Goal: Task Accomplishment & Management: Manage account settings

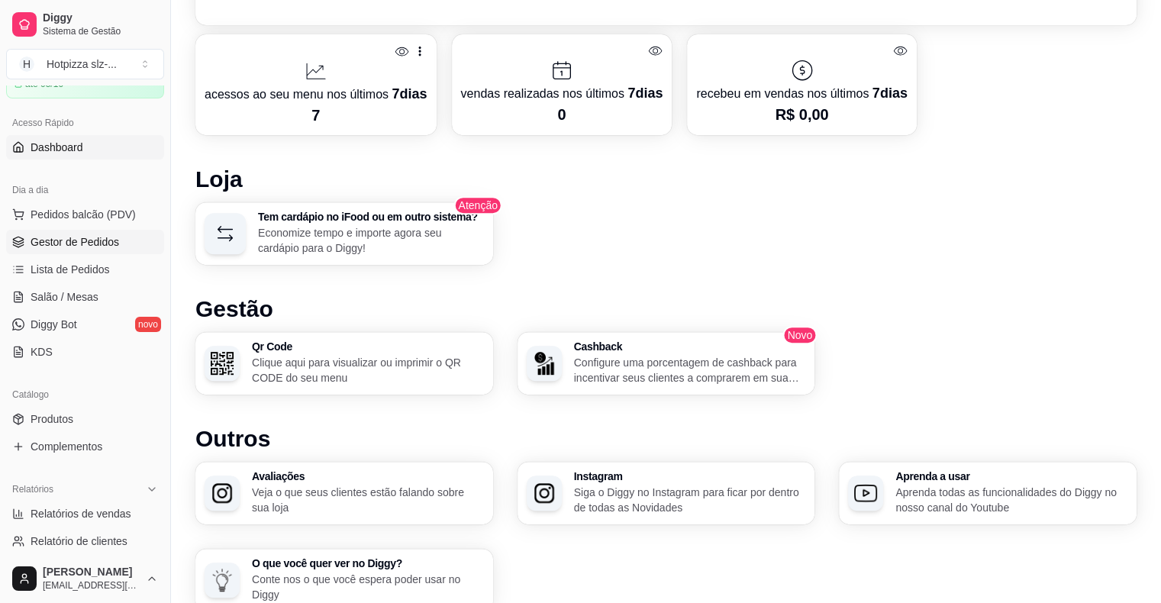
scroll to position [153, 0]
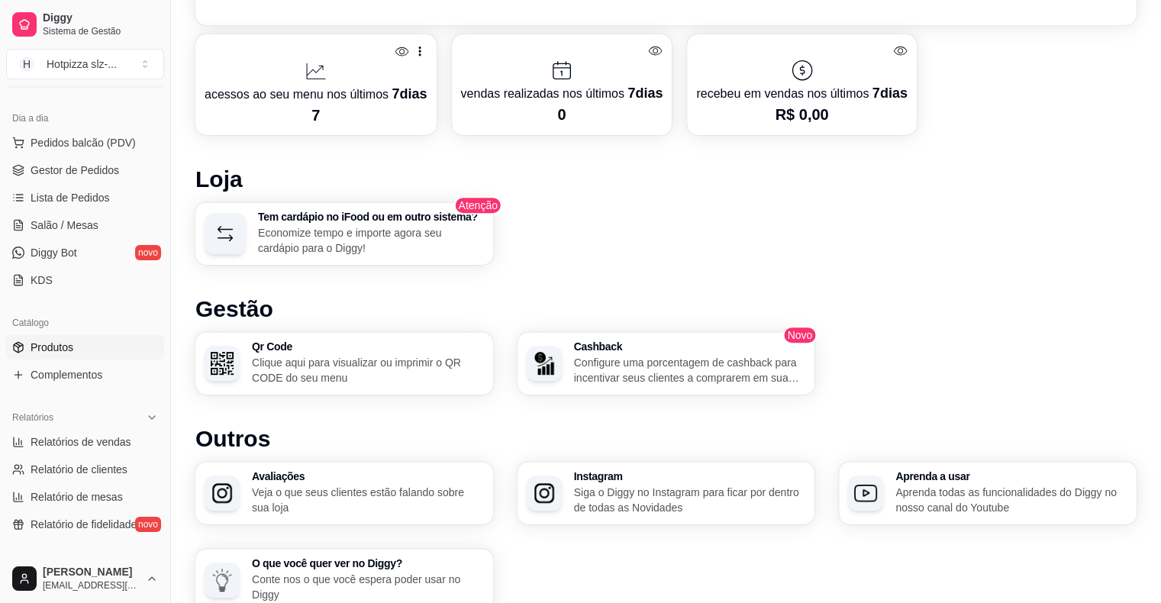
click at [78, 344] on link "Produtos" at bounding box center [85, 347] width 158 height 24
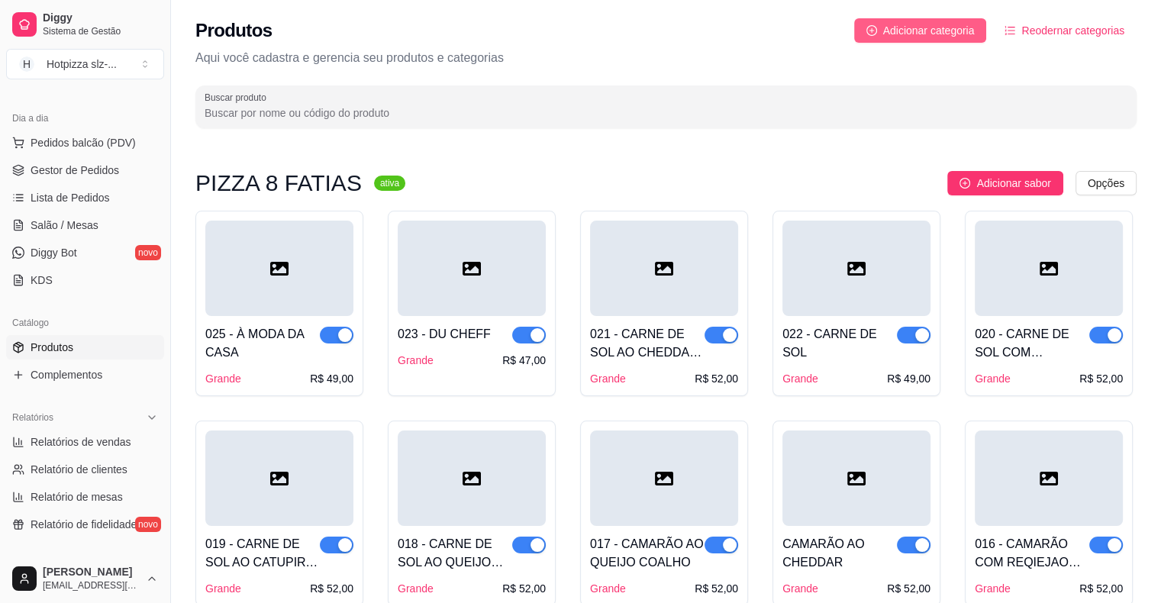
click at [927, 32] on span "Adicionar categoria" at bounding box center [929, 30] width 92 height 17
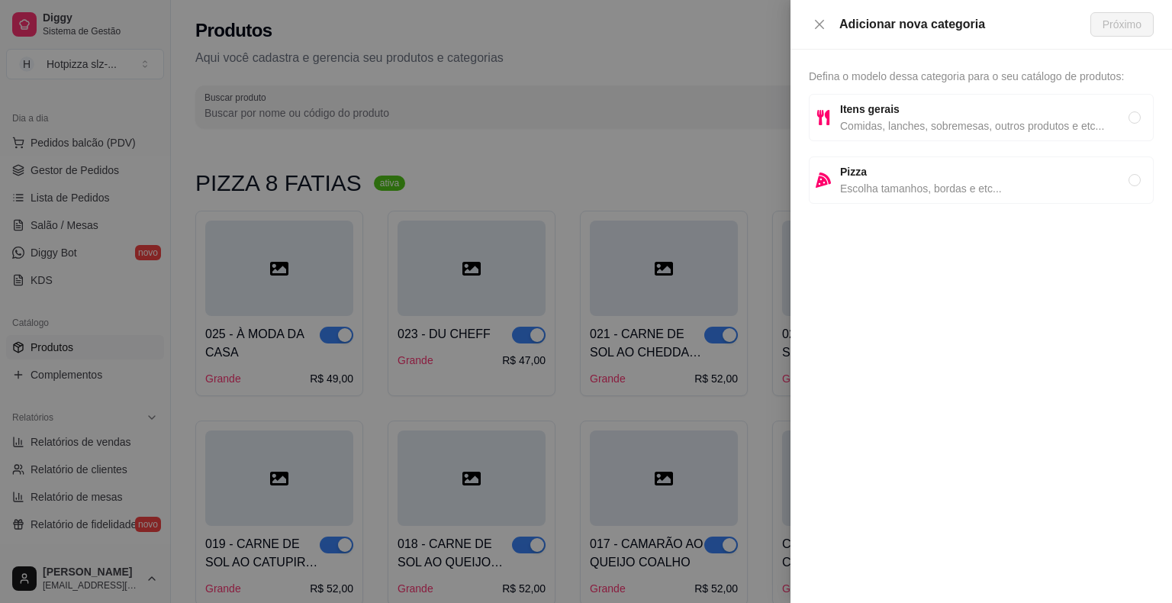
click at [852, 166] on strong "Pizza" at bounding box center [853, 172] width 27 height 12
radio input "true"
click at [1152, 22] on button "Próximo" at bounding box center [1122, 24] width 63 height 24
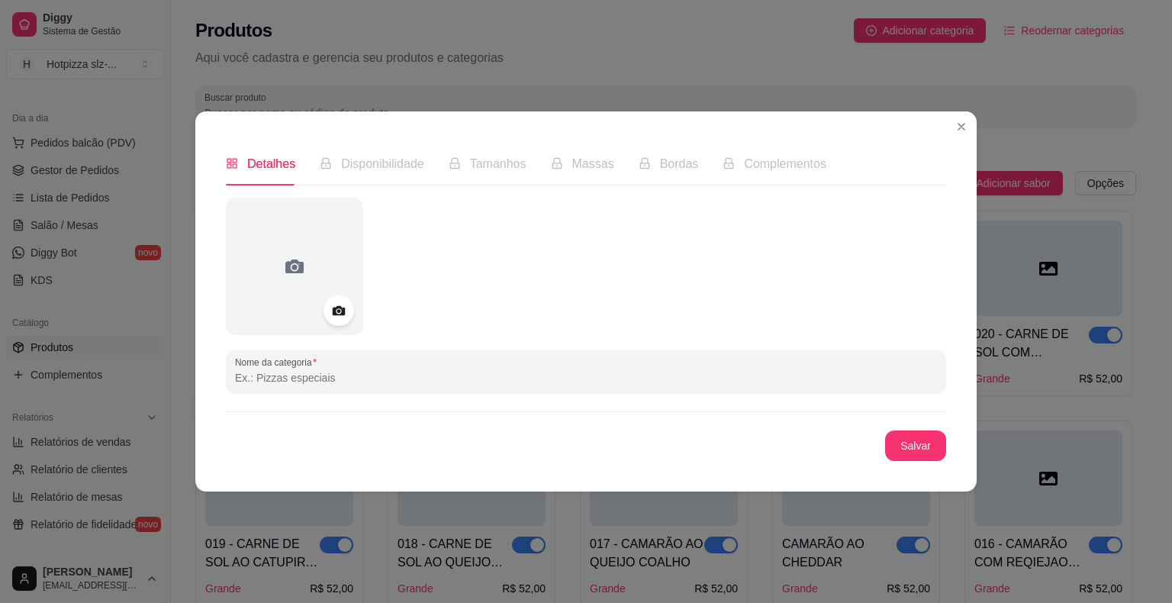
click at [337, 381] on input "Nome da categoria" at bounding box center [586, 377] width 702 height 15
type input "PIZZA DOBRADA + REFRI 200ML"
click at [906, 449] on button "Salvar" at bounding box center [916, 446] width 60 height 30
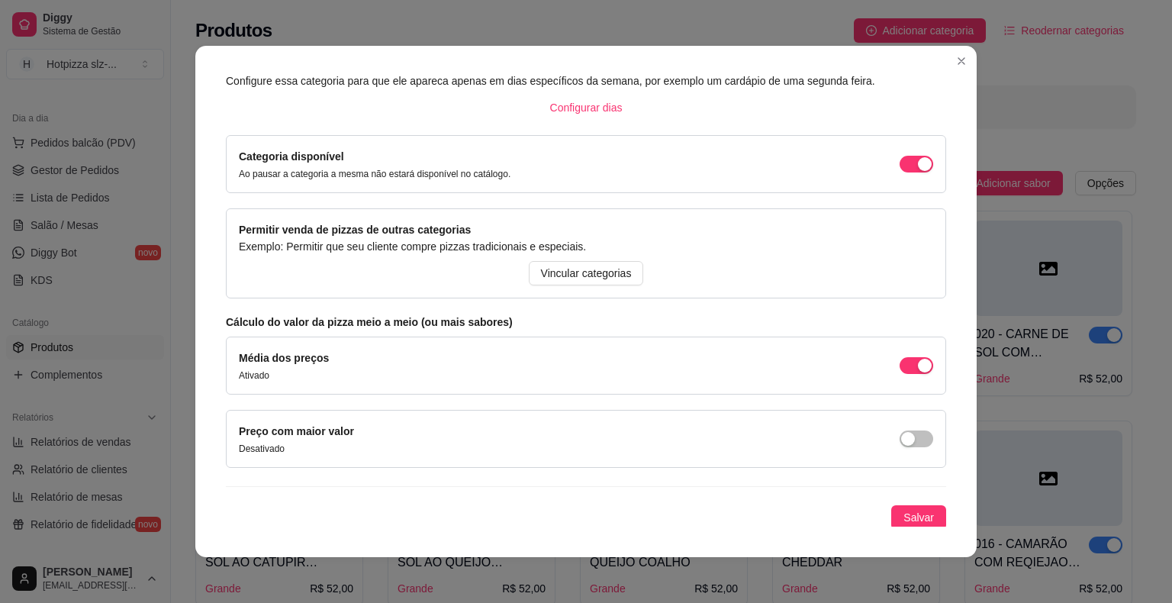
scroll to position [77, 0]
click at [904, 516] on span "Salvar" at bounding box center [919, 516] width 31 height 17
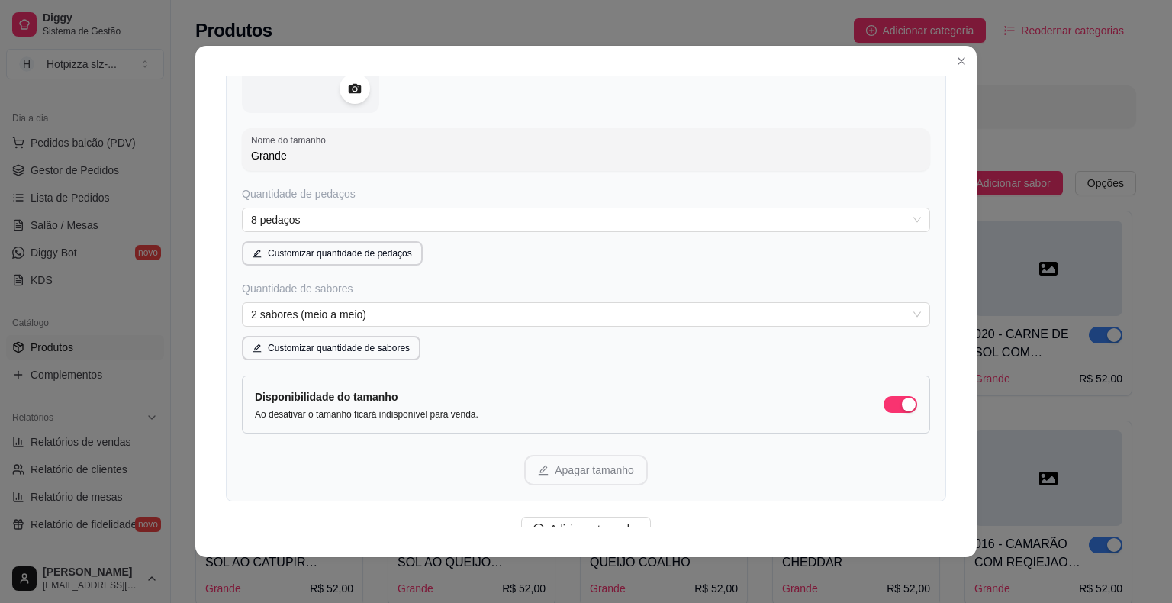
scroll to position [230, 0]
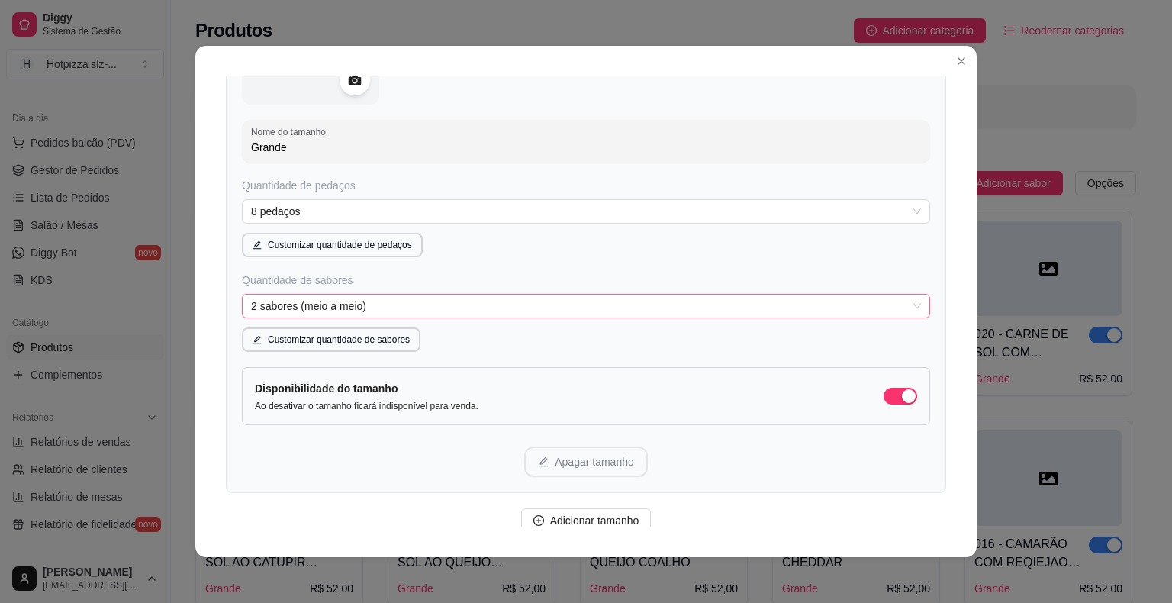
click at [343, 310] on span "2 sabores (meio a meio)" at bounding box center [586, 306] width 670 height 23
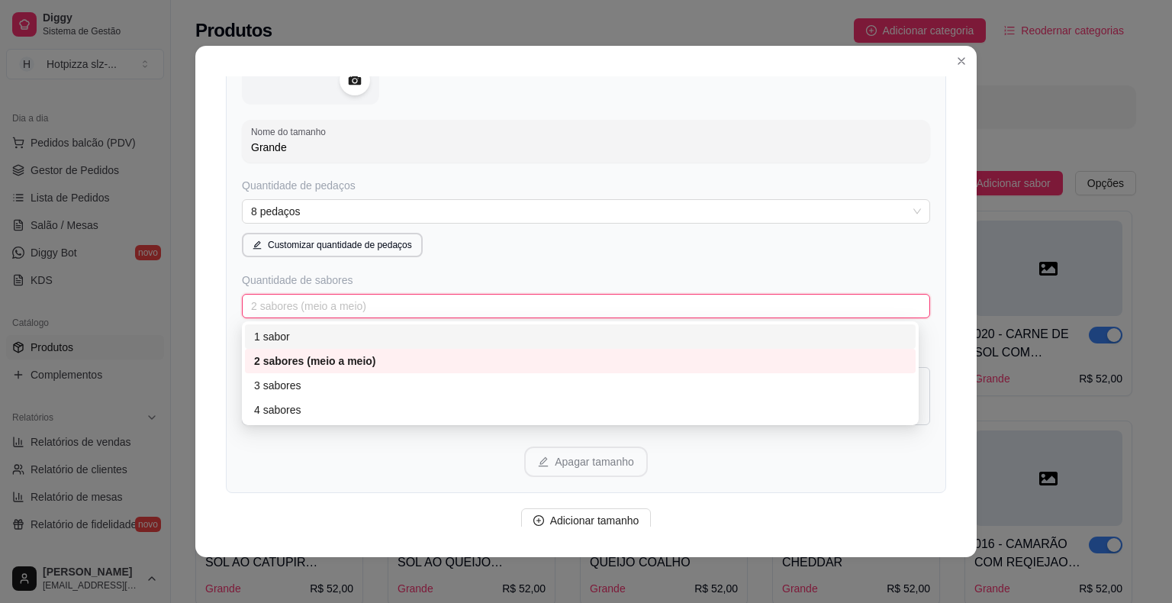
click at [282, 336] on div "1 sabor" at bounding box center [580, 336] width 653 height 17
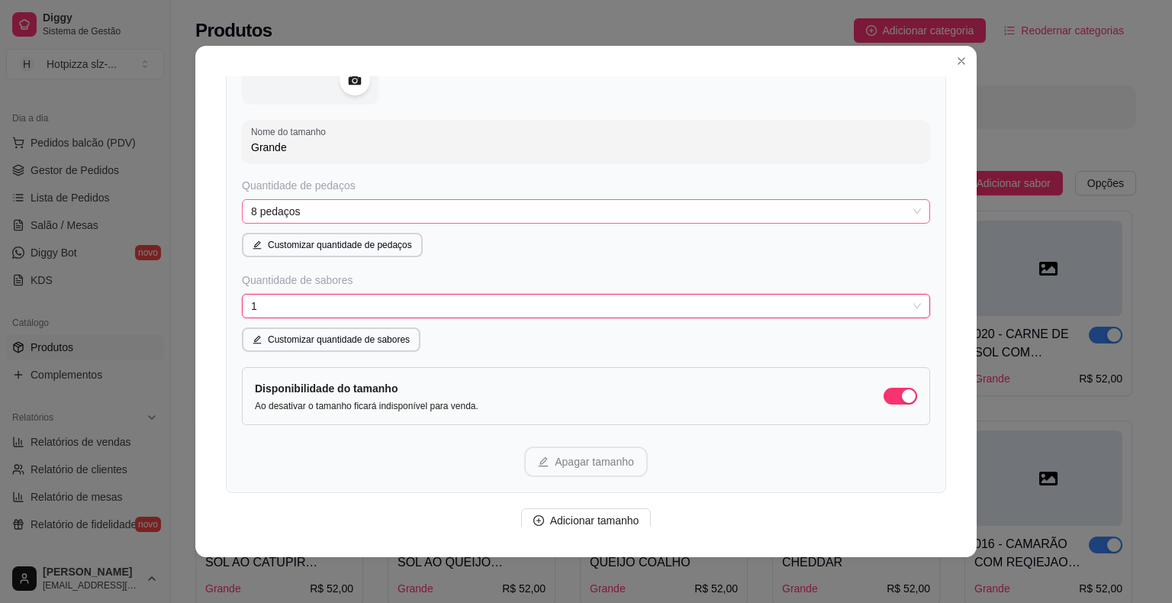
click at [298, 211] on span "8 pedaços" at bounding box center [586, 211] width 670 height 23
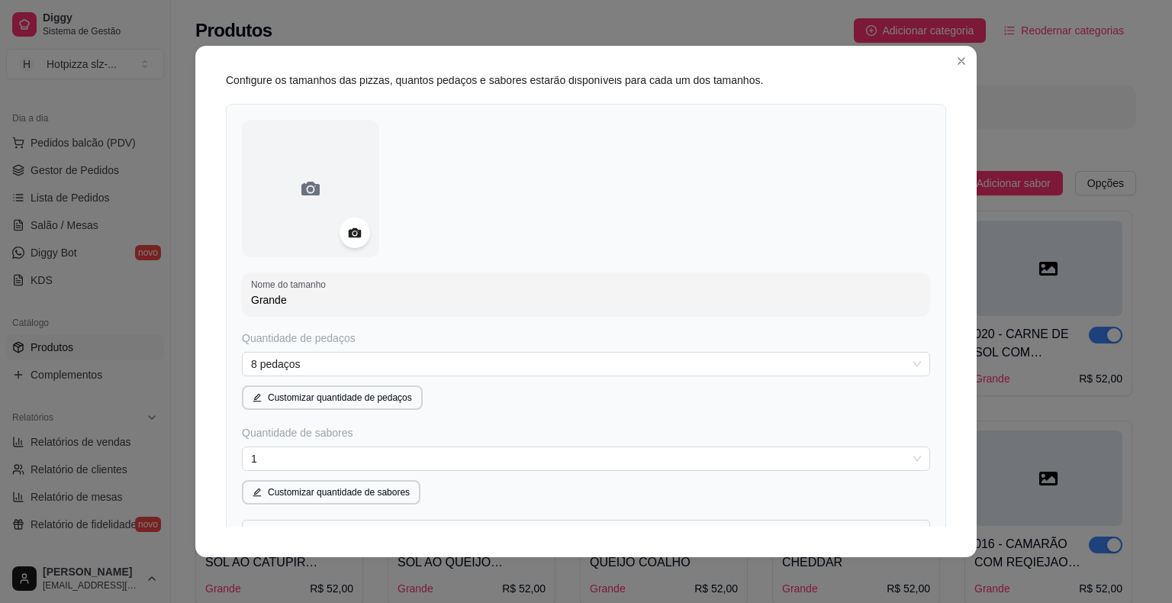
scroll to position [0, 0]
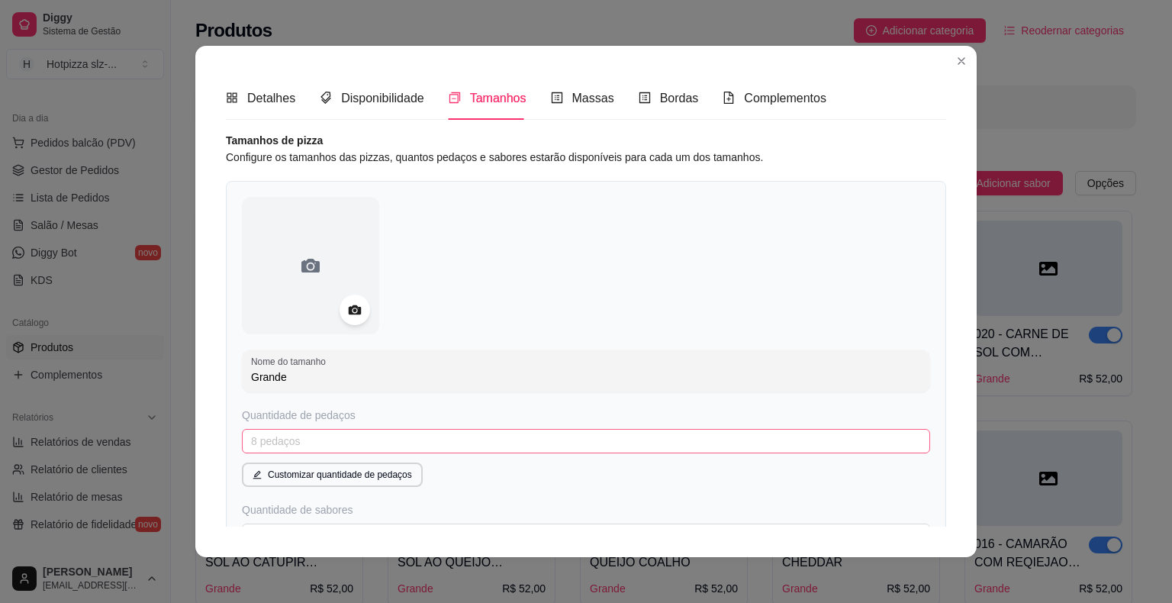
click at [330, 436] on span "8 pedaços" at bounding box center [586, 441] width 670 height 23
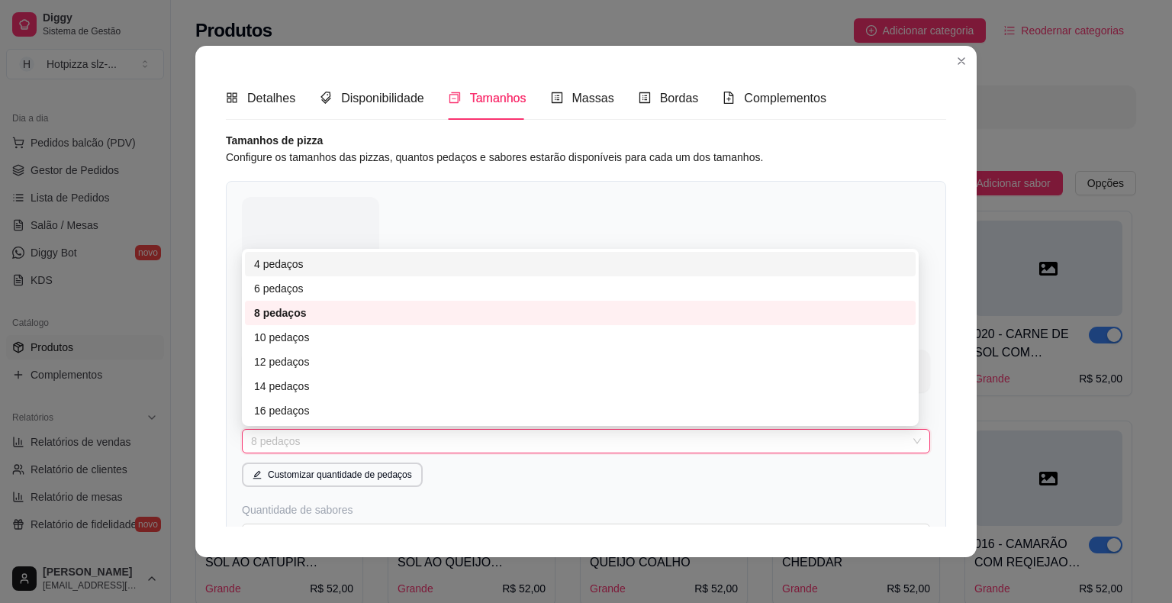
click at [418, 204] on div at bounding box center [586, 265] width 688 height 137
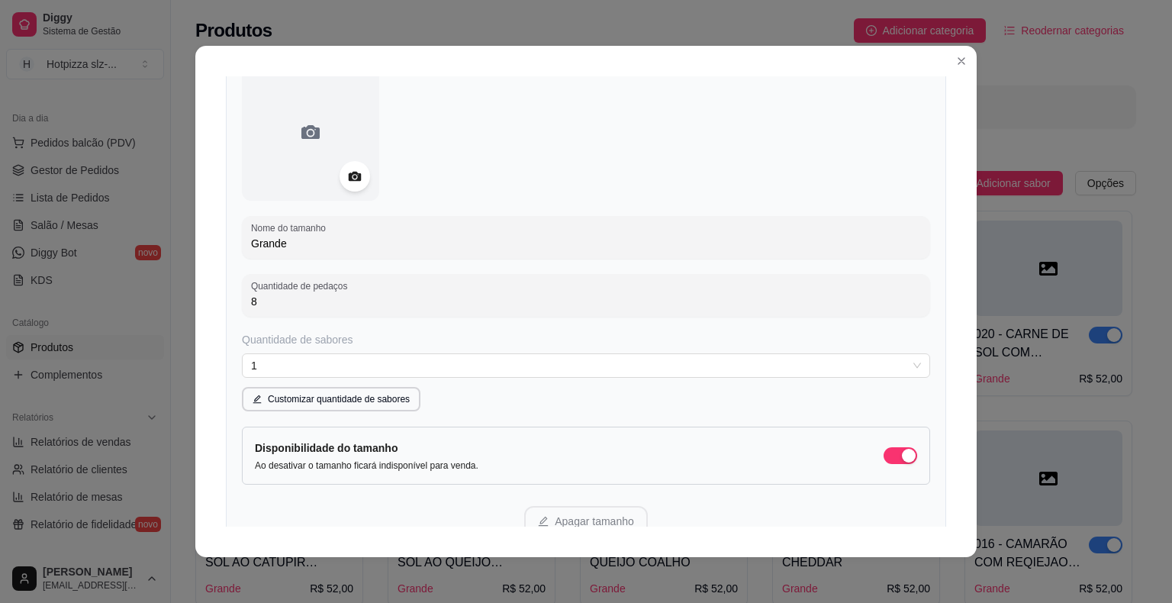
scroll to position [153, 0]
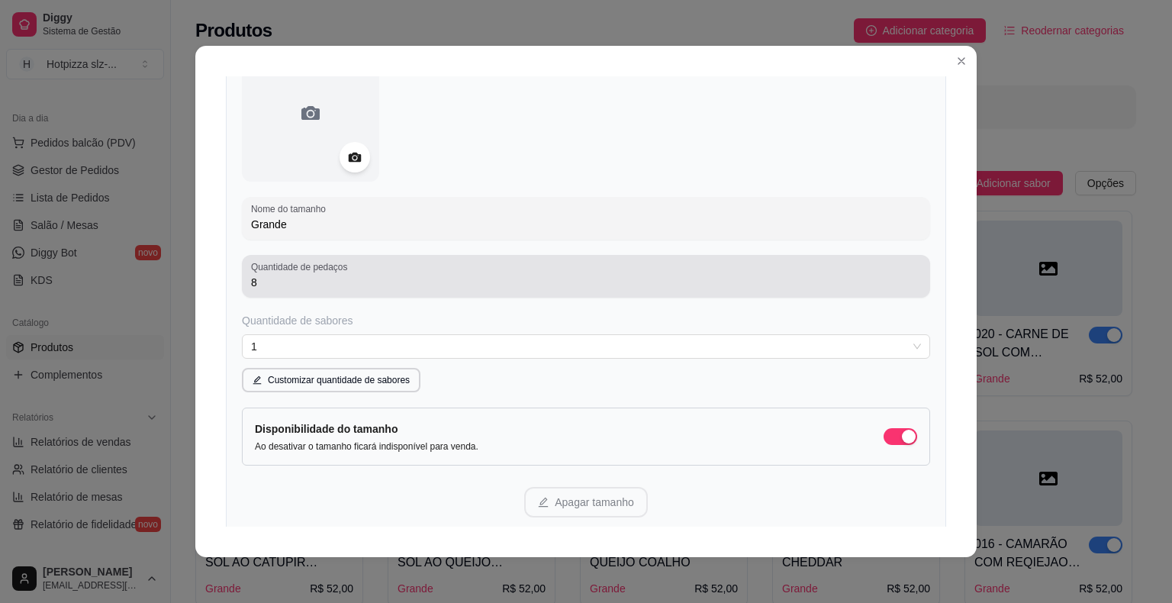
click at [293, 289] on input "8" at bounding box center [586, 282] width 670 height 15
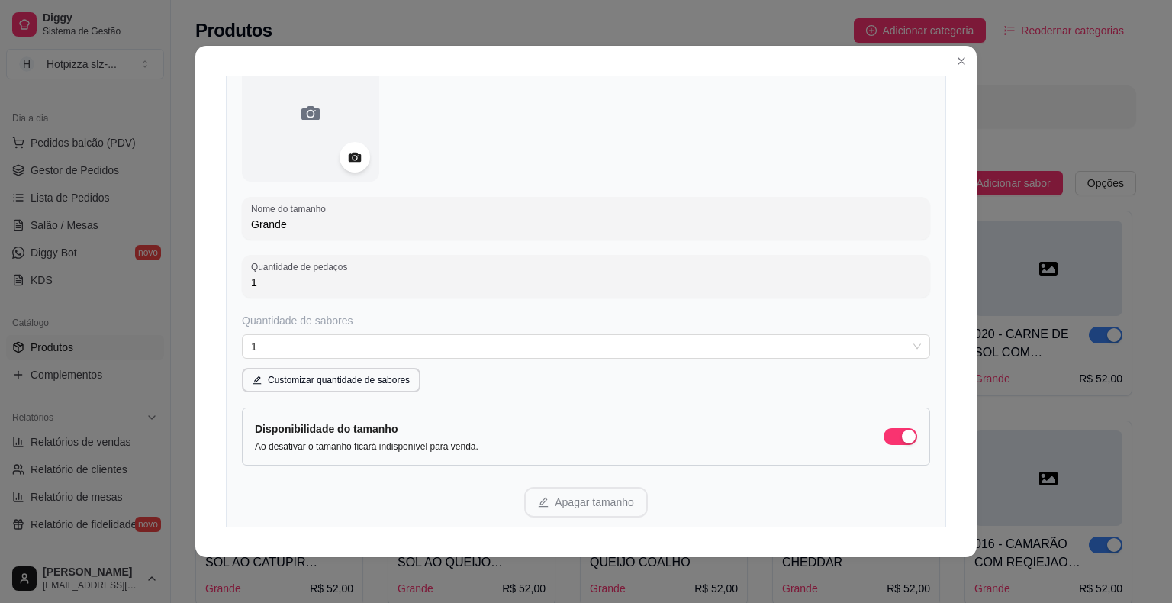
type input "1"
click at [632, 444] on div "Disponibilidade do tamanho Ao desativar o tamanho ficará indisponível para vend…" at bounding box center [586, 437] width 663 height 32
click at [632, 182] on div "Nome do tamanho Grande Quantidade de pedaços 1 Quantidade de sabores 1 1 2 1 sa…" at bounding box center [586, 280] width 721 height 505
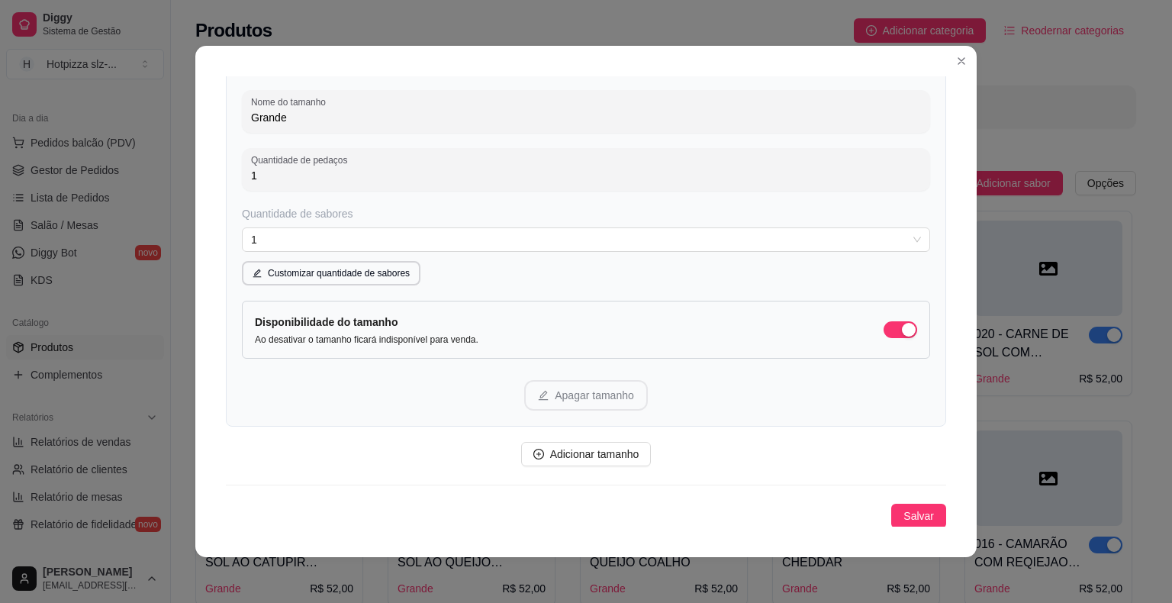
scroll to position [3, 0]
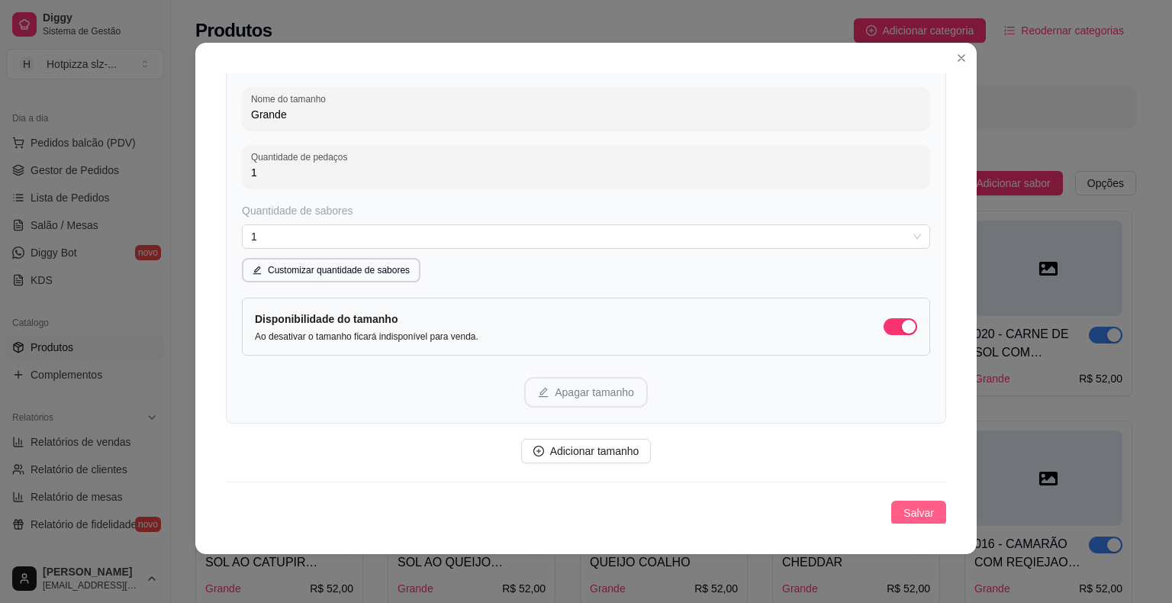
click at [904, 511] on span "Salvar" at bounding box center [919, 513] width 31 height 17
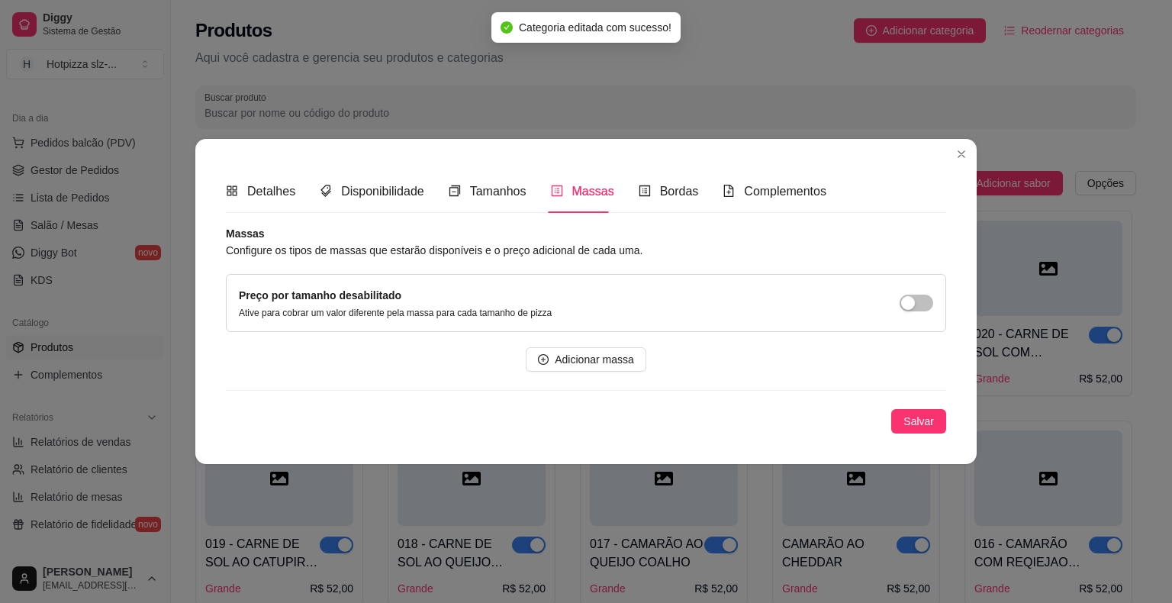
scroll to position [0, 0]
click at [488, 194] on span "Tamanhos" at bounding box center [498, 191] width 56 height 13
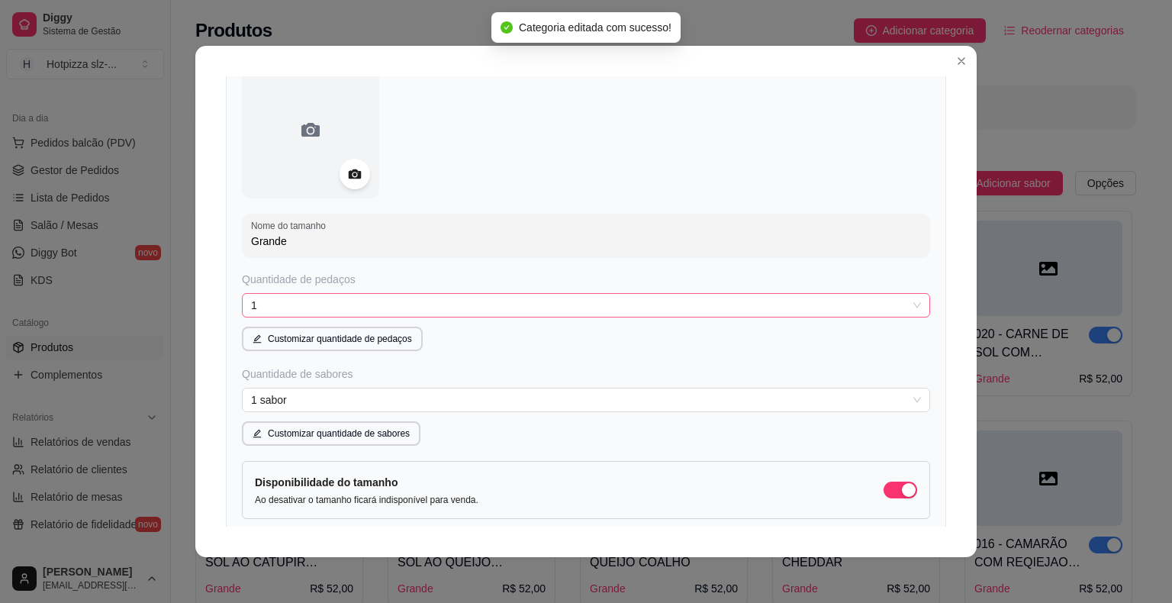
scroll to position [153, 0]
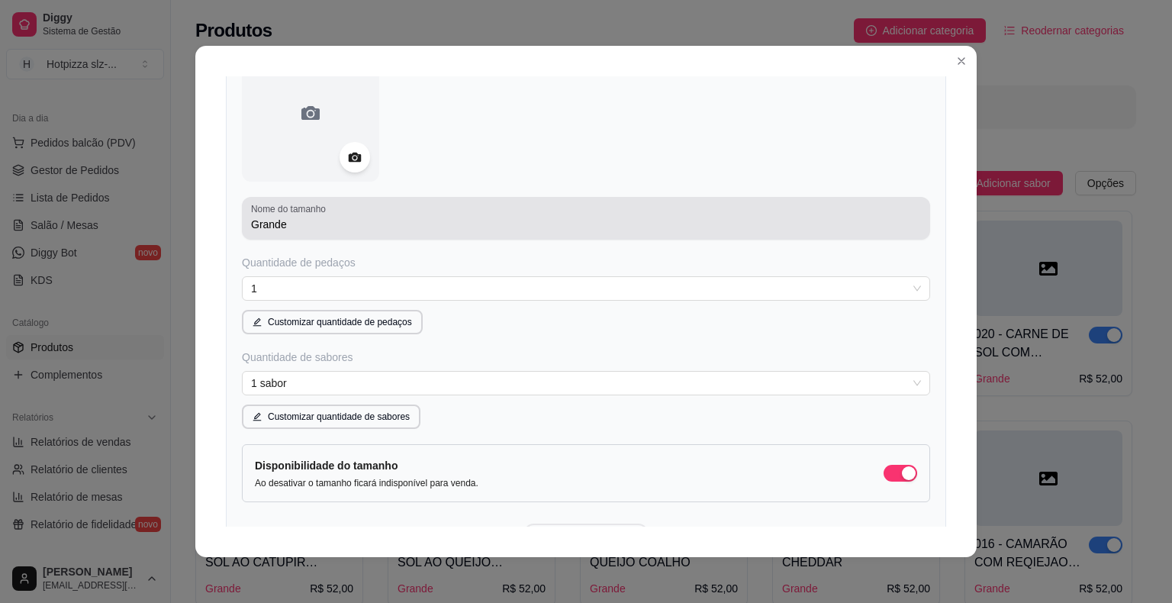
click at [313, 231] on input "Grande" at bounding box center [586, 224] width 670 height 15
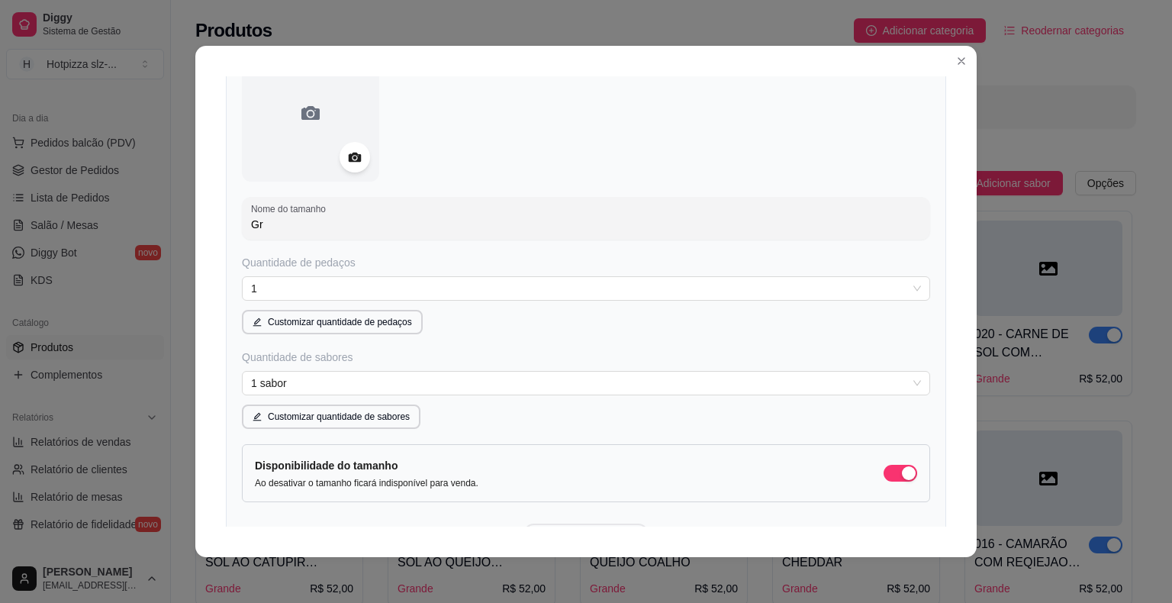
type input "G"
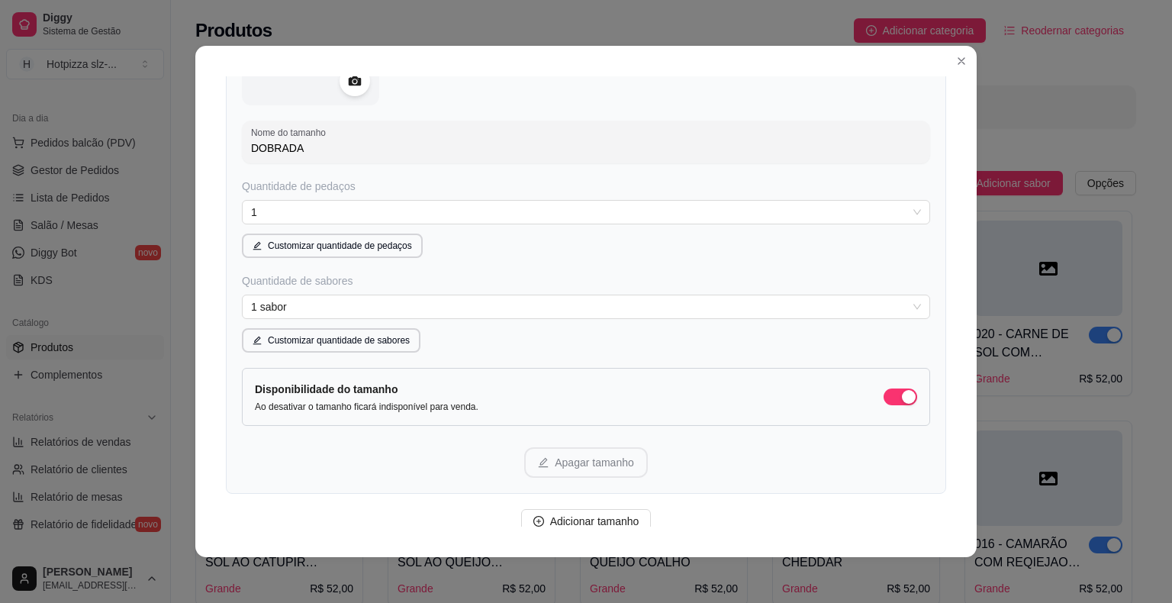
scroll to position [296, 0]
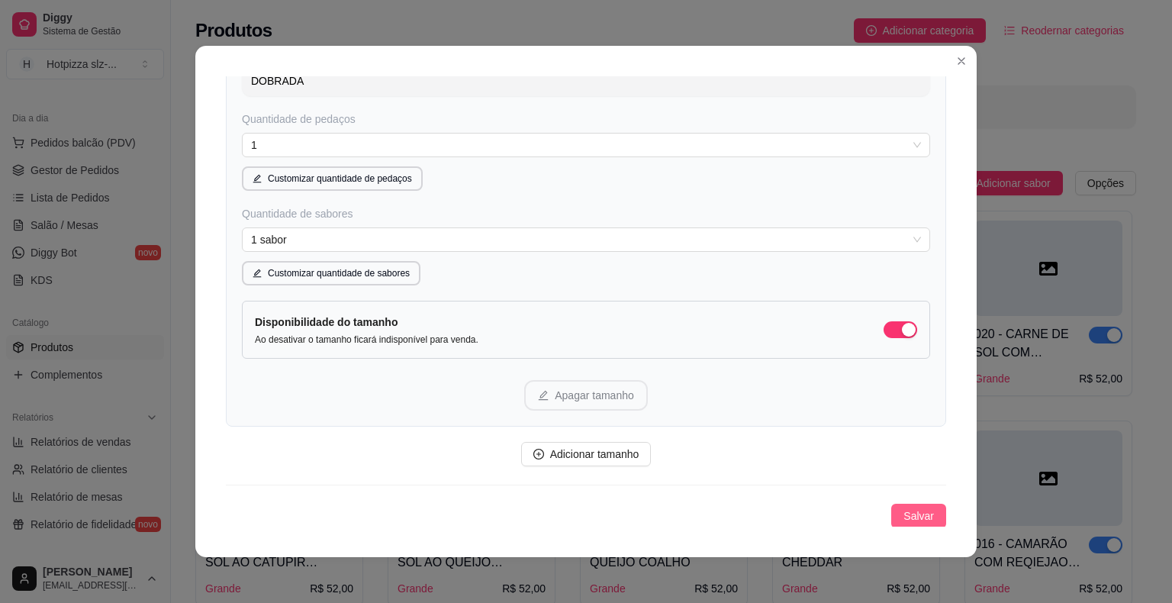
type input "DOBRADA"
click at [904, 517] on span "Salvar" at bounding box center [919, 516] width 31 height 17
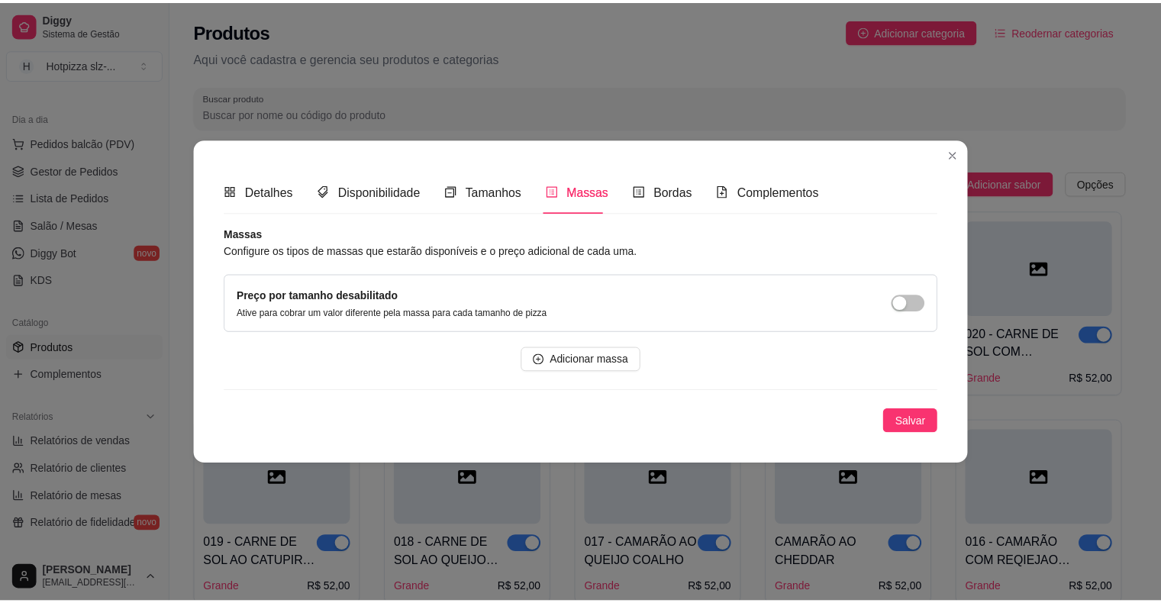
scroll to position [0, 0]
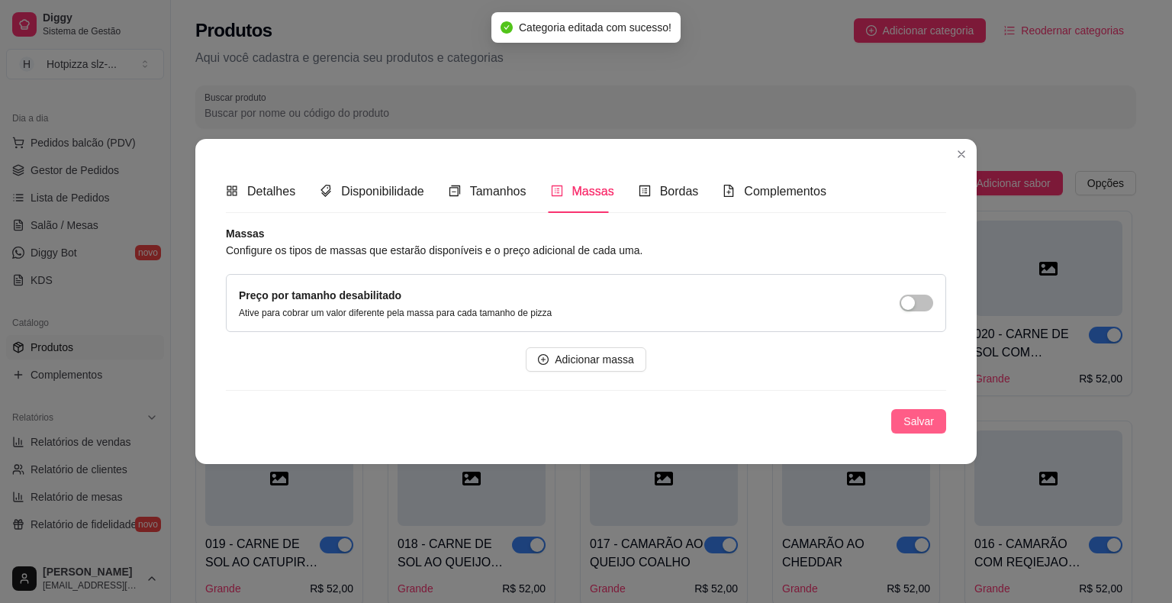
click at [914, 424] on span "Salvar" at bounding box center [919, 421] width 31 height 17
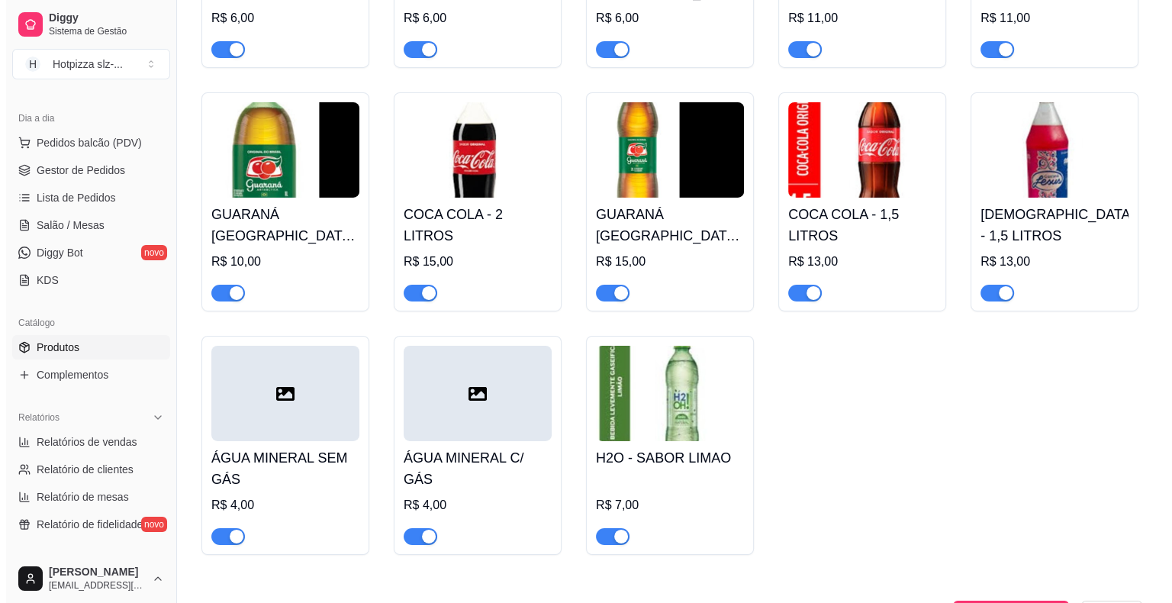
scroll to position [5183, 0]
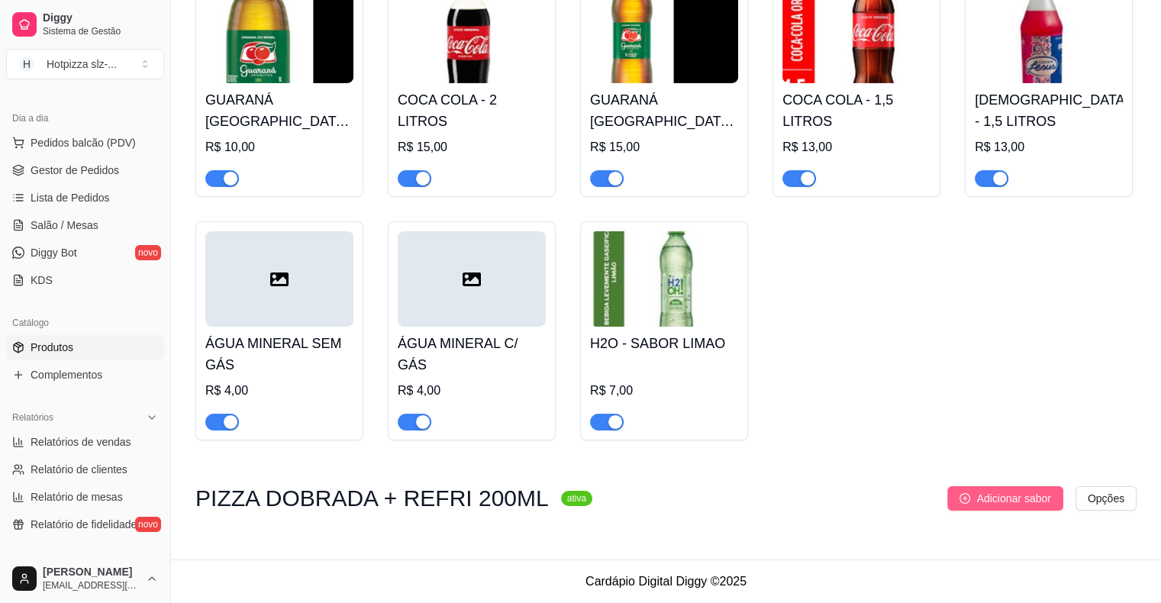
click at [1007, 501] on span "Adicionar sabor" at bounding box center [1013, 498] width 74 height 17
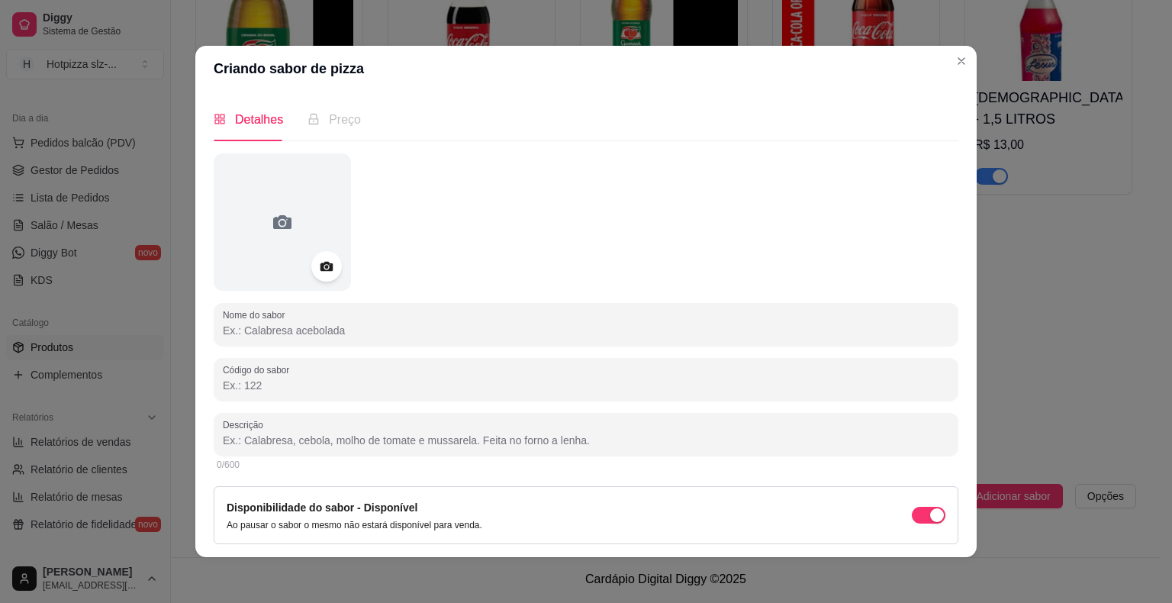
click at [348, 330] on input "Nome do sabor" at bounding box center [586, 330] width 727 height 15
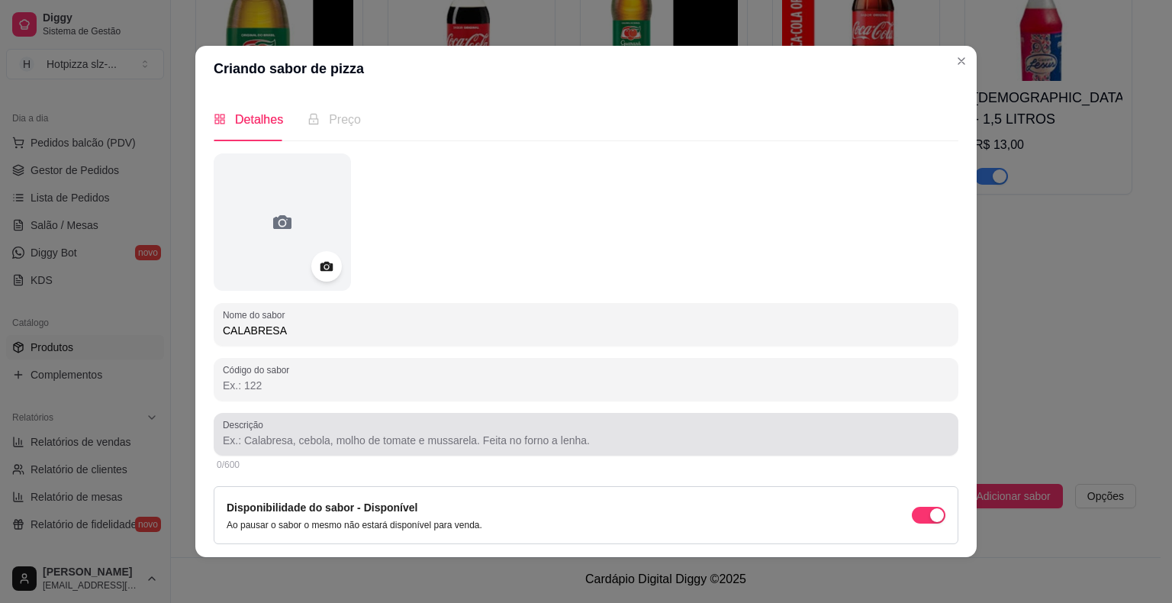
type input "CALABRESA"
click at [293, 439] on input "Descrição" at bounding box center [586, 440] width 727 height 15
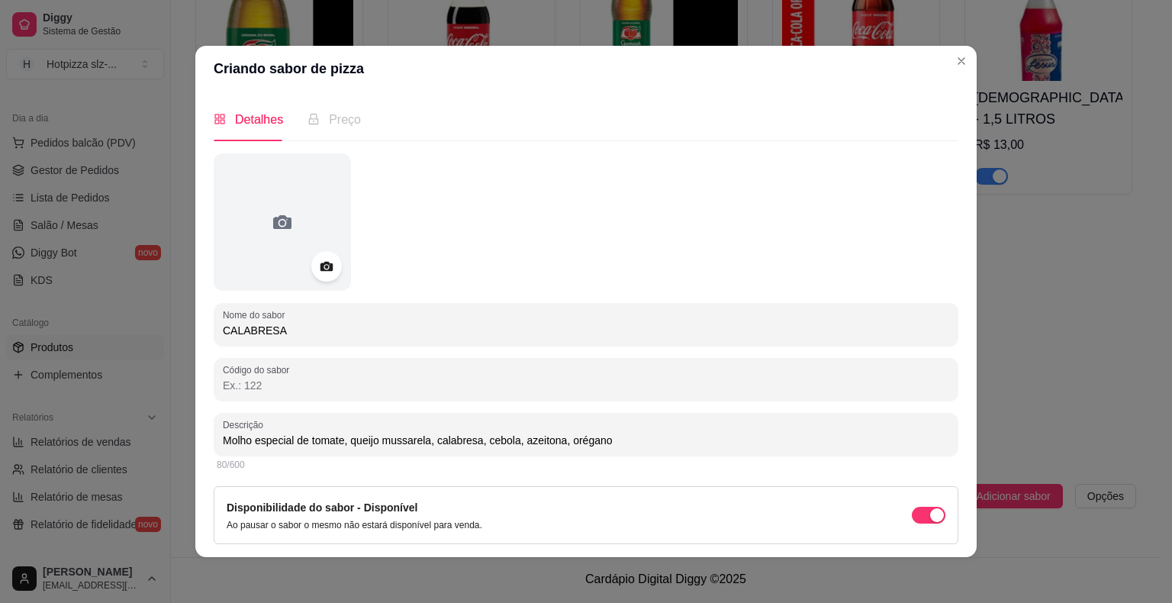
drag, startPoint x: 618, startPoint y: 441, endPoint x: 208, endPoint y: 442, distance: 410.6
click at [214, 442] on div "Descrição Molho especial de tomate, queijo mussarela, calabresa, cebola, azeito…" at bounding box center [586, 434] width 745 height 43
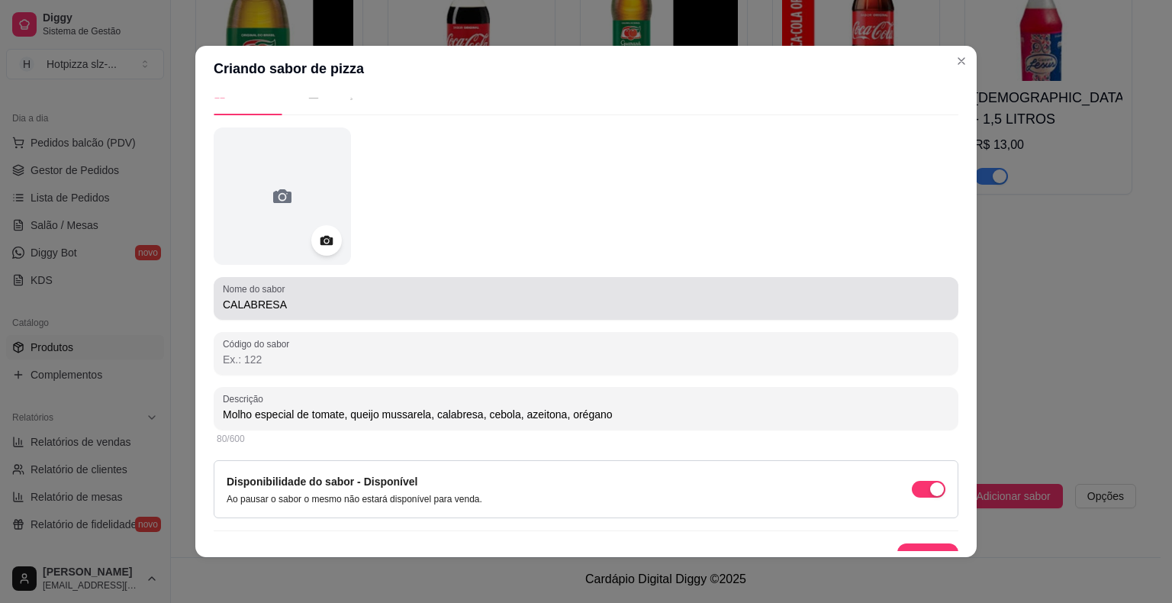
scroll to position [48, 0]
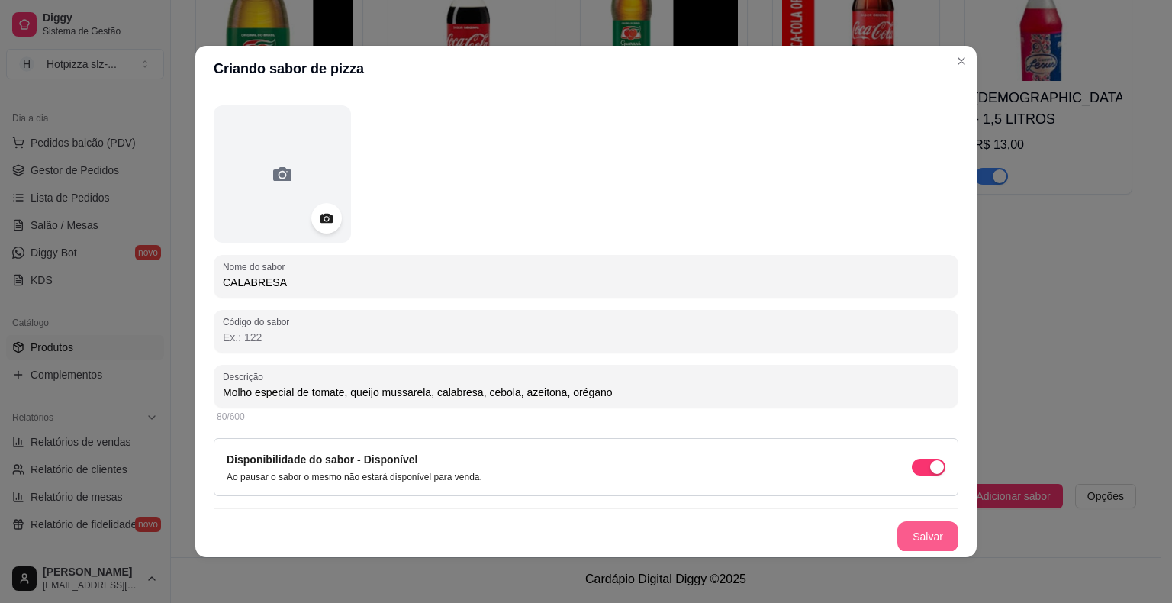
type input "Molho especial de tomate, queijo mussarela, calabresa, cebola, azeitona, orégano"
click at [900, 532] on button "Salvar" at bounding box center [928, 536] width 61 height 31
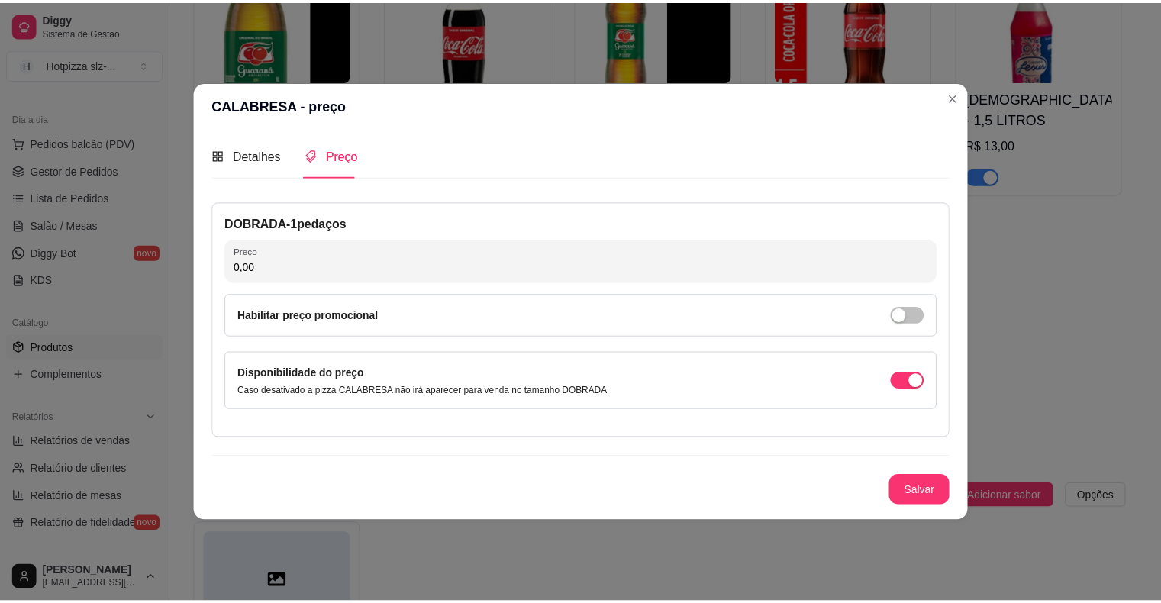
scroll to position [0, 0]
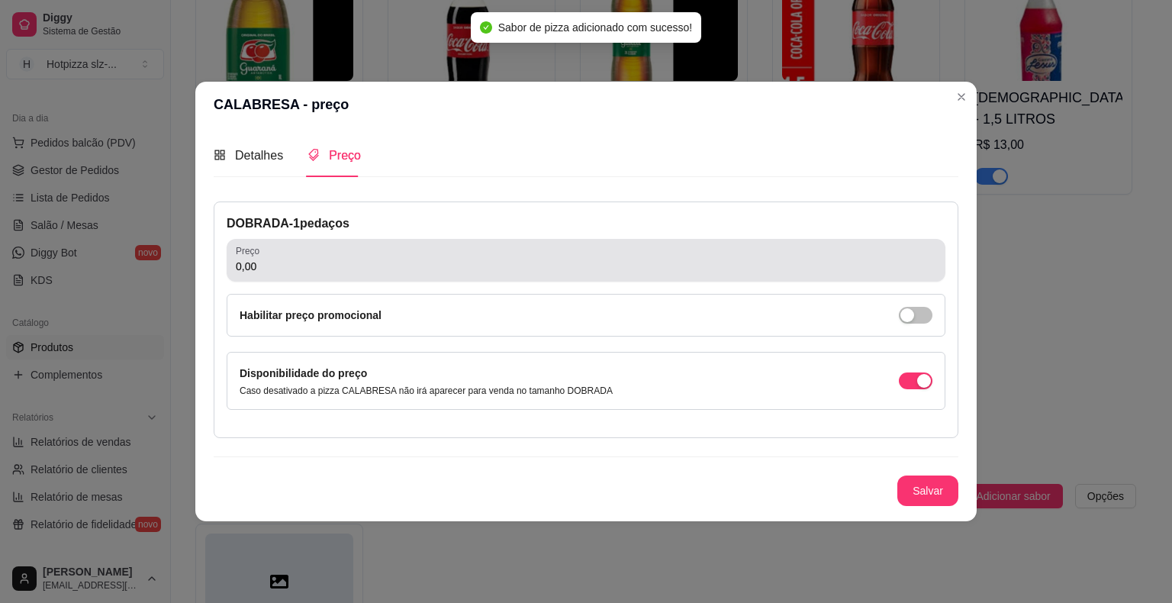
click at [324, 271] on input "0,00" at bounding box center [586, 266] width 701 height 15
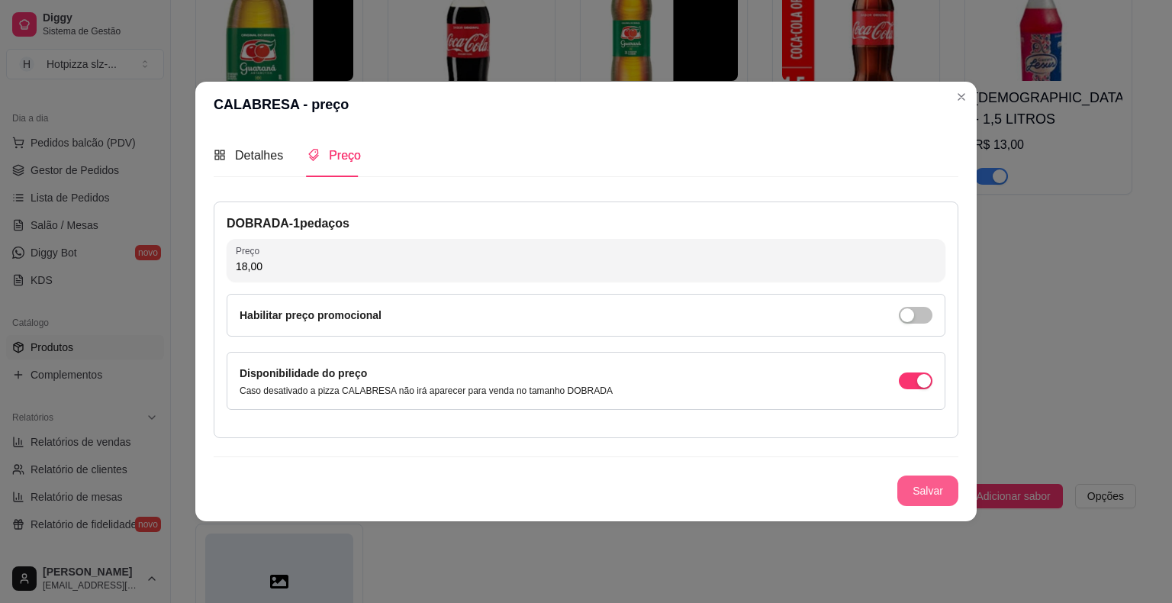
type input "18,00"
click at [923, 485] on button "Salvar" at bounding box center [928, 491] width 60 height 30
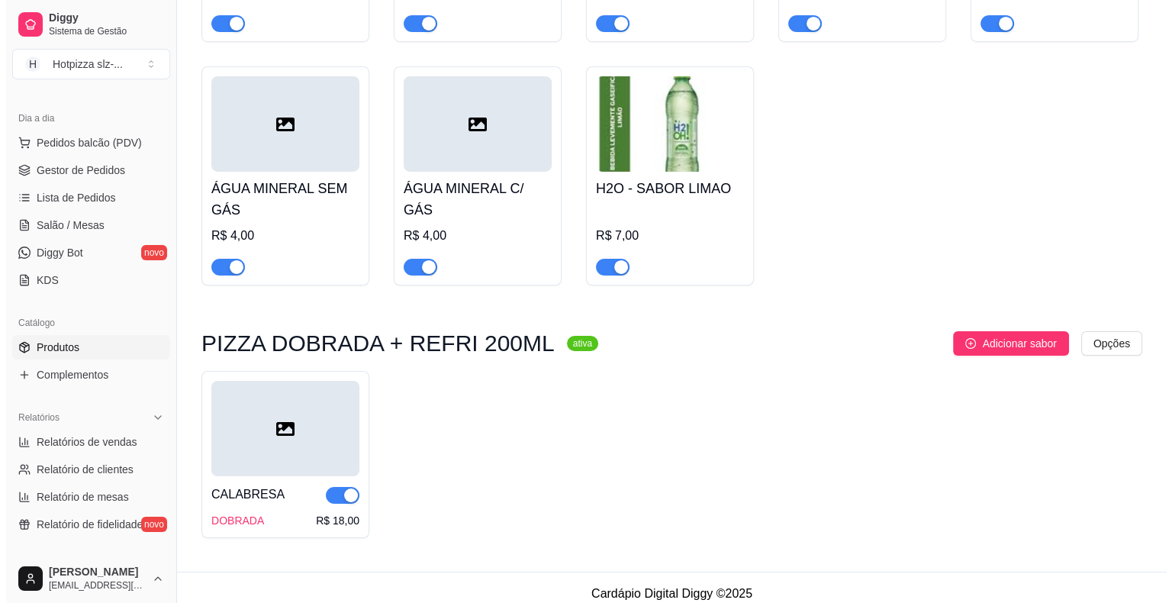
scroll to position [5351, 0]
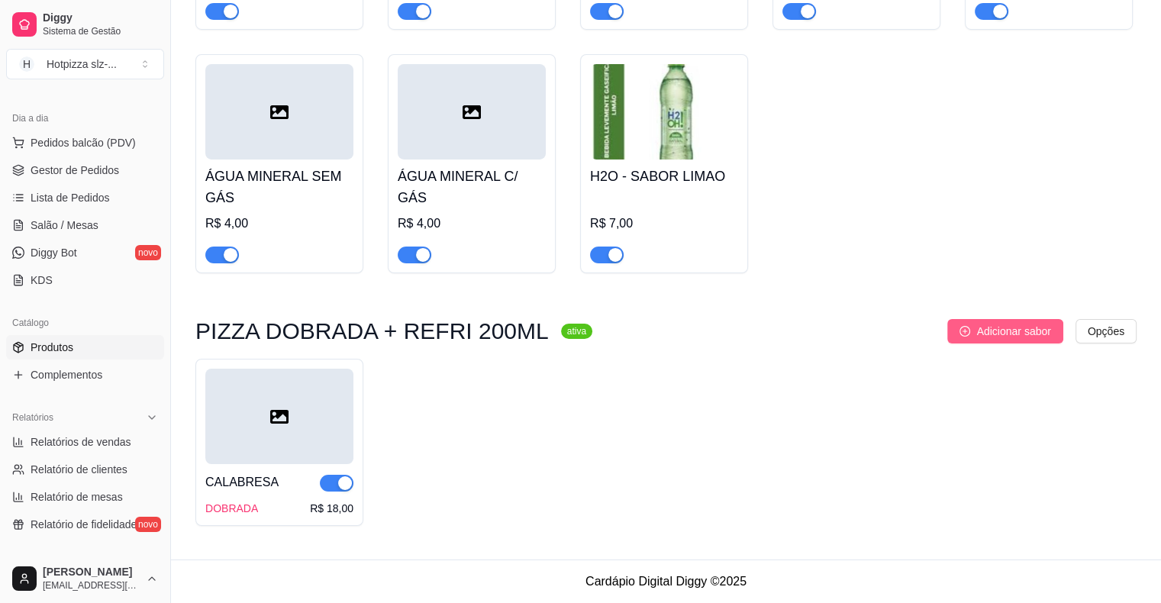
click at [1018, 330] on span "Adicionar sabor" at bounding box center [1013, 331] width 74 height 17
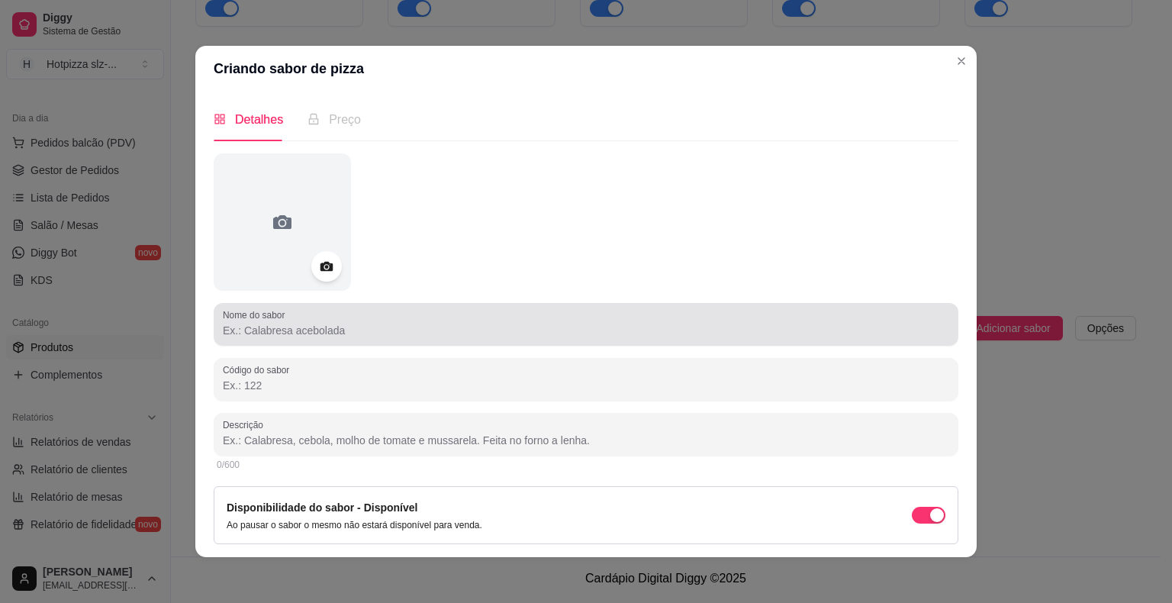
click at [273, 334] on input "Nome do sabor" at bounding box center [586, 330] width 727 height 15
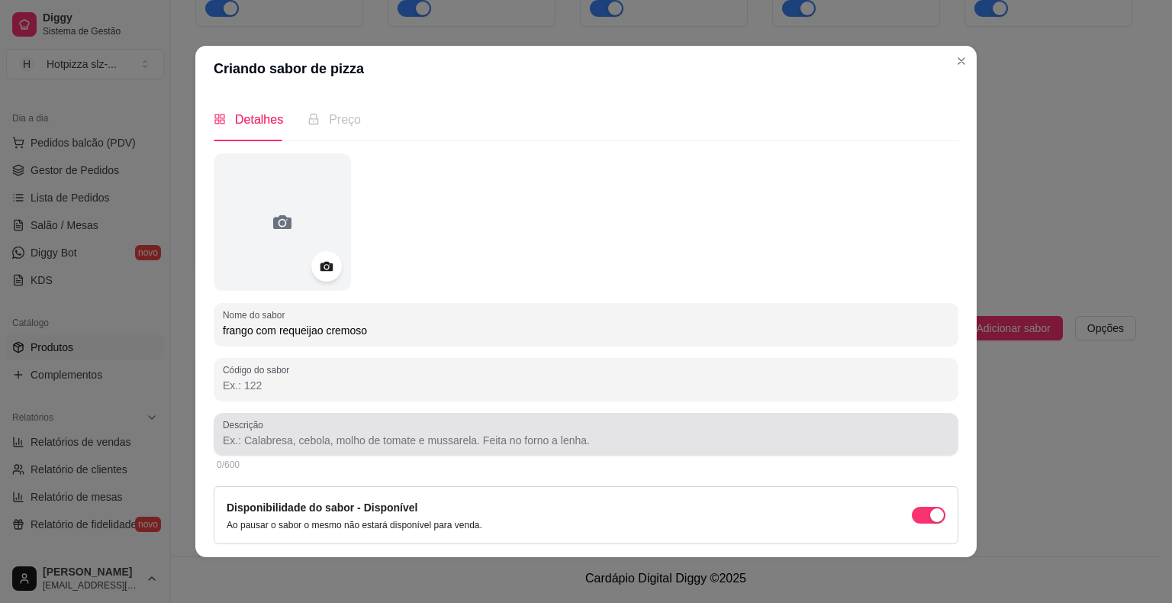
type input "frango com requeijao cremoso"
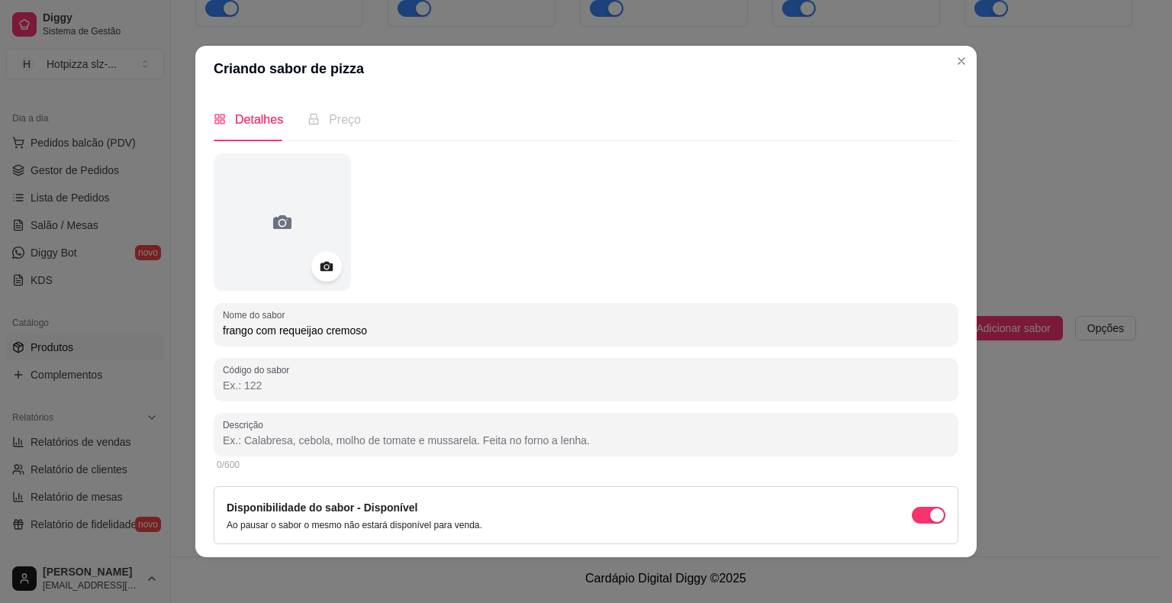
click at [287, 442] on input "Descrição" at bounding box center [586, 440] width 727 height 15
paste input "Molho especial de tomate, queijo mussarela, calabresa, cebola, azeitona, orégano"
drag, startPoint x: 513, startPoint y: 443, endPoint x: 427, endPoint y: 453, distance: 86.1
click at [427, 453] on div "Descrição Molho especial de tomate, queijo mussarela, calabresa, cebola, azeito…" at bounding box center [586, 434] width 745 height 43
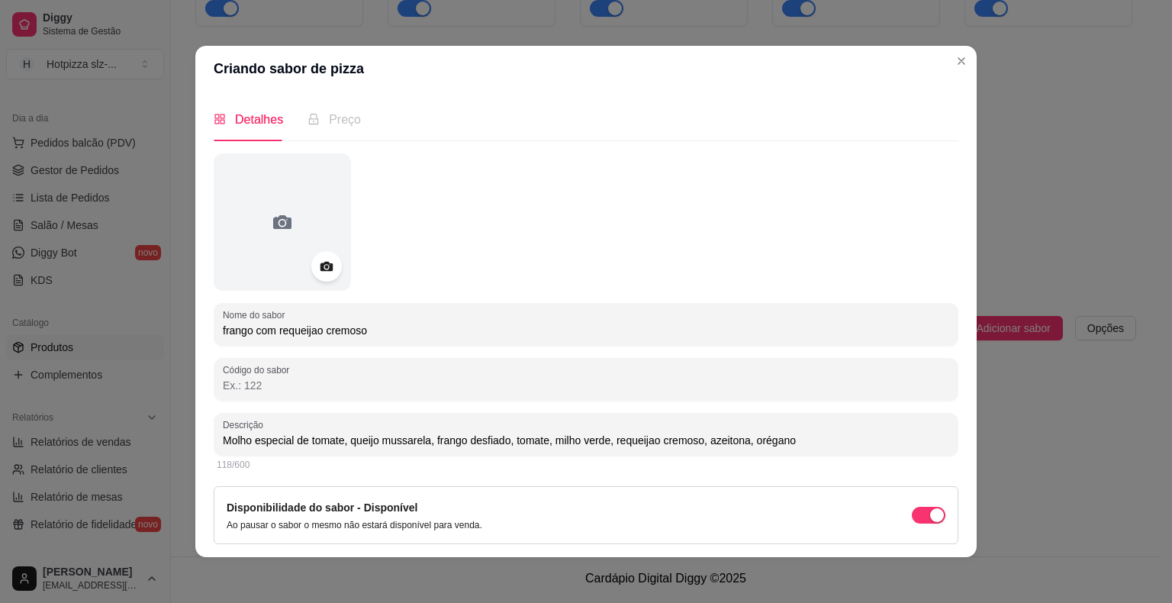
click at [825, 439] on input "Molho especial de tomate, queijo mussarela, frango desfiado, tomate, milho verd…" at bounding box center [586, 440] width 727 height 15
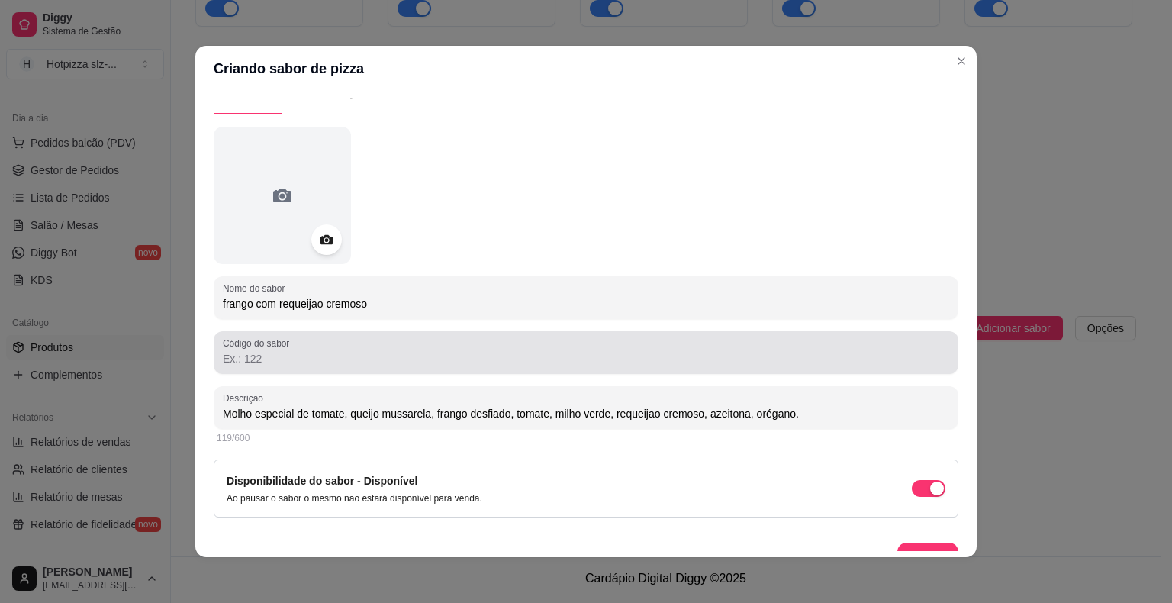
scroll to position [48, 0]
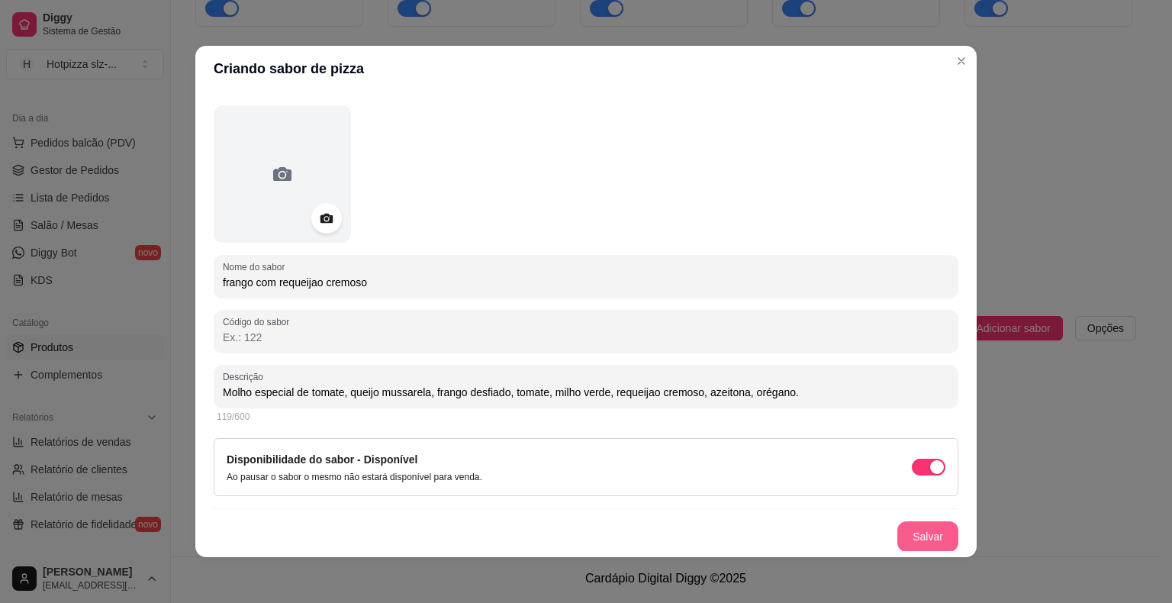
type input "Molho especial de tomate, queijo mussarela, frango desfiado, tomate, milho verd…"
click at [898, 540] on button "Salvar" at bounding box center [928, 536] width 61 height 31
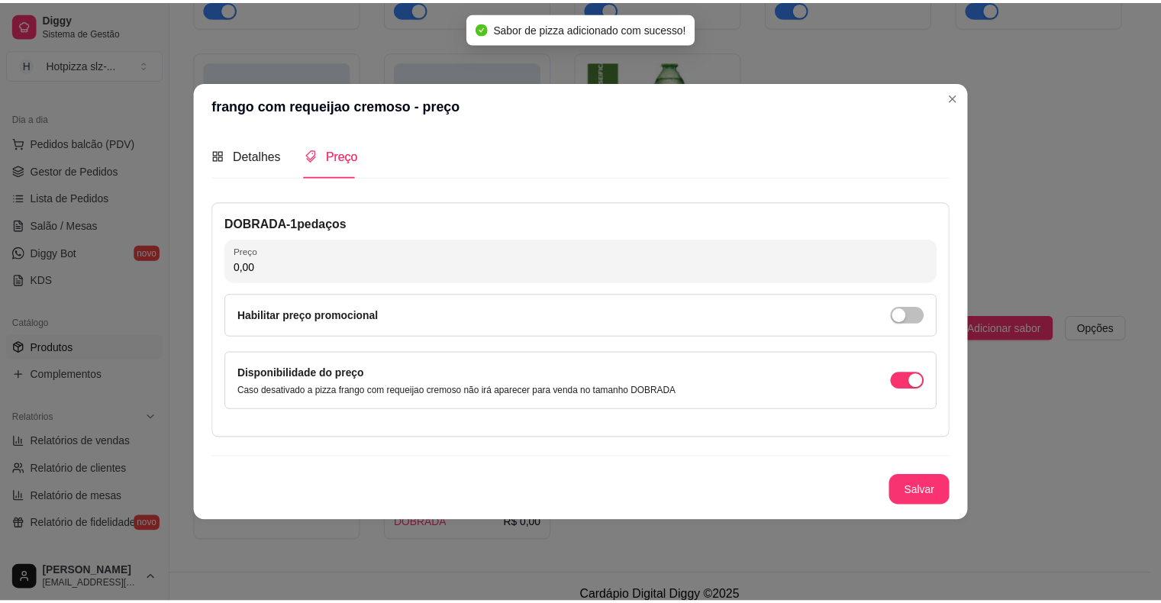
scroll to position [0, 0]
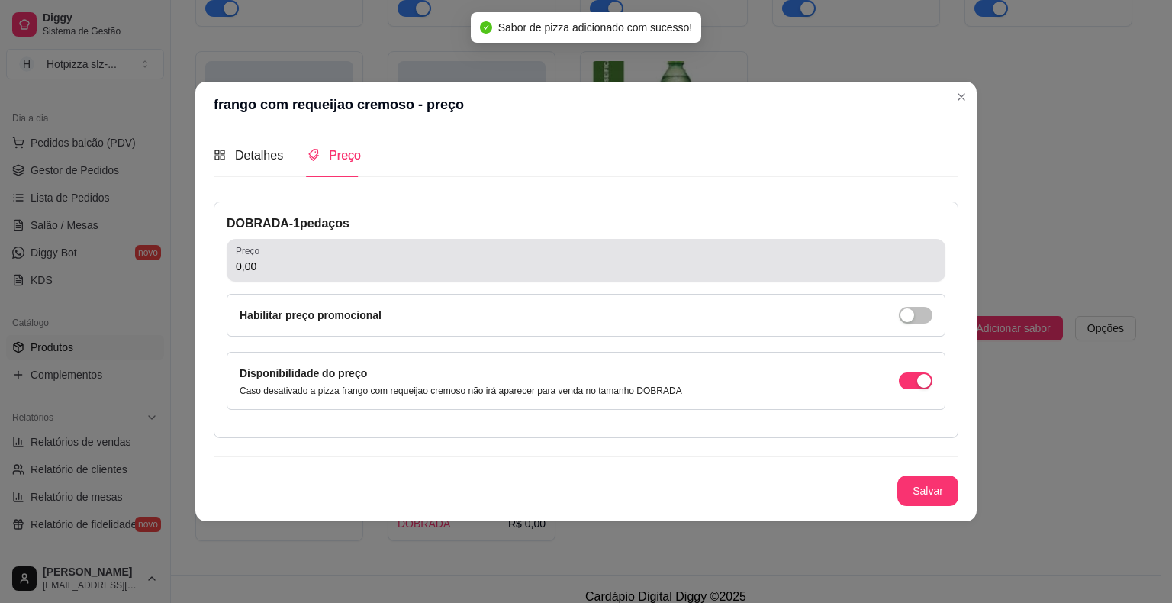
click at [285, 279] on div "Preço 0,00" at bounding box center [586, 260] width 719 height 43
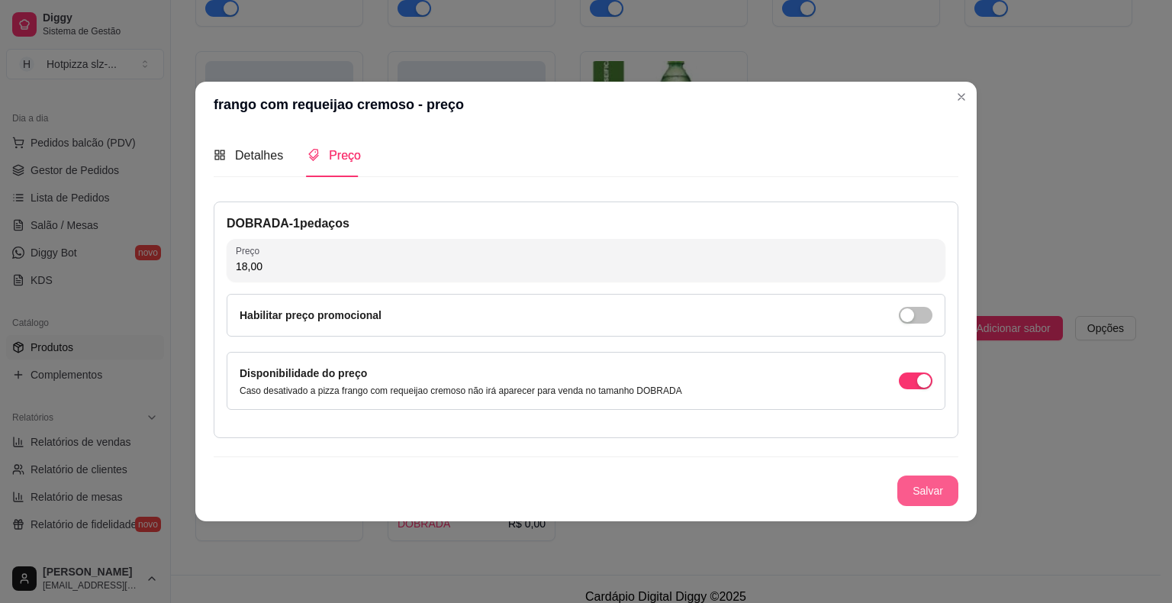
type input "18,00"
click at [919, 492] on button "Salvar" at bounding box center [928, 491] width 61 height 31
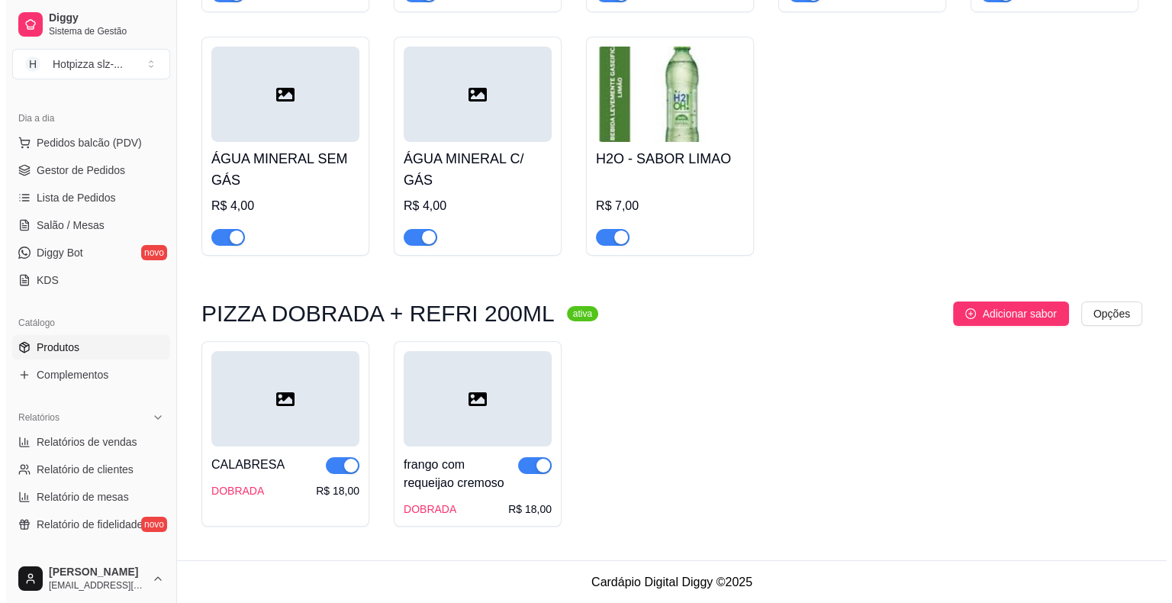
scroll to position [5368, 0]
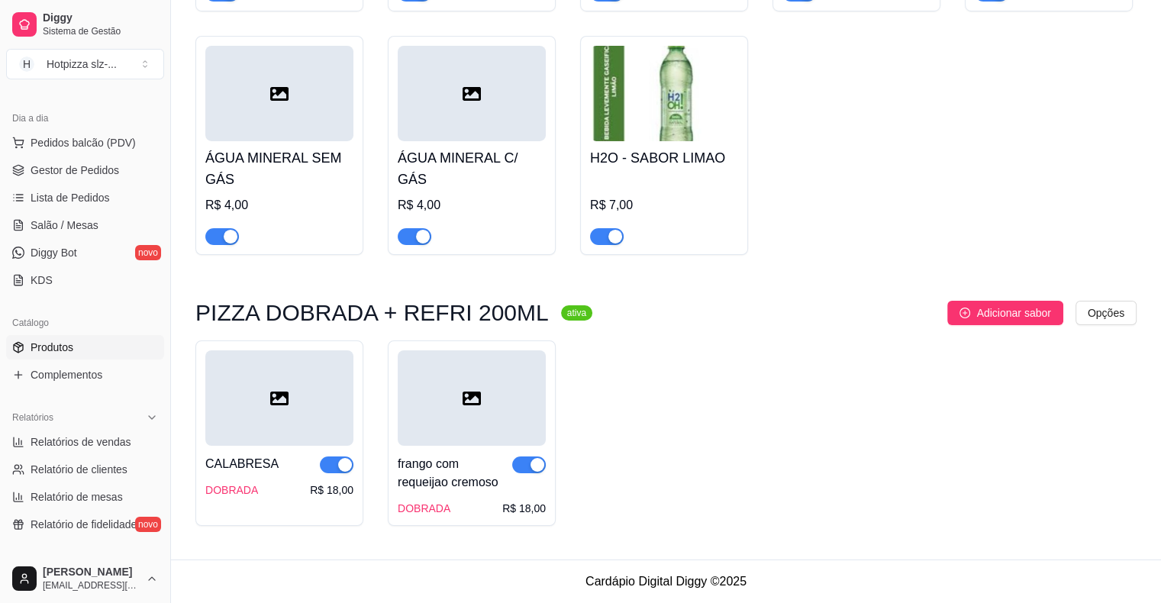
click at [969, 326] on div "PIZZA DOBRADA + REFRI 200ML ativa Adicionar sabor Opções CALABRESA DOBRADA R$ 1…" at bounding box center [665, 413] width 941 height 225
click at [994, 308] on span "Adicionar sabor" at bounding box center [1013, 313] width 74 height 17
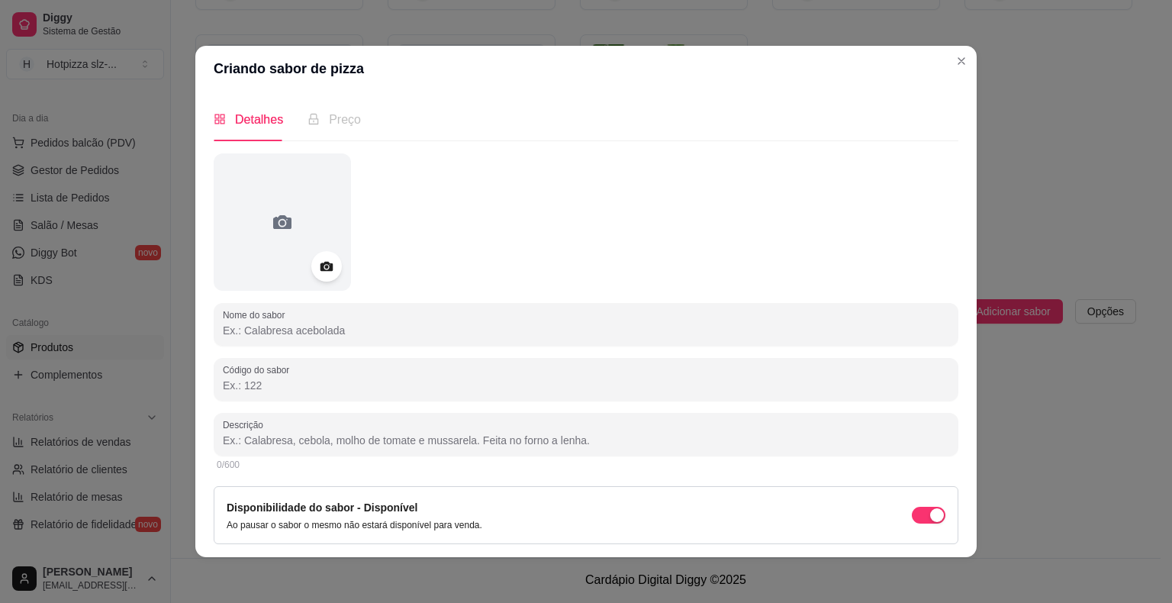
click at [301, 323] on input "Nome do sabor" at bounding box center [586, 330] width 727 height 15
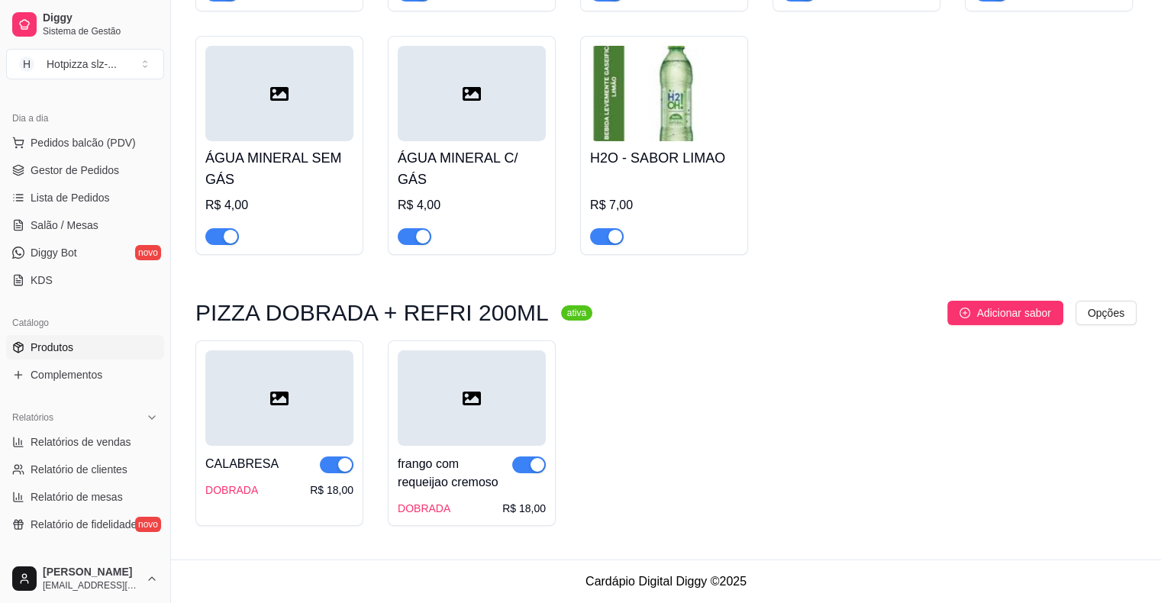
click at [479, 441] on div at bounding box center [472, 397] width 148 height 95
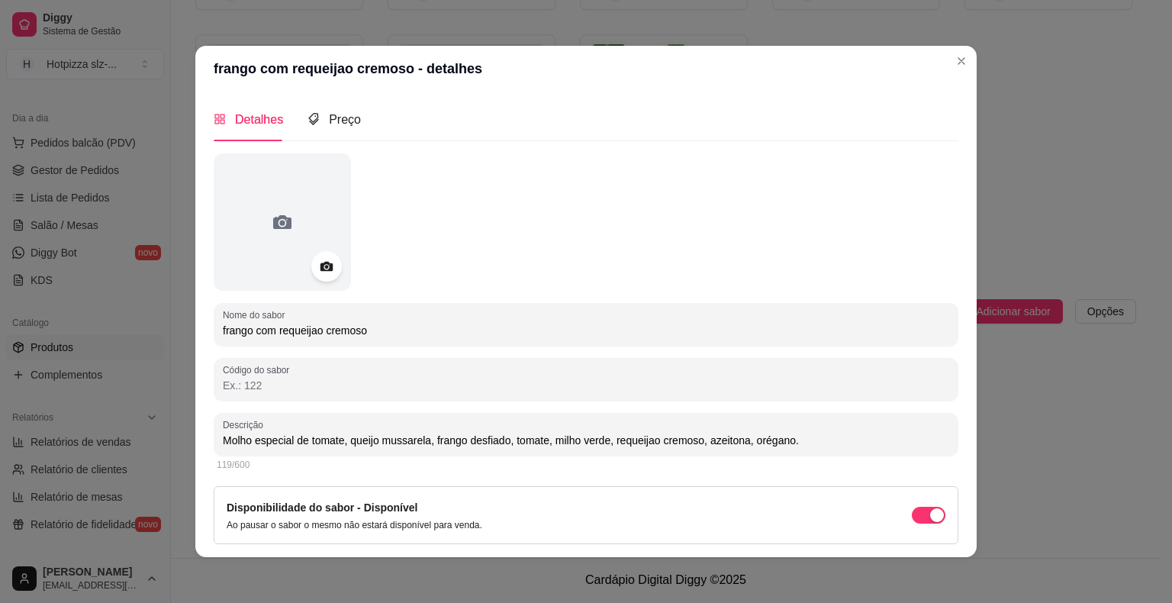
drag, startPoint x: 379, startPoint y: 335, endPoint x: 171, endPoint y: 328, distance: 208.5
click at [171, 328] on div "frango com requeijao cremoso - detalhes Detalhes Preço Nome do sabor frango com…" at bounding box center [586, 301] width 1172 height 603
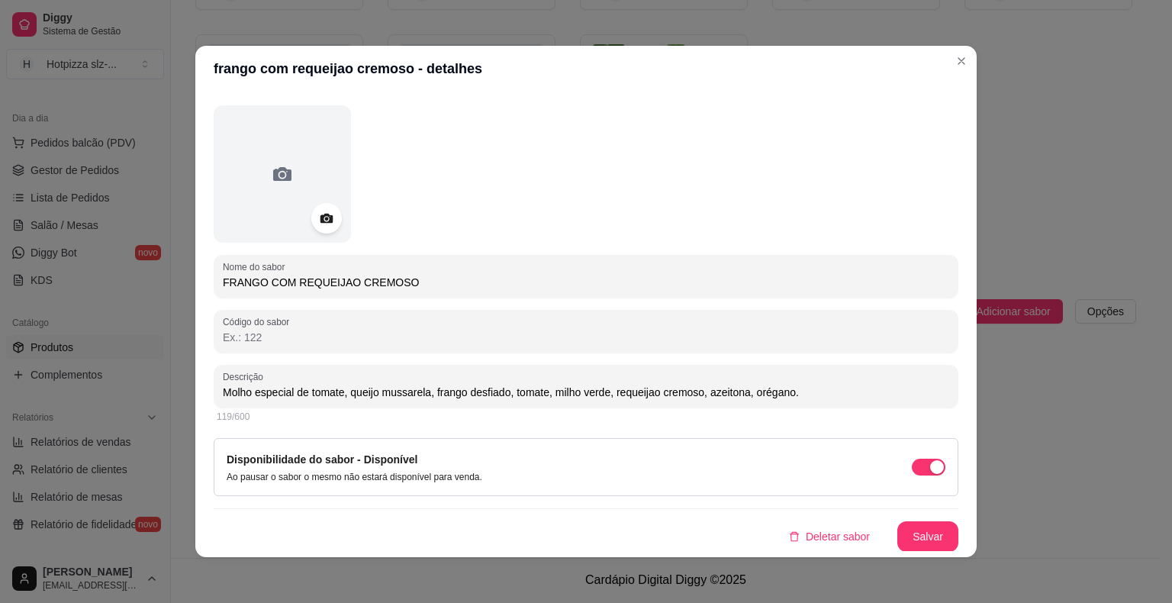
scroll to position [3, 0]
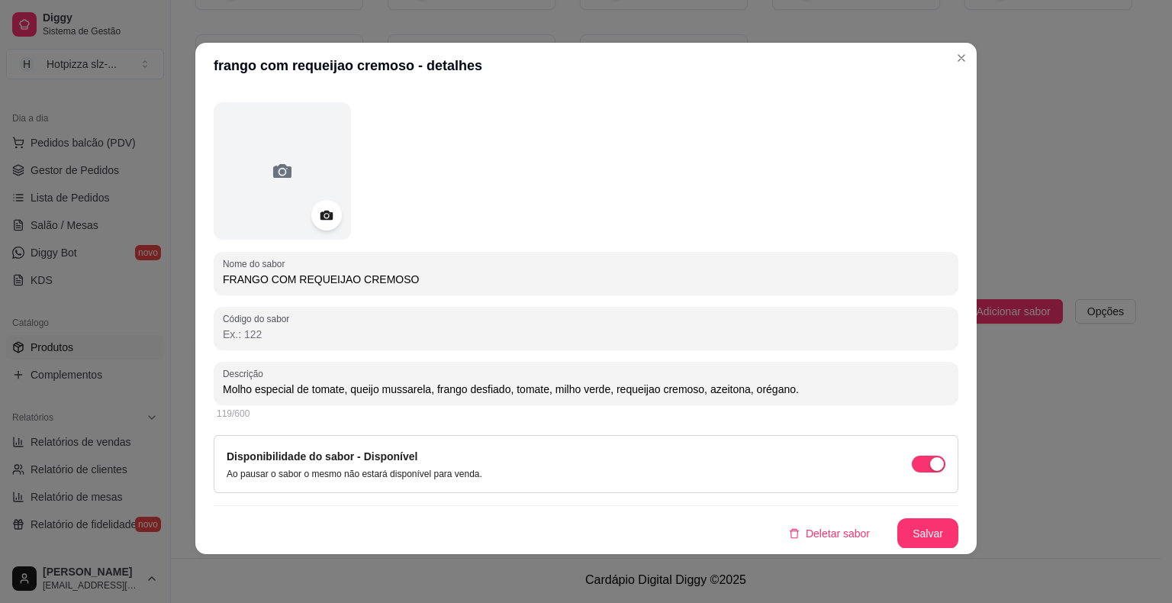
type input "FRANGO COM REQUEIJAO CREMOSO"
click at [916, 534] on button "Salvar" at bounding box center [928, 534] width 60 height 30
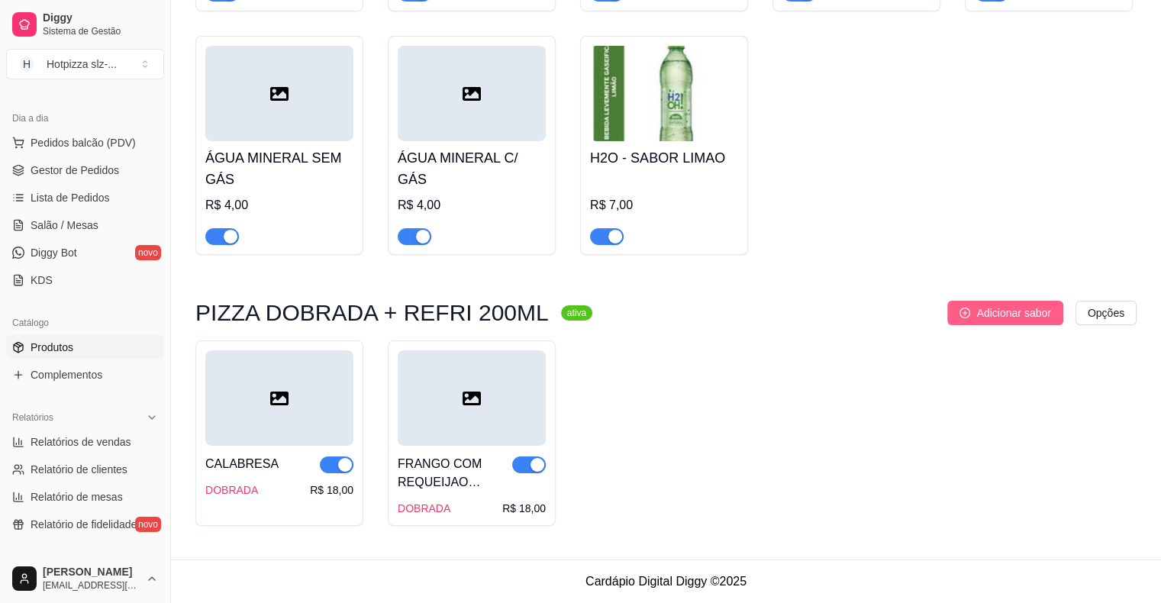
click at [1000, 324] on button "Adicionar sabor" at bounding box center [1004, 313] width 115 height 24
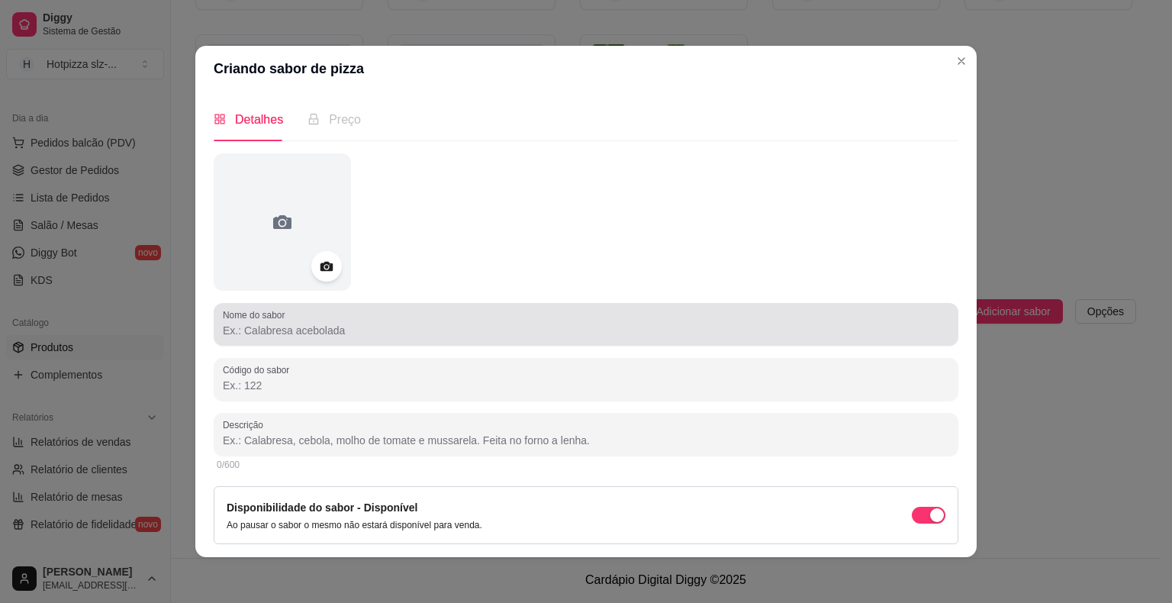
click at [275, 334] on input "Nome do sabor" at bounding box center [586, 330] width 727 height 15
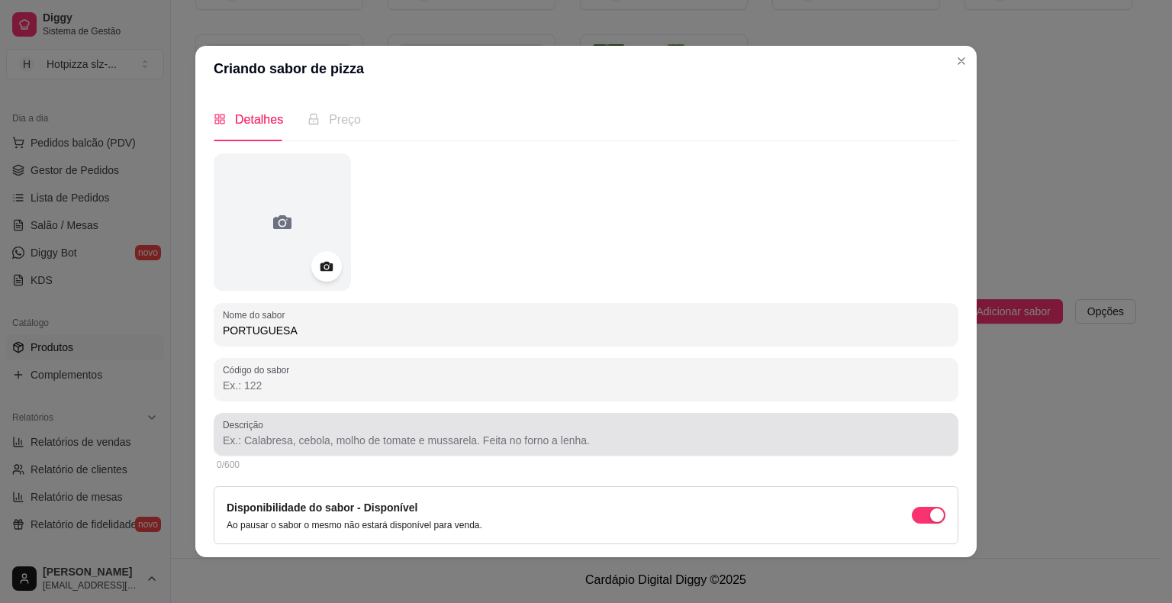
type input "PORTUGUESA"
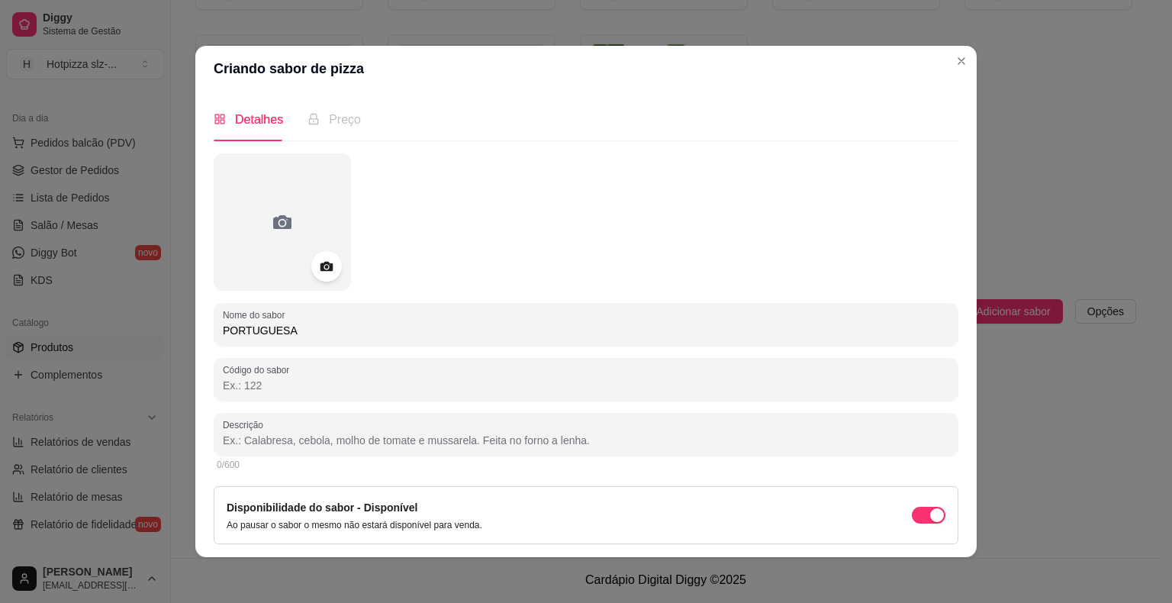
click at [286, 443] on input "Descrição" at bounding box center [586, 440] width 727 height 15
paste input "Molho especial de tomate, queijo mussarela, calabresa, cebola, azeitona, orégano"
drag, startPoint x: 429, startPoint y: 441, endPoint x: 476, endPoint y: 450, distance: 47.5
click at [476, 450] on div "Descrição Molho especial de tomate, queijo mussarela, calabresa, cebola, azeito…" at bounding box center [586, 434] width 745 height 43
click at [663, 436] on input "Molho especial de tomate, queijo mussarela,presunto de peru, ovo, tomate, pimen…" at bounding box center [586, 440] width 727 height 15
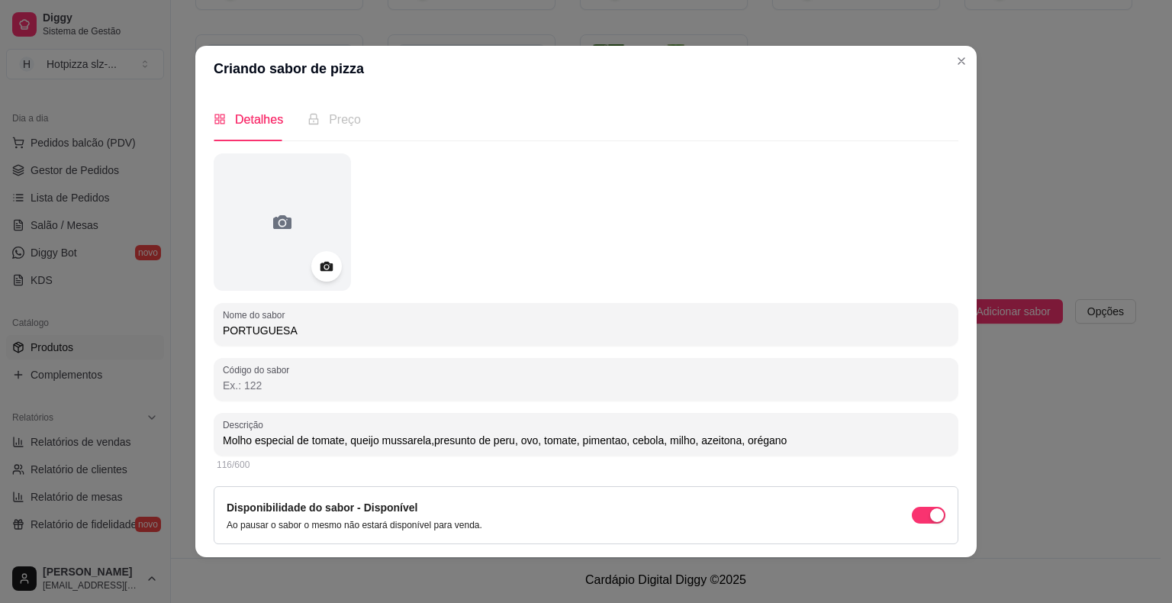
drag, startPoint x: 785, startPoint y: 441, endPoint x: 217, endPoint y: 451, distance: 568.7
click at [217, 451] on div "Descrição Molho especial de tomate, queijo mussarela,presunto de peru, ovo, tom…" at bounding box center [586, 434] width 745 height 43
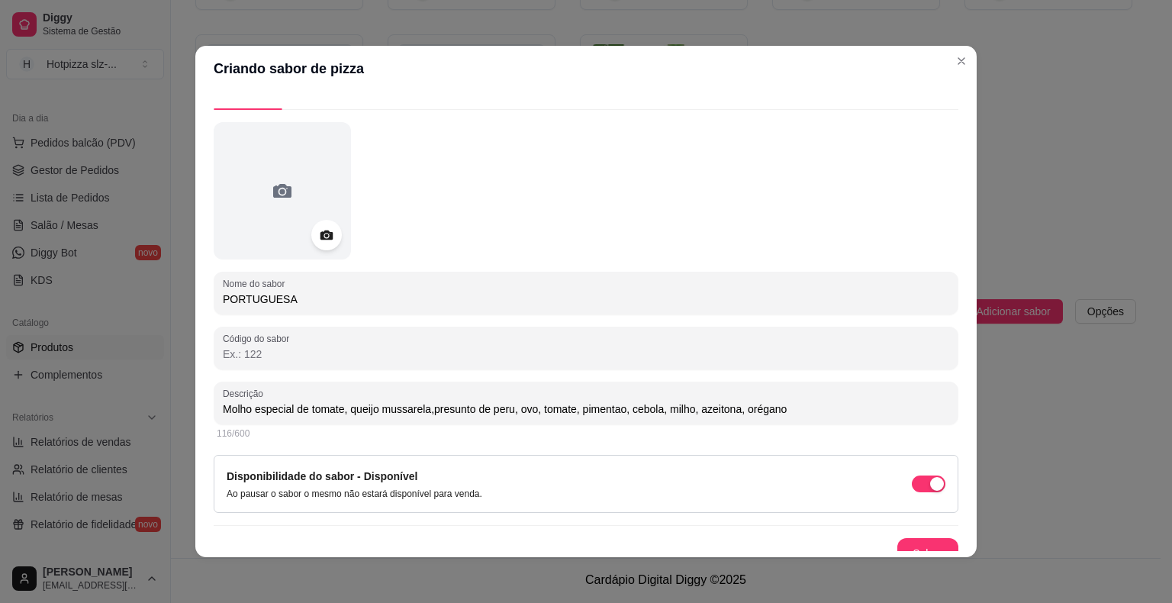
scroll to position [48, 0]
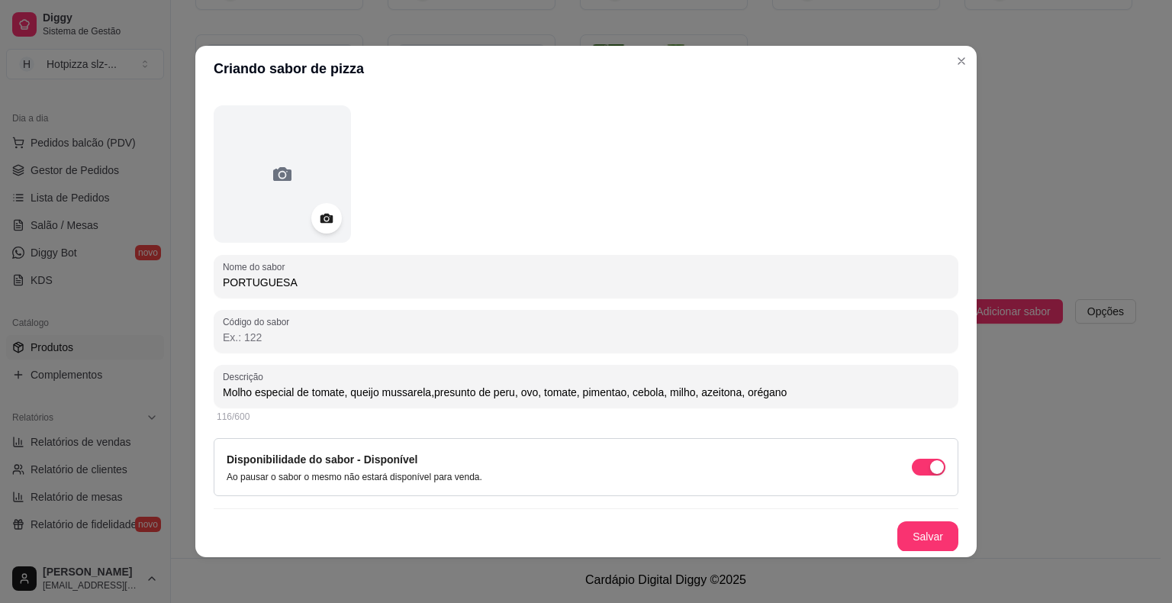
type input "Molho especial de tomate, queijo mussarela,presunto de peru, ovo, tomate, pimen…"
click at [903, 522] on button "Salvar" at bounding box center [928, 537] width 60 height 30
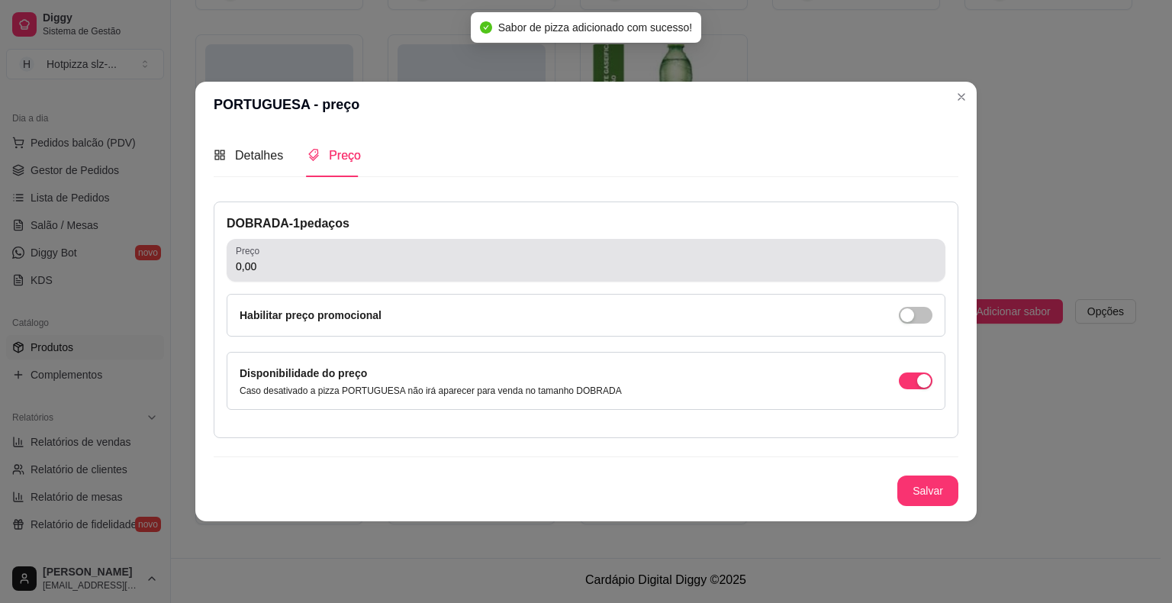
scroll to position [0, 0]
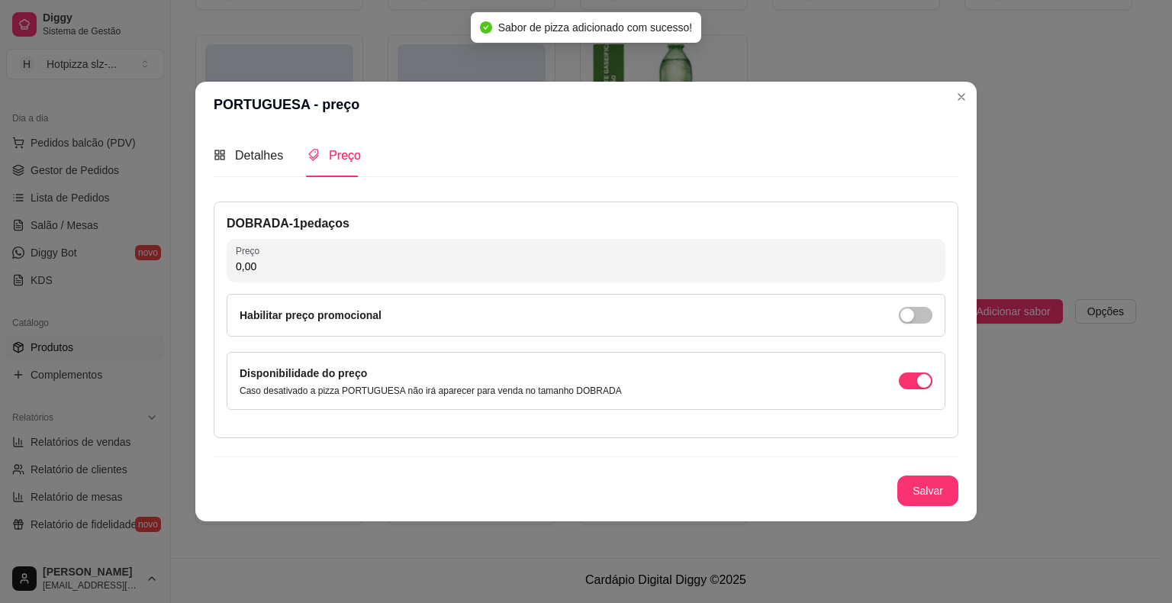
click at [295, 267] on input "0,00" at bounding box center [586, 266] width 701 height 15
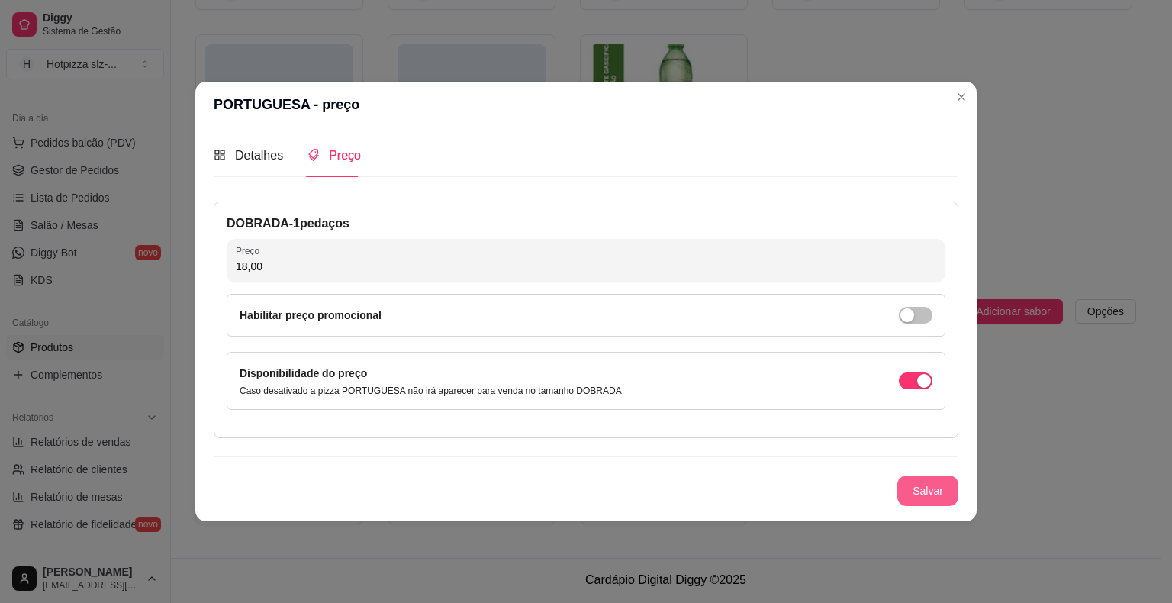
type input "18,00"
click at [919, 498] on button "Salvar" at bounding box center [928, 491] width 61 height 31
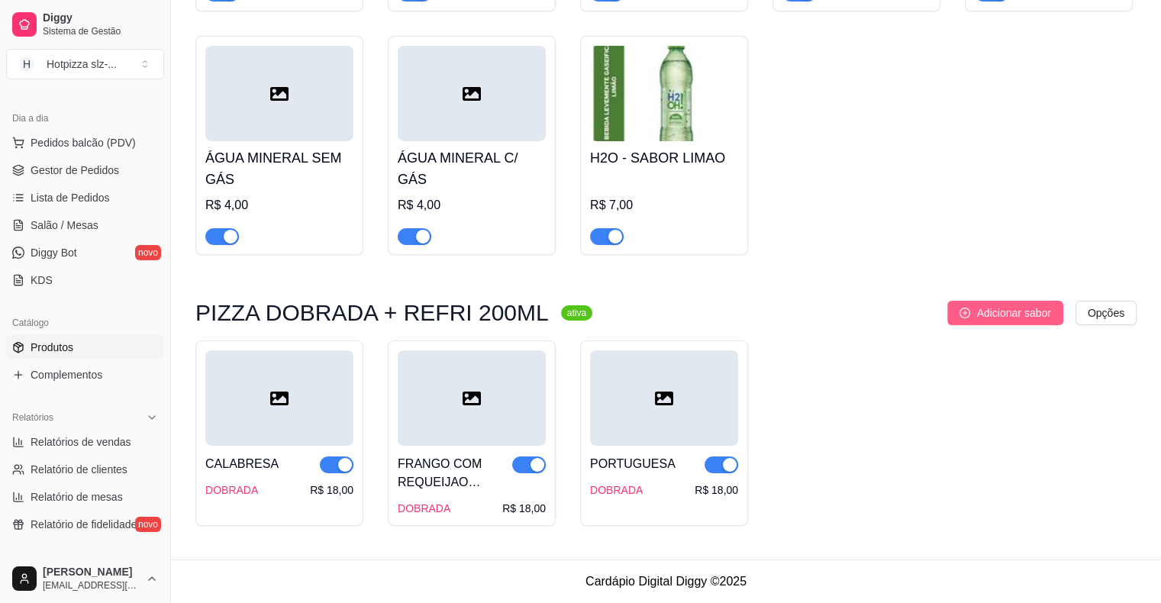
click at [986, 315] on span "Adicionar sabor" at bounding box center [1013, 313] width 74 height 17
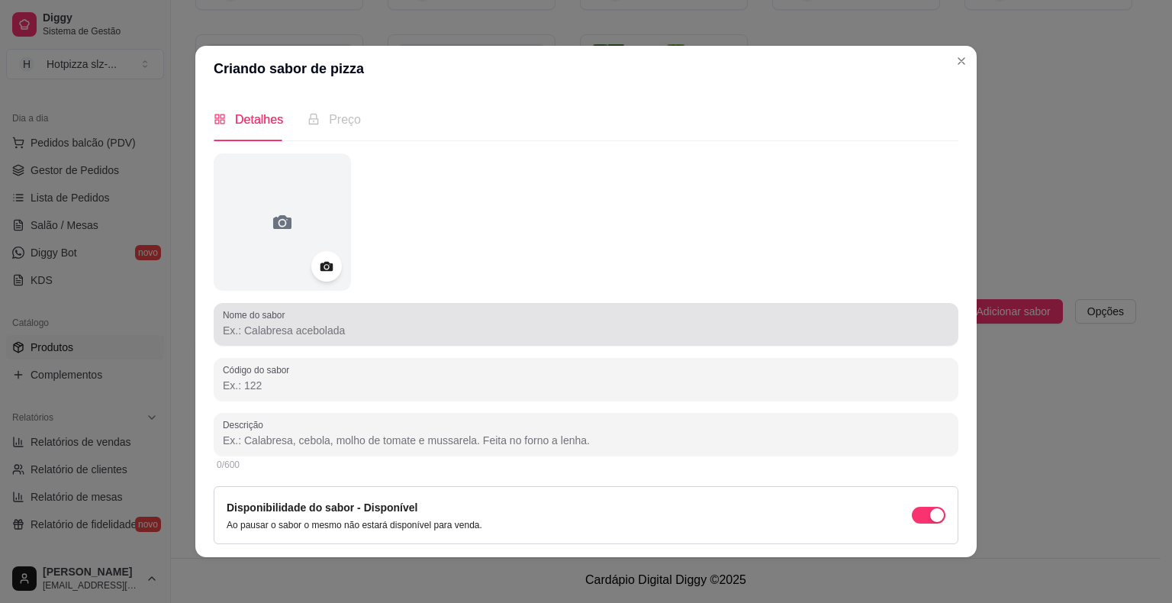
click at [291, 329] on input "Nome do sabor" at bounding box center [586, 330] width 727 height 15
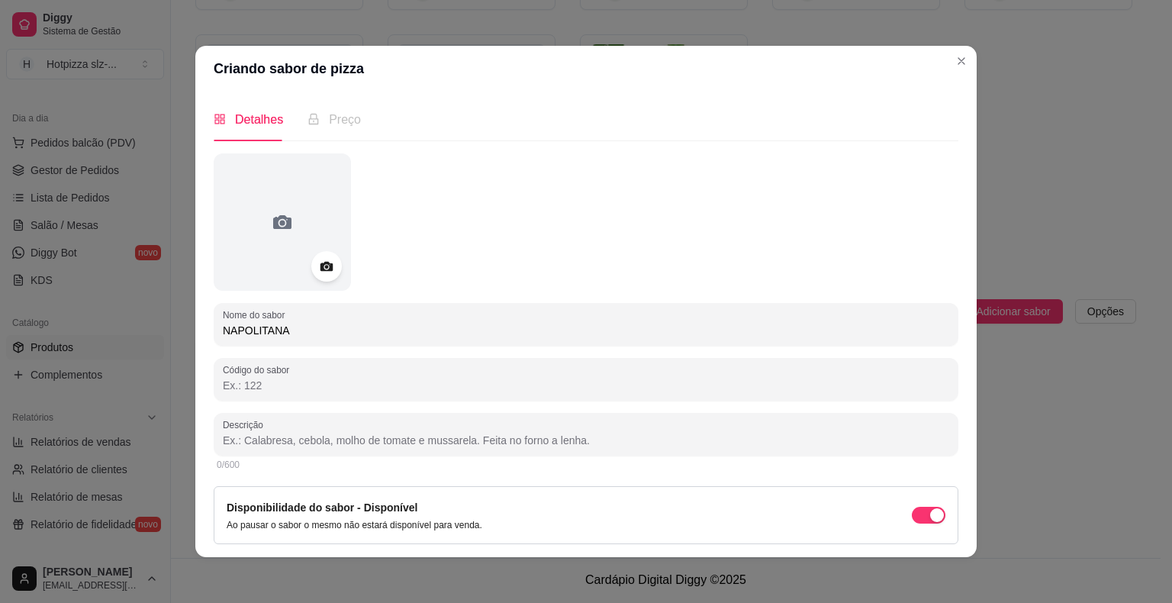
type input "NAPOLITANA"
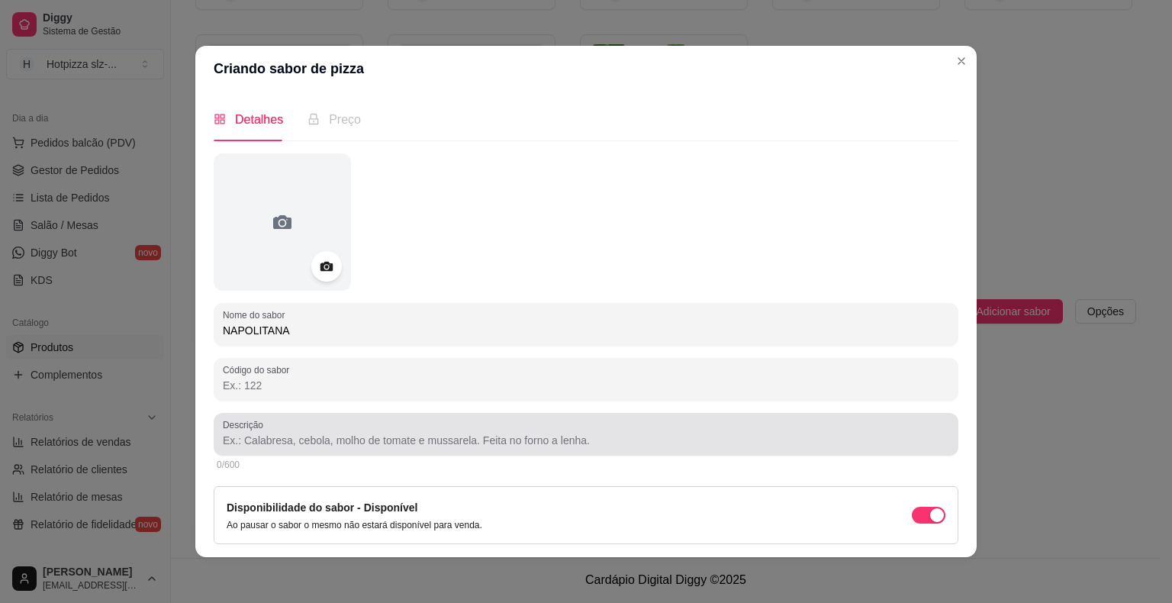
click at [295, 429] on div at bounding box center [586, 434] width 727 height 31
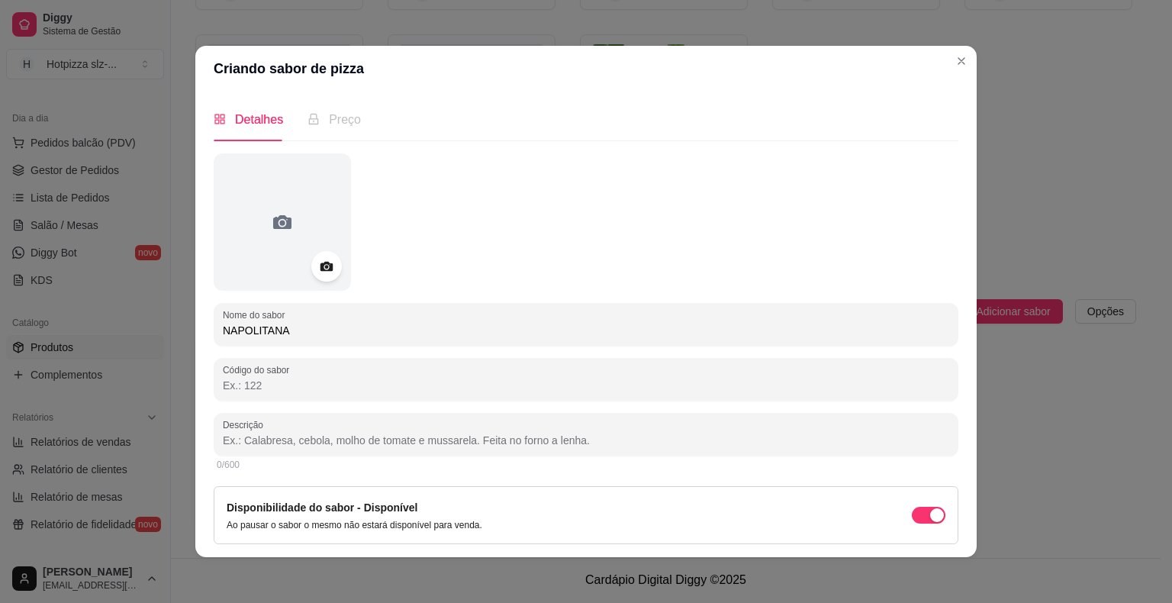
paste input "Molho especial de tomate, queijo mussarela,presunto de peru, ovo, tomate, pimen…"
click at [534, 438] on input "Molho especial de tomate, queijo mussarela,presunto de peru, ovo, tomate, pimen…" at bounding box center [586, 440] width 727 height 15
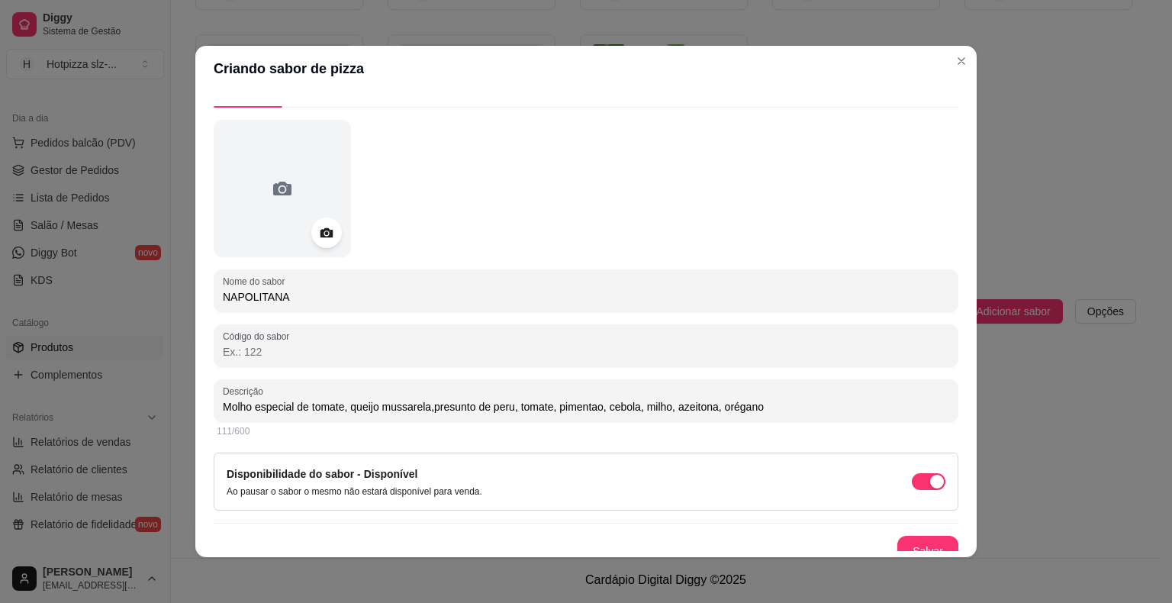
scroll to position [48, 0]
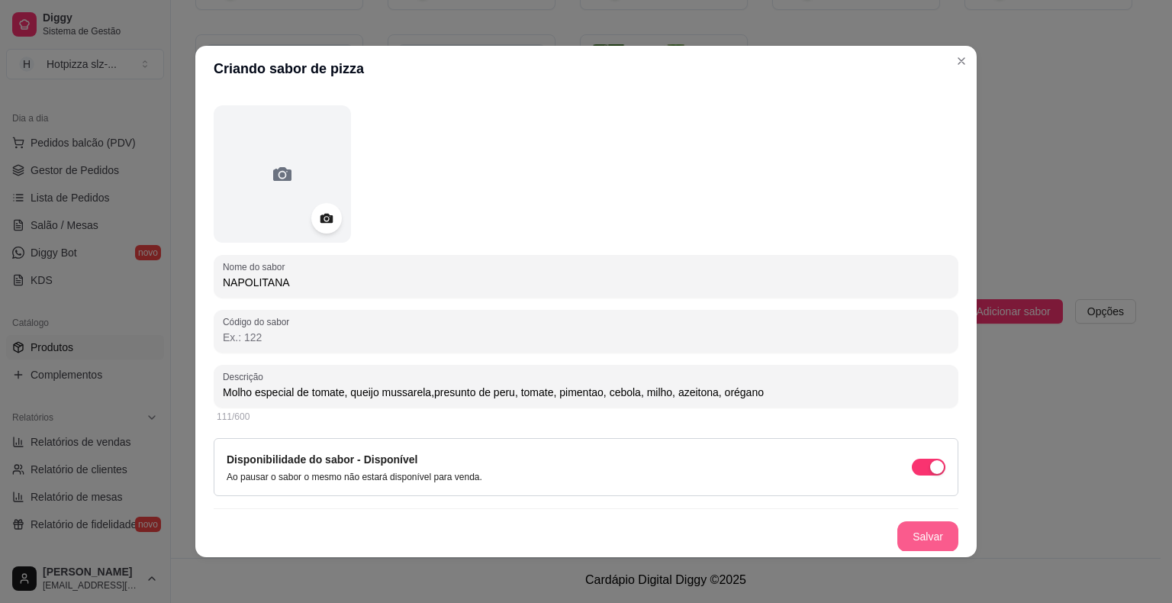
type input "Molho especial de tomate, queijo mussarela,presunto de peru, tomate, pimentao, …"
click at [923, 528] on button "Salvar" at bounding box center [928, 536] width 61 height 31
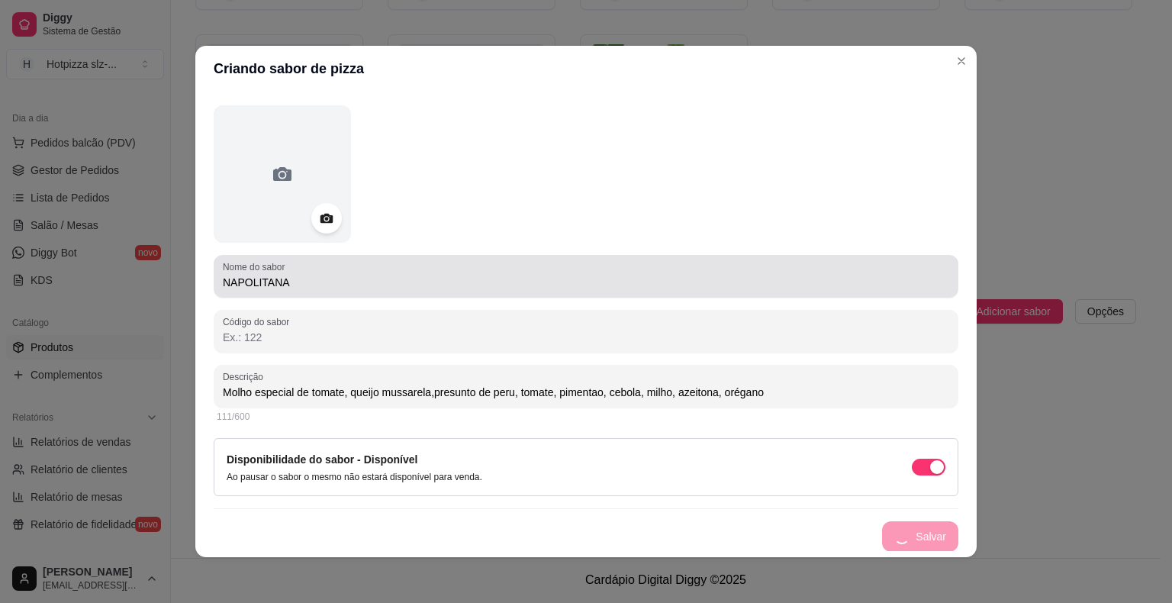
scroll to position [0, 0]
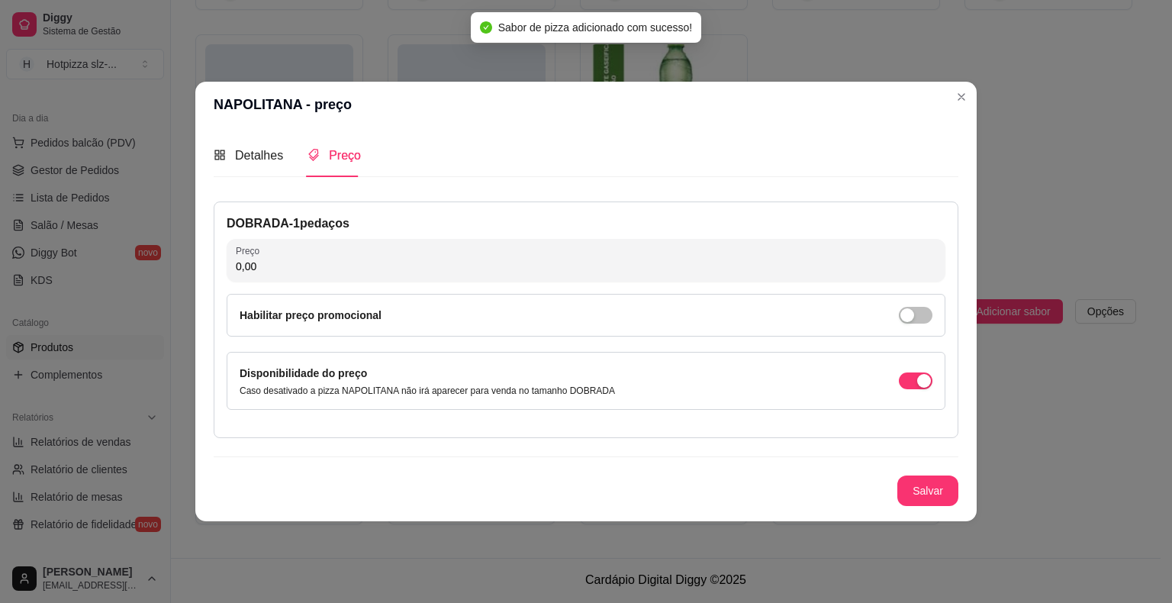
click at [290, 274] on input "0,00" at bounding box center [586, 266] width 701 height 15
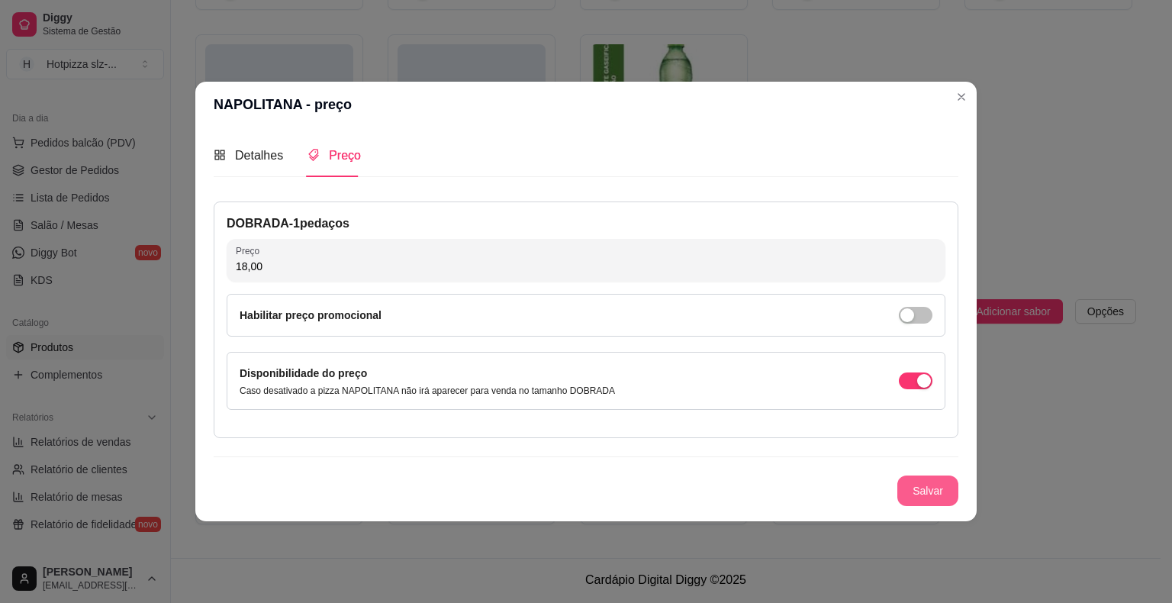
type input "18,00"
click at [917, 488] on button "Salvar" at bounding box center [928, 491] width 61 height 31
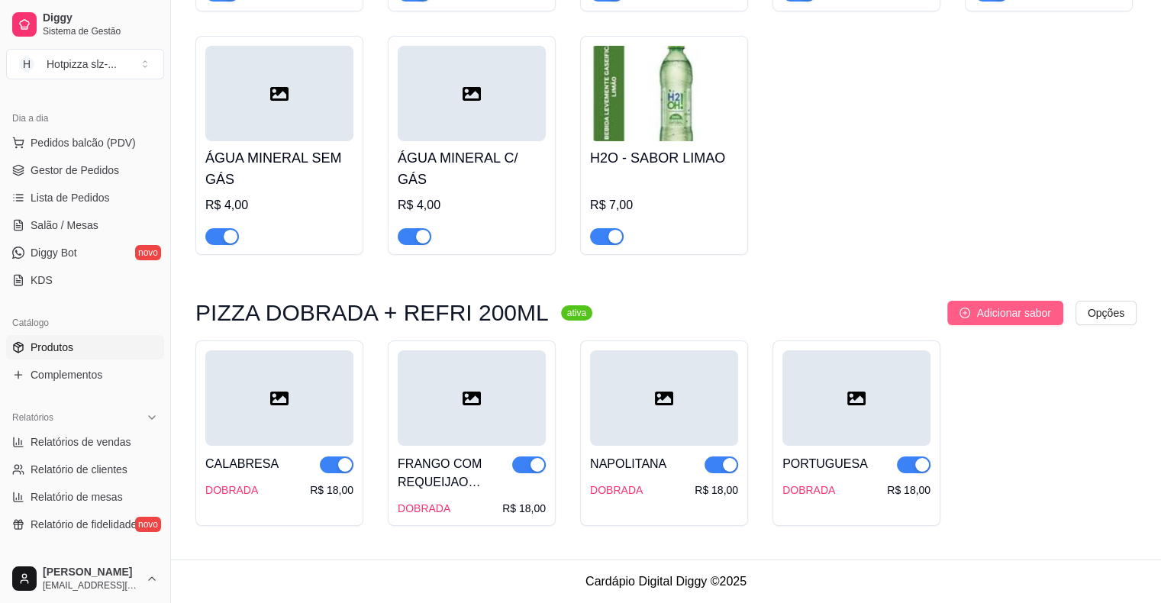
click at [981, 317] on span "Adicionar sabor" at bounding box center [1013, 313] width 74 height 17
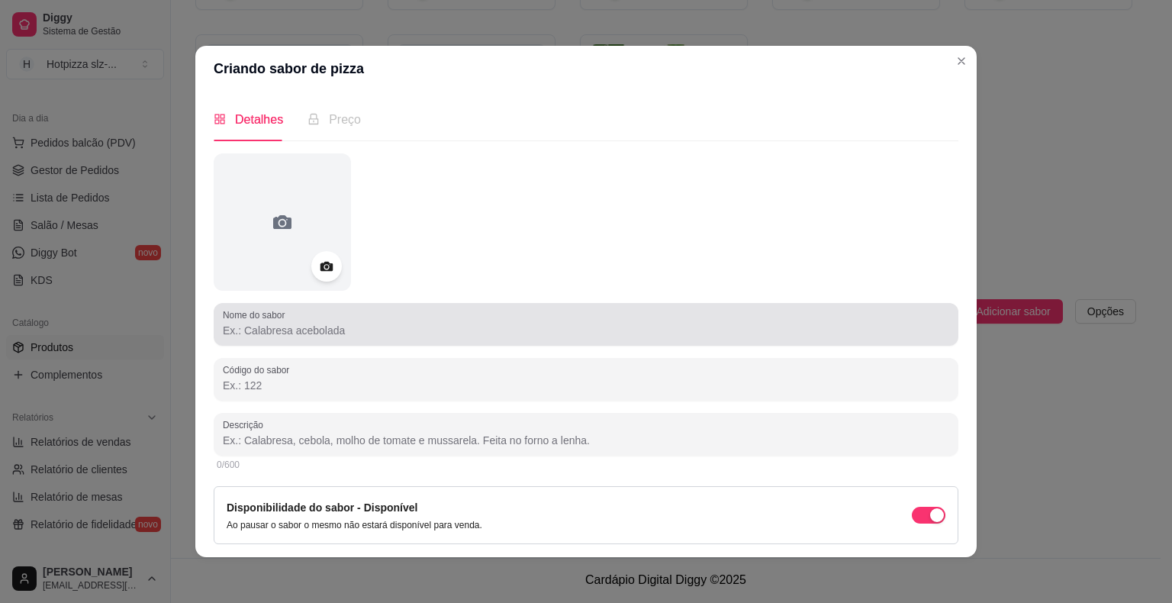
click at [269, 327] on input "Nome do sabor" at bounding box center [586, 330] width 727 height 15
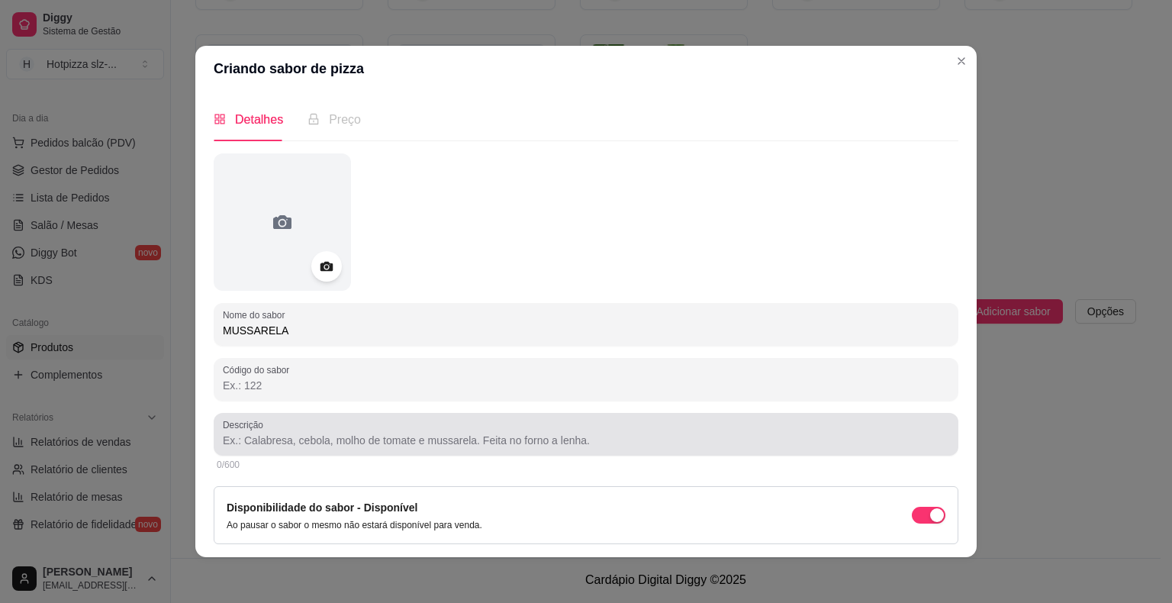
type input "MUSSARELA"
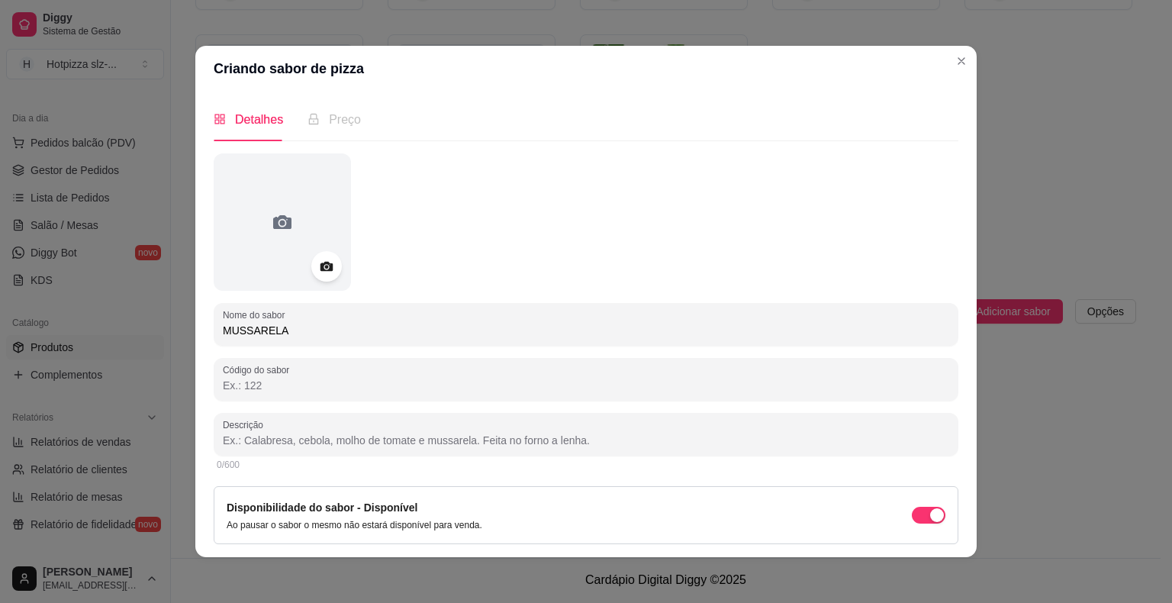
click at [298, 445] on input "Descrição" at bounding box center [586, 440] width 727 height 15
paste input "Molho especial de tomate, queijo mussarela,presunto de peru, ovo, tomate, pimen…"
drag, startPoint x: 426, startPoint y: 441, endPoint x: 534, endPoint y: 446, distance: 107.7
click at [534, 446] on input "Molho especial de tomate, queijo mussarela,presunto de peru, ovo, tomate, pimen…" at bounding box center [586, 440] width 727 height 15
drag, startPoint x: 469, startPoint y: 442, endPoint x: 586, endPoint y: 438, distance: 117.6
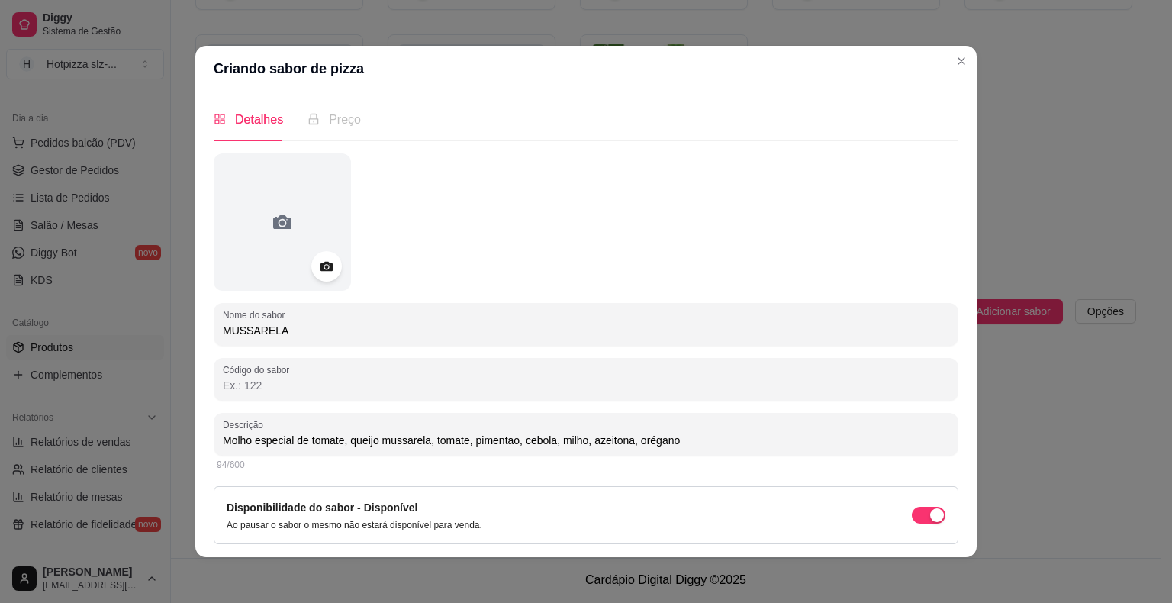
click at [586, 438] on input "Molho especial de tomate, queijo mussarela, tomate, pimentao, cebola, milho, az…" at bounding box center [586, 440] width 727 height 15
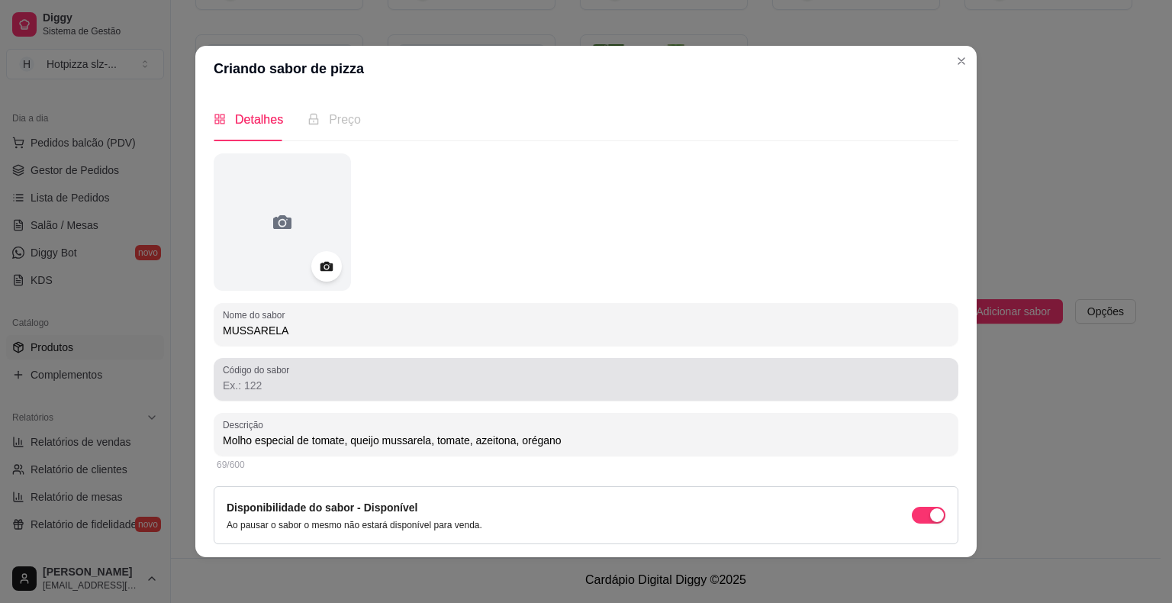
scroll to position [48, 0]
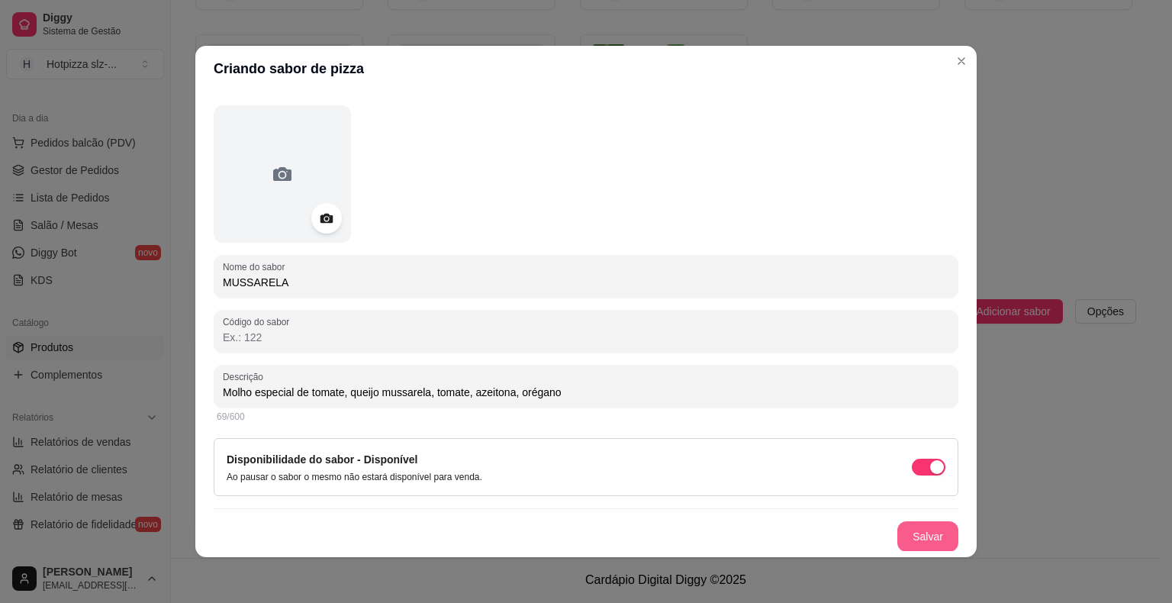
type input "Molho especial de tomate, queijo mussarela, tomate, azeitona, orégano"
click at [898, 533] on button "Salvar" at bounding box center [928, 537] width 60 height 30
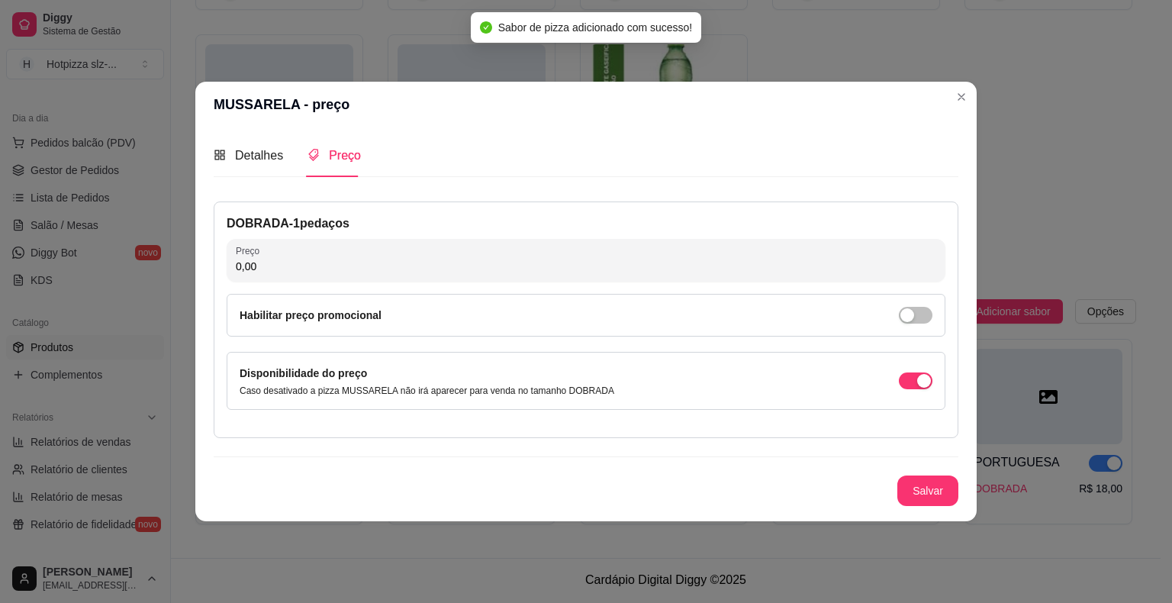
scroll to position [0, 0]
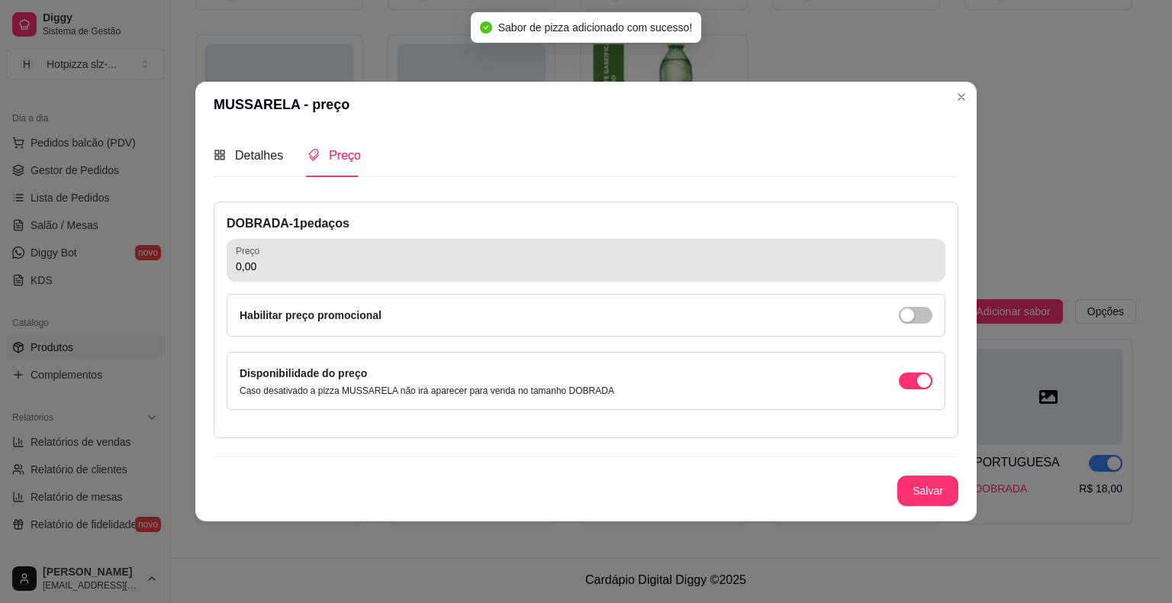
click at [335, 268] on input "0,00" at bounding box center [586, 266] width 701 height 15
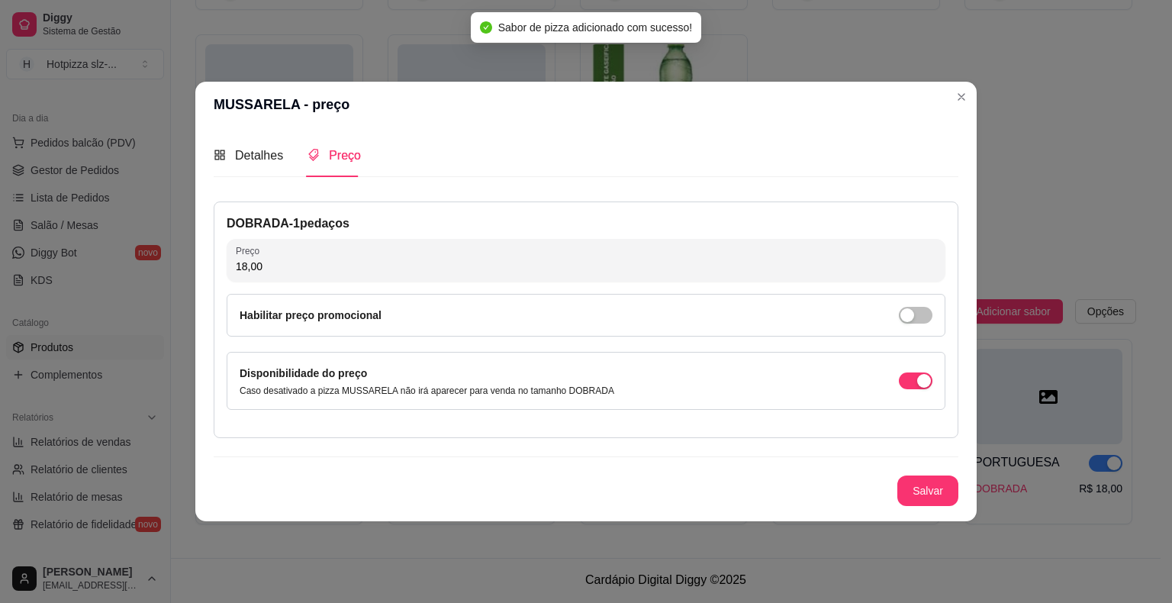
type input "18,00"
click at [924, 488] on button "Salvar" at bounding box center [928, 491] width 61 height 31
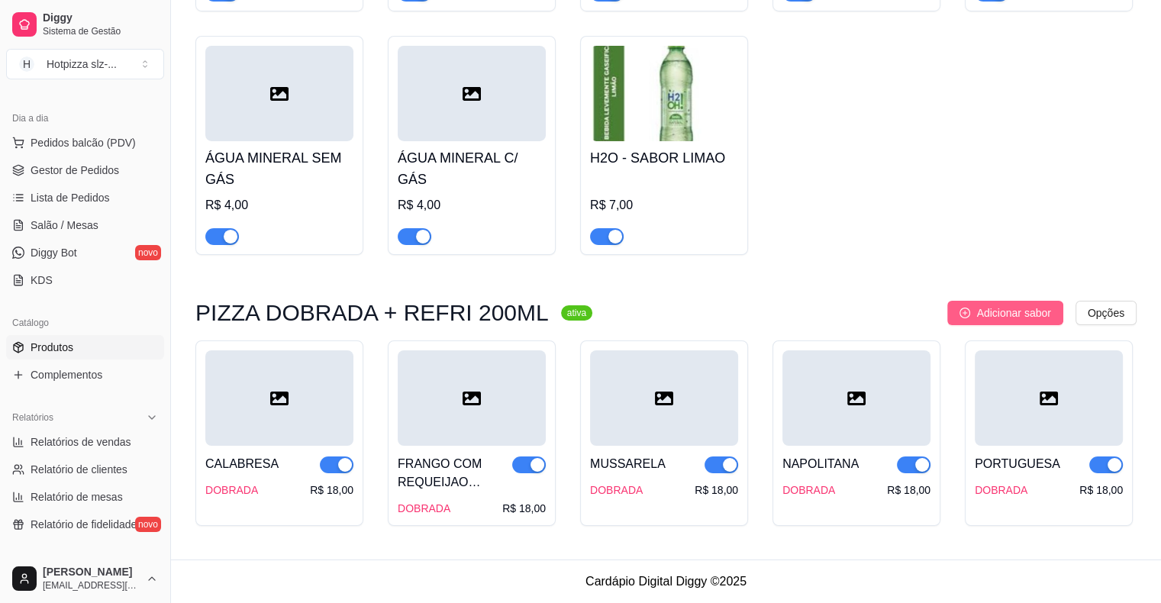
click at [989, 311] on span "Adicionar sabor" at bounding box center [1013, 313] width 74 height 17
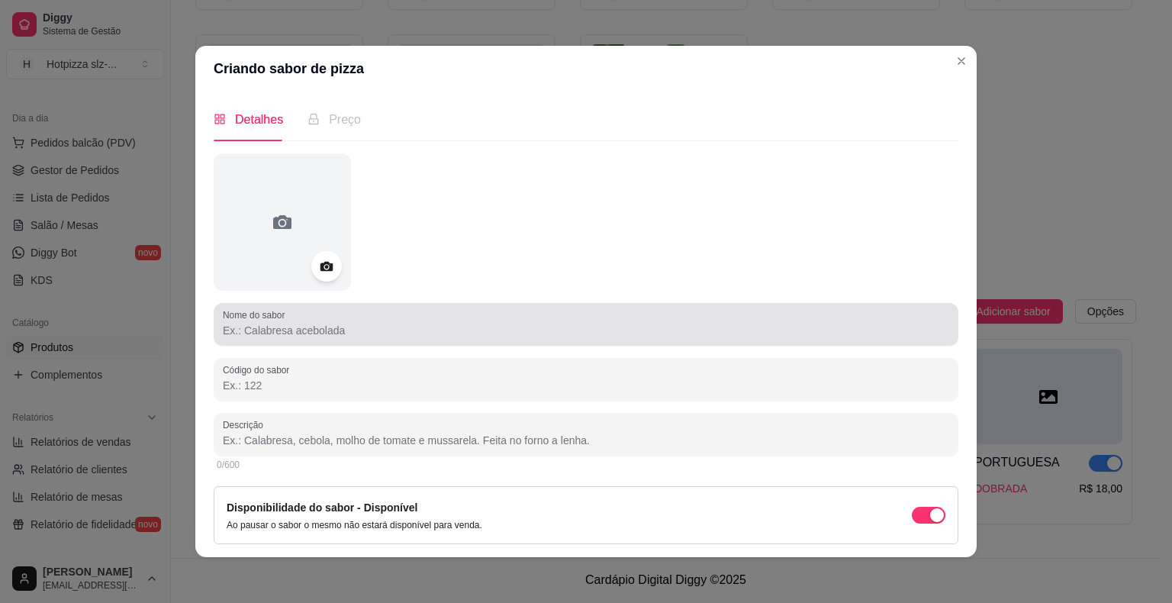
click at [267, 334] on input "Nome do sabor" at bounding box center [586, 330] width 727 height 15
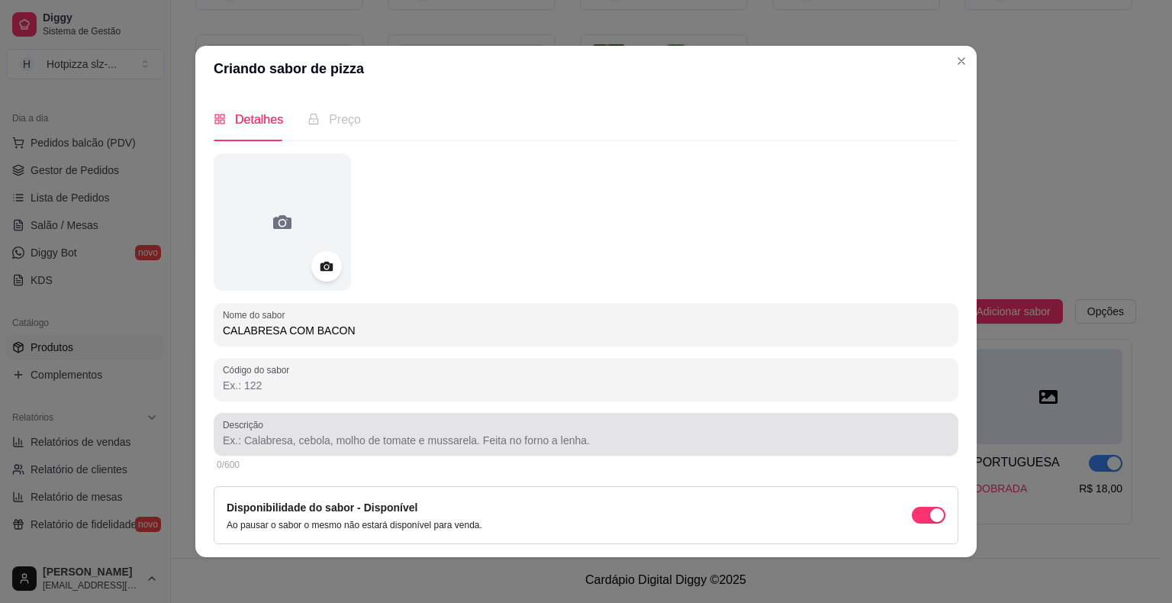
type input "CALABRESA COM BACON"
click at [318, 437] on input "Descrição" at bounding box center [586, 440] width 727 height 15
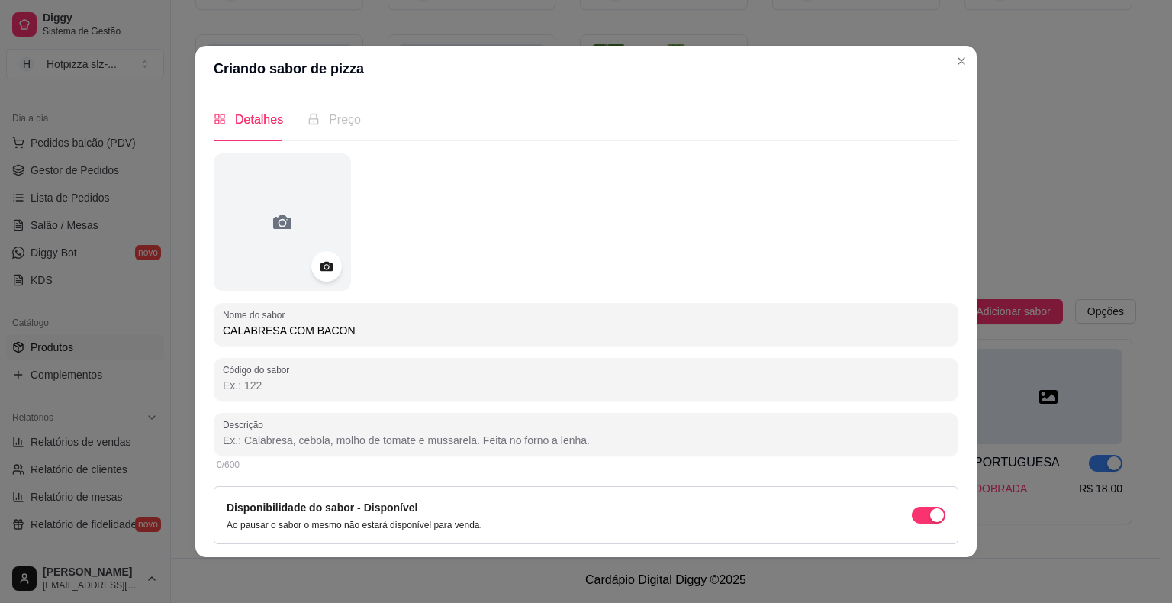
paste input "Molho especial de tomate, queijo mussarela,presunto de peru, ovo, tomate, pimen…"
drag, startPoint x: 427, startPoint y: 440, endPoint x: 626, endPoint y: 434, distance: 198.5
click at [626, 434] on input "Molho especial de tomate, queijo mussarela,presunto de peru, ovo, tomate, pimen…" at bounding box center [586, 440] width 727 height 15
click at [580, 444] on input "Molho especial de tomate, queijo mussarela, calabresa, bacon, cebola, milho, az…" at bounding box center [586, 440] width 727 height 15
drag, startPoint x: 646, startPoint y: 444, endPoint x: 208, endPoint y: 453, distance: 438.2
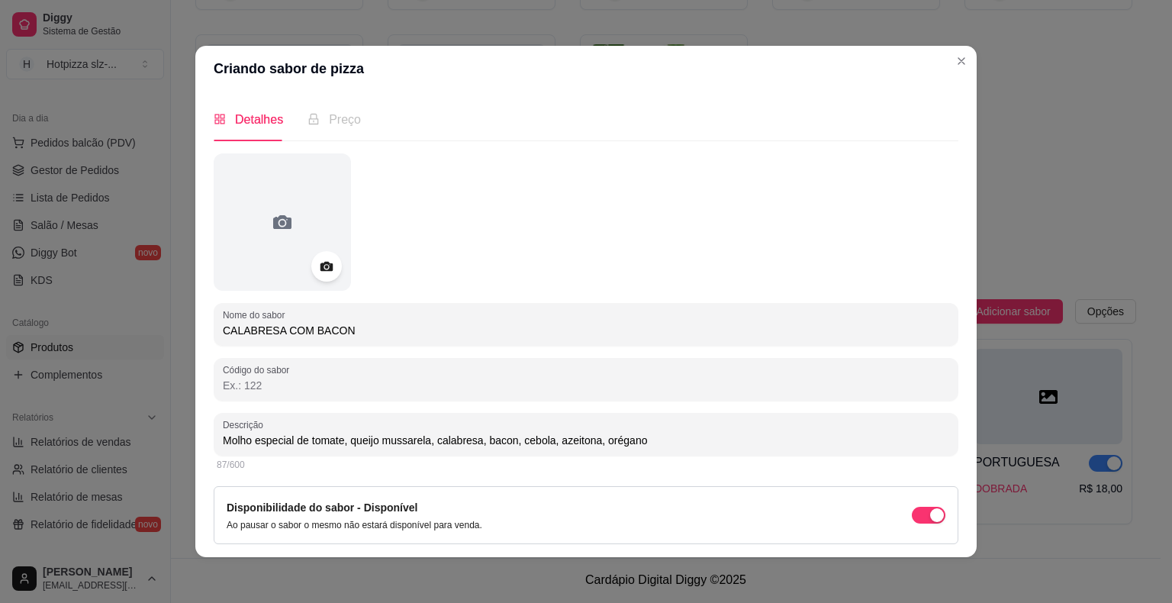
click at [214, 453] on div "Descrição Molho especial de tomate, queijo mussarela, calabresa, bacon, cebola,…" at bounding box center [586, 443] width 745 height 61
click at [661, 438] on input "Molho especial de tomate, queijo mussarela, calabresa, bacon, cebola, azeitona,…" at bounding box center [586, 440] width 727 height 15
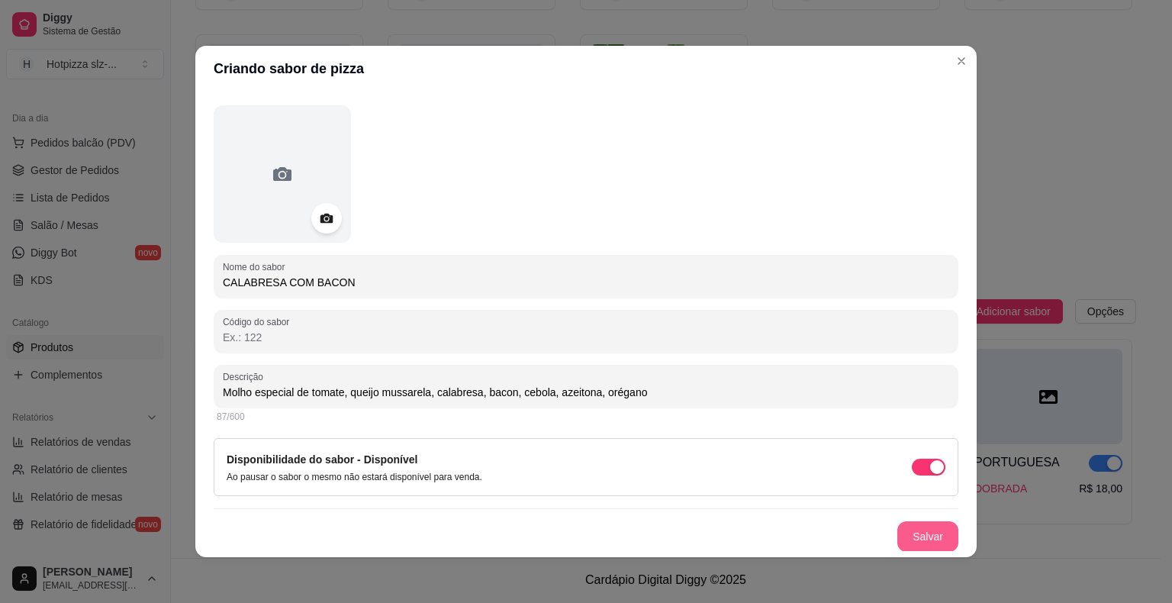
type input "Molho especial de tomate, queijo mussarela, calabresa, bacon, cebola, azeitona,…"
click at [911, 536] on button "Salvar" at bounding box center [928, 536] width 61 height 31
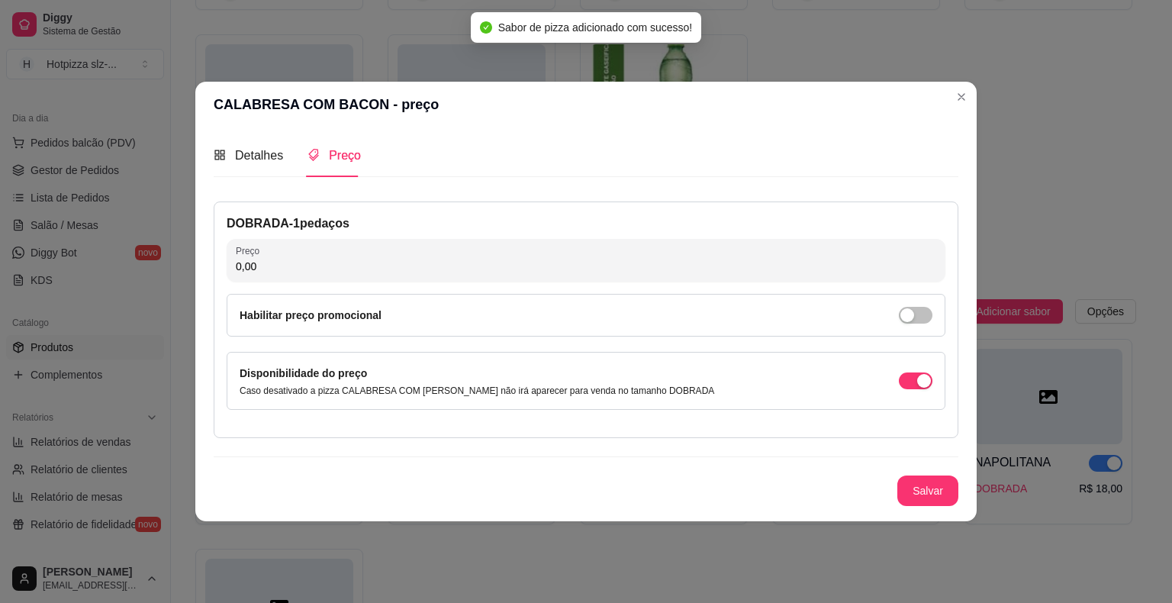
scroll to position [0, 0]
click at [283, 270] on input "0,00" at bounding box center [586, 266] width 701 height 15
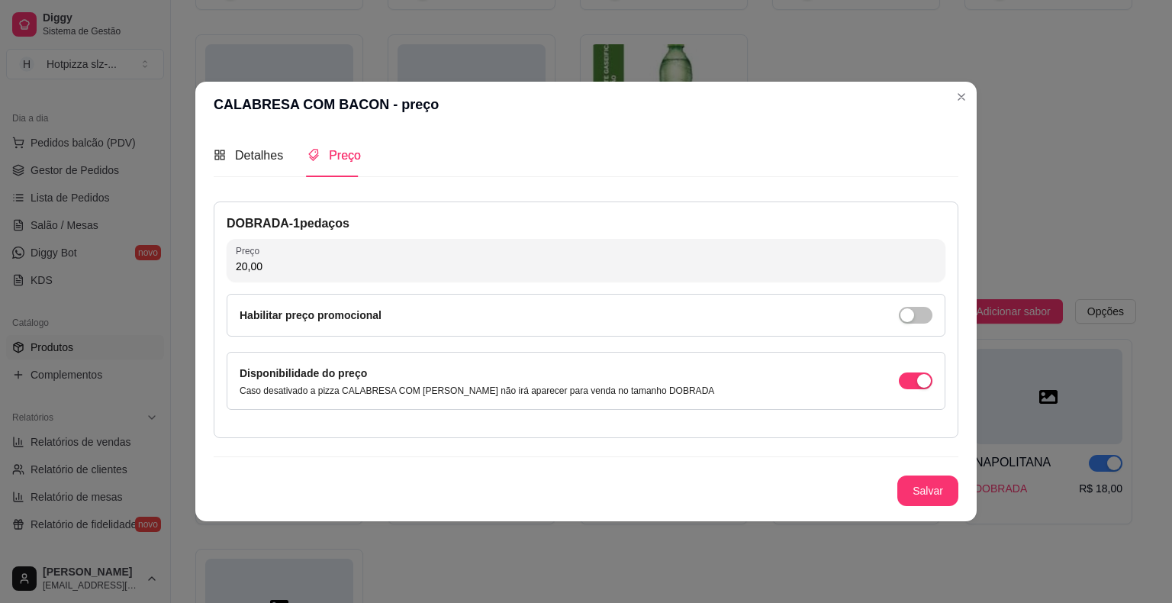
type input "20,00"
click at [928, 504] on button "Salvar" at bounding box center [928, 491] width 61 height 31
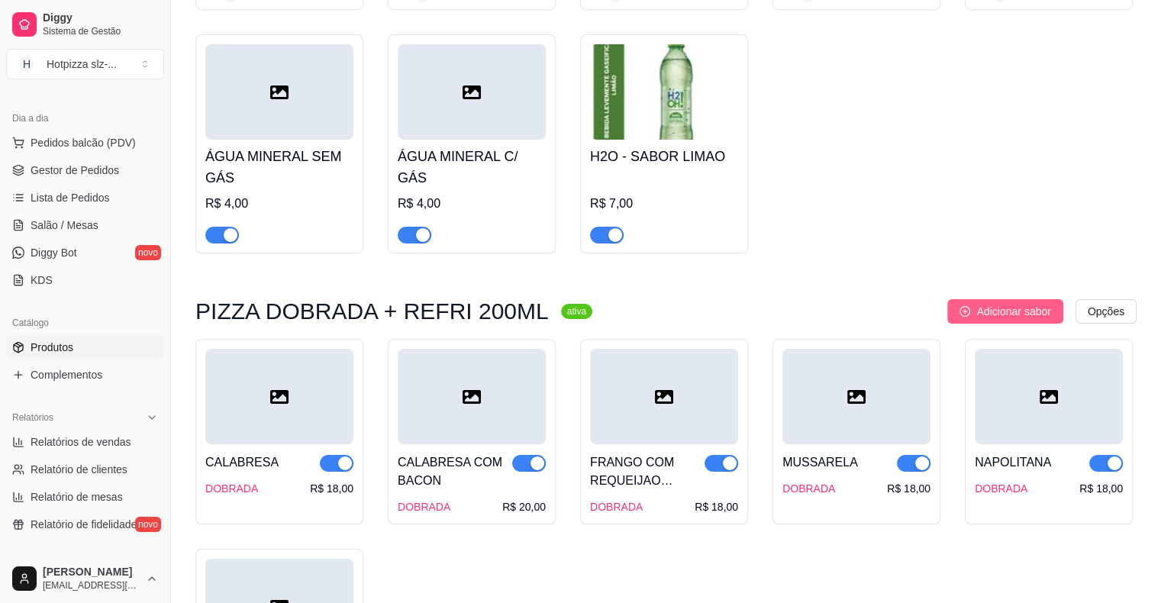
click at [1008, 320] on span "Adicionar sabor" at bounding box center [1013, 311] width 74 height 17
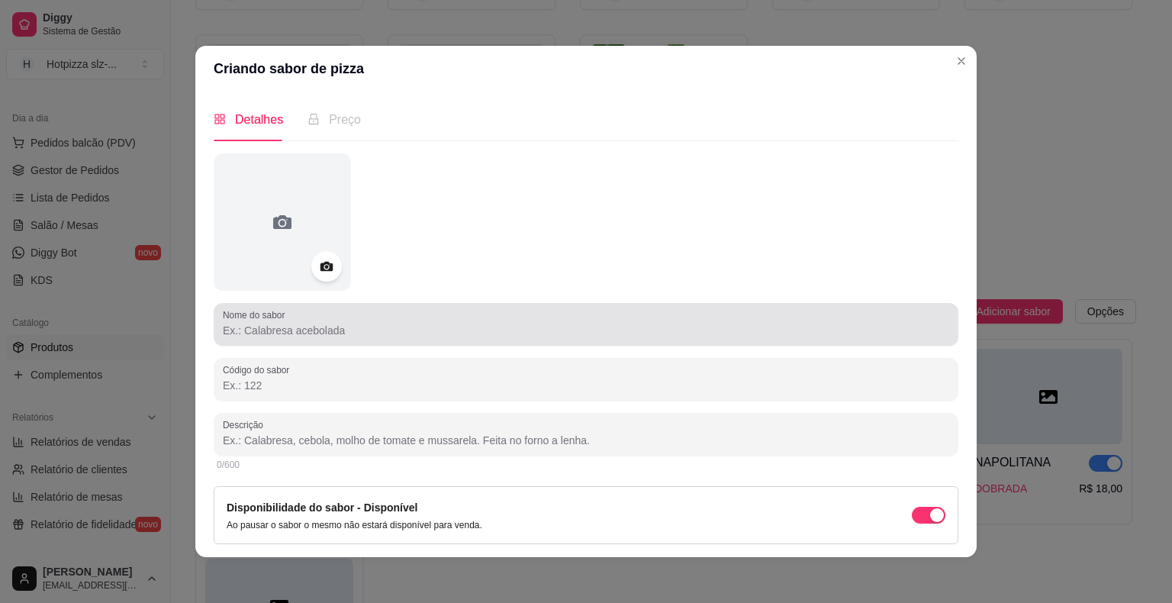
click at [293, 337] on input "Nome do sabor" at bounding box center [586, 330] width 727 height 15
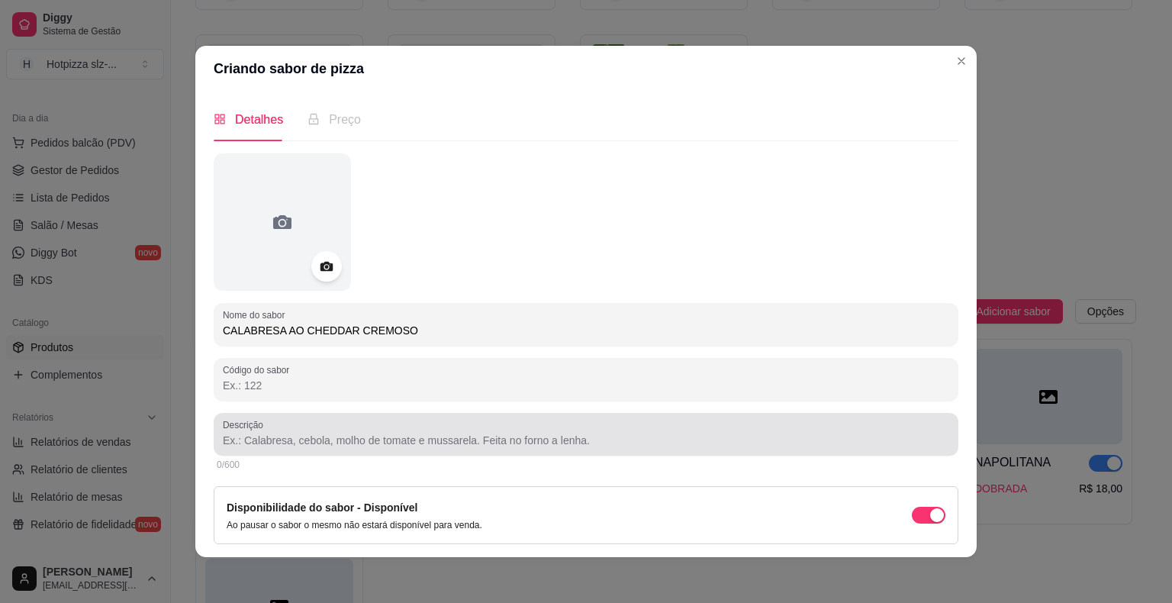
type input "CALABRESA AO CHEDDAR CREMOSO"
click at [296, 437] on input "Descrição" at bounding box center [586, 440] width 727 height 15
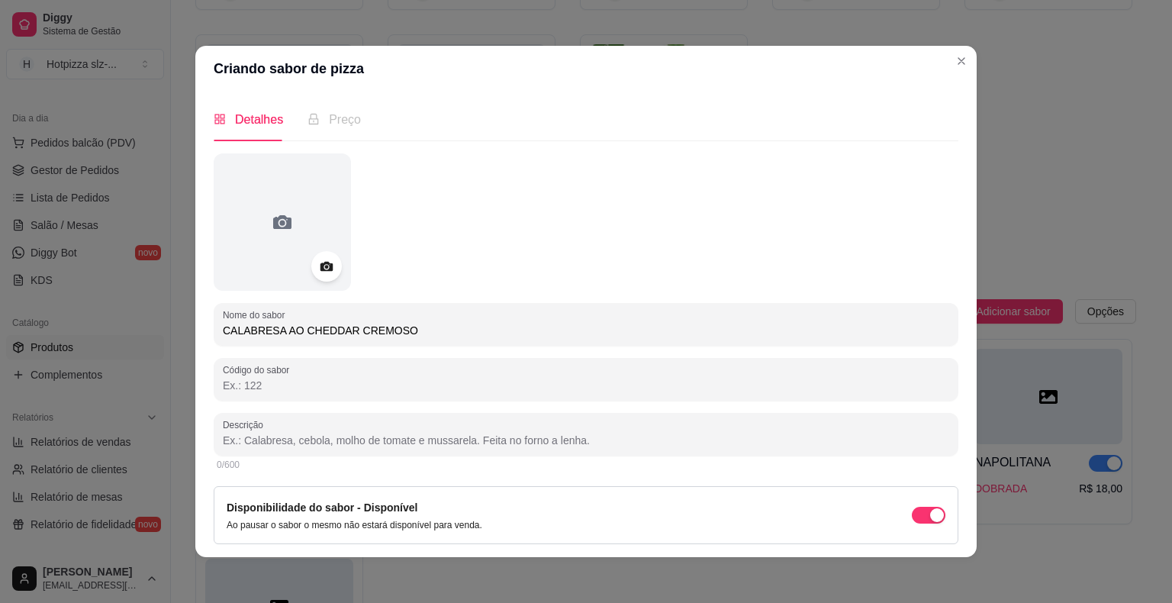
paste input "Molho especial de tomate, queijo mussarela, calabresa, bacon, cebola, azeitona,…"
click at [511, 441] on input "Molho especial de tomate, queijo mussarela, calabresa, bacon, cebola, azeitona,…" at bounding box center [586, 440] width 727 height 15
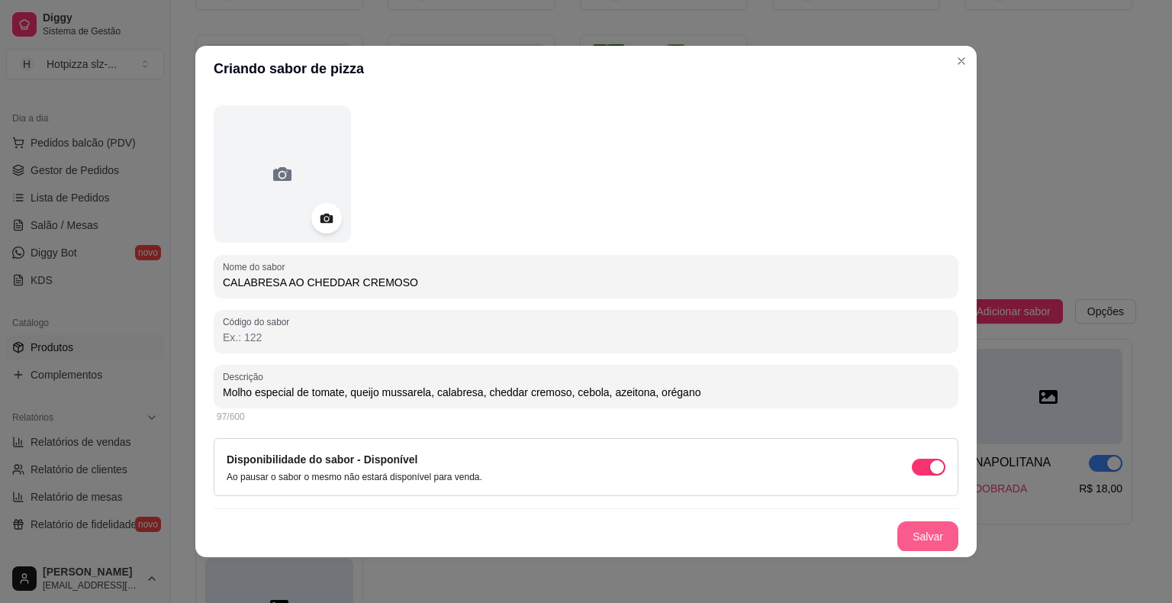
type input "Molho especial de tomate, queijo mussarela, calabresa, cheddar cremoso, cebola,…"
click at [908, 530] on button "Salvar" at bounding box center [928, 536] width 61 height 31
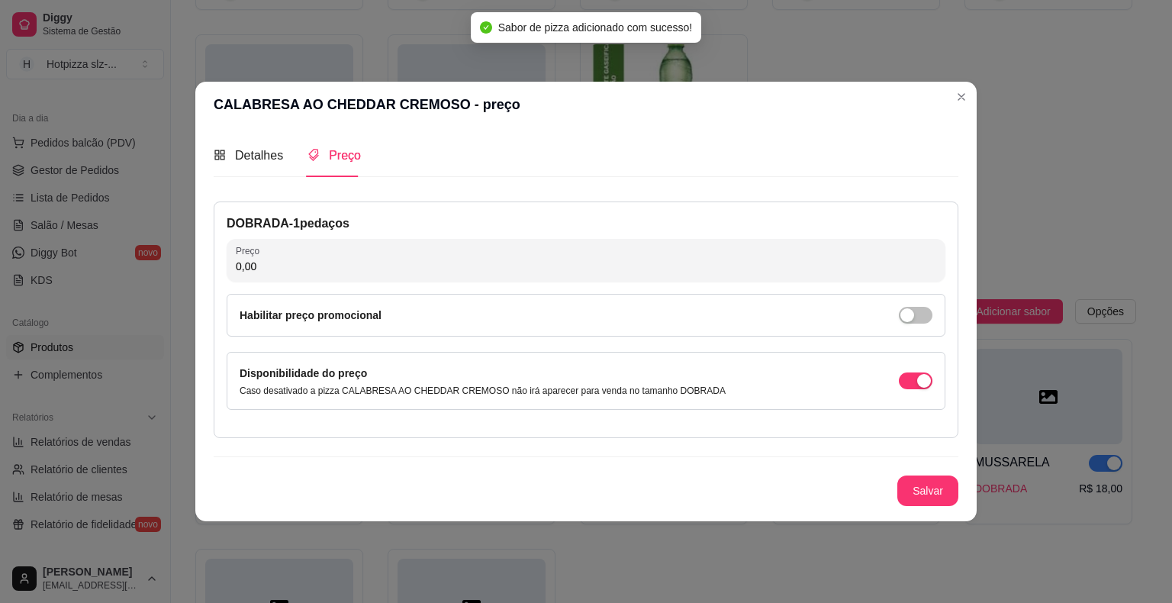
scroll to position [0, 0]
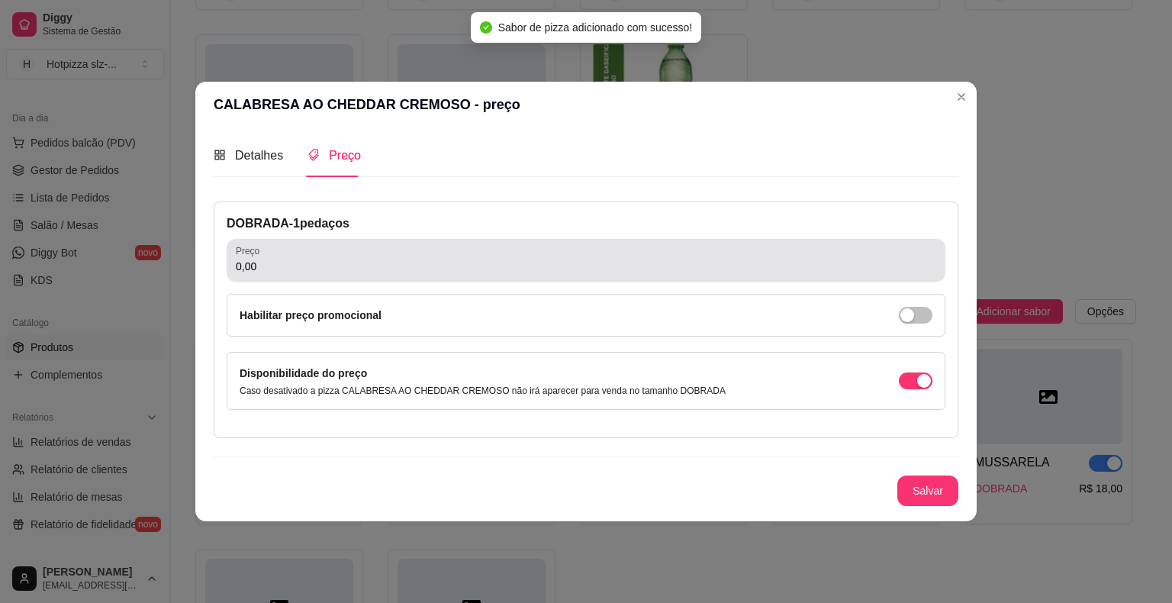
click at [309, 273] on input "0,00" at bounding box center [586, 266] width 701 height 15
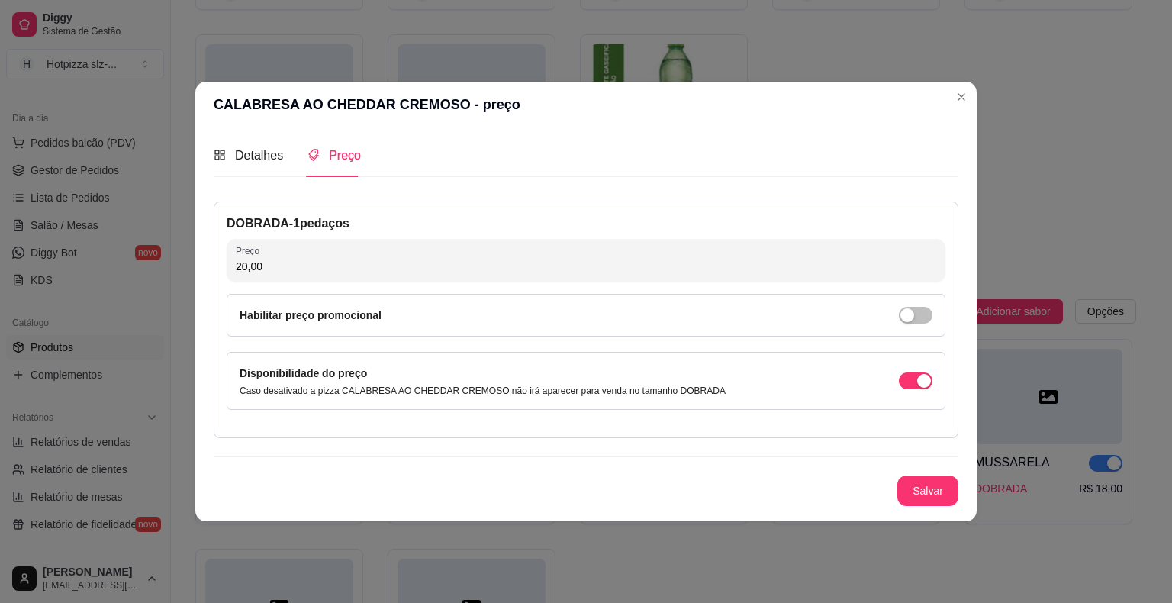
type input "20,00"
click at [910, 493] on button "Salvar" at bounding box center [928, 491] width 60 height 30
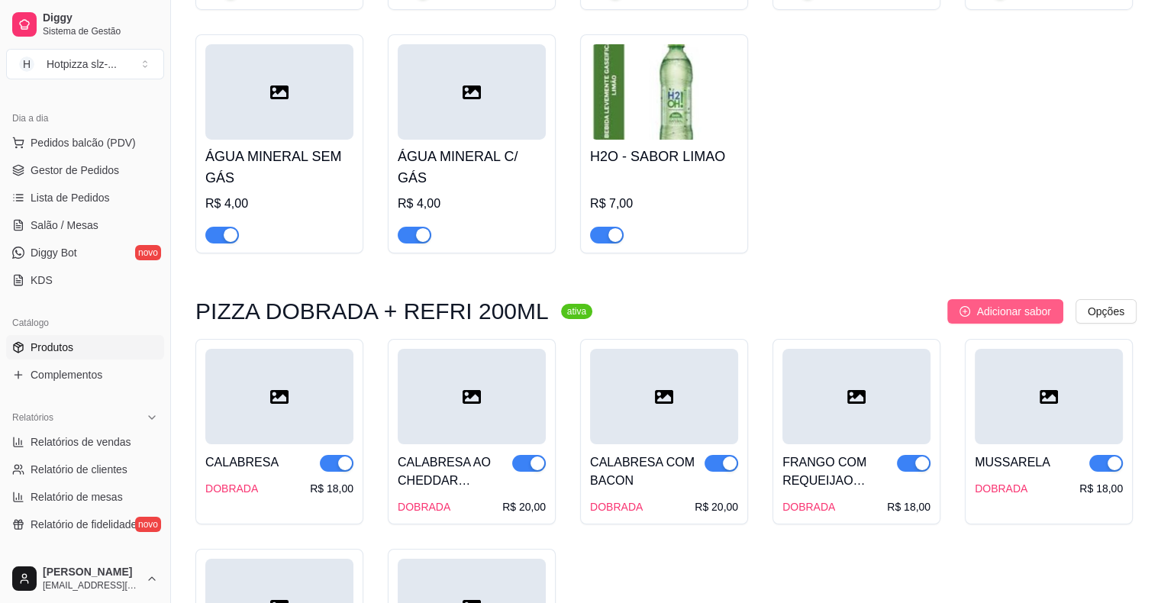
click at [1014, 317] on span "Adicionar sabor" at bounding box center [1013, 311] width 74 height 17
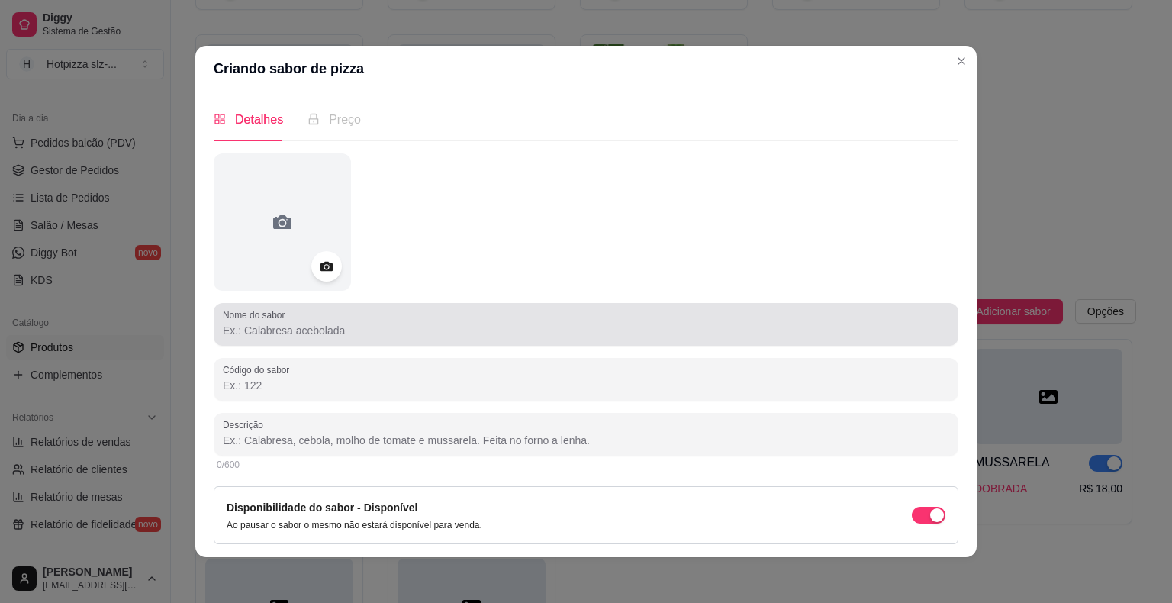
click at [270, 337] on input "Nome do sabor" at bounding box center [586, 330] width 727 height 15
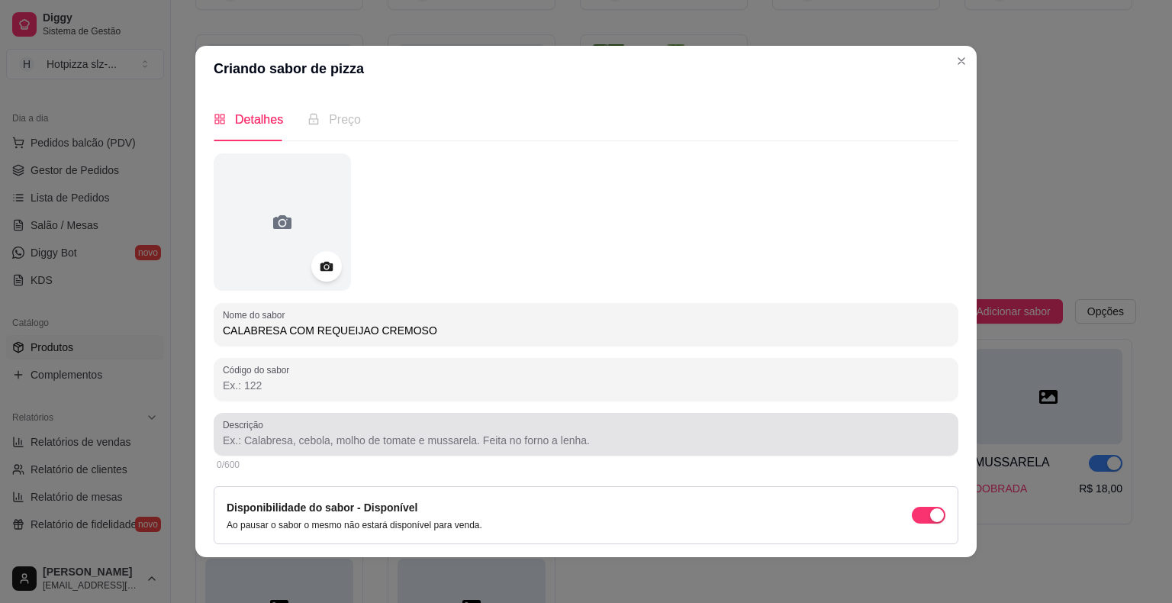
type input "CALABRESA COM REQUEIJAO CREMOSO"
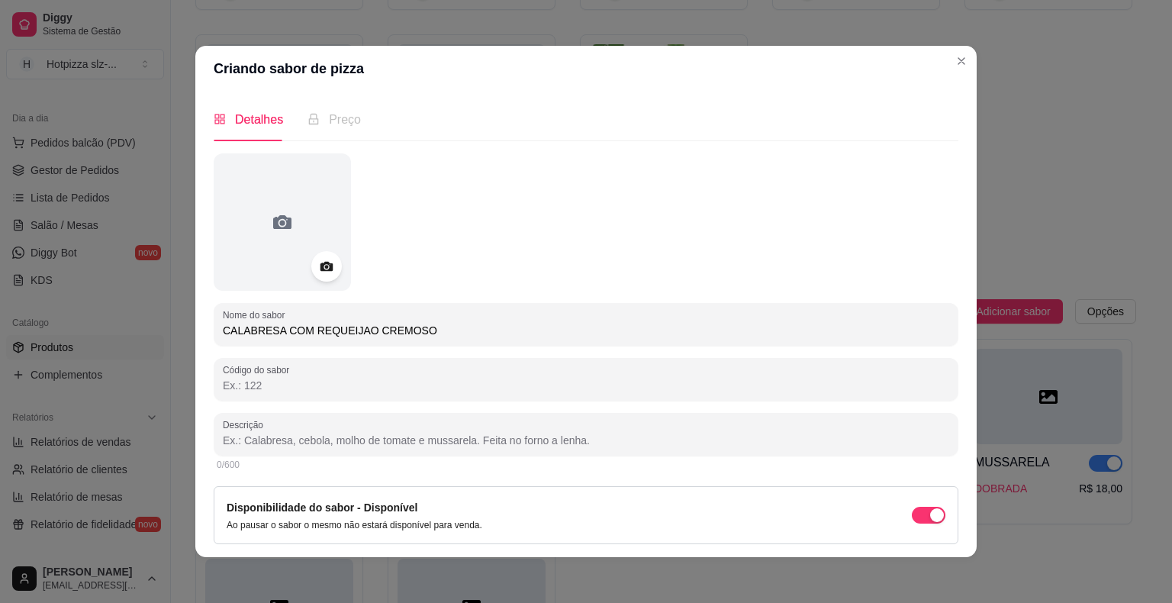
click at [263, 434] on input "Descrição" at bounding box center [586, 440] width 727 height 15
paste input "Molho especial de tomate, queijo mussarela, calabresa, bacon, cebola, azeitona,…"
drag, startPoint x: 512, startPoint y: 440, endPoint x: 482, endPoint y: 437, distance: 30.8
click at [482, 437] on input "Molho especial de tomate, queijo mussarela, calabresa, bacon, cebola, azeitona,…" at bounding box center [586, 440] width 727 height 15
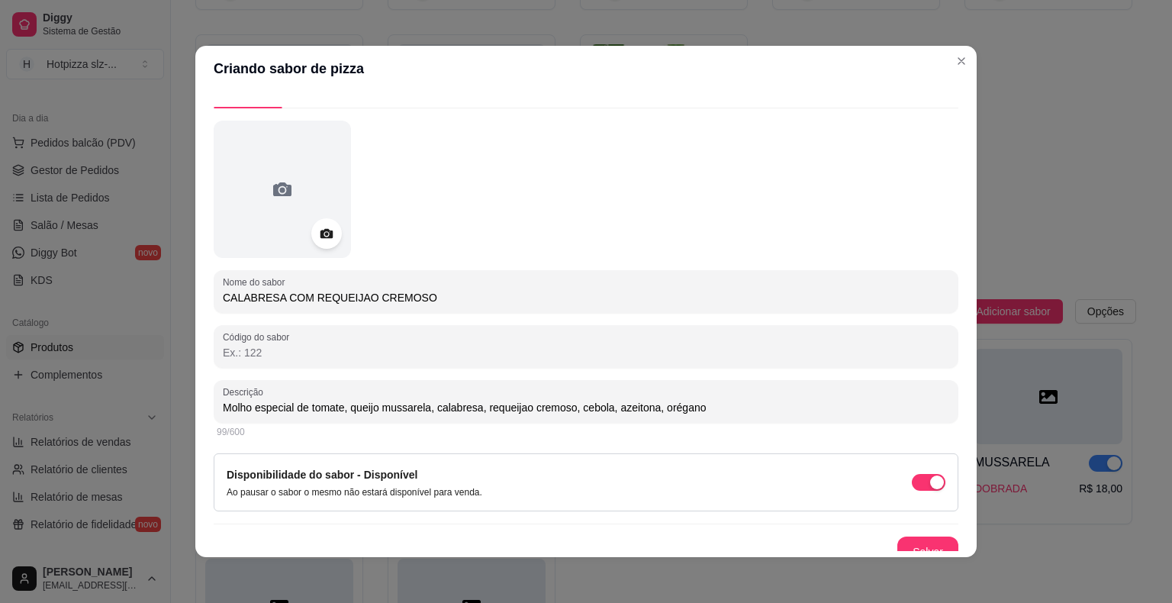
scroll to position [48, 0]
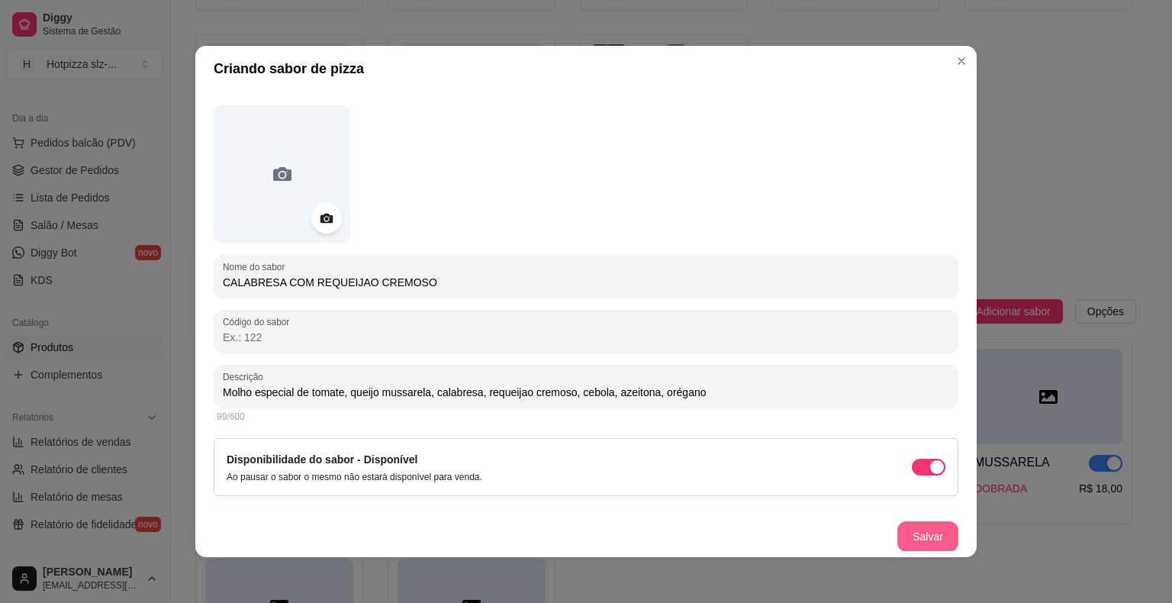
type input "Molho especial de tomate, queijo mussarela, calabresa, requeijao cremoso, cebol…"
click at [898, 532] on button "Salvar" at bounding box center [928, 536] width 61 height 31
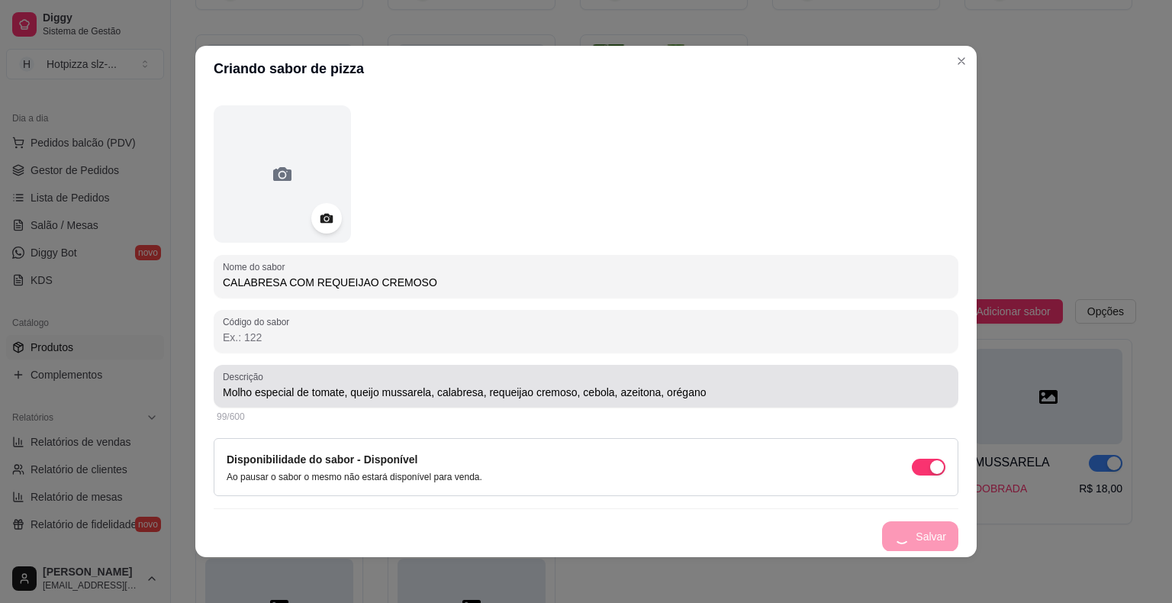
scroll to position [0, 0]
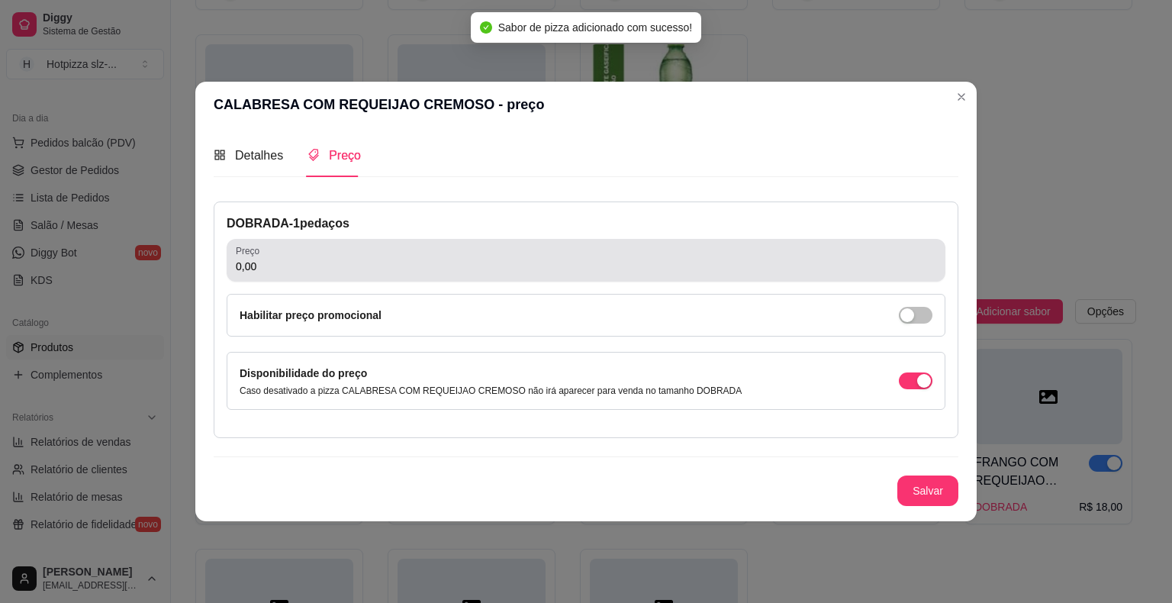
click at [263, 254] on div "0,00" at bounding box center [586, 260] width 701 height 31
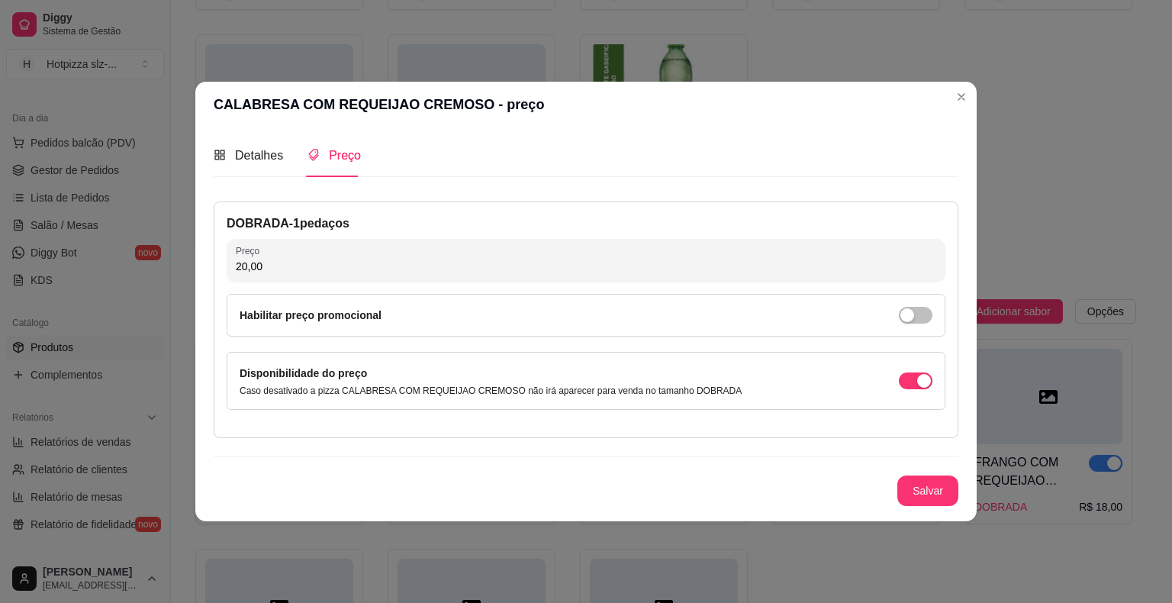
type input "20,00"
click at [918, 482] on button "Salvar" at bounding box center [928, 491] width 60 height 30
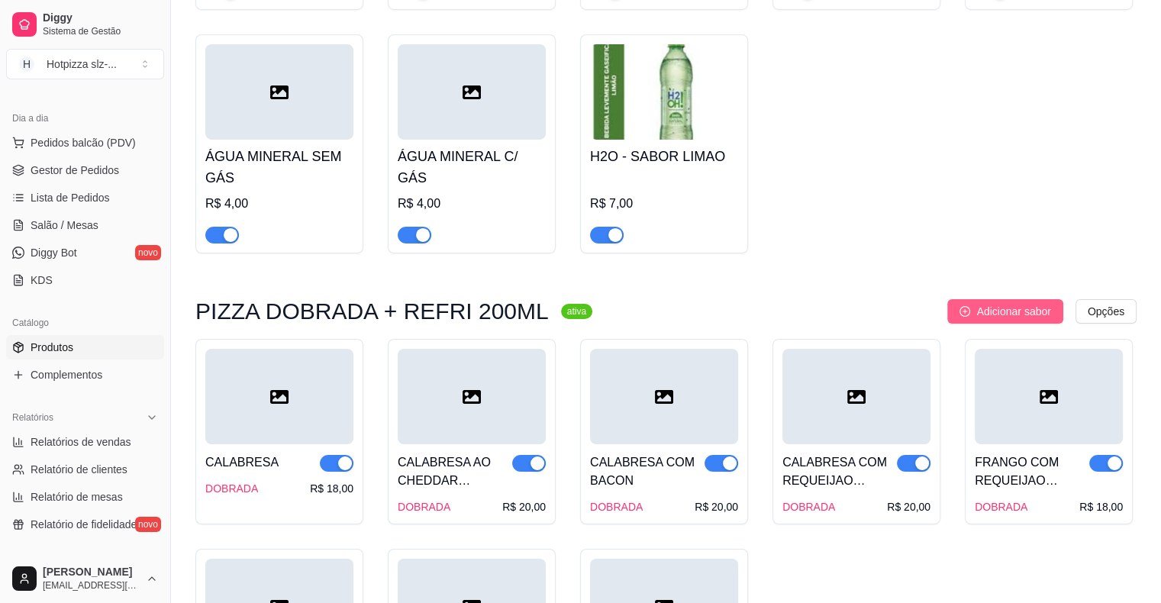
click at [986, 308] on span "Adicionar sabor" at bounding box center [1013, 311] width 74 height 17
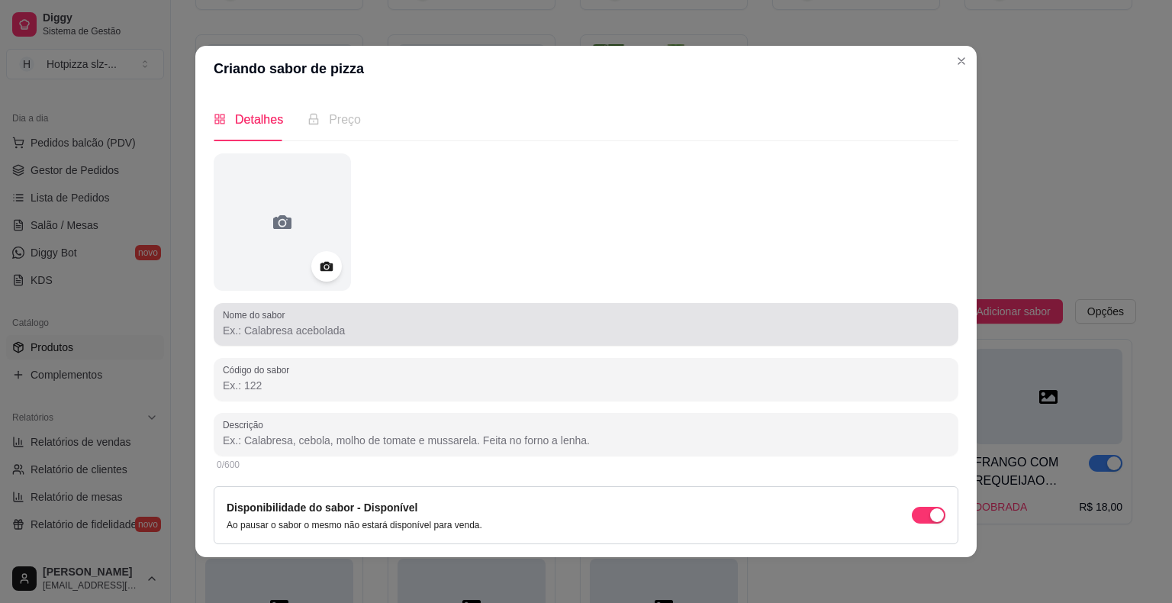
click at [318, 330] on input "Nome do sabor" at bounding box center [586, 330] width 727 height 15
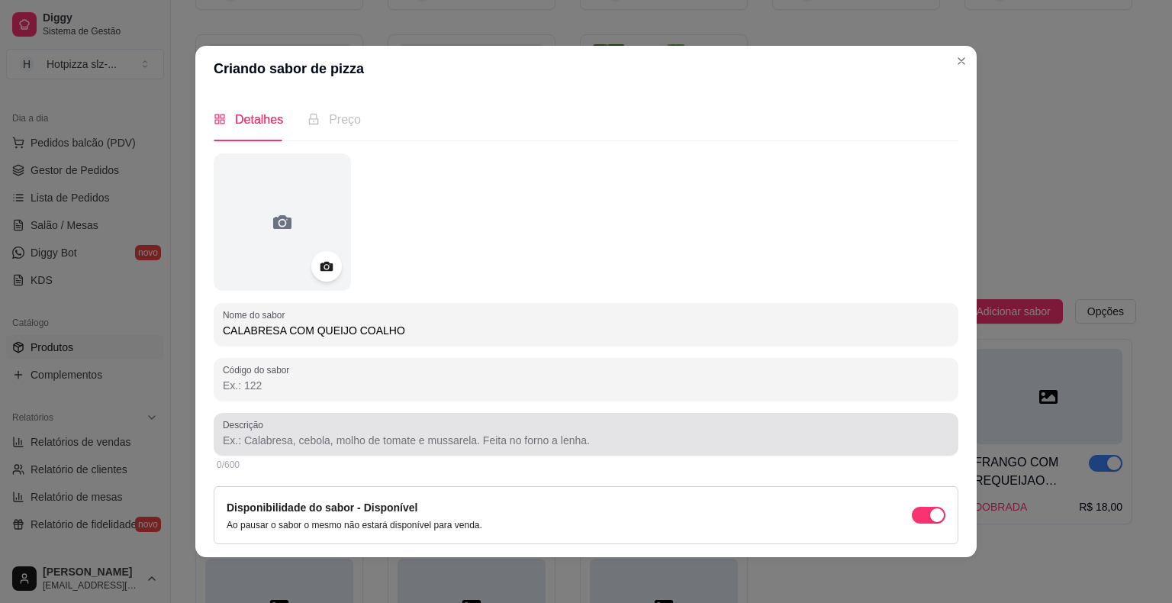
type input "CALABRESA COM QUEIJO COALHO"
click at [343, 441] on input "Descrição" at bounding box center [586, 440] width 727 height 15
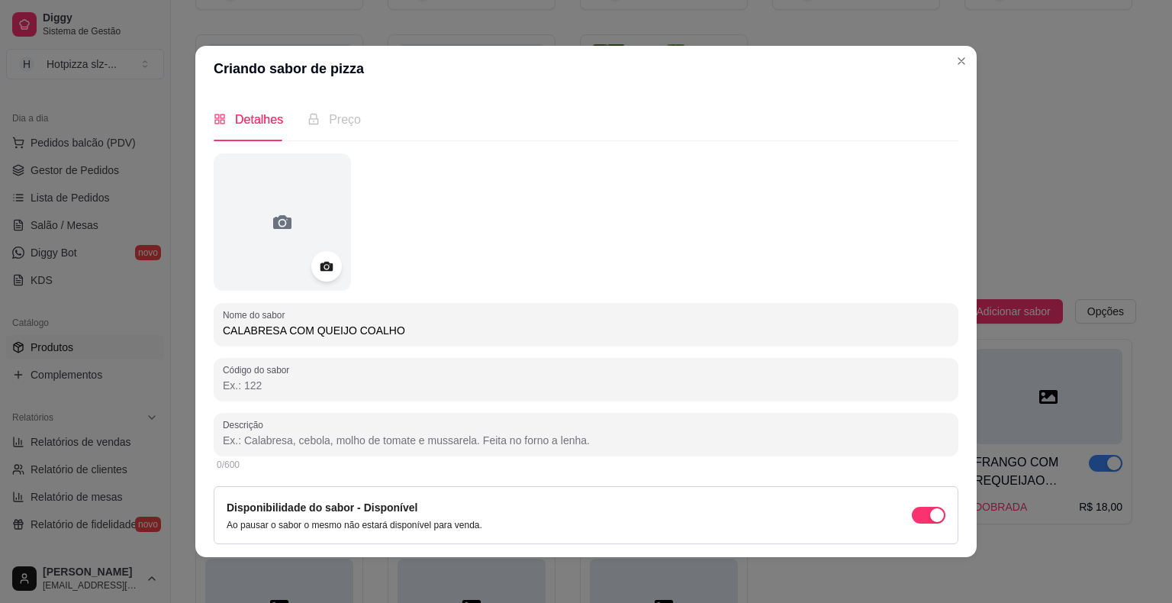
paste input "Molho especial de tomate, queijo mussarela, calabresa, bacon, cebola, azeitona,…"
drag, startPoint x: 510, startPoint y: 444, endPoint x: 479, endPoint y: 432, distance: 32.9
click at [479, 433] on input "Molho especial de tomate, queijo mussarela, calabresa, bacon, cebola, azeitona,…" at bounding box center [586, 440] width 727 height 15
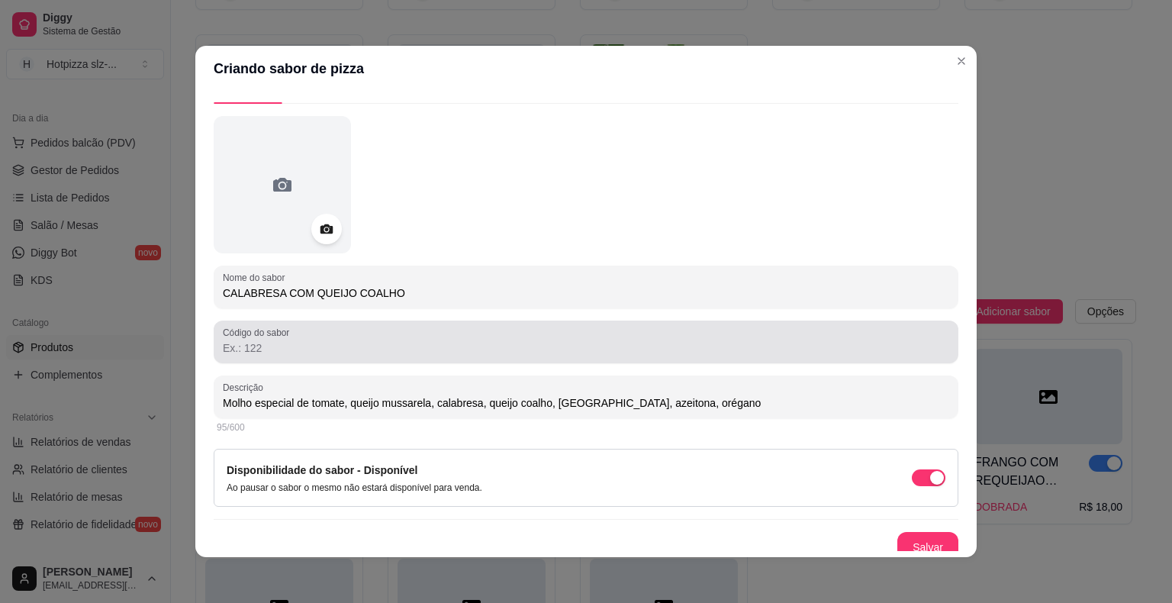
scroll to position [48, 0]
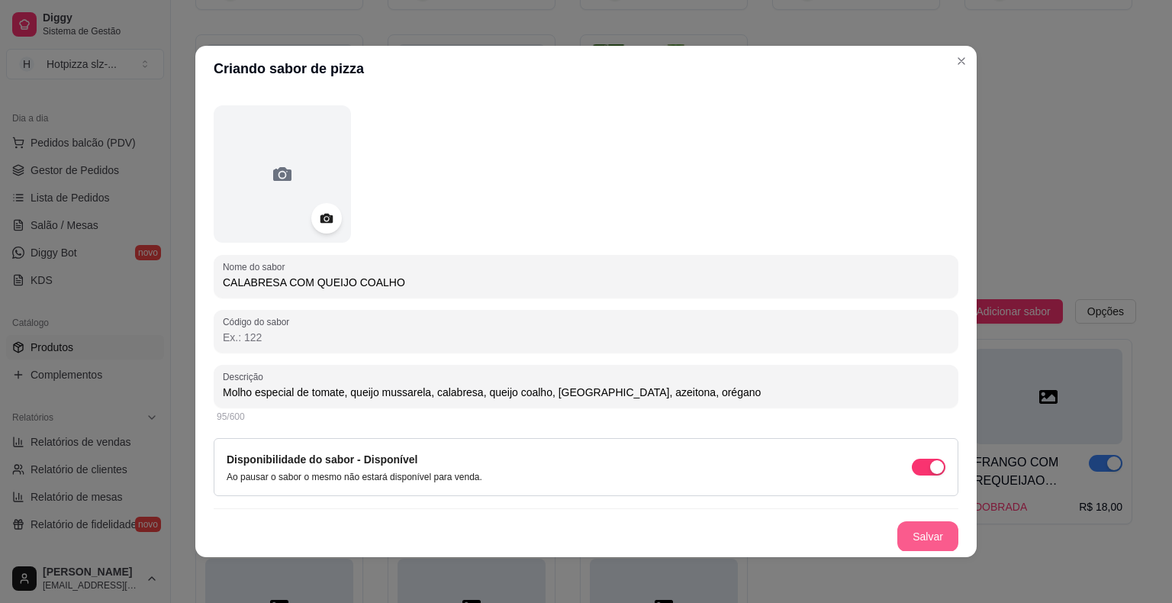
type input "Molho especial de tomate, queijo mussarela, calabresa, queijo coalho, [GEOGRAPH…"
click at [901, 537] on button "Salvar" at bounding box center [928, 536] width 61 height 31
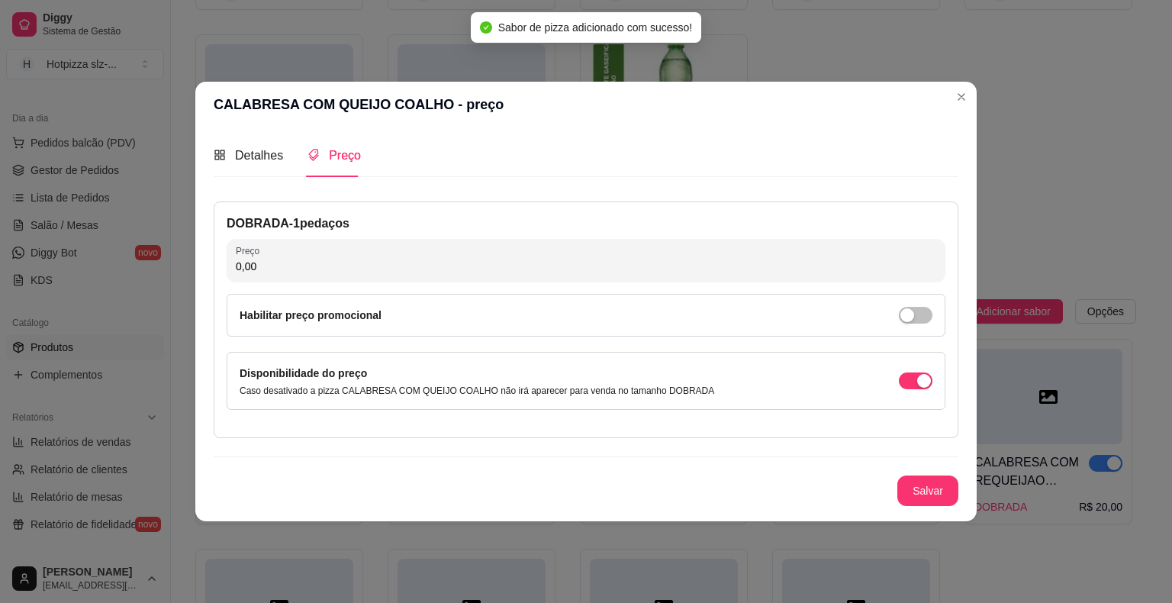
scroll to position [0, 0]
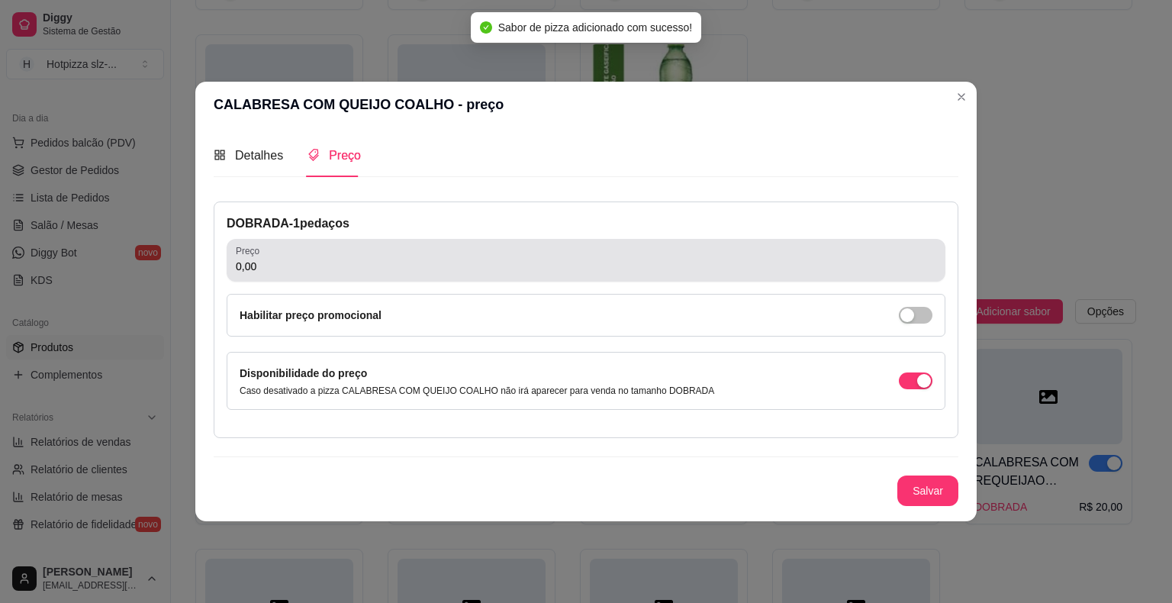
click at [282, 269] on input "0,00" at bounding box center [586, 266] width 701 height 15
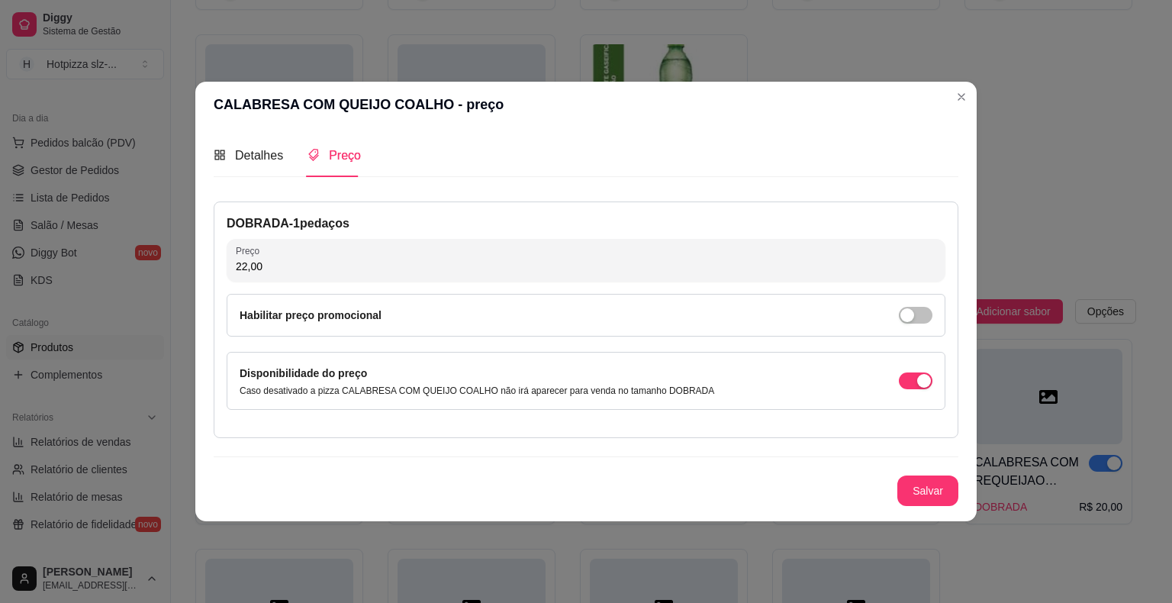
drag, startPoint x: 275, startPoint y: 265, endPoint x: 237, endPoint y: 272, distance: 38.2
click at [237, 272] on input "22,00" at bounding box center [586, 266] width 701 height 15
type input "20,00"
click at [955, 499] on button "Salvar" at bounding box center [928, 491] width 60 height 30
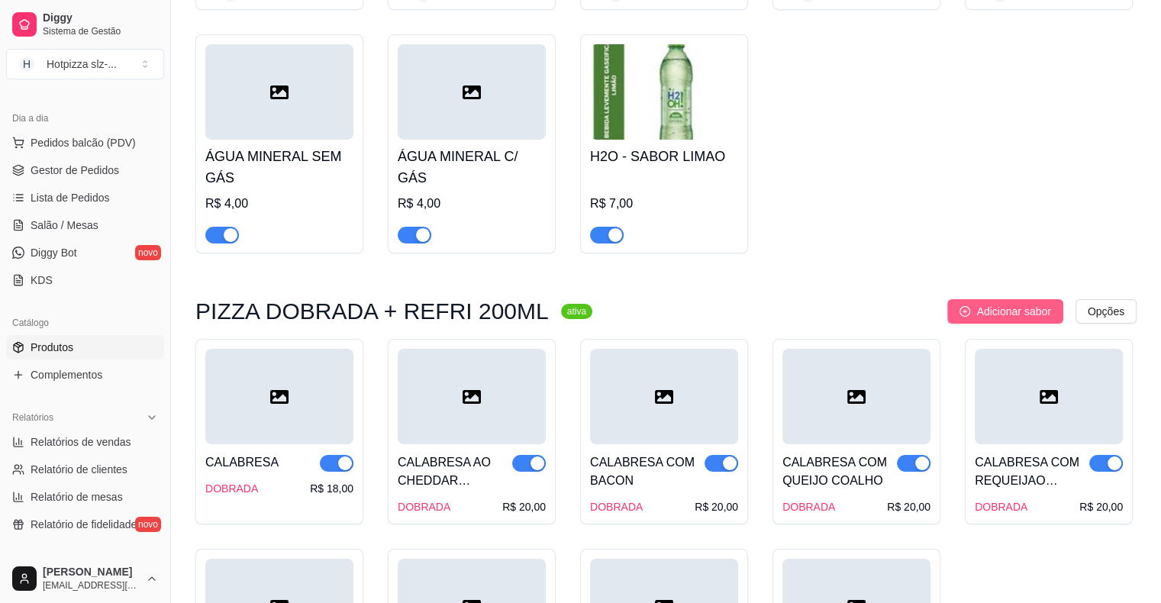
click at [1004, 314] on span "Adicionar sabor" at bounding box center [1013, 311] width 74 height 17
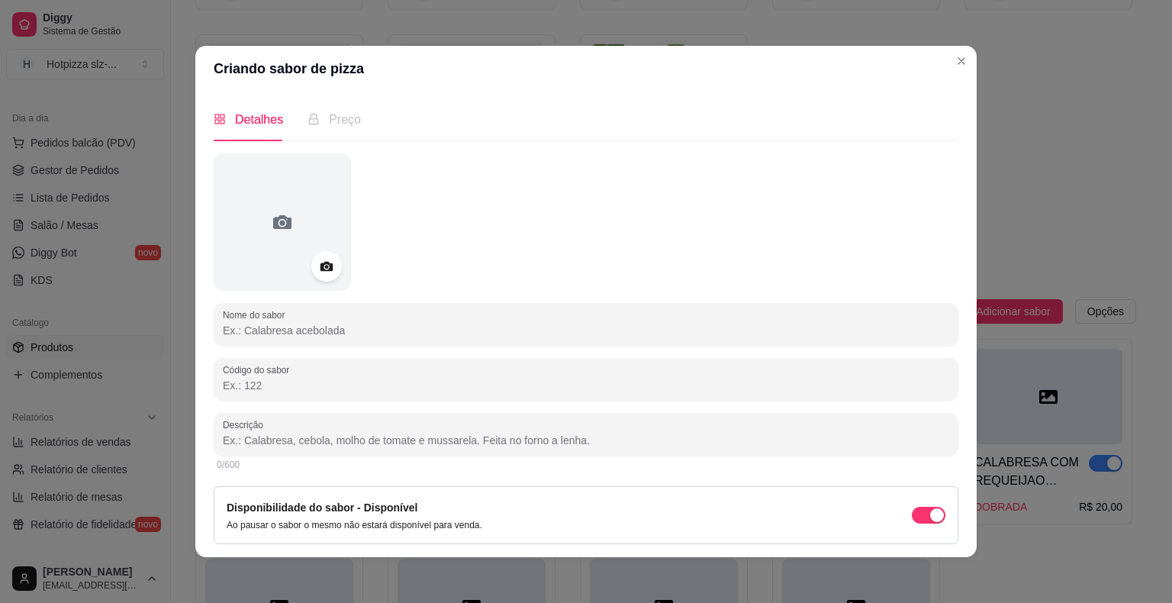
click at [285, 324] on input "Nome do sabor" at bounding box center [586, 330] width 727 height 15
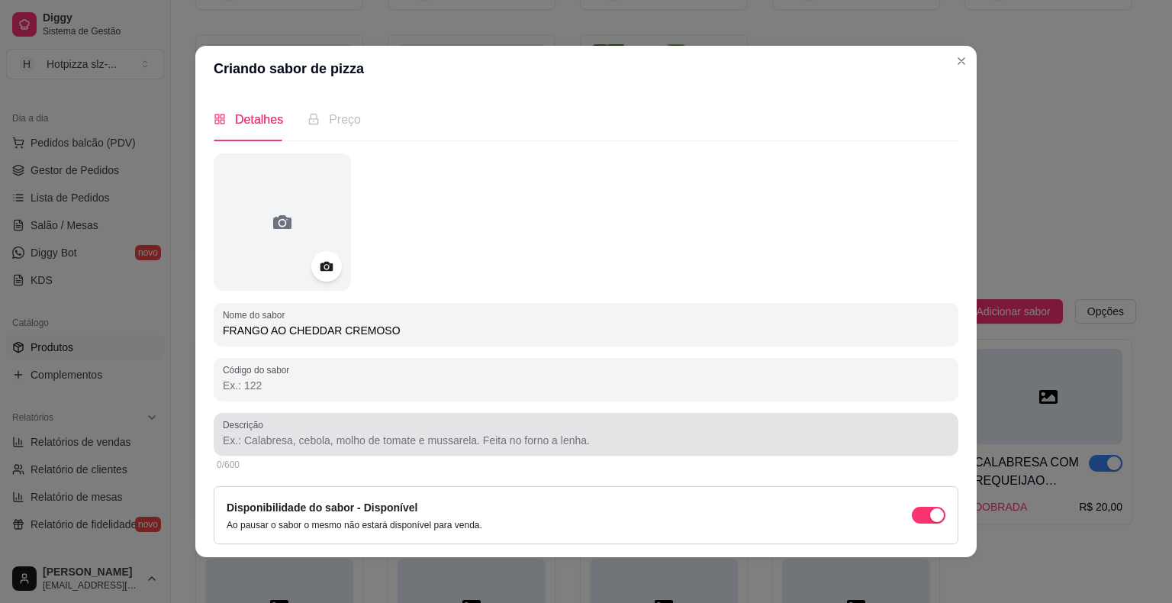
type input "FRANGO AO CHEDDAR CREMOSO"
click at [348, 444] on input "Descrição" at bounding box center [586, 440] width 727 height 15
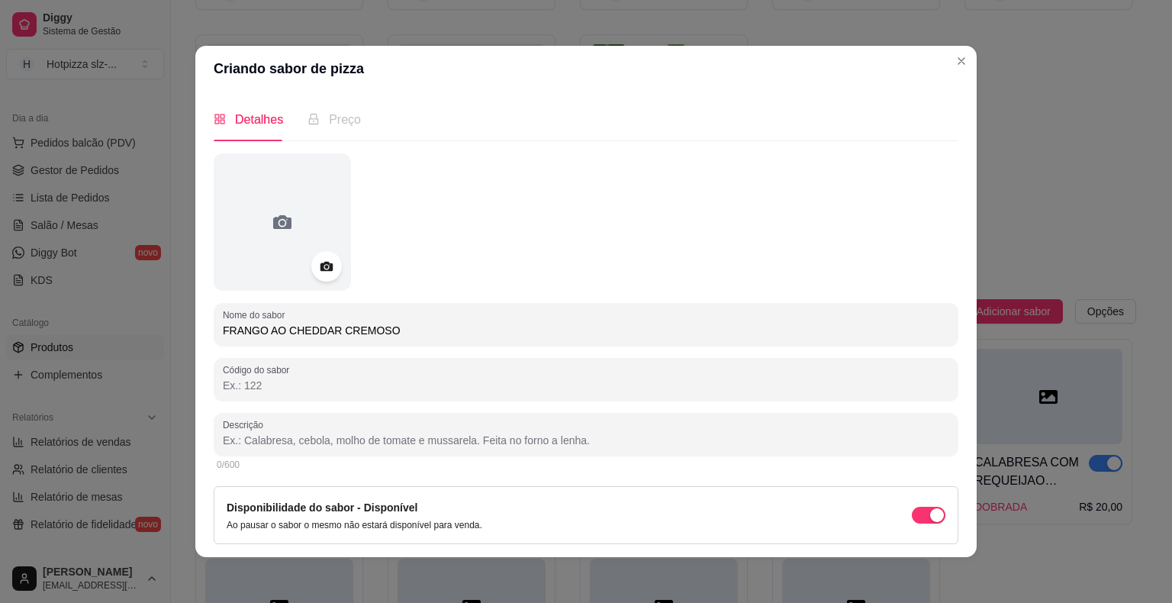
paste input "Molho especial de tomate, queijo mussarela, calabresa, bacon, cebola, azeitona,…"
drag, startPoint x: 510, startPoint y: 439, endPoint x: 429, endPoint y: 451, distance: 81.8
click at [429, 451] on div "Descrição Molho especial de tomate, queijo mussarela, calabresa, bacon, cebola,…" at bounding box center [586, 434] width 745 height 43
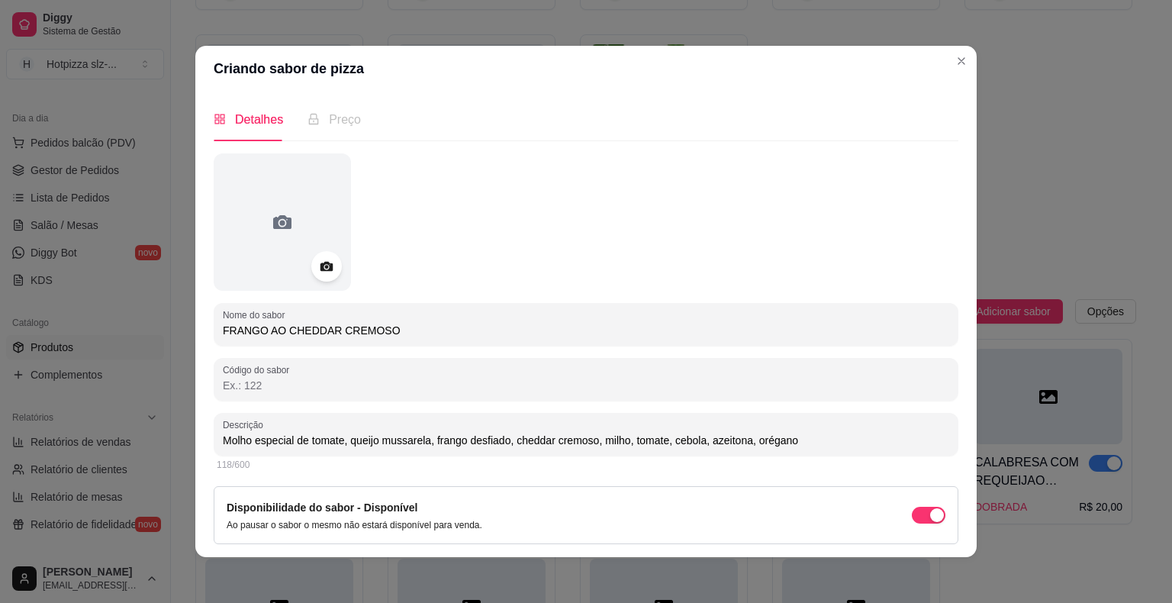
drag, startPoint x: 811, startPoint y: 438, endPoint x: 218, endPoint y: 446, distance: 593.1
click at [223, 446] on input "Molho especial de tomate, queijo mussarela, frango desfiado, cheddar cremoso, m…" at bounding box center [586, 440] width 727 height 15
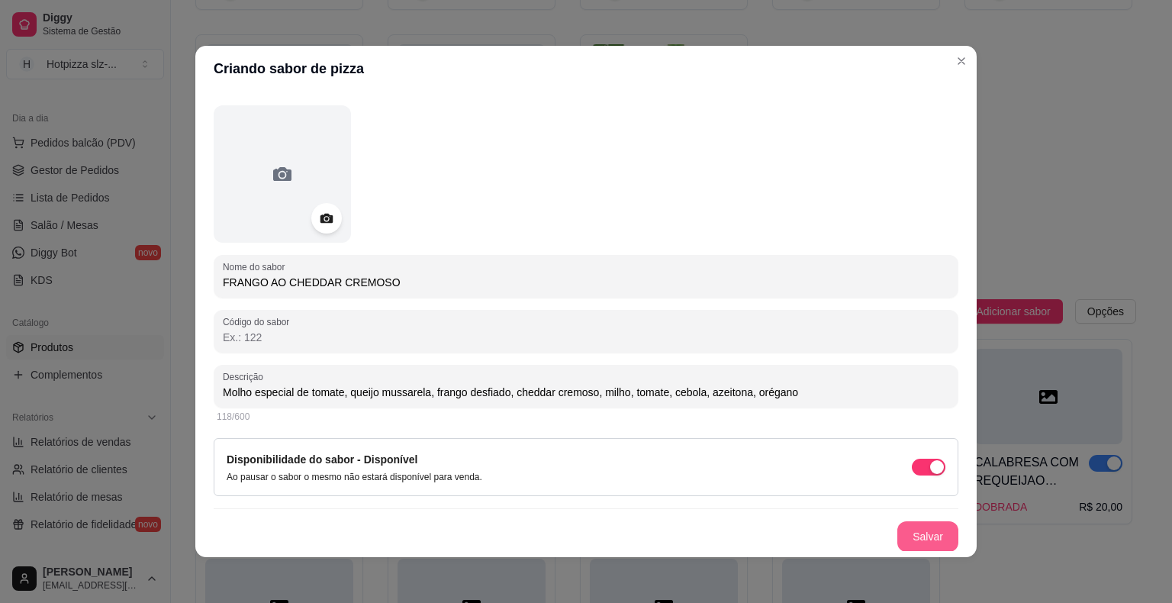
type input "Molho especial de tomate, queijo mussarela, frango desfiado, cheddar cremoso, m…"
click at [898, 536] on button "Salvar" at bounding box center [928, 536] width 61 height 31
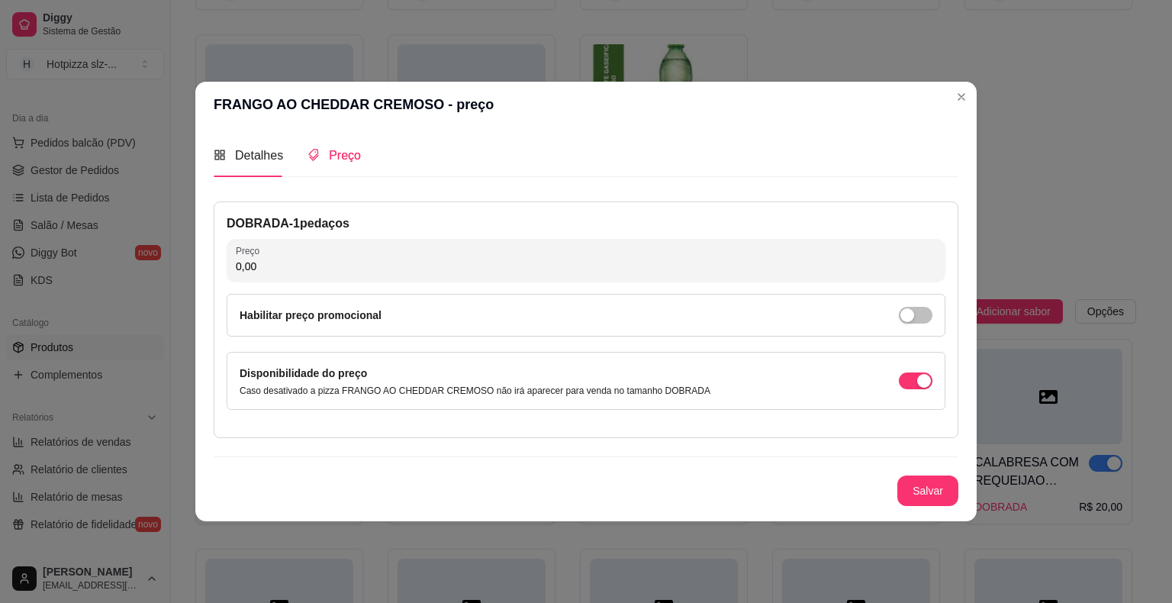
scroll to position [0, 0]
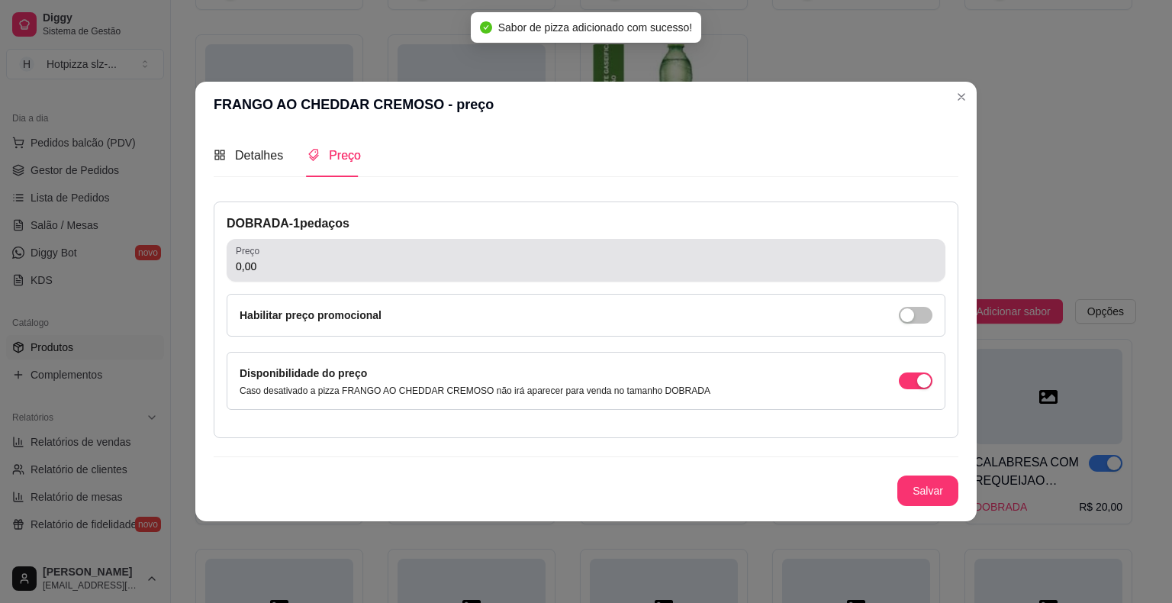
click at [326, 253] on div "0,00" at bounding box center [586, 260] width 701 height 31
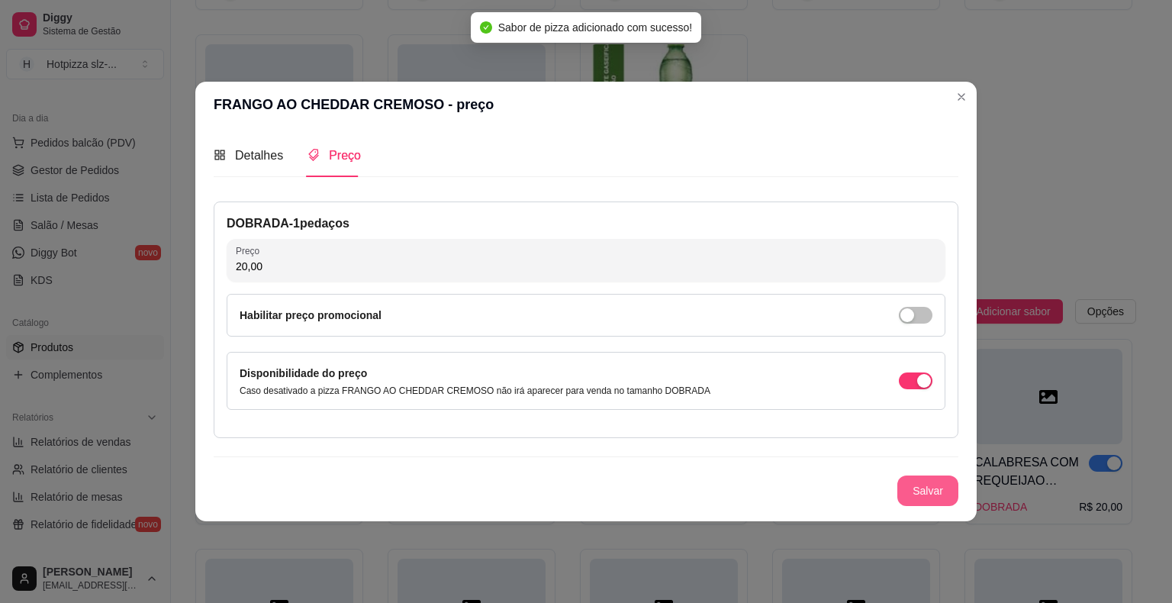
type input "20,00"
click at [933, 505] on button "Salvar" at bounding box center [928, 491] width 61 height 31
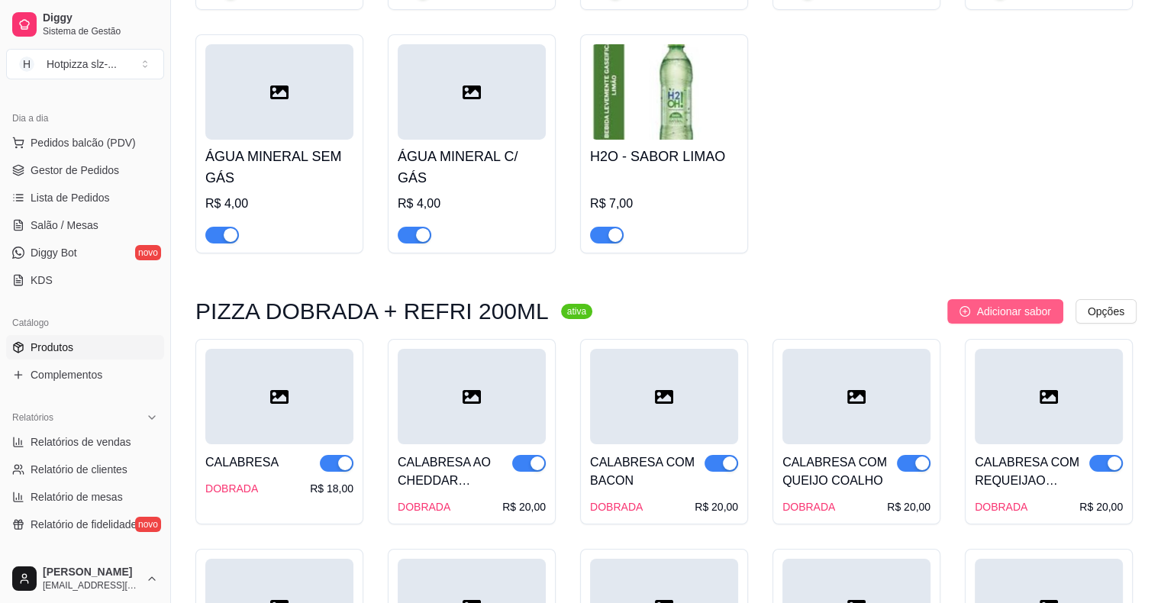
click at [991, 307] on span "Adicionar sabor" at bounding box center [1013, 311] width 74 height 17
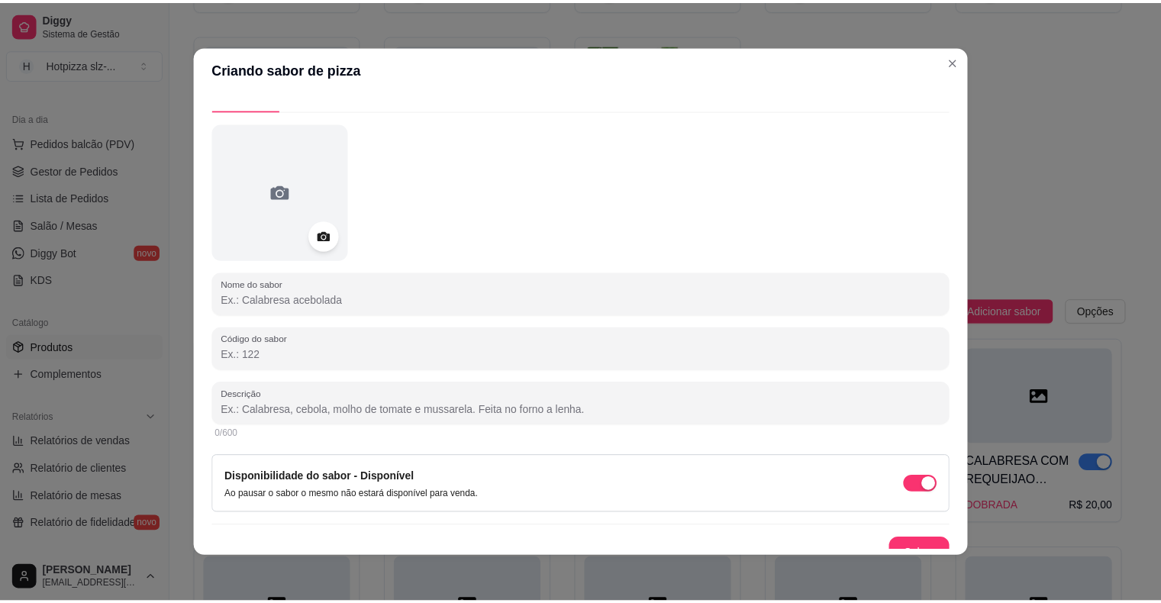
scroll to position [48, 0]
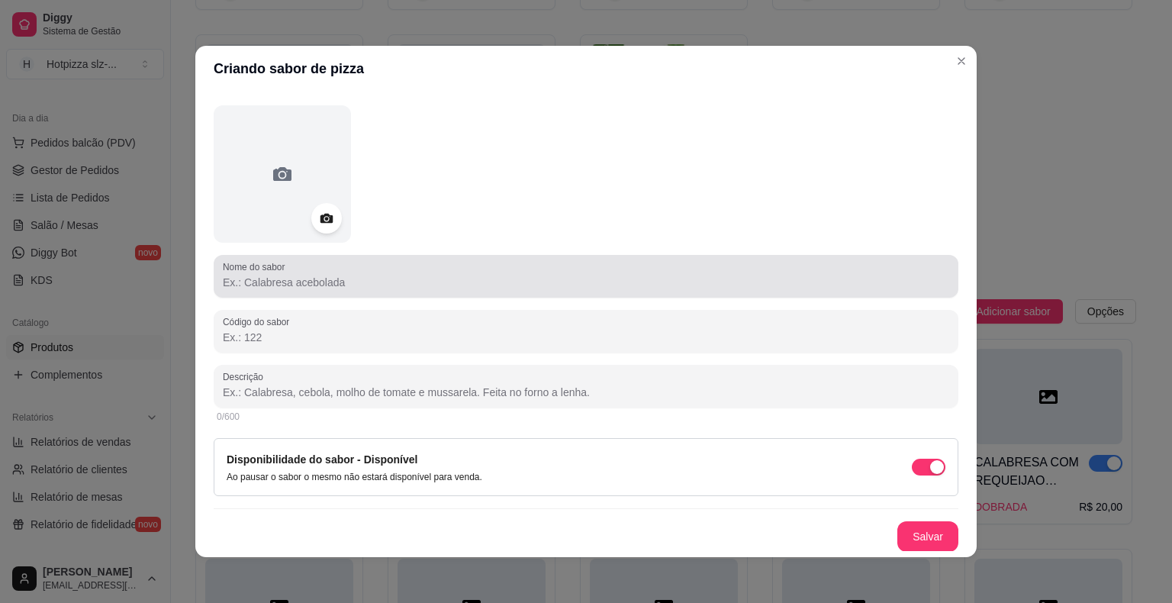
click at [324, 285] on input "Nome do sabor" at bounding box center [586, 282] width 727 height 15
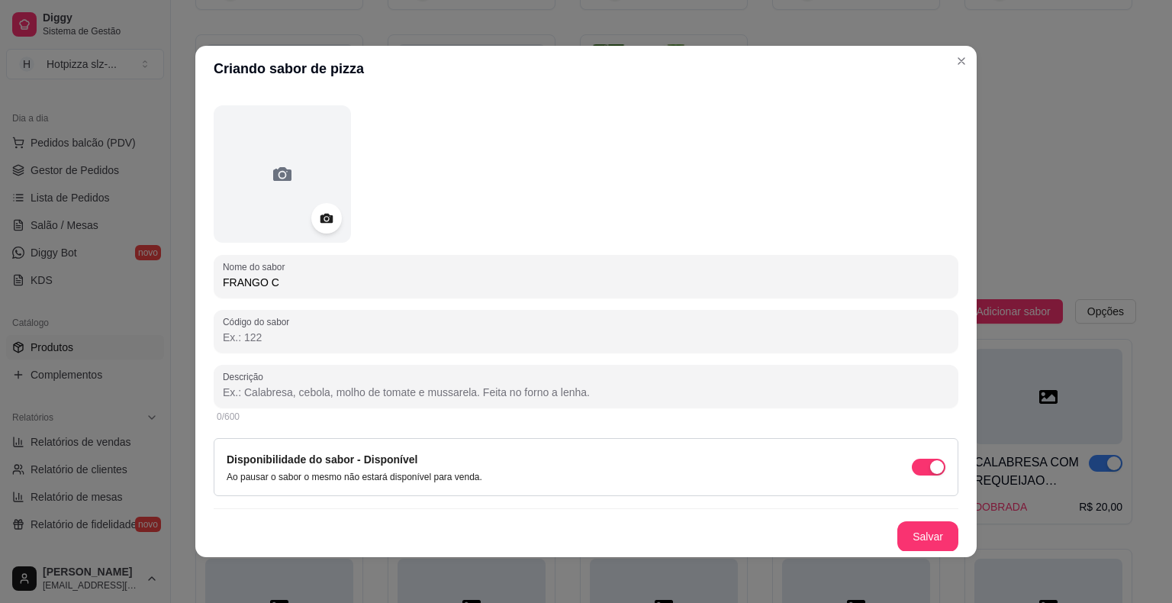
type input "FRANGO"
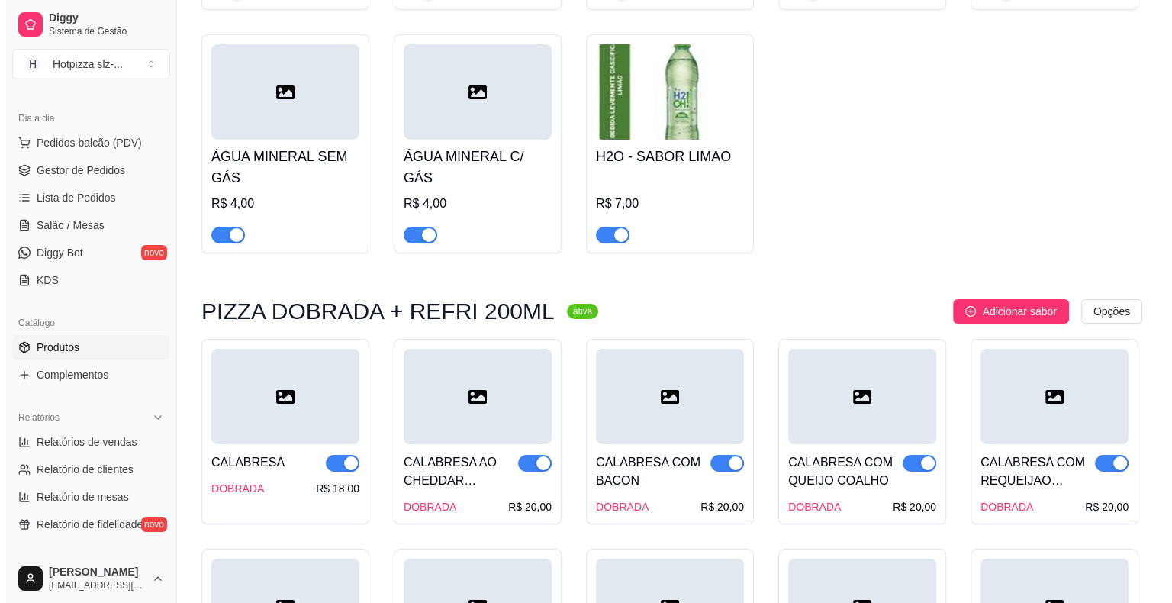
scroll to position [5578, 0]
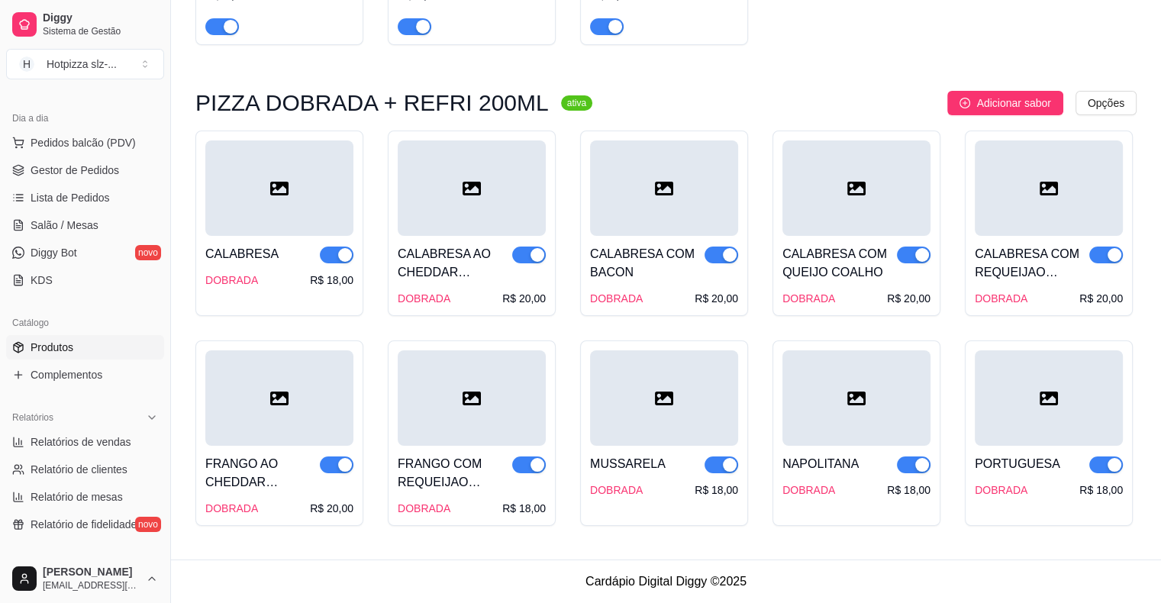
click at [345, 437] on div at bounding box center [279, 397] width 148 height 95
click at [1013, 101] on span "Adicionar sabor" at bounding box center [1013, 103] width 74 height 17
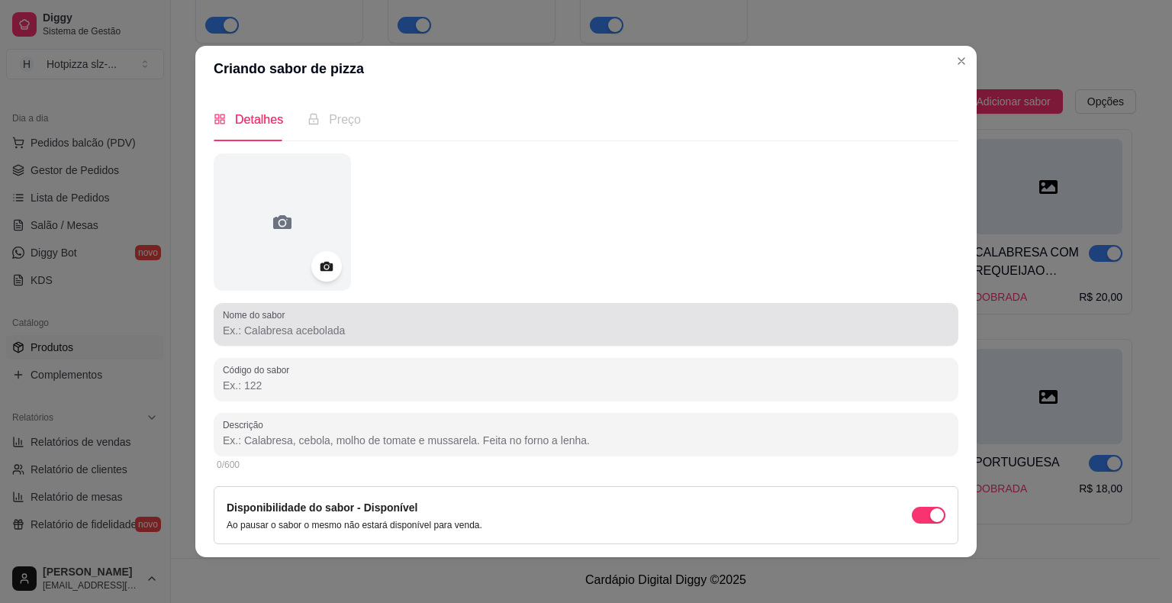
click at [265, 331] on input "Nome do sabor" at bounding box center [586, 330] width 727 height 15
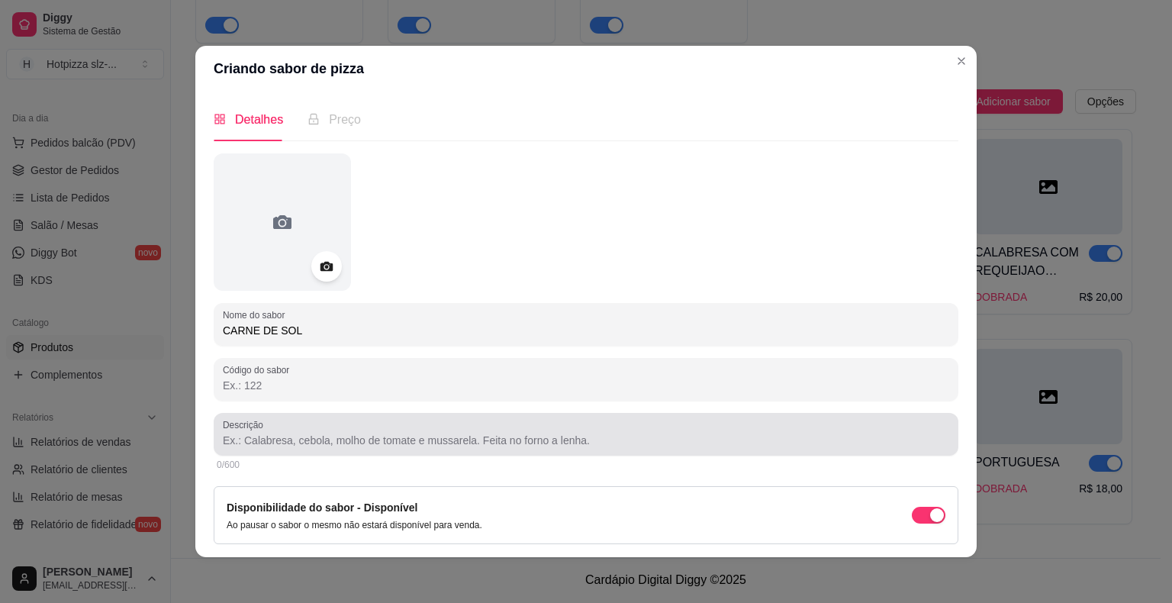
type input "CARNE DE SOL"
click at [290, 432] on div at bounding box center [586, 434] width 727 height 31
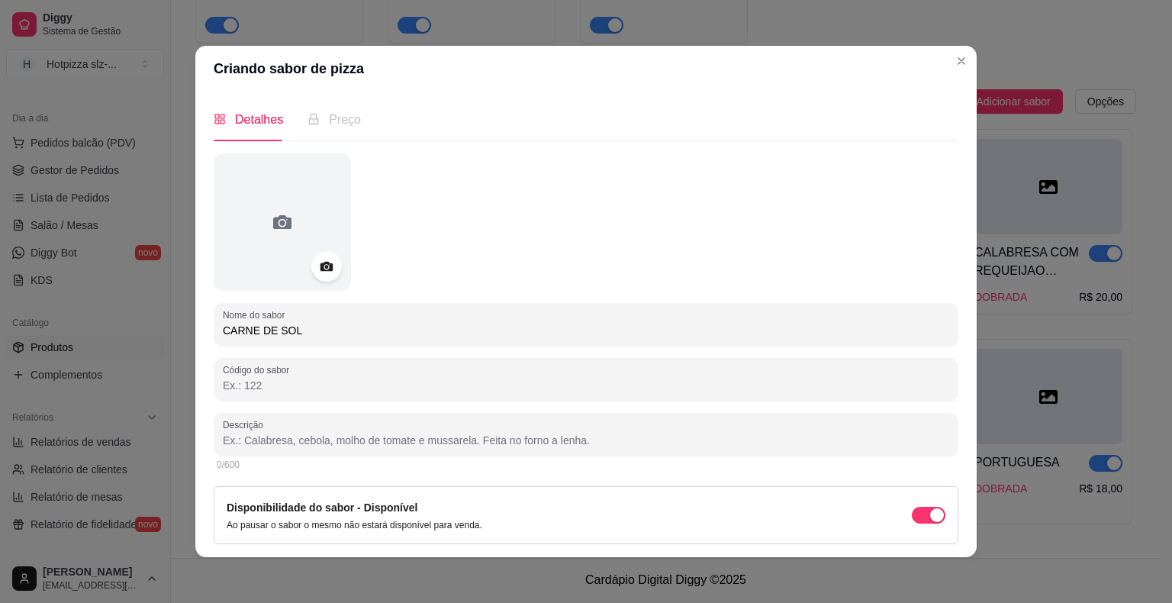
paste input "Molho especial de tomate, queijo mussarela, frango desfiado, cheddar cremoso, m…"
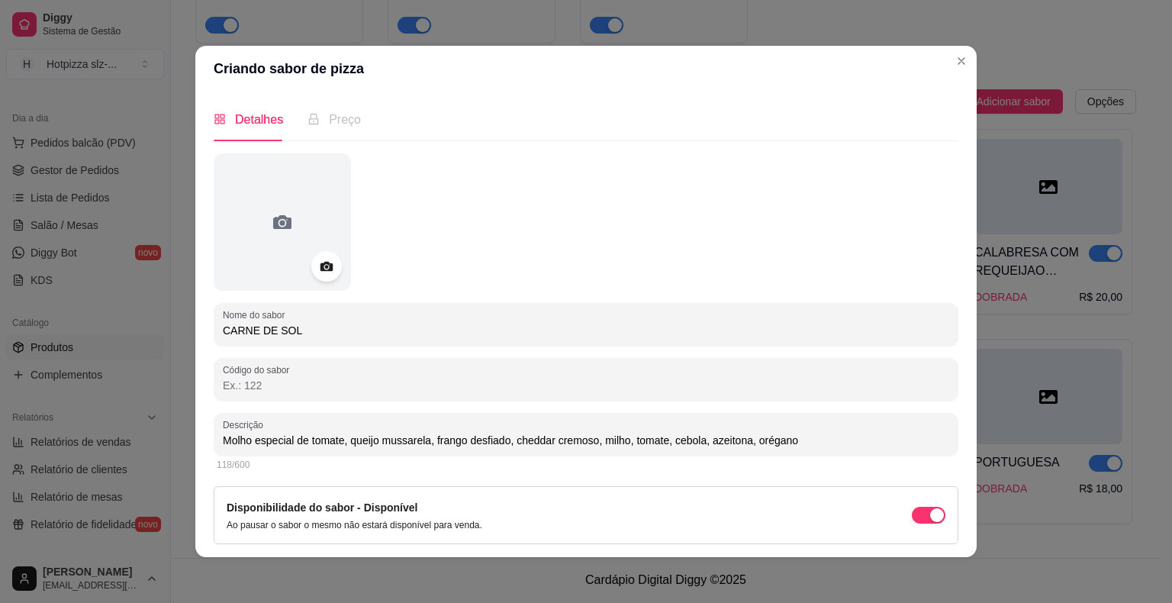
drag, startPoint x: 427, startPoint y: 440, endPoint x: 592, endPoint y: 445, distance: 164.9
click at [592, 445] on input "Molho especial de tomate, queijo mussarela, frango desfiado, cheddar cremoso, m…" at bounding box center [586, 440] width 727 height 15
click at [599, 444] on input "Molho especial de tomate, queijo mussarela,carne de sol desfiada, milho, tomate…" at bounding box center [586, 440] width 727 height 15
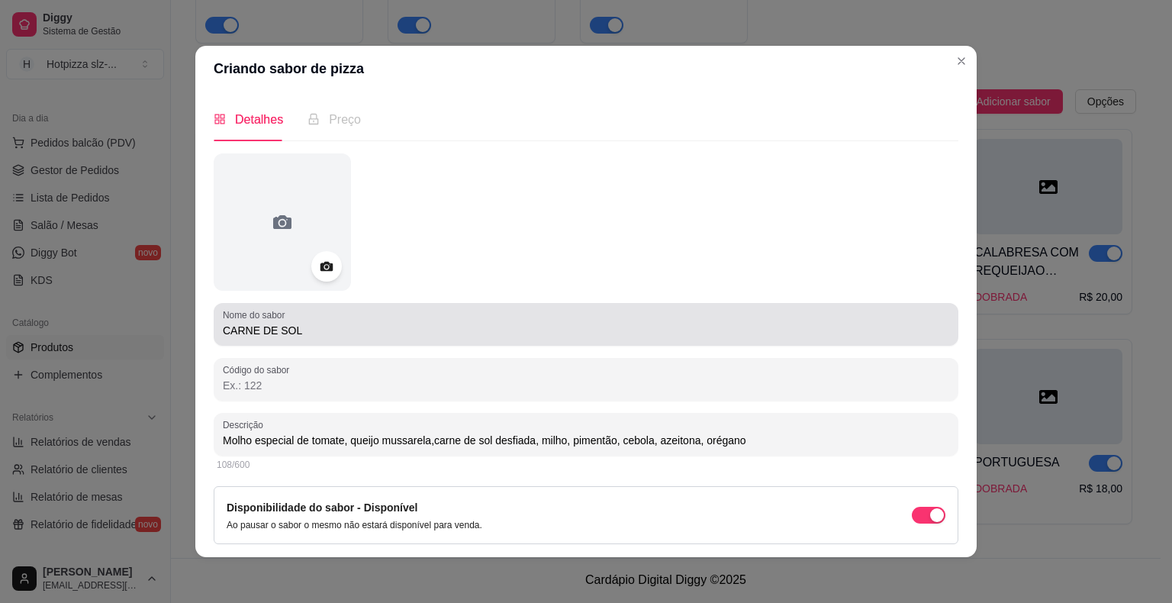
type input "Molho especial de tomate, queijo mussarela,carne de sol desfiada, milho, piment…"
click at [305, 330] on input "CARNE DE SOL" at bounding box center [586, 330] width 727 height 15
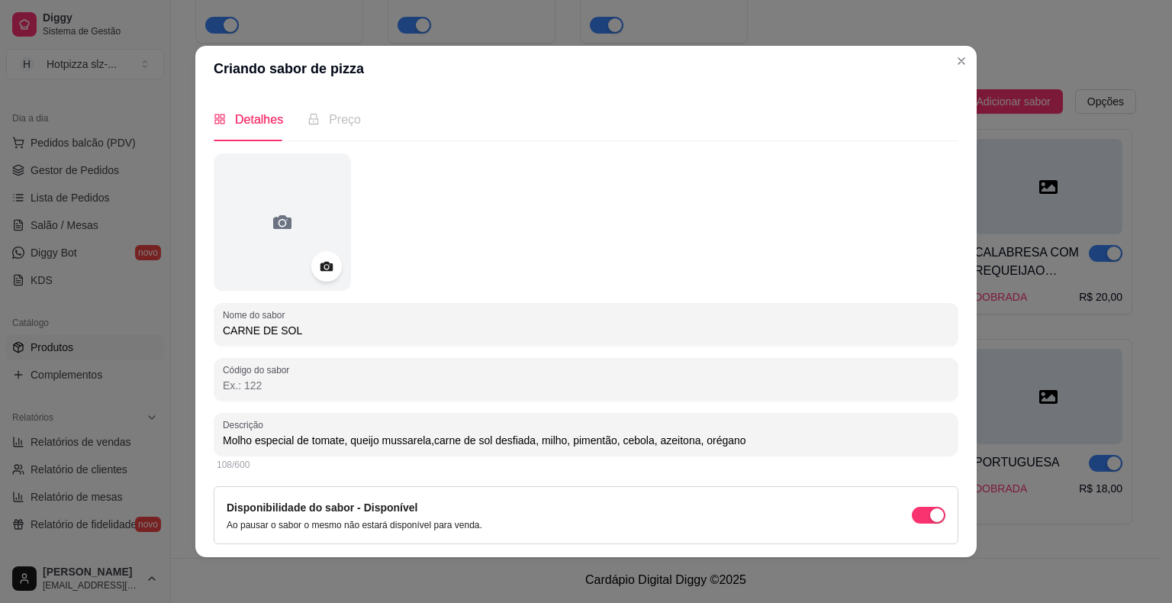
drag, startPoint x: 740, startPoint y: 447, endPoint x: 202, endPoint y: 450, distance: 537.3
click at [202, 450] on div "Detalhes Preço Nome do sabor CARNE DE SOL Código do sabor Descrição Molho espec…" at bounding box center [586, 325] width 782 height 466
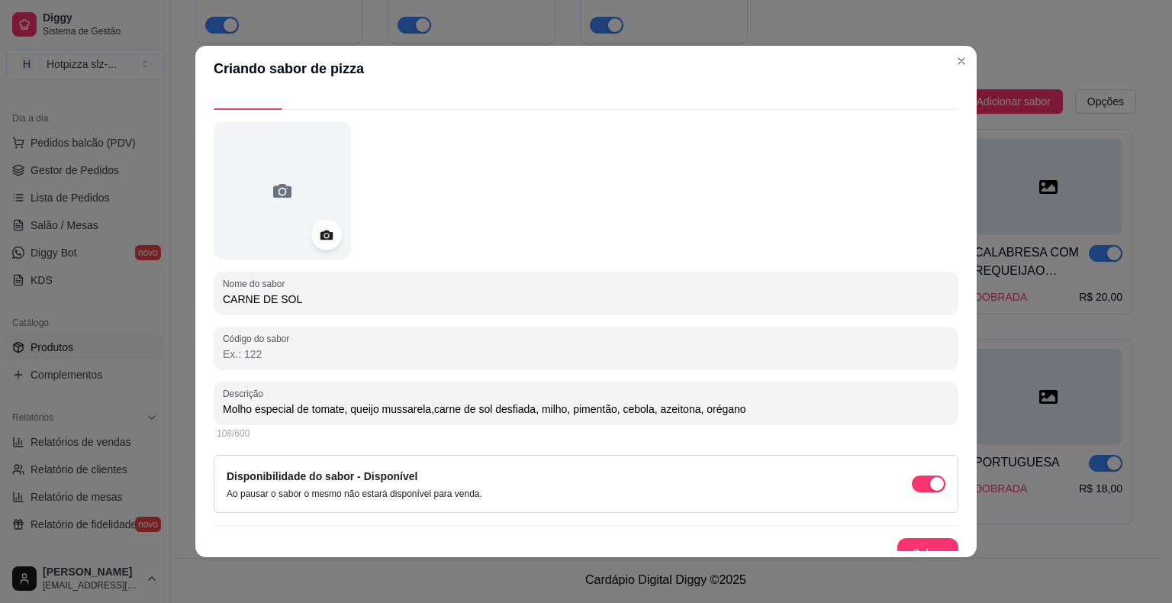
scroll to position [48, 0]
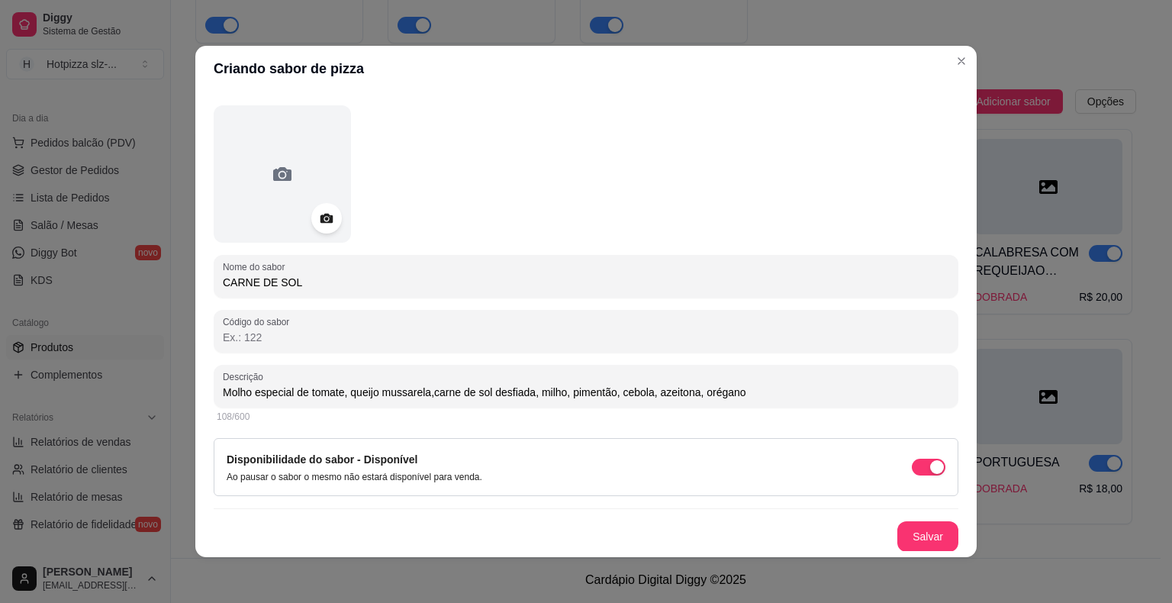
click at [898, 529] on button "Salvar" at bounding box center [928, 536] width 61 height 31
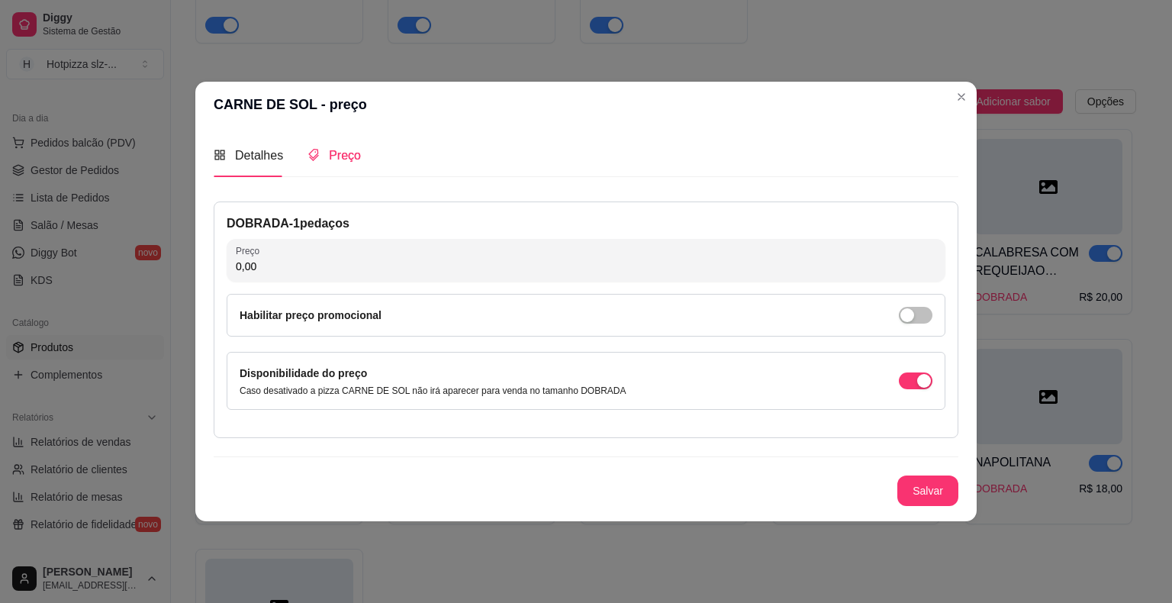
scroll to position [0, 0]
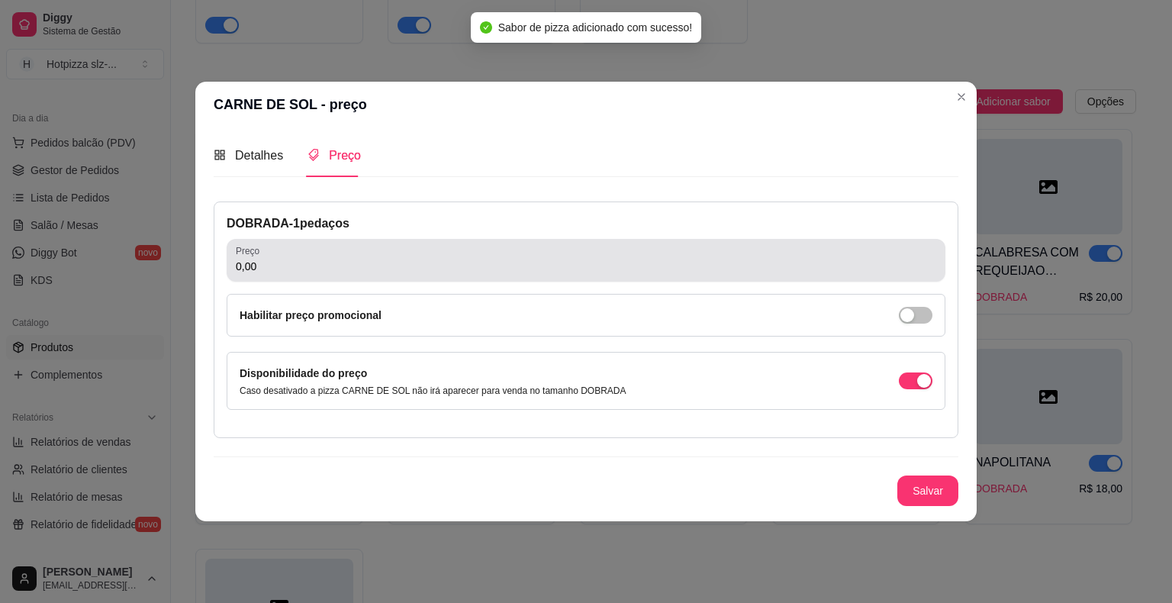
click at [276, 263] on input "0,00" at bounding box center [586, 266] width 701 height 15
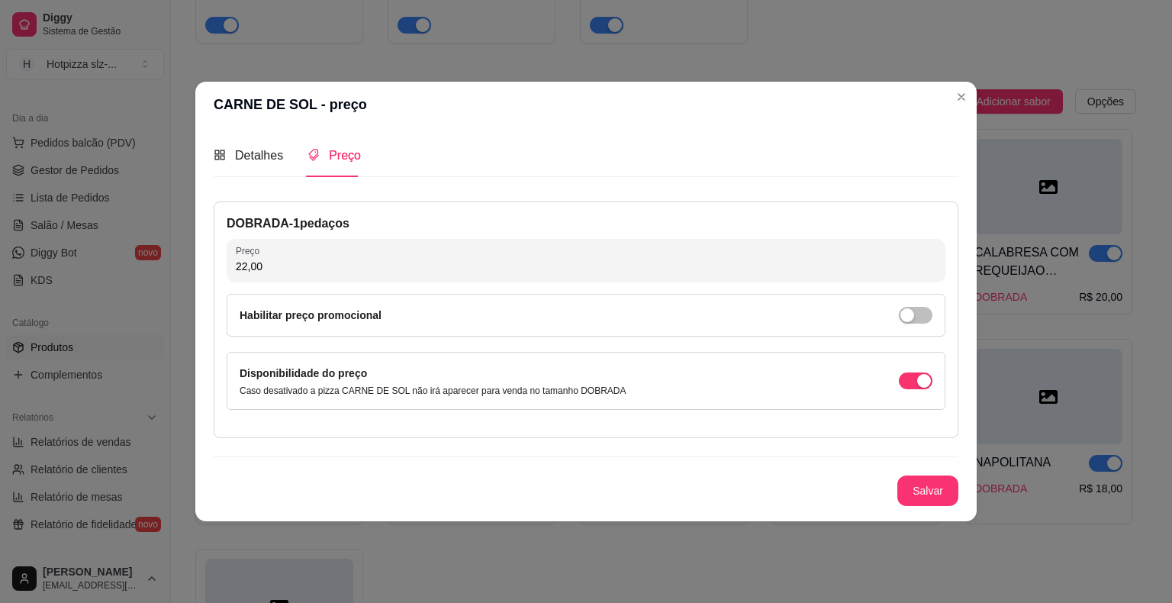
type input "22,00"
click at [933, 494] on button "Salvar" at bounding box center [928, 491] width 60 height 30
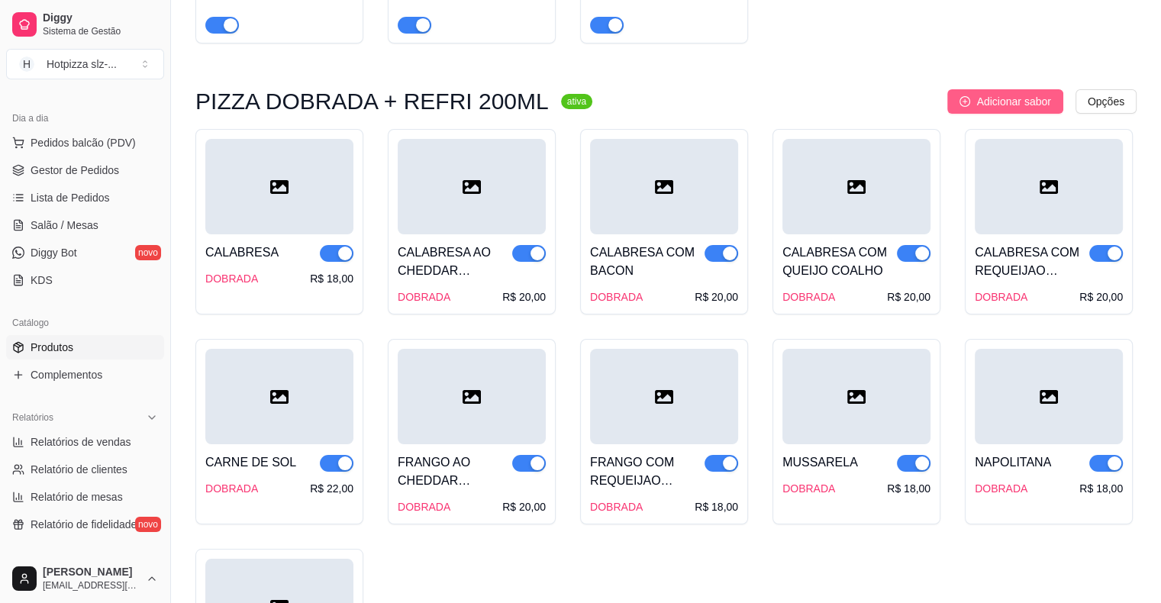
click at [1011, 106] on span "Adicionar sabor" at bounding box center [1013, 101] width 74 height 17
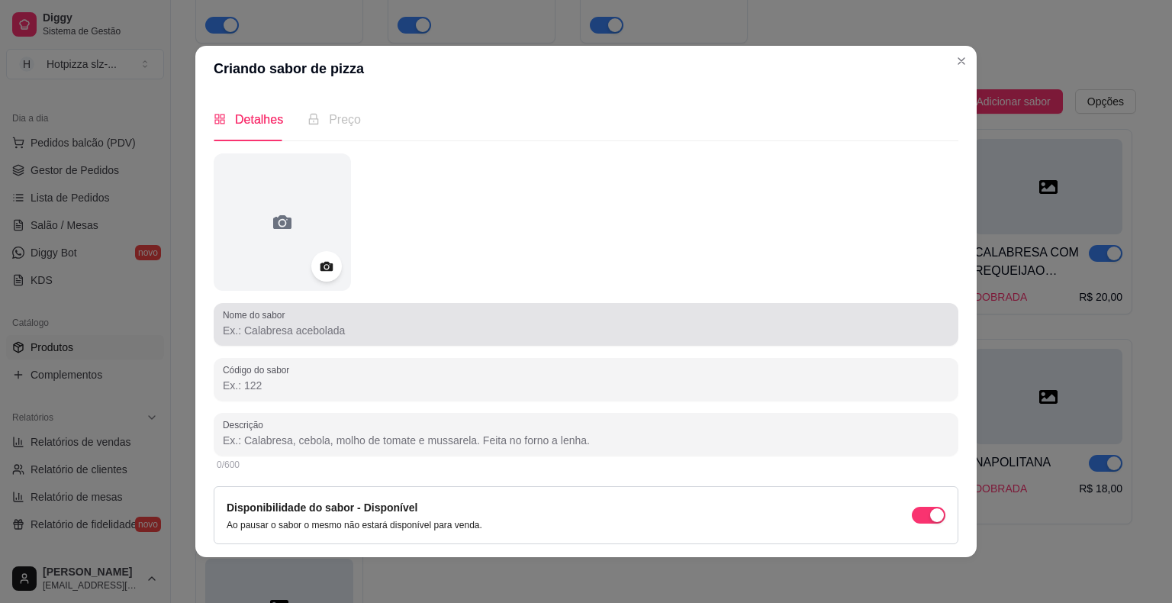
click at [314, 336] on input "Nome do sabor" at bounding box center [586, 330] width 727 height 15
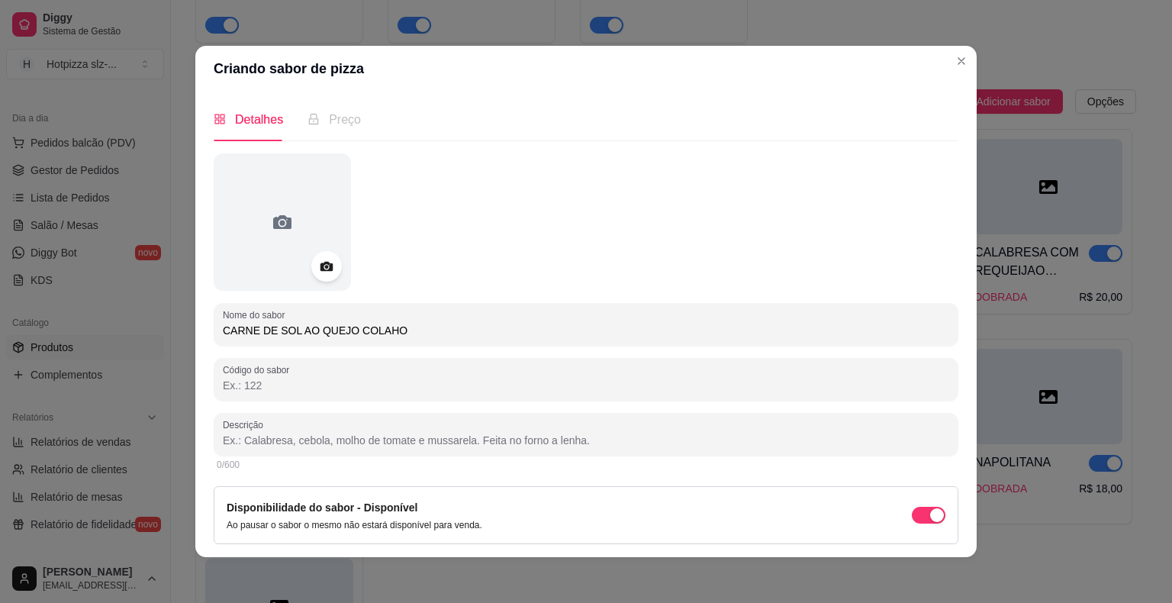
click at [330, 334] on input "CARNE DE SOL AO QUEJO COLAHO" at bounding box center [586, 330] width 727 height 15
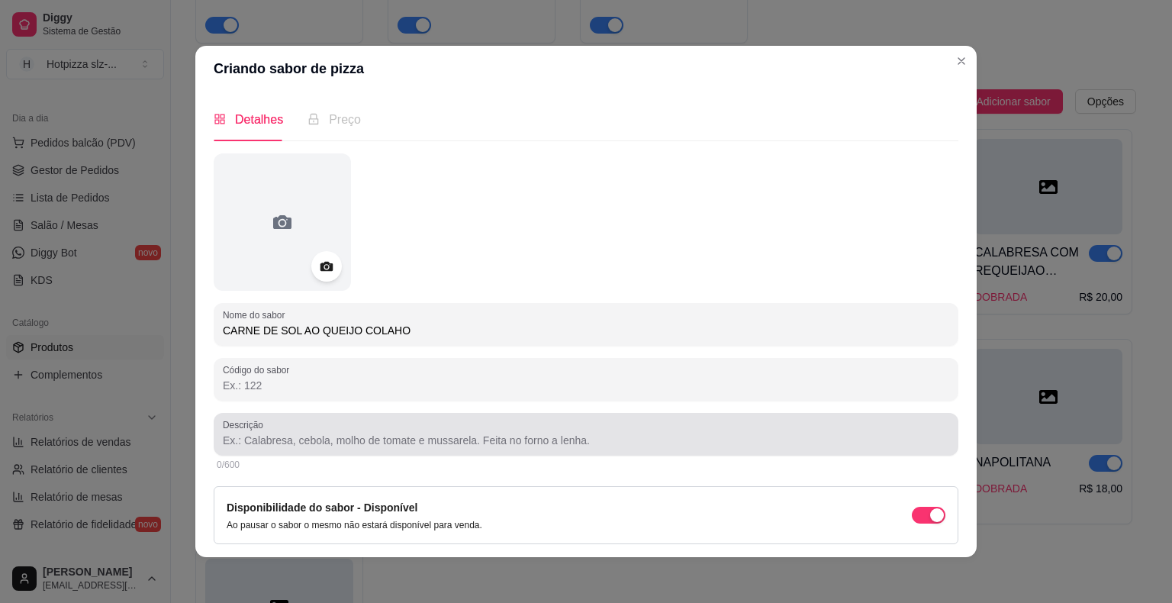
type input "CARNE DE SOL AO QUEIJO COLAHO"
click at [329, 441] on input "Descrição" at bounding box center [586, 440] width 727 height 15
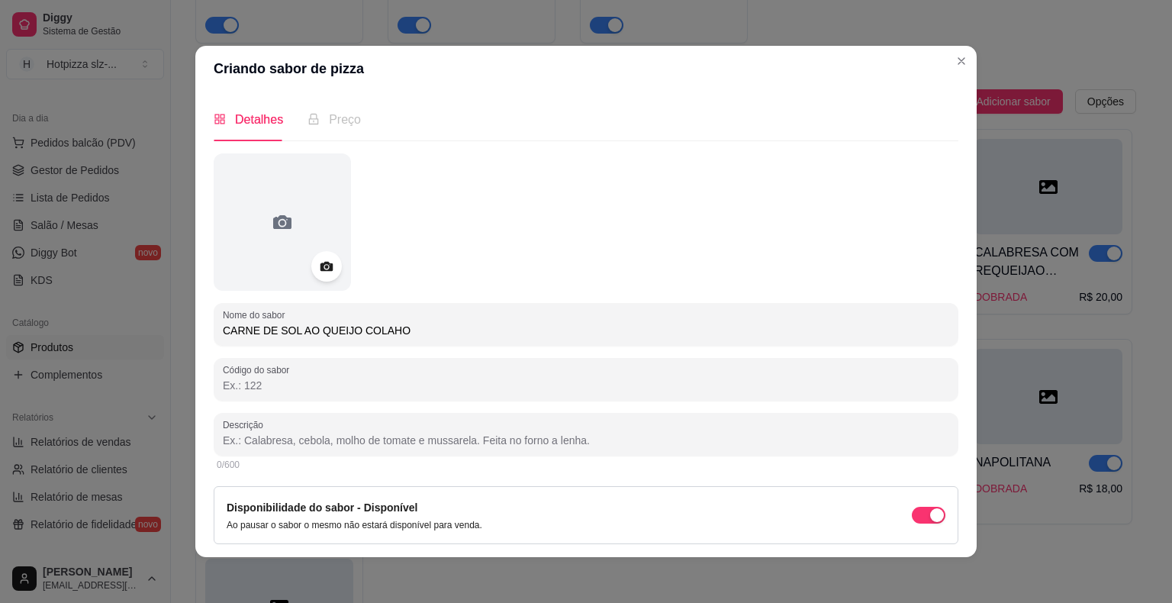
paste input "Molho especial de tomate, queijo mussarela,carne de sol desfiada, milho, piment…"
click at [530, 443] on input "Molho especial de tomate, queijo mussarela,carne de sol desfiada, milho, piment…" at bounding box center [586, 440] width 727 height 15
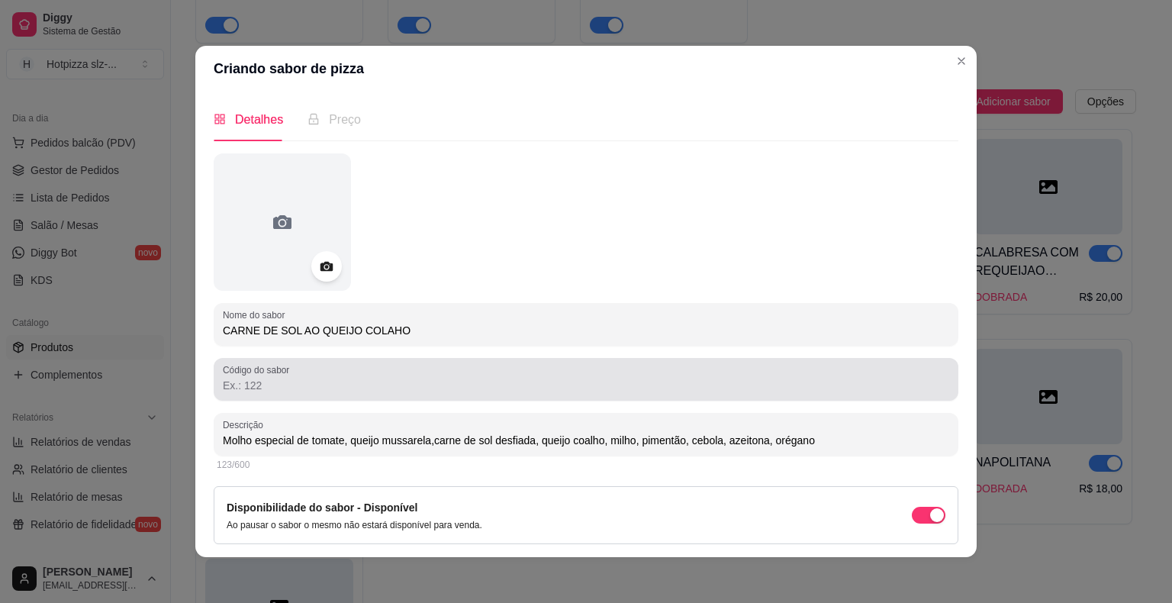
scroll to position [48, 0]
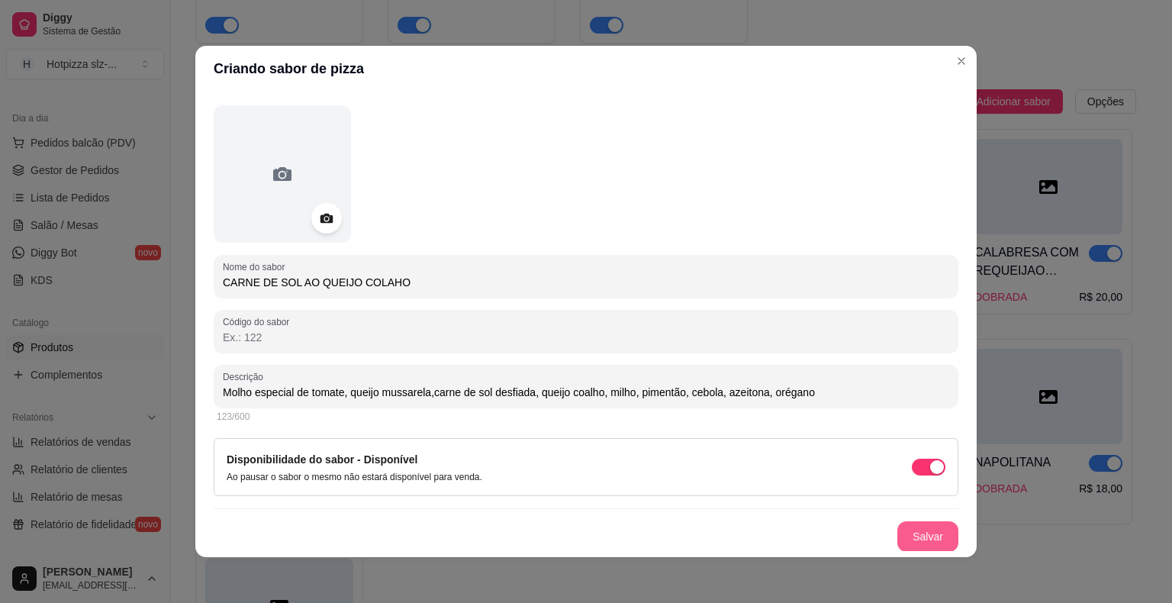
type input "Molho especial de tomate, queijo mussarela,carne de sol desfiada, queijo coalho…"
click at [898, 531] on button "Salvar" at bounding box center [928, 536] width 61 height 31
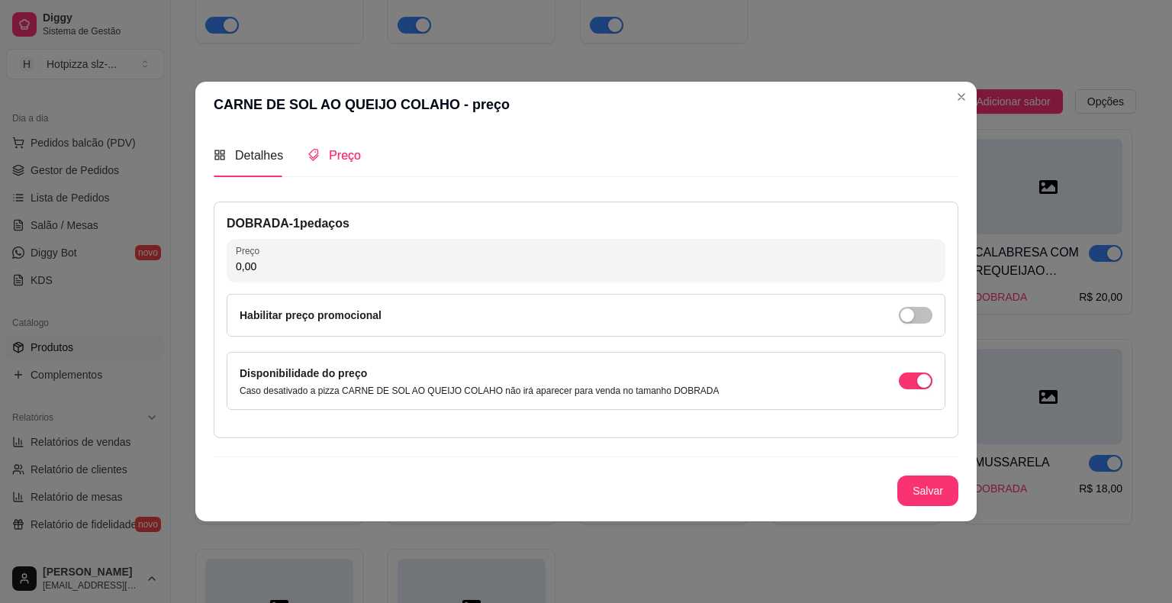
scroll to position [0, 0]
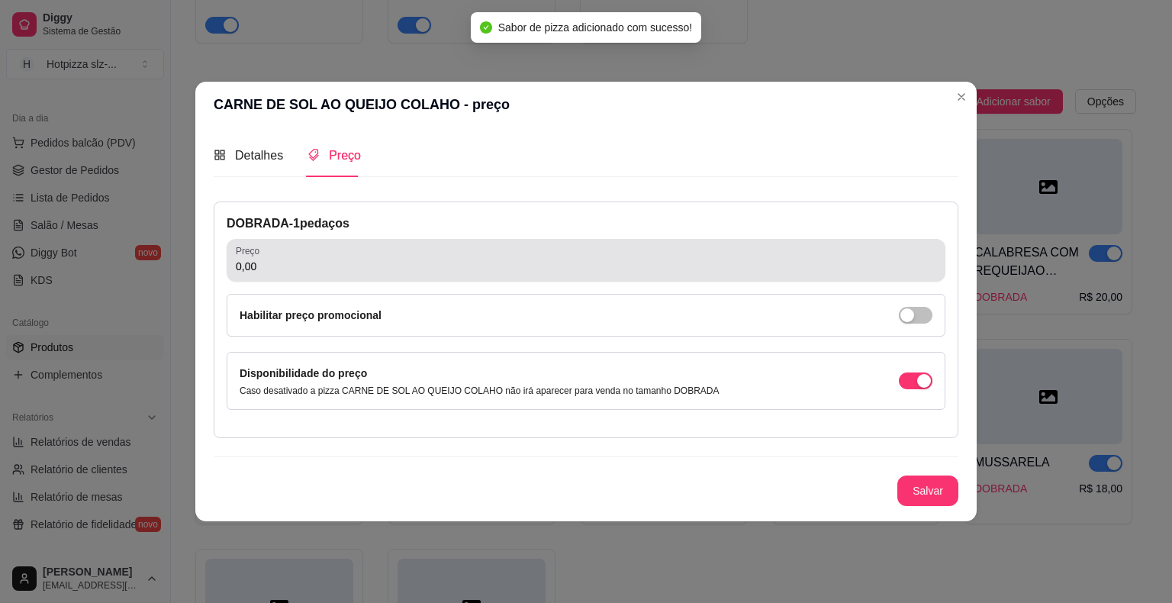
click at [277, 269] on input "0,00" at bounding box center [586, 266] width 701 height 15
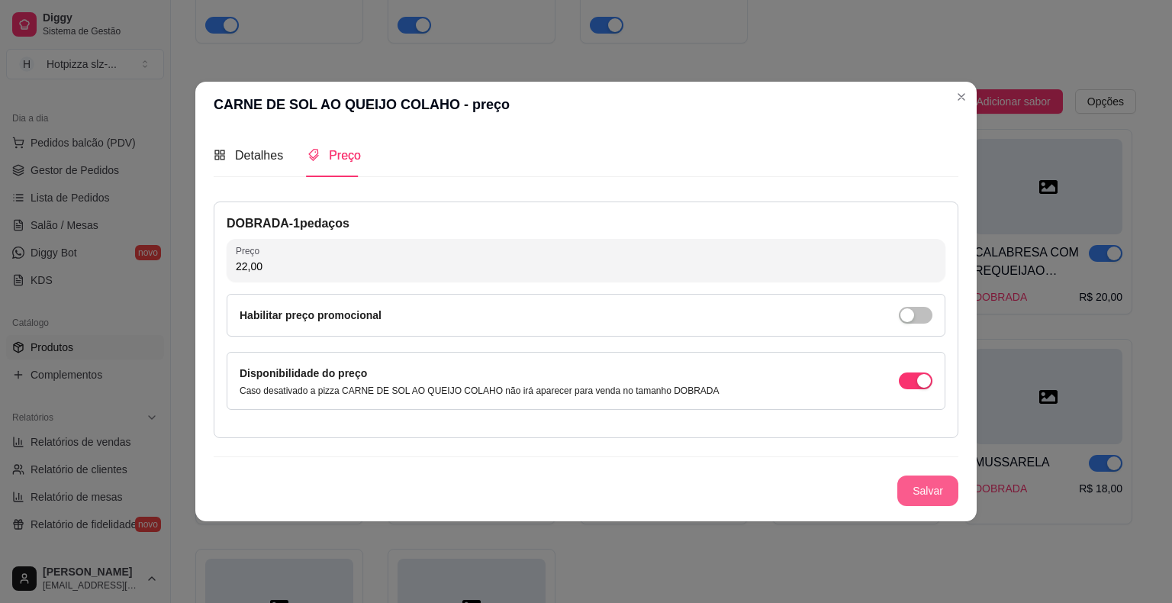
type input "22,00"
click at [906, 485] on button "Salvar" at bounding box center [928, 491] width 61 height 31
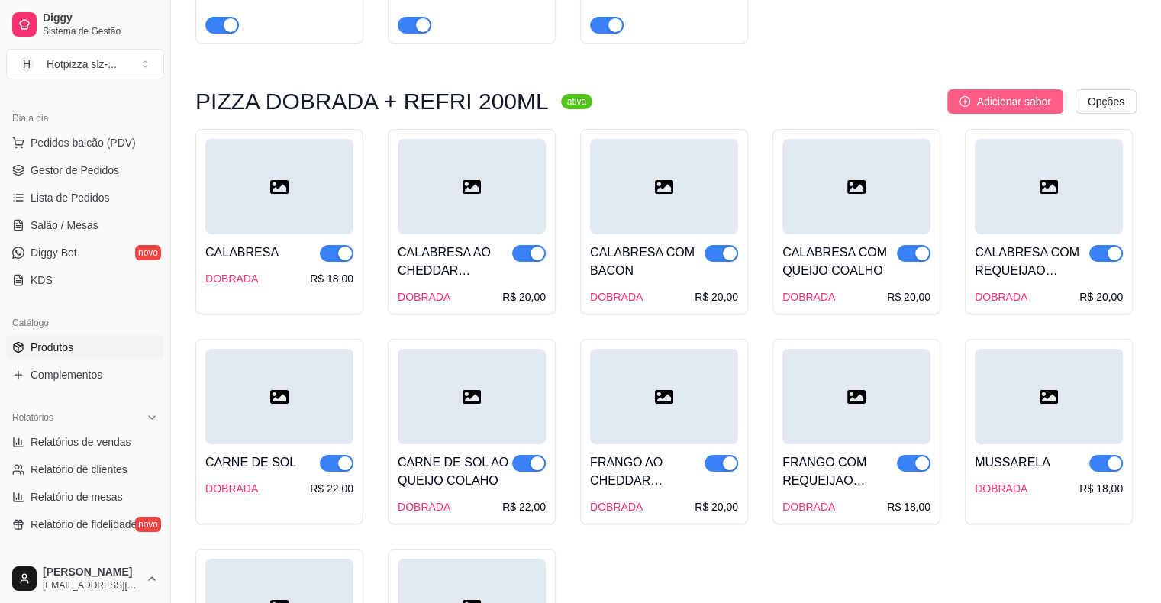
click at [1001, 113] on button "Adicionar sabor" at bounding box center [1004, 101] width 115 height 24
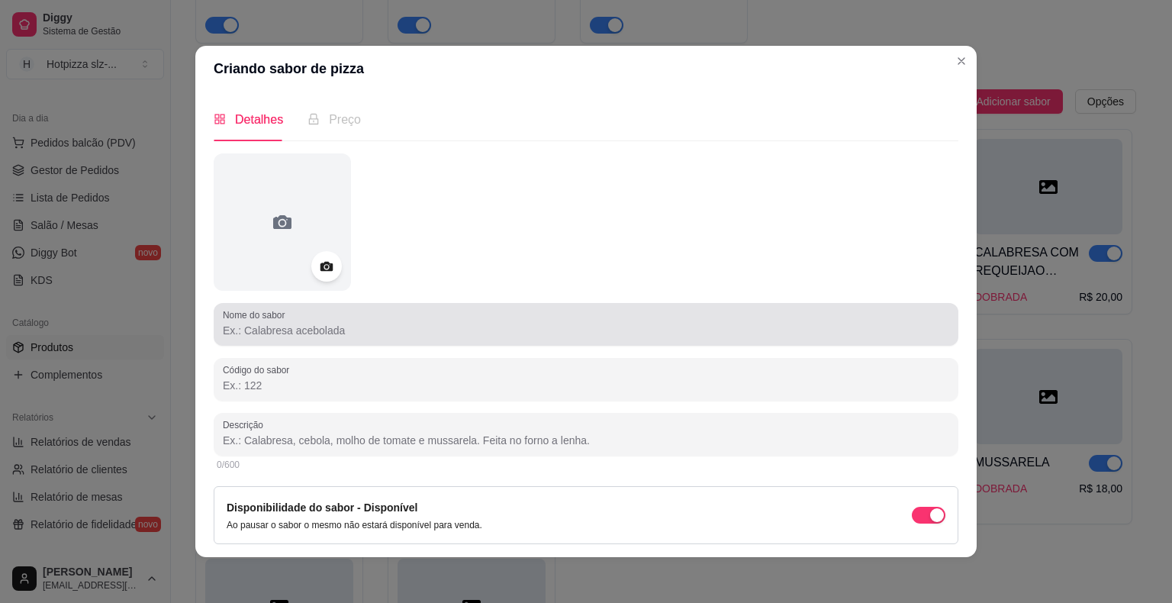
click at [290, 335] on input "Nome do sabor" at bounding box center [586, 330] width 727 height 15
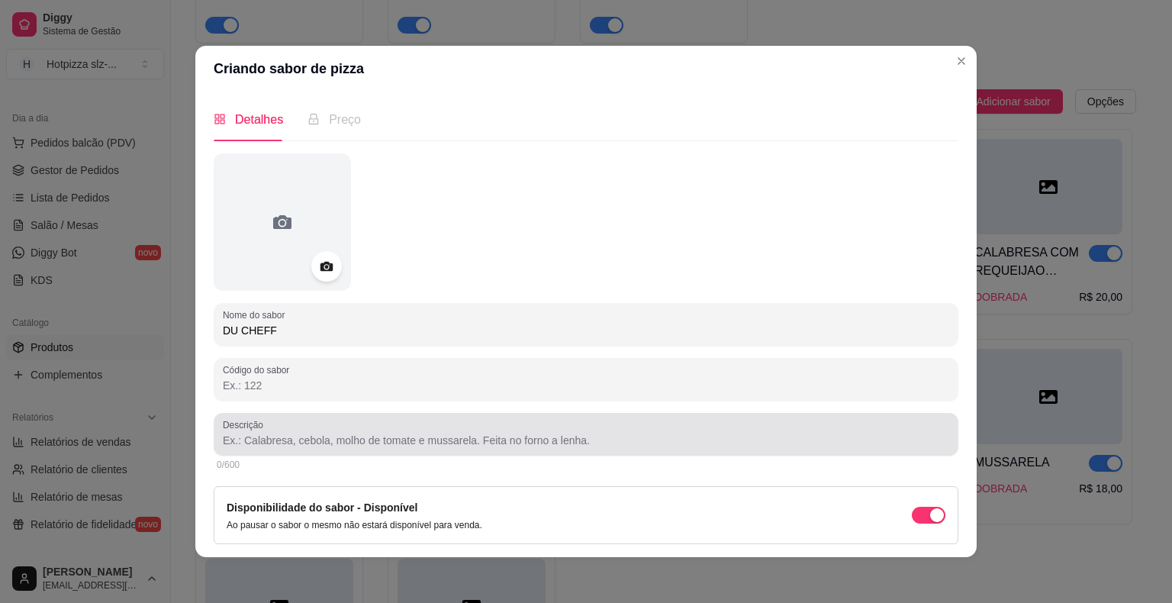
type input "DU CHEFF"
click at [281, 444] on input "Descrição" at bounding box center [586, 440] width 727 height 15
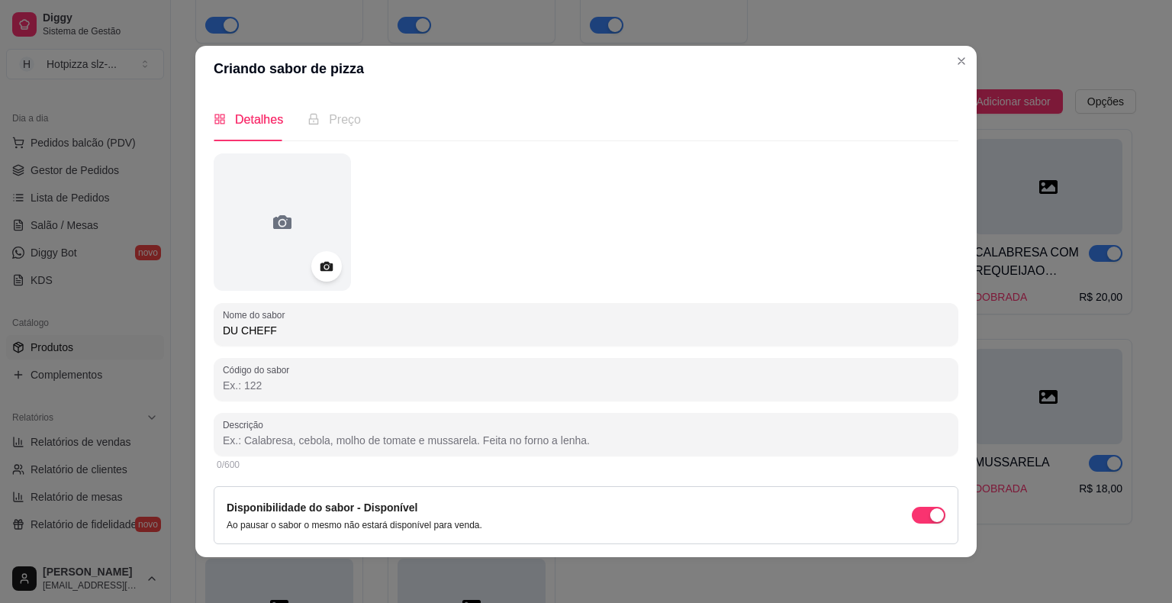
paste input "Molho especial de tomate, queijo mussarela,carne de sol desfiada, milho, piment…"
drag, startPoint x: 427, startPoint y: 439, endPoint x: 610, endPoint y: 444, distance: 183.3
click at [610, 444] on input "Molho especial de tomate, queijo mussarela,carne de sol desfiada, milho, piment…" at bounding box center [586, 440] width 727 height 15
click at [538, 441] on input "Molho especial de tomate, queijo mussarela, bacon, palmito, cebola, azeitona, o…" at bounding box center [586, 440] width 727 height 15
click at [505, 438] on input "Molho especial de tomate, queijo mussarela, bacon, palmito, cebola, azeitona, o…" at bounding box center [586, 440] width 727 height 15
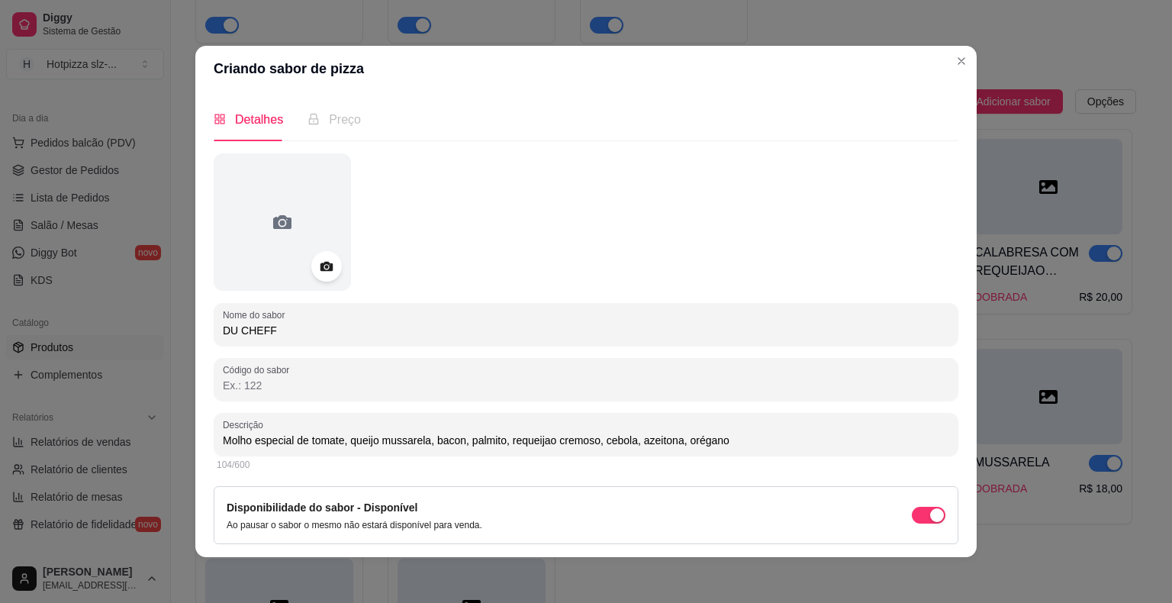
click at [429, 442] on input "Molho especial de tomate, queijo mussarela, bacon, palmito, requeijao cremoso, …" at bounding box center [586, 440] width 727 height 15
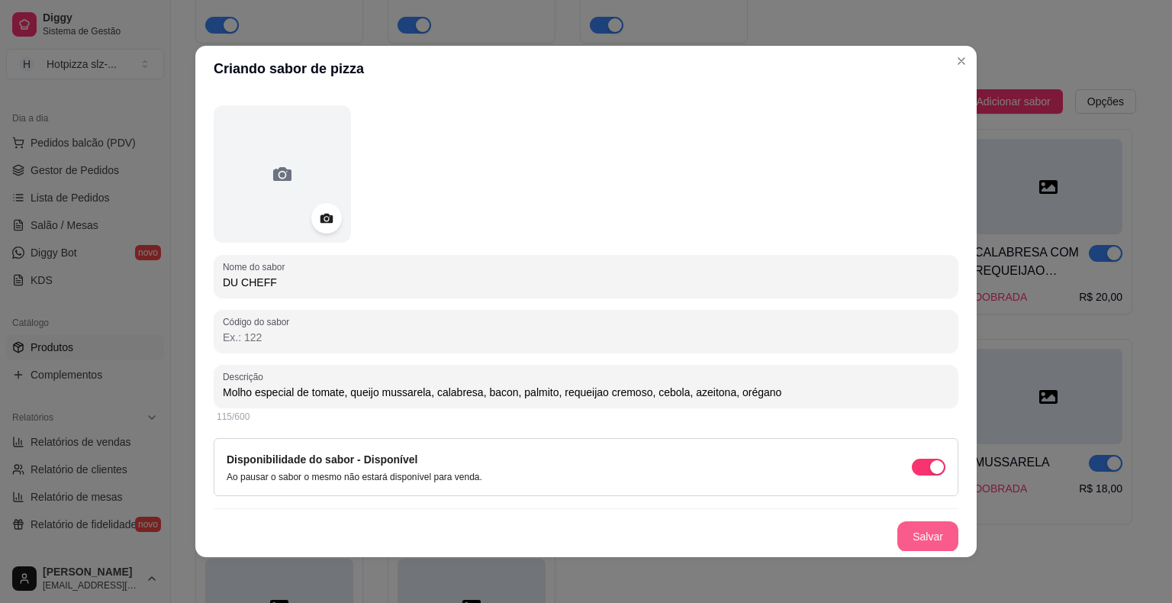
type input "Molho especial de tomate, queijo mussarela, calabresa, bacon, palmito, requeija…"
click at [898, 534] on button "Salvar" at bounding box center [928, 536] width 61 height 31
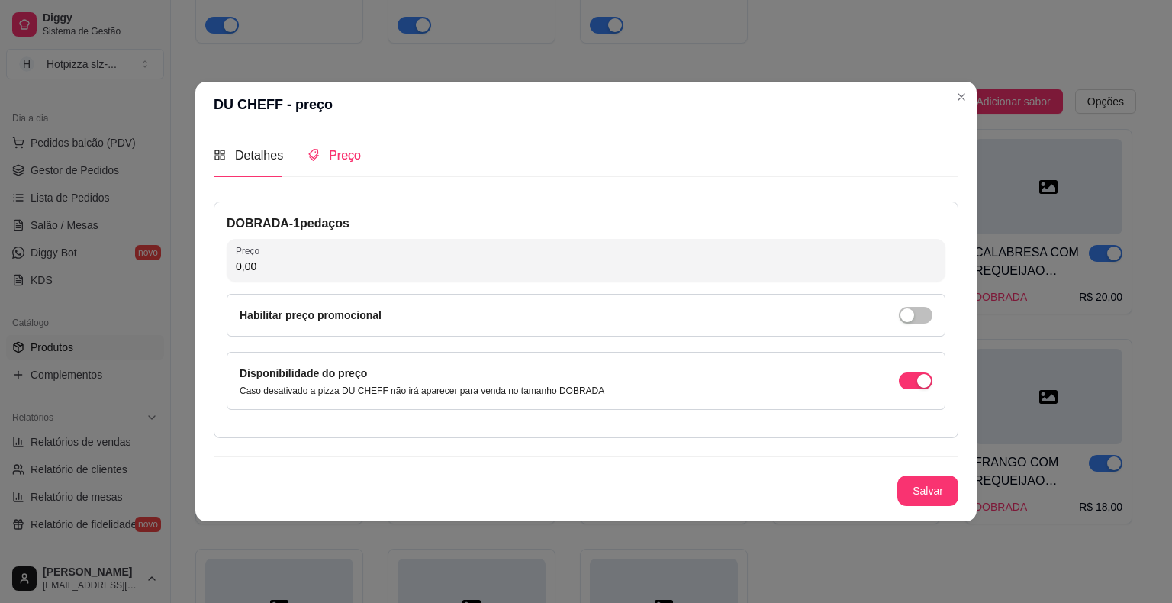
scroll to position [0, 0]
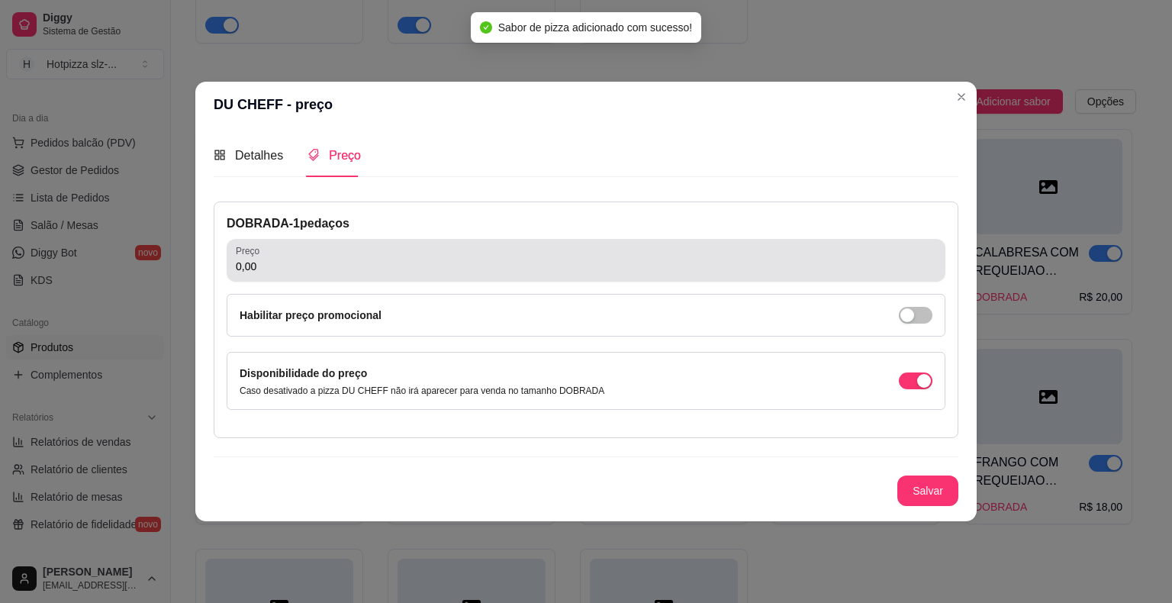
click at [334, 258] on div "0,00" at bounding box center [586, 260] width 701 height 31
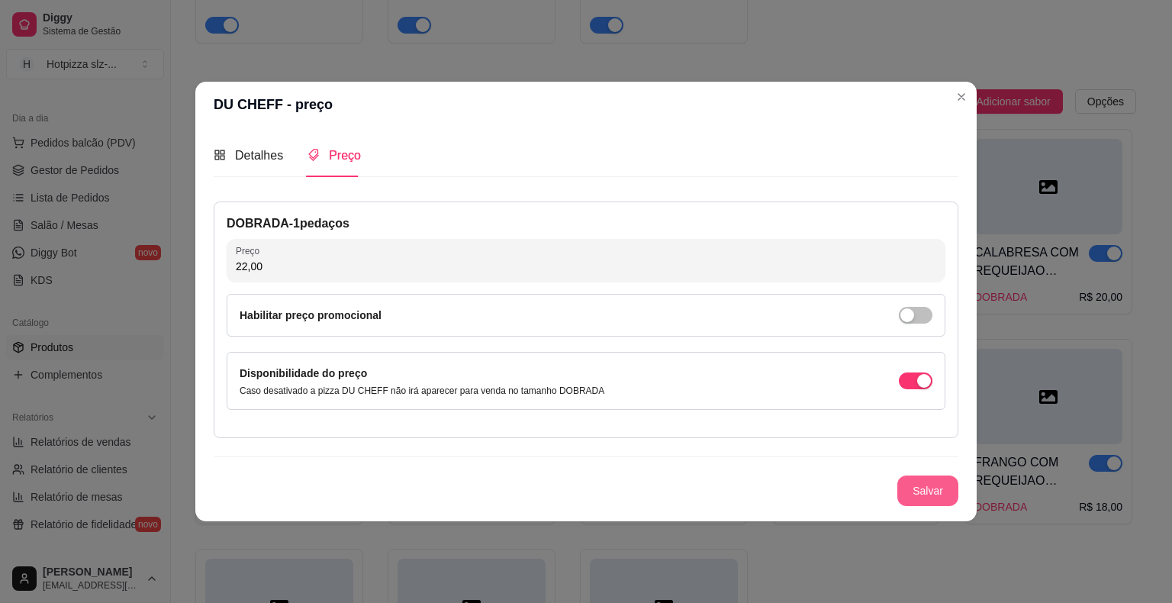
click at [935, 493] on button "Salvar" at bounding box center [928, 491] width 61 height 31
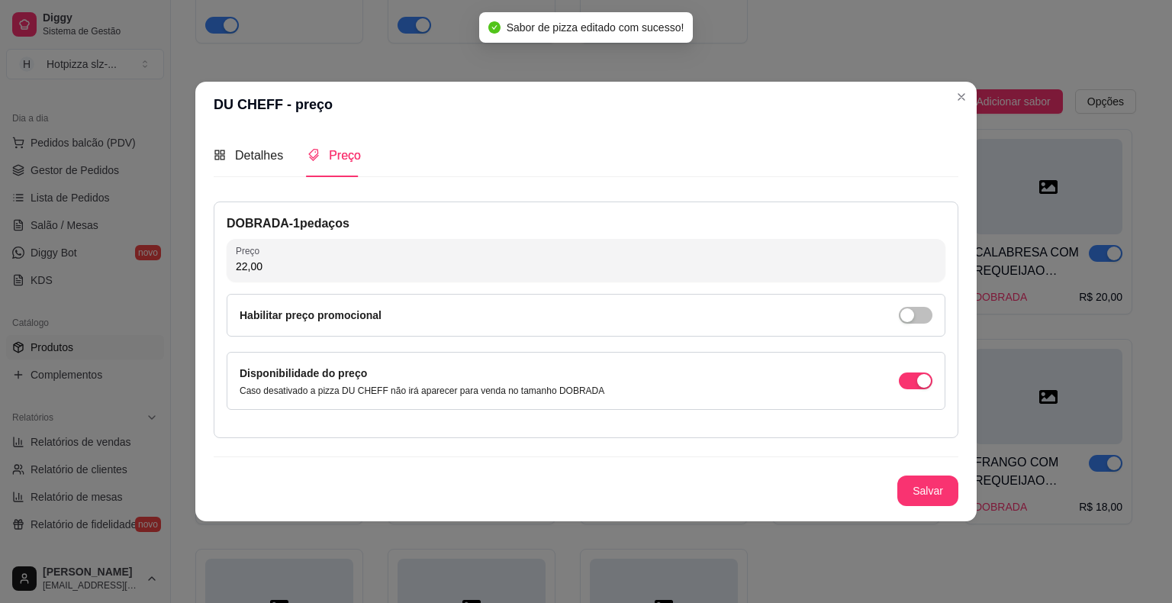
drag, startPoint x: 263, startPoint y: 264, endPoint x: 195, endPoint y: 267, distance: 68.0
click at [195, 267] on div "Detalhes Preço Nome do sabor DU CHEFF Código do sabor Descrição Molho especial …" at bounding box center [586, 324] width 782 height 394
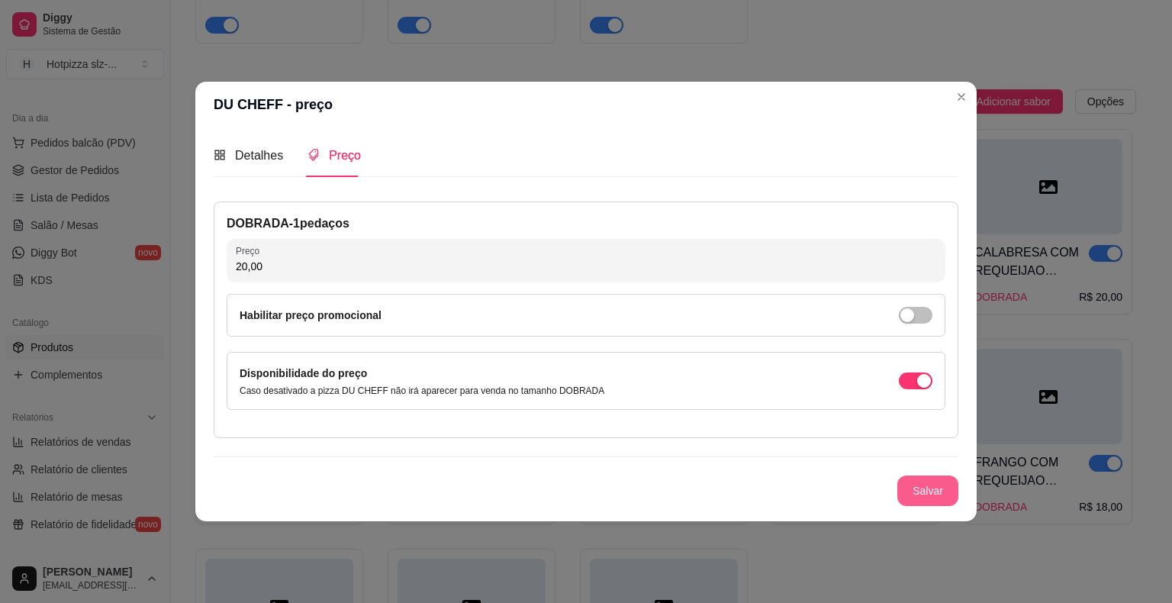
type input "20,00"
click at [913, 488] on button "Salvar" at bounding box center [928, 491] width 61 height 31
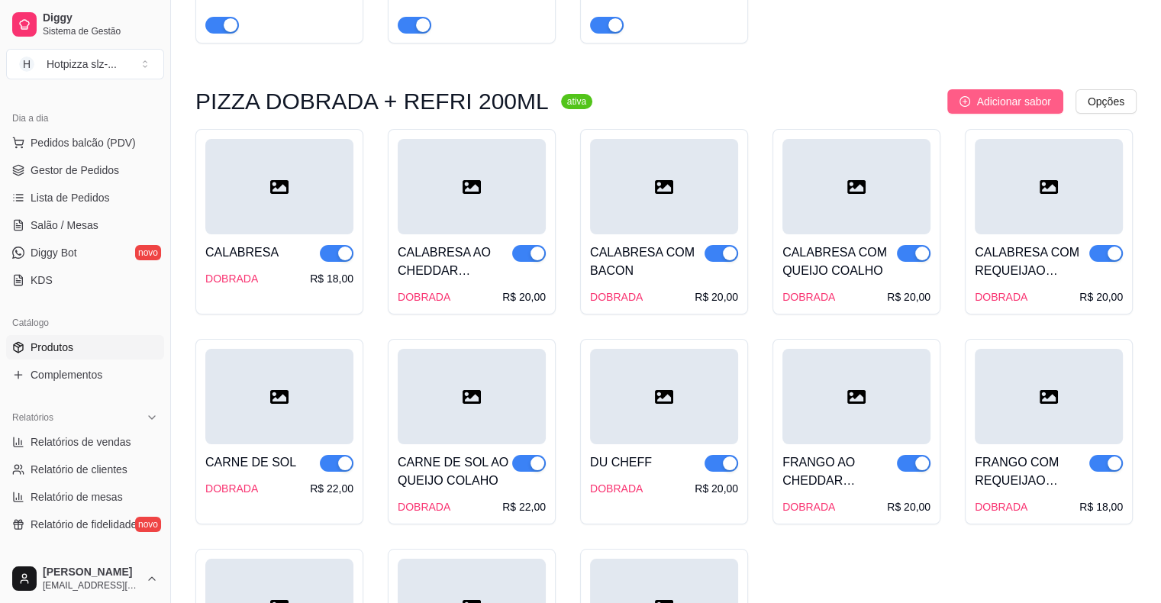
click at [994, 106] on span "Adicionar sabor" at bounding box center [1013, 101] width 74 height 17
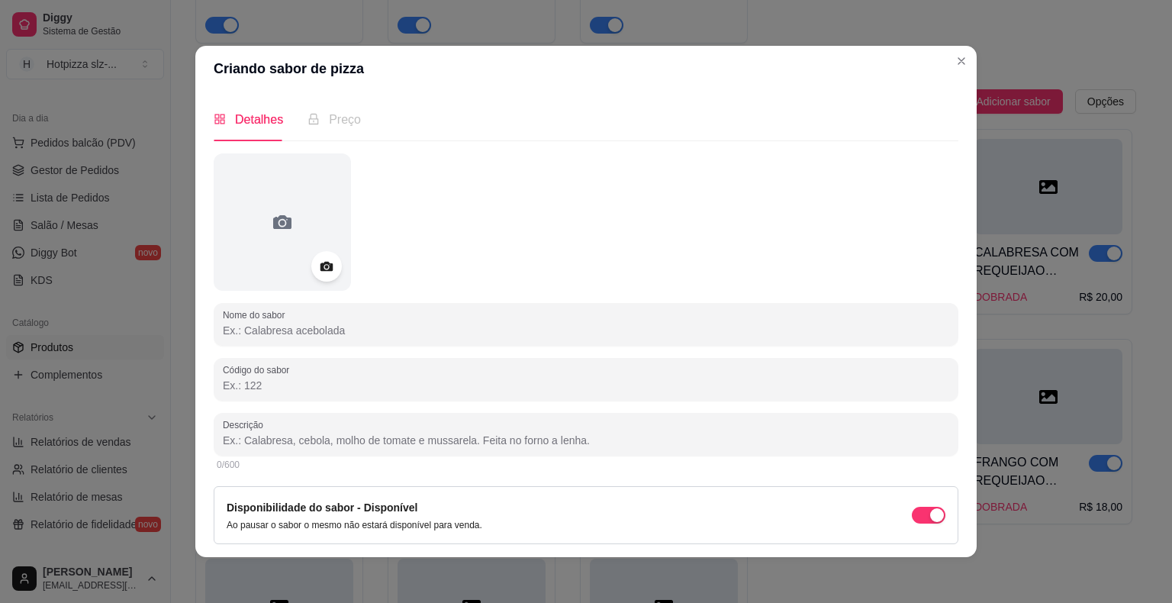
click at [303, 328] on input "Nome do sabor" at bounding box center [586, 330] width 727 height 15
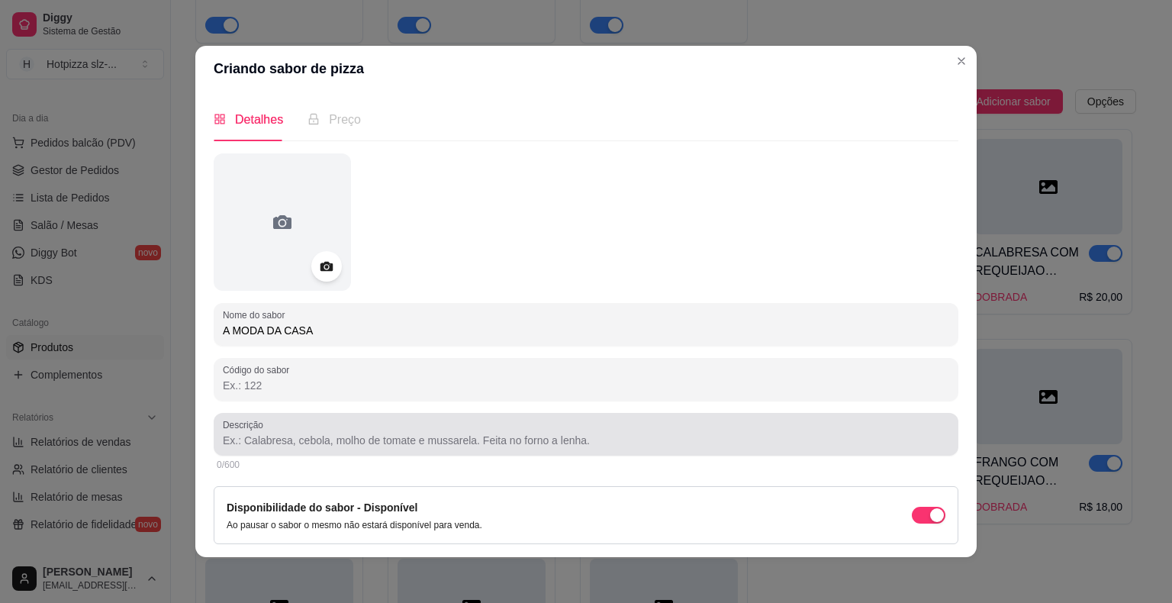
type input "A MODA DA CASA"
click at [293, 447] on input "Descrição" at bounding box center [586, 440] width 727 height 15
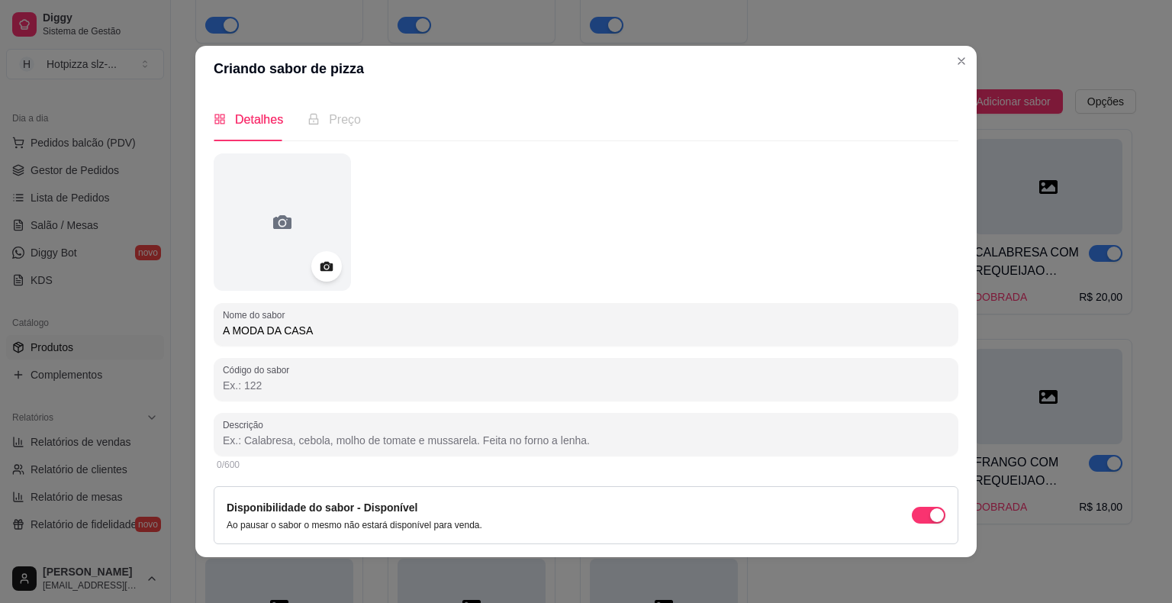
paste input "Molho especial de tomate, queijo mussarela,carne de sol desfiada, milho, piment…"
drag, startPoint x: 427, startPoint y: 443, endPoint x: 528, endPoint y: 442, distance: 100.8
click at [514, 442] on input "Molho especial de tomate, queijo mussarela,carne de sol desfiada, milho, piment…" at bounding box center [586, 440] width 727 height 15
click at [550, 441] on input "Molho especial de tomate, queijo mussarela,carne de sol desfiada, milho, piment…" at bounding box center [586, 440] width 727 height 15
drag, startPoint x: 611, startPoint y: 438, endPoint x: 427, endPoint y: 446, distance: 183.3
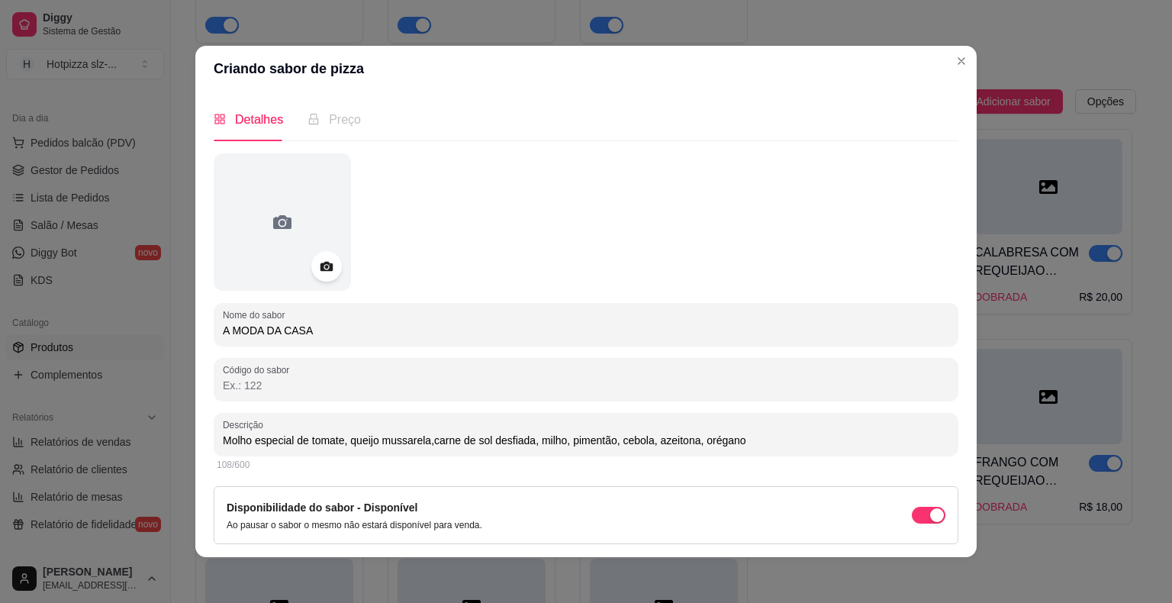
click at [427, 446] on input "Molho especial de tomate, queijo mussarela,carne de sol desfiada, milho, piment…" at bounding box center [586, 440] width 727 height 15
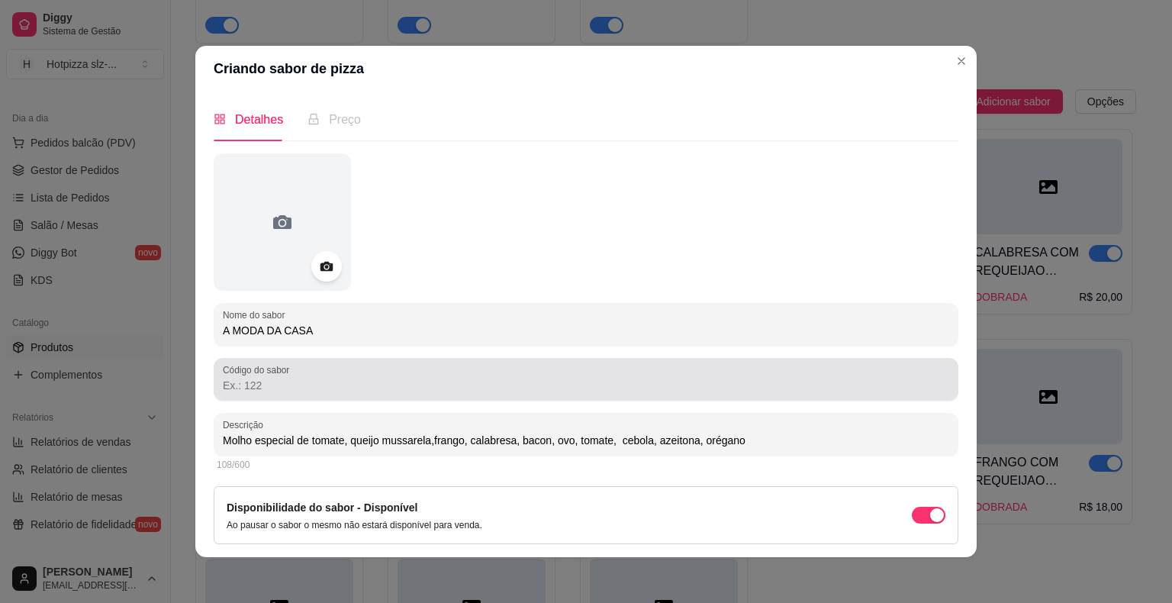
scroll to position [48, 0]
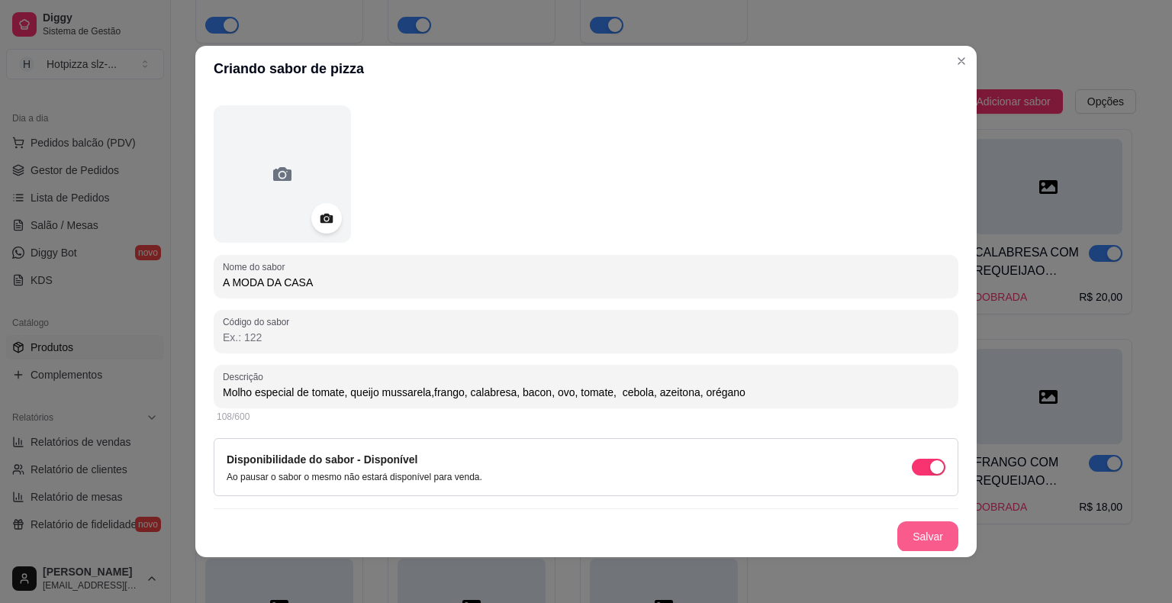
type input "Molho especial de tomate, queijo mussarela,frango, calabresa, bacon, ovo, tomat…"
click at [929, 549] on button "Salvar" at bounding box center [928, 536] width 61 height 31
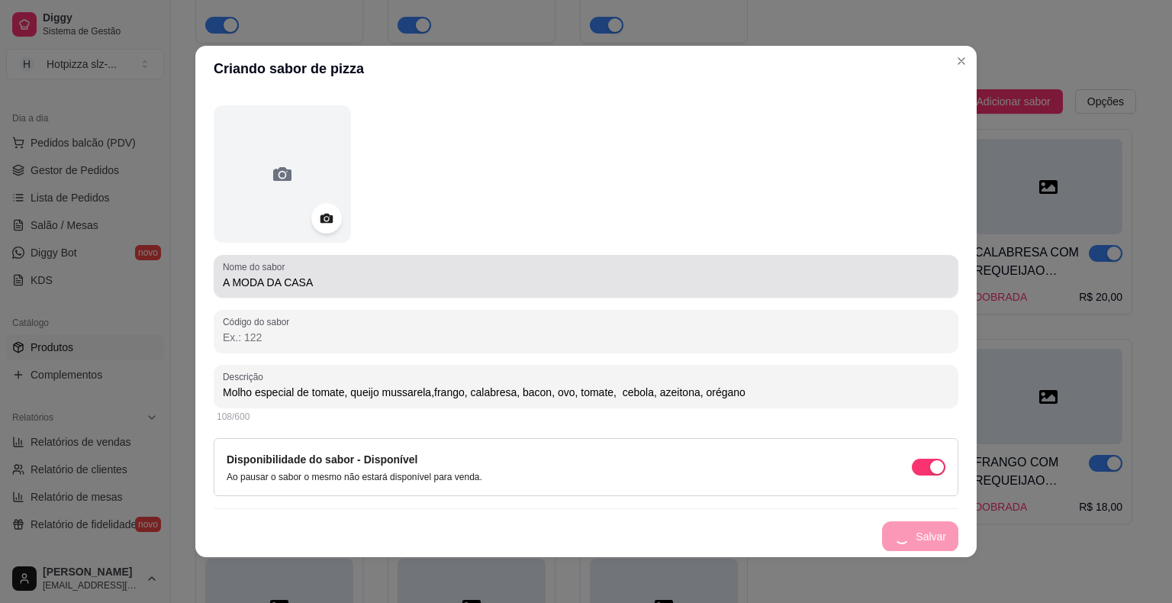
scroll to position [0, 0]
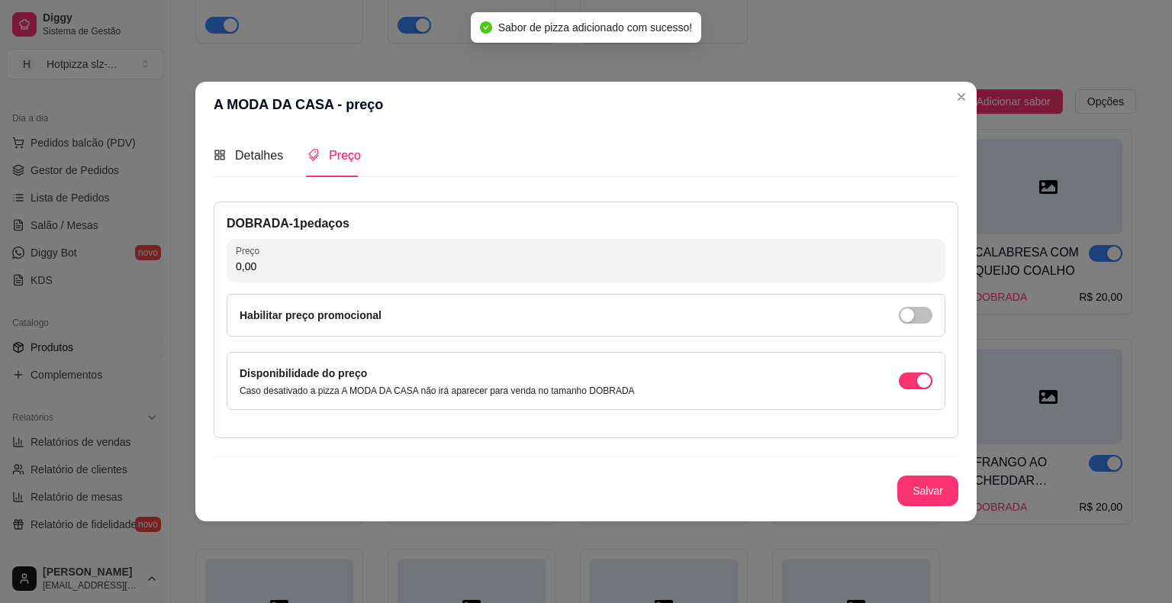
click at [279, 266] on input "0,00" at bounding box center [586, 266] width 701 height 15
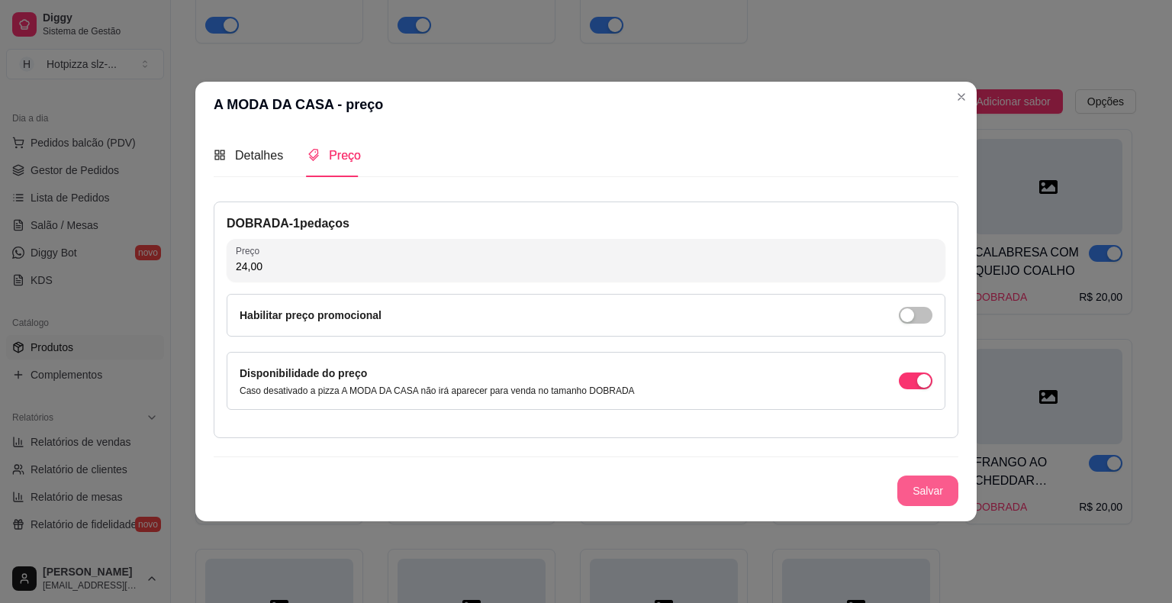
type input "24,00"
click at [915, 485] on button "Salvar" at bounding box center [928, 491] width 61 height 31
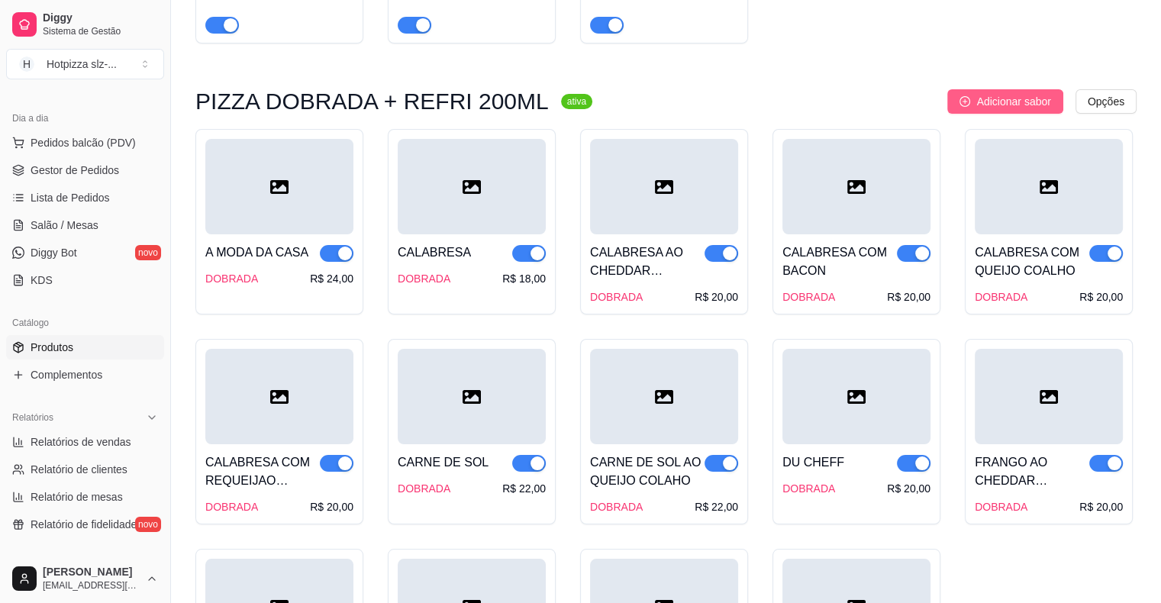
click at [986, 102] on span "Adicionar sabor" at bounding box center [1013, 101] width 74 height 17
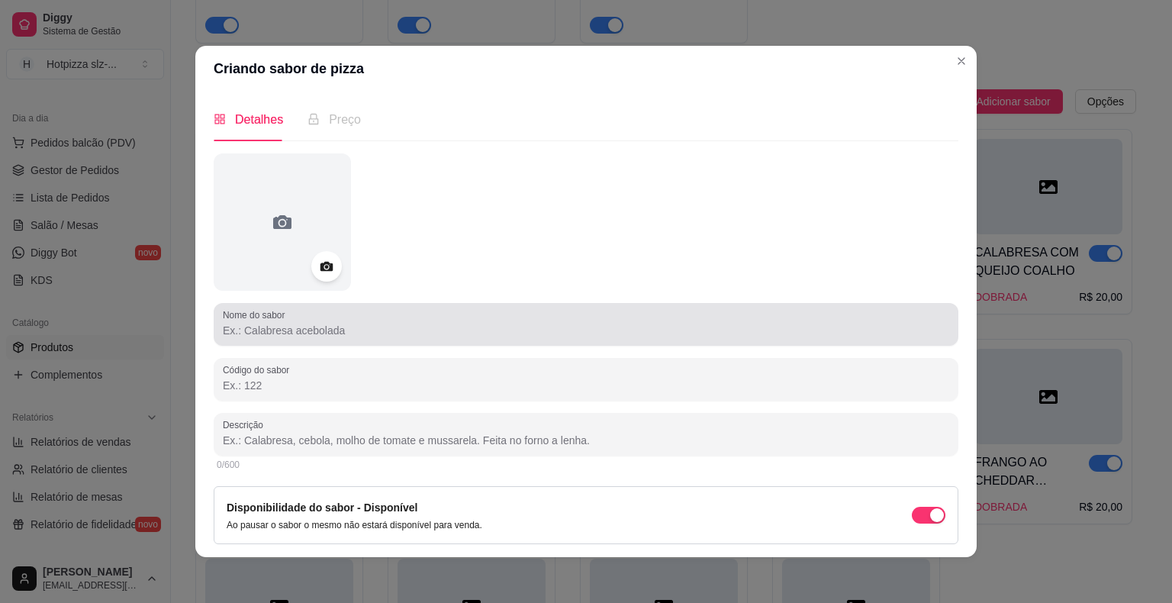
click at [284, 339] on div at bounding box center [586, 324] width 727 height 31
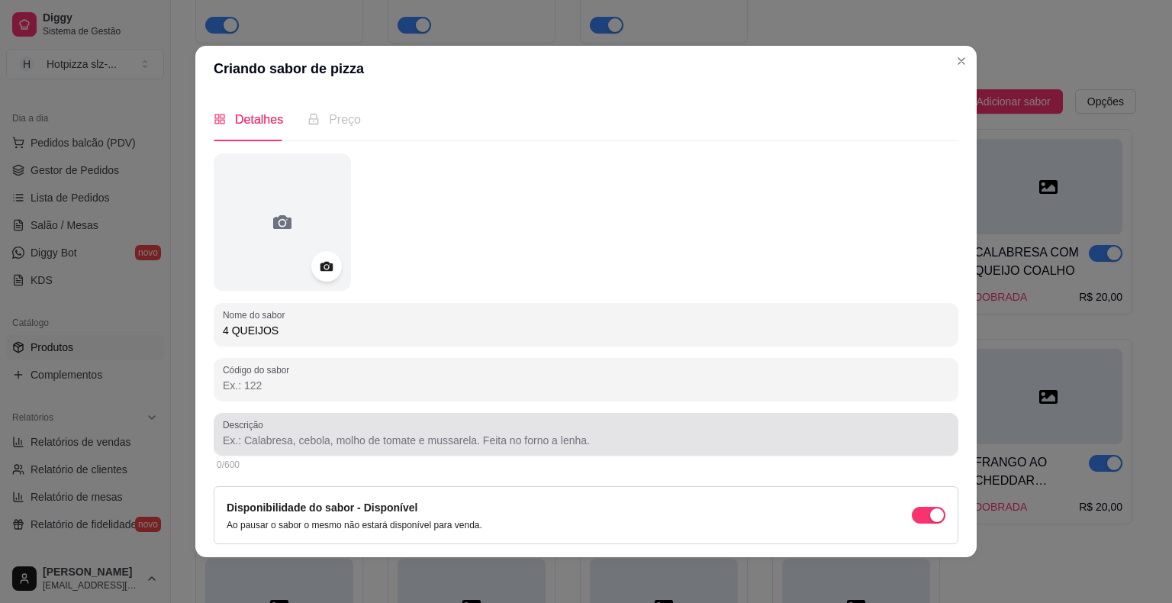
type input "4 QUEIJOS"
click at [312, 443] on input "Descrição" at bounding box center [586, 440] width 727 height 15
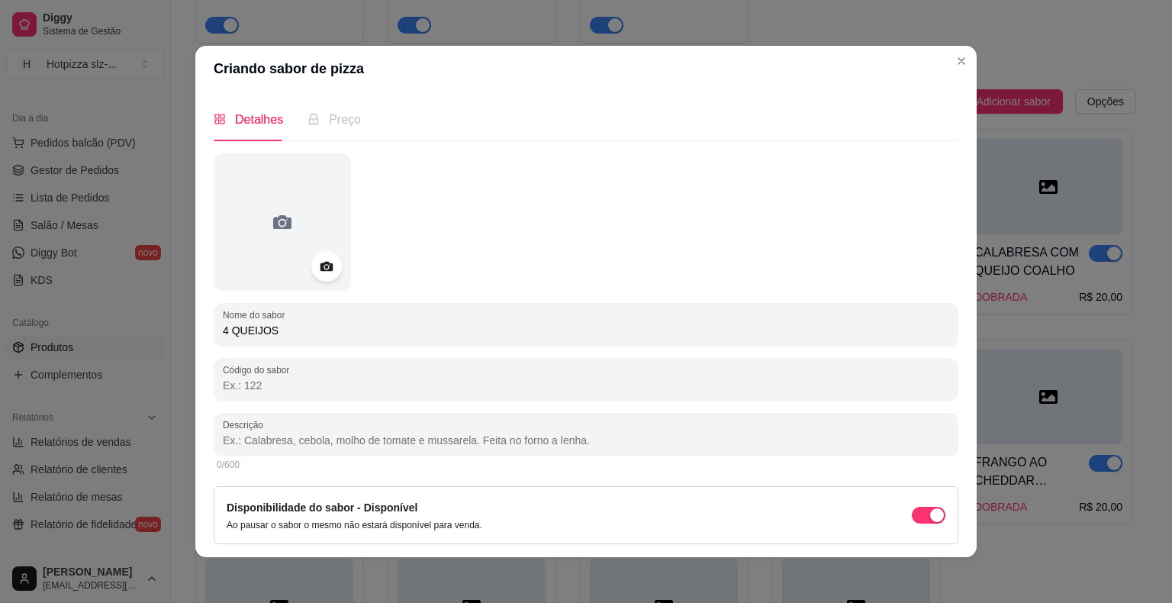
paste input "Molho especial de tomate, queijo mussarela,carne de sol desfiada, milho, piment…"
drag, startPoint x: 428, startPoint y: 438, endPoint x: 648, endPoint y: 433, distance: 219.9
click at [648, 433] on input "Molho especial de tomate, queijo mussarela,carne de sol desfiada, milho, piment…" at bounding box center [586, 440] width 727 height 15
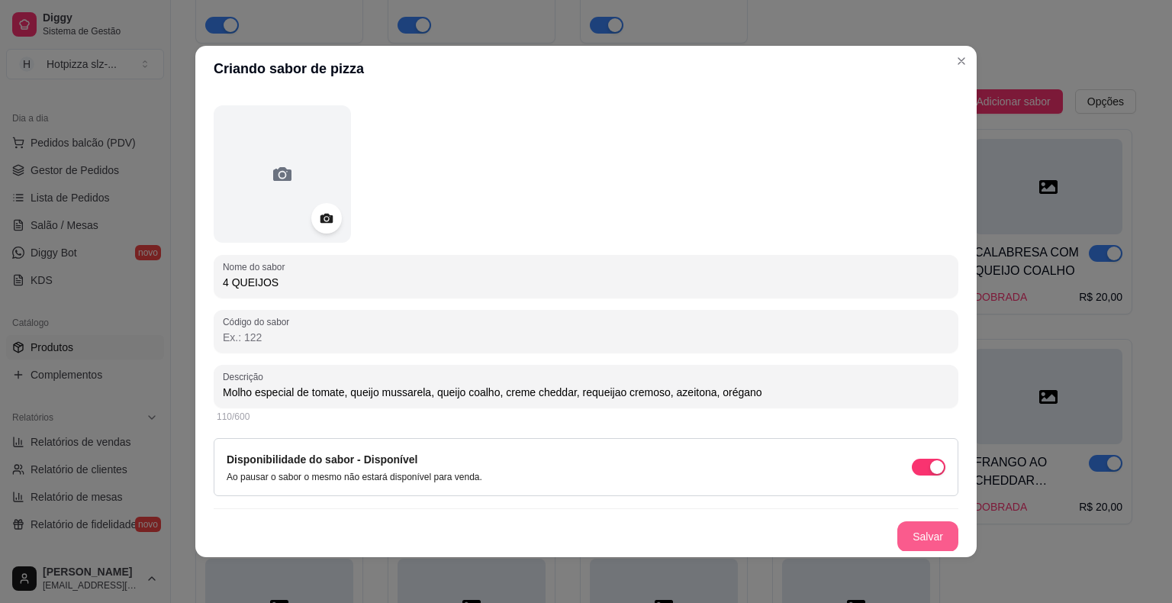
type input "Molho especial de tomate, queijo mussarela, queijo coalho, creme cheddar, reque…"
click at [906, 535] on button "Salvar" at bounding box center [928, 536] width 61 height 31
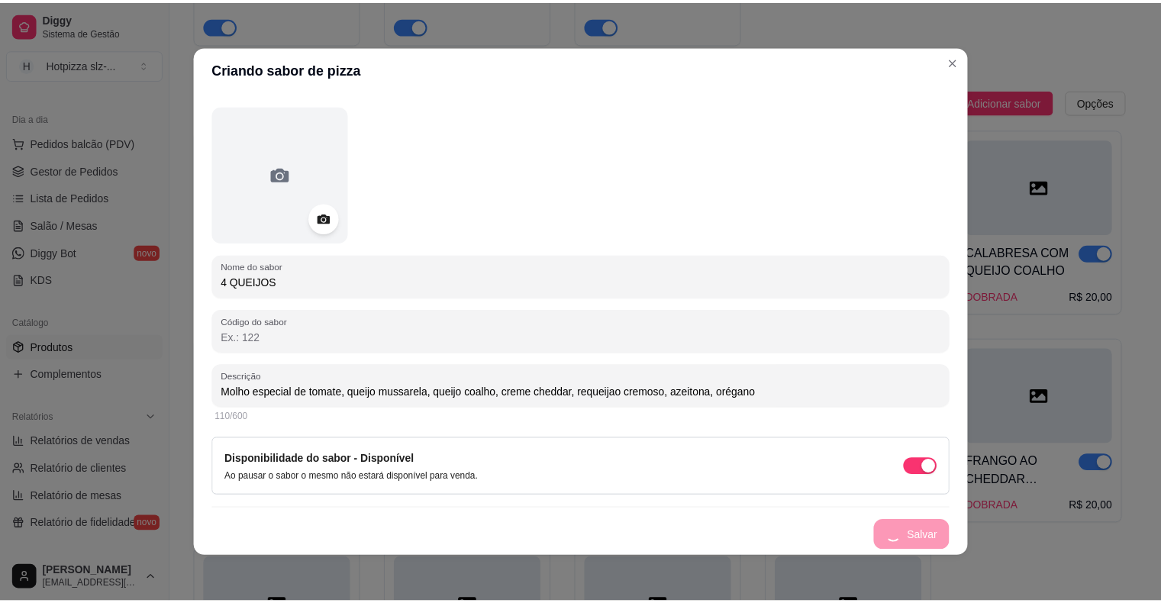
scroll to position [0, 0]
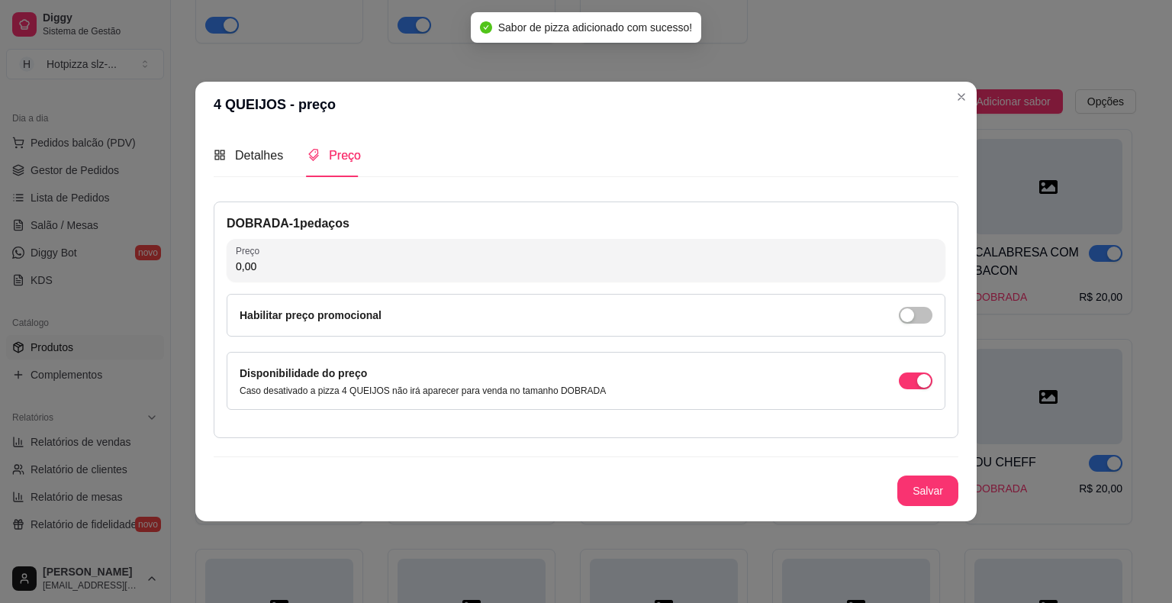
click at [279, 266] on input "0,00" at bounding box center [586, 266] width 701 height 15
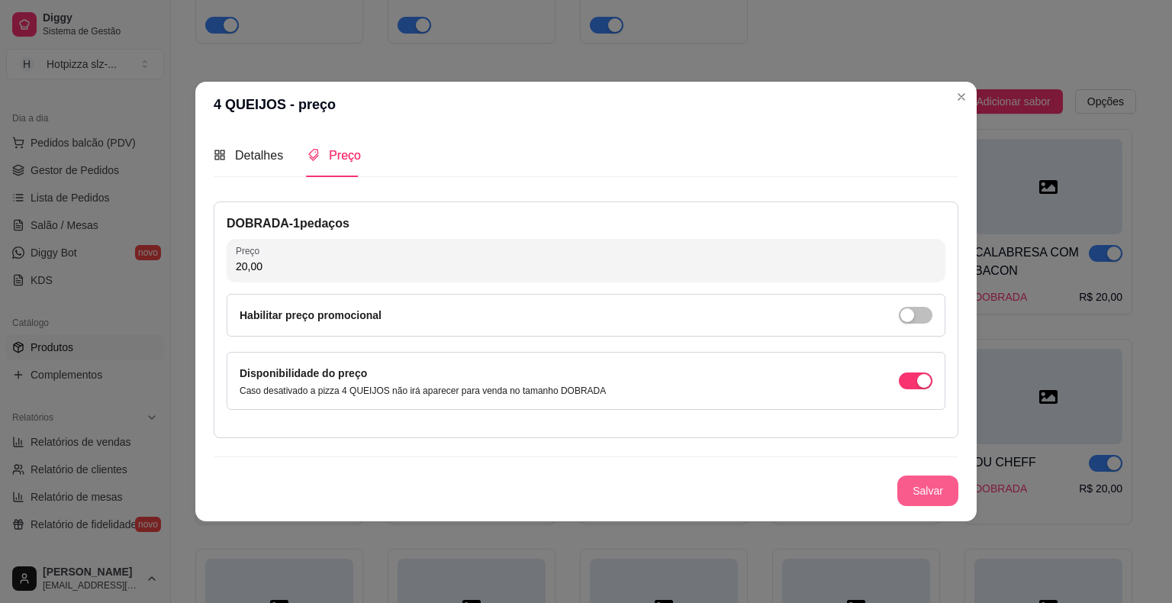
type input "20,00"
click at [943, 495] on button "Salvar" at bounding box center [928, 491] width 61 height 31
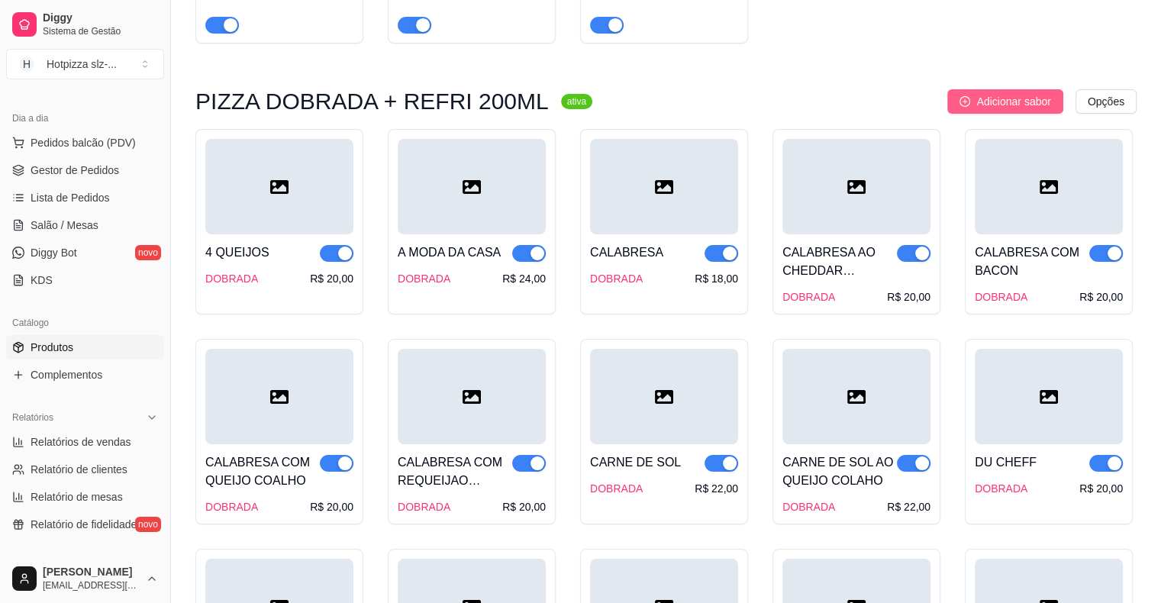
click at [1011, 105] on span "Adicionar sabor" at bounding box center [1013, 101] width 74 height 17
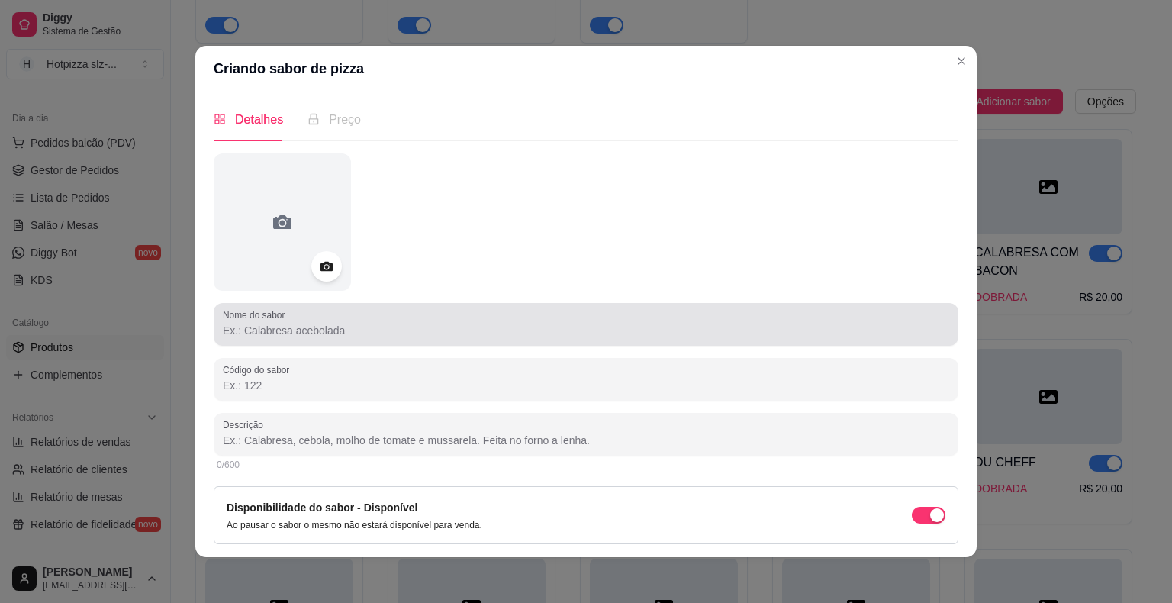
click at [284, 325] on input "Nome do sabor" at bounding box center [586, 330] width 727 height 15
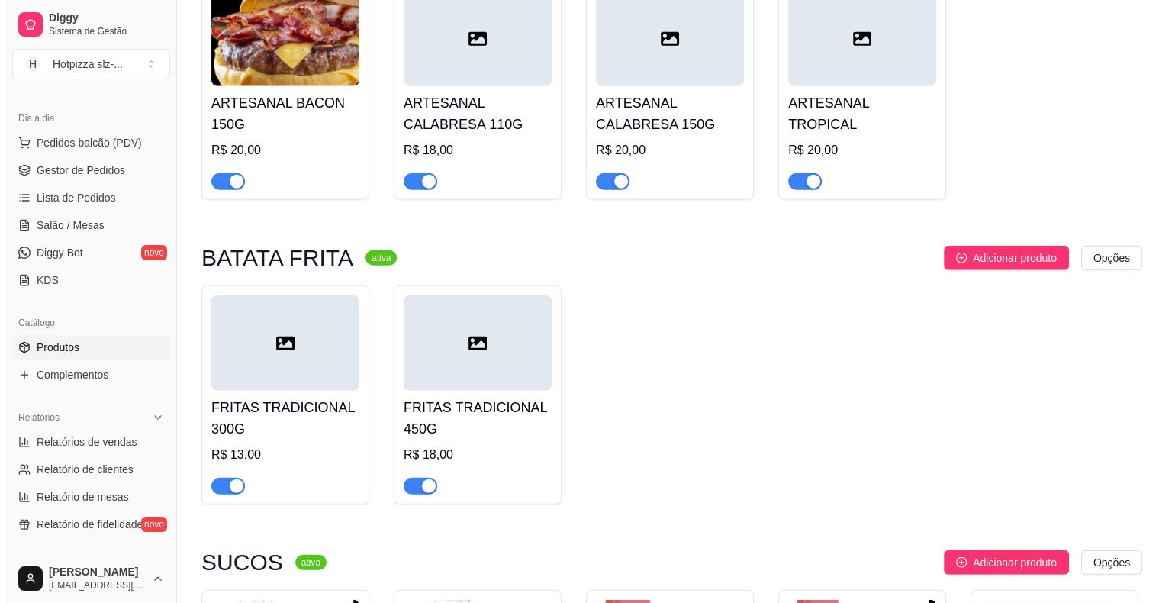
scroll to position [3803, 0]
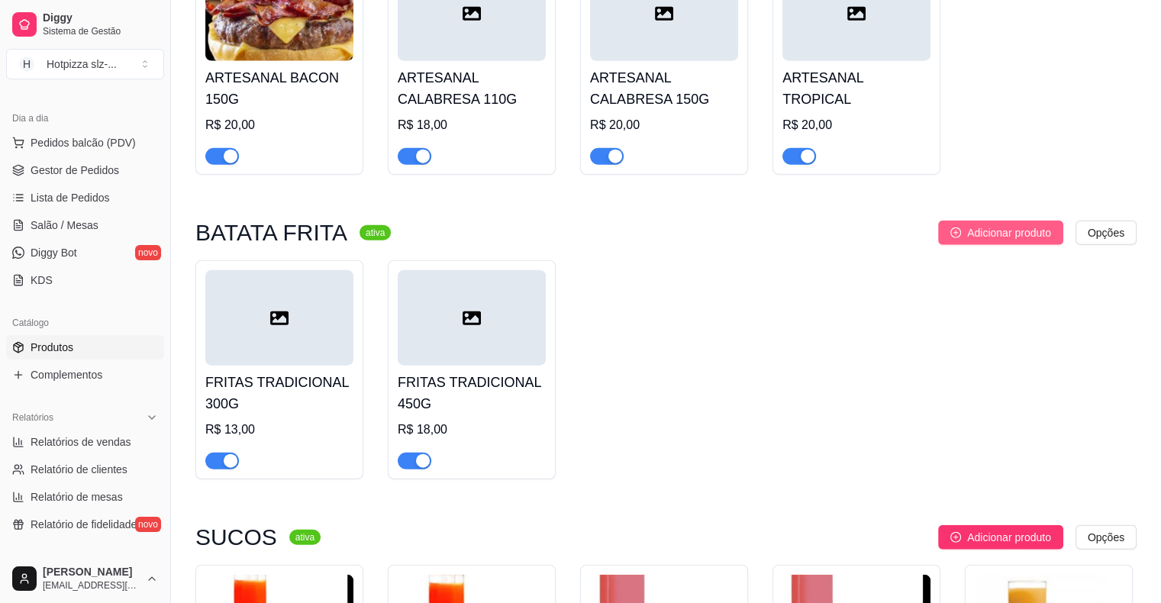
click at [989, 231] on span "Adicionar produto" at bounding box center [1009, 232] width 84 height 17
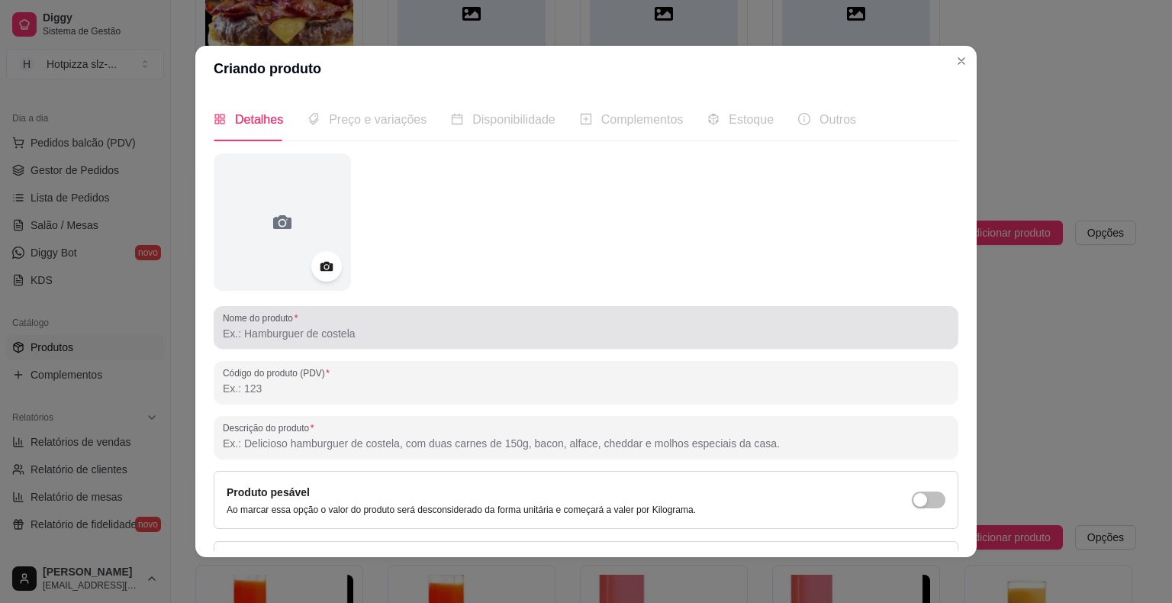
click at [290, 334] on input "Nome do produto" at bounding box center [586, 333] width 727 height 15
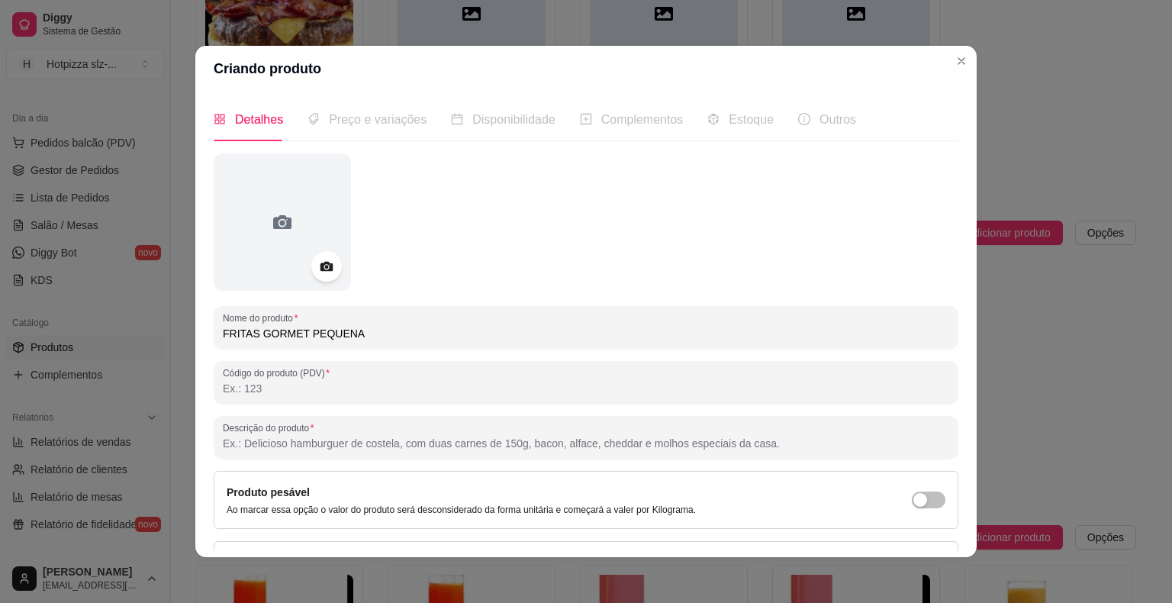
click at [266, 334] on input "FRITAS GORMET PEQUENA" at bounding box center [586, 333] width 727 height 15
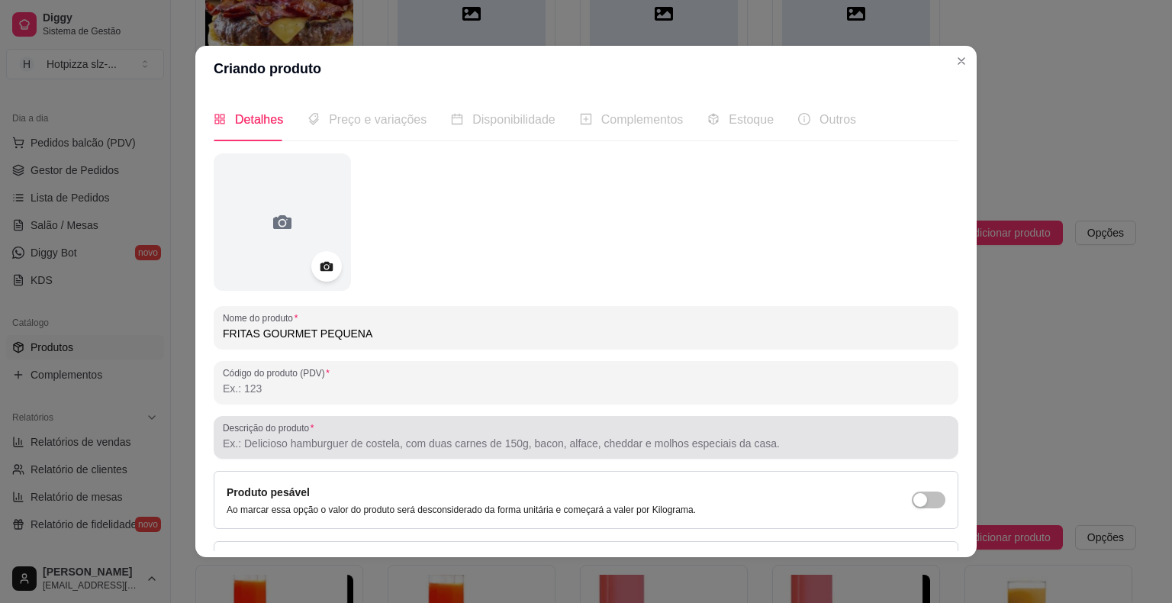
type input "FRITAS GOURMET PEQUENA"
click at [290, 447] on input "Descrição do produto" at bounding box center [586, 443] width 727 height 15
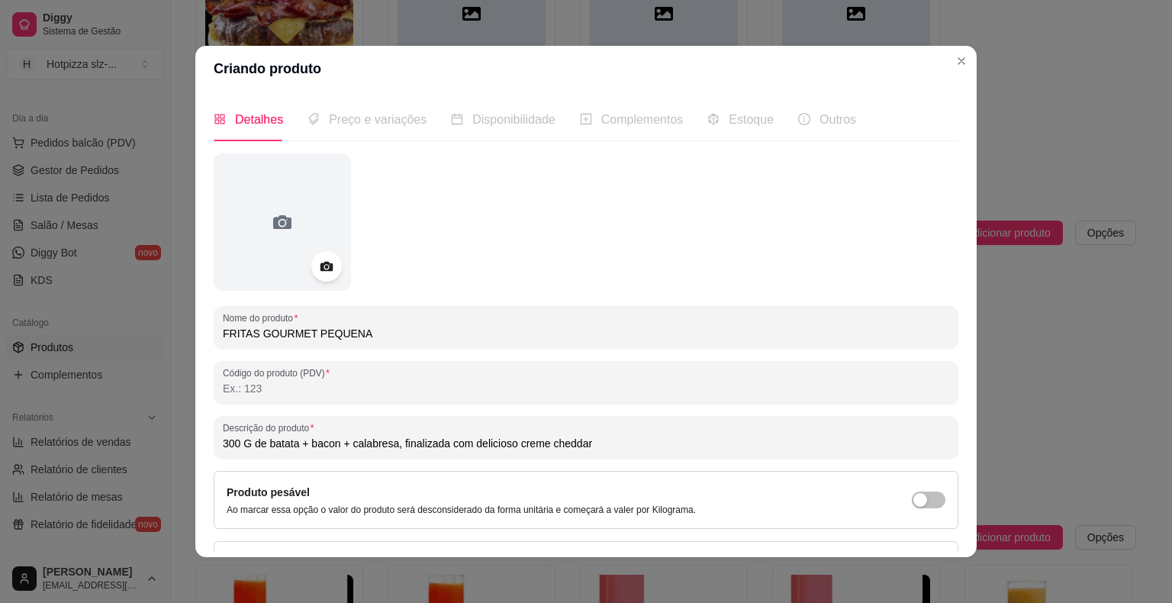
drag, startPoint x: 587, startPoint y: 447, endPoint x: 213, endPoint y: 455, distance: 374.1
click at [214, 455] on div "Descrição do produto 300 G de batata + bacon + calabresa, finalizada com delici…" at bounding box center [586, 437] width 745 height 43
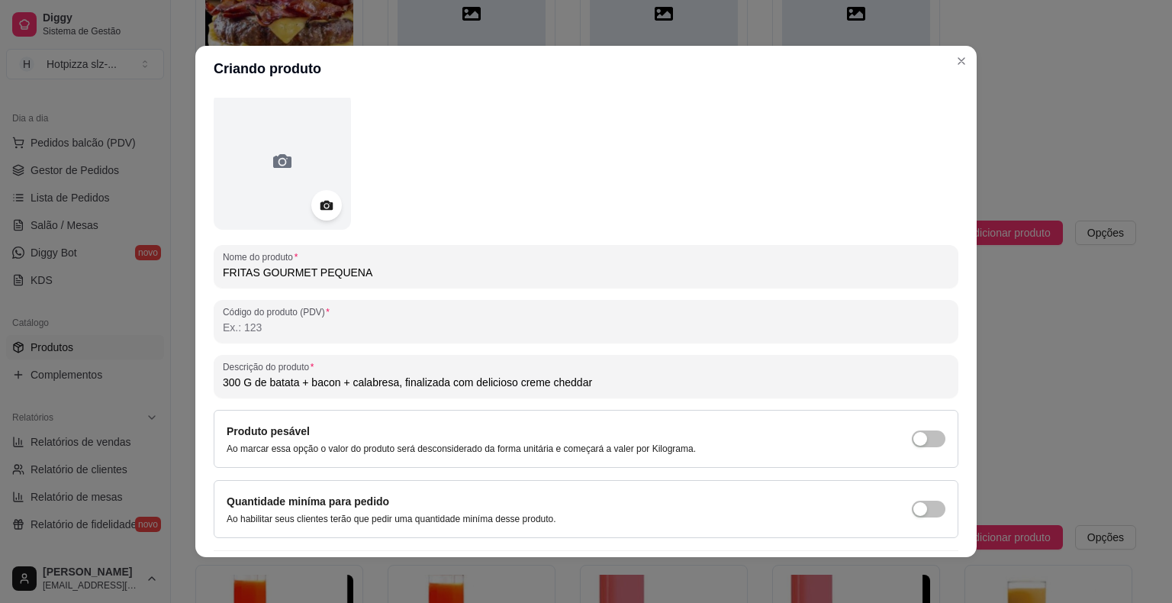
scroll to position [102, 0]
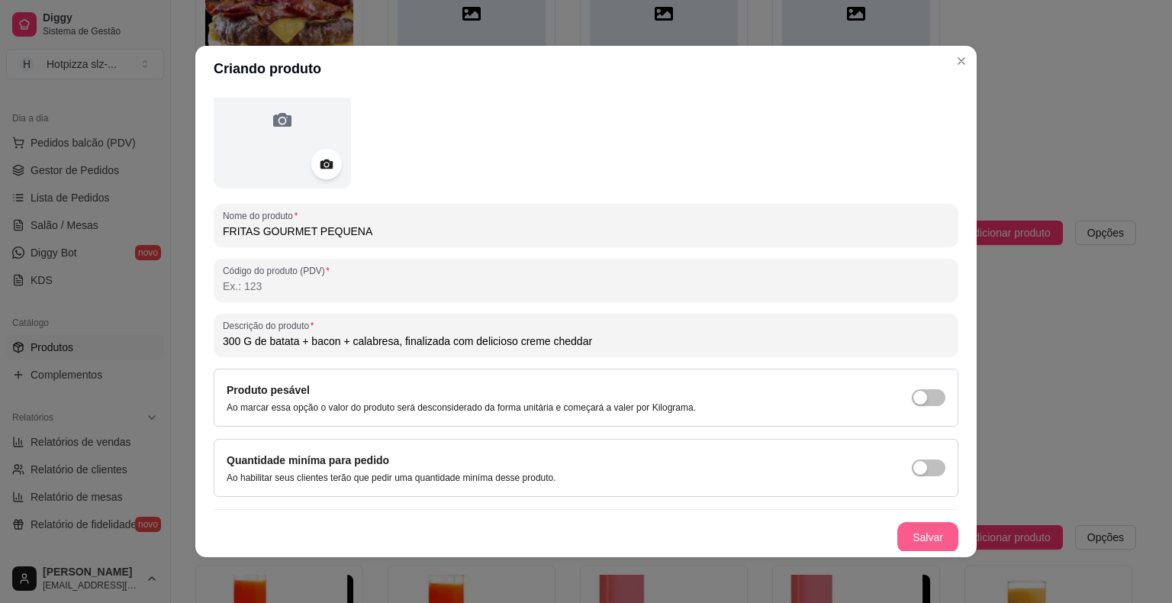
type input "300 G de batata + bacon + calabresa, finalizada com delicioso creme cheddar"
click at [907, 536] on button "Salvar" at bounding box center [928, 537] width 61 height 31
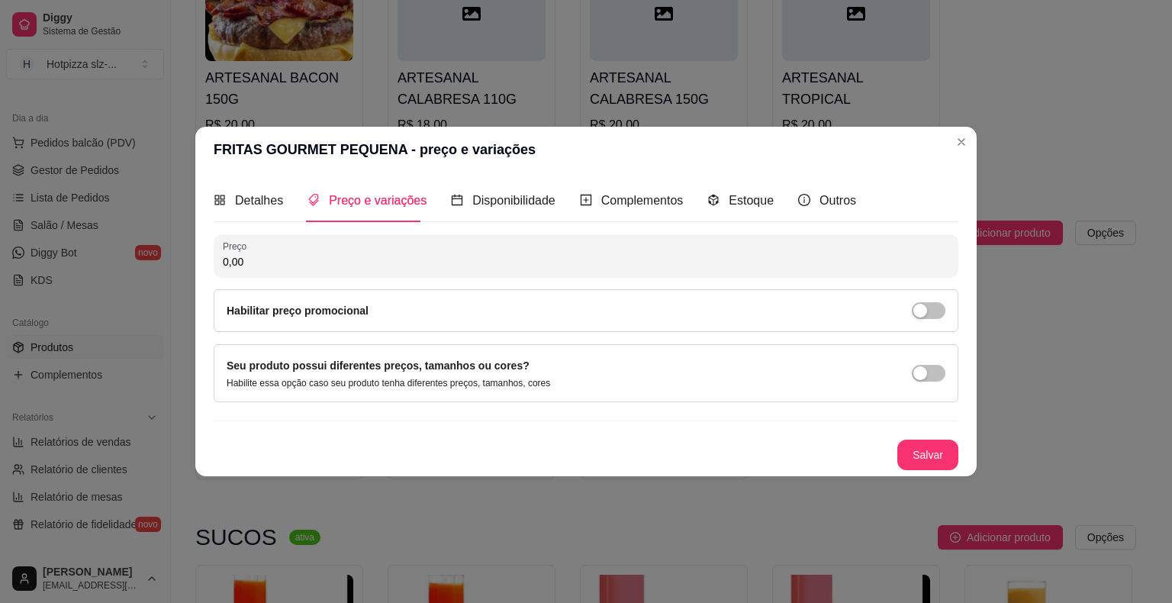
scroll to position [0, 0]
click at [257, 261] on input "0,00" at bounding box center [586, 261] width 727 height 15
type input "18,00"
click at [909, 456] on button "Salvar" at bounding box center [928, 455] width 61 height 31
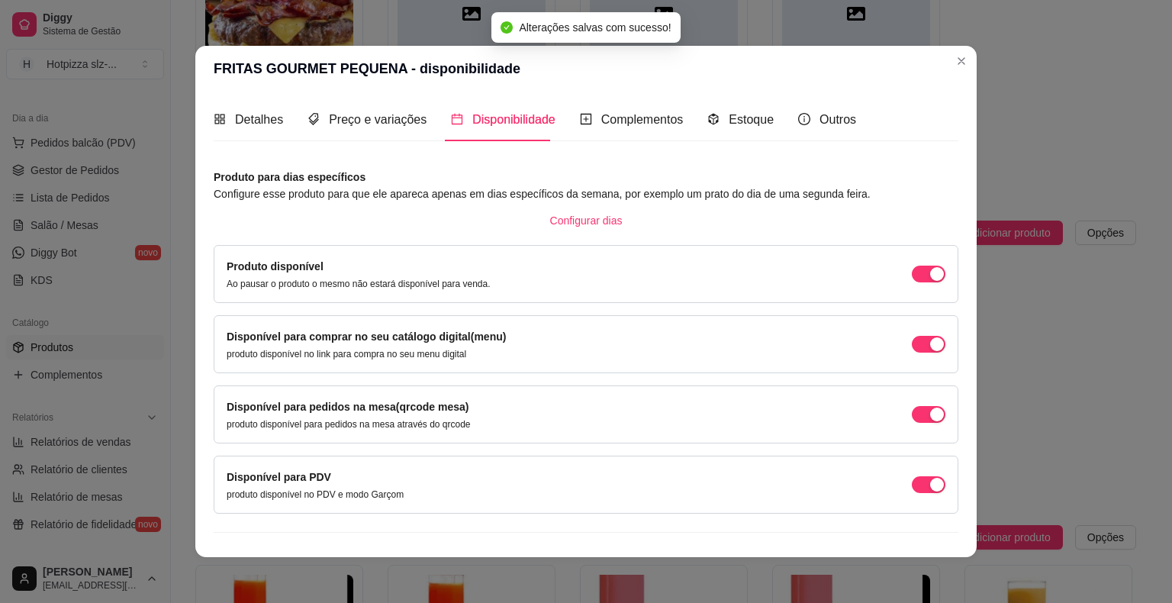
scroll to position [22, 0]
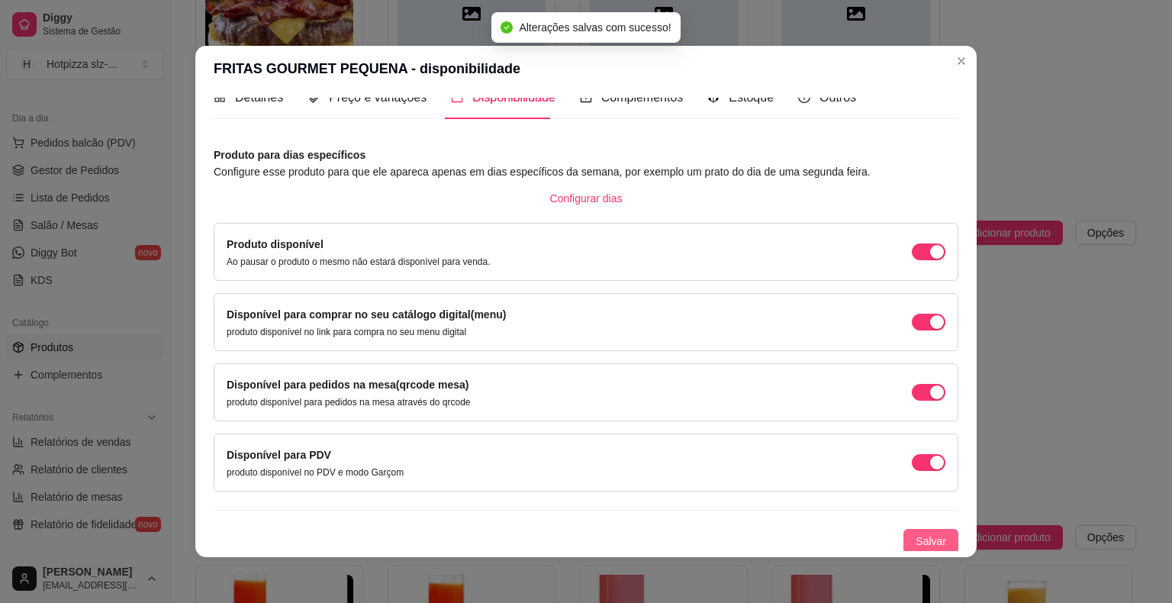
click at [916, 539] on span "Salvar" at bounding box center [931, 541] width 31 height 17
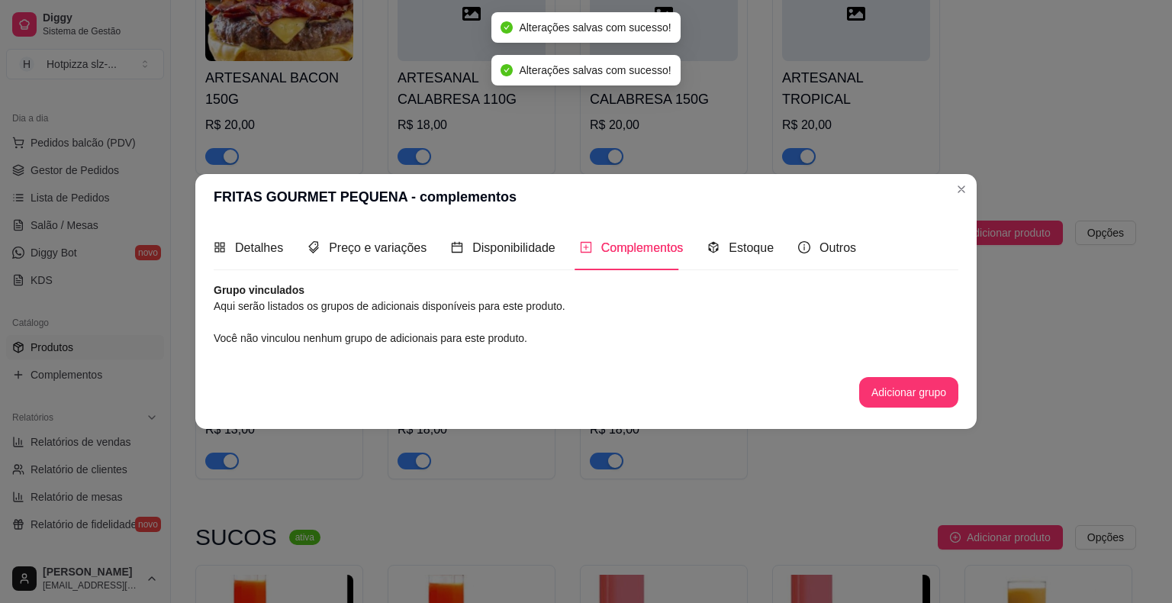
scroll to position [0, 0]
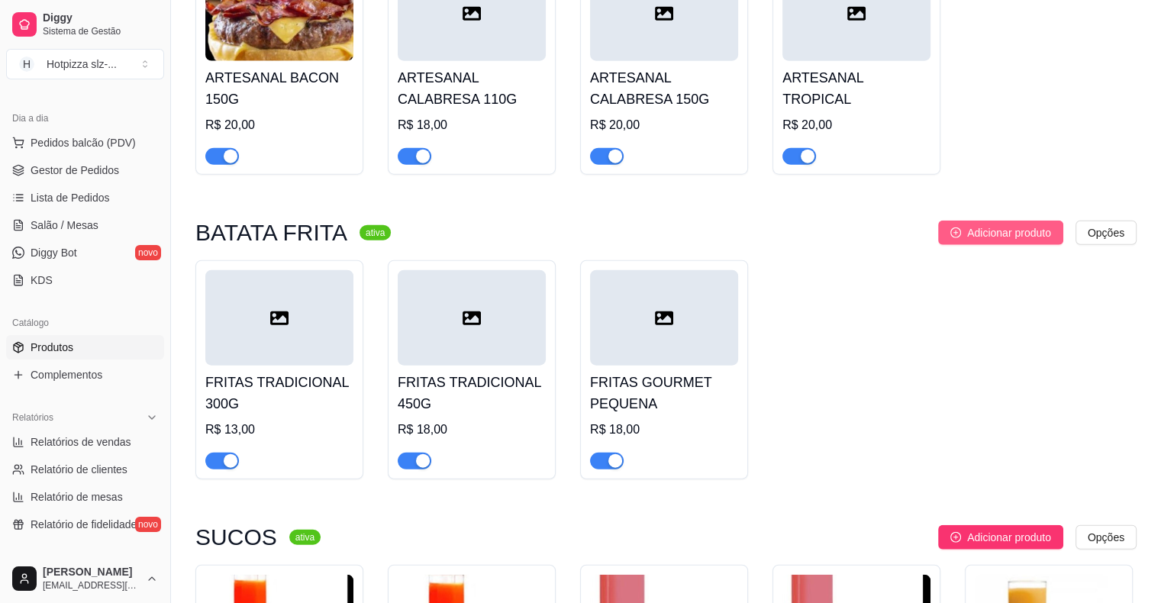
click at [985, 234] on span "Adicionar produto" at bounding box center [1009, 232] width 84 height 17
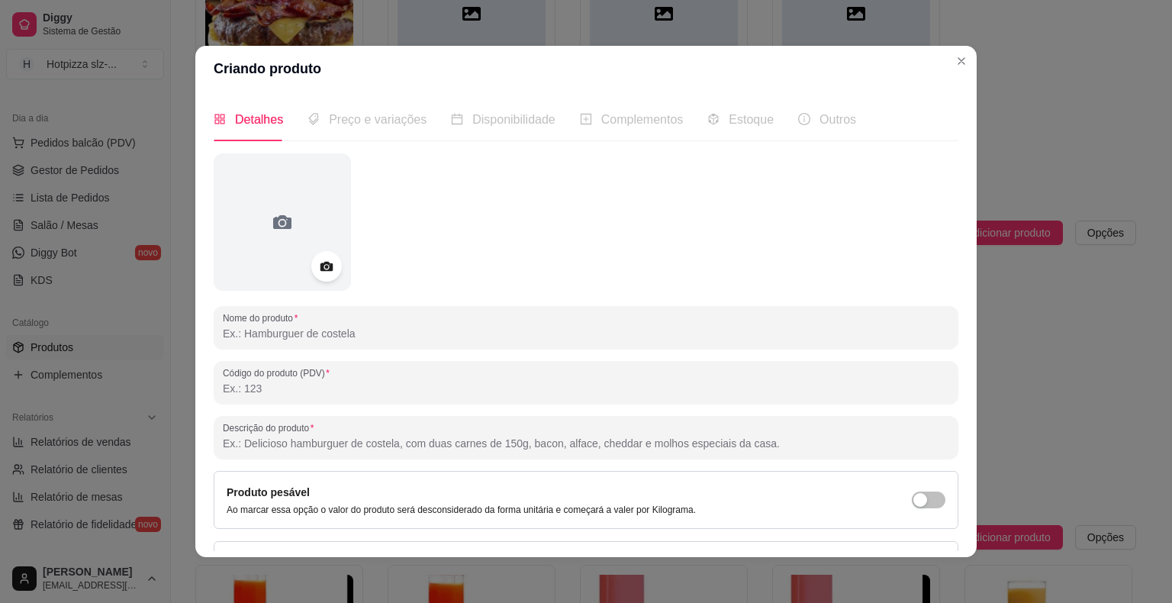
click at [275, 340] on input "Nome do produto" at bounding box center [586, 333] width 727 height 15
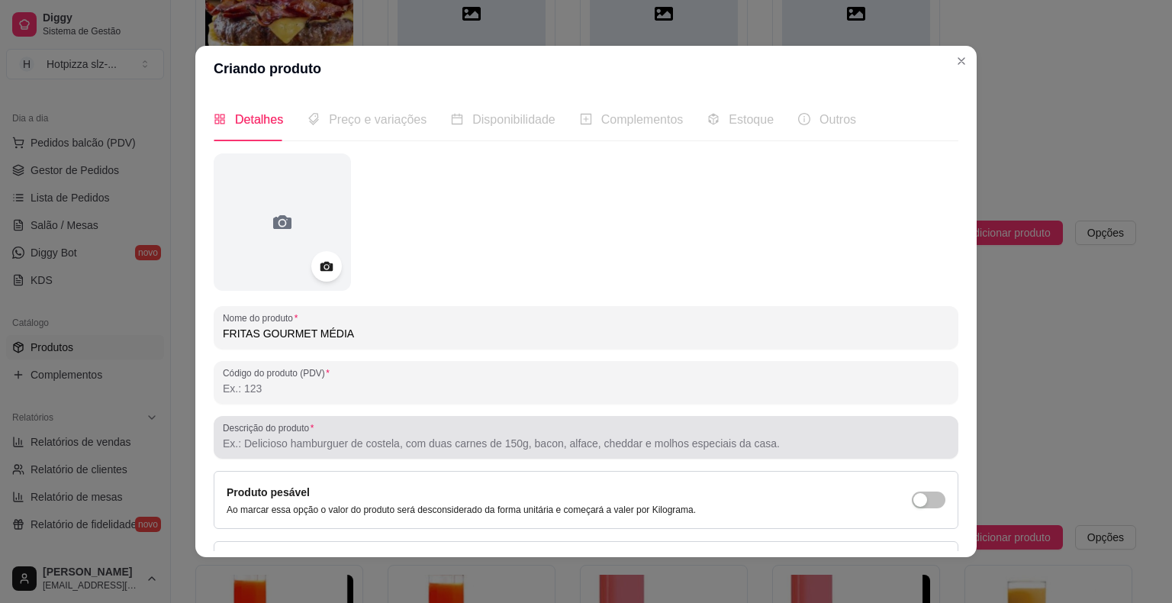
type input "FRITAS GOURMET MÉDIA"
click at [302, 444] on input "Descrição do produto" at bounding box center [586, 443] width 727 height 15
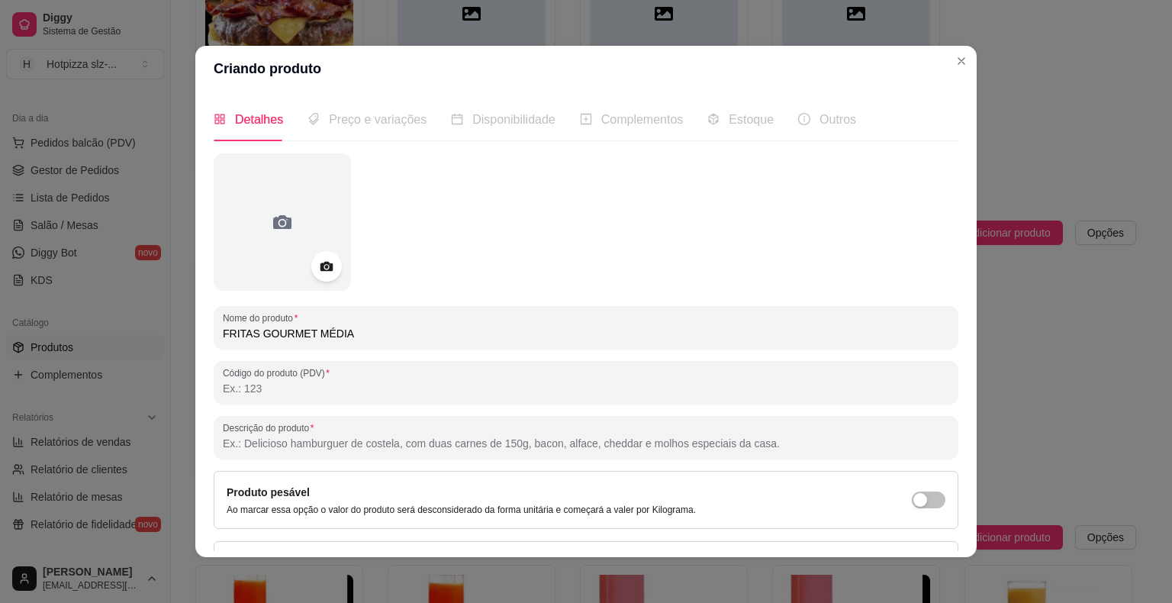
paste input "300 G de batata + bacon + calabresa, finalizada com delicioso creme cheddar"
click at [234, 440] on input "300 G de batata + bacon + calabresa, finalizada com delicioso creme cheddar" at bounding box center [586, 443] width 727 height 15
click at [238, 443] on input "300 G de batata + bacon + calabresa, finalizada com delicioso creme cheddar" at bounding box center [586, 443] width 727 height 15
click at [289, 444] on input "400G de batata + bacon + calabresa, finalizada com delicioso creme cheddar" at bounding box center [586, 443] width 727 height 15
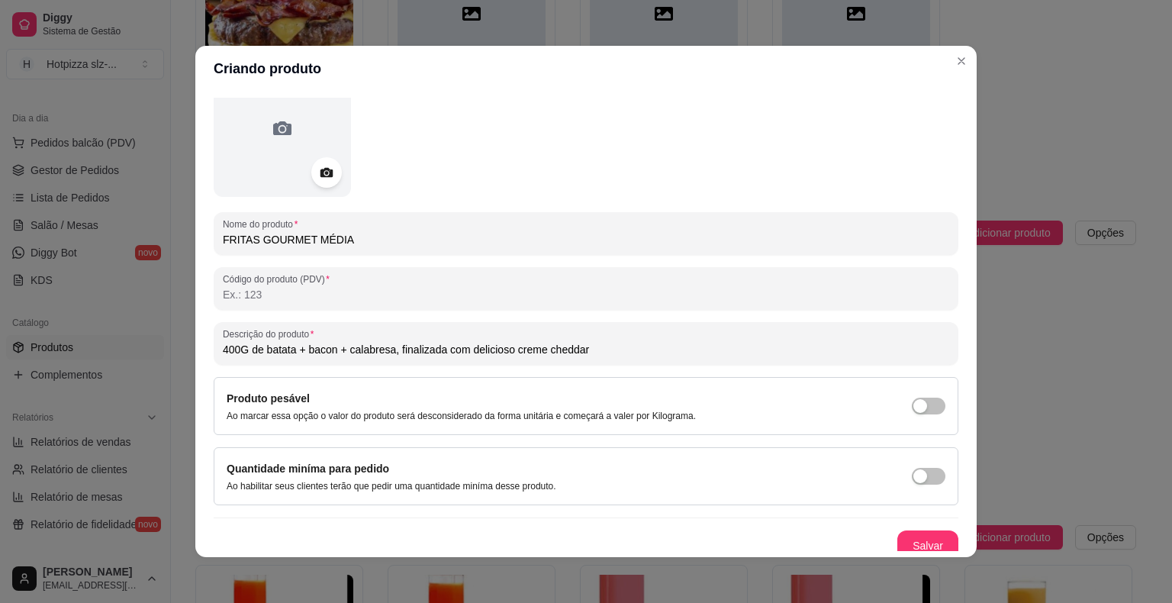
scroll to position [102, 0]
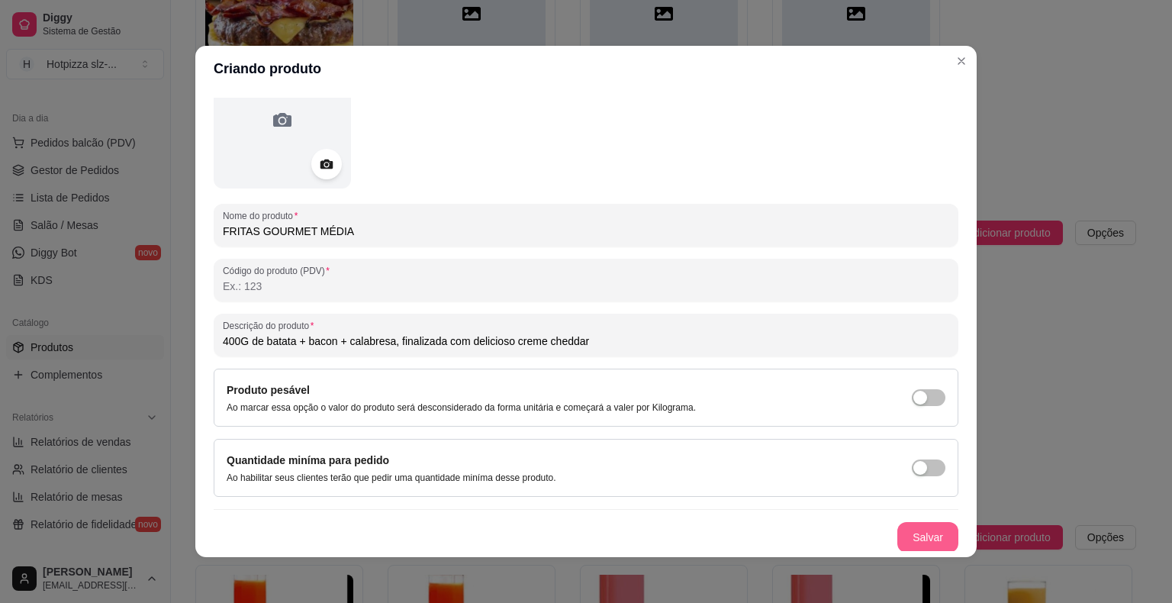
type input "400G de batata + bacon + calabresa, finalizada com delicioso creme cheddar"
click at [898, 540] on button "Salvar" at bounding box center [928, 537] width 61 height 31
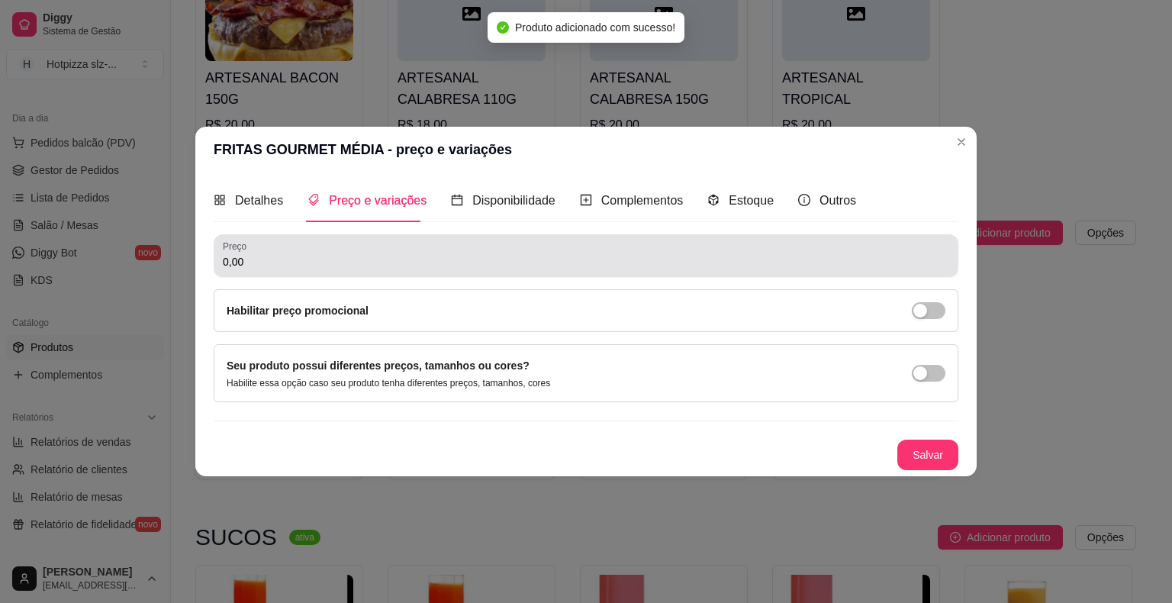
scroll to position [0, 0]
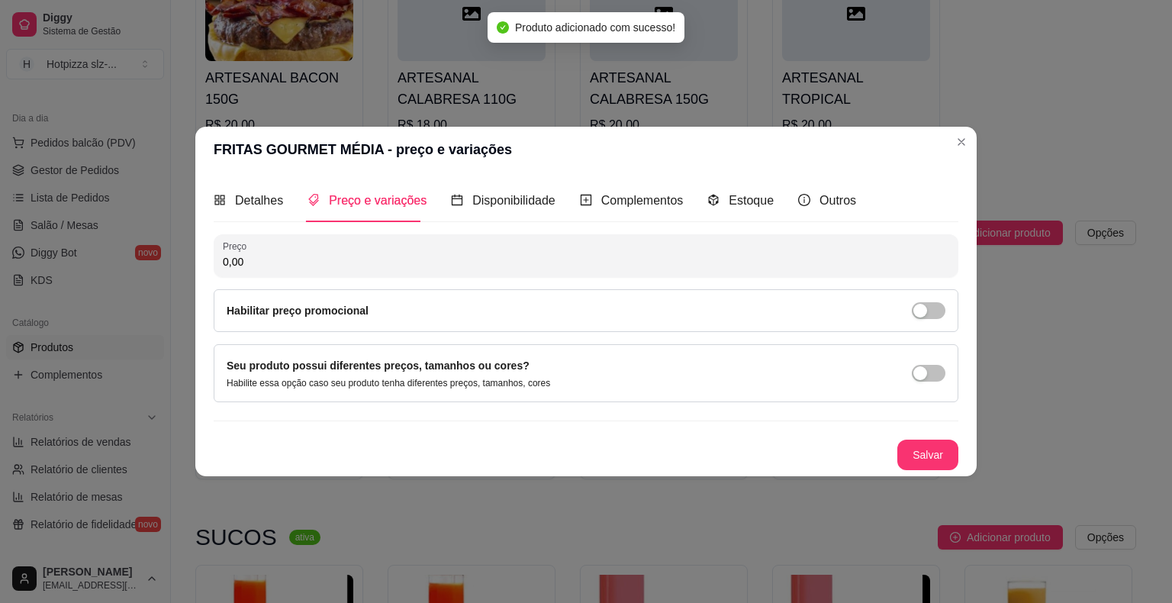
click at [260, 267] on input "0,00" at bounding box center [586, 261] width 727 height 15
click at [268, 269] on input "22,00" at bounding box center [586, 261] width 727 height 15
click at [261, 261] on input "24,00" at bounding box center [586, 261] width 727 height 15
type input "22,00"
click at [972, 464] on div "Detalhes Preço e variações Disponibilidade Complementos Estoque Outros Nome do …" at bounding box center [586, 324] width 782 height 304
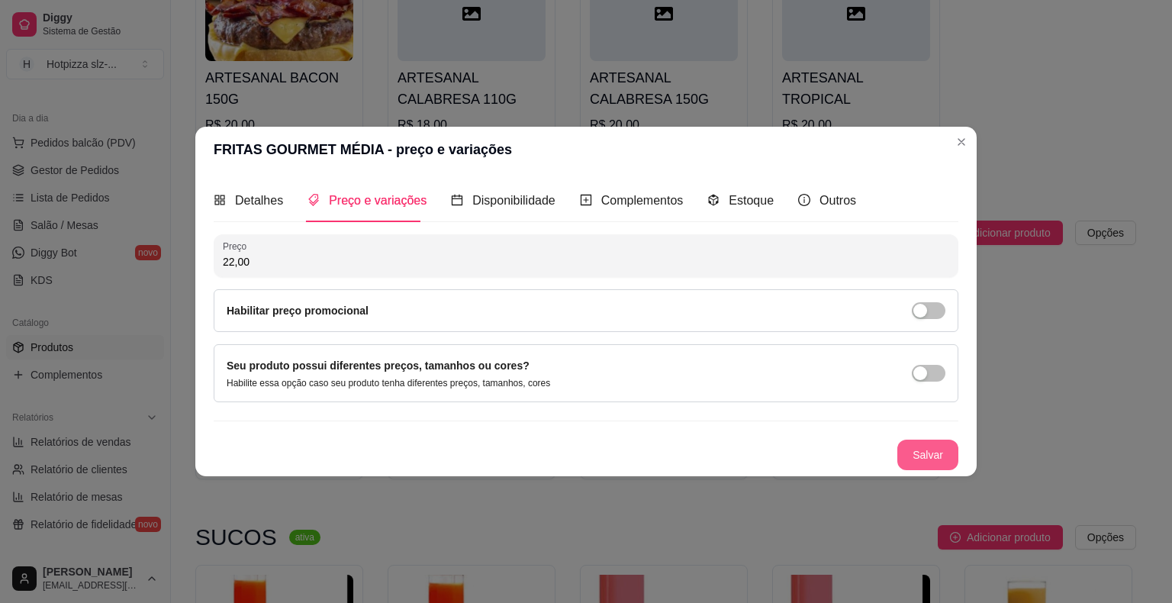
click at [925, 465] on button "Salvar" at bounding box center [928, 455] width 61 height 31
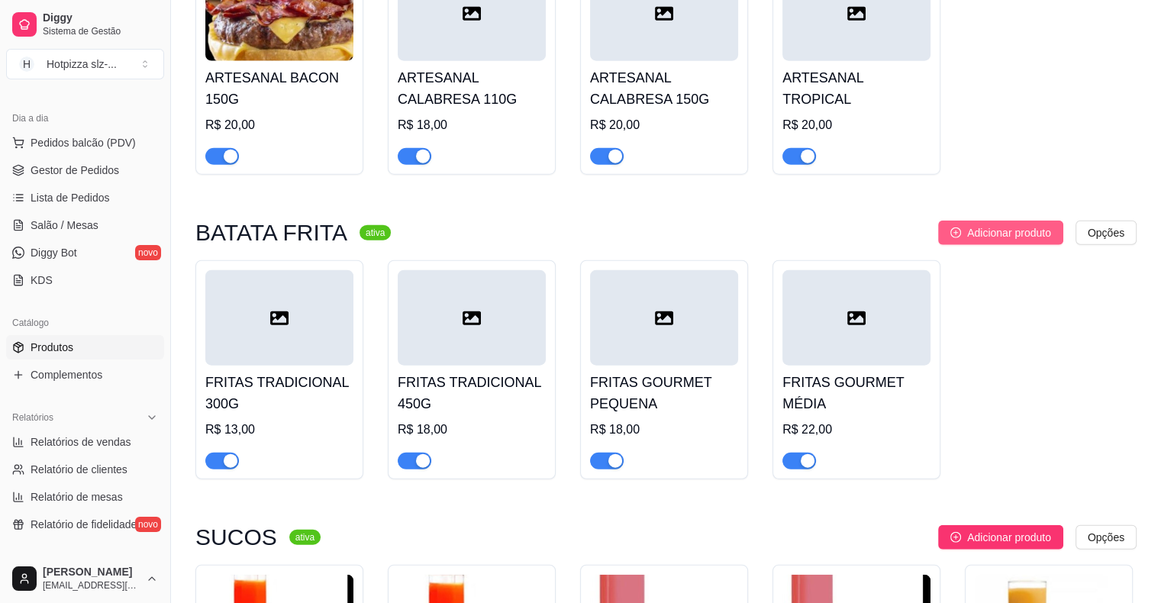
click at [1018, 234] on span "Adicionar produto" at bounding box center [1009, 232] width 84 height 17
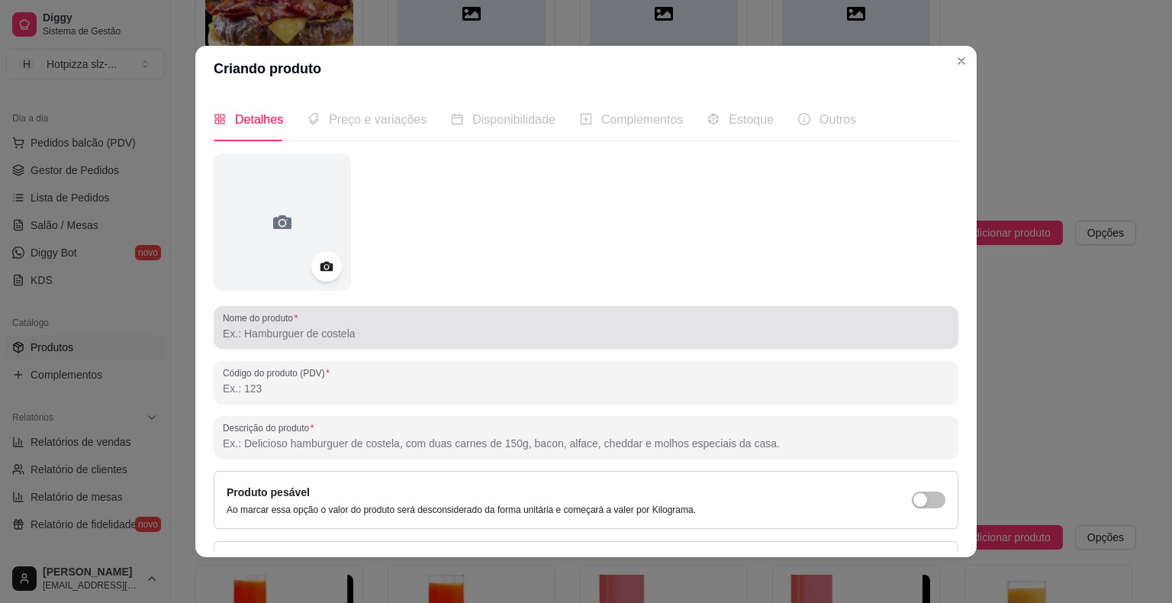
click at [287, 331] on input "Nome do produto" at bounding box center [586, 333] width 727 height 15
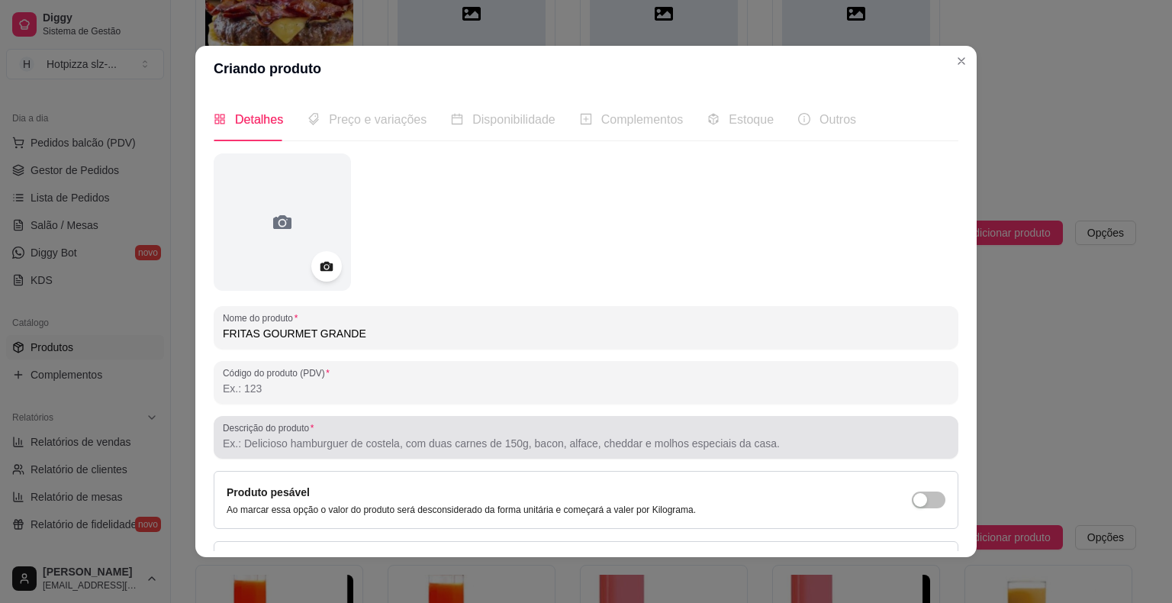
type input "FRITAS GOURMET GRANDE"
click at [301, 450] on input "Descrição do produto" at bounding box center [586, 443] width 727 height 15
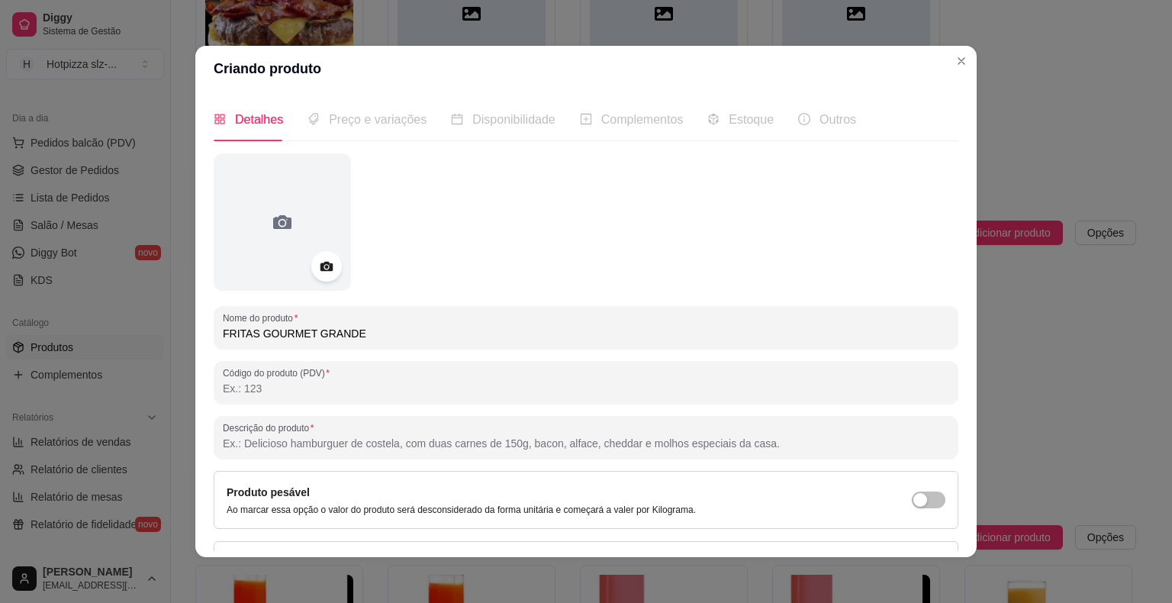
paste input "300 G de batata + bacon + calabresa, finalizada com delicioso creme cheddar"
click at [234, 439] on input "300 G de batata + bacon + calabresa, finalizada com delicioso creme cheddar" at bounding box center [586, 443] width 727 height 15
click at [239, 445] on input "550 G de batata + bacon + calabresa, finalizada com delicioso creme cheddar" at bounding box center [586, 443] width 727 height 15
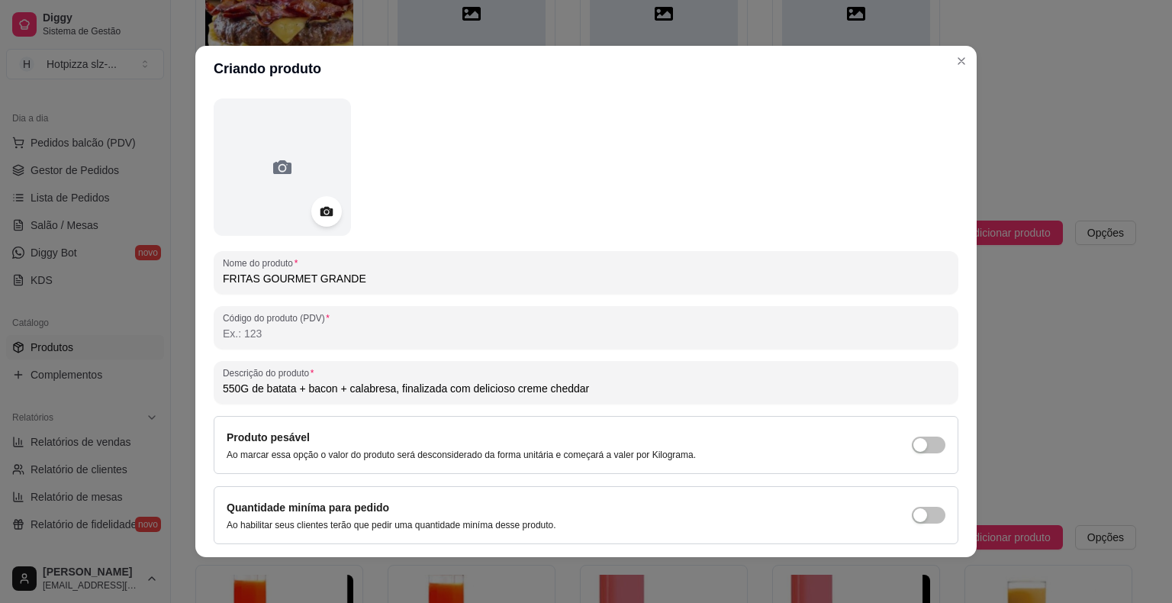
scroll to position [102, 0]
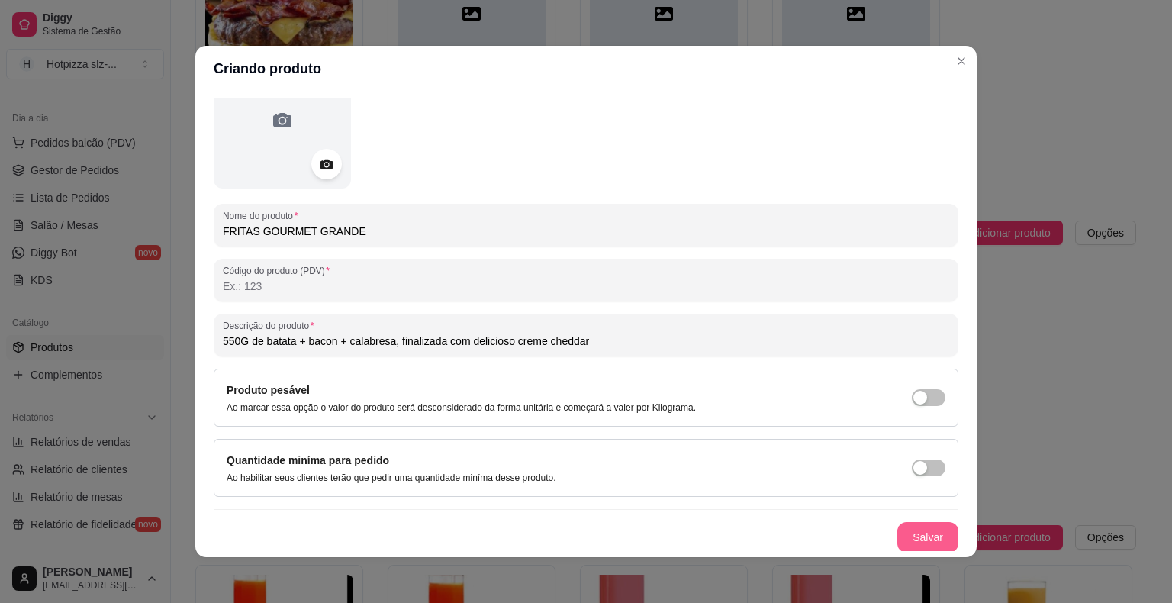
type input "550G de batata + bacon + calabresa, finalizada com delicioso creme cheddar"
click at [898, 539] on button "Salvar" at bounding box center [928, 537] width 61 height 31
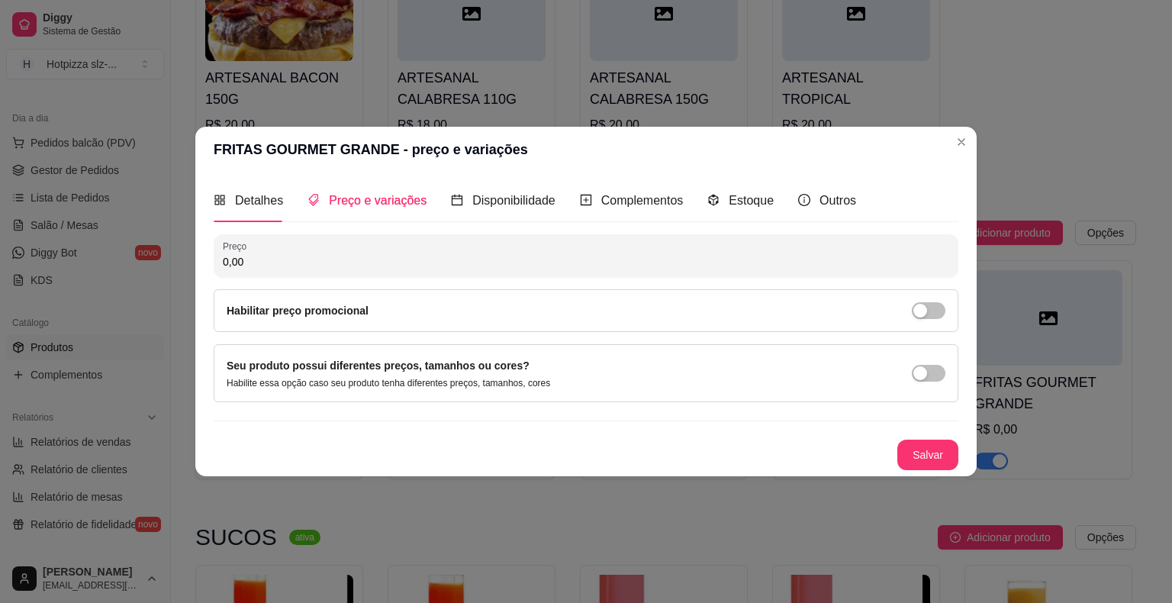
scroll to position [0, 0]
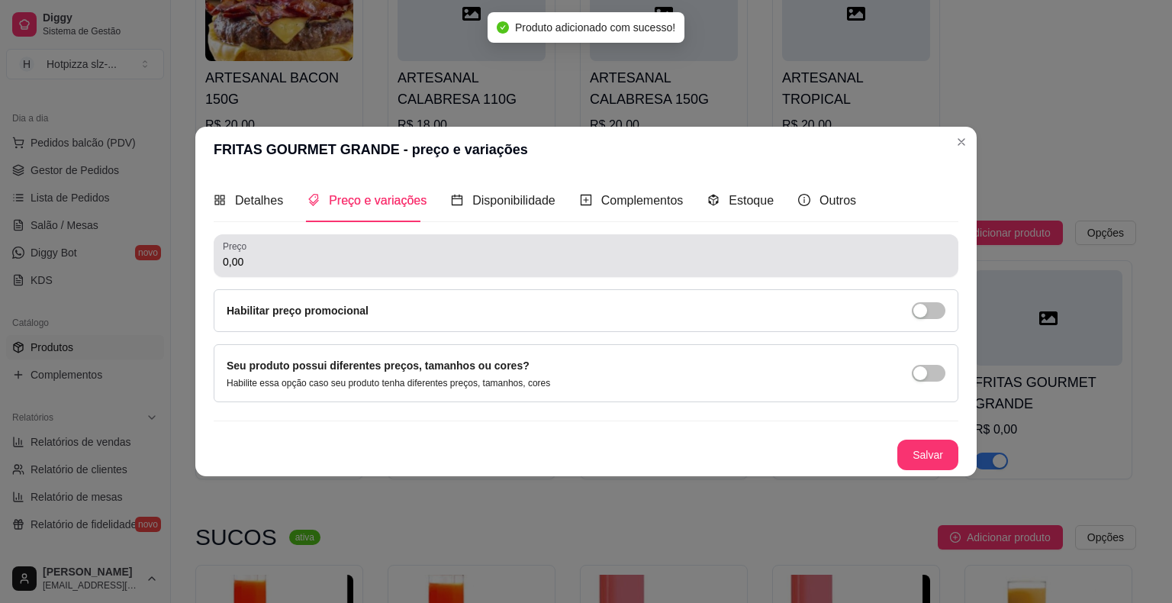
click at [291, 272] on div "Preço 0,00" at bounding box center [586, 255] width 745 height 43
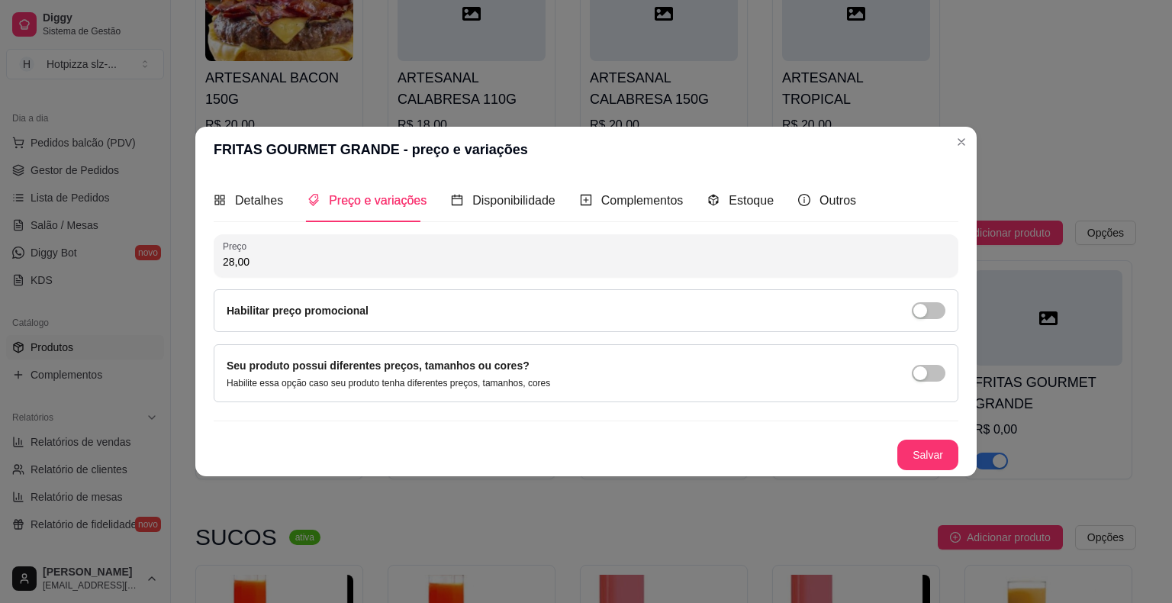
drag, startPoint x: 239, startPoint y: 266, endPoint x: 216, endPoint y: 266, distance: 22.9
click at [216, 266] on div "Preço 28,00" at bounding box center [586, 255] width 745 height 43
type input "26,00"
click at [937, 450] on button "Salvar" at bounding box center [928, 455] width 61 height 31
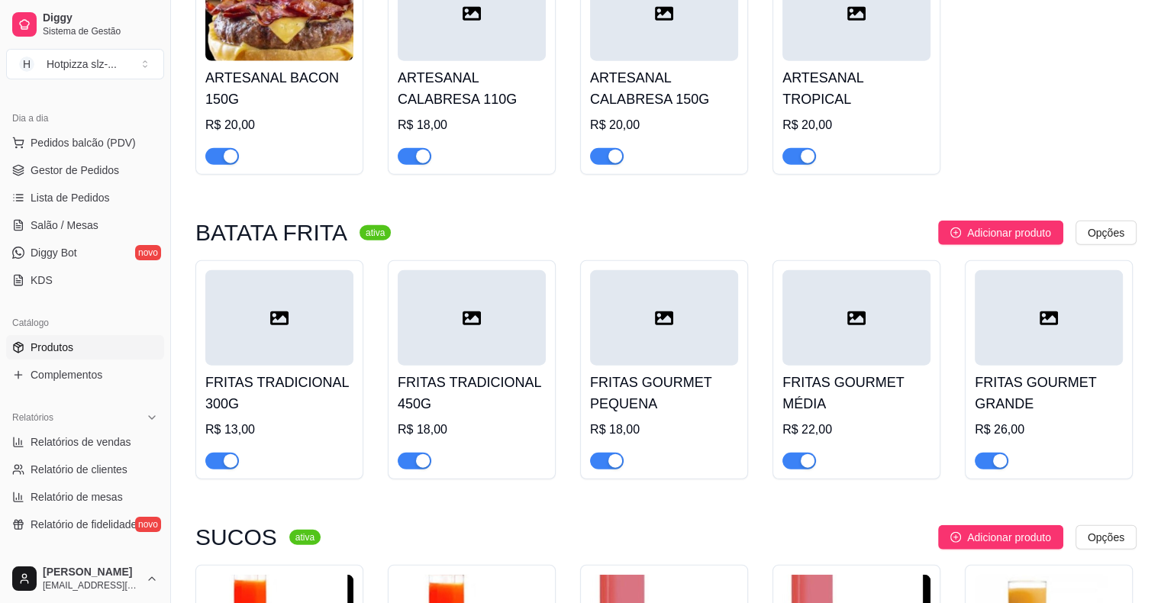
click at [1062, 329] on div at bounding box center [1049, 317] width 148 height 95
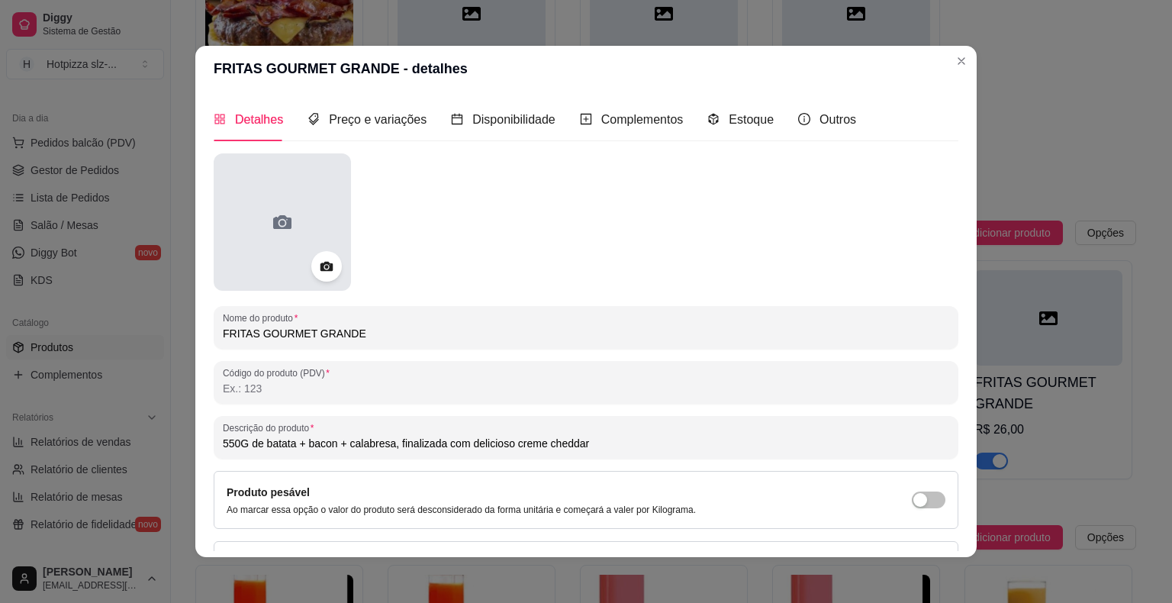
click at [290, 237] on div at bounding box center [282, 221] width 137 height 137
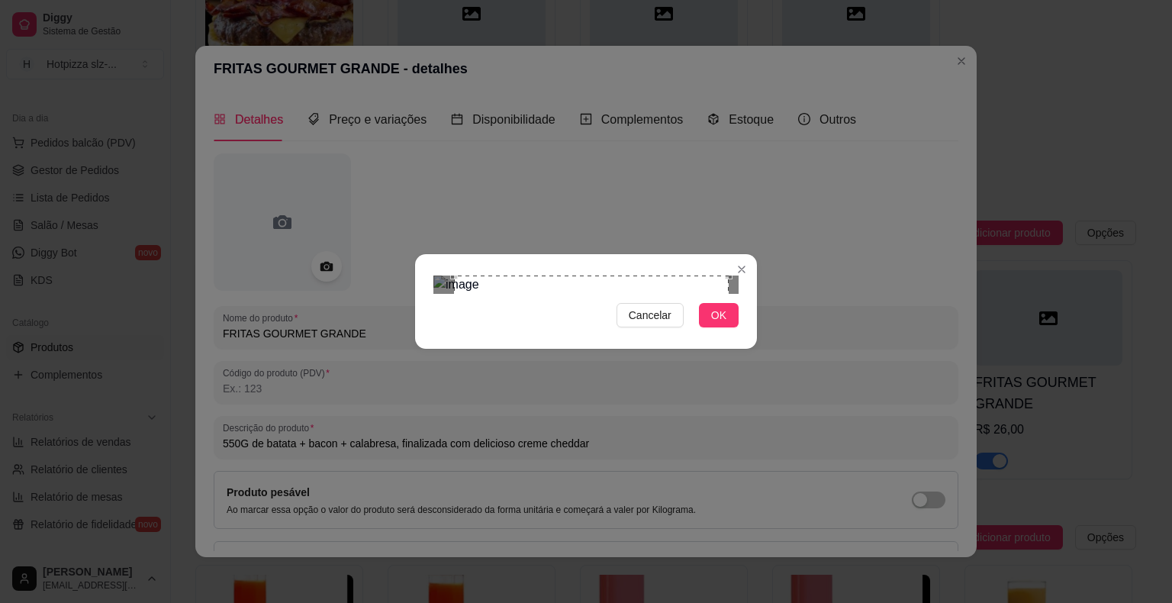
click at [598, 276] on div "Use the arrow keys to move the crop selection area" at bounding box center [591, 413] width 275 height 275
click at [506, 276] on div "Use the arrow keys to move the crop selection area" at bounding box center [617, 388] width 224 height 224
click at [644, 366] on div "Use the arrow keys to move the crop selection area" at bounding box center [626, 478] width 224 height 224
click at [532, 294] on div at bounding box center [586, 285] width 305 height 18
click at [617, 305] on div "Use the arrow keys to move the crop selection area" at bounding box center [636, 407] width 205 height 205
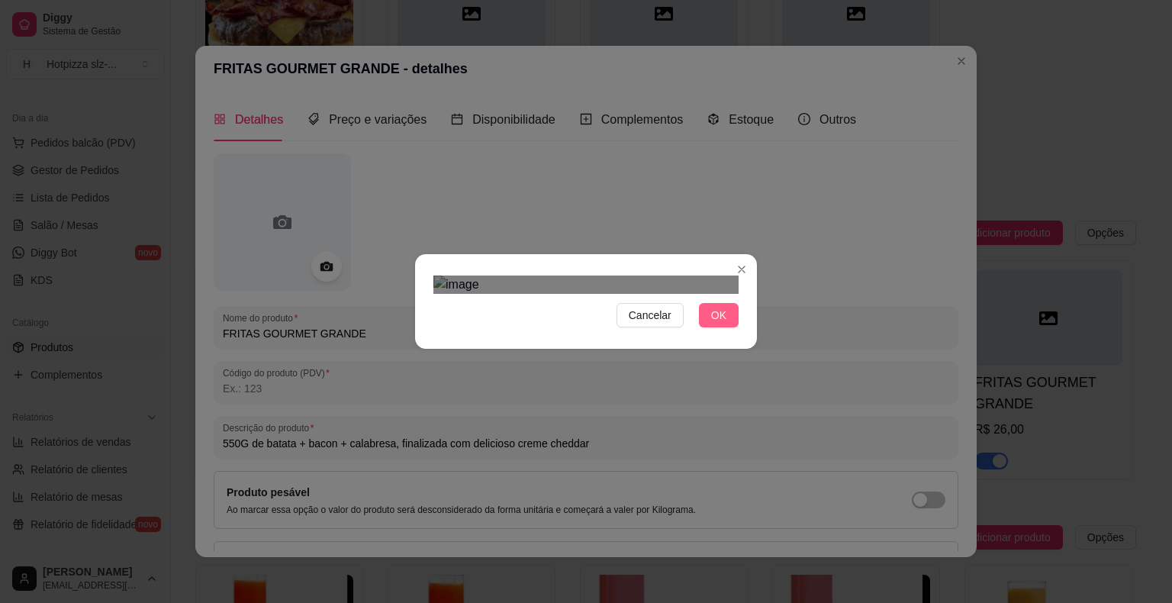
click at [714, 324] on span "OK" at bounding box center [718, 315] width 15 height 17
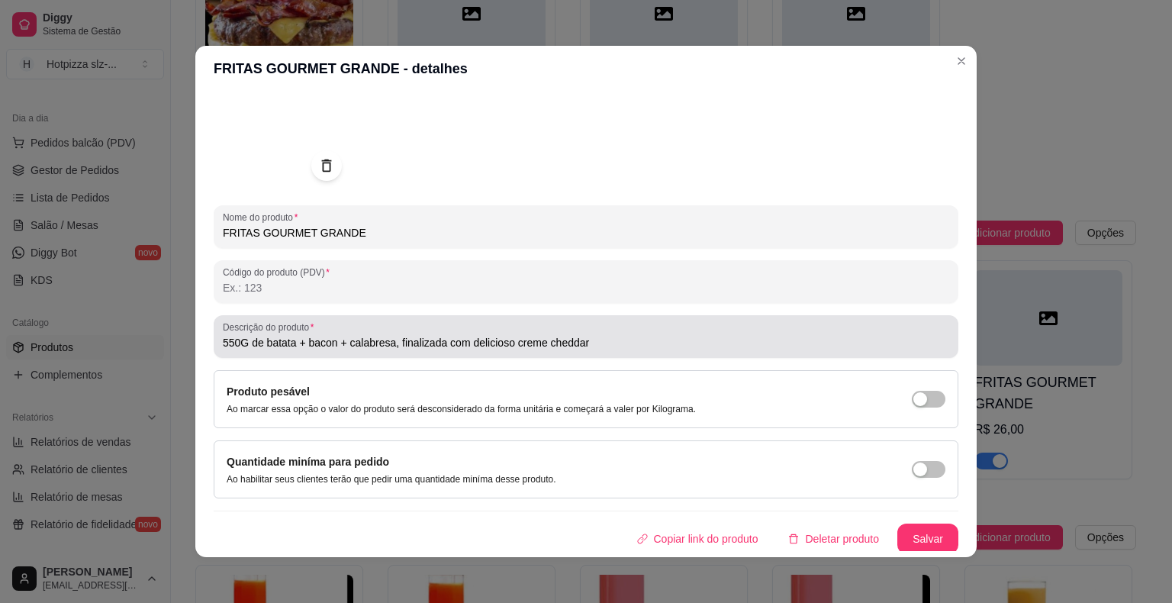
scroll to position [102, 0]
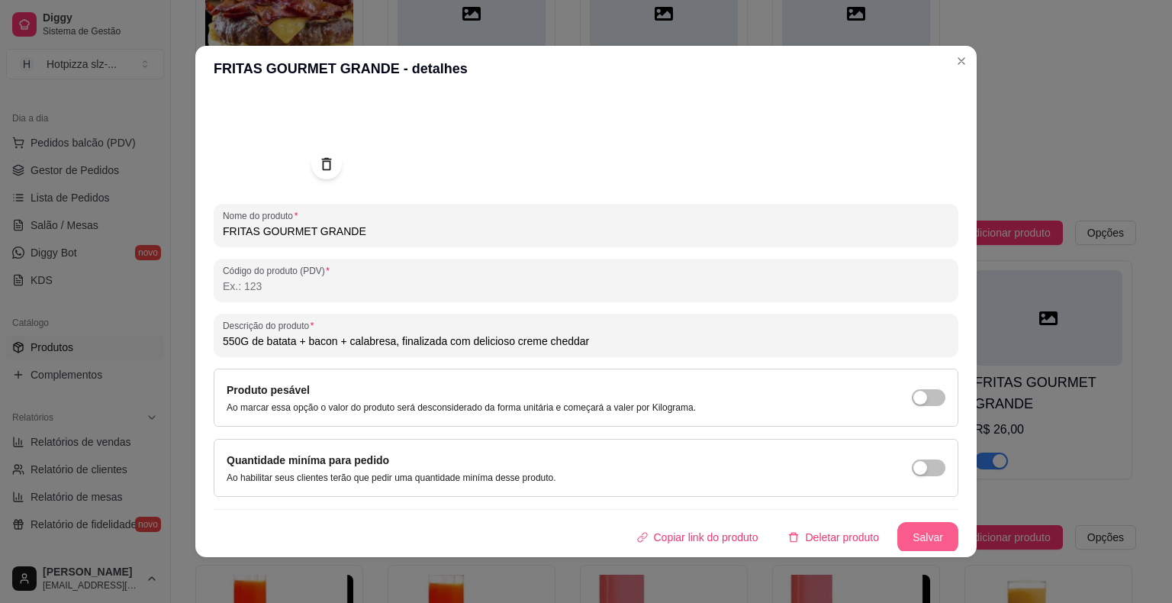
click at [898, 536] on button "Salvar" at bounding box center [928, 537] width 61 height 31
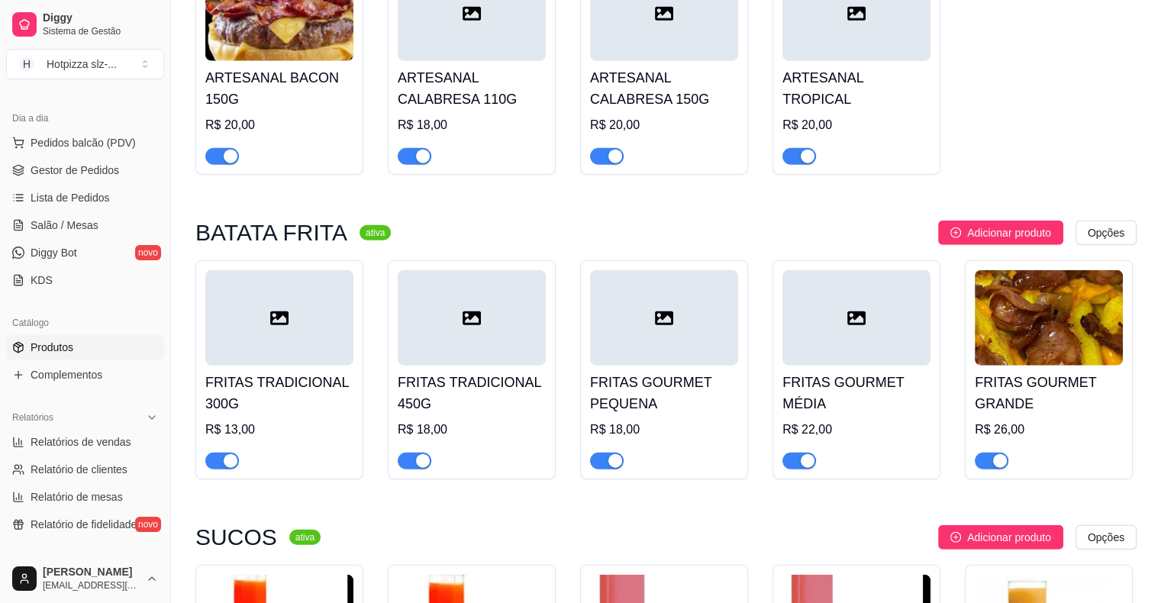
click at [866, 341] on div at bounding box center [856, 317] width 148 height 95
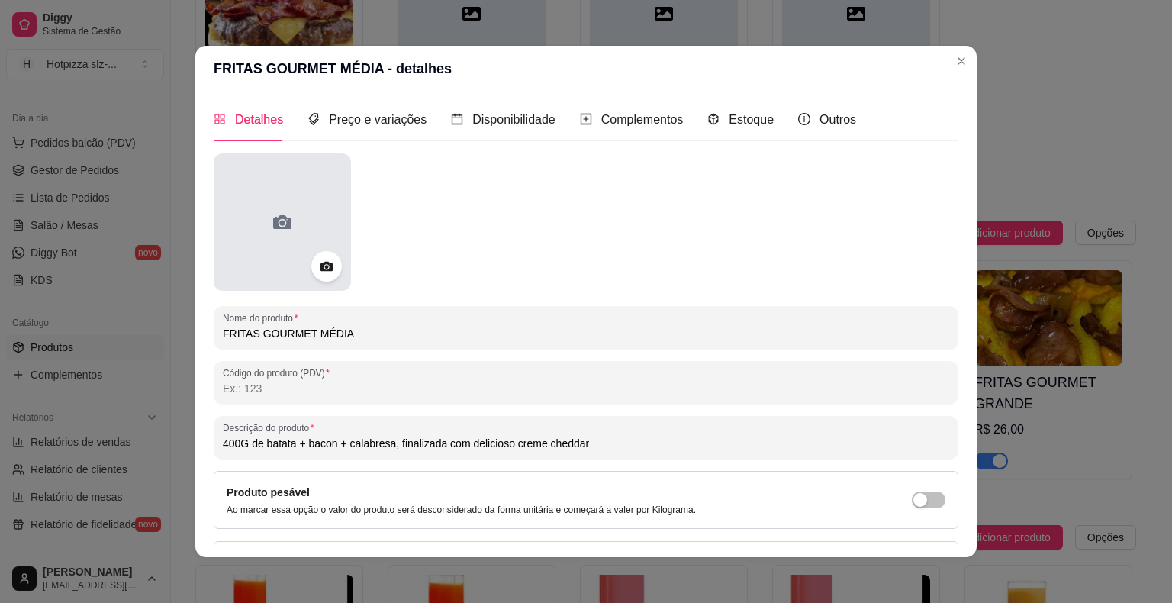
click at [281, 218] on icon at bounding box center [282, 222] width 18 height 14
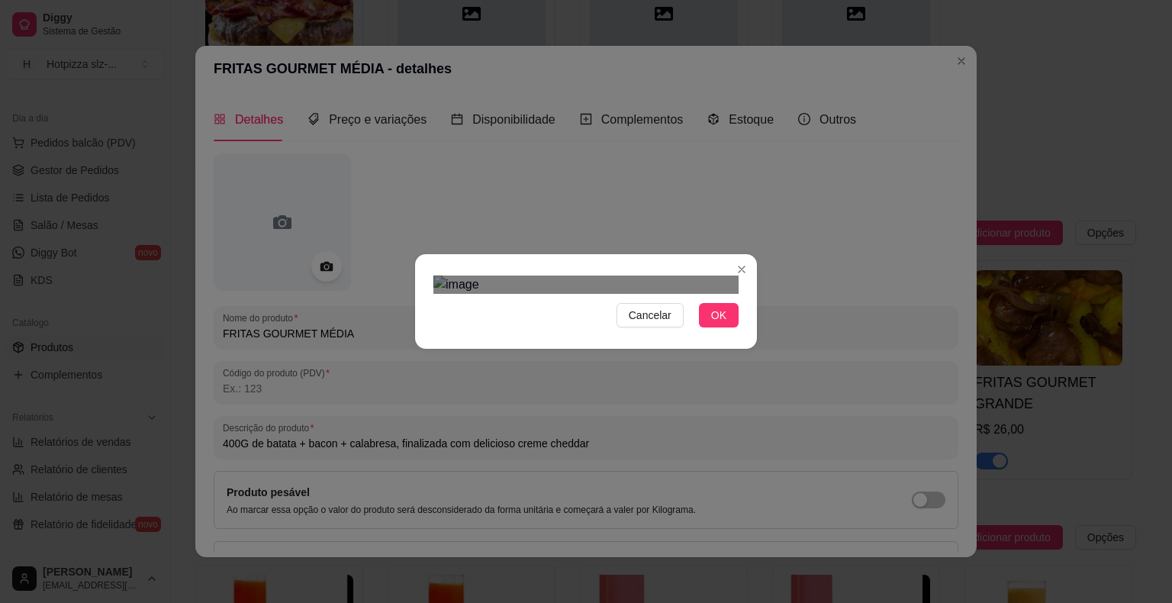
click at [701, 276] on div at bounding box center [586, 285] width 305 height 18
click at [650, 327] on div "Use the arrow keys to move the crop selection area" at bounding box center [595, 453] width 253 height 253
click at [710, 334] on div "Cancelar OK" at bounding box center [586, 301] width 342 height 64
click at [714, 324] on span "OK" at bounding box center [718, 315] width 15 height 17
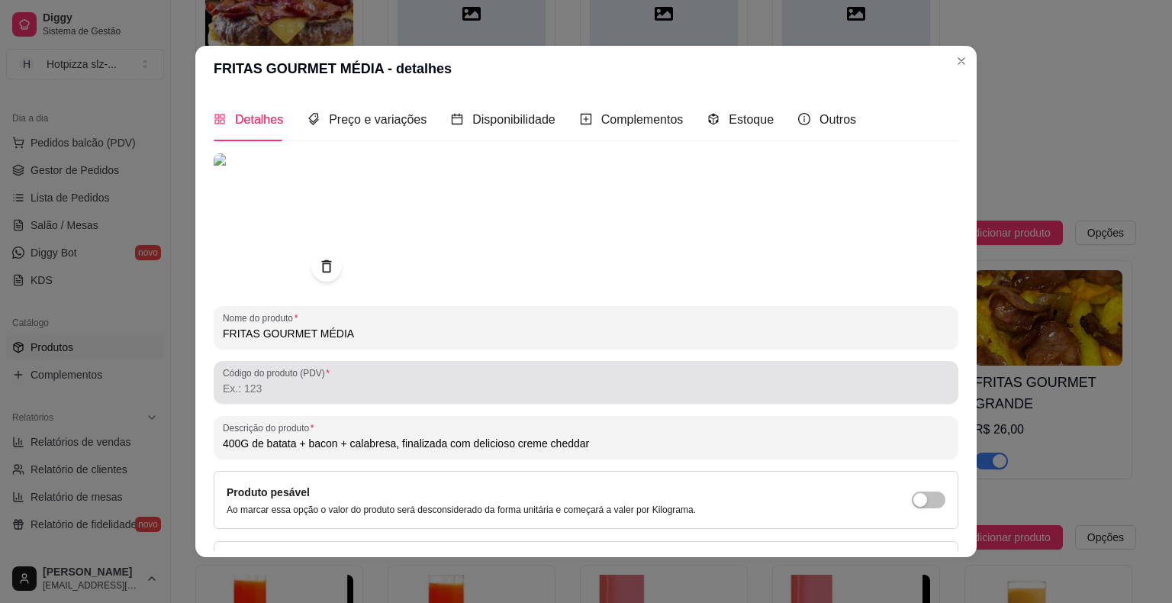
scroll to position [103, 0]
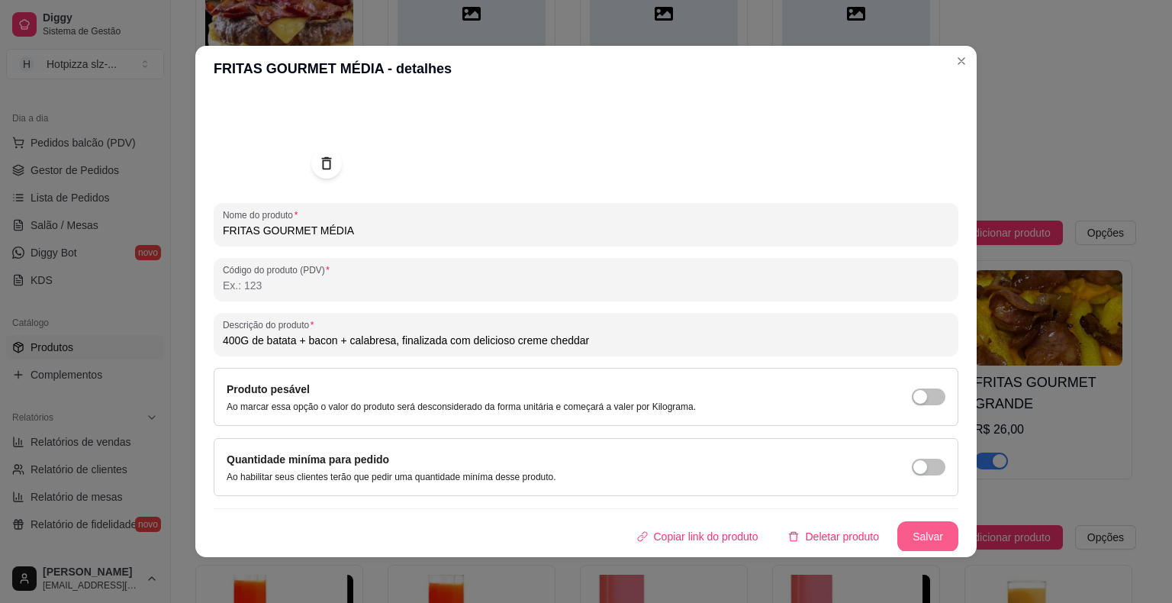
click at [922, 538] on button "Salvar" at bounding box center [928, 536] width 61 height 31
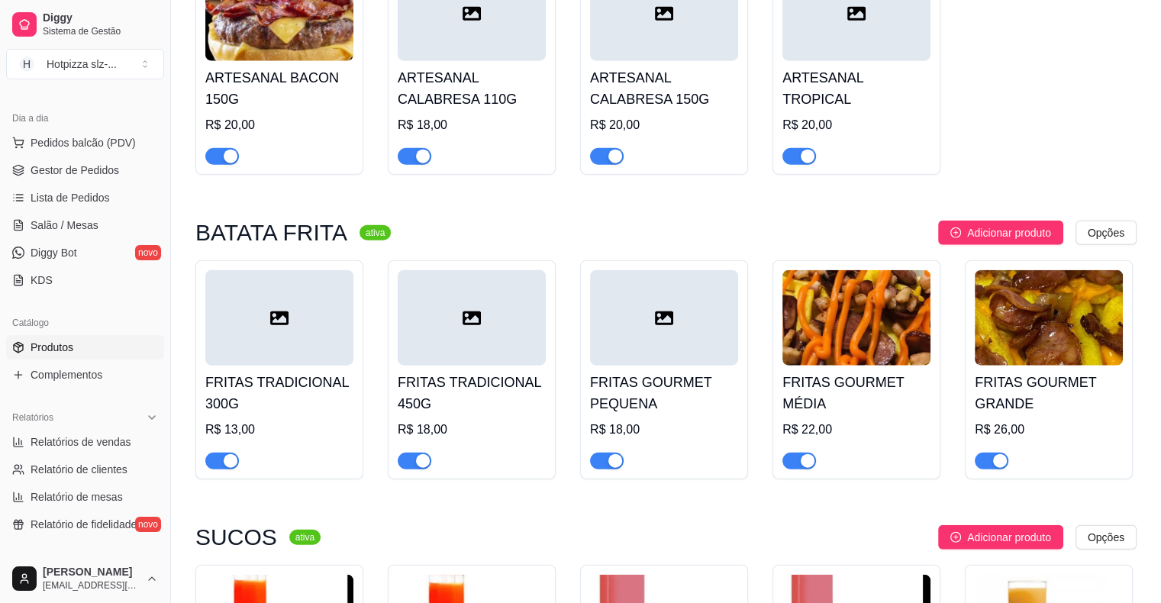
click at [1069, 314] on img at bounding box center [1049, 317] width 148 height 95
click at [1042, 313] on img at bounding box center [1049, 317] width 148 height 95
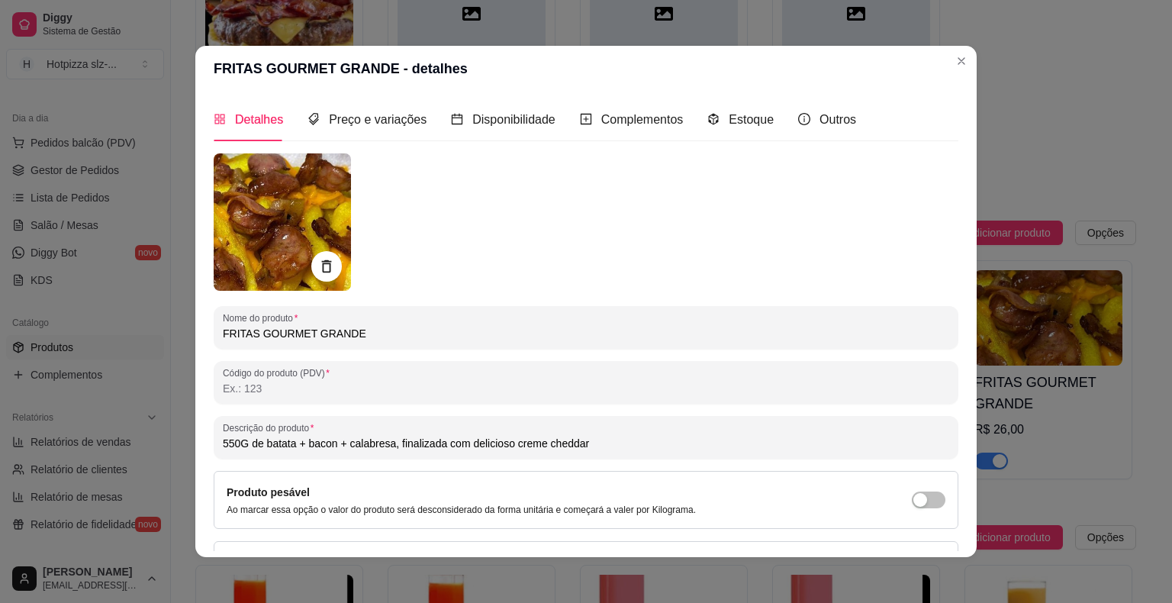
click at [202, 237] on div "Detalhes Preço e variações Disponibilidade Complementos Estoque Outros Nome do …" at bounding box center [586, 325] width 782 height 466
click at [242, 215] on img at bounding box center [282, 221] width 137 height 137
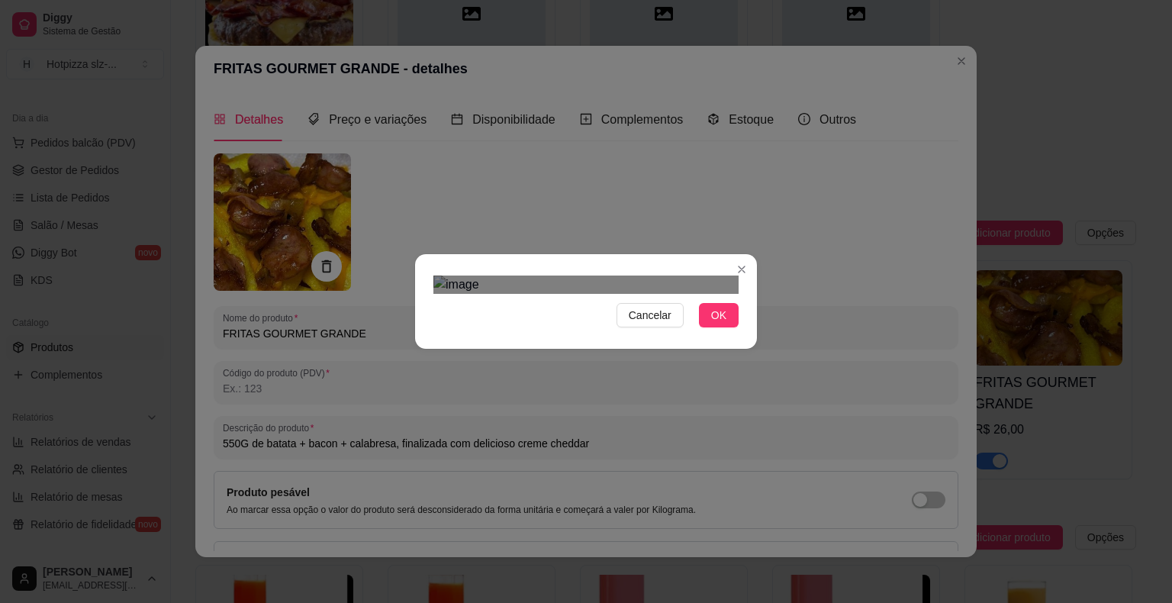
click at [654, 276] on div at bounding box center [586, 285] width 305 height 18
click at [663, 330] on div "Use the arrow keys to move the crop selection area" at bounding box center [637, 431] width 203 height 203
click at [519, 325] on div "Use the arrow keys to move the crop selection area" at bounding box center [542, 425] width 203 height 203
click at [614, 294] on div at bounding box center [586, 285] width 305 height 18
click at [718, 324] on span "OK" at bounding box center [718, 315] width 15 height 17
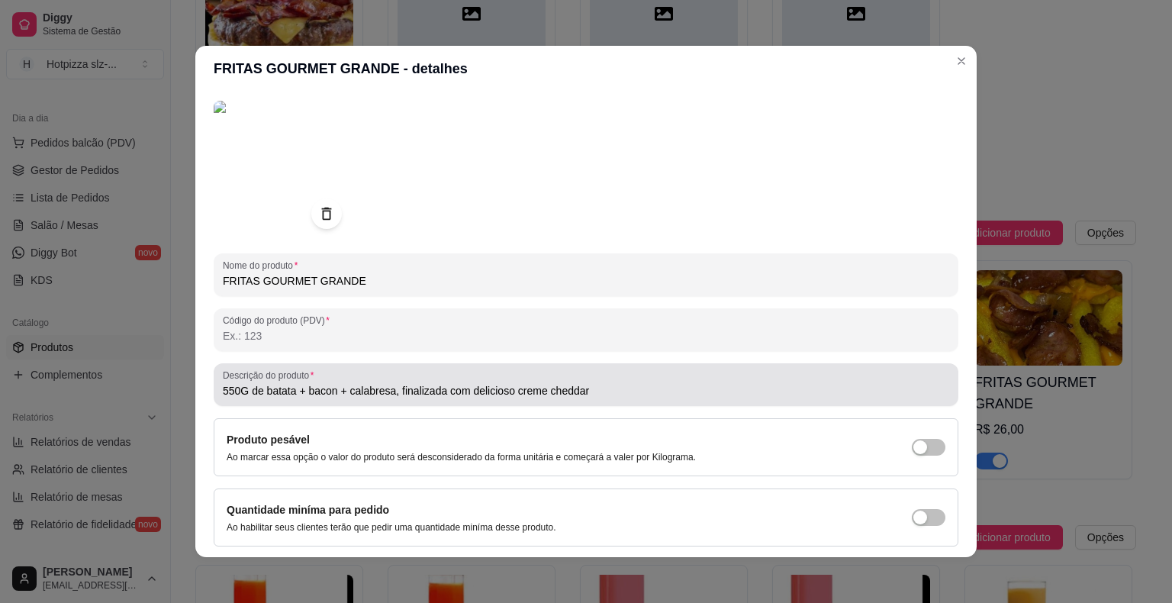
scroll to position [102, 0]
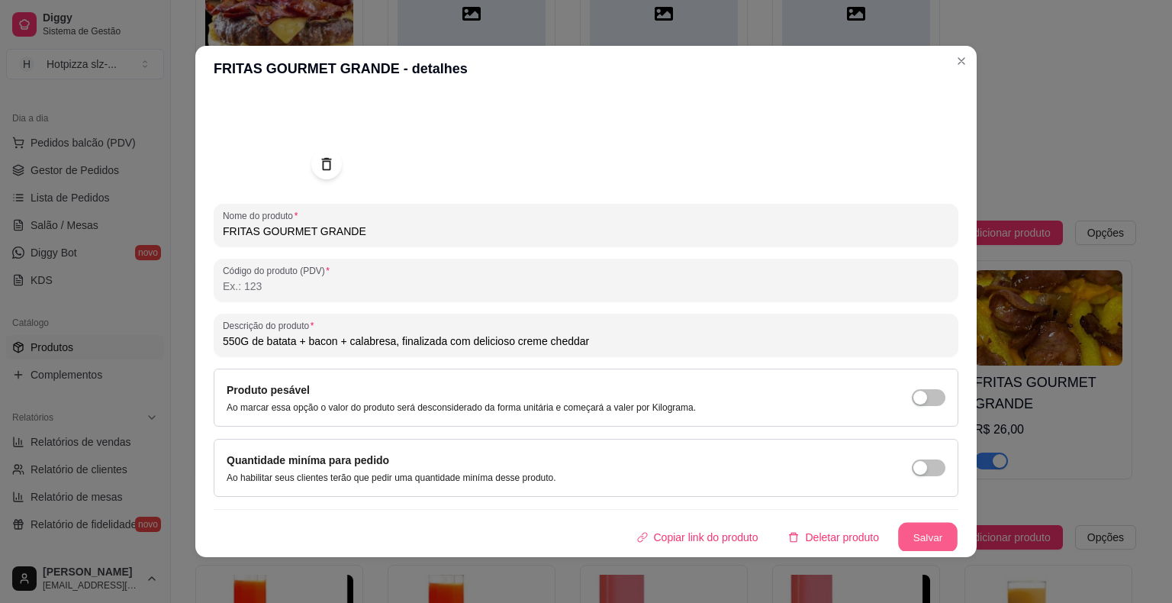
click at [929, 536] on button "Salvar" at bounding box center [928, 538] width 60 height 30
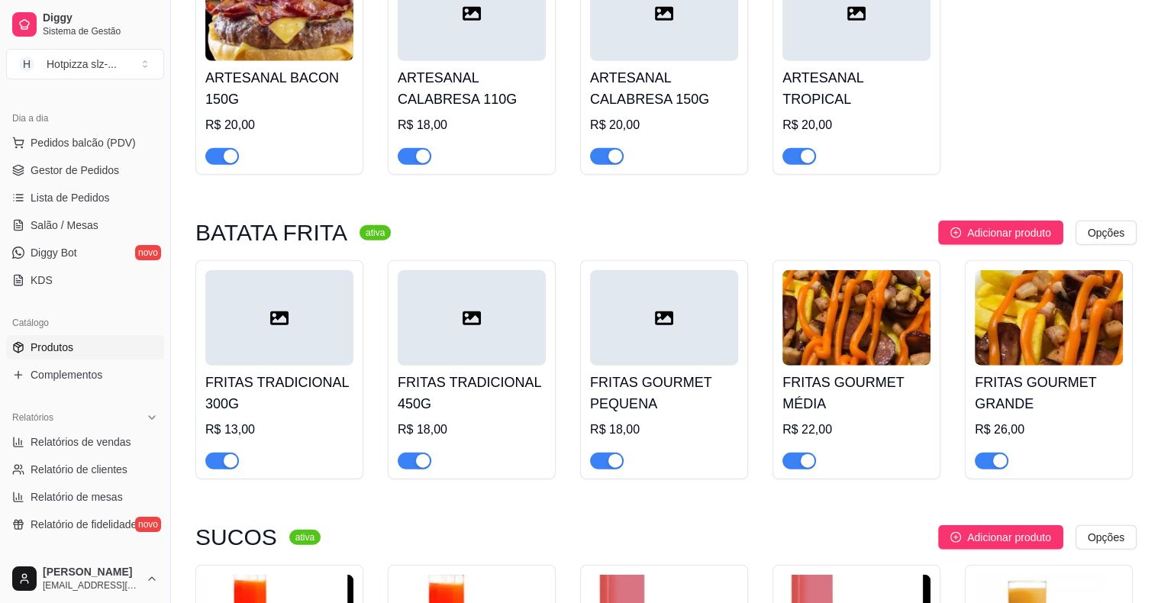
click at [661, 328] on div at bounding box center [664, 317] width 148 height 95
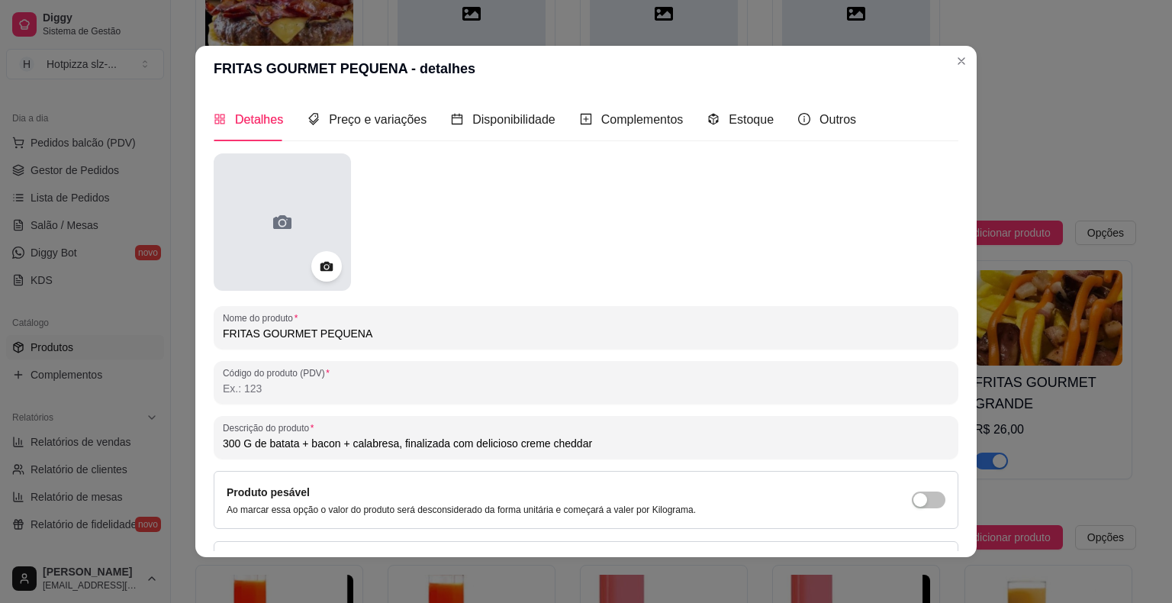
click at [296, 224] on div at bounding box center [282, 221] width 137 height 137
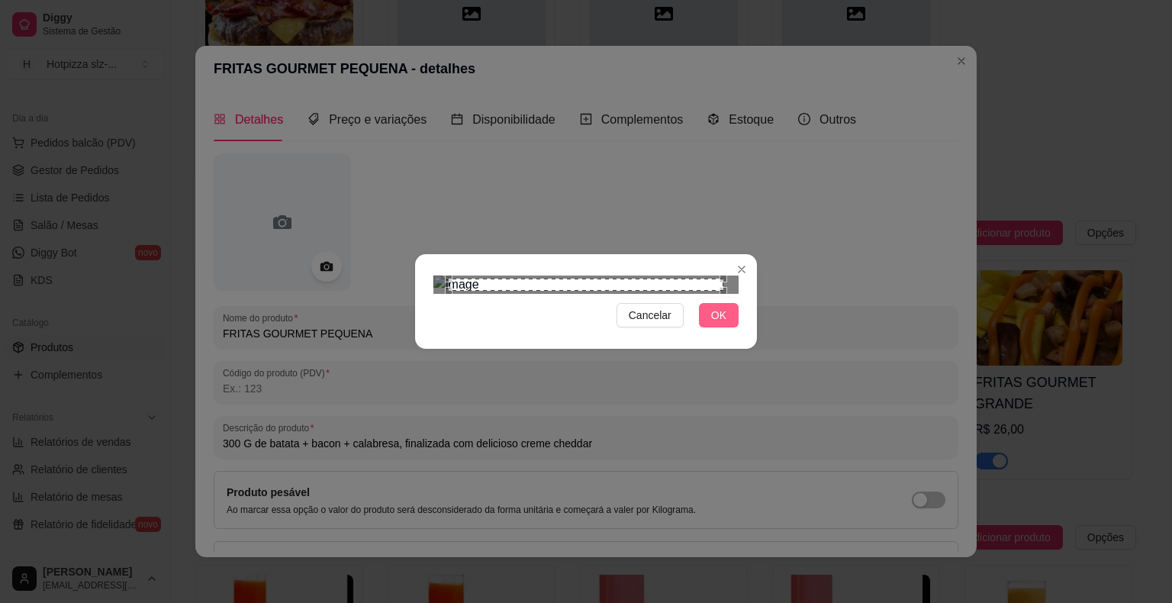
click at [713, 324] on span "OK" at bounding box center [718, 315] width 15 height 17
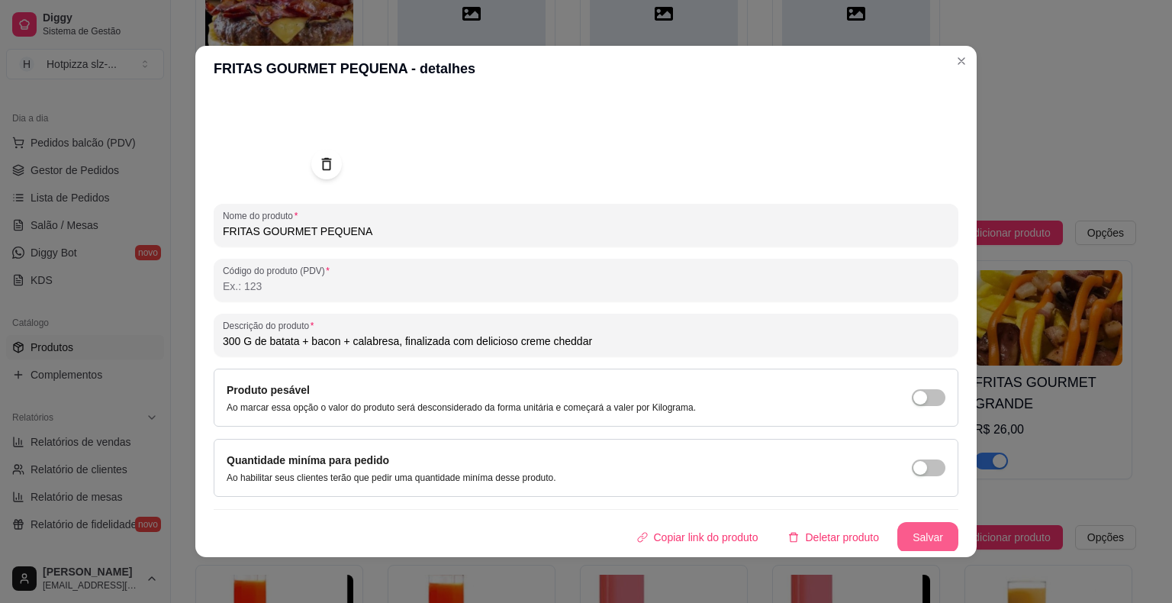
click at [916, 533] on button "Salvar" at bounding box center [928, 537] width 61 height 31
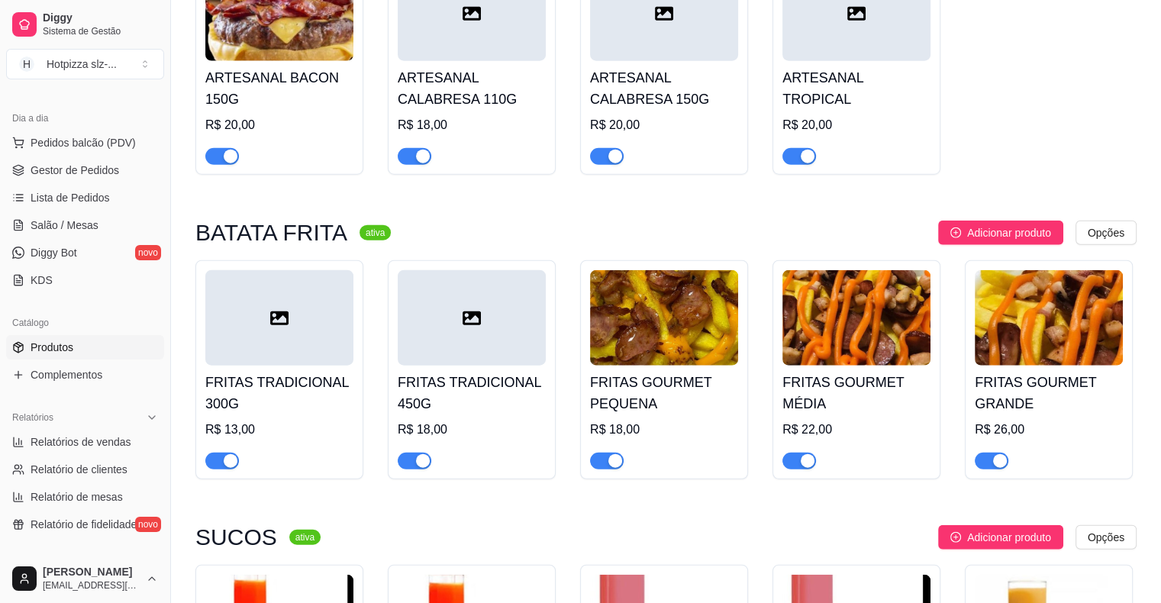
click at [467, 334] on div at bounding box center [472, 317] width 148 height 95
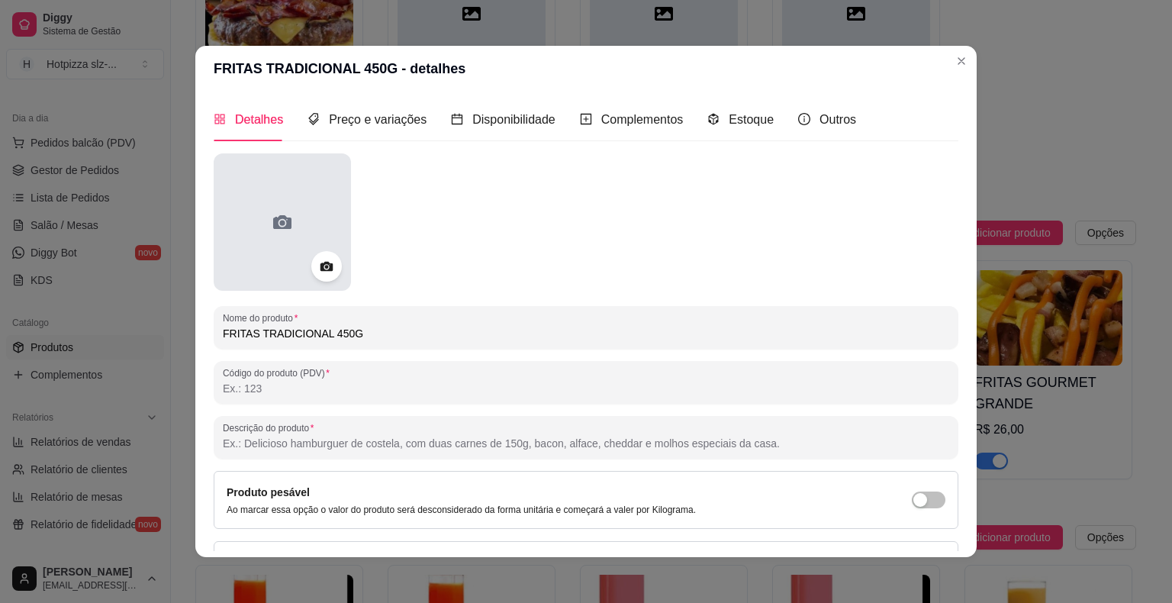
click at [279, 224] on circle at bounding box center [281, 223] width 5 height 5
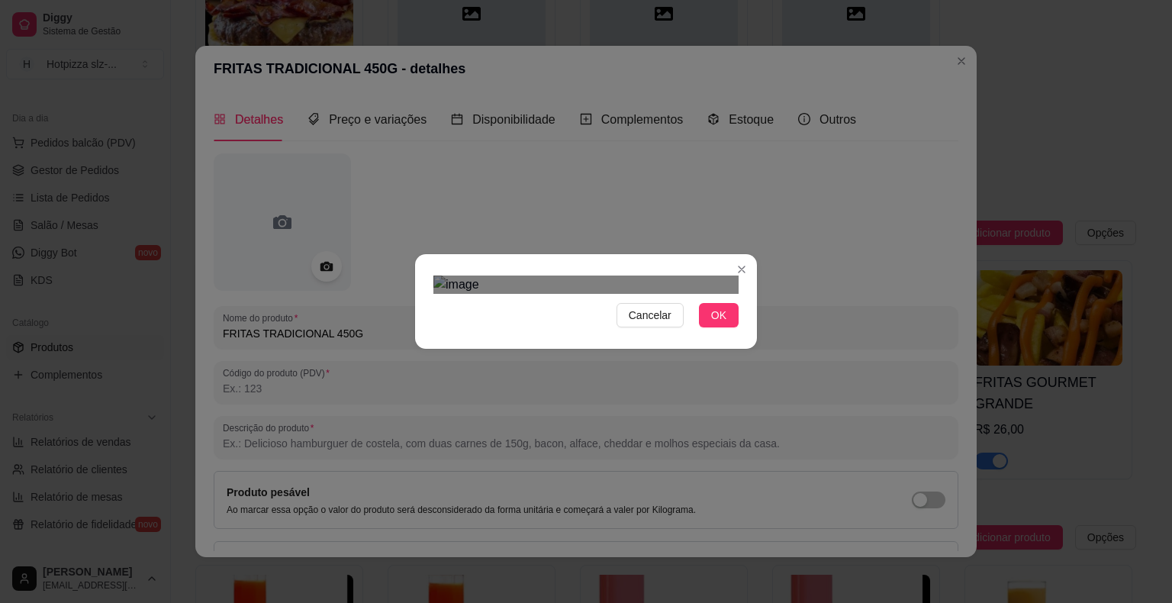
click at [591, 294] on div at bounding box center [586, 285] width 305 height 18
click at [632, 294] on img at bounding box center [586, 285] width 305 height 18
click at [705, 294] on img at bounding box center [586, 285] width 305 height 18
click at [536, 294] on div at bounding box center [586, 285] width 305 height 18
click at [645, 455] on div "Use the arrow keys to move the crop selection area" at bounding box center [653, 541] width 172 height 172
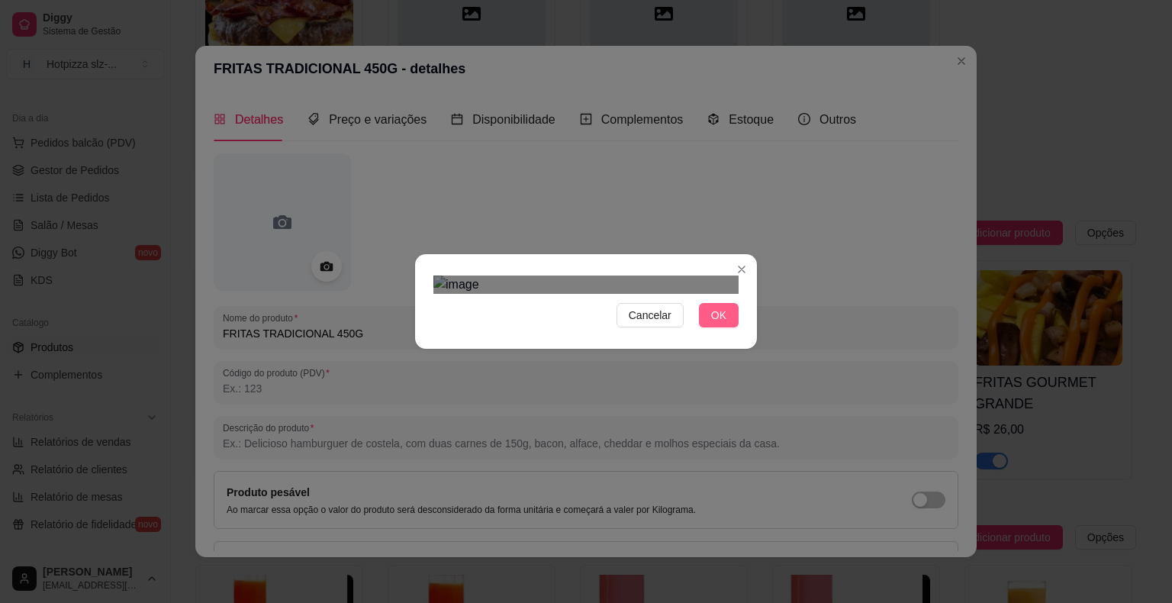
click at [722, 324] on span "OK" at bounding box center [718, 315] width 15 height 17
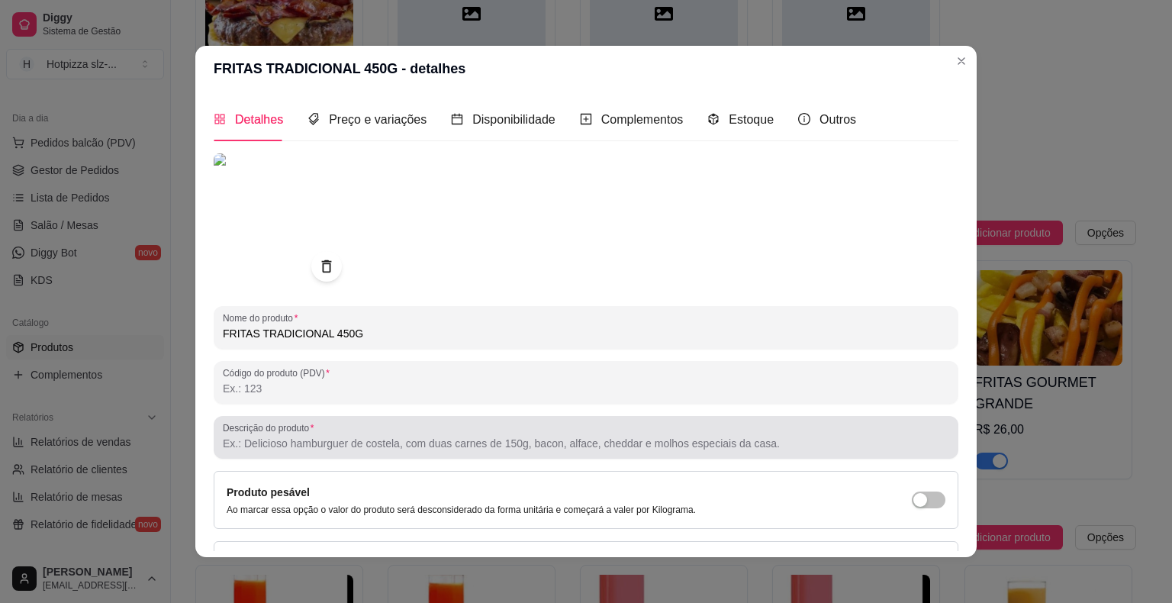
scroll to position [103, 0]
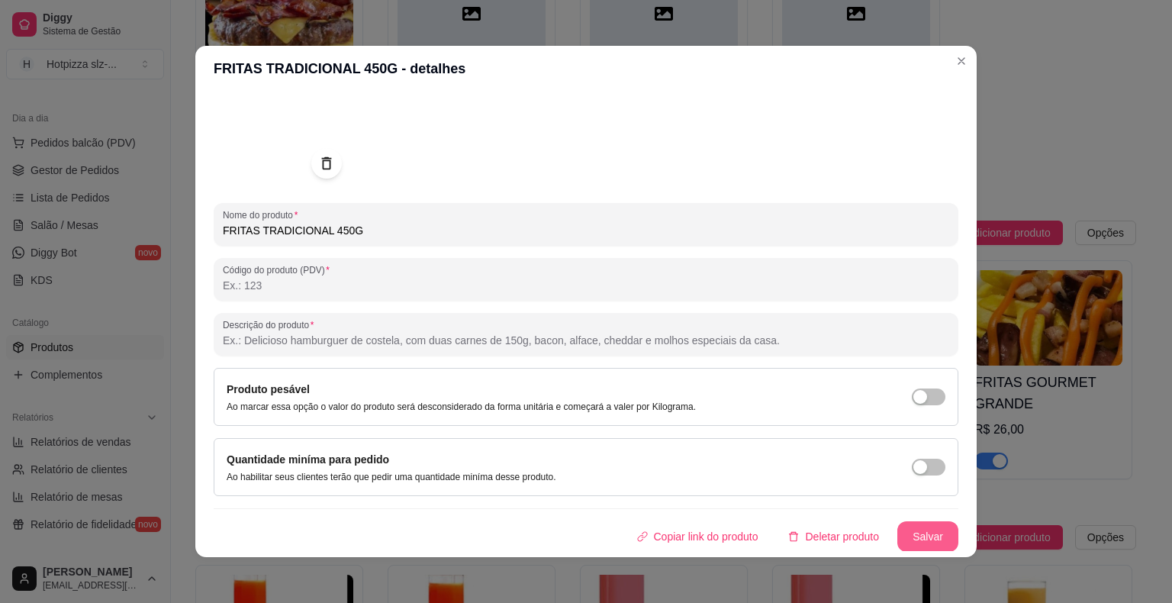
click at [899, 533] on button "Salvar" at bounding box center [928, 536] width 61 height 31
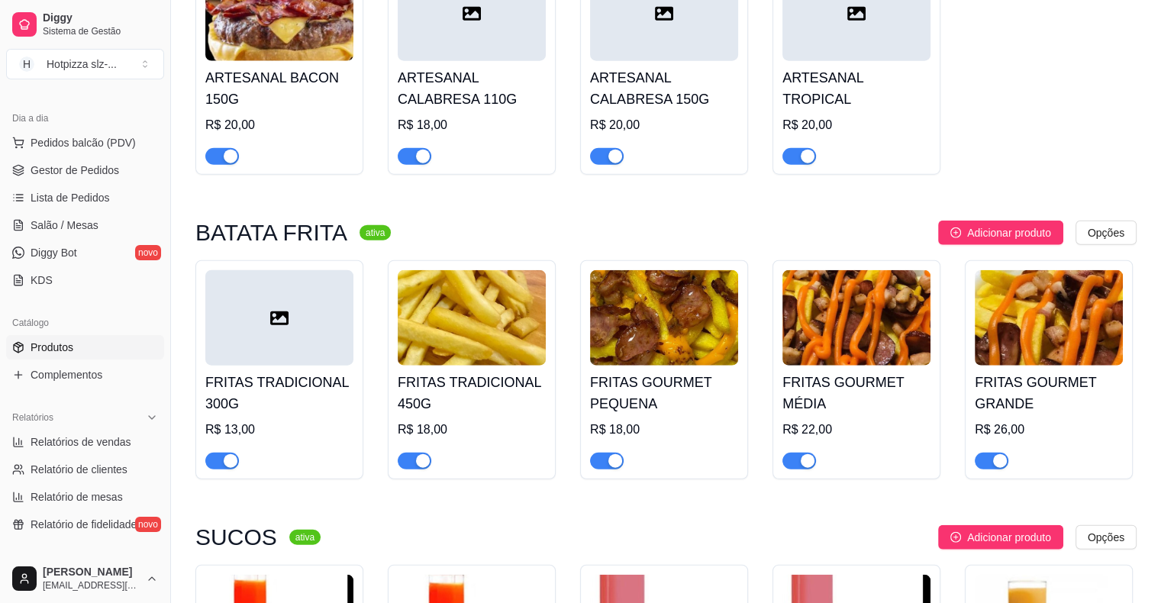
click at [316, 335] on div at bounding box center [279, 317] width 148 height 95
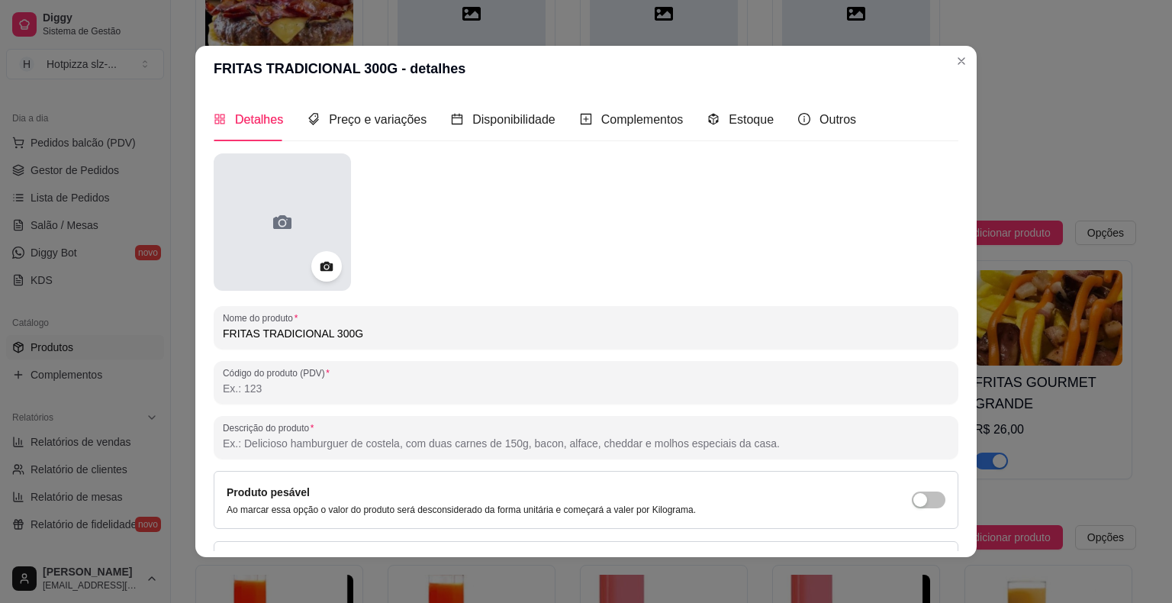
click at [270, 234] on icon at bounding box center [282, 222] width 24 height 24
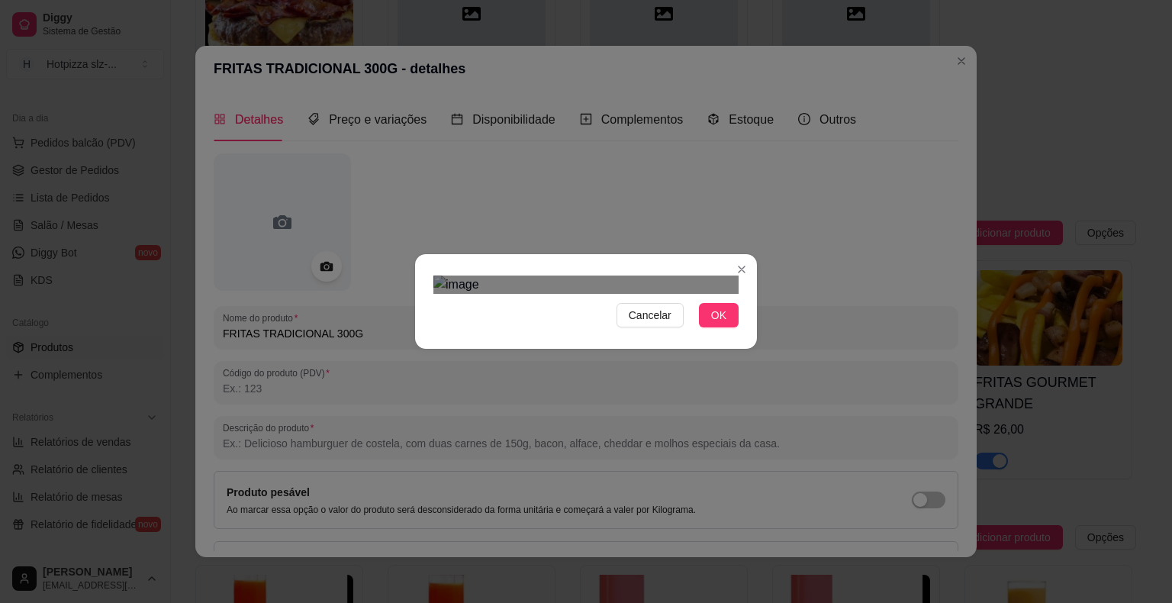
click at [570, 294] on div at bounding box center [586, 285] width 305 height 18
click at [658, 479] on div "Use the arrow keys to move the crop selection area" at bounding box center [662, 556] width 154 height 154
click at [567, 276] on div at bounding box center [586, 285] width 305 height 18
click at [725, 324] on span "OK" at bounding box center [718, 315] width 15 height 17
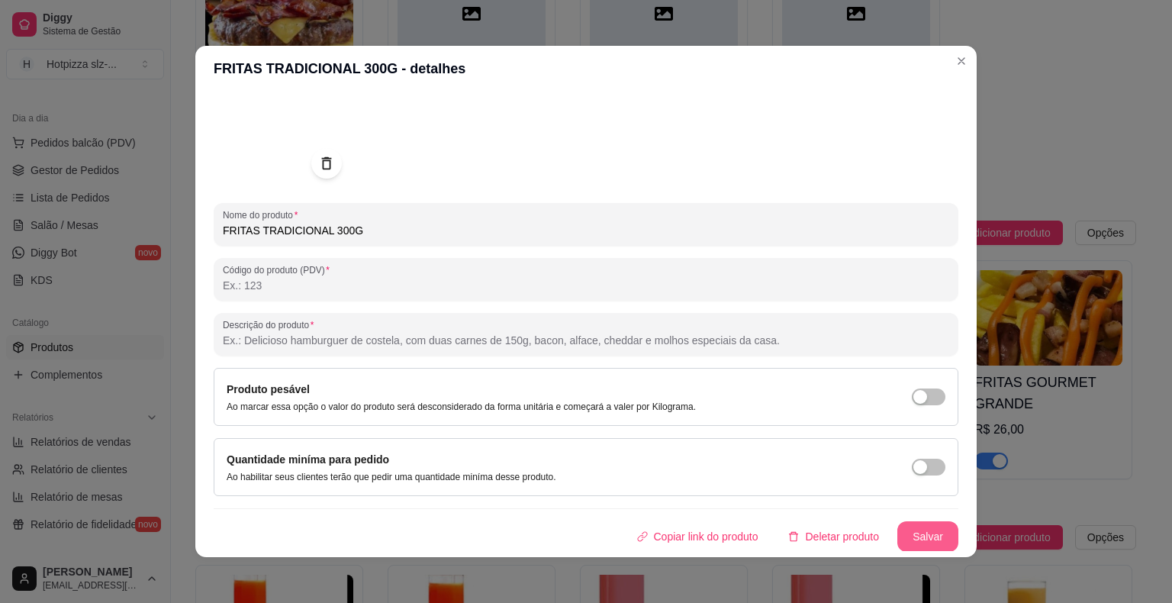
click at [904, 538] on button "Salvar" at bounding box center [928, 536] width 61 height 31
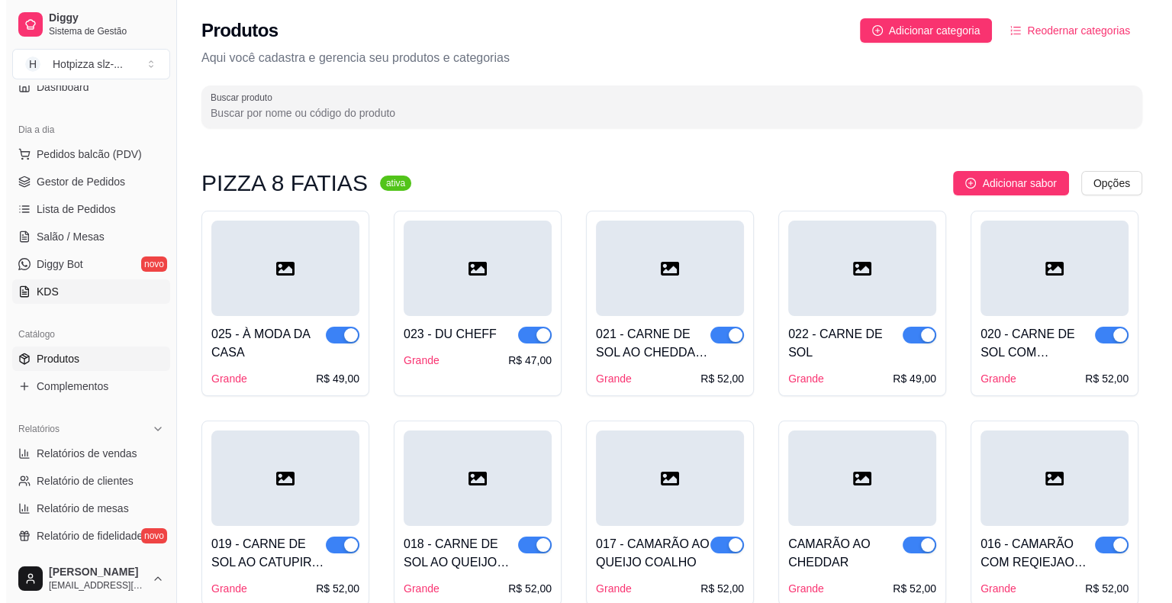
scroll to position [153, 0]
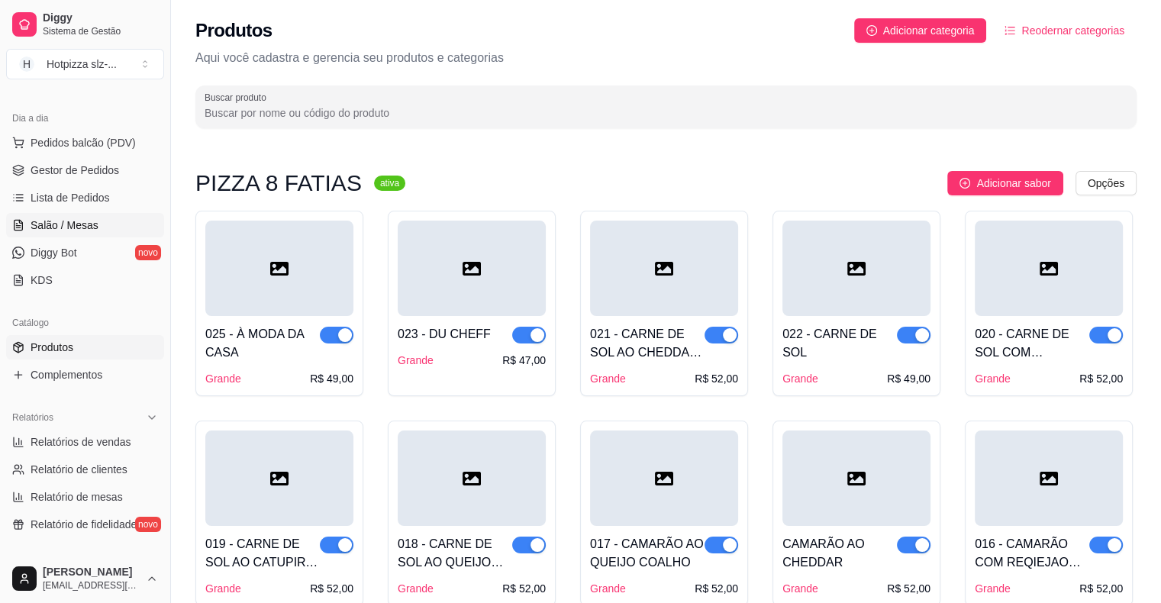
click at [76, 228] on span "Salão / Mesas" at bounding box center [65, 225] width 68 height 15
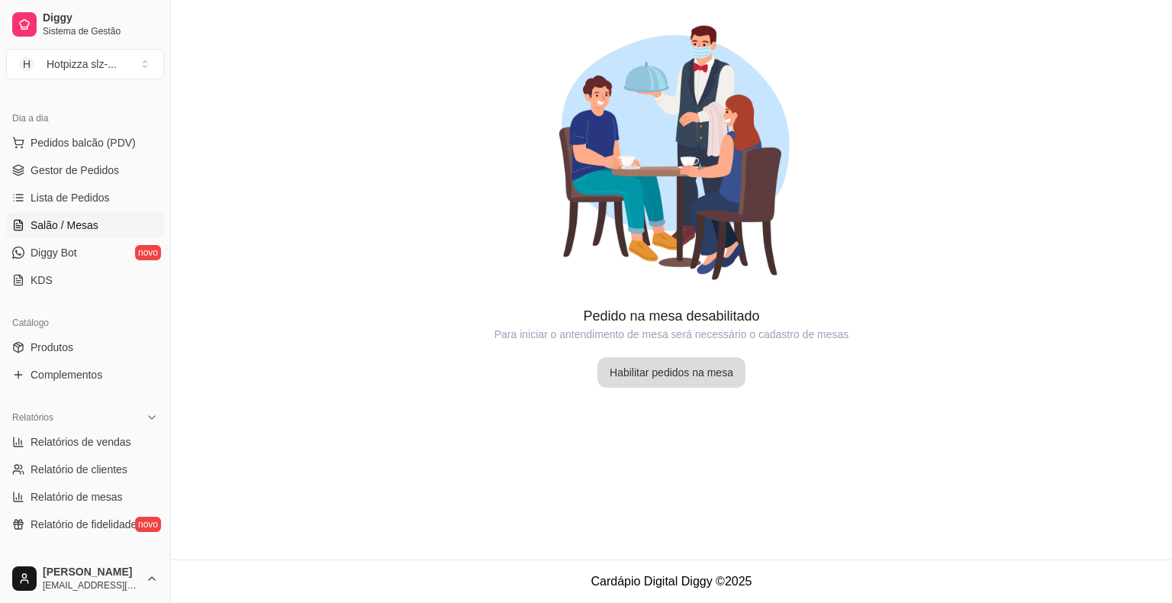
click at [700, 372] on button "Habilitar pedidos na mesa" at bounding box center [672, 372] width 148 height 31
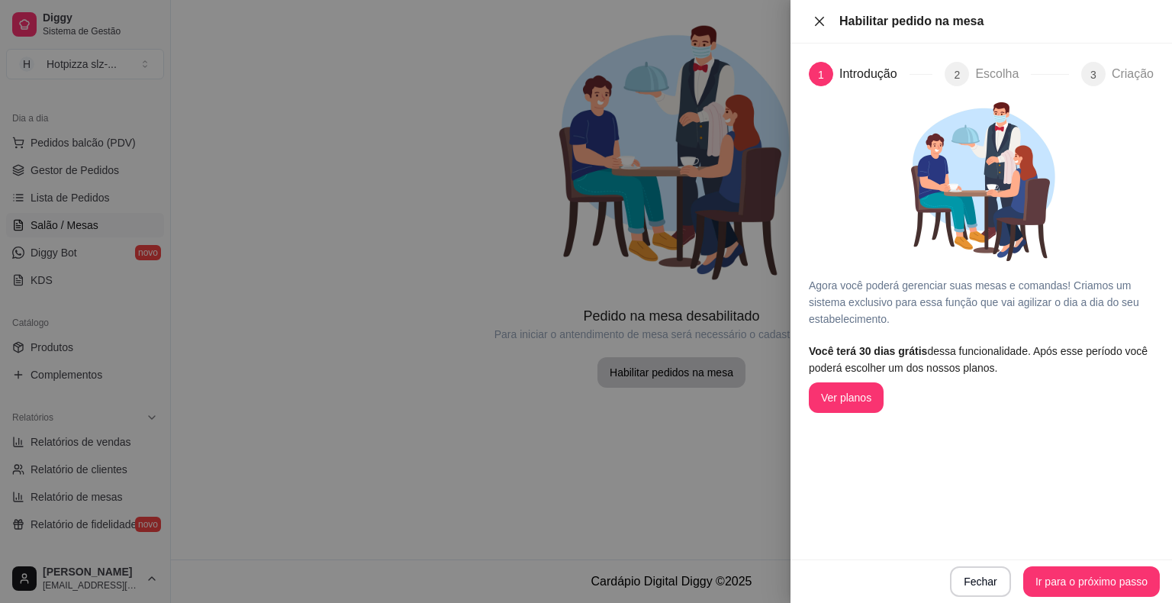
click at [821, 26] on icon "close" at bounding box center [820, 21] width 12 height 12
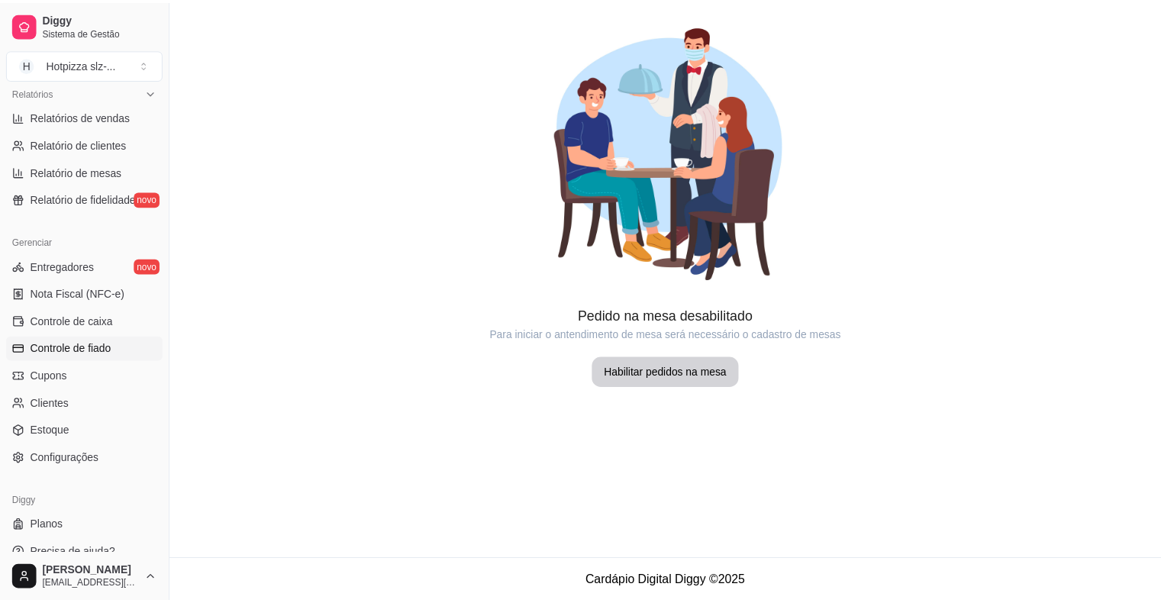
scroll to position [495, 0]
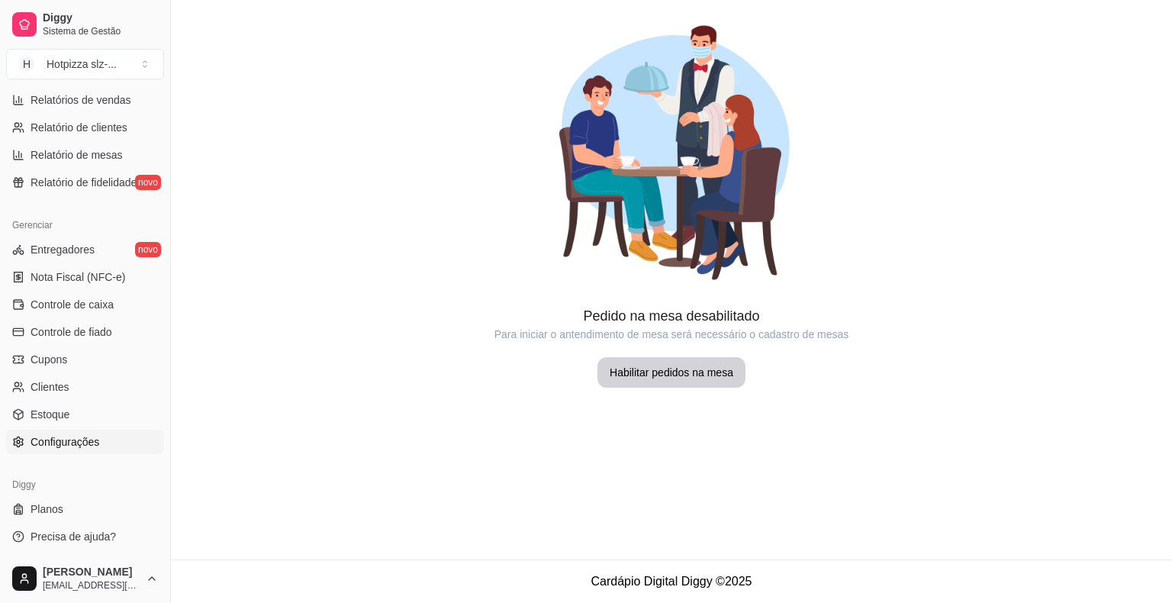
click at [58, 444] on span "Configurações" at bounding box center [65, 441] width 69 height 15
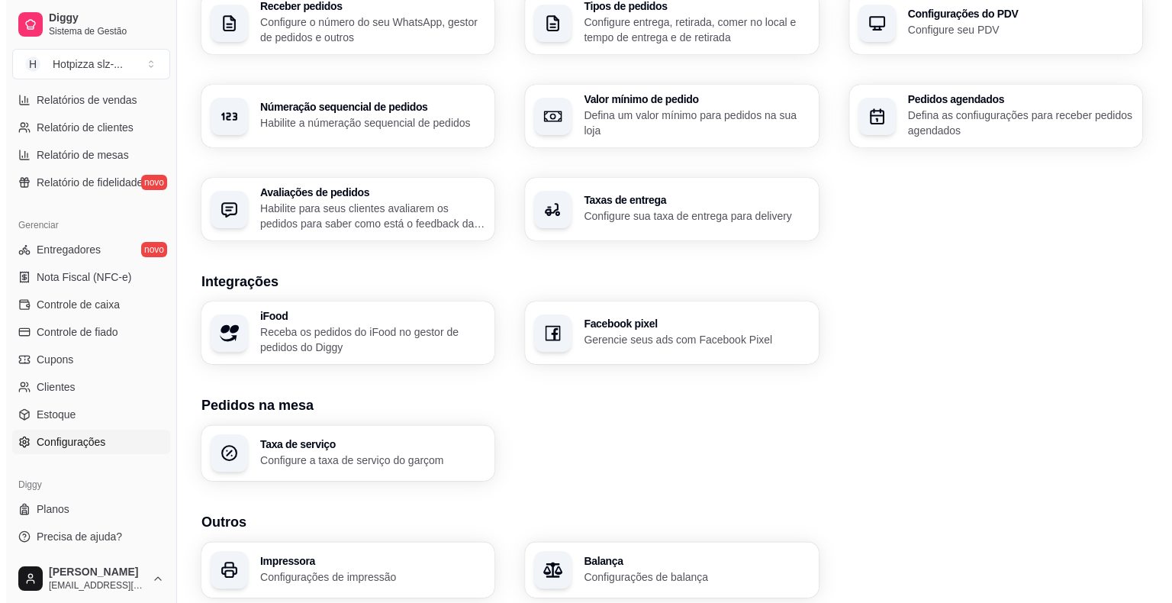
scroll to position [305, 0]
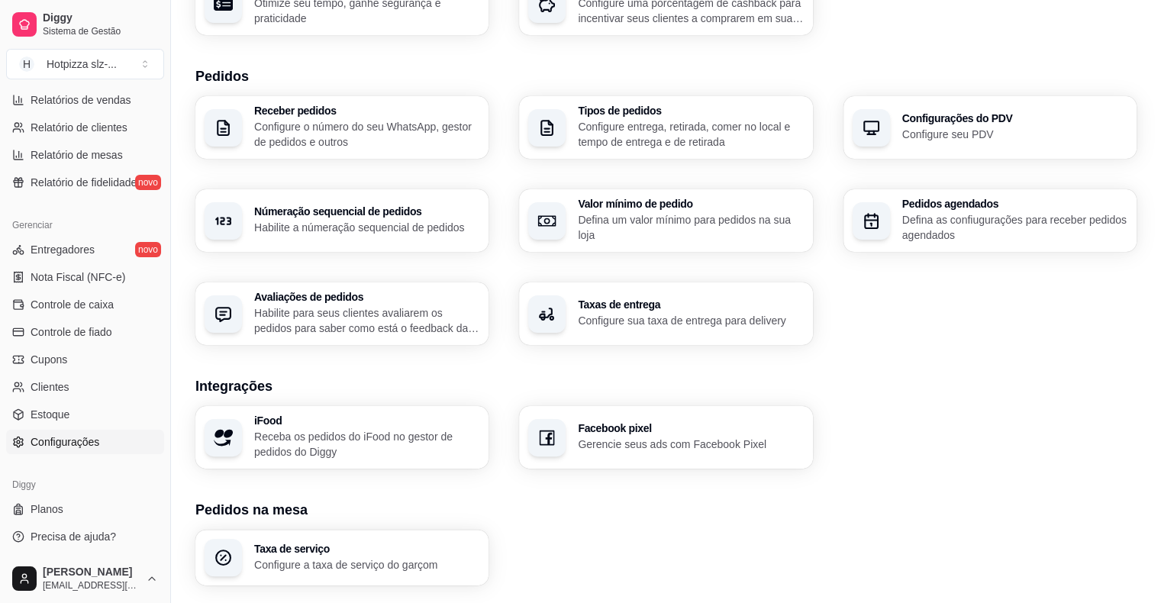
click at [687, 300] on h3 "Taxas de entrega" at bounding box center [690, 304] width 225 height 11
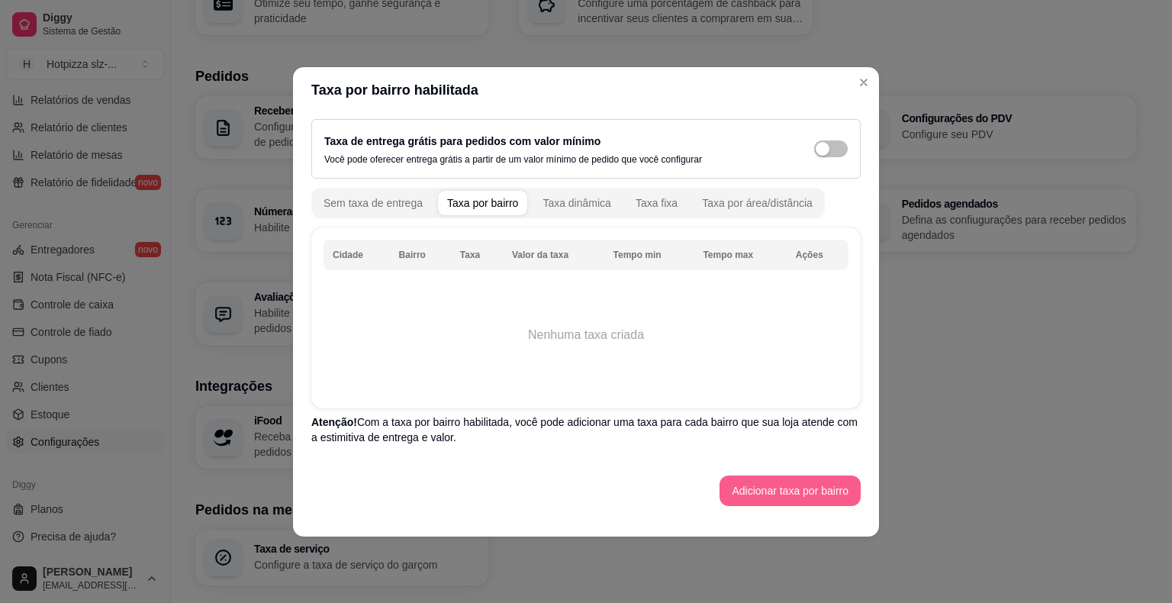
click at [804, 490] on button "Adicionar taxa por bairro" at bounding box center [790, 491] width 141 height 31
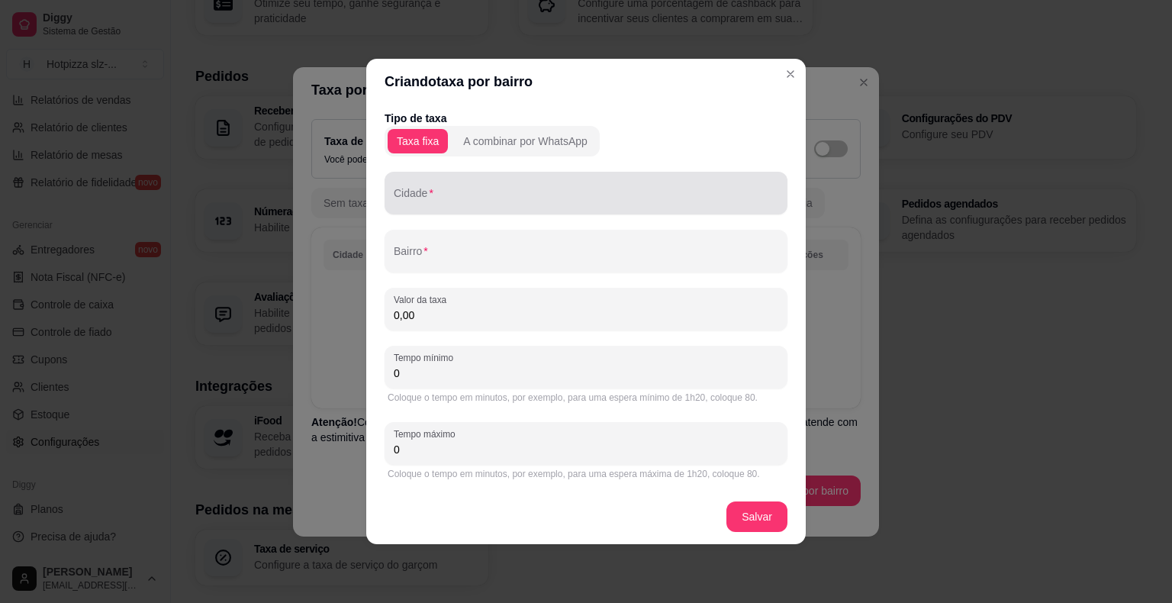
click at [434, 196] on input "Cidade" at bounding box center [586, 199] width 385 height 15
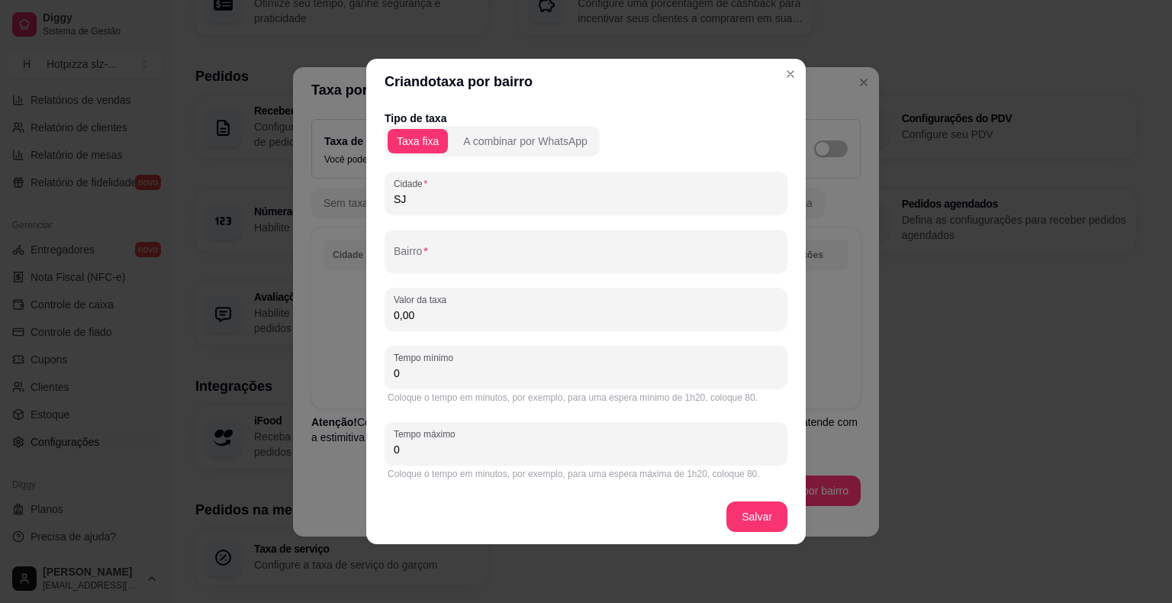
type input "S"
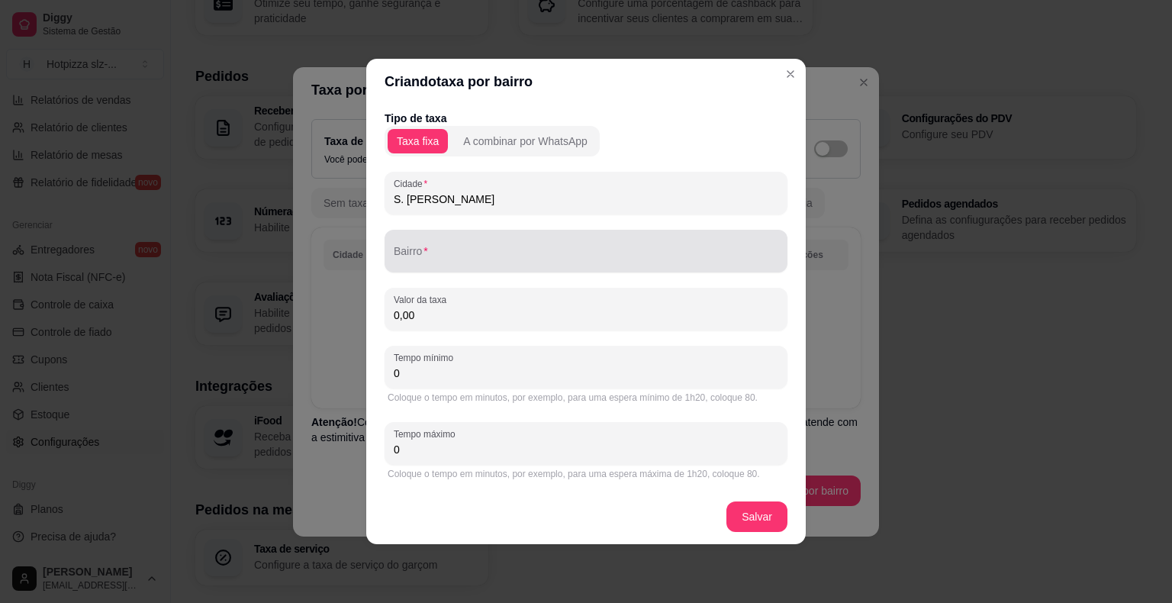
type input "S. [PERSON_NAME]"
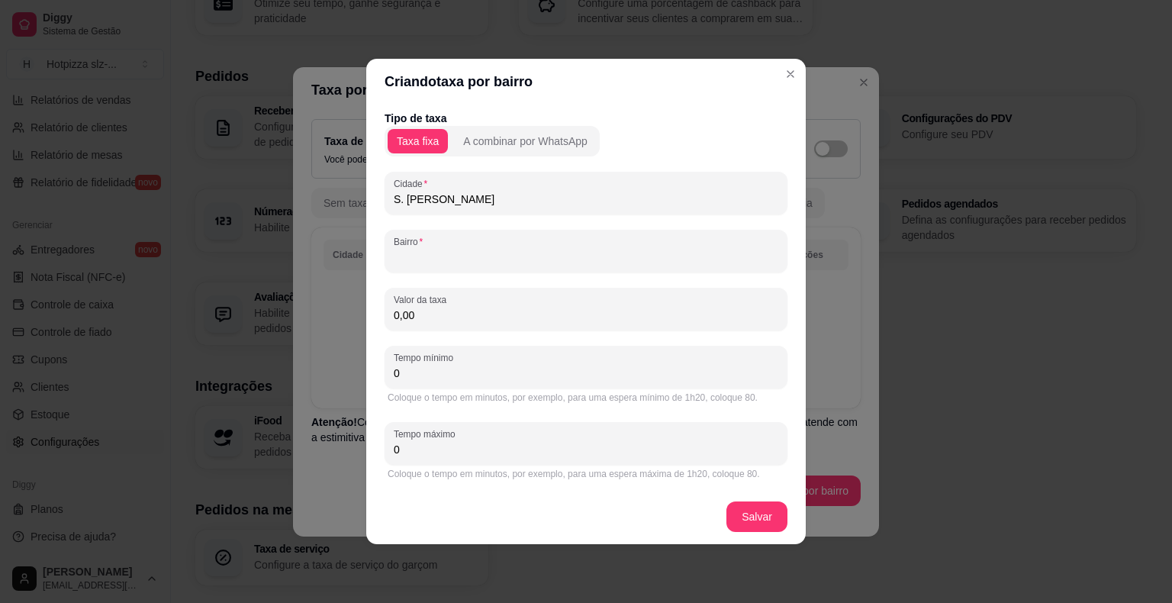
click at [475, 258] on input "Bairro" at bounding box center [586, 257] width 385 height 15
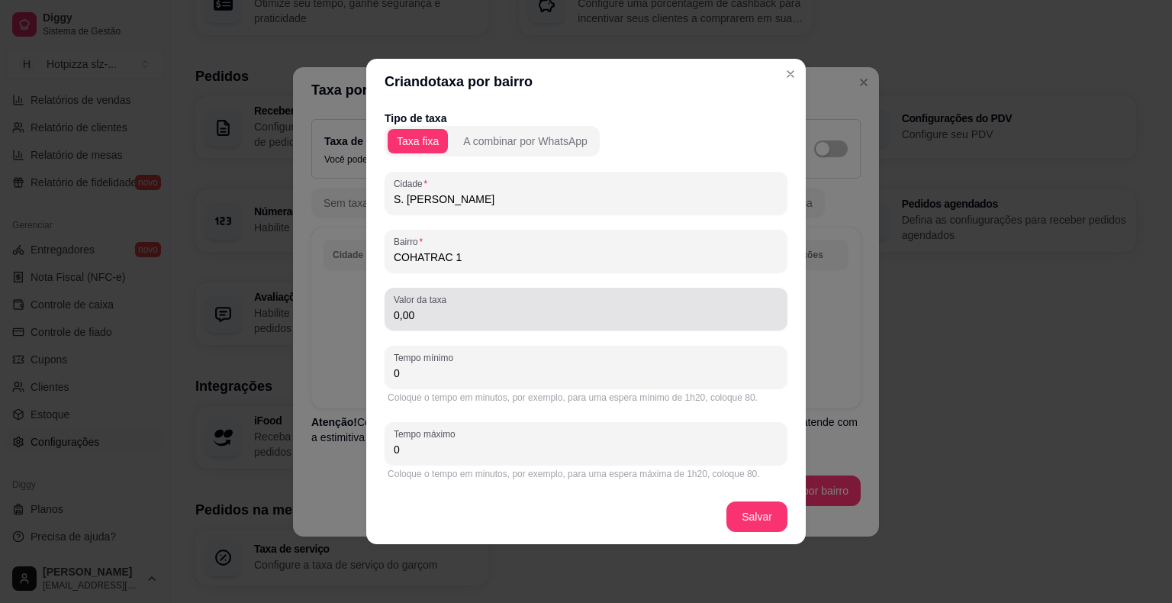
type input "COHATRAC 1"
click at [476, 316] on input "0,00" at bounding box center [586, 315] width 385 height 15
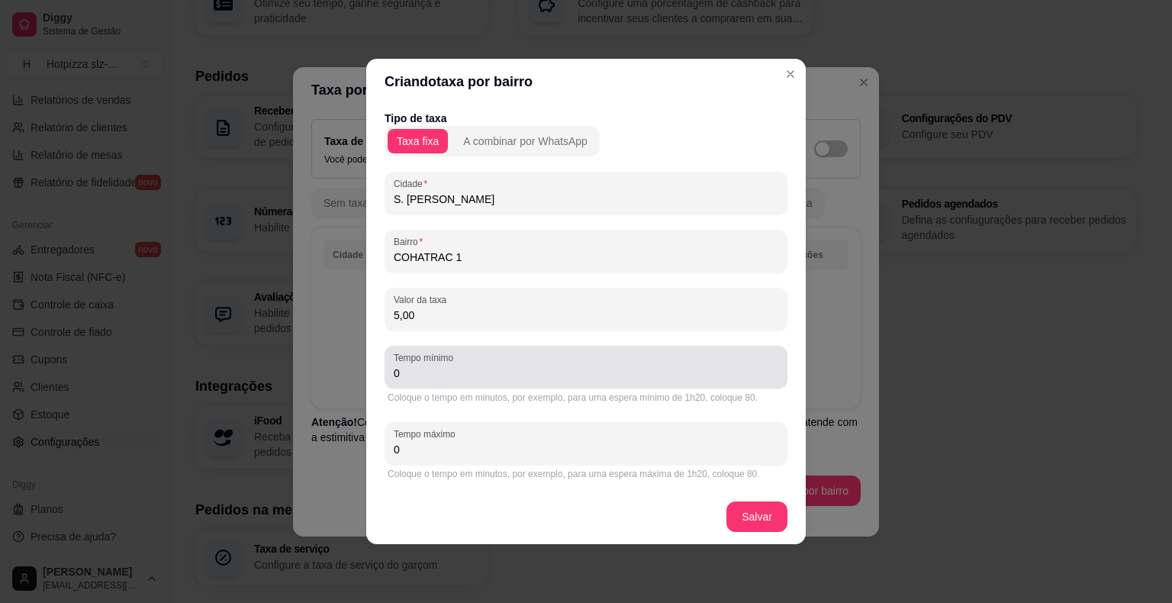
type input "5,00"
click at [456, 382] on div "Tempo mínimo 0" at bounding box center [586, 367] width 403 height 43
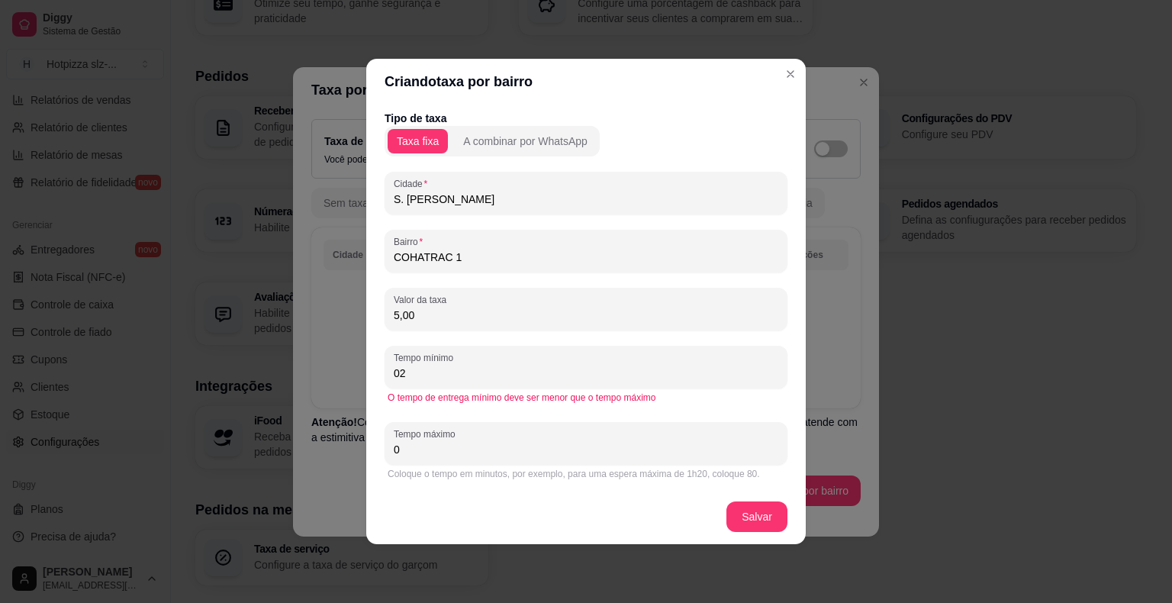
type input "0"
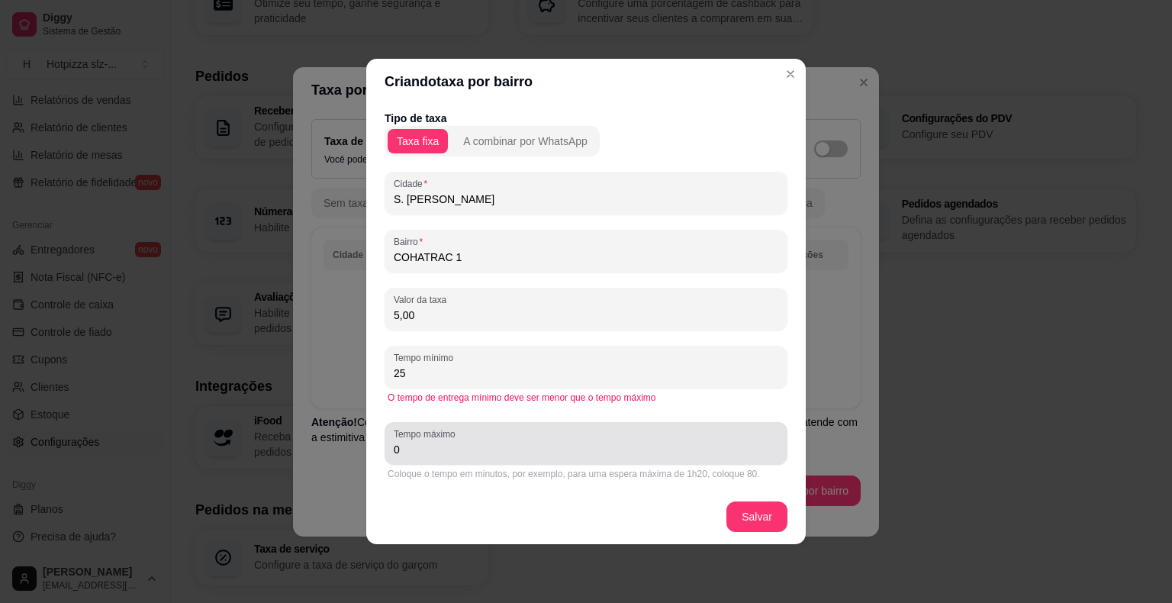
type input "25"
click at [460, 456] on input "0" at bounding box center [586, 449] width 385 height 15
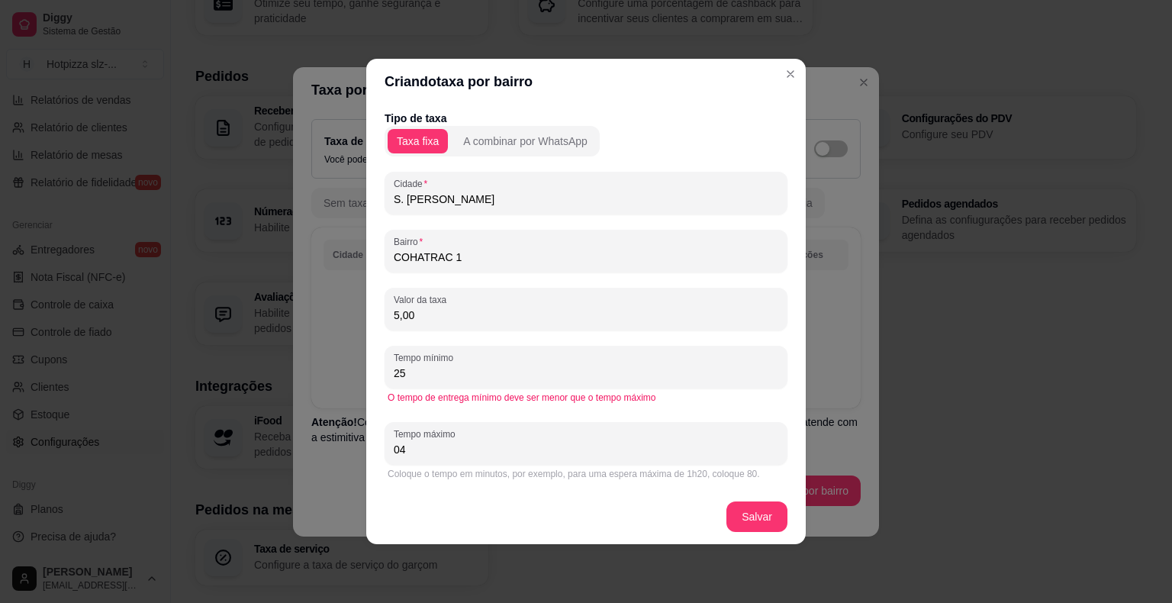
type input "0"
type input "40"
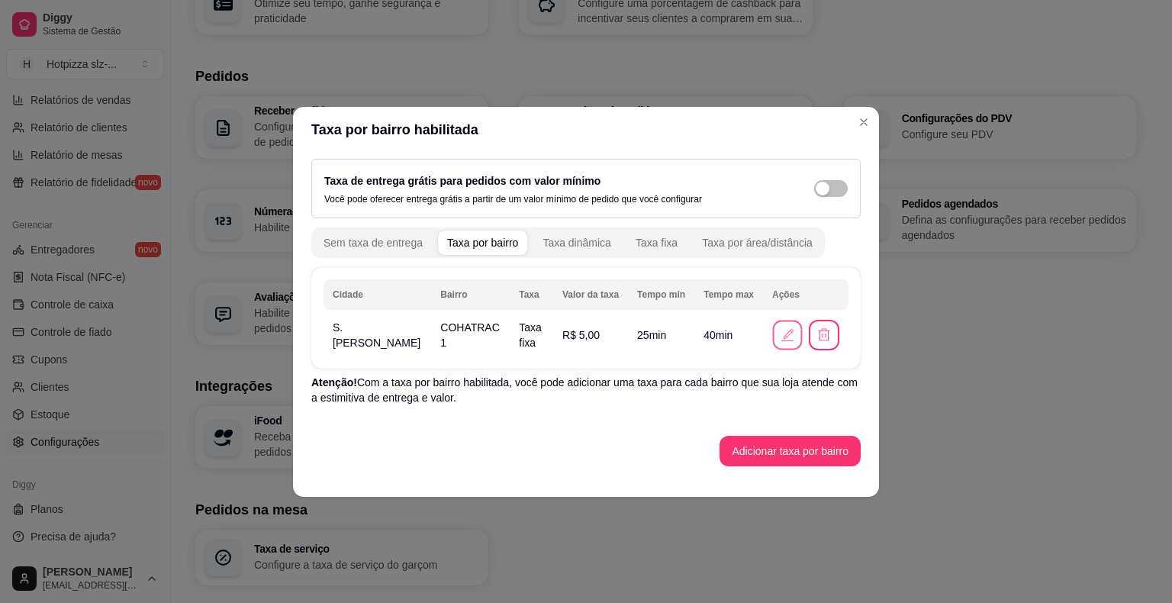
click at [783, 340] on icon "button" at bounding box center [787, 335] width 16 height 16
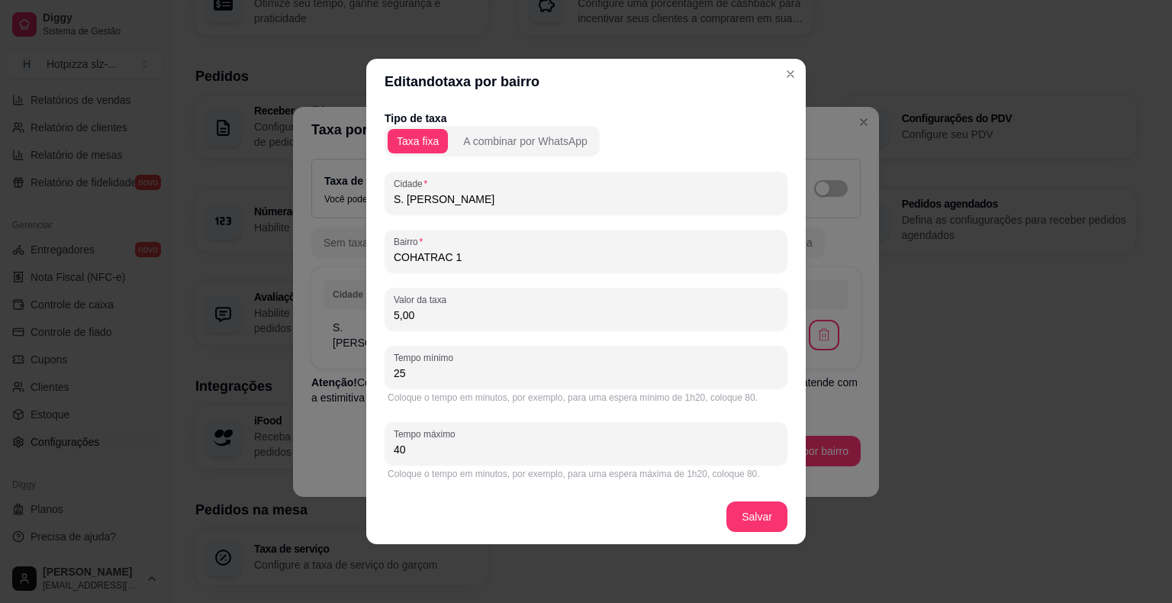
click at [440, 312] on input "5,00" at bounding box center [586, 315] width 385 height 15
type input "6,00"
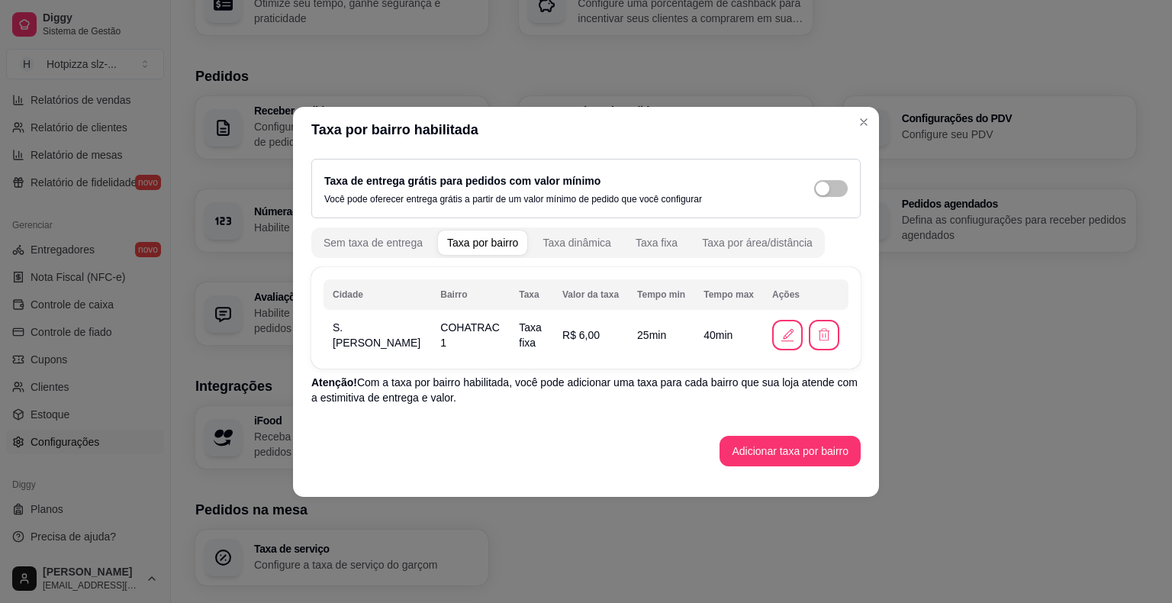
drag, startPoint x: 333, startPoint y: 325, endPoint x: 379, endPoint y: 345, distance: 50.6
click at [379, 345] on td "S. [PERSON_NAME]" at bounding box center [378, 335] width 108 height 43
click at [833, 462] on button "Adicionar taxa por bairro" at bounding box center [790, 451] width 141 height 31
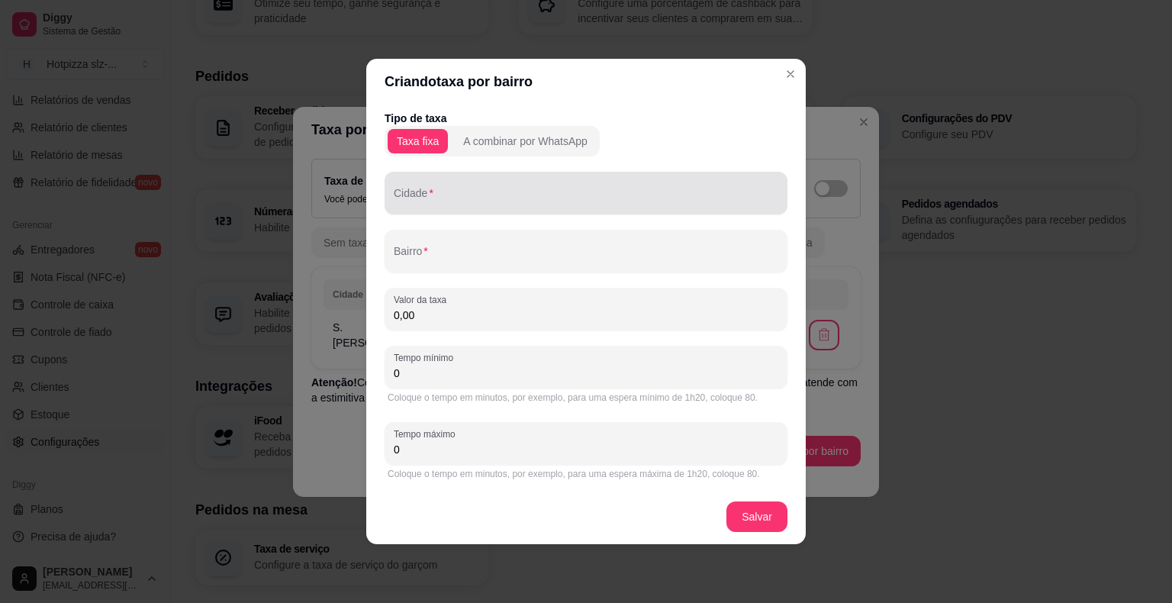
click at [429, 203] on input "Cidade" at bounding box center [586, 199] width 385 height 15
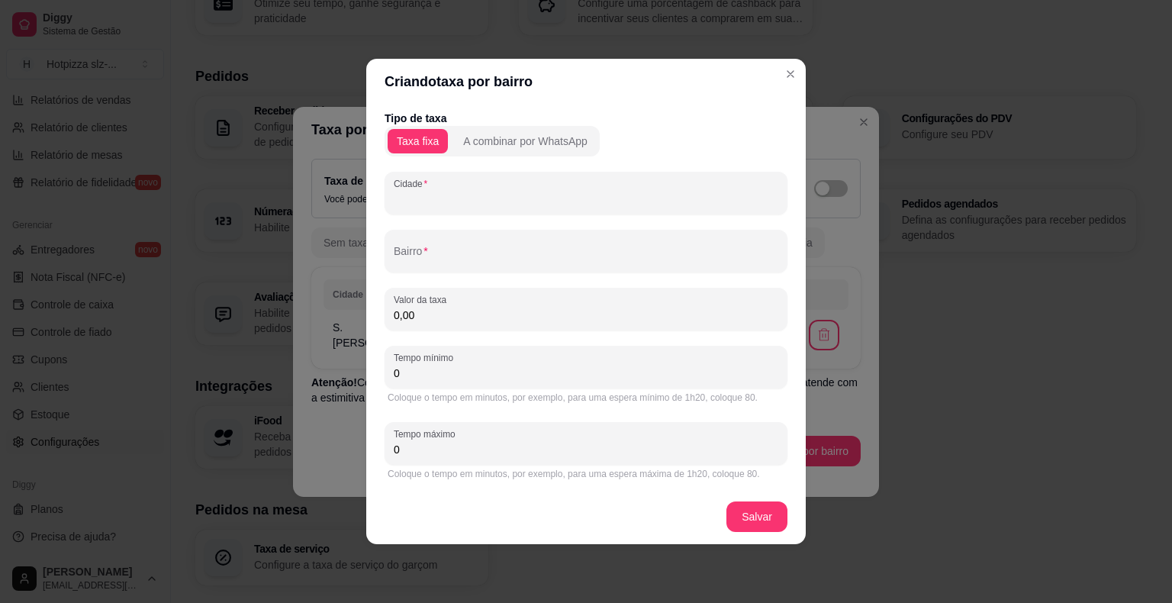
paste input "300 G de batata + bacon + calabresa, finalizada com delicioso creme cheddar"
type input "300 G de batata + bacon + calabresa, finalizada com delicioso creme cheddar"
drag, startPoint x: 759, startPoint y: 198, endPoint x: 390, endPoint y: 216, distance: 369.8
click at [390, 216] on div "Tipo de taxa Taxa fixa A combinar por WhatsApp Cidade 300 G de batata + bacon +…" at bounding box center [586, 297] width 403 height 372
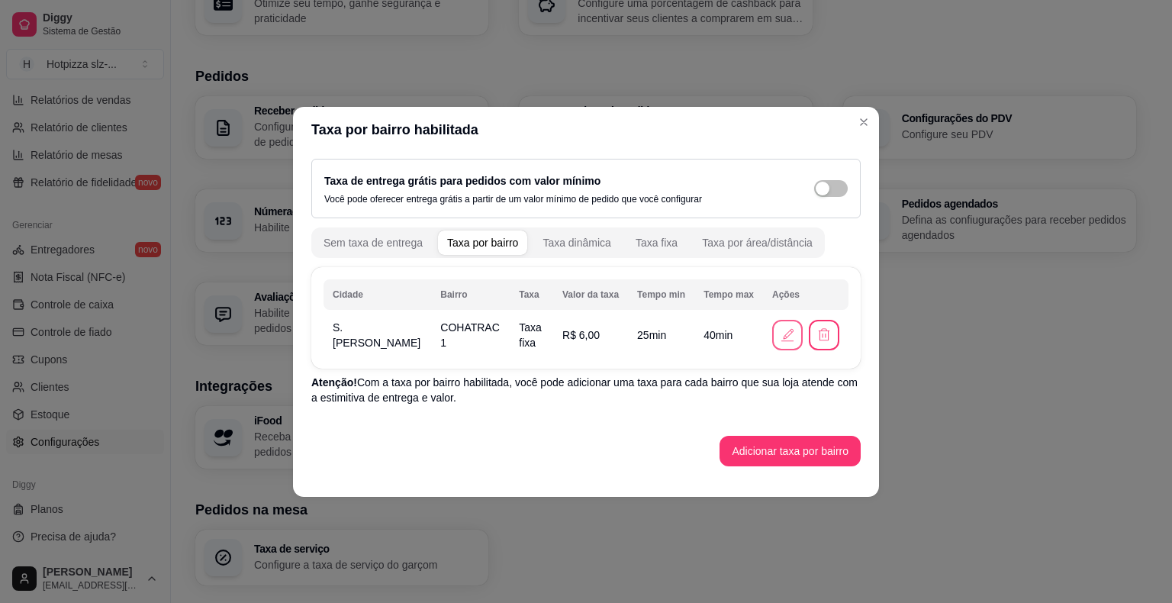
click at [779, 334] on icon "button" at bounding box center [787, 335] width 17 height 17
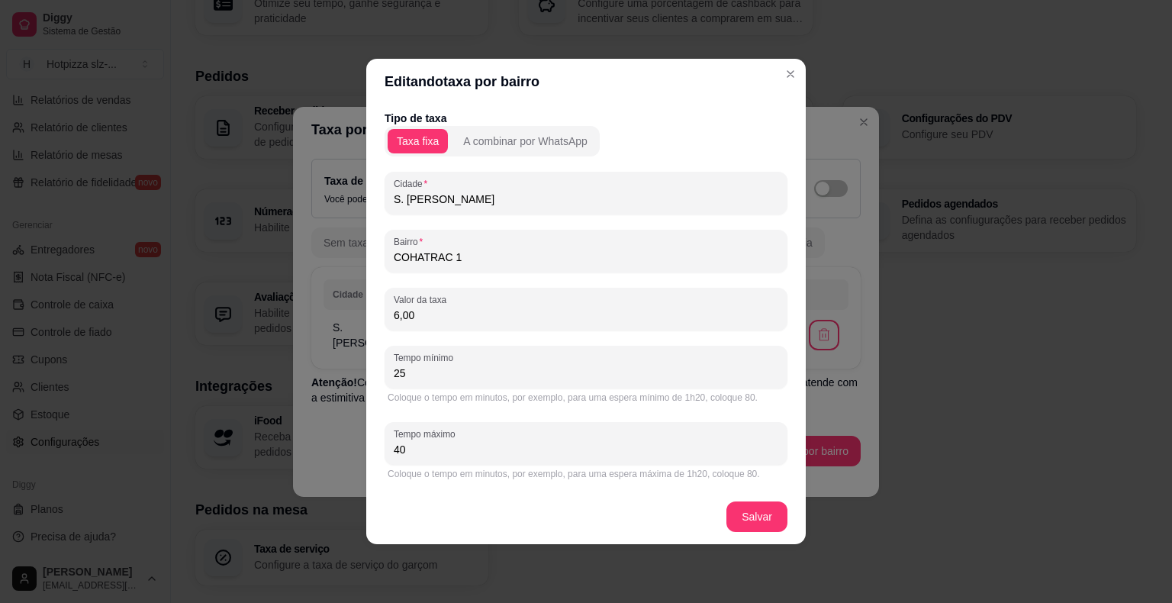
drag, startPoint x: 522, startPoint y: 199, endPoint x: 367, endPoint y: 205, distance: 155.0
click at [367, 205] on div "Tipo de taxa Taxa fixa A combinar por WhatsApp Cidade S. [PERSON_NAME] COHATRAC…" at bounding box center [586, 297] width 440 height 385
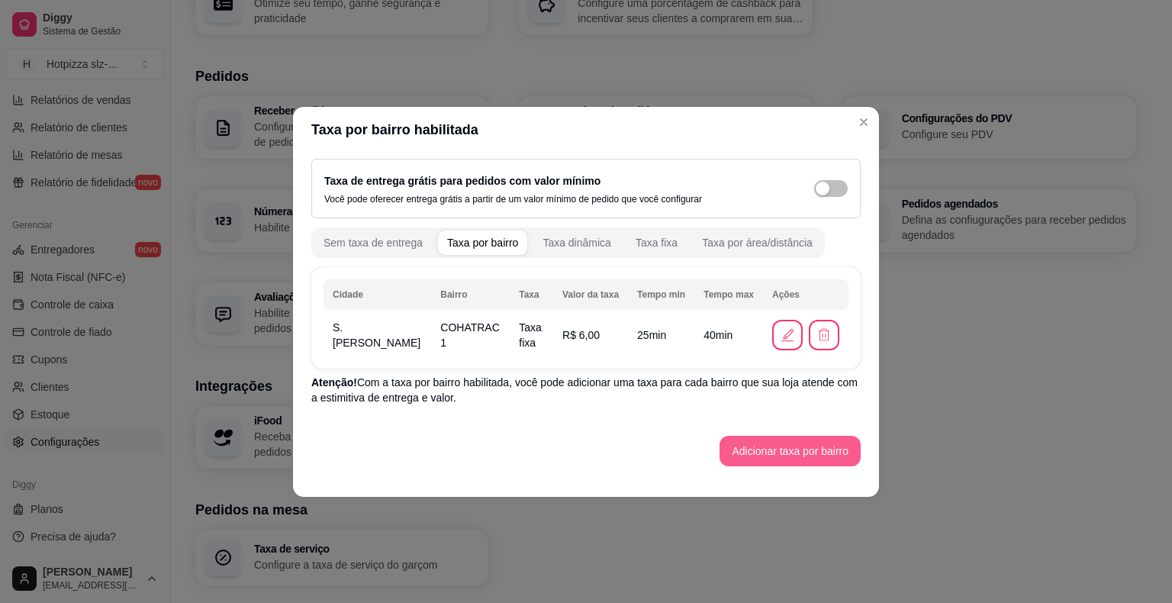
click at [776, 449] on button "Adicionar taxa por bairro" at bounding box center [790, 451] width 141 height 31
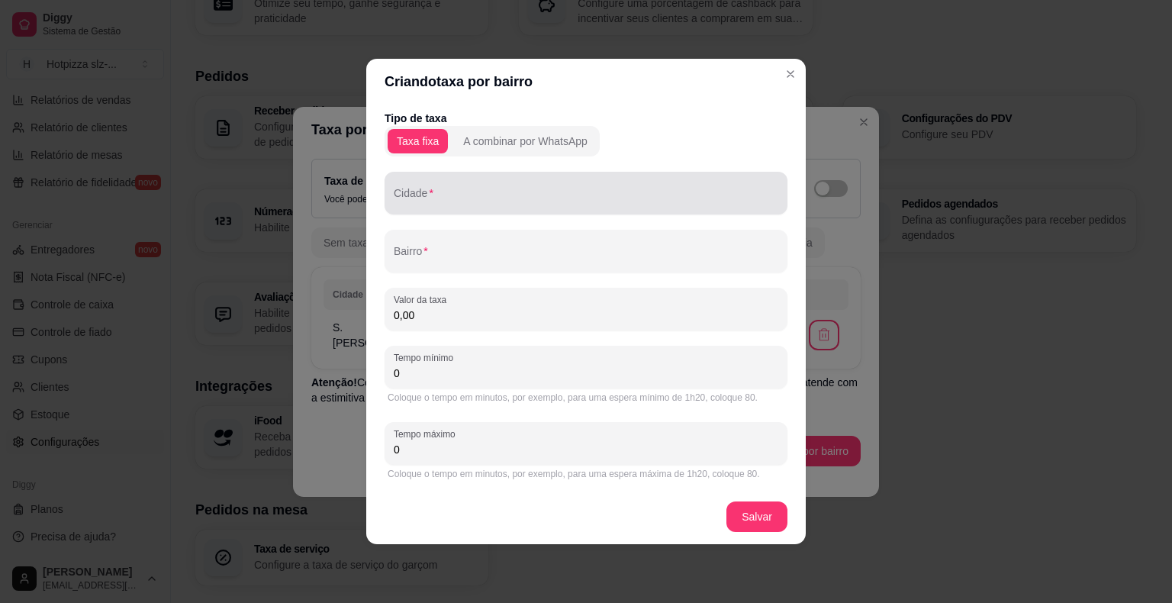
click at [406, 203] on input "Cidade" at bounding box center [586, 199] width 385 height 15
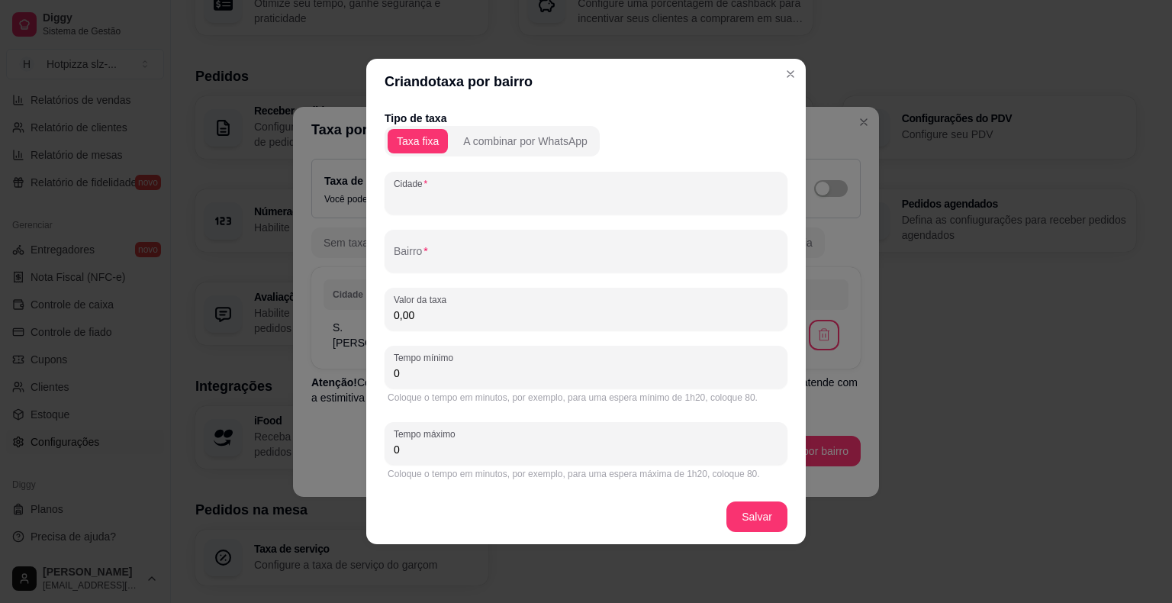
paste input "S. [PERSON_NAME]"
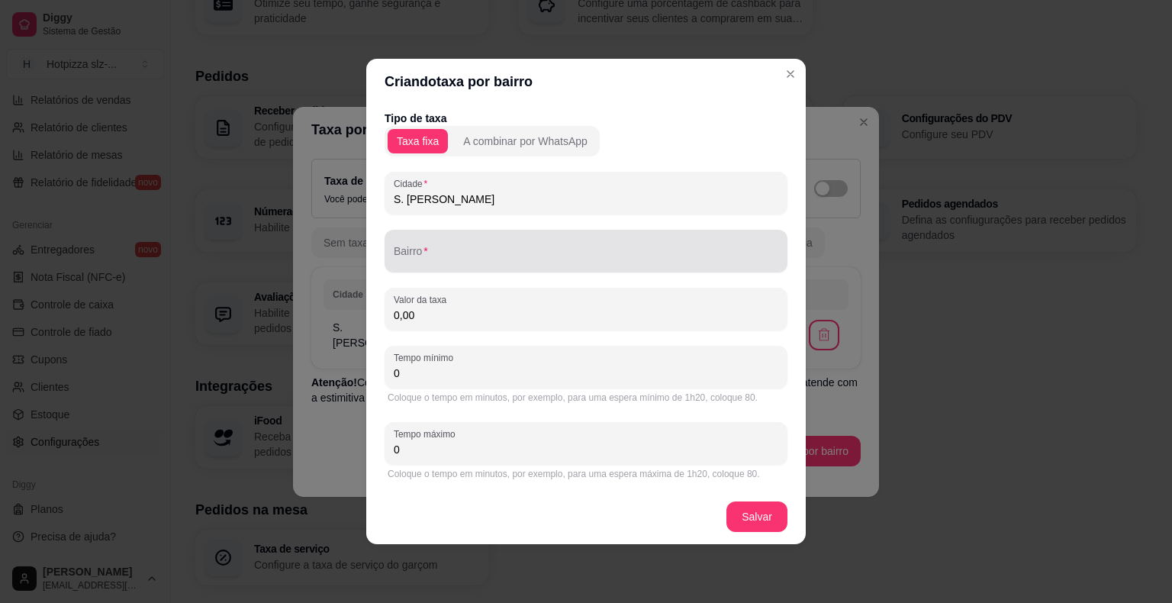
type input "S. [PERSON_NAME]"
click at [458, 263] on input "Bairro" at bounding box center [586, 257] width 385 height 15
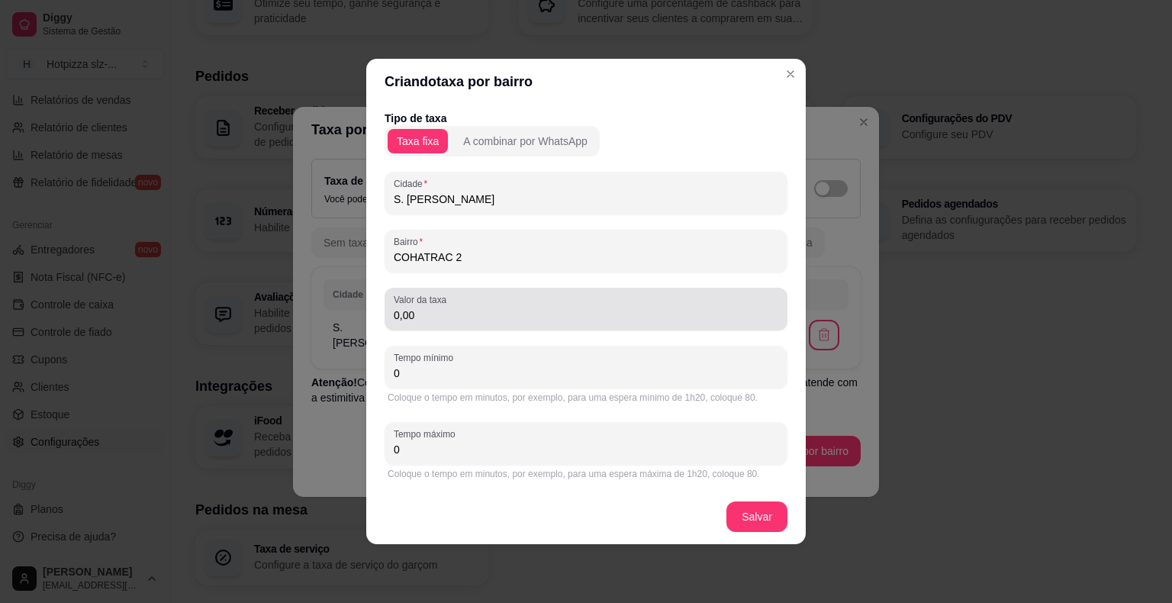
type input "COHATRAC 2"
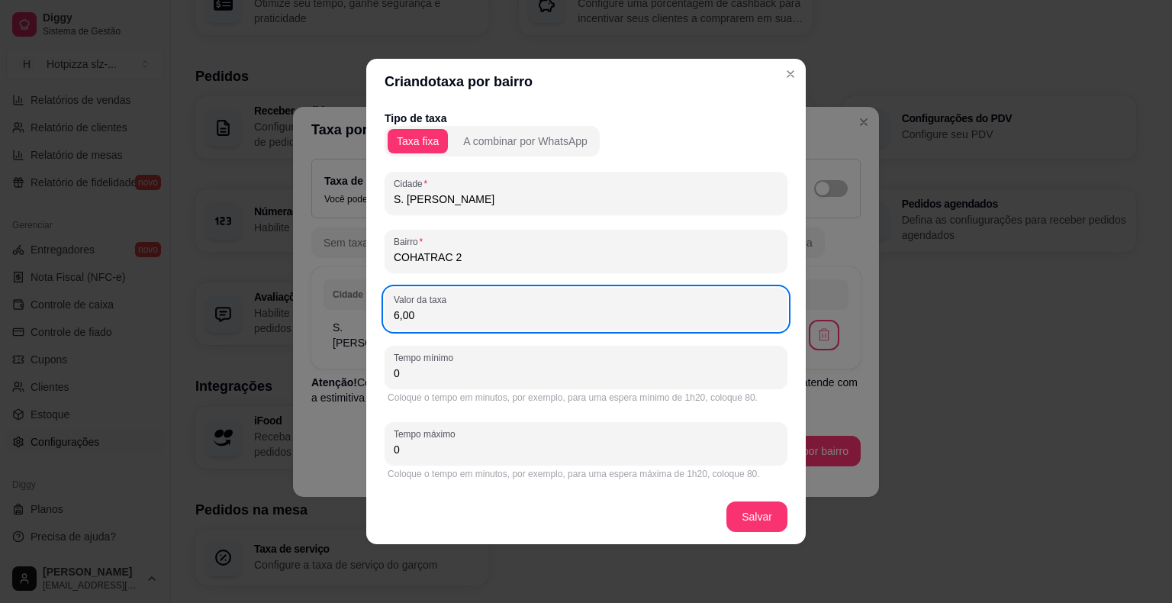
type input "6,00"
click at [495, 383] on div "Tempo mínimo 0" at bounding box center [586, 367] width 403 height 43
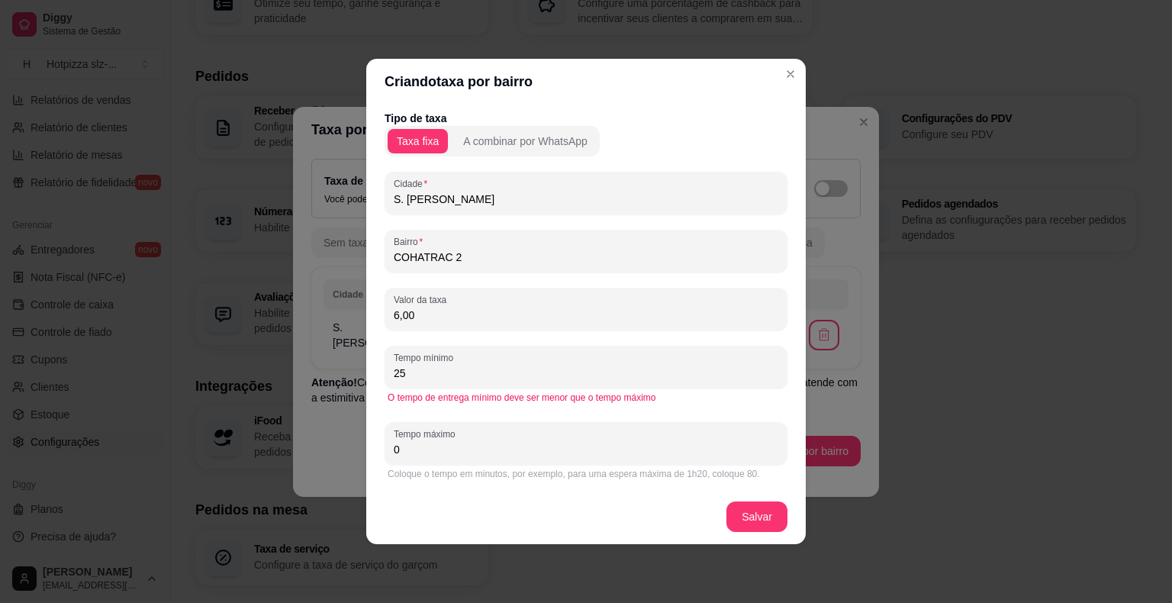
type input "25"
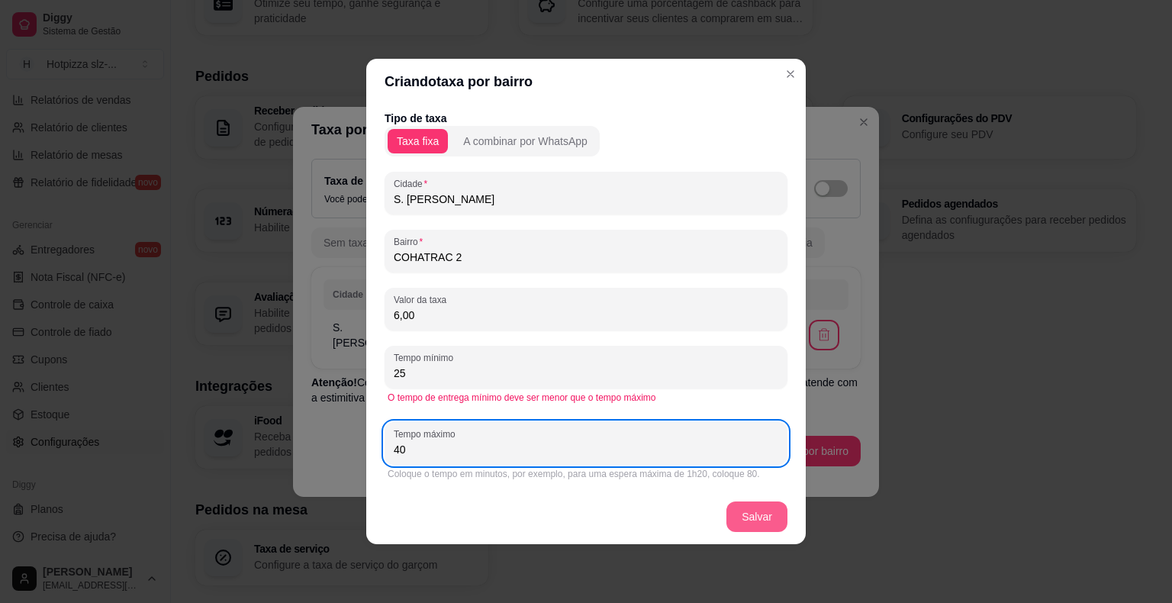
type input "40"
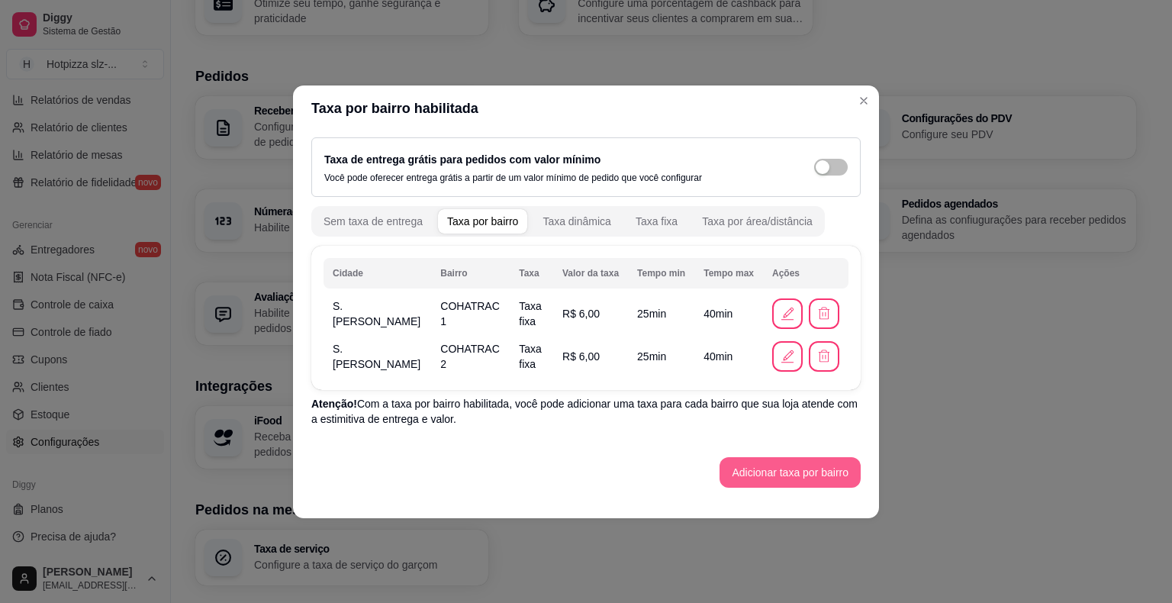
click at [817, 479] on button "Adicionar taxa por bairro" at bounding box center [790, 472] width 141 height 31
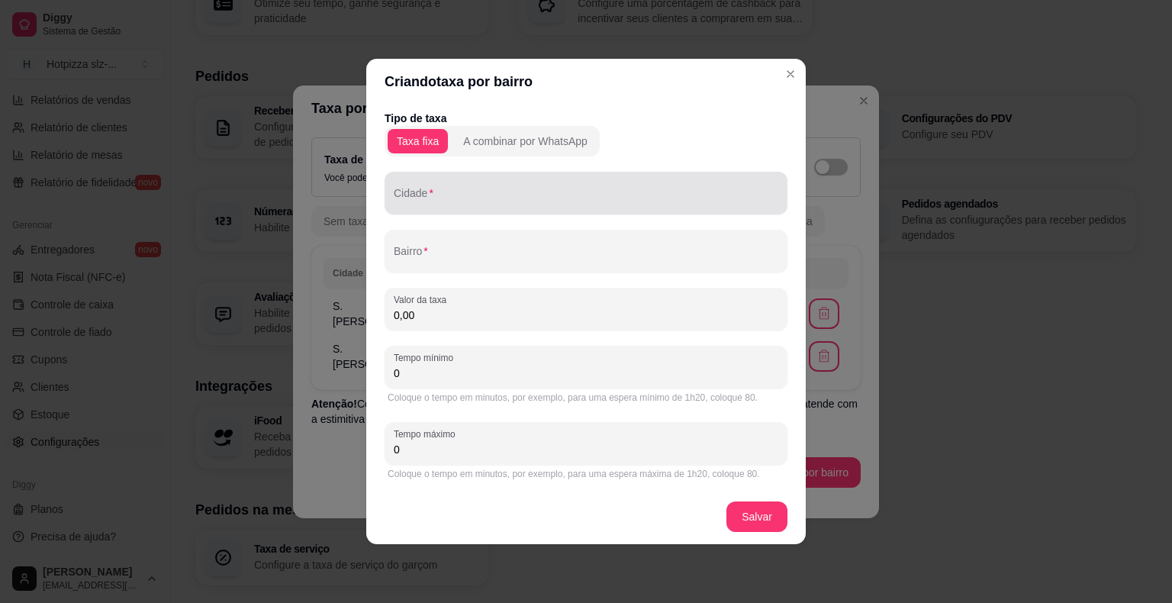
click at [428, 209] on div "Cidade" at bounding box center [586, 193] width 403 height 43
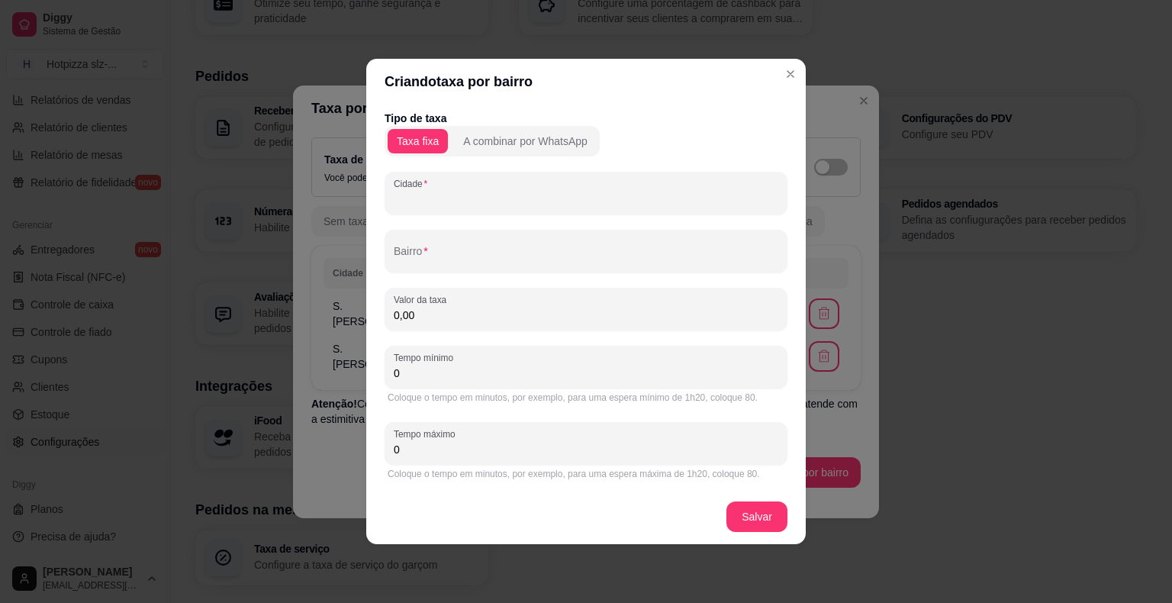
paste input "S. [PERSON_NAME]"
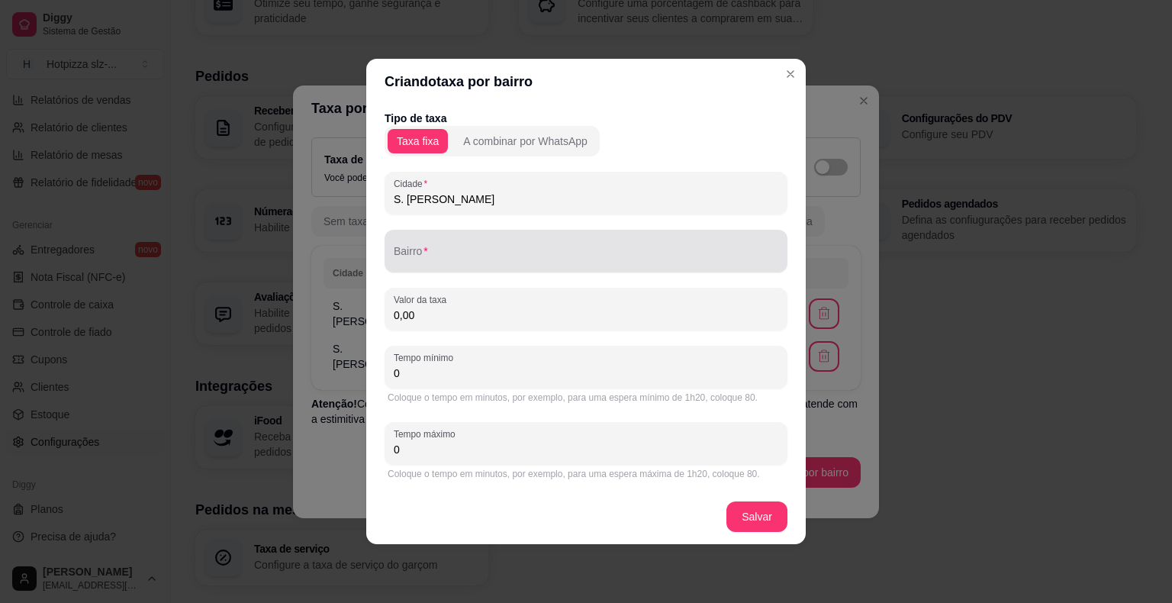
type input "S. [PERSON_NAME]"
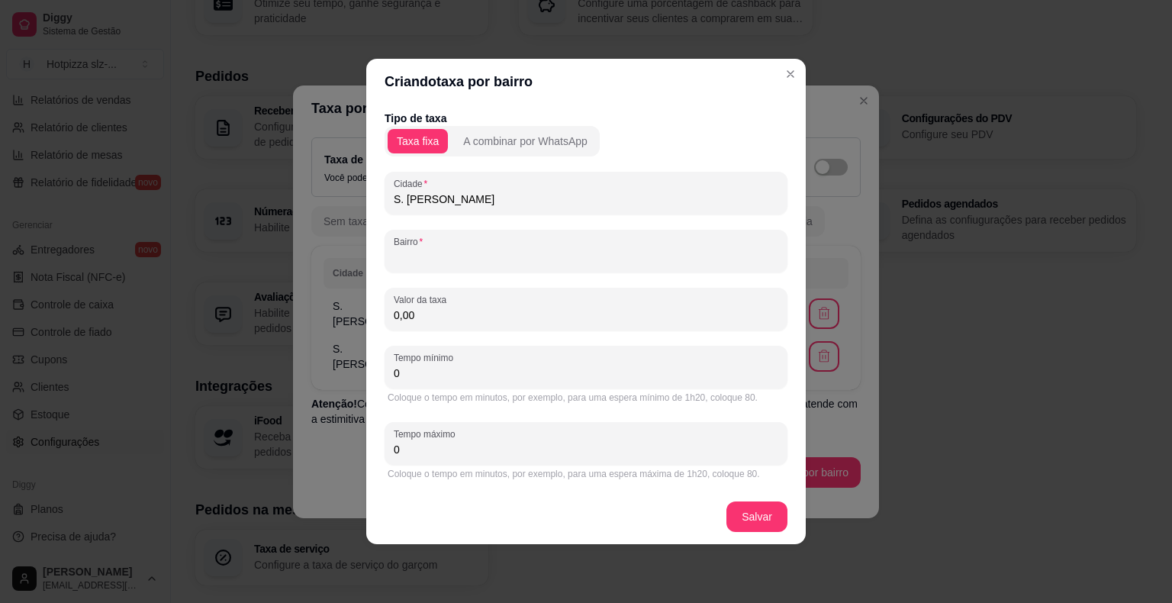
click at [415, 255] on input "Bairro" at bounding box center [586, 257] width 385 height 15
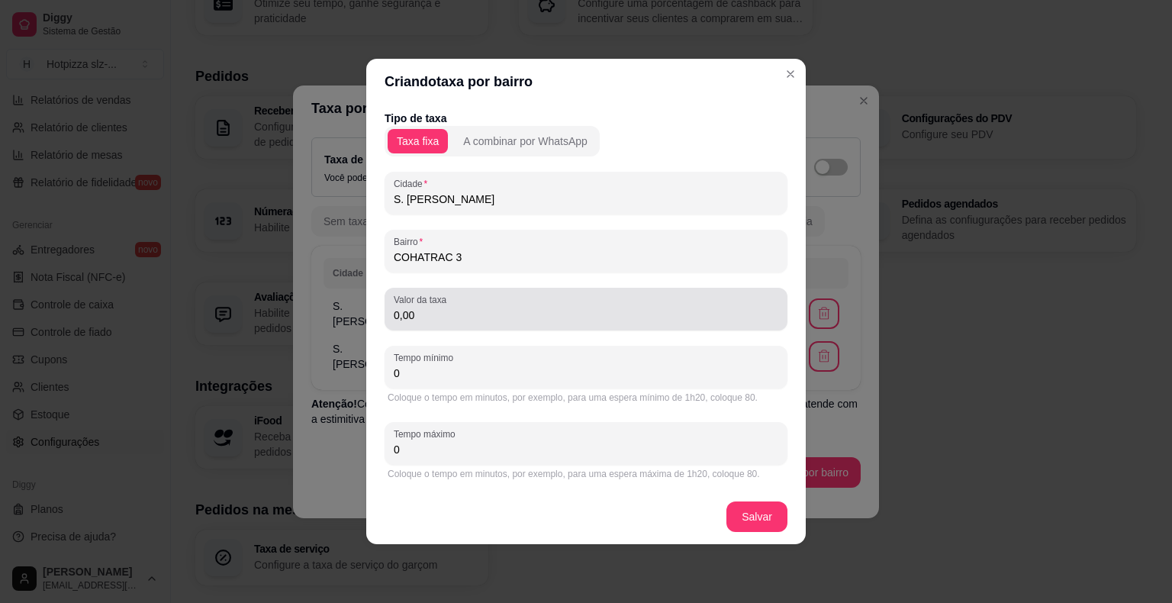
type input "COHATRAC 3"
click at [417, 320] on input "0,00" at bounding box center [586, 315] width 385 height 15
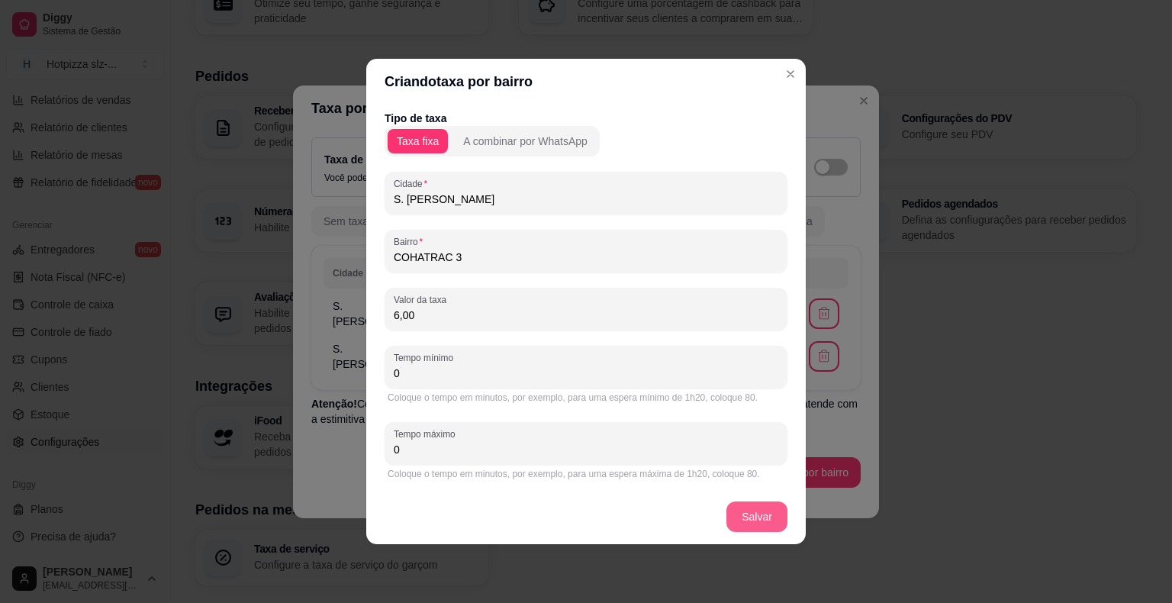
type input "6,00"
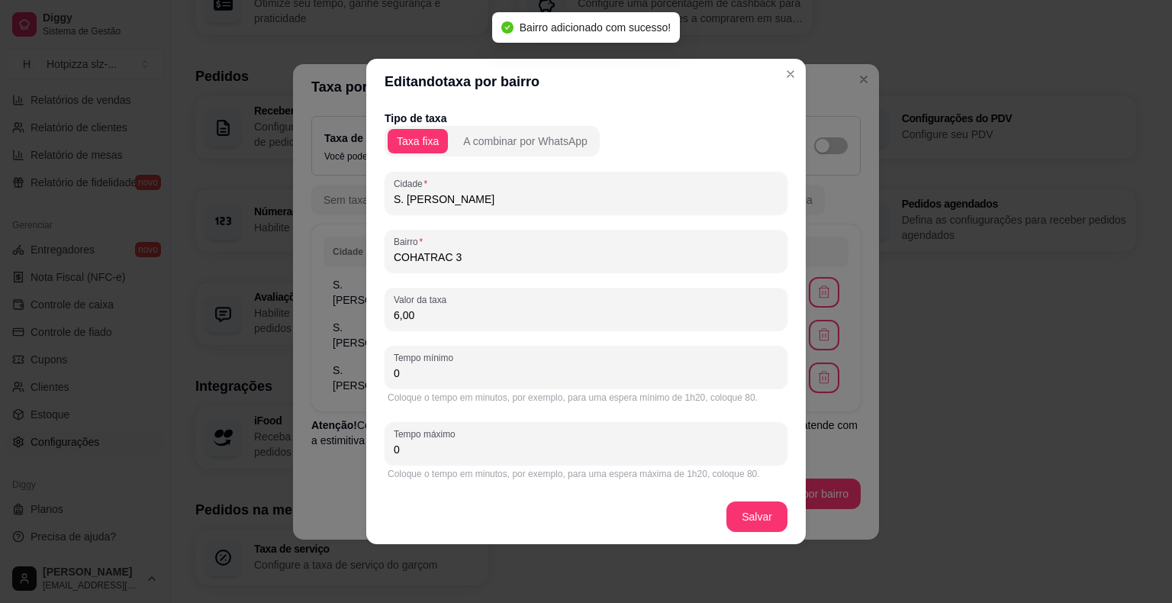
click at [455, 376] on input "0" at bounding box center [586, 373] width 385 height 15
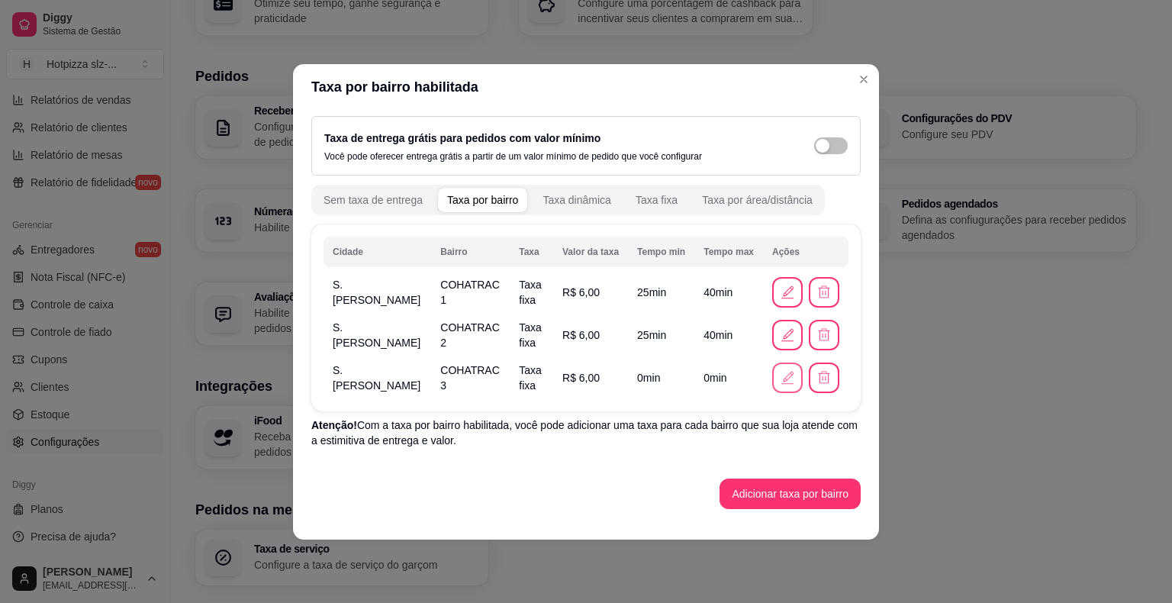
click at [794, 378] on icon "button" at bounding box center [787, 377] width 17 height 17
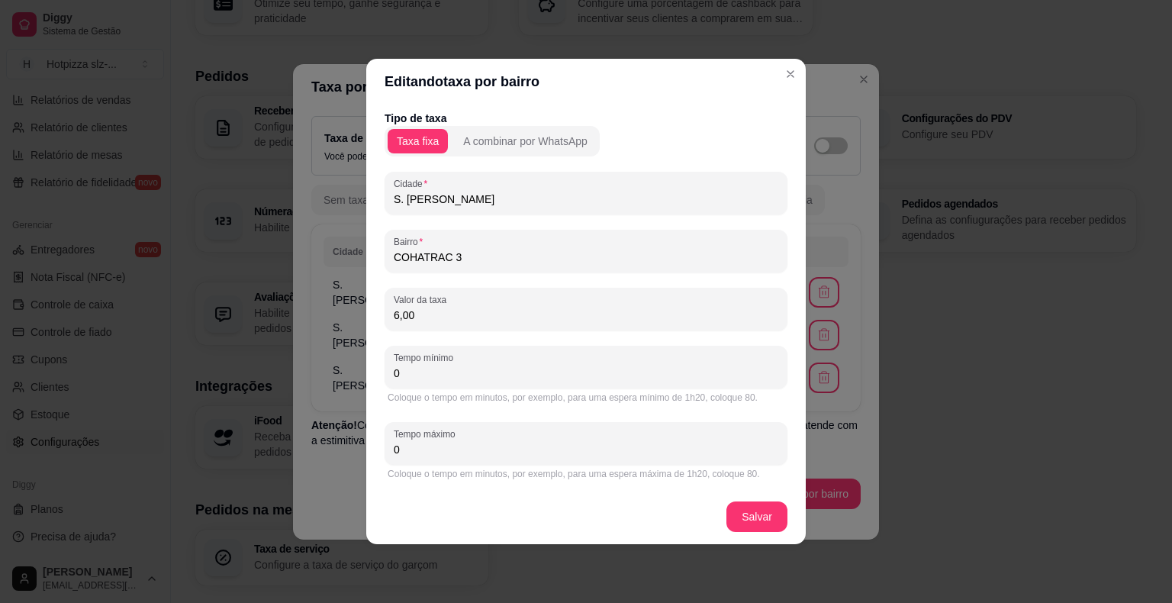
click at [427, 376] on input "0" at bounding box center [586, 373] width 385 height 15
type input "25"
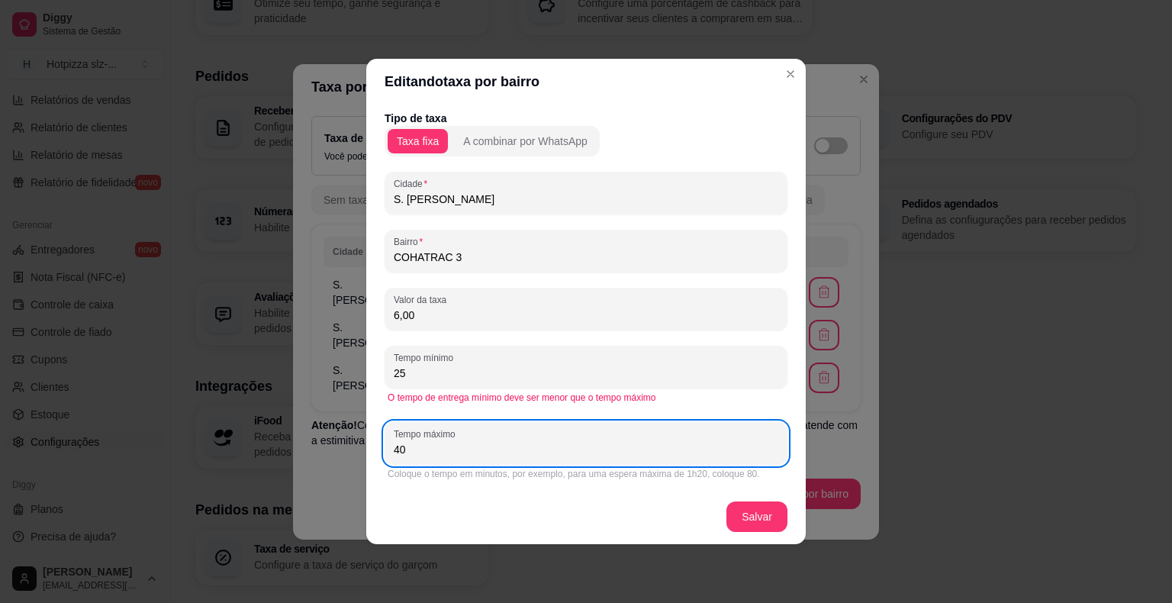
type input "40"
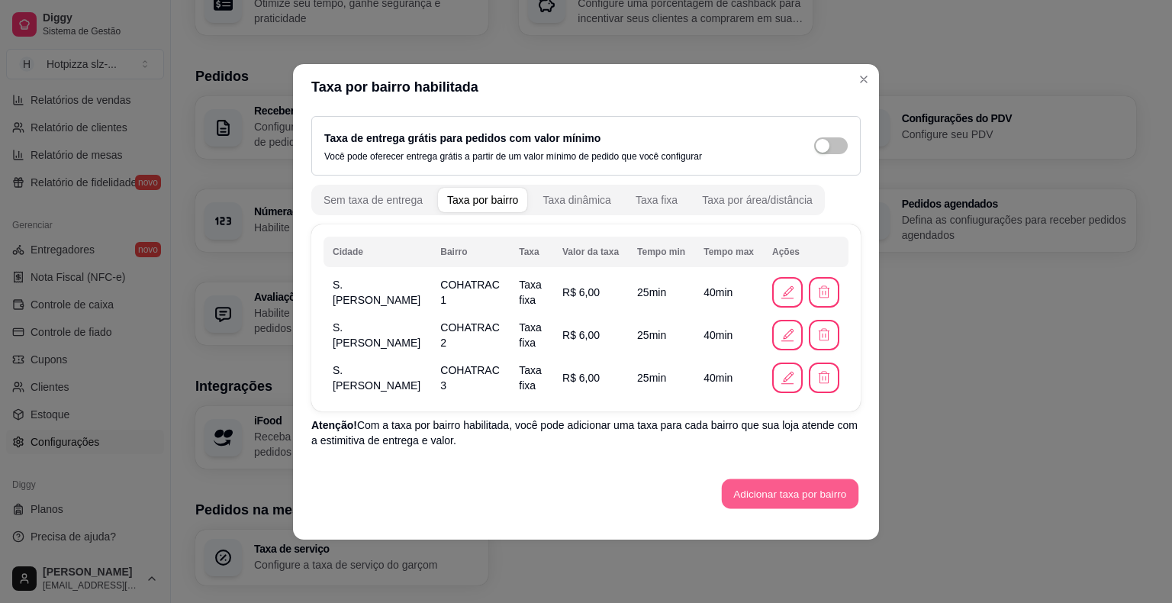
click at [800, 498] on button "Adicionar taxa por bairro" at bounding box center [790, 494] width 137 height 30
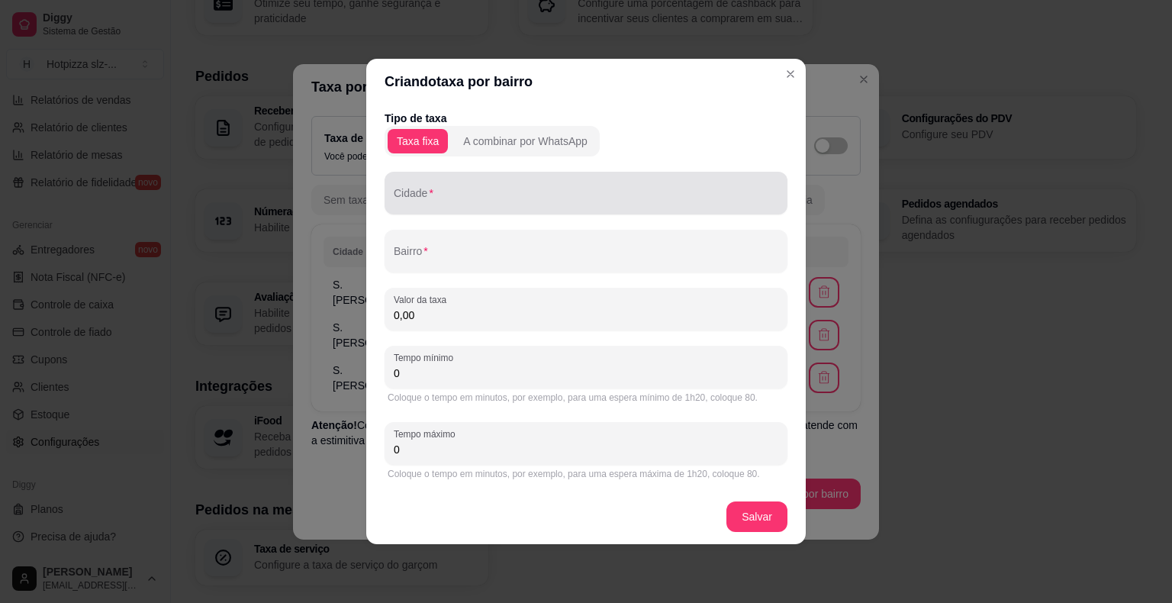
click at [437, 203] on input "Cidade" at bounding box center [586, 199] width 385 height 15
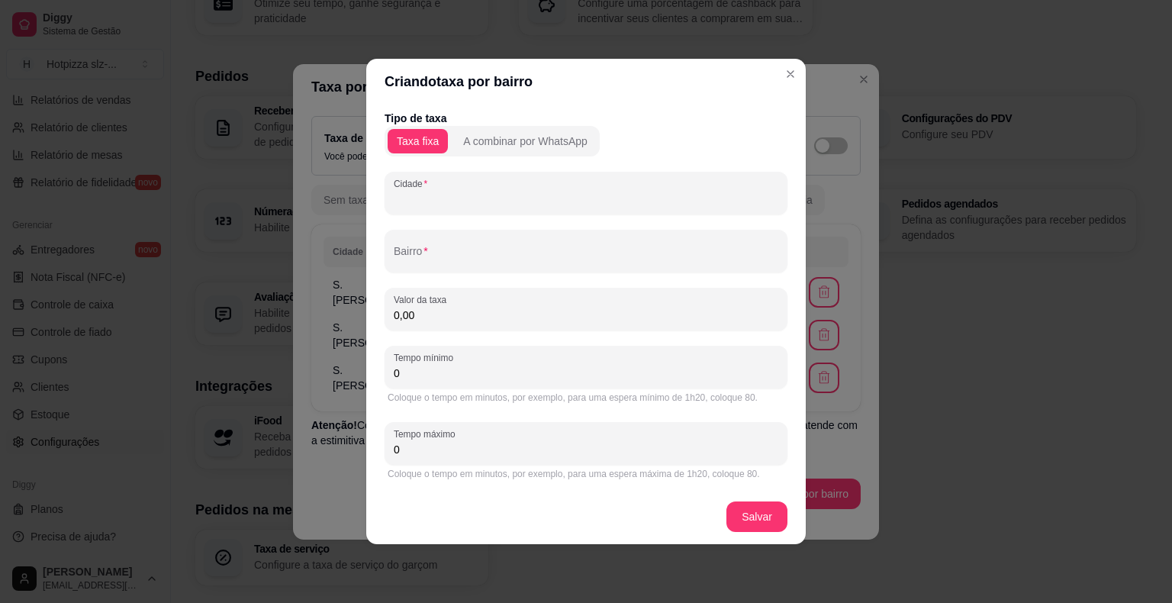
paste input "S. [PERSON_NAME]"
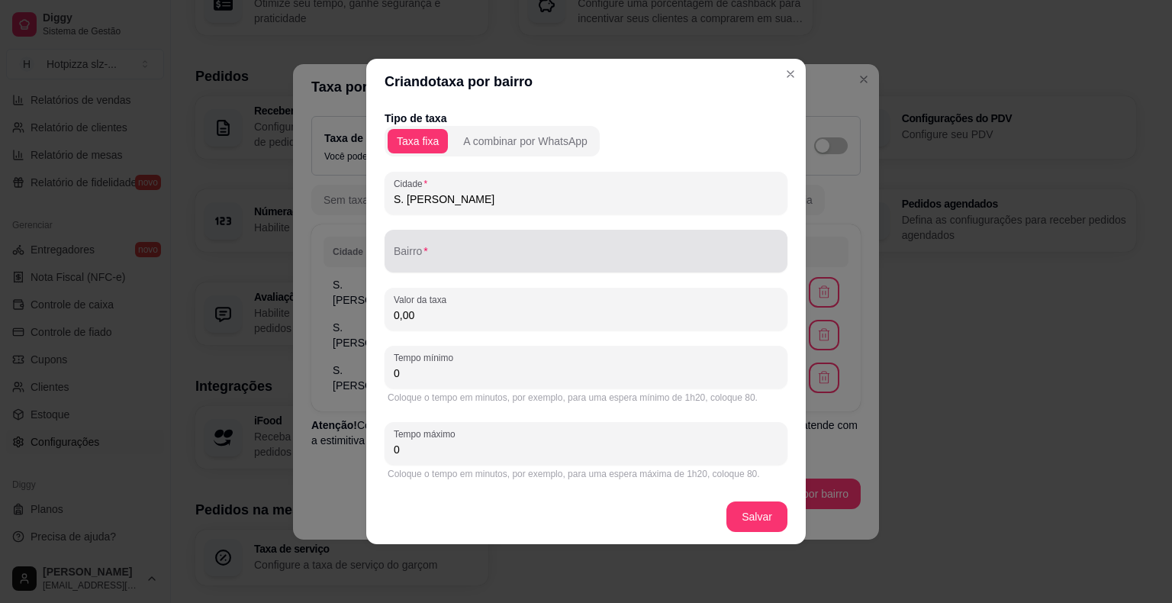
type input "S. [PERSON_NAME]"
click at [437, 267] on div "Bairro" at bounding box center [586, 251] width 403 height 43
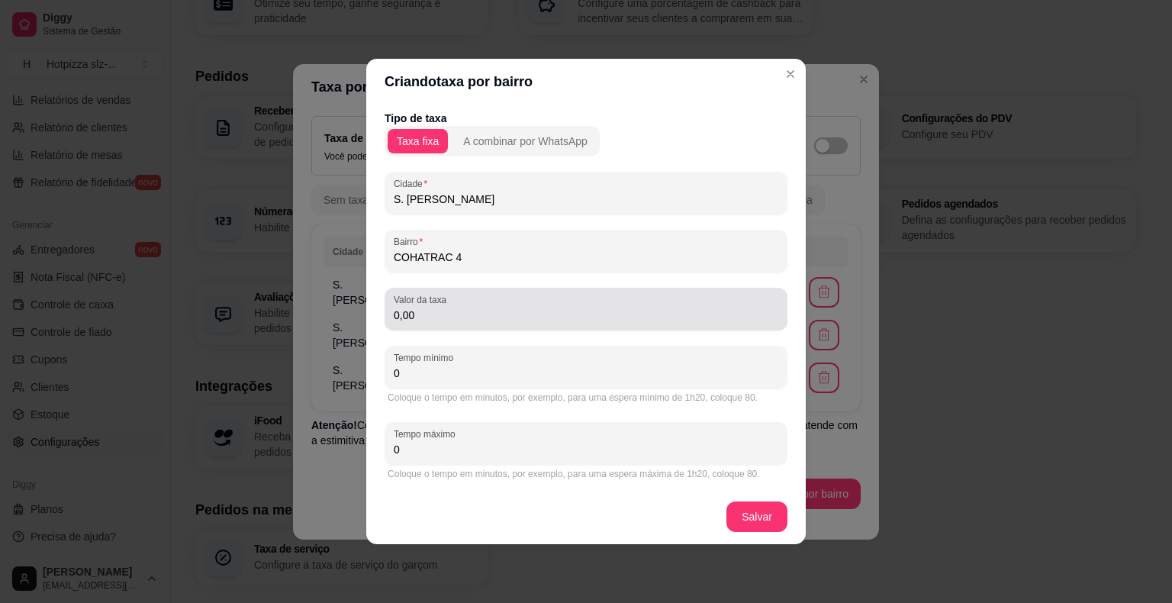
type input "COHATRAC 4"
click at [430, 320] on input "0,00" at bounding box center [586, 315] width 385 height 15
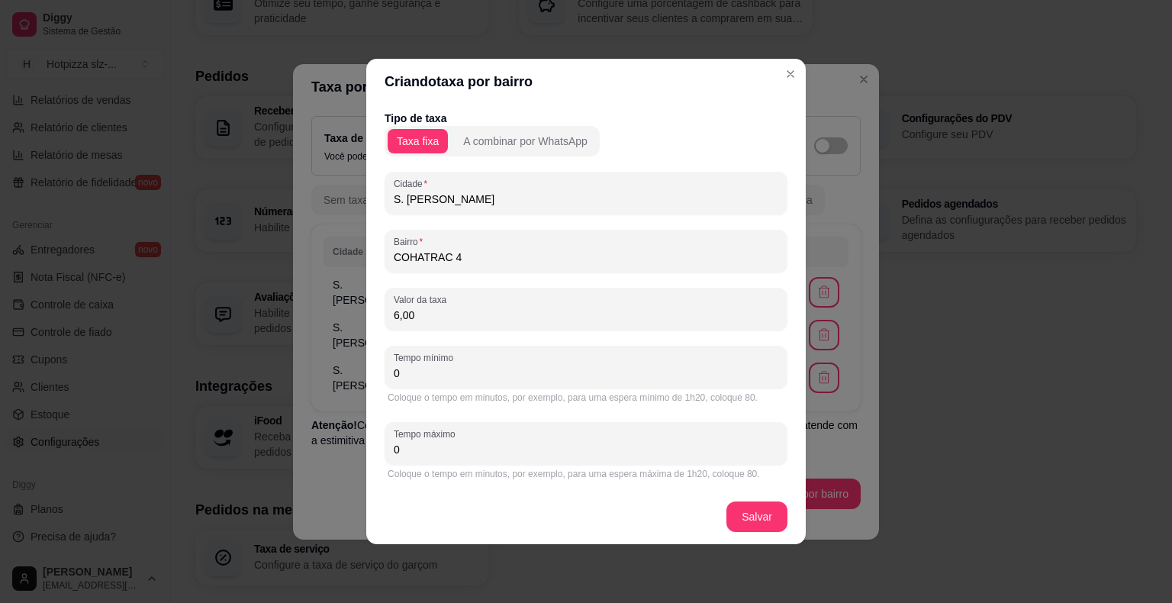
type input "6,00"
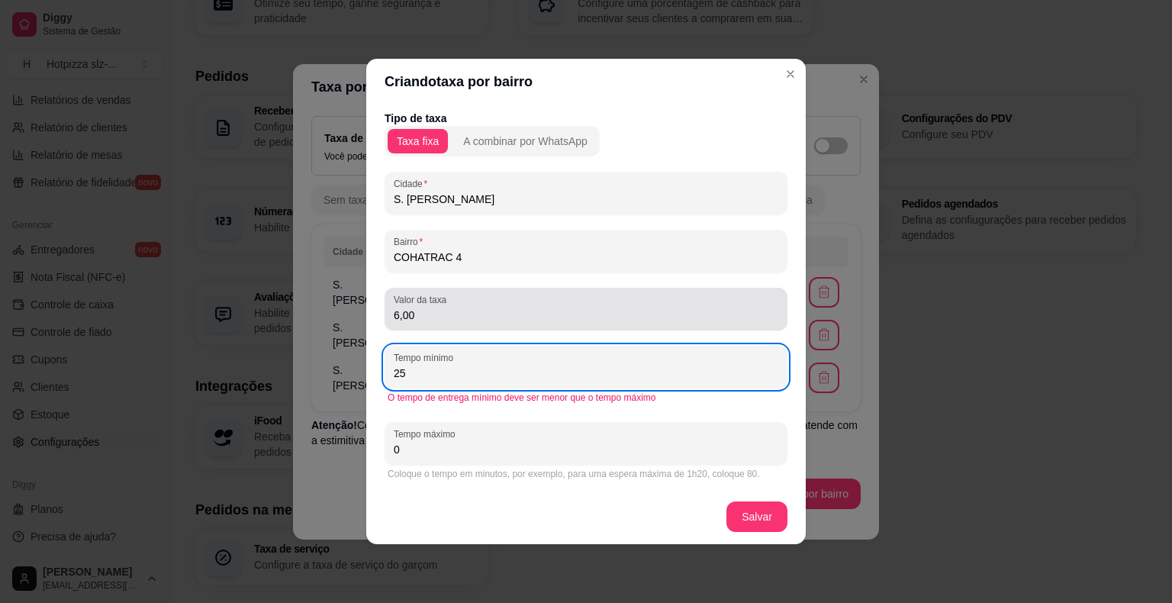
type input "25"
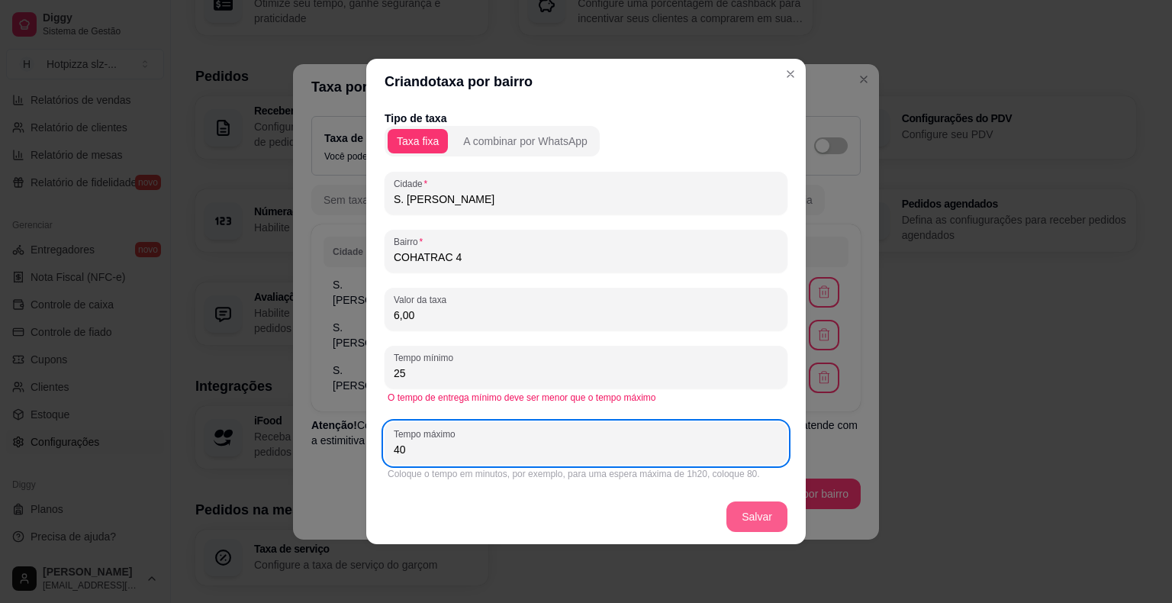
type input "40"
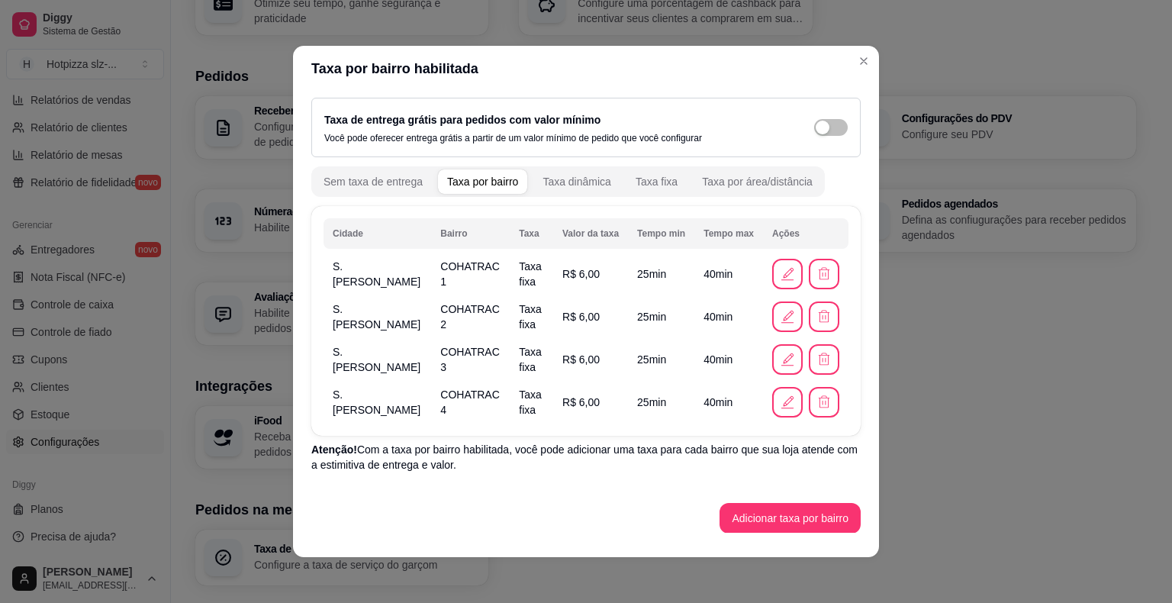
scroll to position [6, 0]
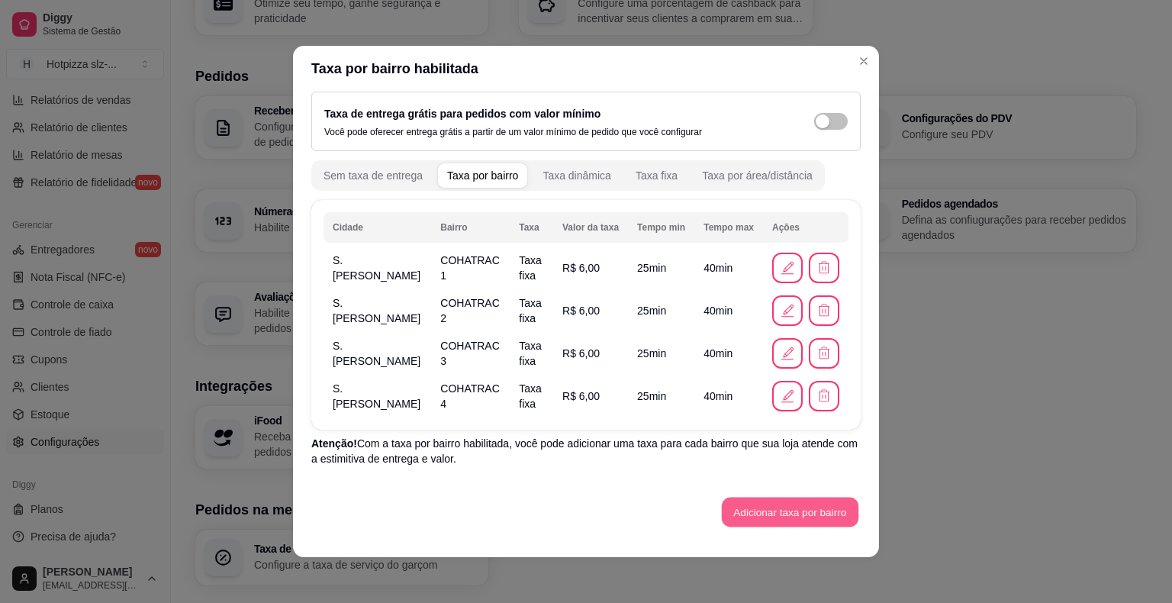
click at [757, 512] on button "Adicionar taxa por bairro" at bounding box center [790, 513] width 137 height 30
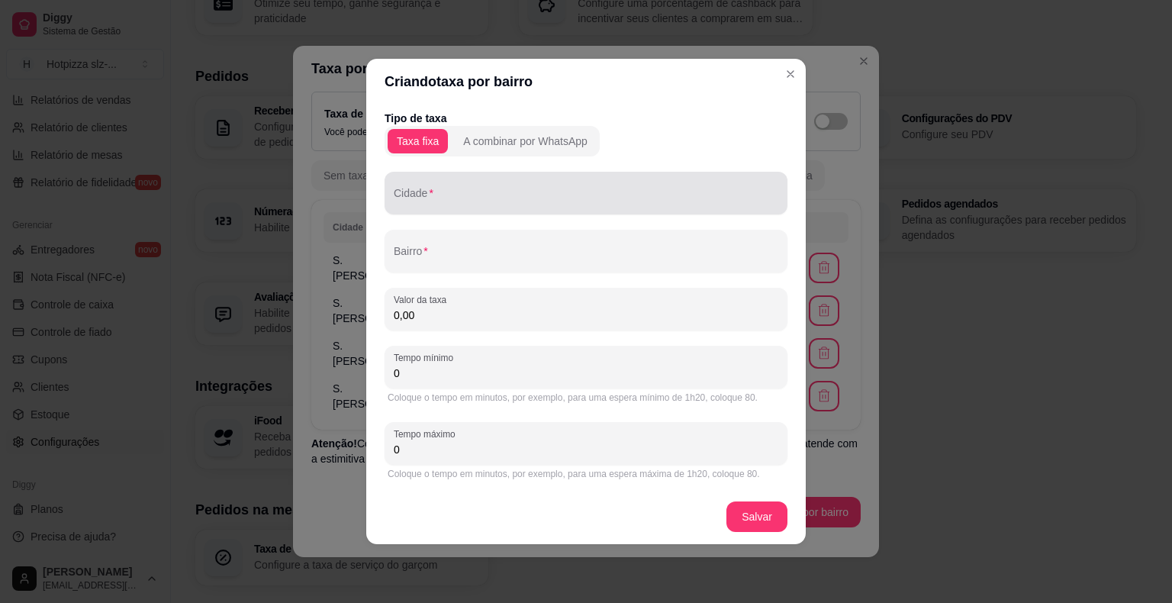
click at [427, 202] on input "Cidade" at bounding box center [586, 199] width 385 height 15
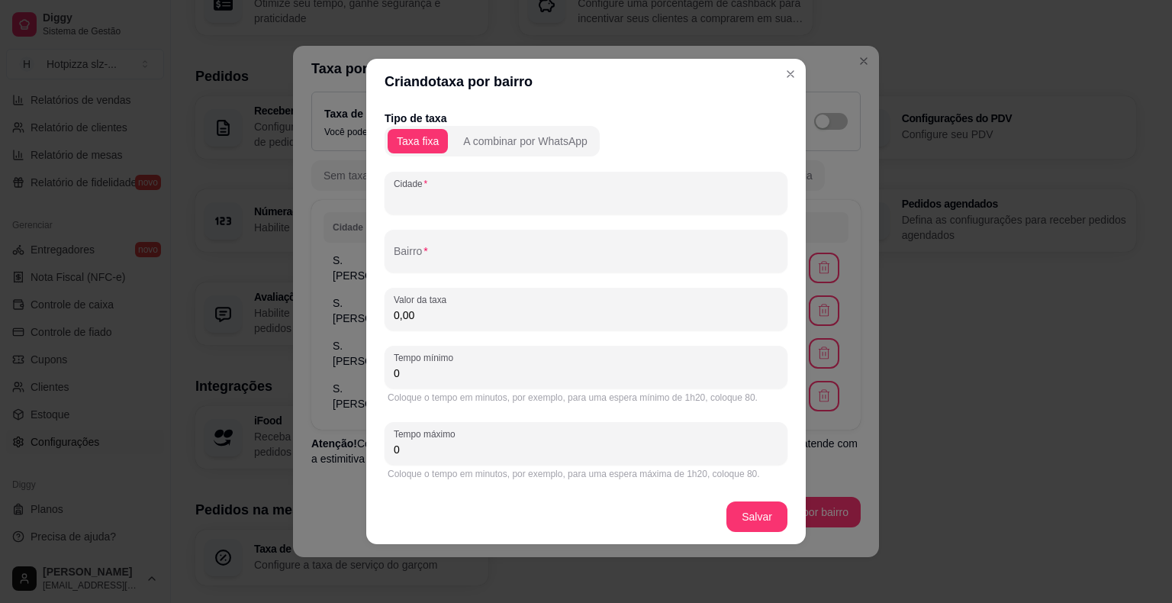
paste input "S. [PERSON_NAME]"
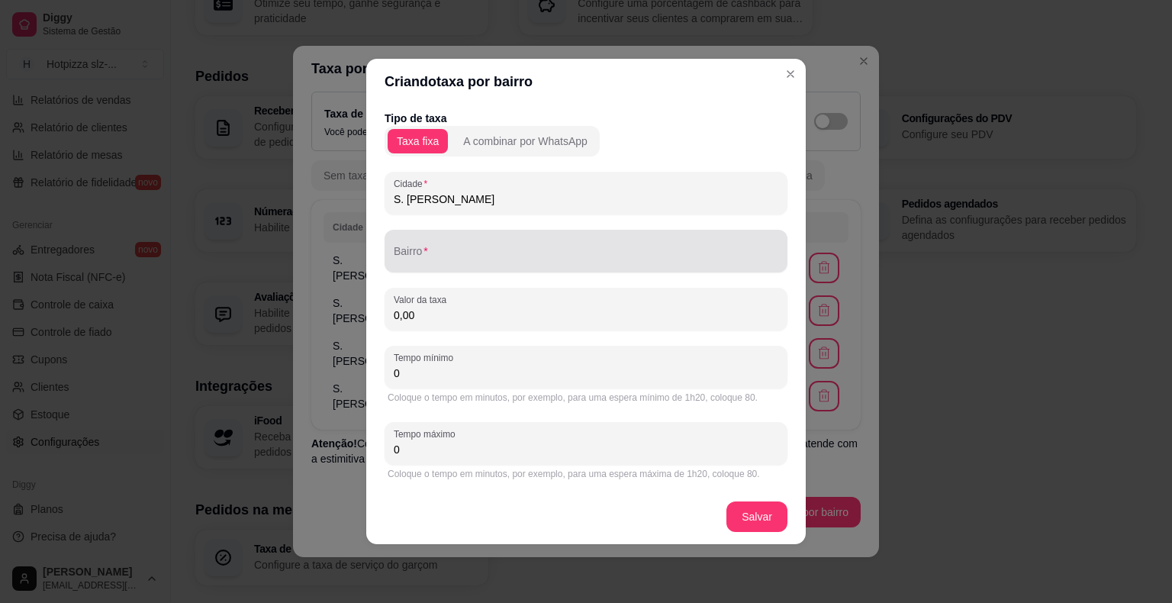
type input "S. [PERSON_NAME]"
click at [447, 261] on input "Bairro" at bounding box center [586, 257] width 385 height 15
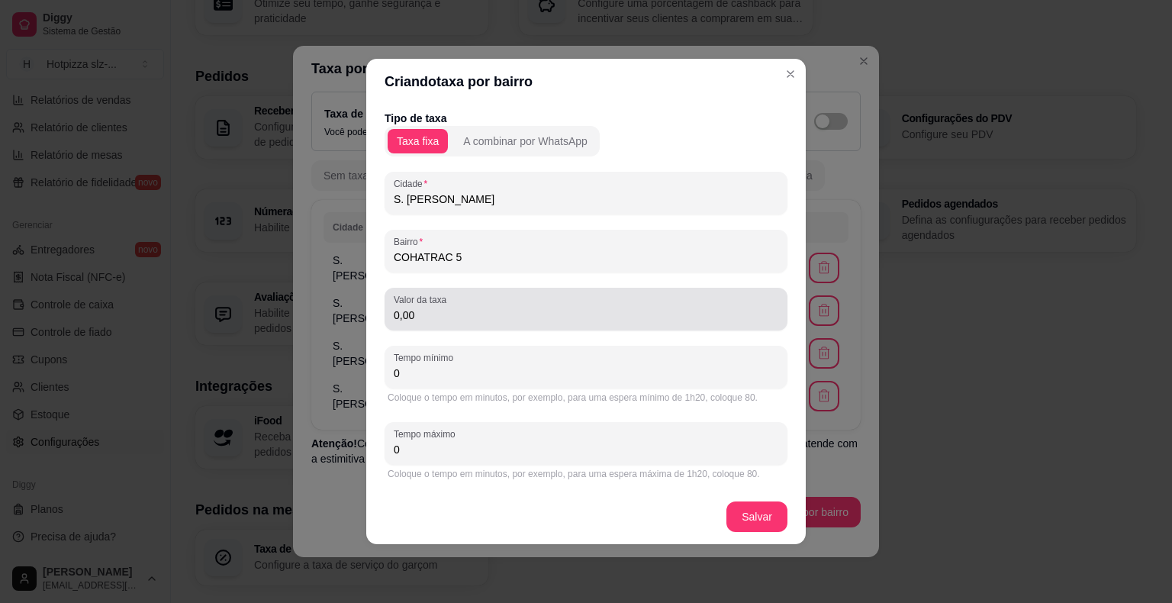
type input "COHATRAC 5"
click at [462, 319] on input "0,00" at bounding box center [586, 315] width 385 height 15
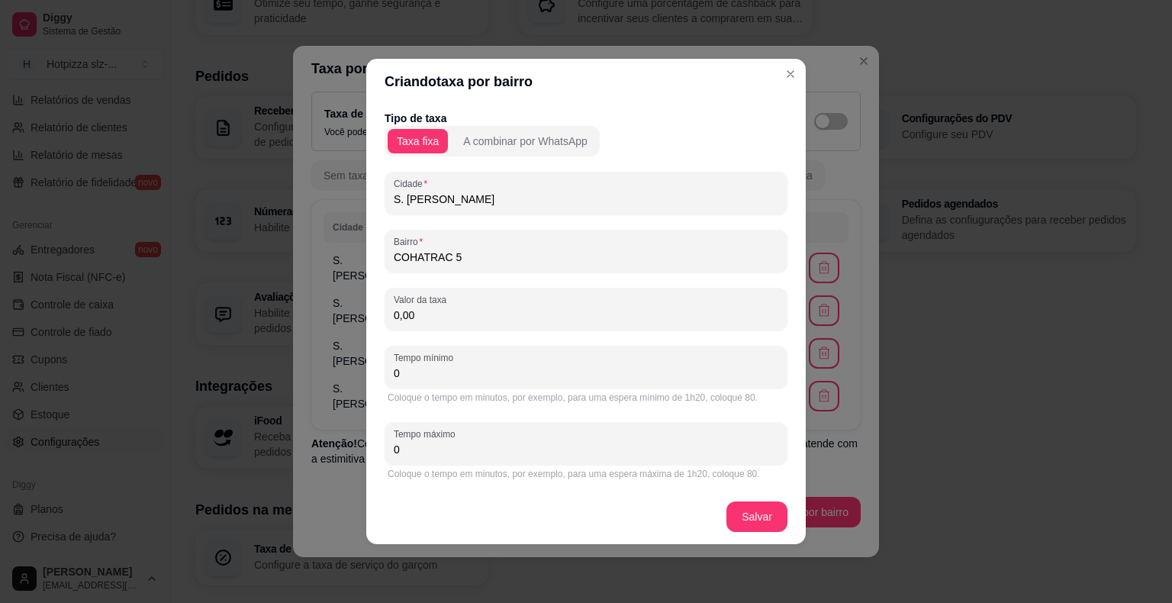
click at [427, 310] on input "0,00" at bounding box center [586, 315] width 385 height 15
type input "4,00"
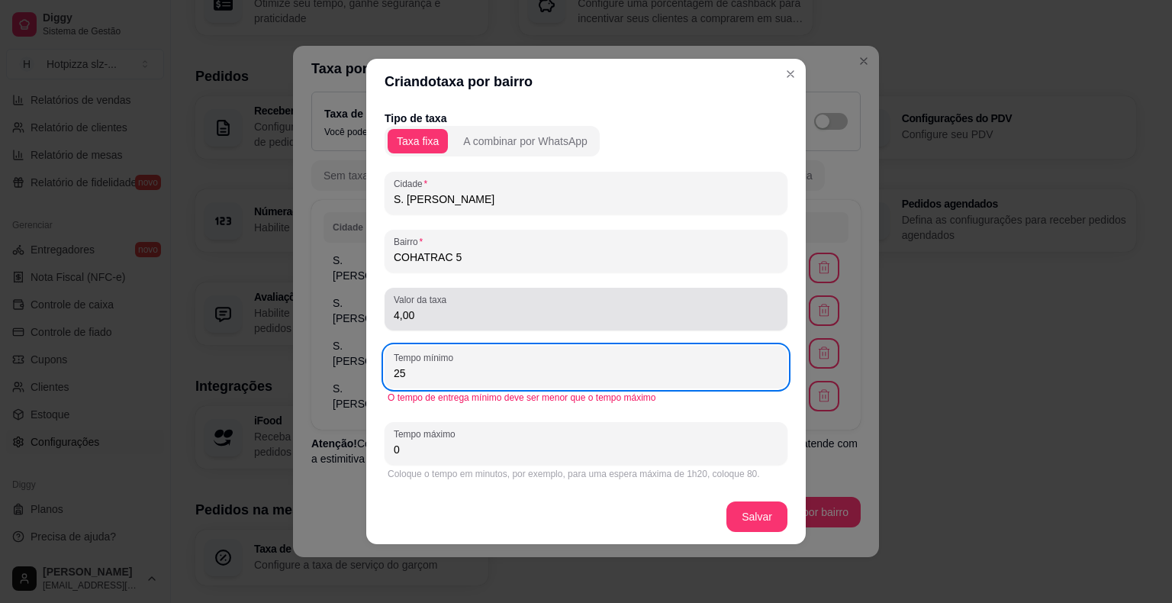
type input "25"
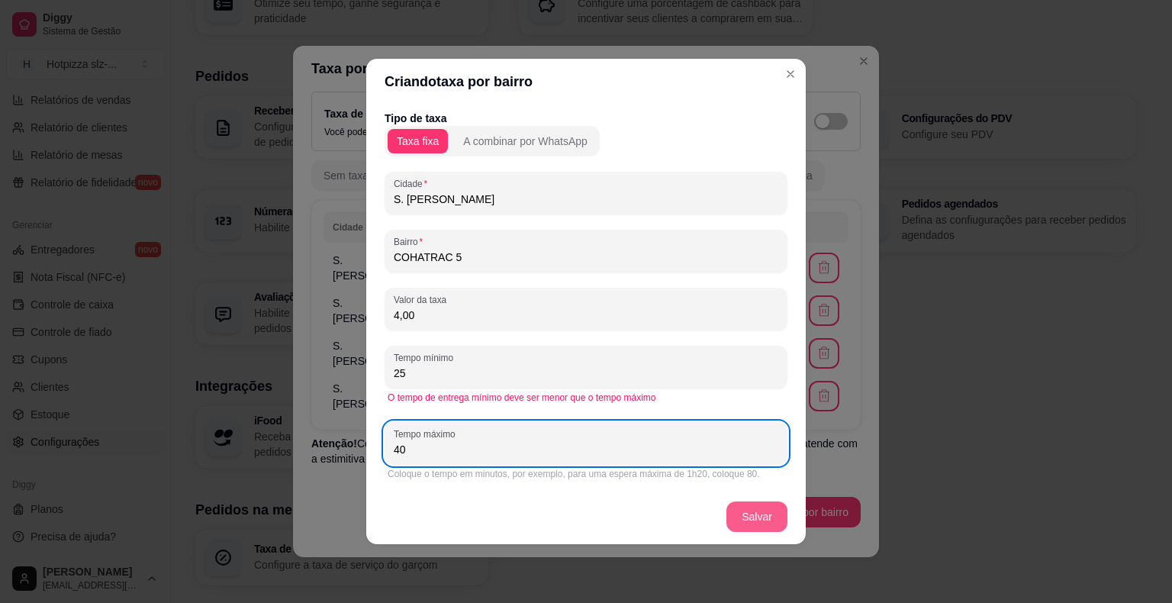
type input "40"
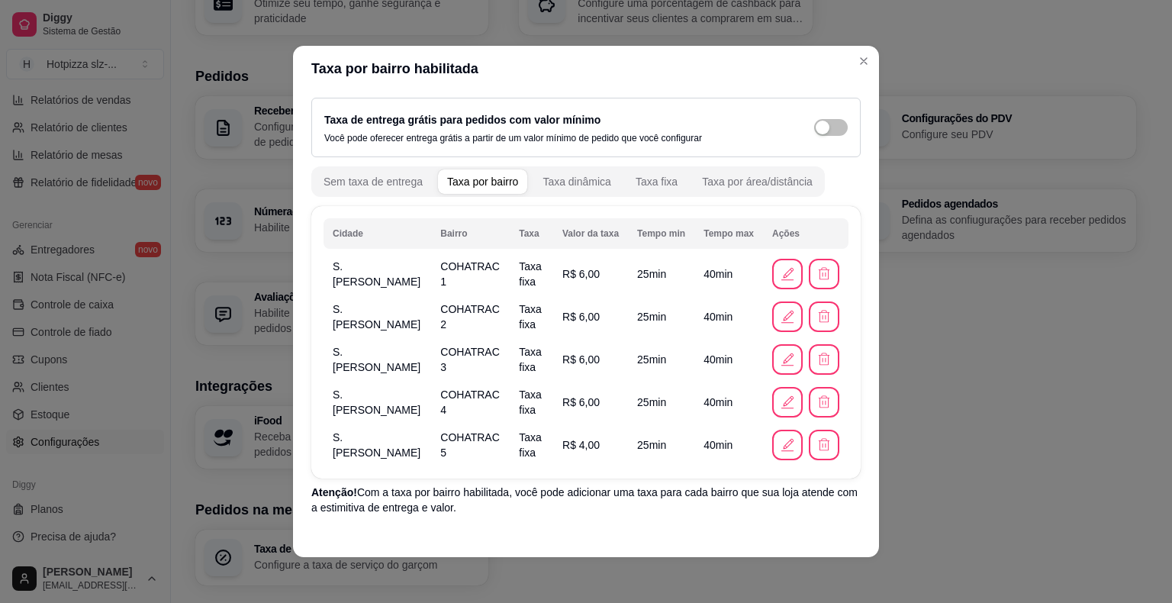
scroll to position [49, 0]
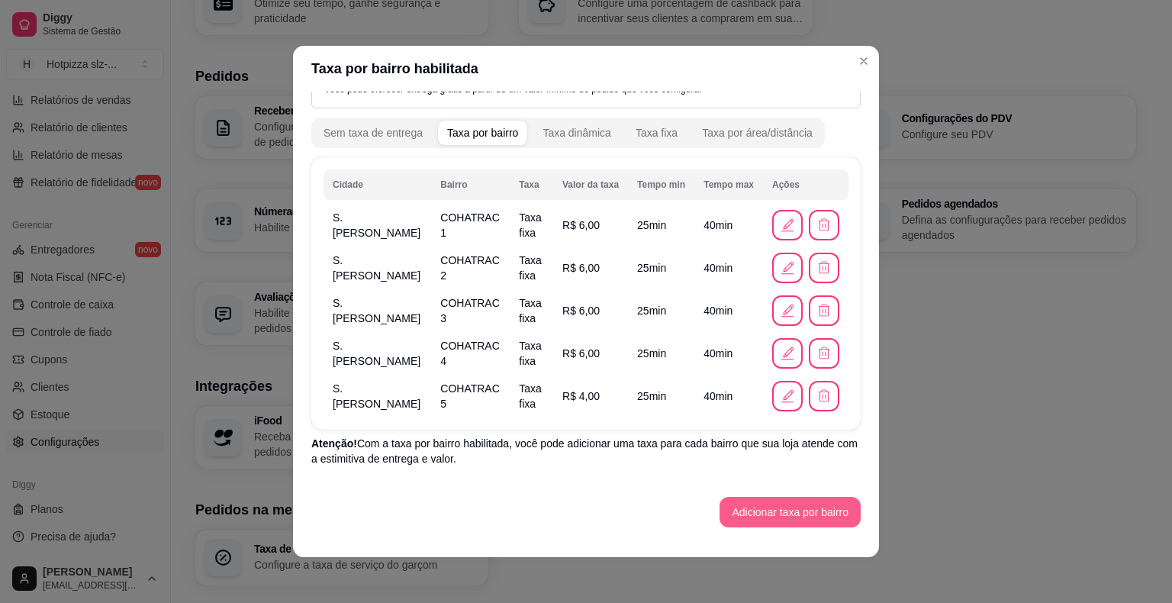
click at [775, 517] on button "Adicionar taxa por bairro" at bounding box center [790, 512] width 141 height 31
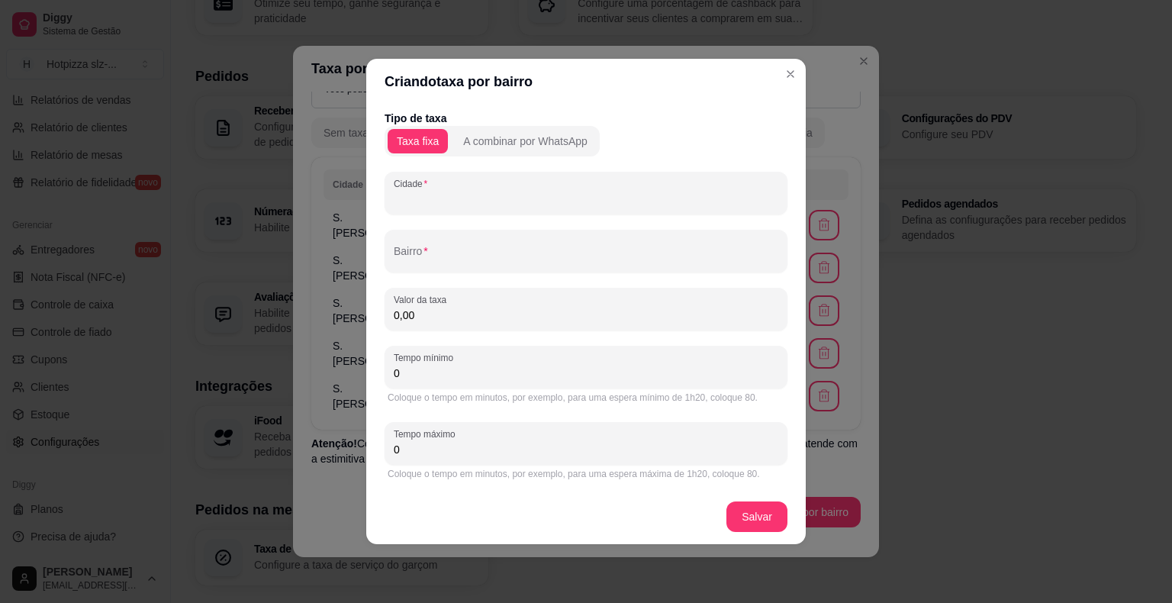
click at [423, 206] on input "Cidade" at bounding box center [586, 199] width 385 height 15
paste input "S. [PERSON_NAME]"
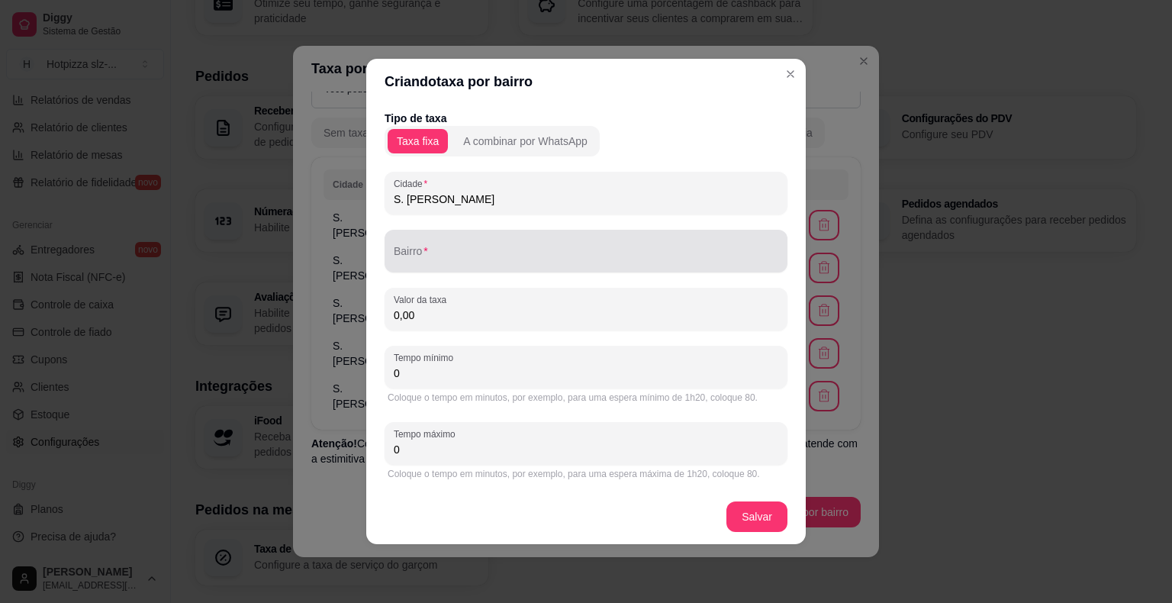
type input "S. [PERSON_NAME]"
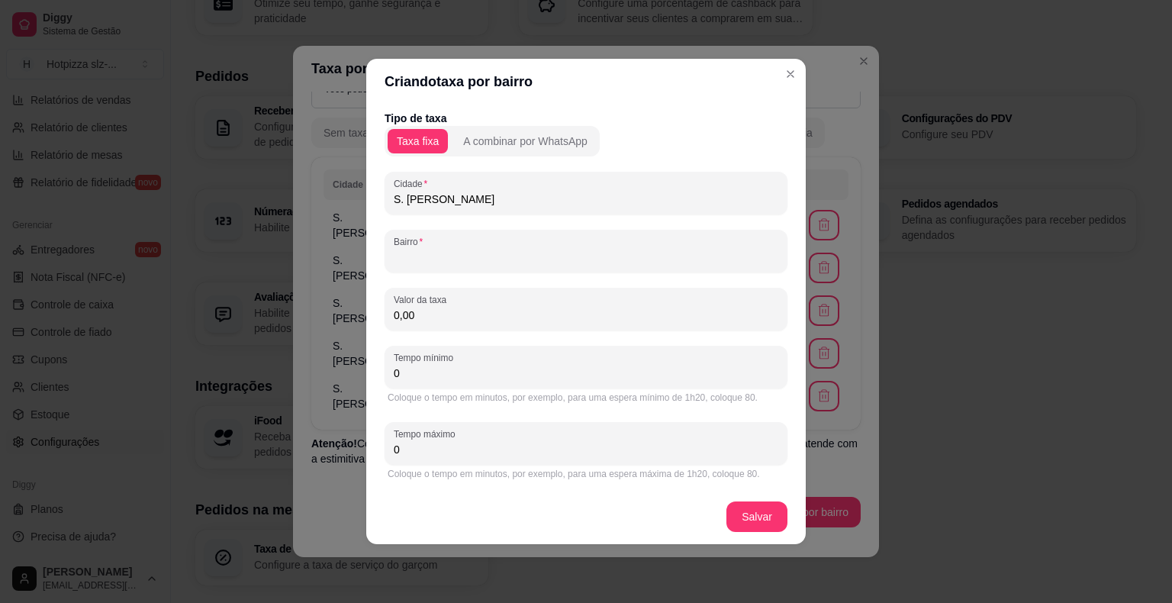
click at [434, 258] on input "Bairro" at bounding box center [586, 257] width 385 height 15
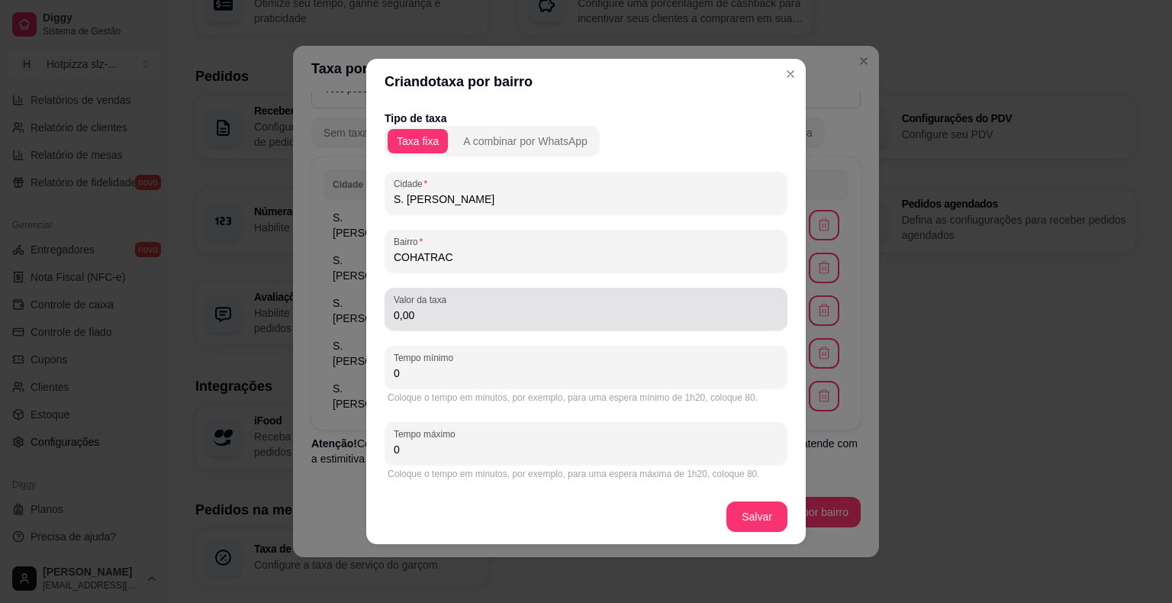
type input "COHATRAC"
click at [464, 322] on input "0,00" at bounding box center [586, 315] width 385 height 15
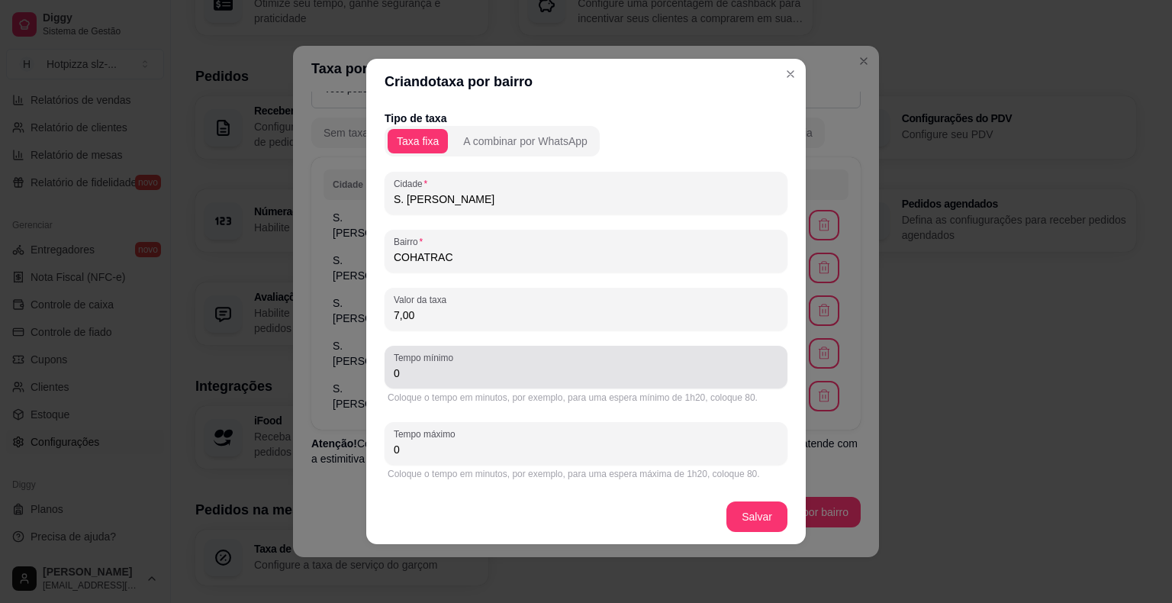
type input "7,00"
click at [472, 385] on div "Tempo mínimo 0" at bounding box center [586, 367] width 403 height 43
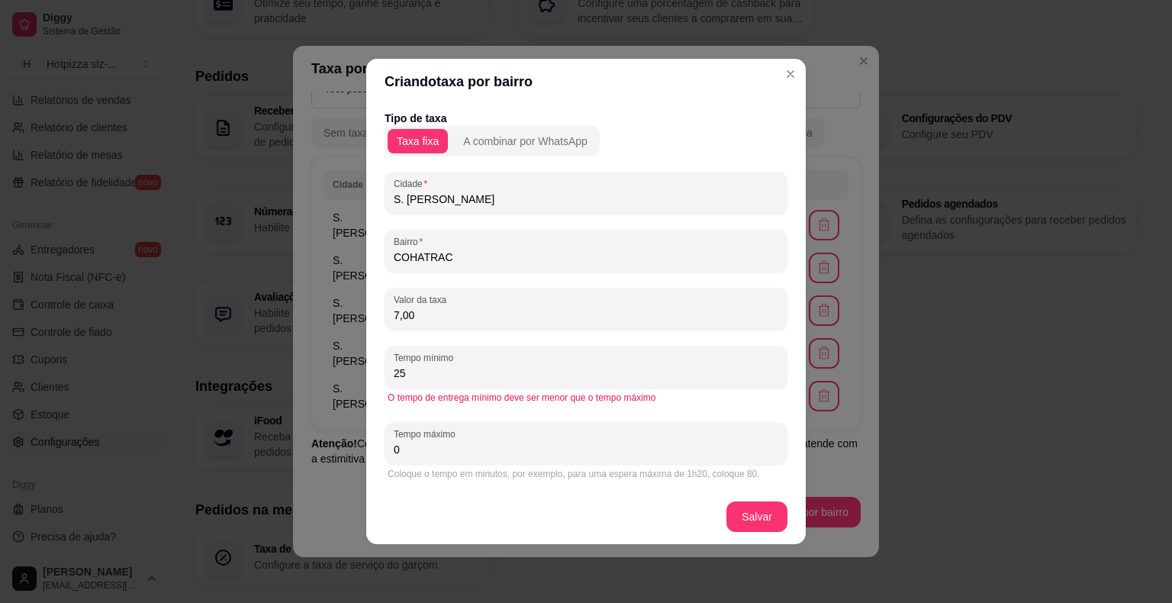
type input "25"
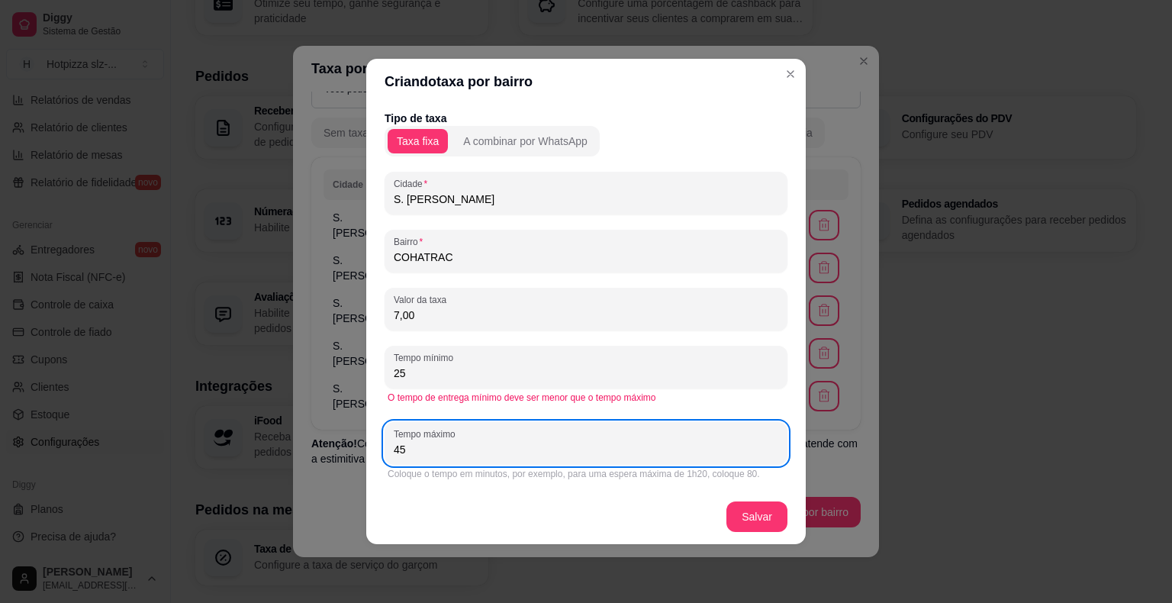
type input "45"
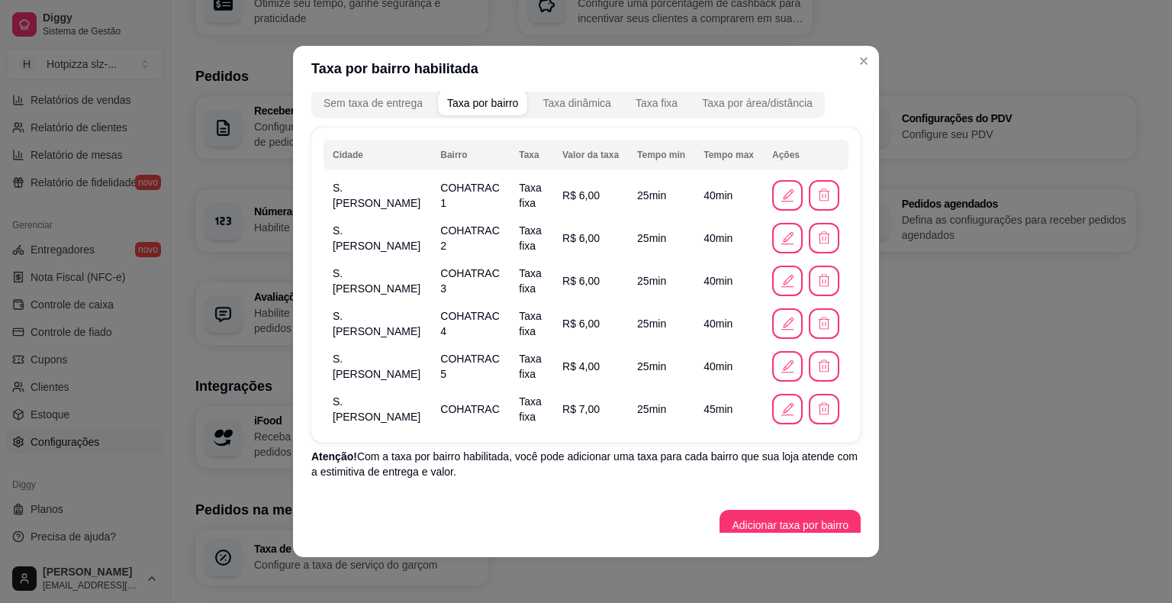
scroll to position [92, 0]
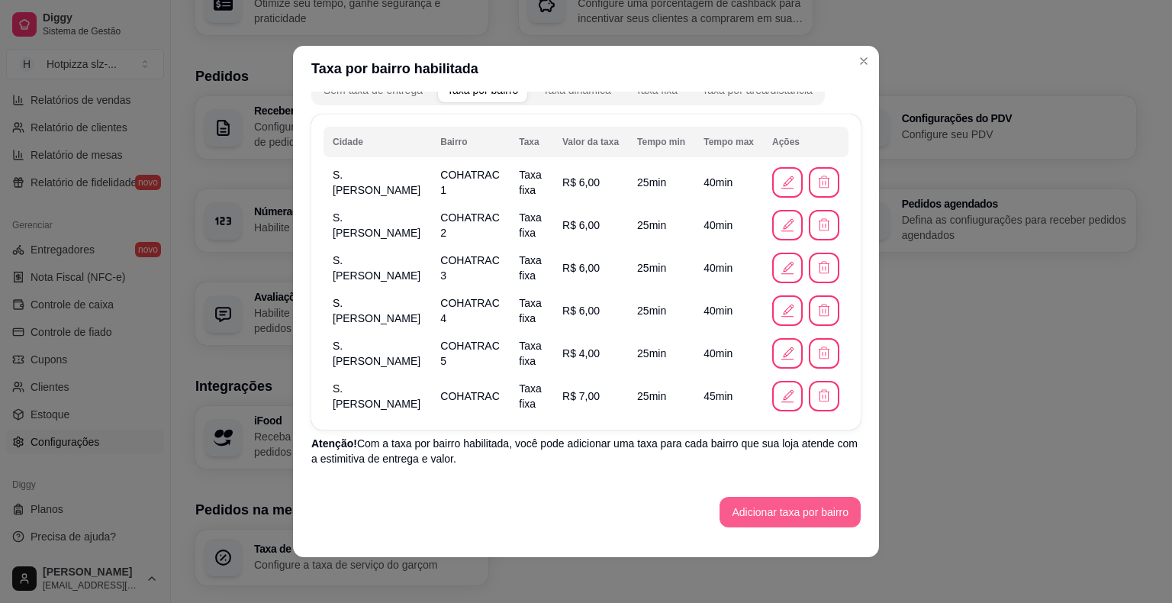
click at [771, 512] on button "Adicionar taxa por bairro" at bounding box center [790, 512] width 141 height 31
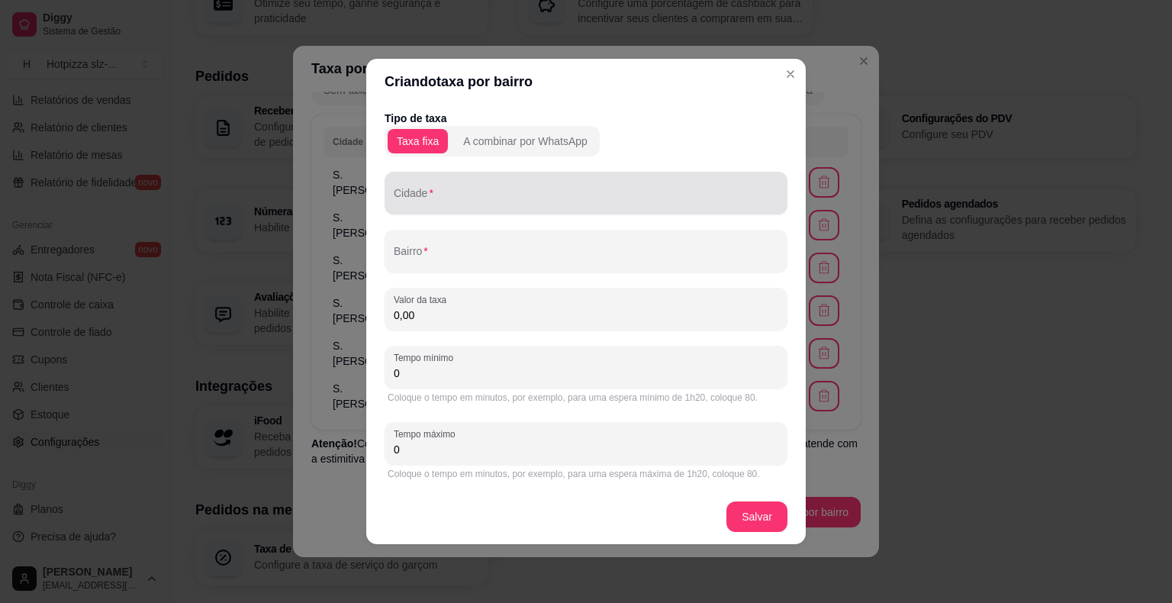
click at [443, 201] on input "Cidade" at bounding box center [586, 199] width 385 height 15
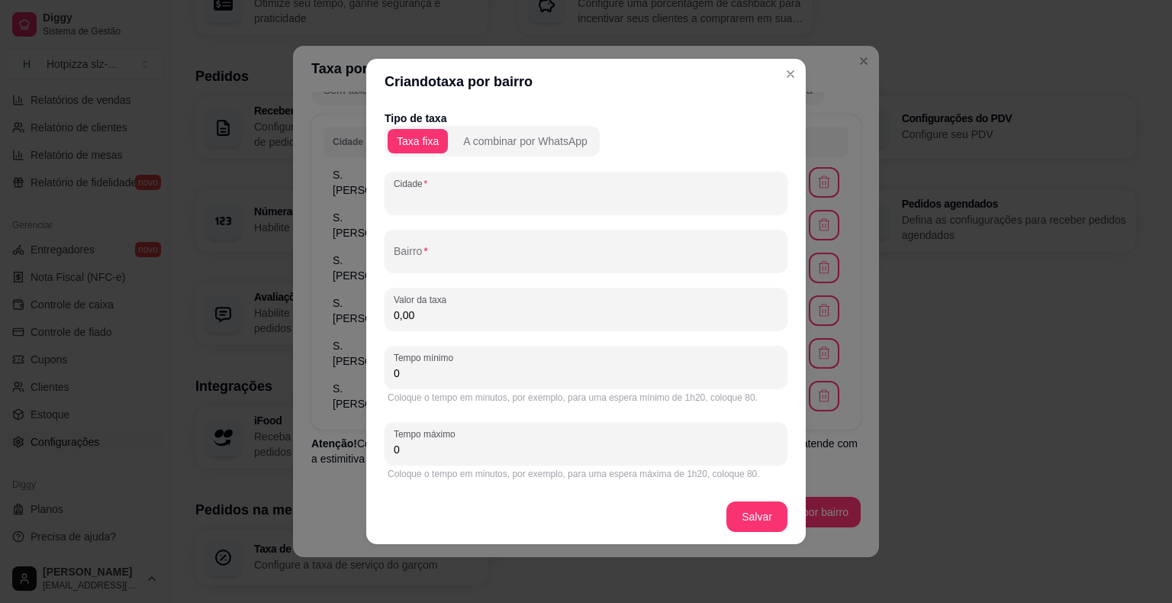
paste input "S. [PERSON_NAME]"
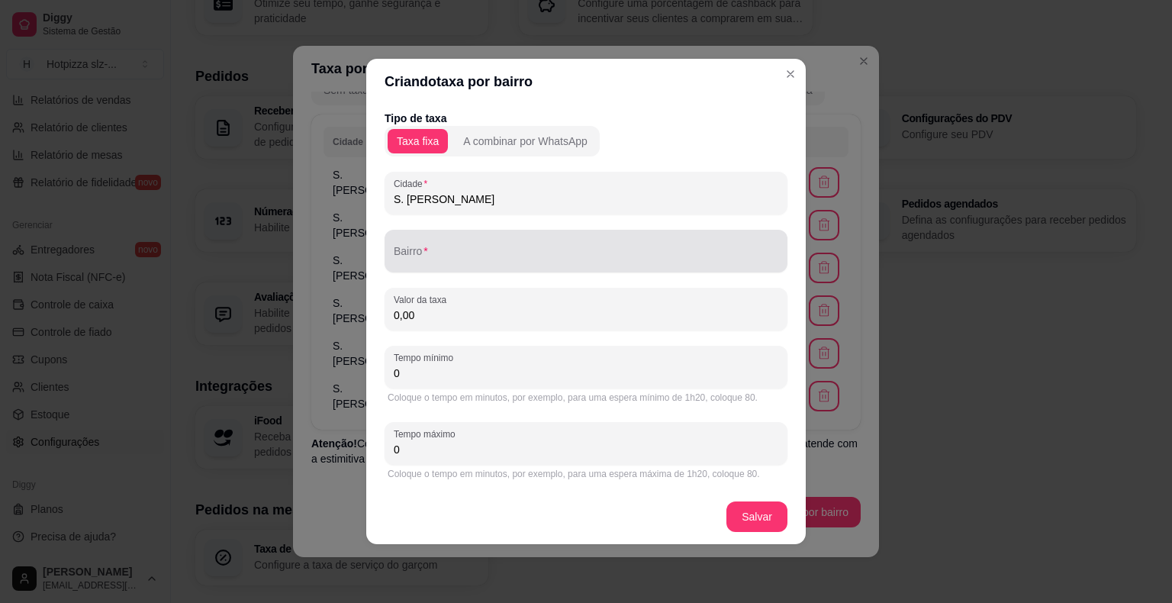
type input "S. [PERSON_NAME]"
click at [430, 258] on input "Bairro" at bounding box center [586, 257] width 385 height 15
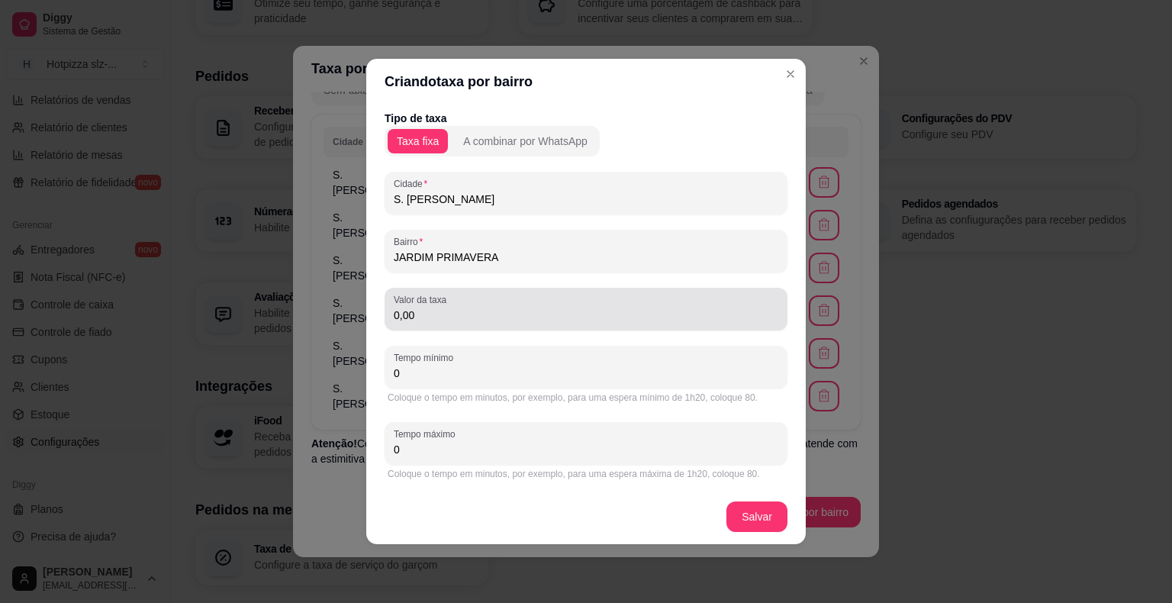
type input "JARDIM PRIMAVERA"
click at [427, 325] on div "Valor da taxa 0,00" at bounding box center [586, 309] width 403 height 43
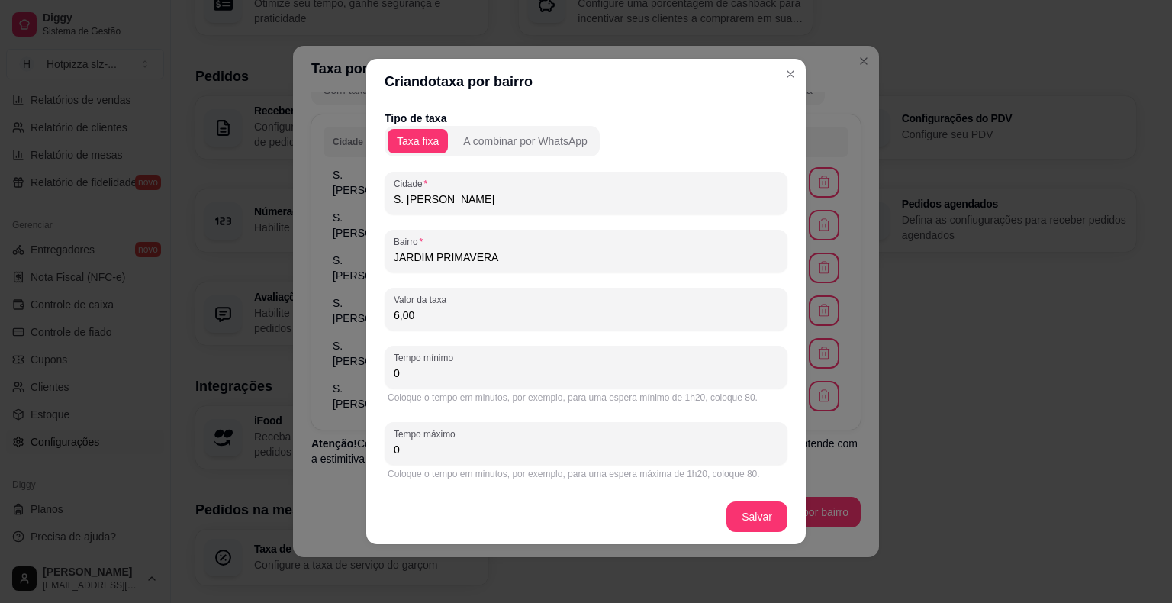
type input "6,00"
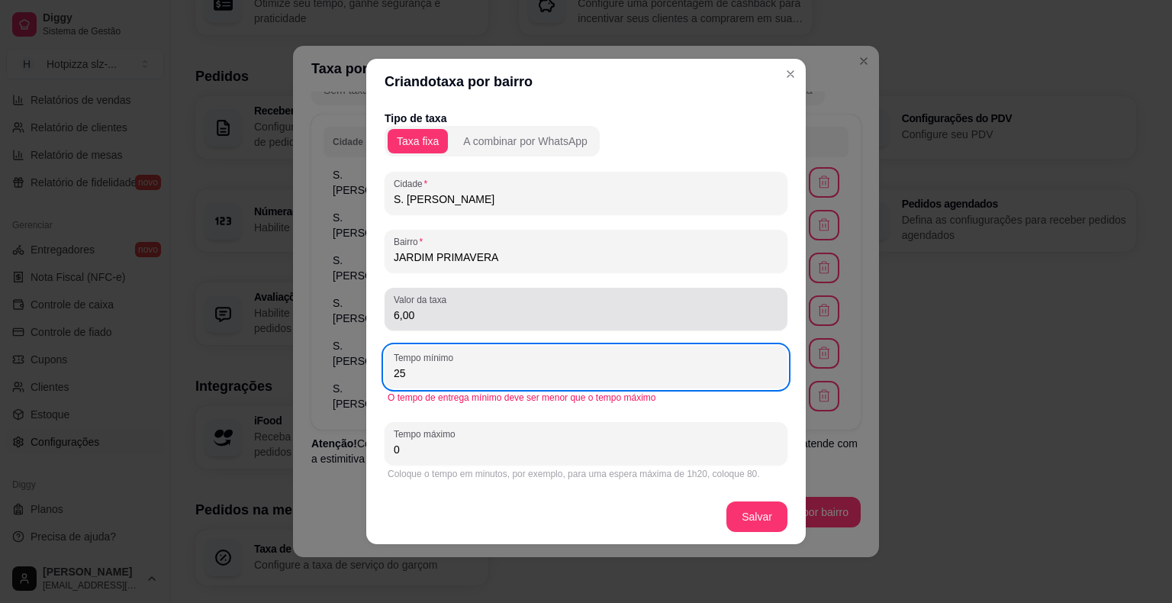
type input "25"
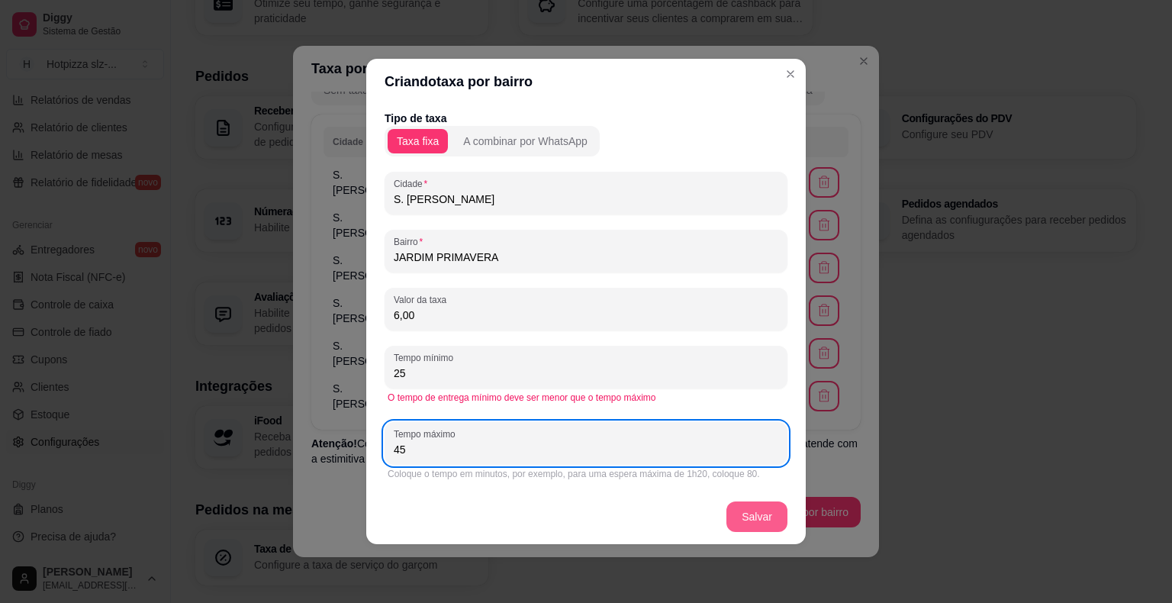
type input "45"
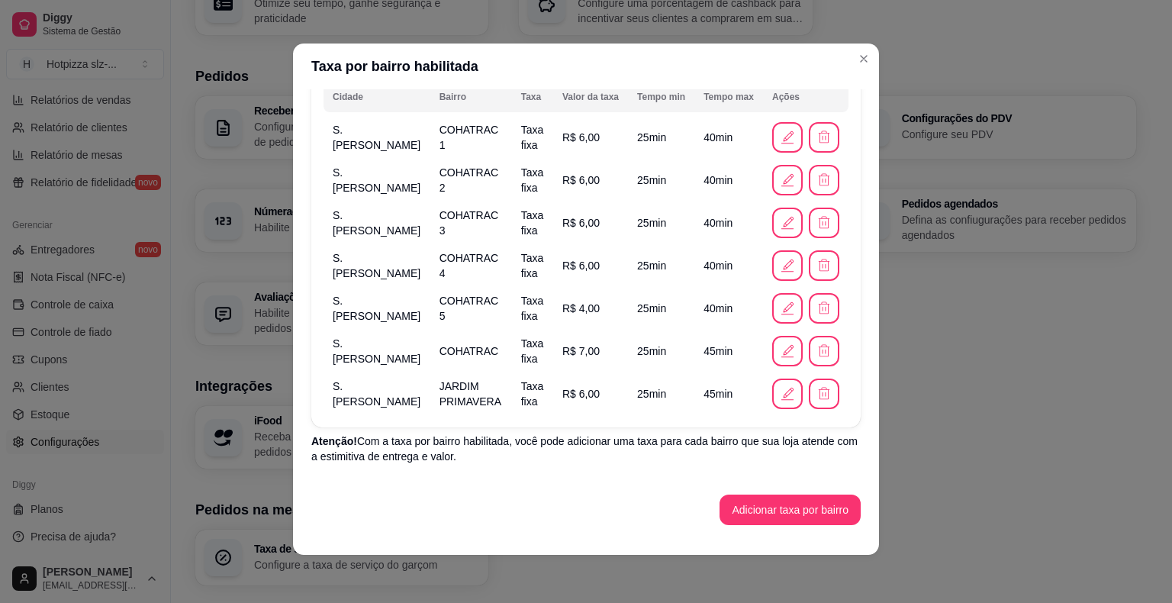
scroll to position [3, 0]
click at [798, 508] on button "Adicionar taxa por bairro" at bounding box center [790, 510] width 137 height 30
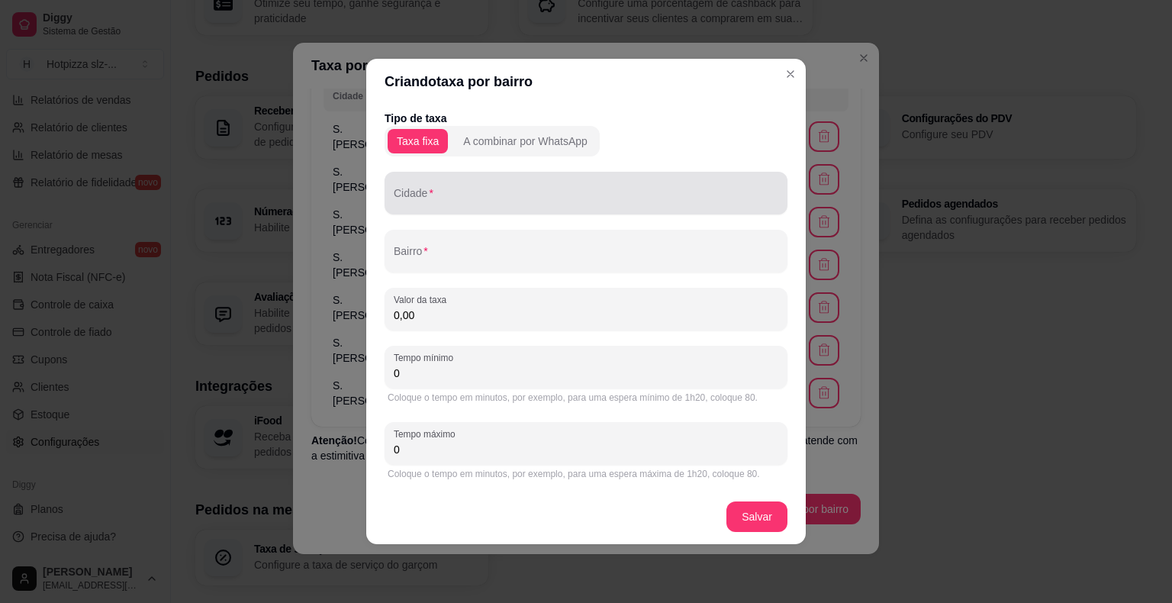
click at [424, 200] on input "Cidade" at bounding box center [586, 199] width 385 height 15
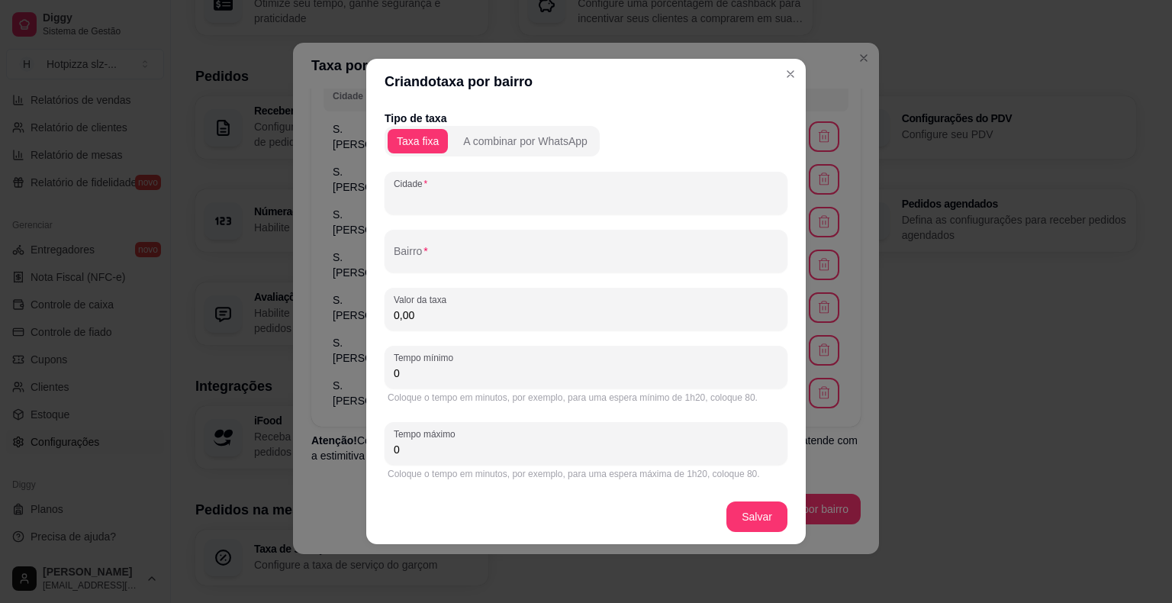
paste input "S. [PERSON_NAME]"
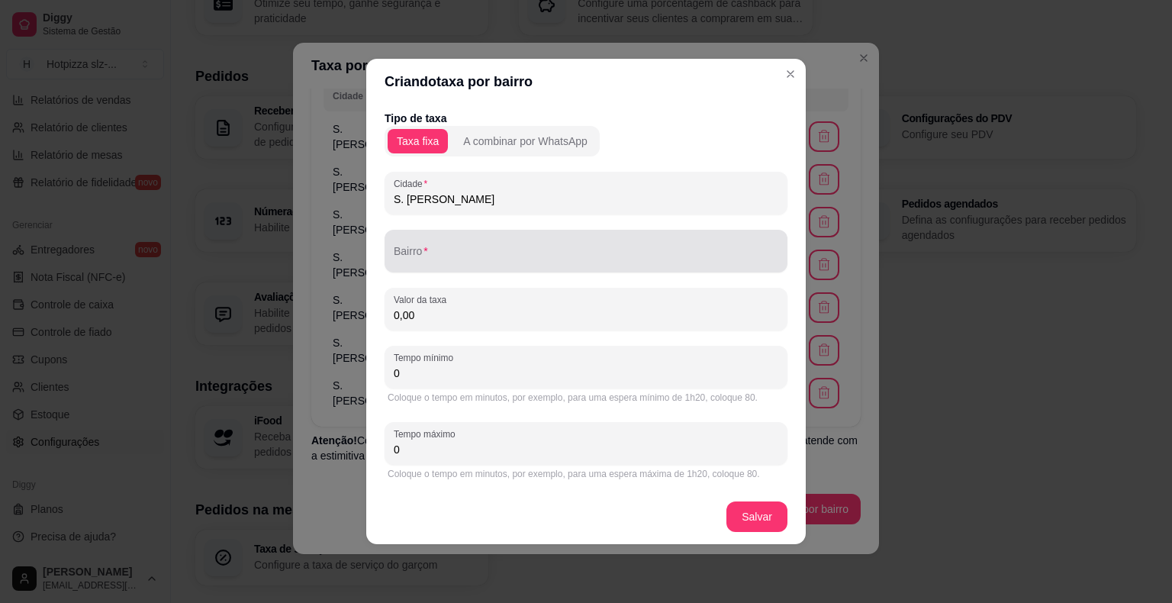
type input "S. [PERSON_NAME]"
click at [430, 260] on input "Bairro" at bounding box center [586, 257] width 385 height 15
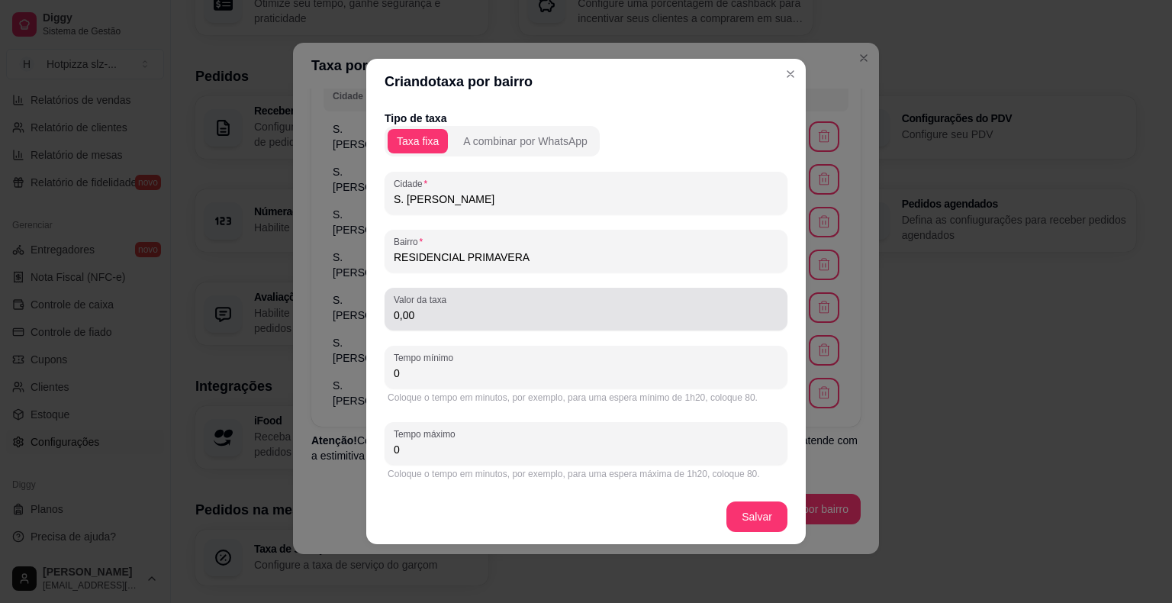
type input "RESIDENCIAL PRIMAVERA"
click at [449, 313] on input "0,00" at bounding box center [586, 315] width 385 height 15
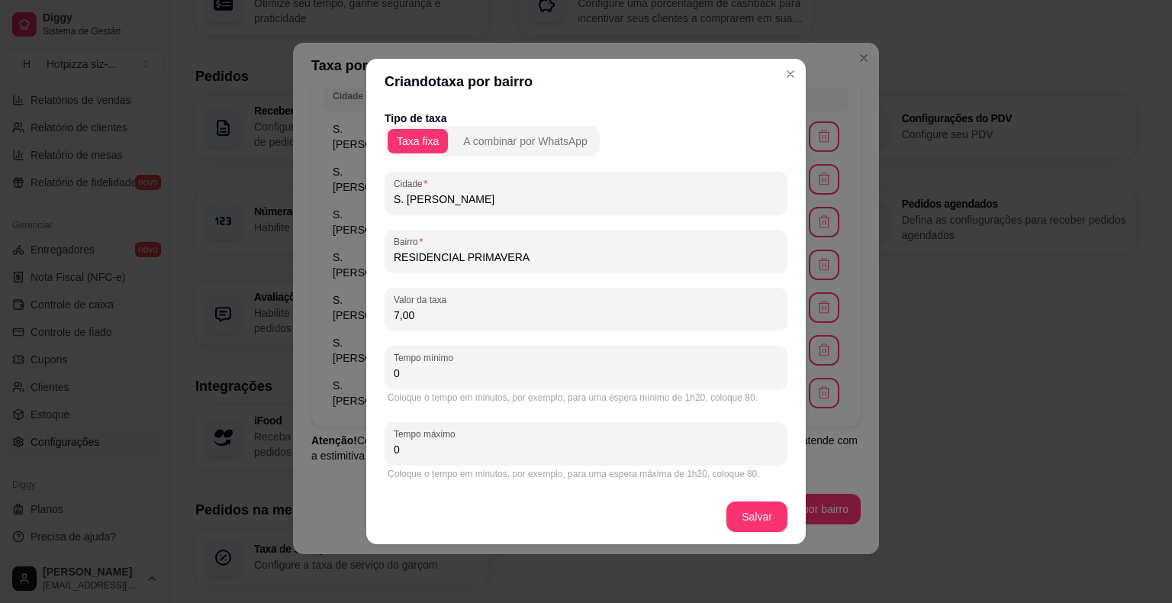
type input "7,00"
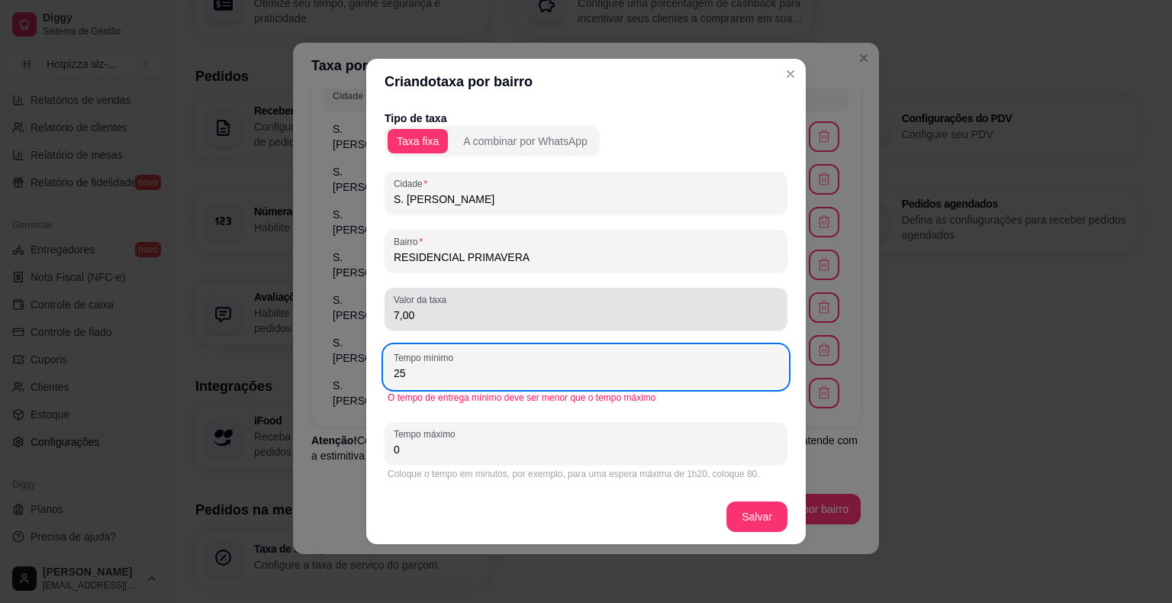
type input "25"
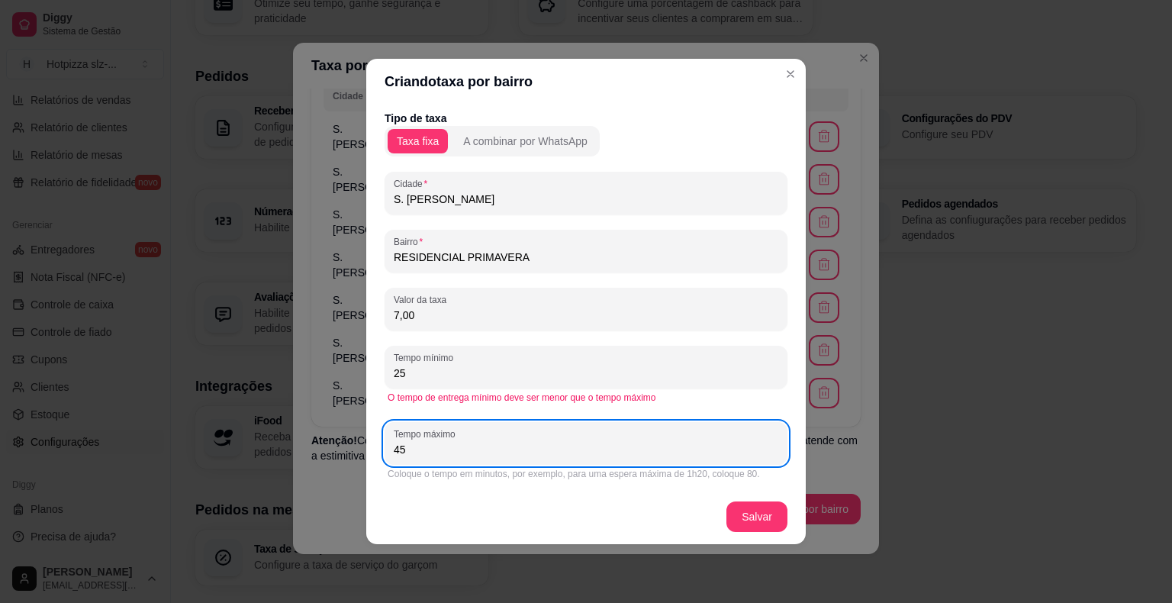
type input "45"
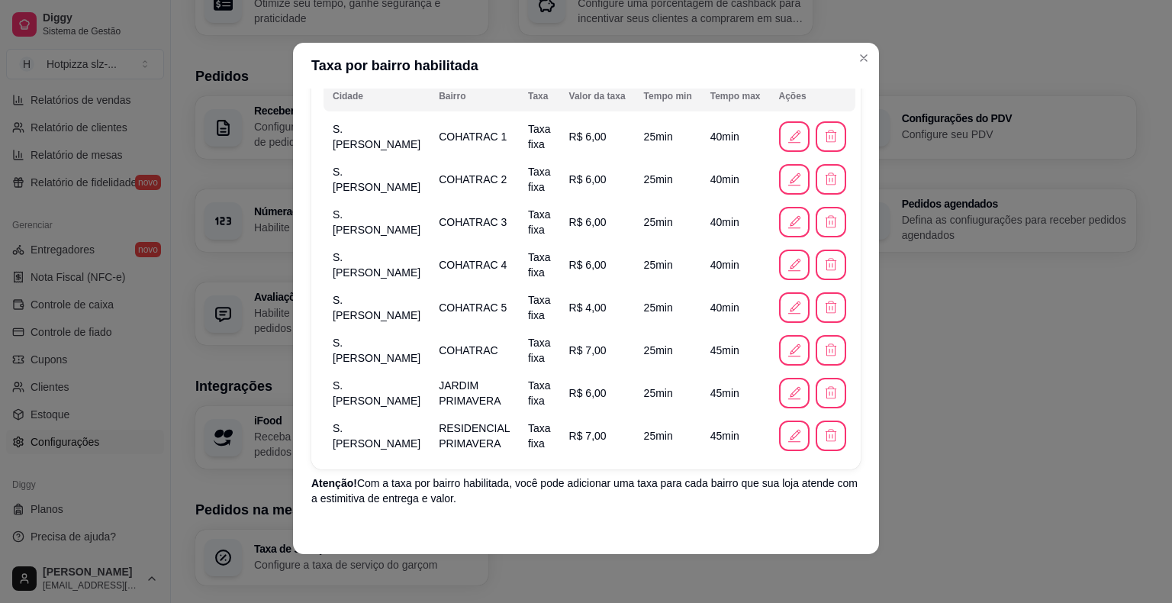
scroll to position [177, 0]
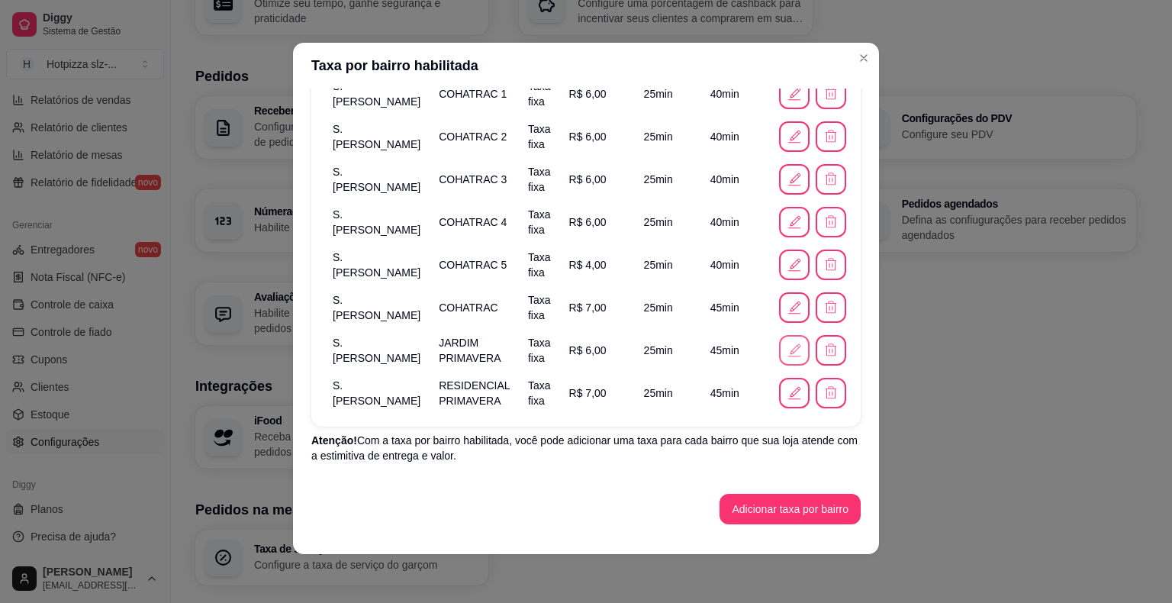
click at [786, 350] on icon "button" at bounding box center [794, 350] width 17 height 17
click at [786, 179] on icon "button" at bounding box center [794, 179] width 17 height 17
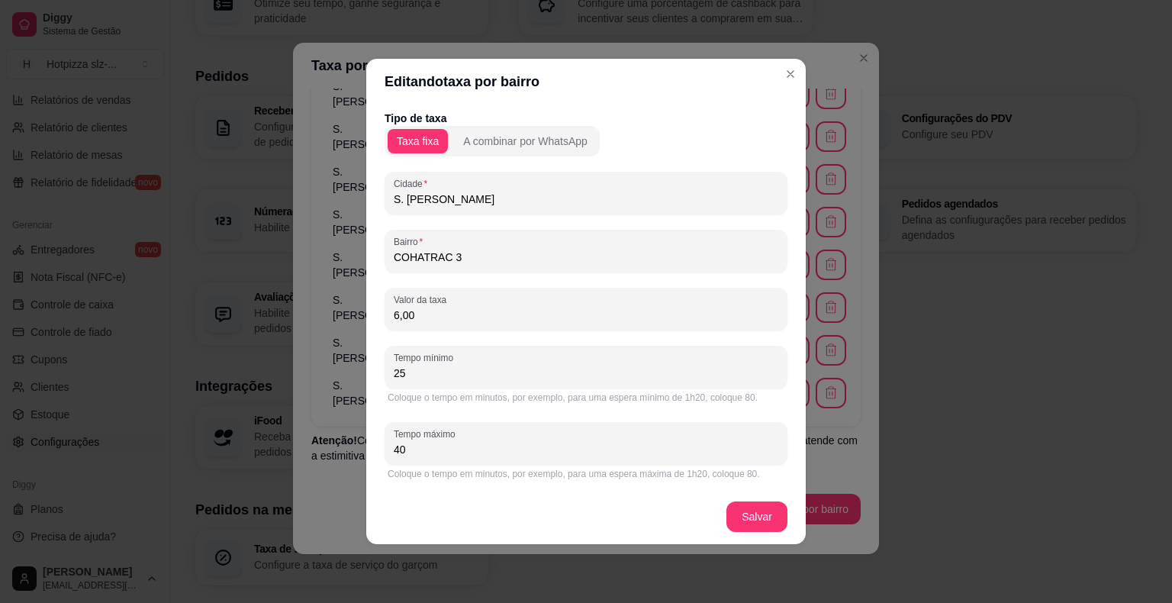
drag, startPoint x: 434, startPoint y: 319, endPoint x: 387, endPoint y: 319, distance: 46.6
click at [387, 319] on div "Valor da taxa 6,00" at bounding box center [586, 309] width 403 height 43
drag, startPoint x: 451, startPoint y: 322, endPoint x: 391, endPoint y: 325, distance: 60.4
click at [391, 325] on div "Valor da taxa 7,00" at bounding box center [586, 309] width 403 height 43
type input "6,00"
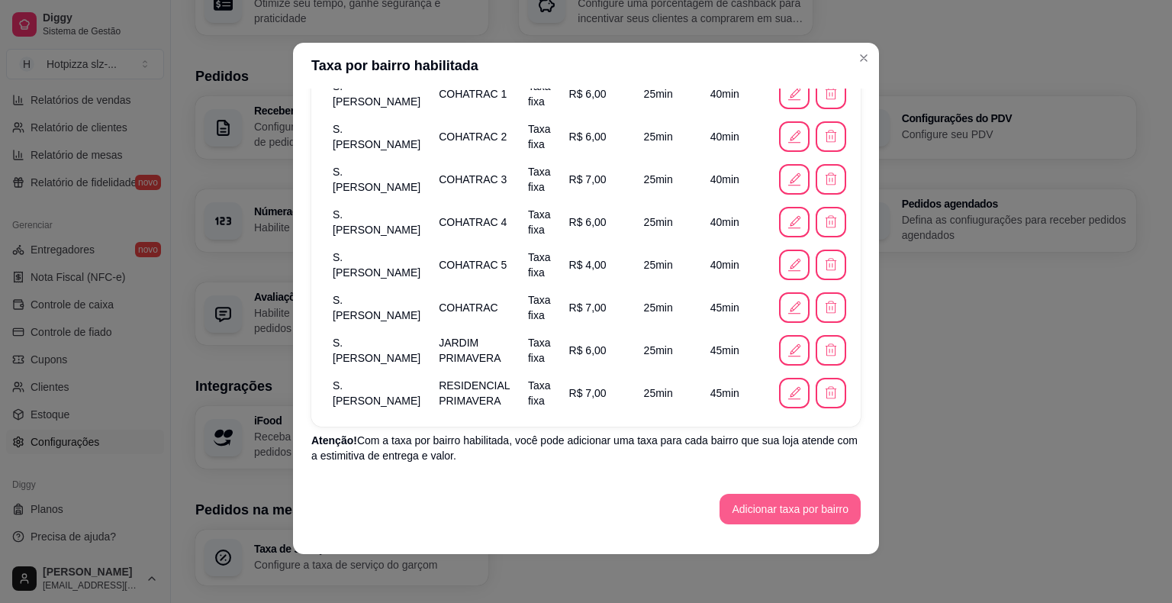
click at [775, 514] on button "Adicionar taxa por bairro" at bounding box center [790, 509] width 141 height 31
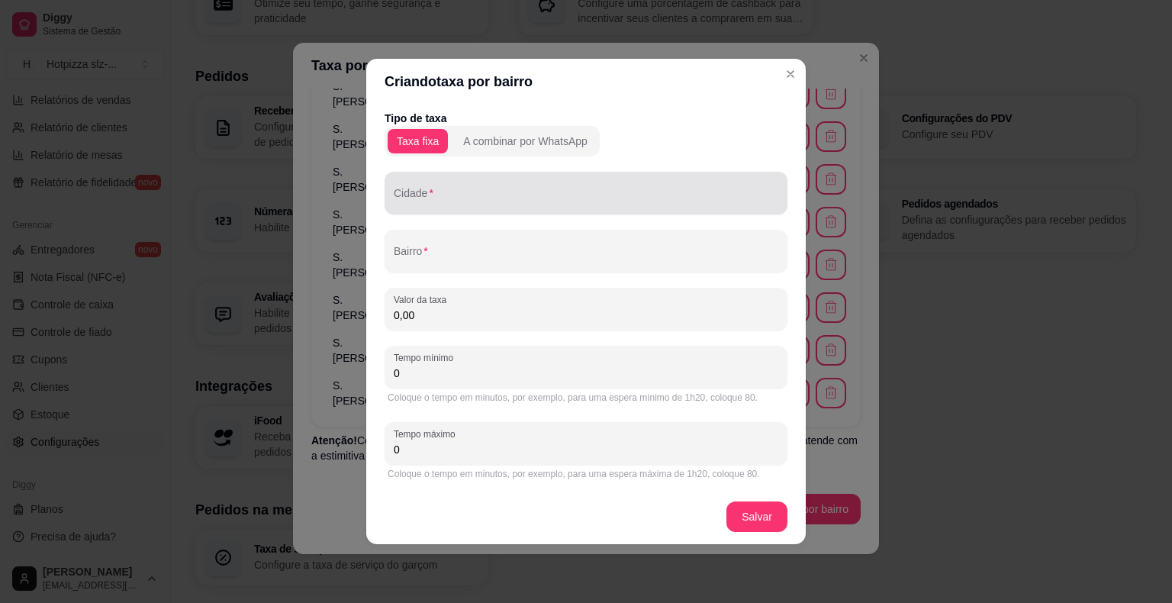
click at [434, 197] on input "Cidade" at bounding box center [586, 199] width 385 height 15
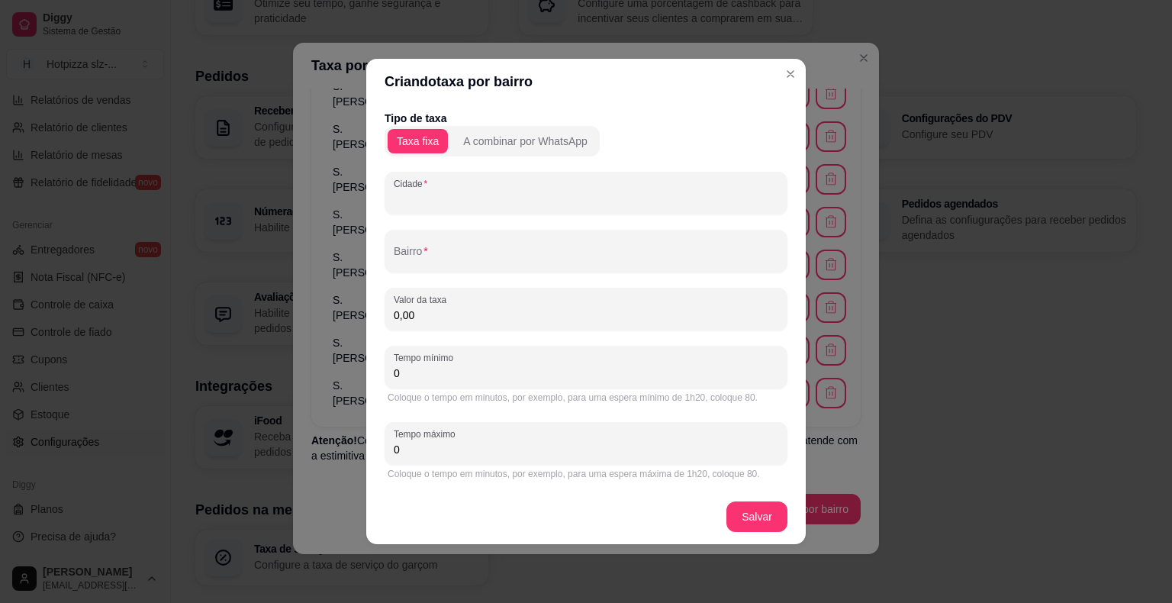
paste input "S. [PERSON_NAME]"
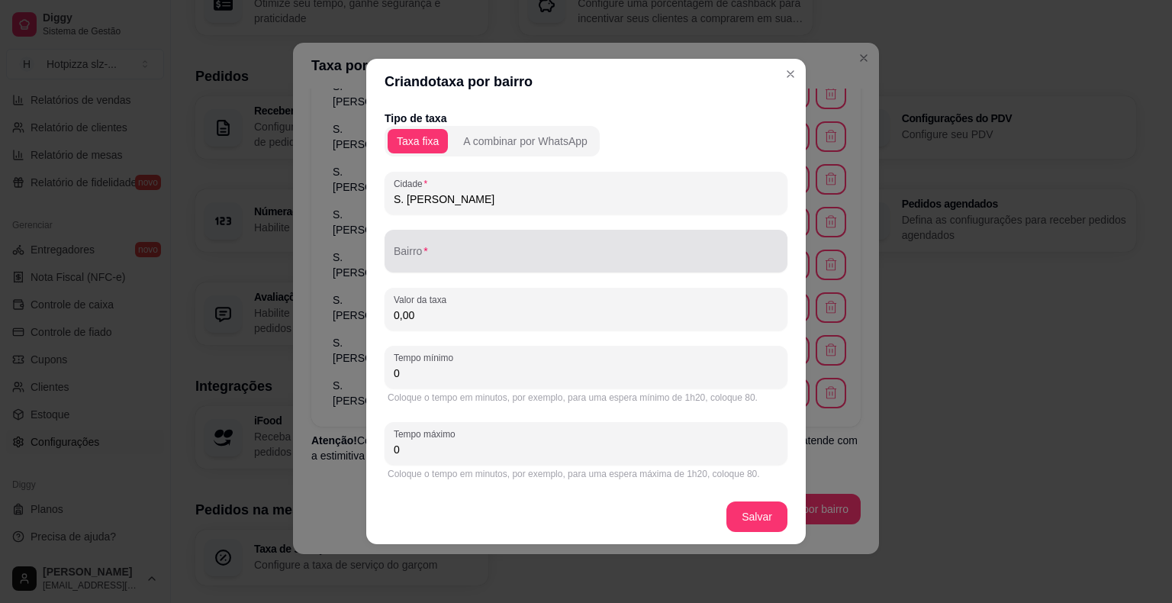
type input "S. [PERSON_NAME]"
click at [484, 259] on input "Bairro" at bounding box center [586, 257] width 385 height 15
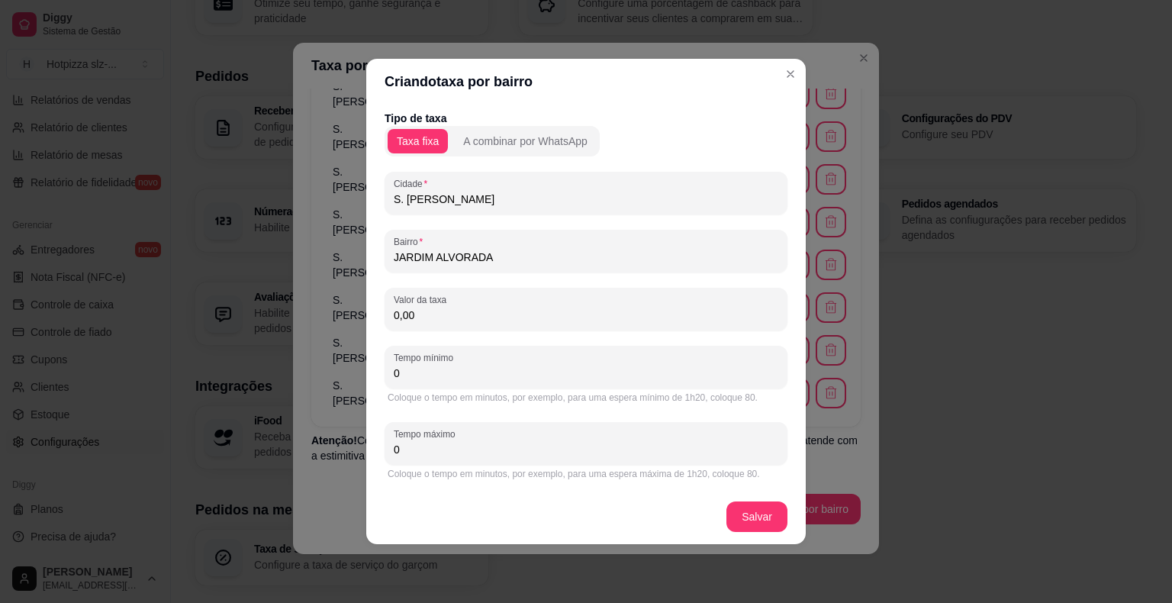
type input "JARDIM ALVORADA"
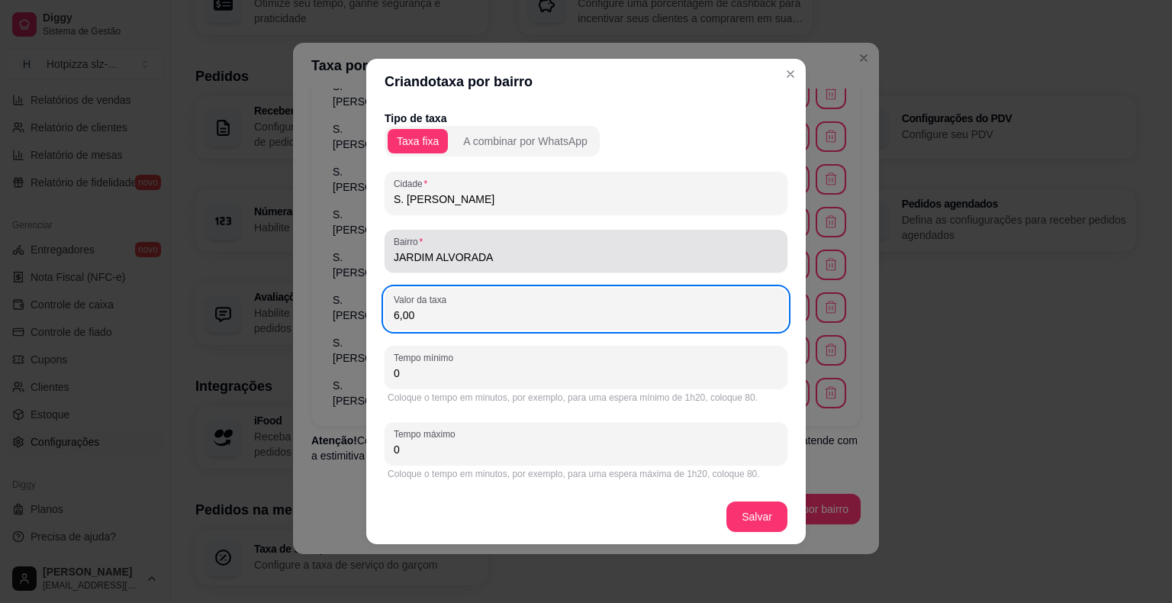
type input "6,00"
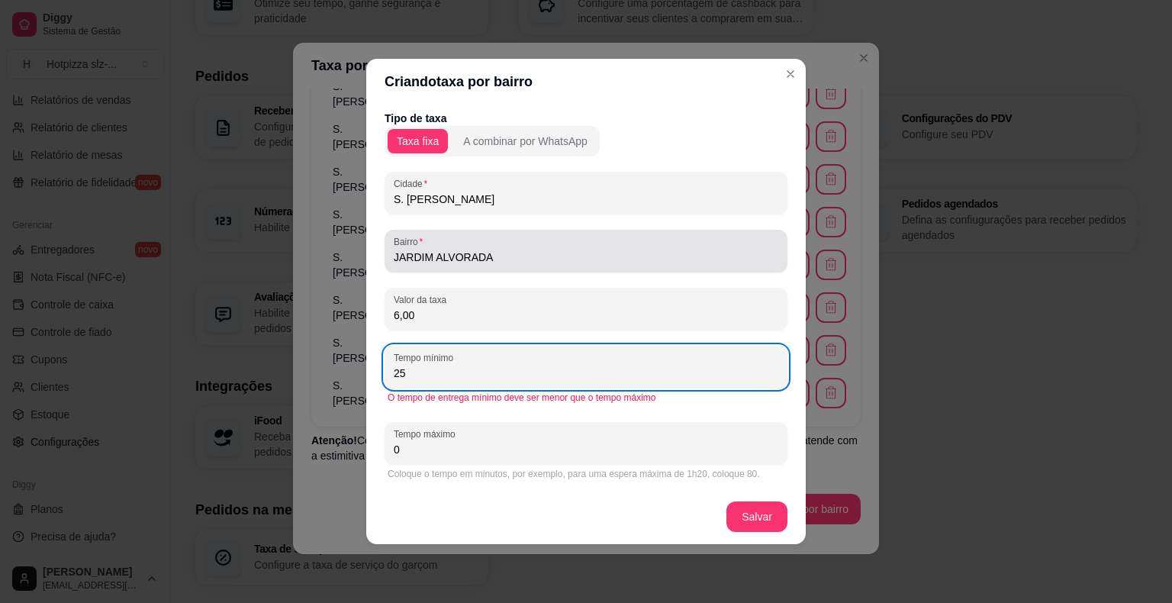
type input "25"
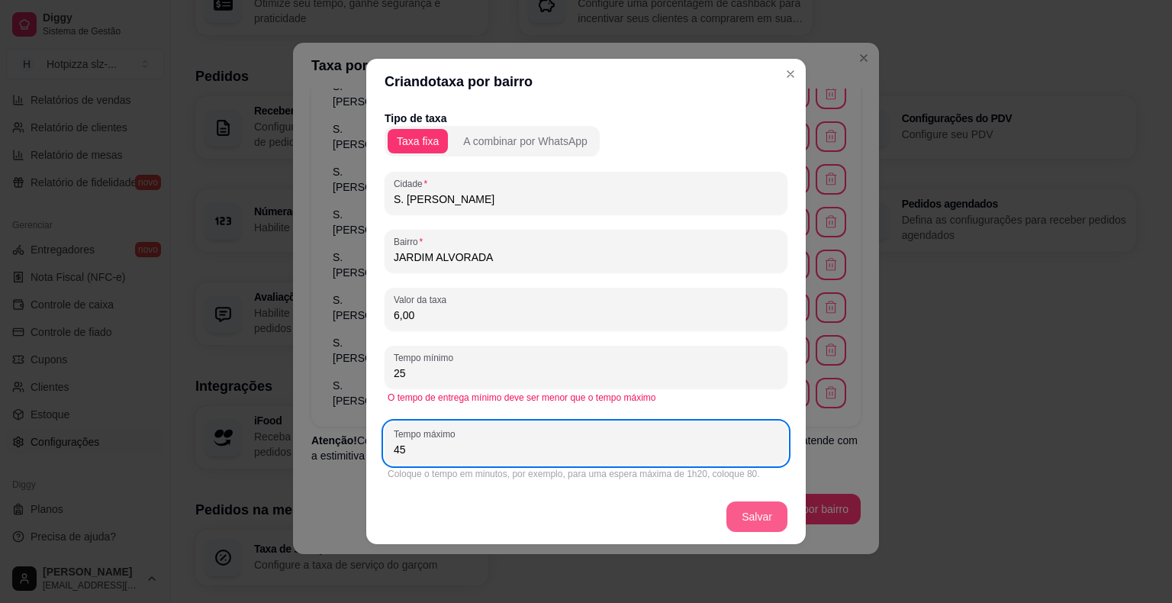
type input "45"
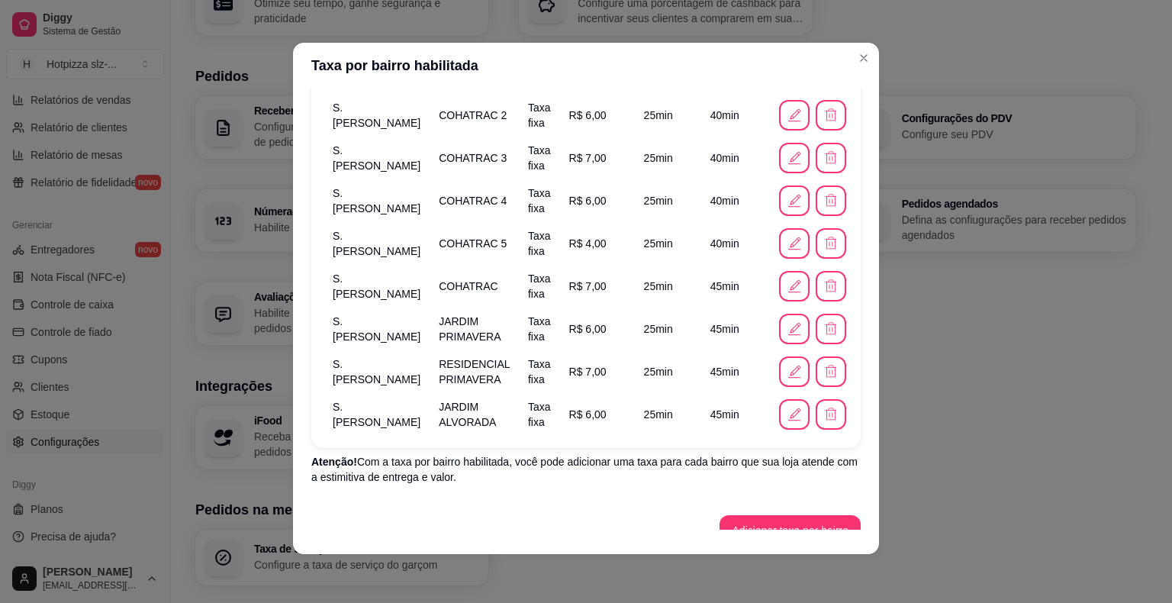
scroll to position [220, 0]
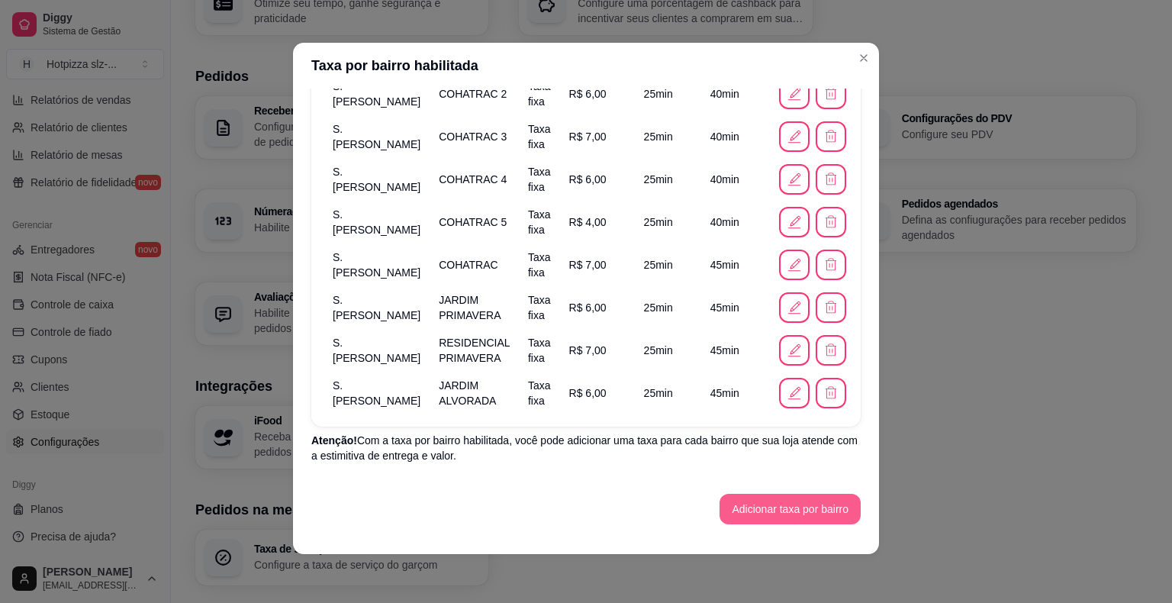
click at [733, 518] on button "Adicionar taxa por bairro" at bounding box center [790, 509] width 141 height 31
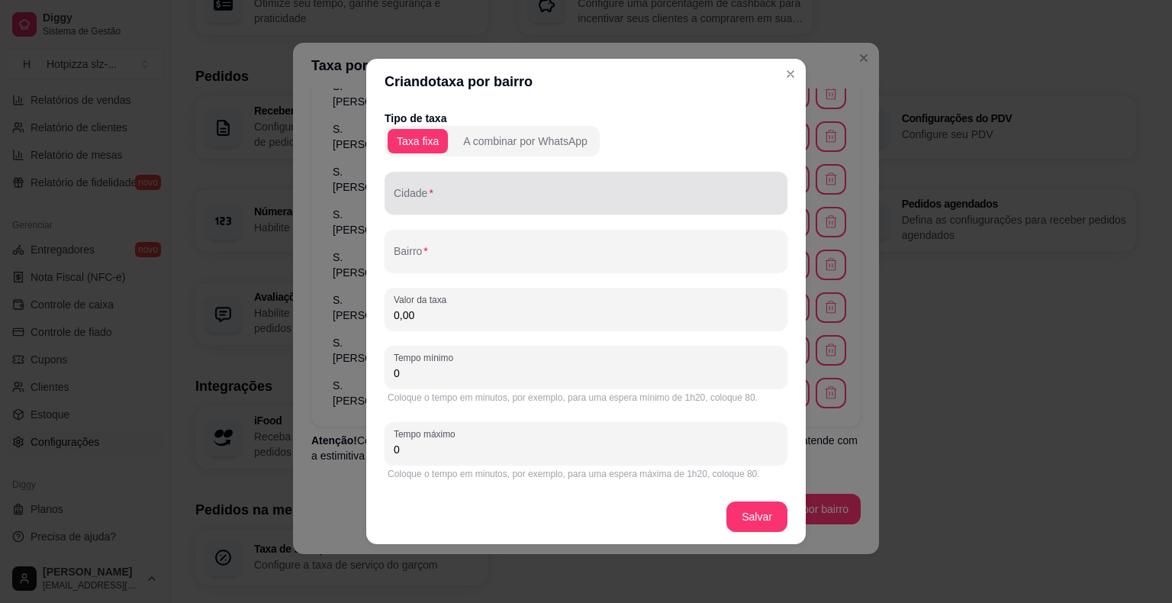
click at [447, 204] on input "Cidade" at bounding box center [586, 199] width 385 height 15
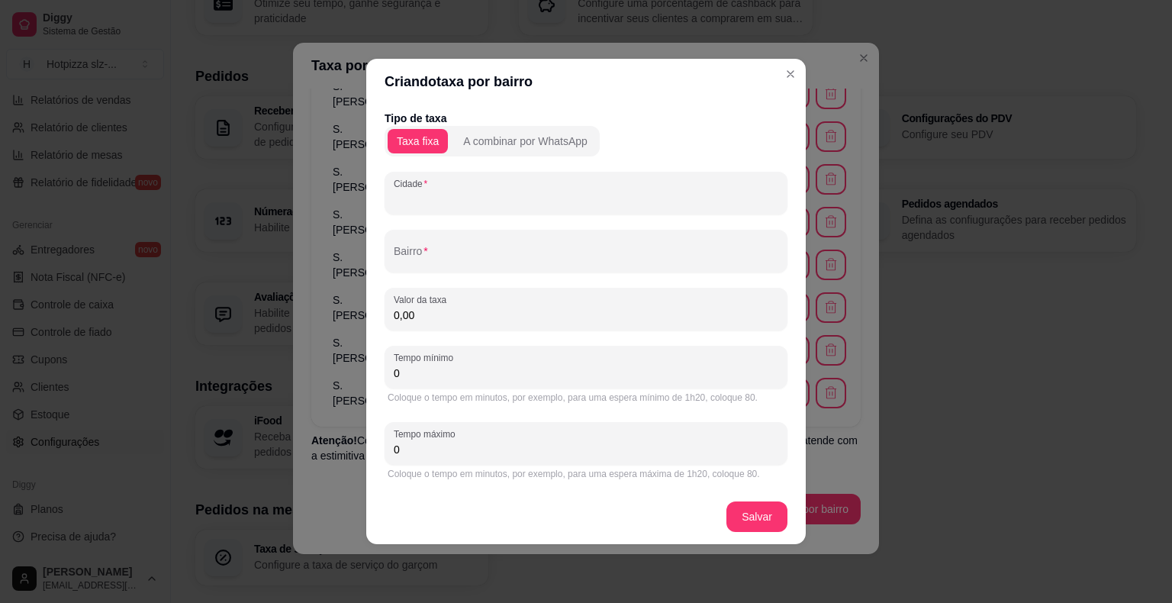
paste input "S. [PERSON_NAME]"
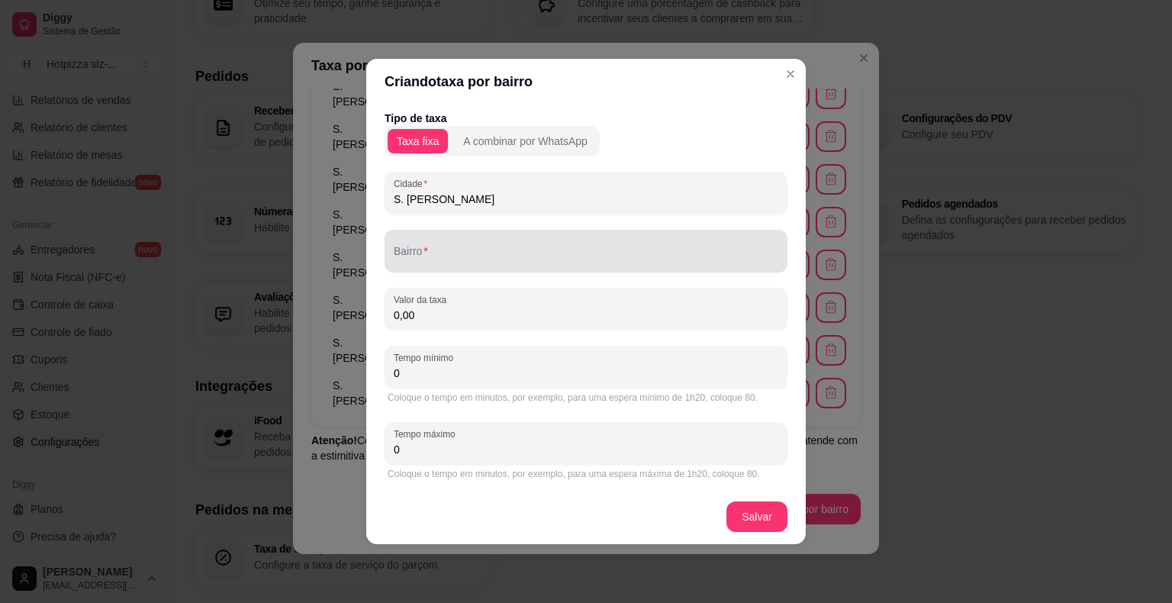
type input "S. [PERSON_NAME]"
click at [431, 266] on div at bounding box center [586, 251] width 385 height 31
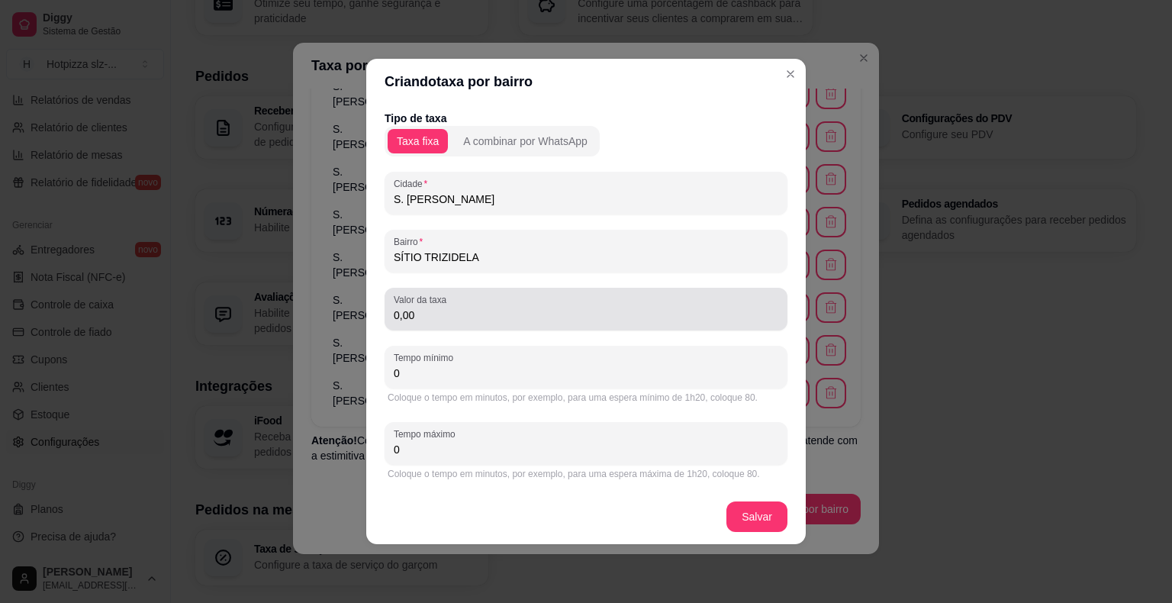
type input "SÍTIO TRIZIDELA"
click at [437, 318] on input "0,00" at bounding box center [586, 315] width 385 height 15
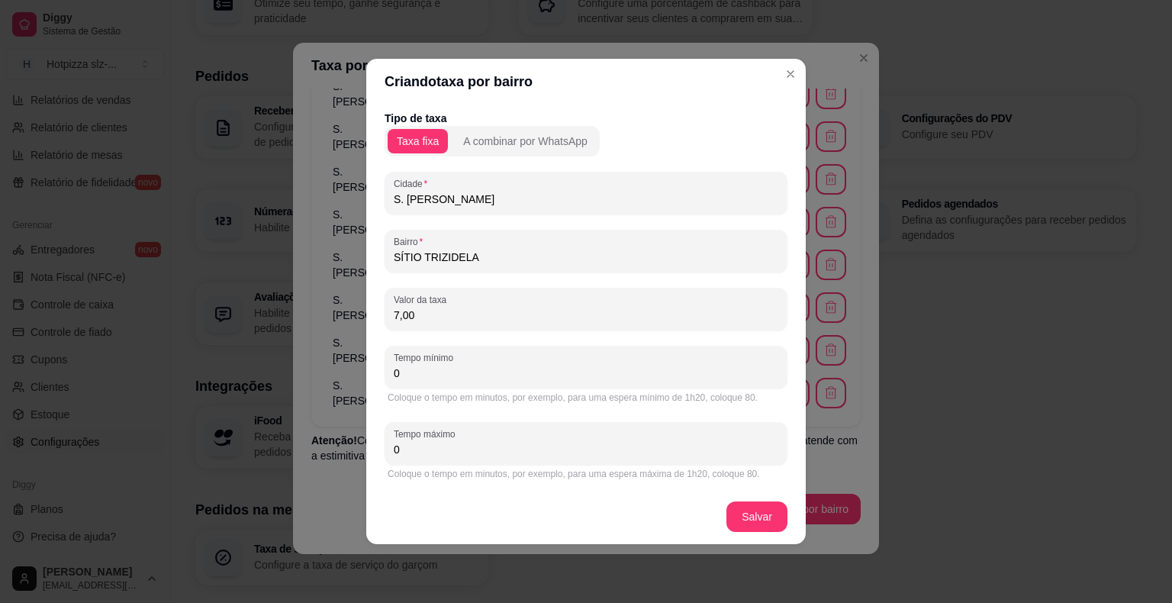
type input "7,00"
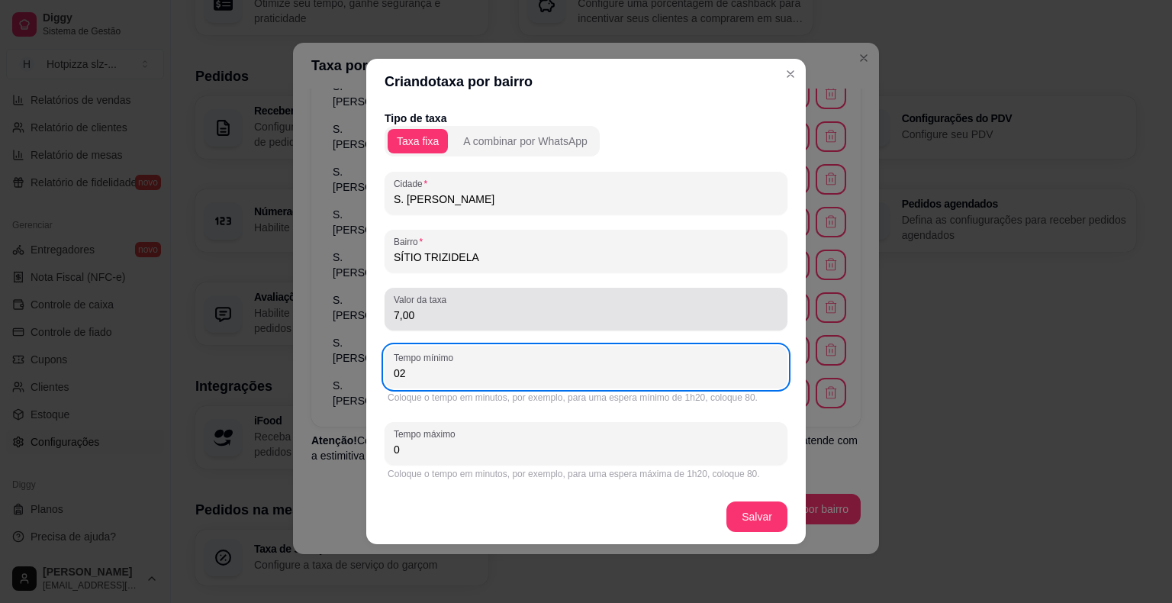
type input "0"
type input "25"
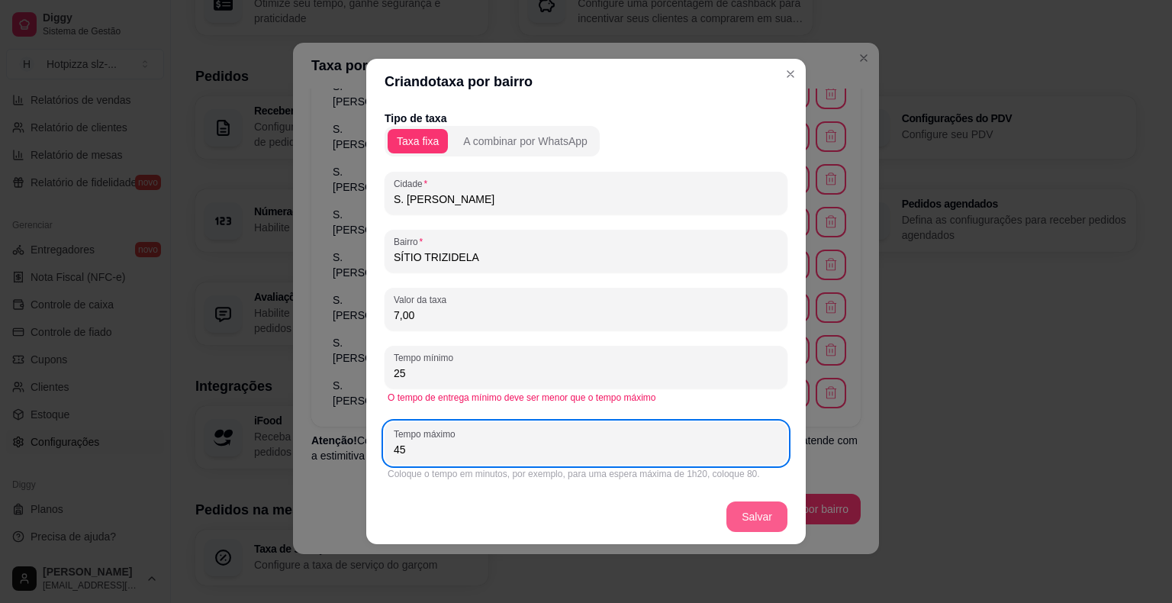
type input "45"
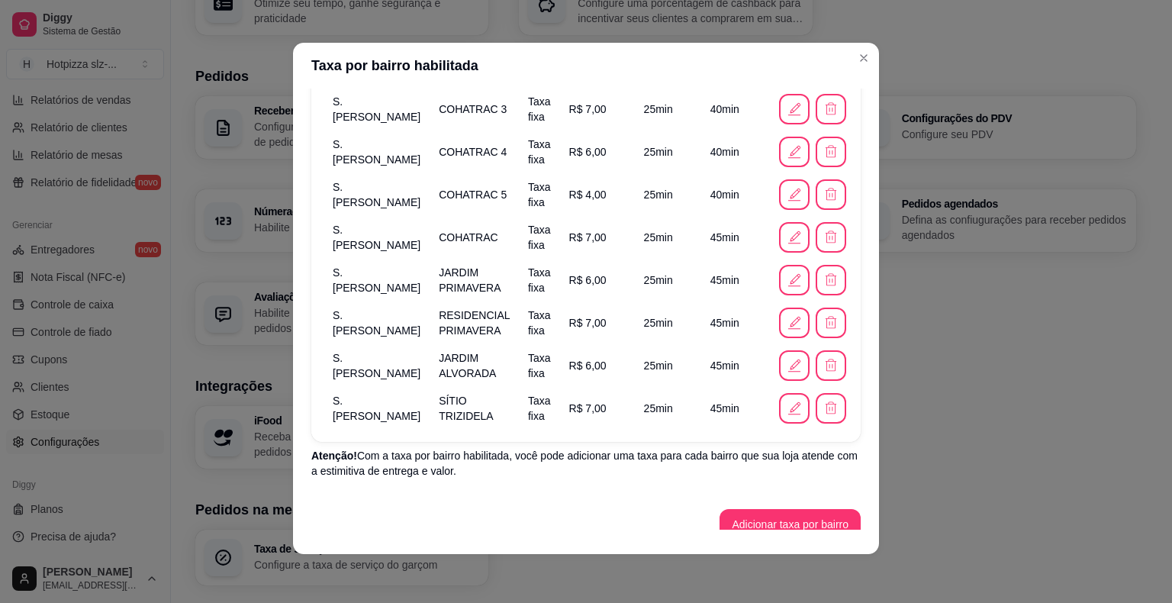
scroll to position [263, 0]
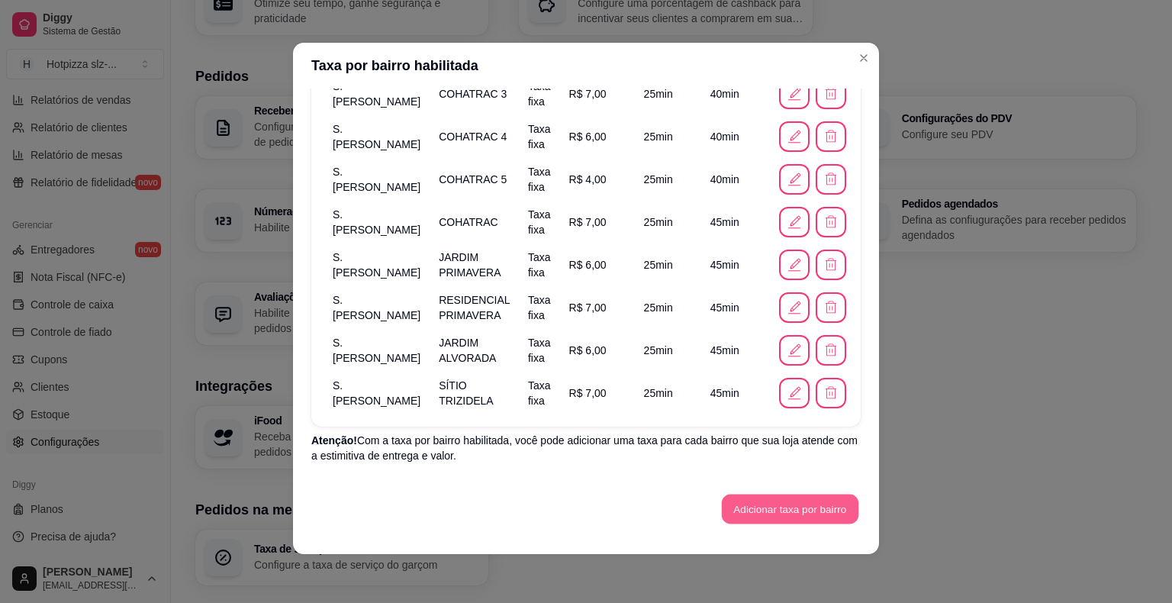
click at [786, 508] on button "Adicionar taxa por bairro" at bounding box center [790, 510] width 137 height 30
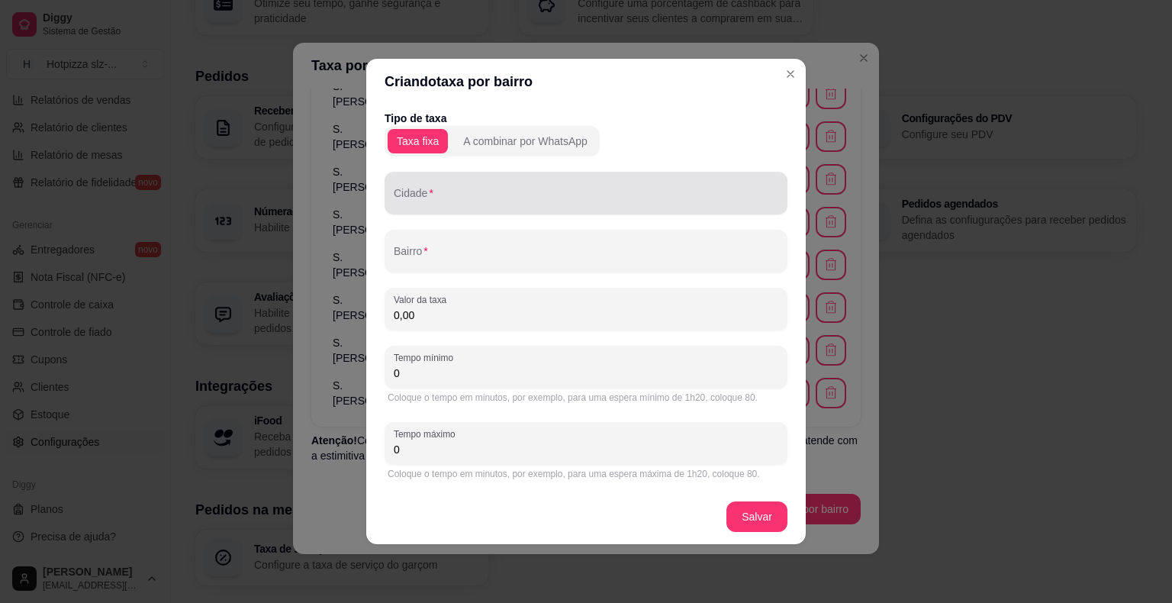
click at [452, 212] on div "Cidade" at bounding box center [586, 193] width 403 height 43
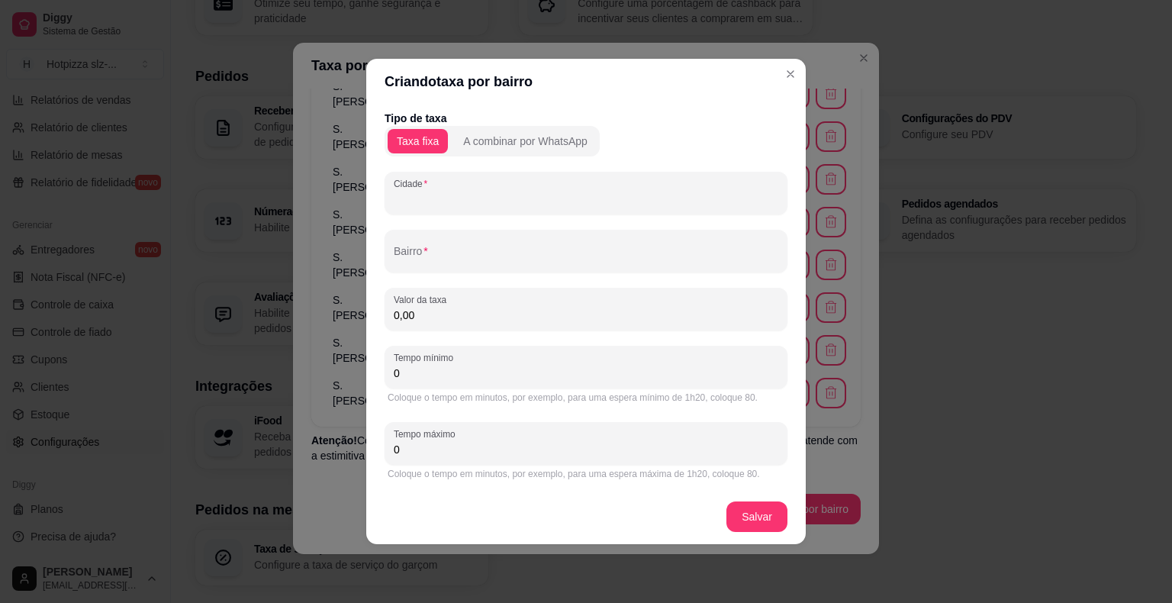
paste input "S. [PERSON_NAME]"
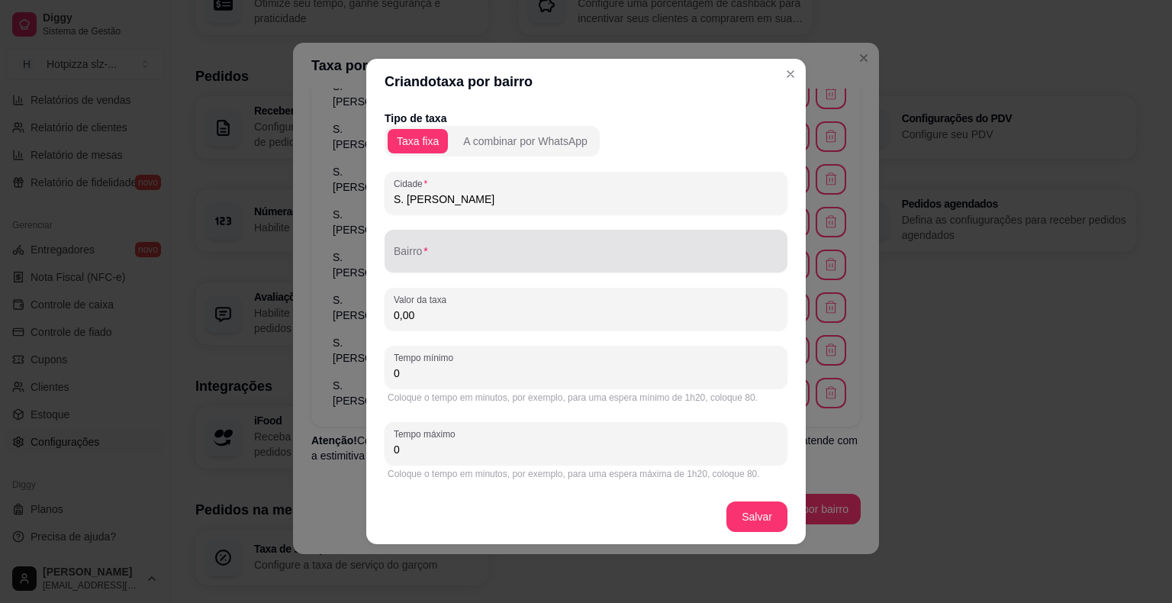
type input "S. [PERSON_NAME]"
click at [438, 268] on div "Bairro" at bounding box center [586, 251] width 403 height 43
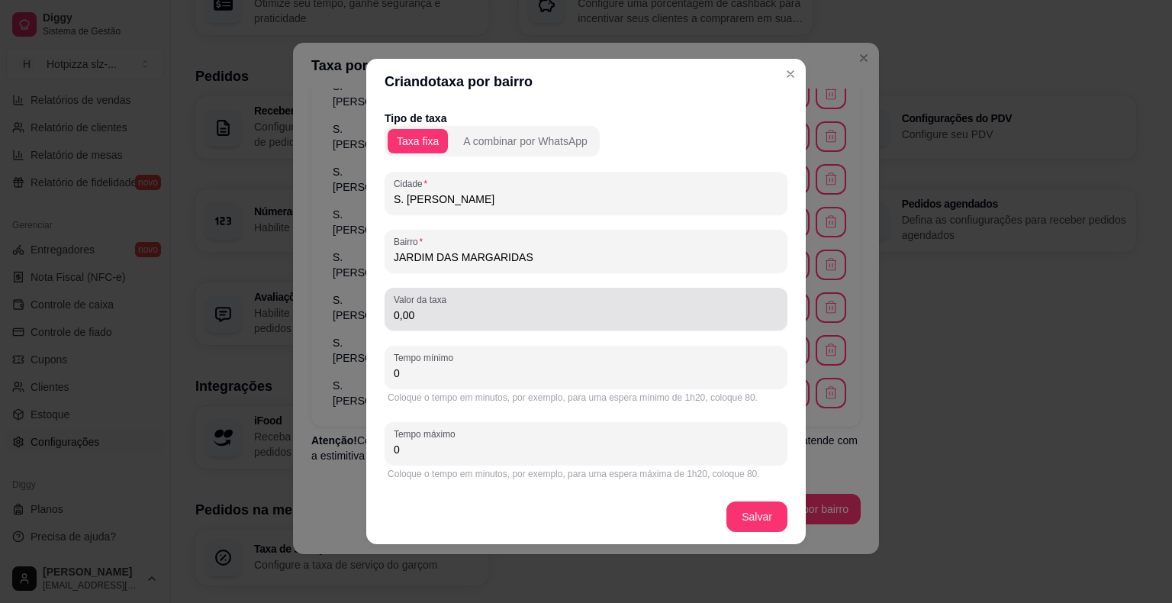
type input "JARDIM DAS MARGARIDAS"
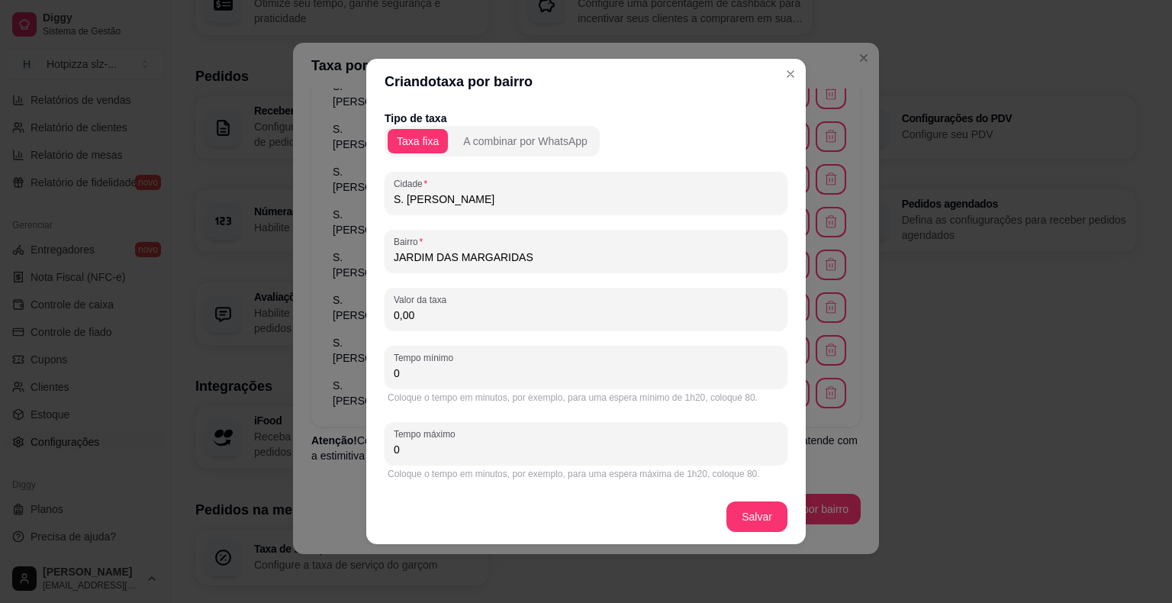
click at [440, 316] on input "0,00" at bounding box center [586, 315] width 385 height 15
drag, startPoint x: 624, startPoint y: 67, endPoint x: 614, endPoint y: 157, distance: 90.5
click at [614, 157] on section "Criando taxa por bairro Tipo de taxa Taxa fixa A combinar por WhatsApp Cidade S…" at bounding box center [586, 301] width 440 height 485
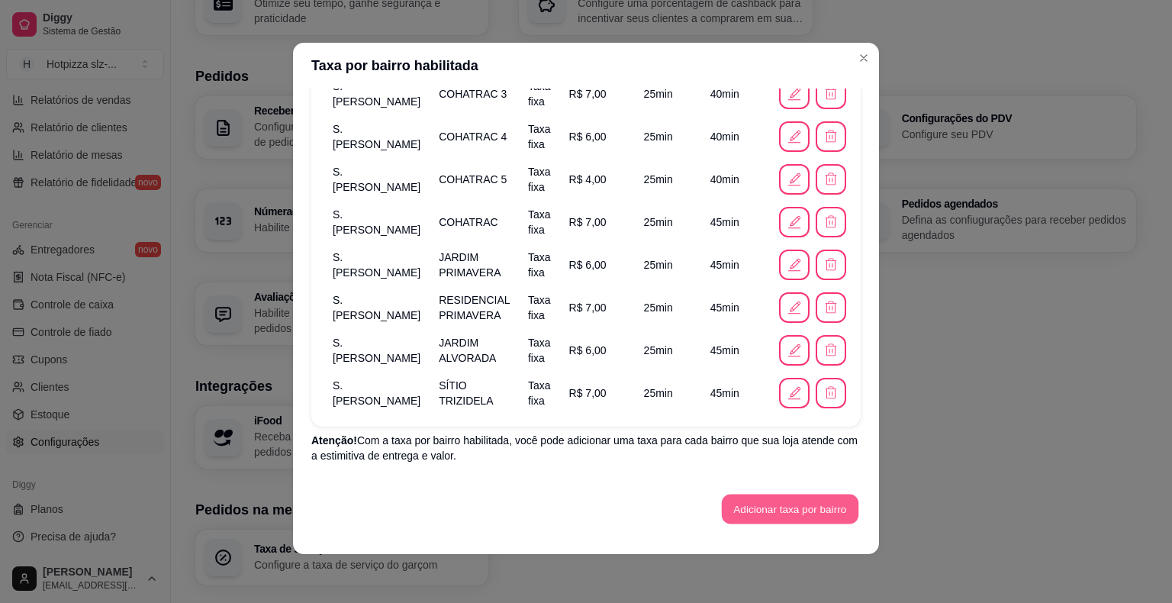
click at [763, 506] on button "Adicionar taxa por bairro" at bounding box center [790, 510] width 137 height 30
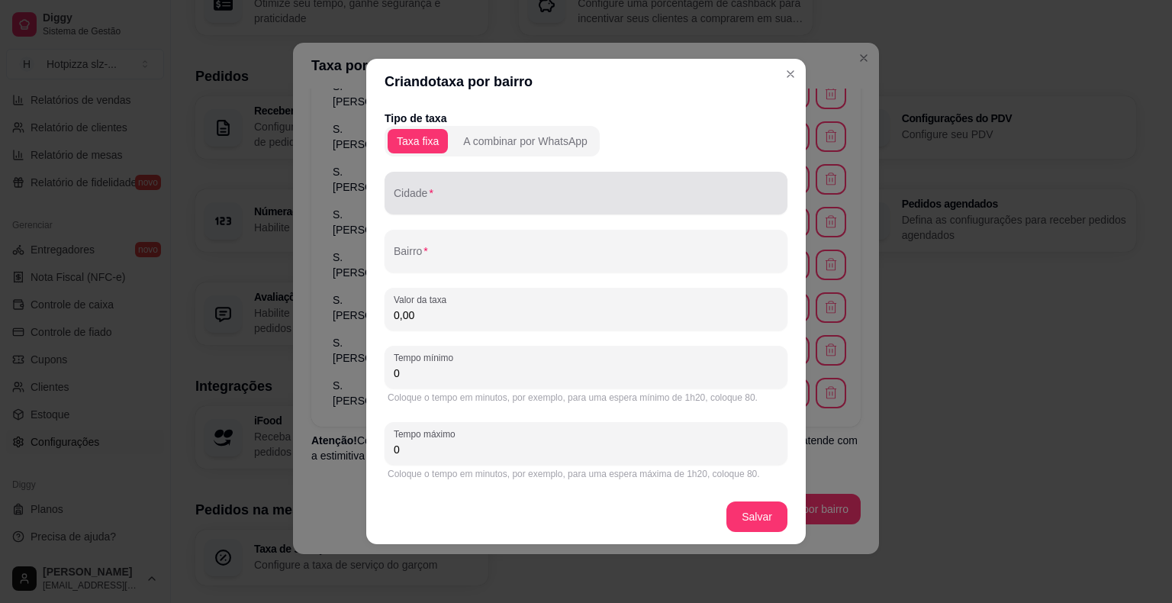
click at [531, 192] on input "Cidade" at bounding box center [586, 199] width 385 height 15
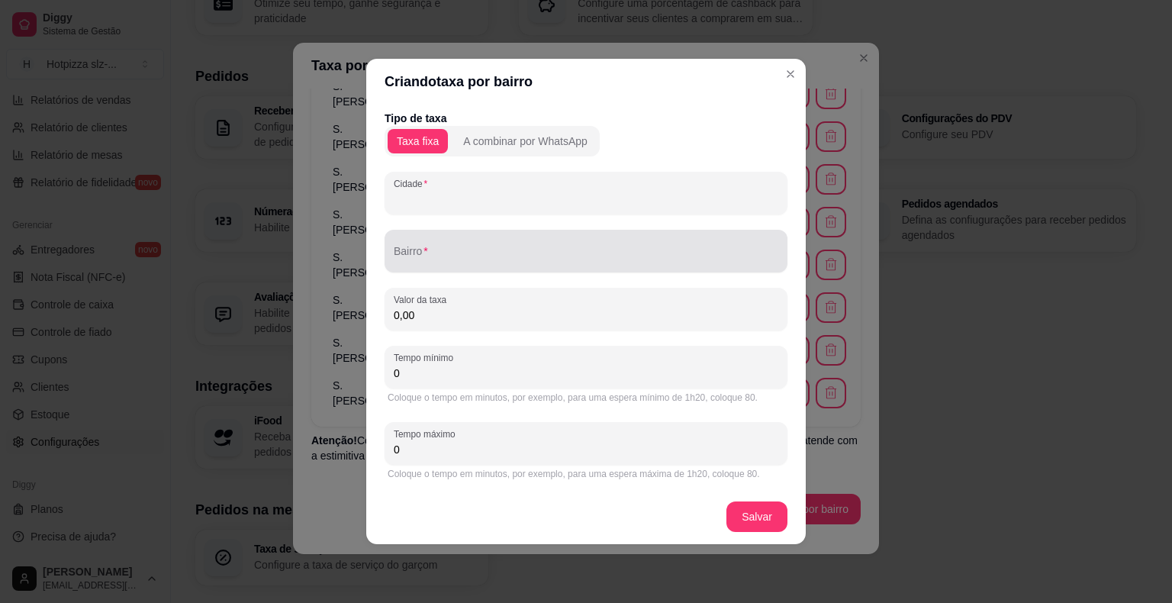
paste input "S. [PERSON_NAME]"
type input "S. [PERSON_NAME]"
click at [456, 262] on input "Bairro" at bounding box center [586, 257] width 385 height 15
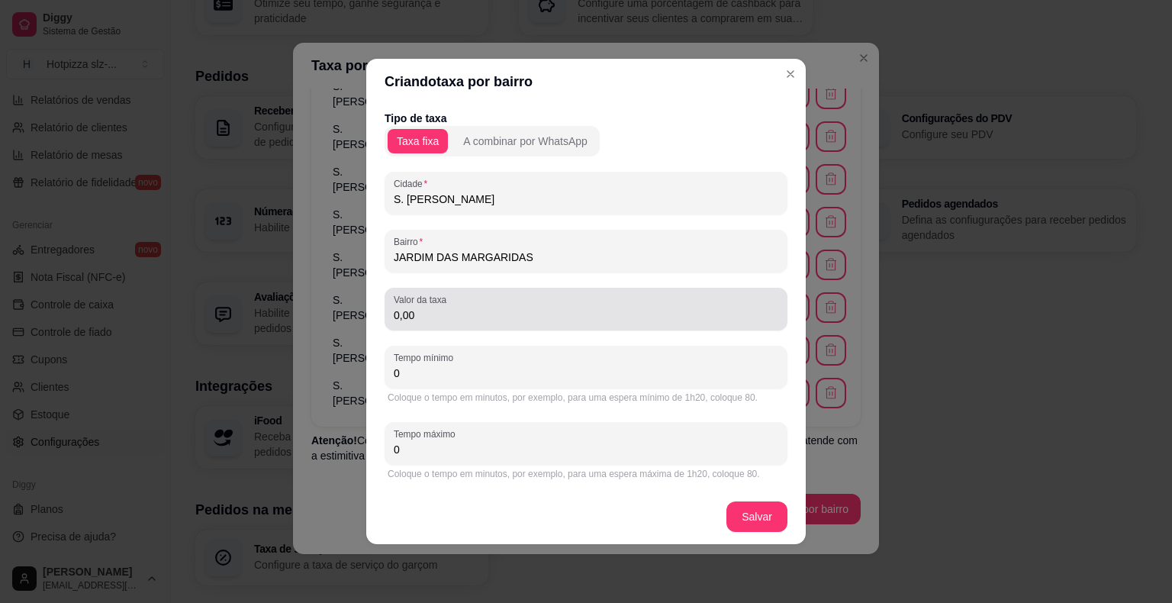
type input "JARDIM DAS MARGARIDAS"
click at [458, 312] on input "0,00" at bounding box center [586, 315] width 385 height 15
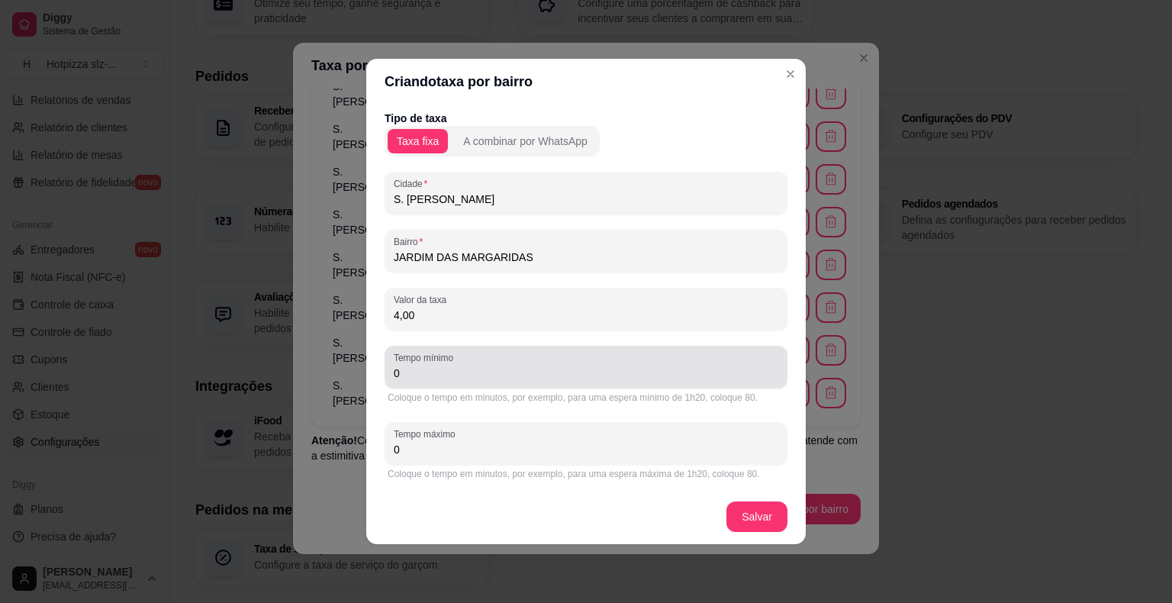
type input "4,00"
click at [476, 375] on input "0" at bounding box center [586, 373] width 385 height 15
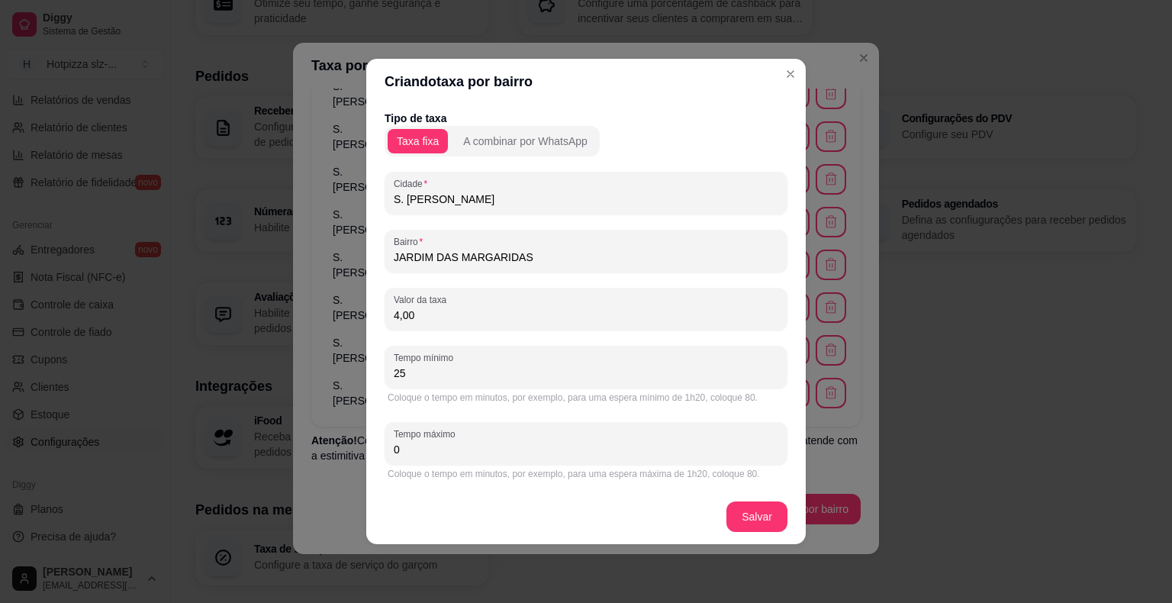
type input "25"
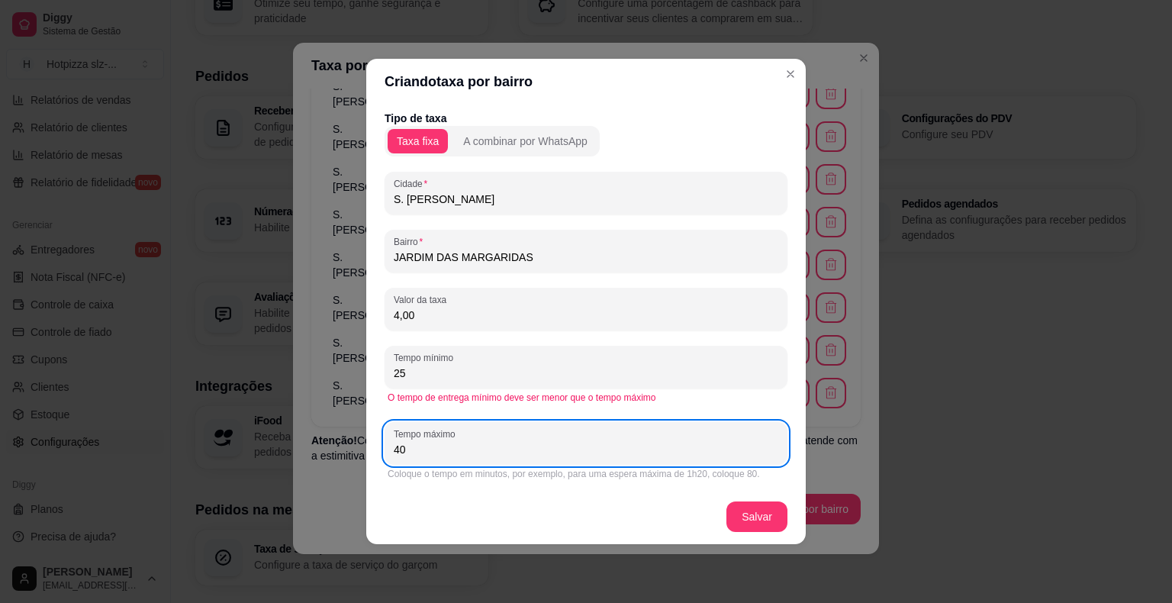
type input "40"
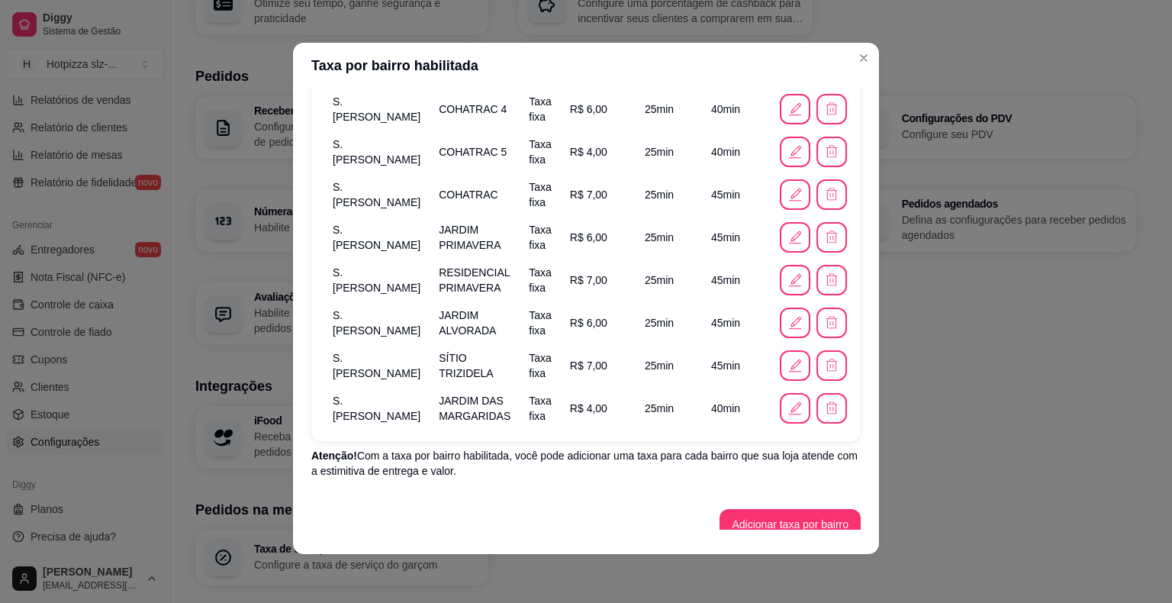
scroll to position [305, 0]
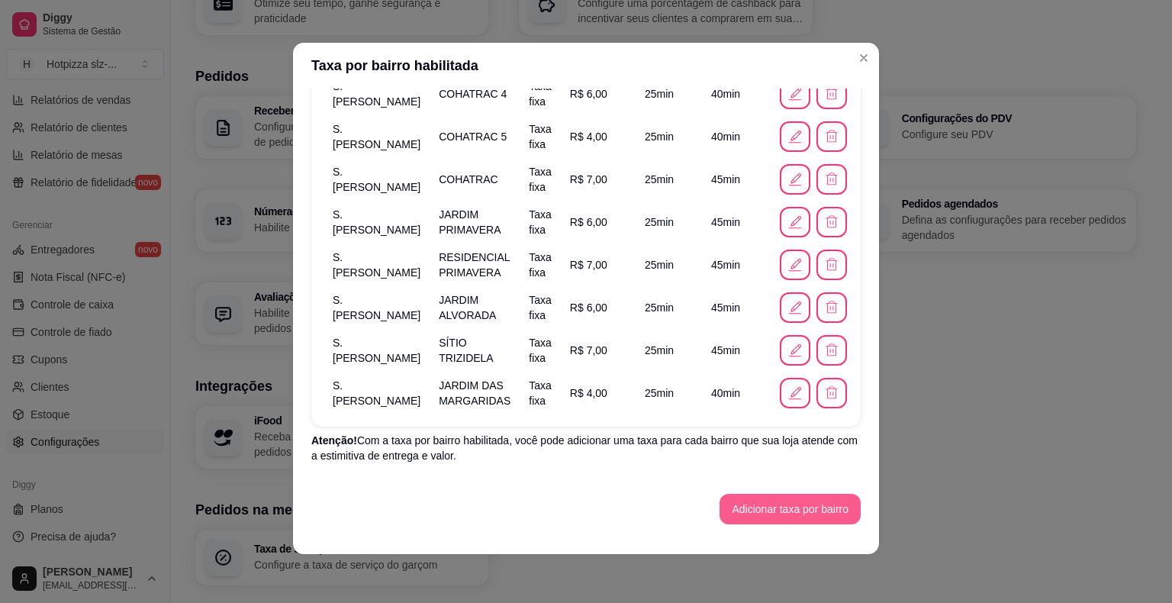
click at [791, 511] on button "Adicionar taxa por bairro" at bounding box center [790, 509] width 141 height 31
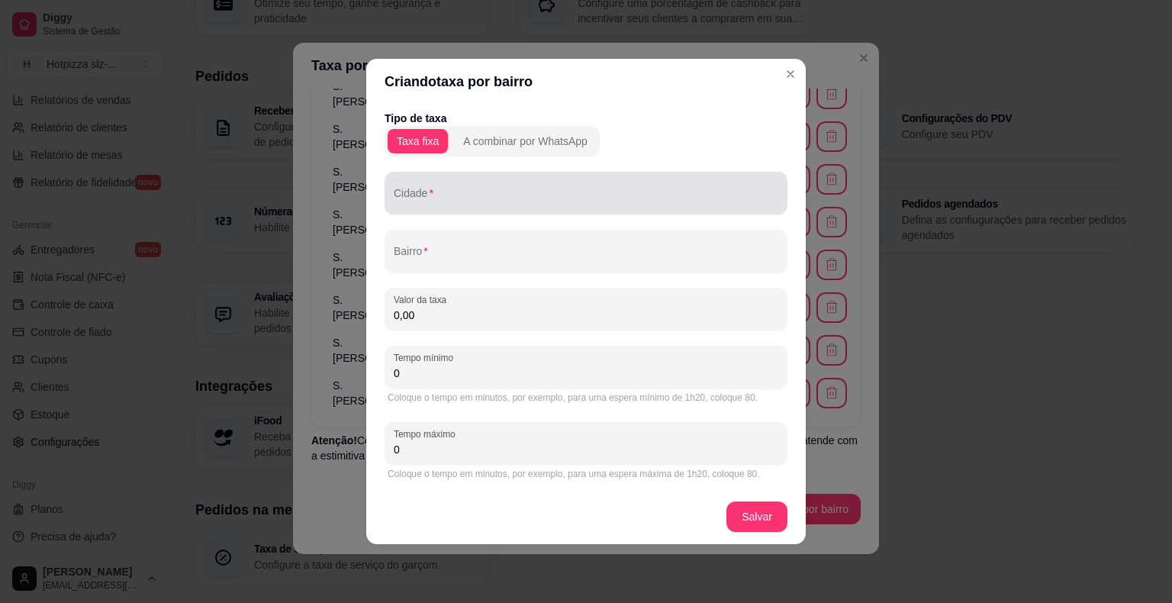
click at [421, 210] on div "Cidade" at bounding box center [586, 193] width 403 height 43
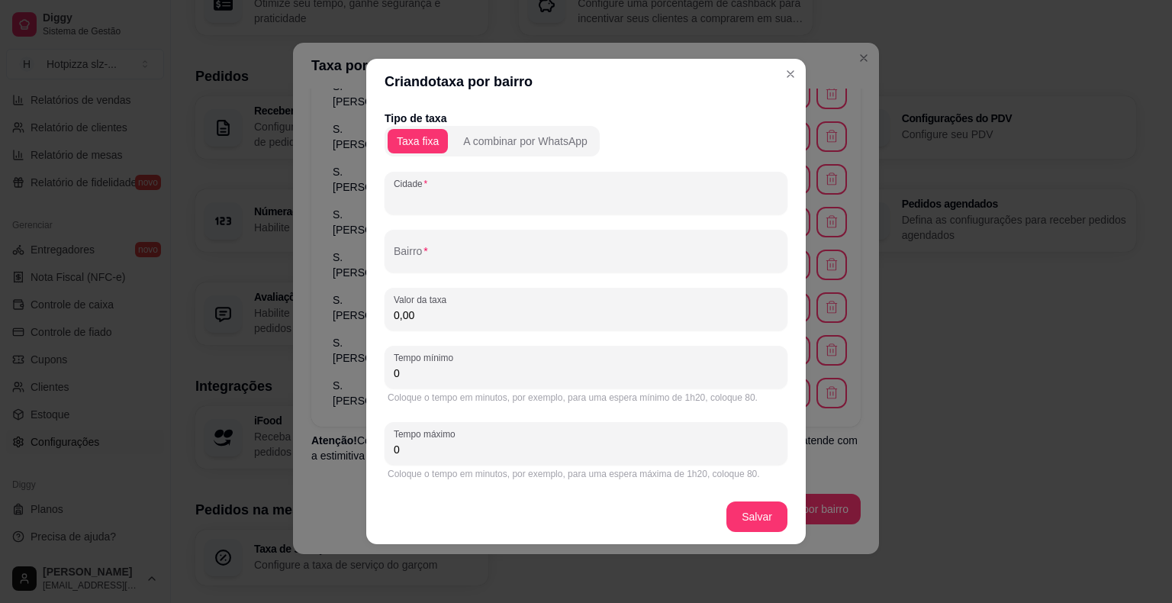
paste input "S. [PERSON_NAME]"
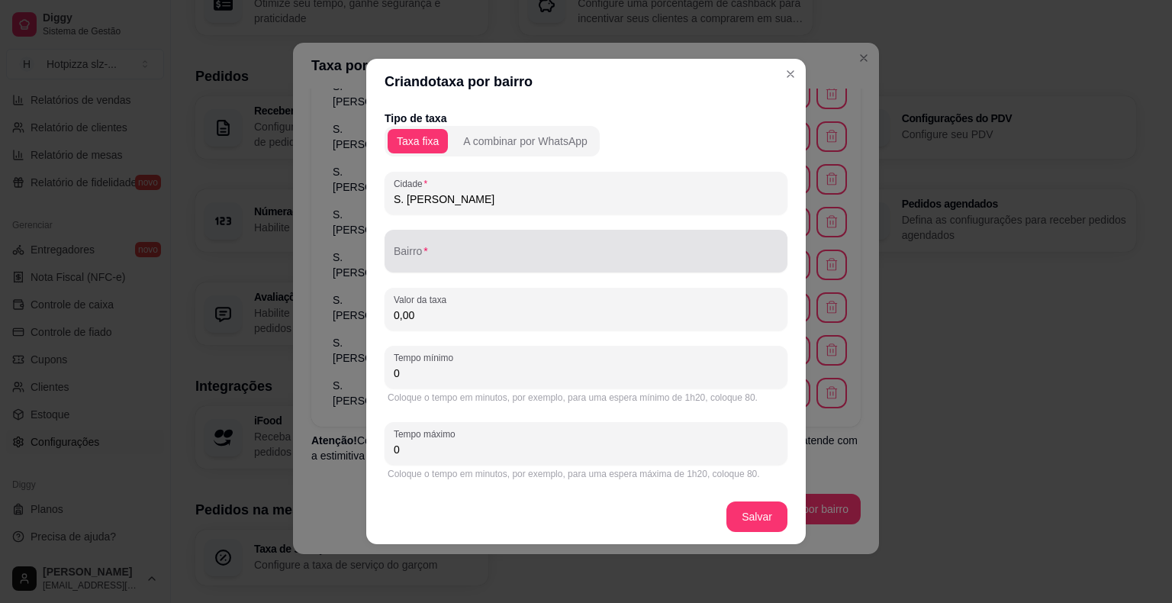
type input "S. [PERSON_NAME]"
click at [418, 266] on div at bounding box center [586, 251] width 385 height 31
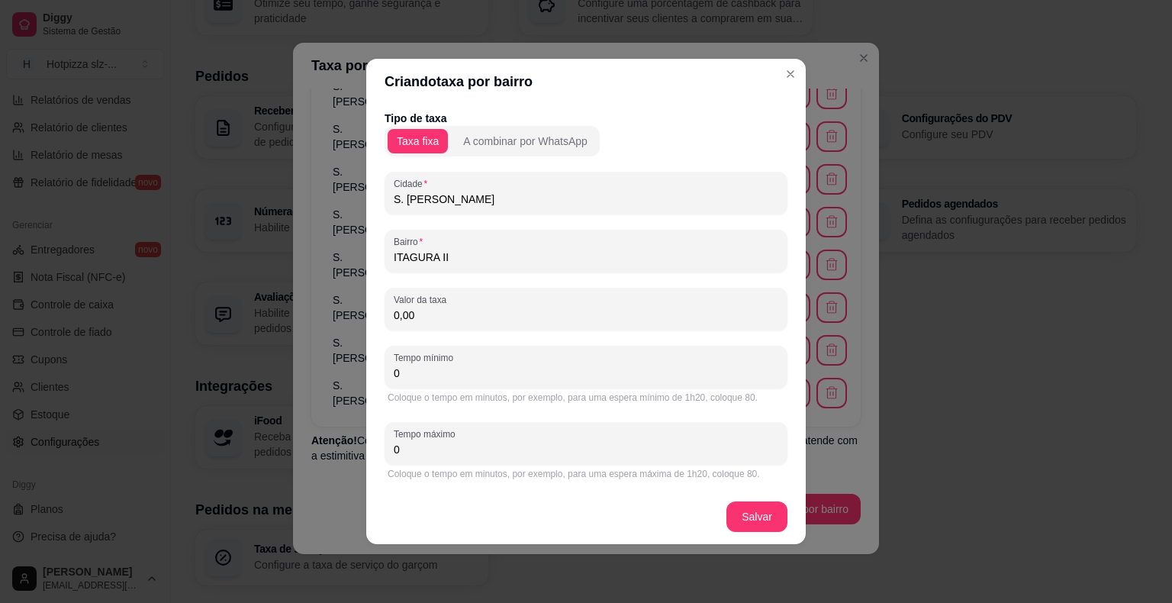
type input "ITAGURA II"
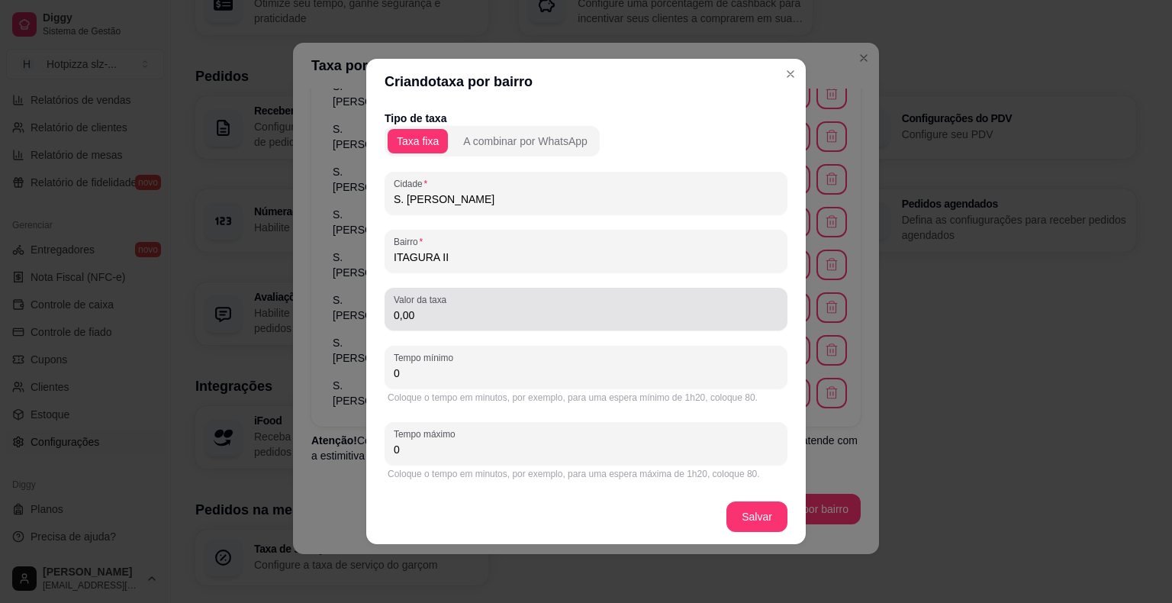
click at [458, 322] on input "0,00" at bounding box center [586, 315] width 385 height 15
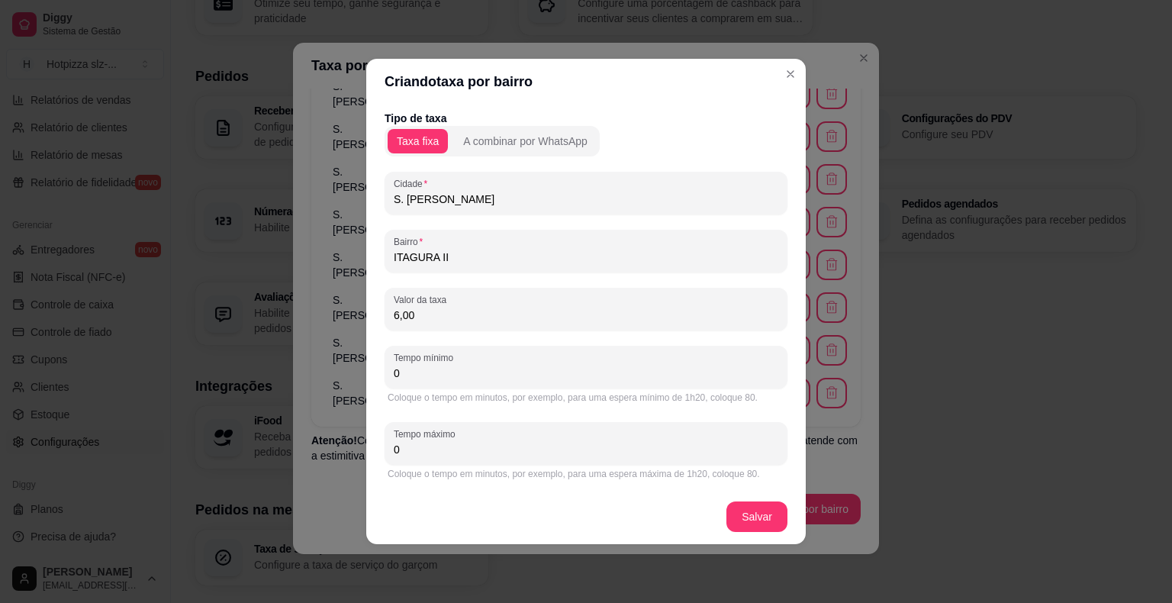
type input "6,00"
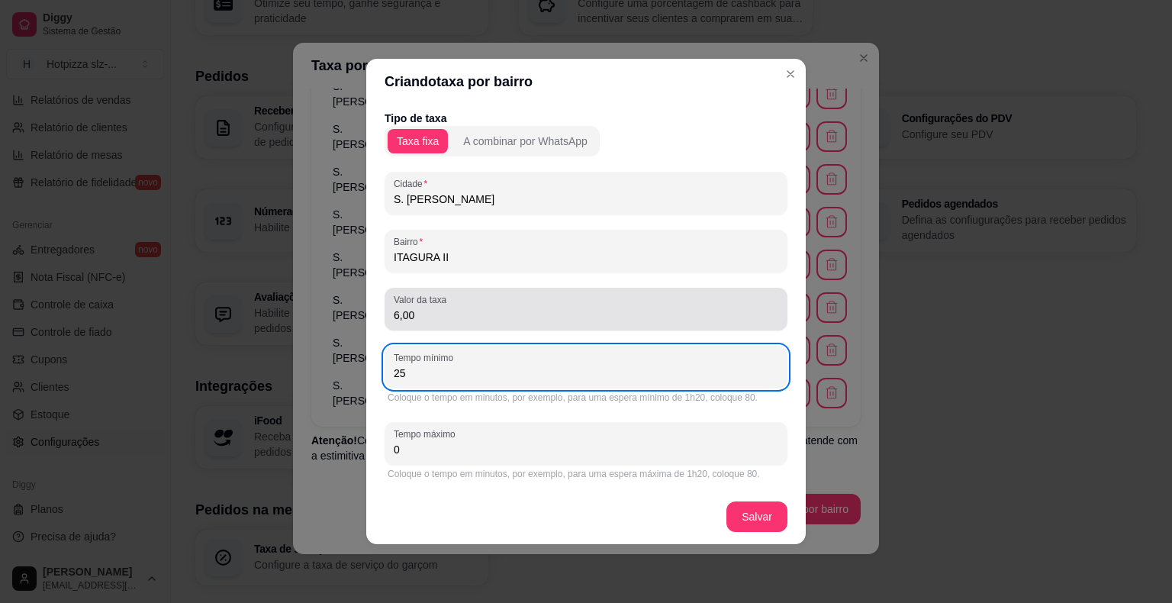
type input "25"
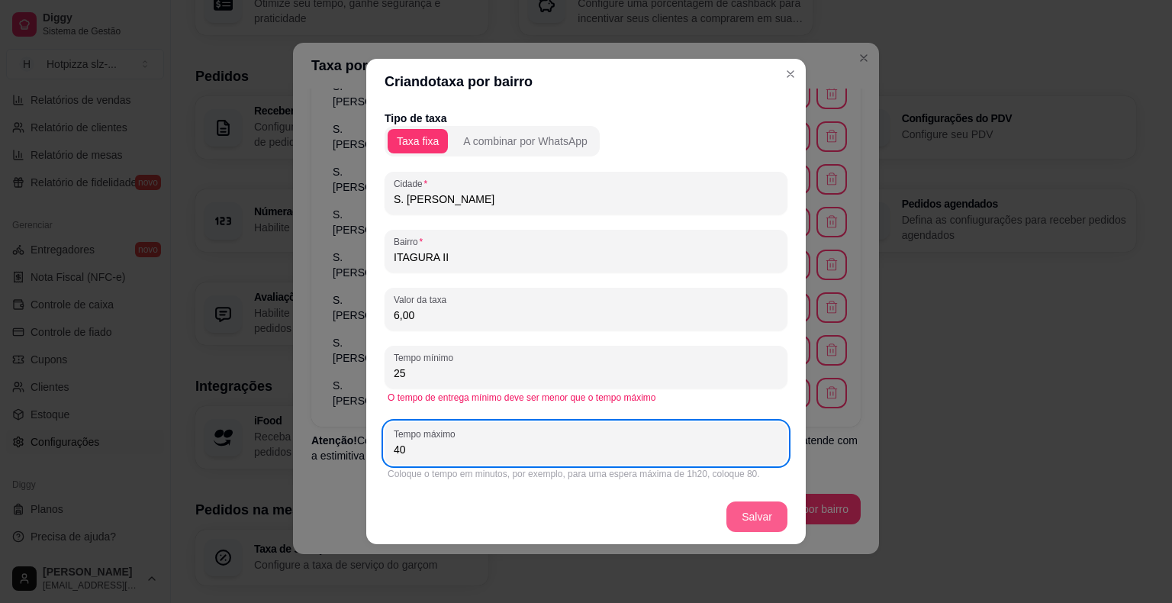
type input "40"
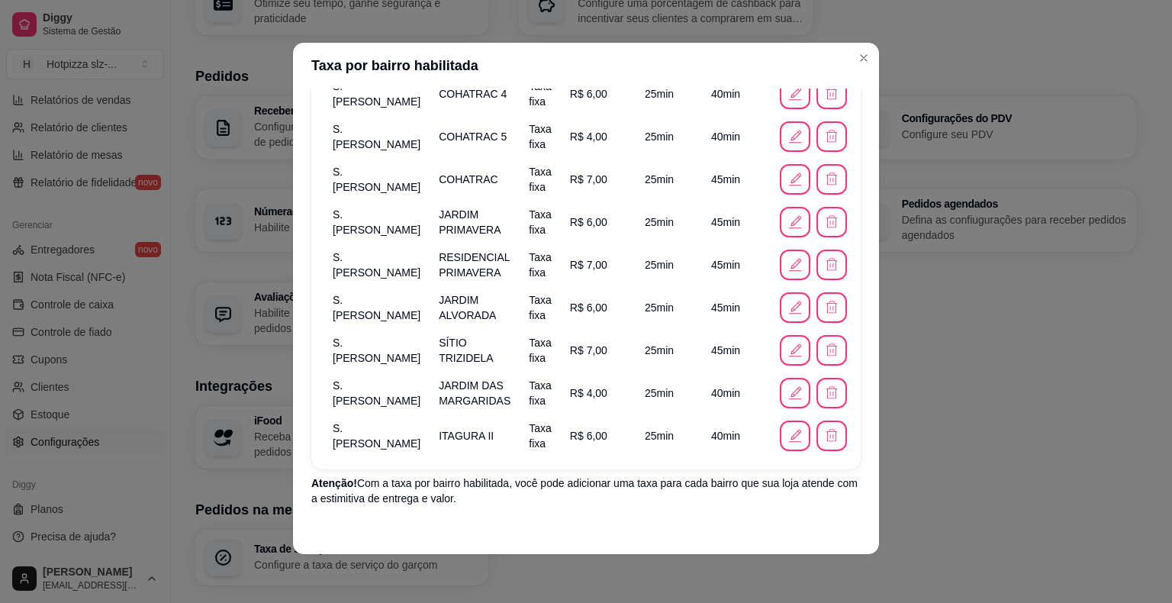
scroll to position [348, 0]
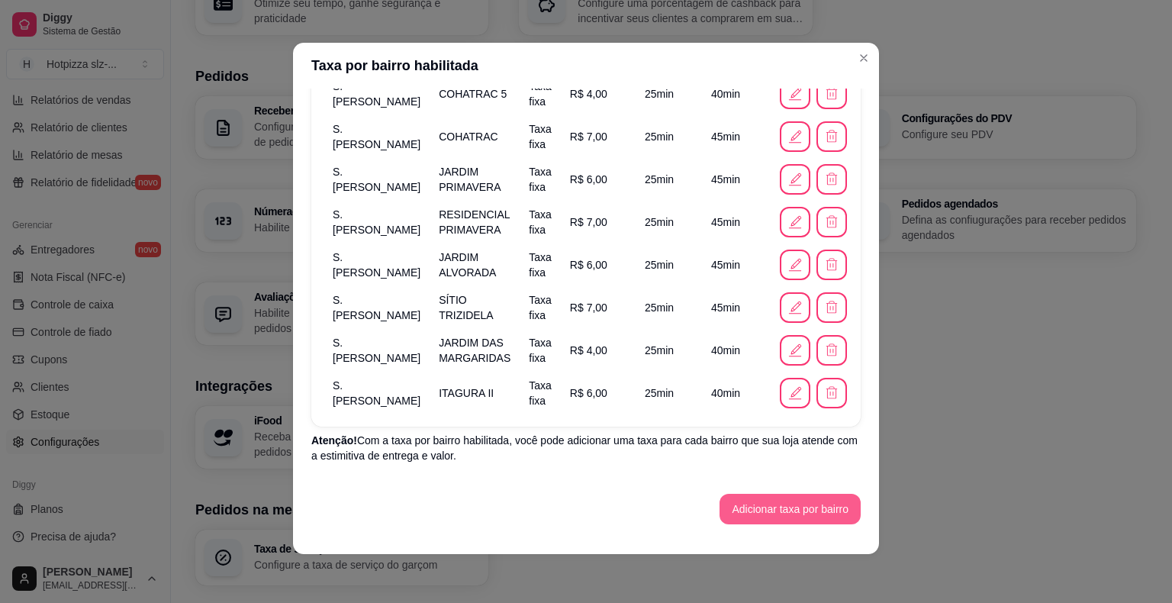
click at [748, 514] on button "Adicionar taxa por bairro" at bounding box center [790, 509] width 141 height 31
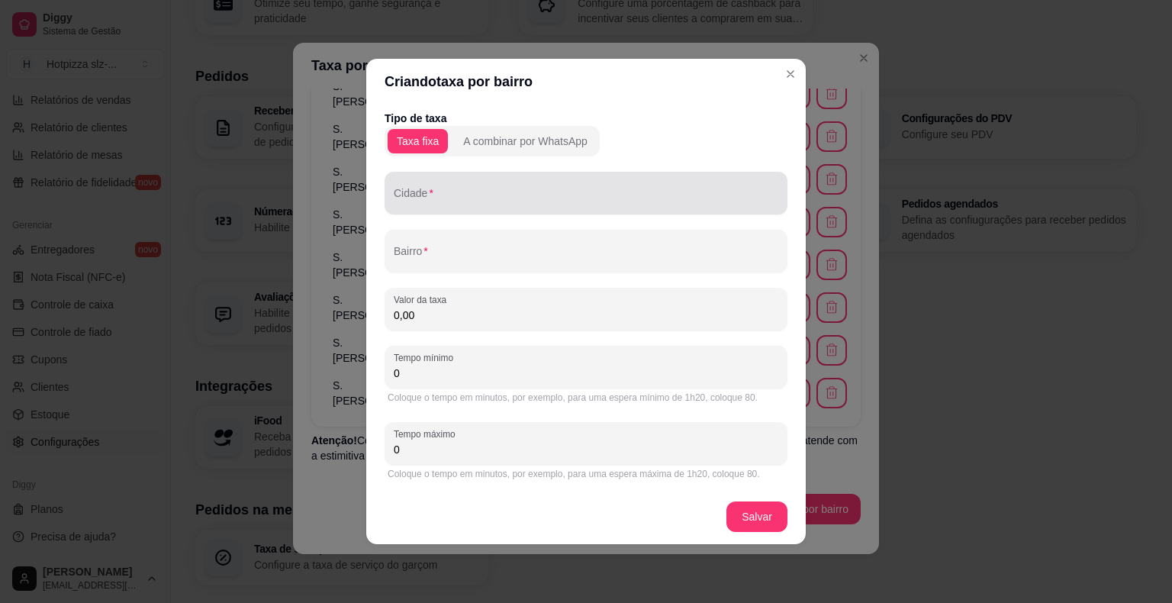
click at [442, 203] on input "Cidade" at bounding box center [586, 199] width 385 height 15
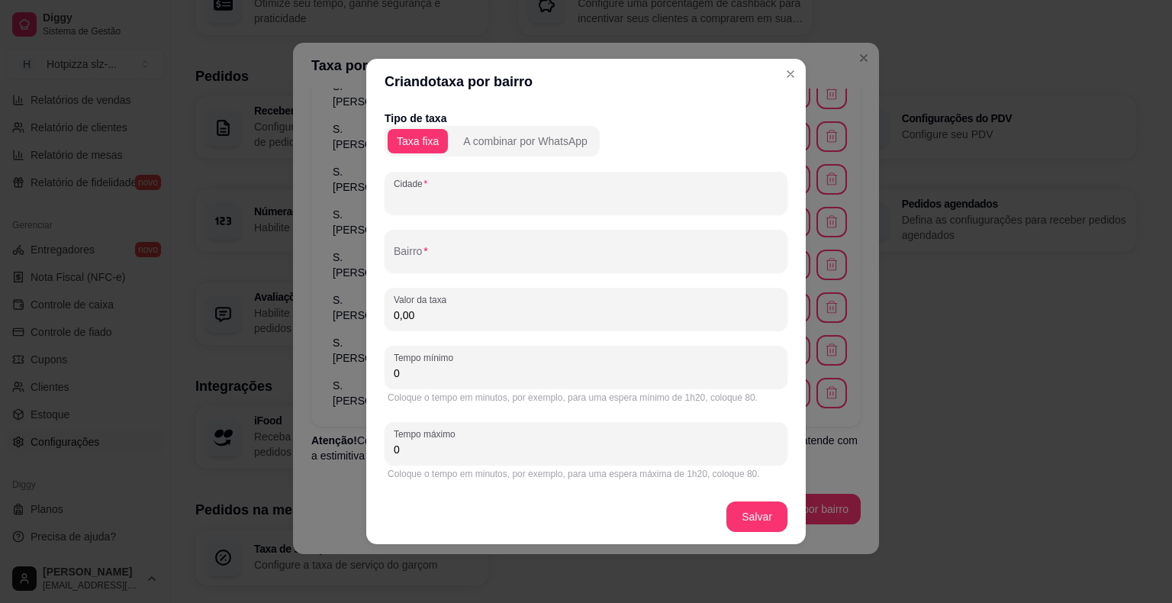
paste input "S. [PERSON_NAME]"
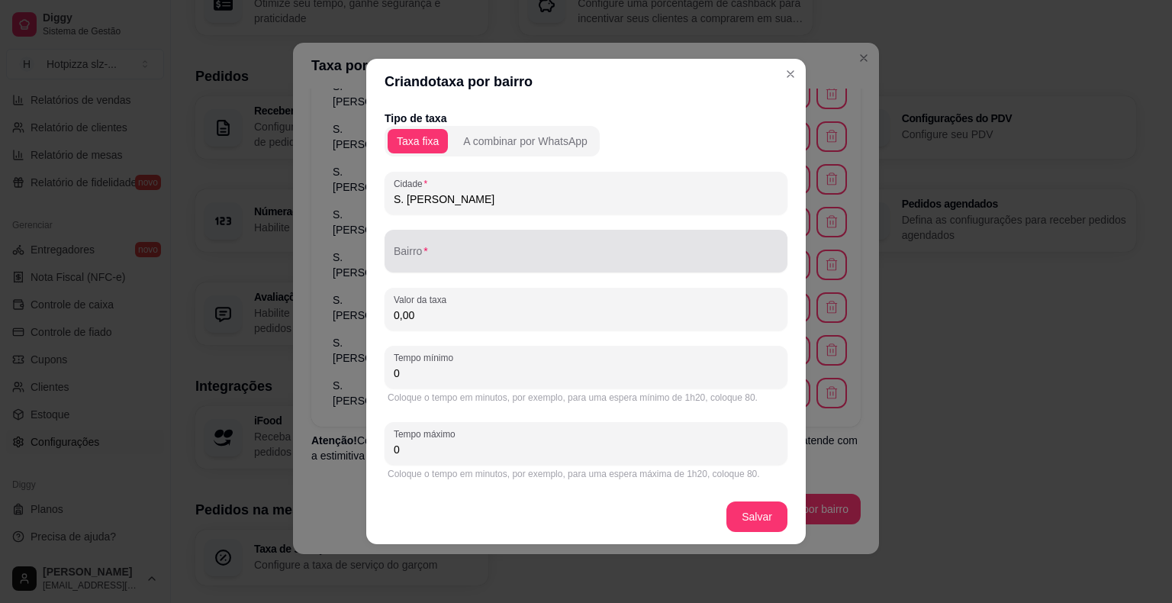
type input "S. [PERSON_NAME]"
click at [457, 267] on div "Bairro" at bounding box center [586, 251] width 403 height 43
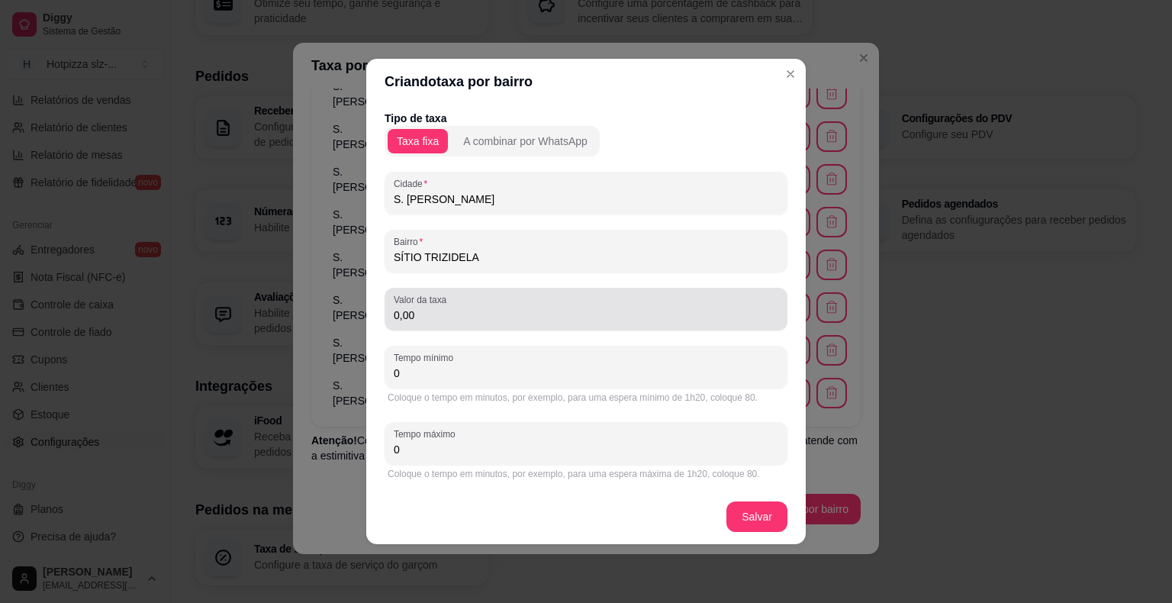
type input "SÍTIO TRIZIDELA"
click at [453, 322] on input "0,00" at bounding box center [586, 315] width 385 height 15
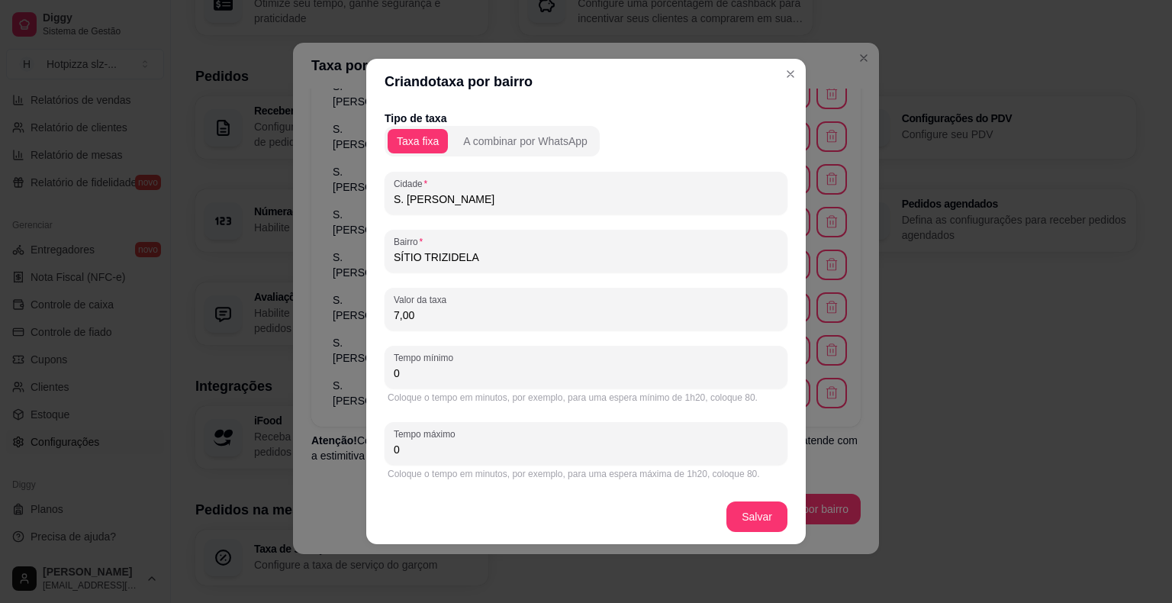
type input "7,00"
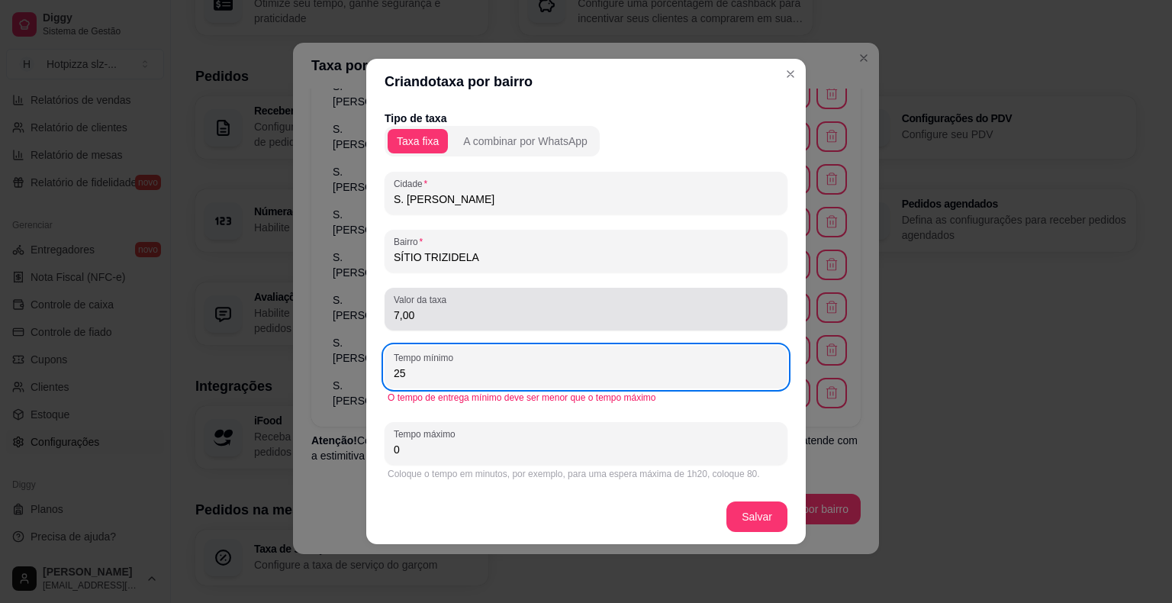
type input "25"
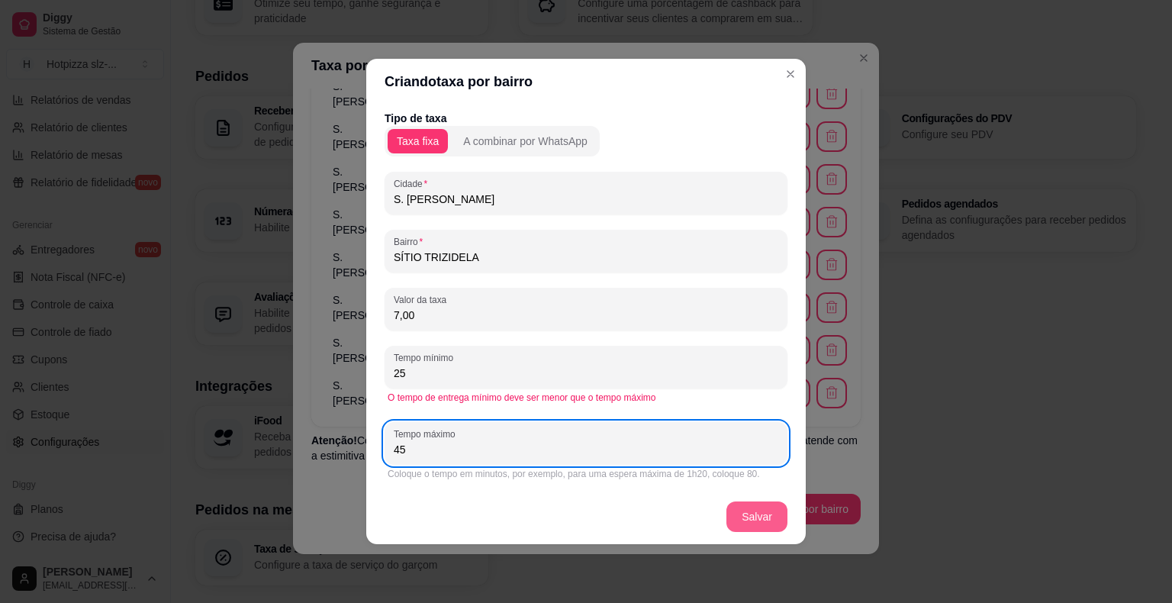
type input "45"
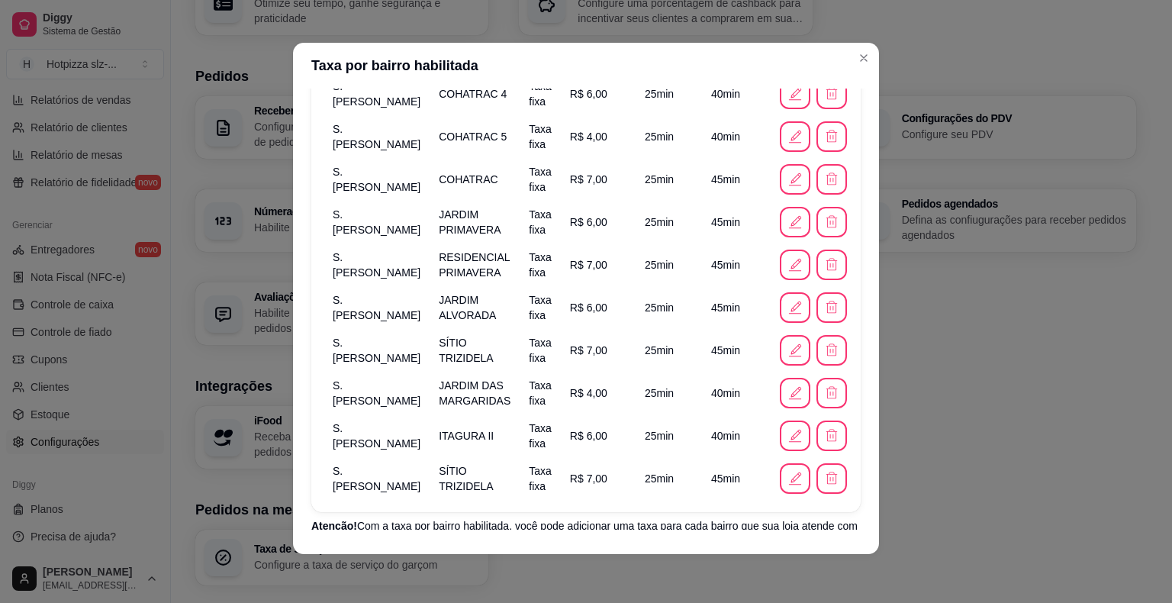
scroll to position [391, 0]
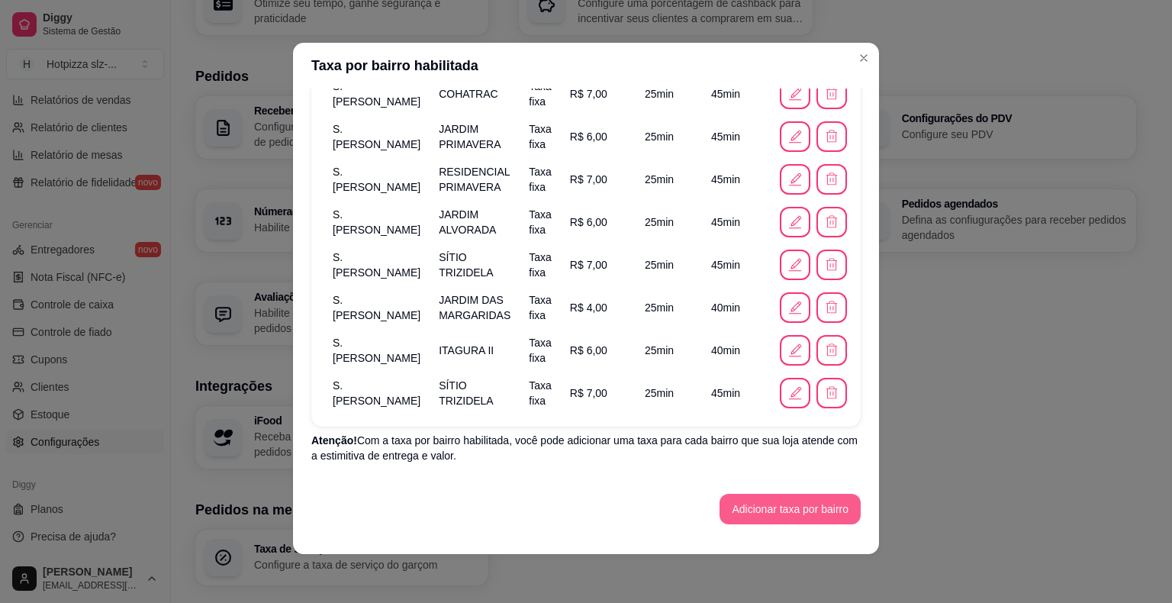
click at [797, 512] on button "Adicionar taxa por bairro" at bounding box center [790, 509] width 141 height 31
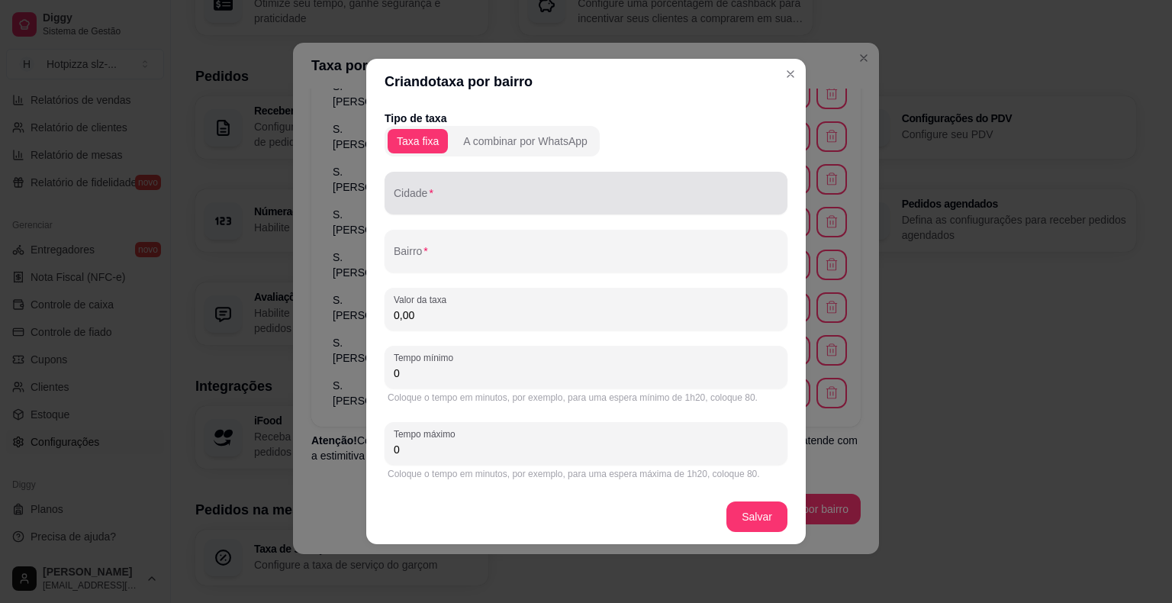
click at [453, 207] on div at bounding box center [586, 193] width 385 height 31
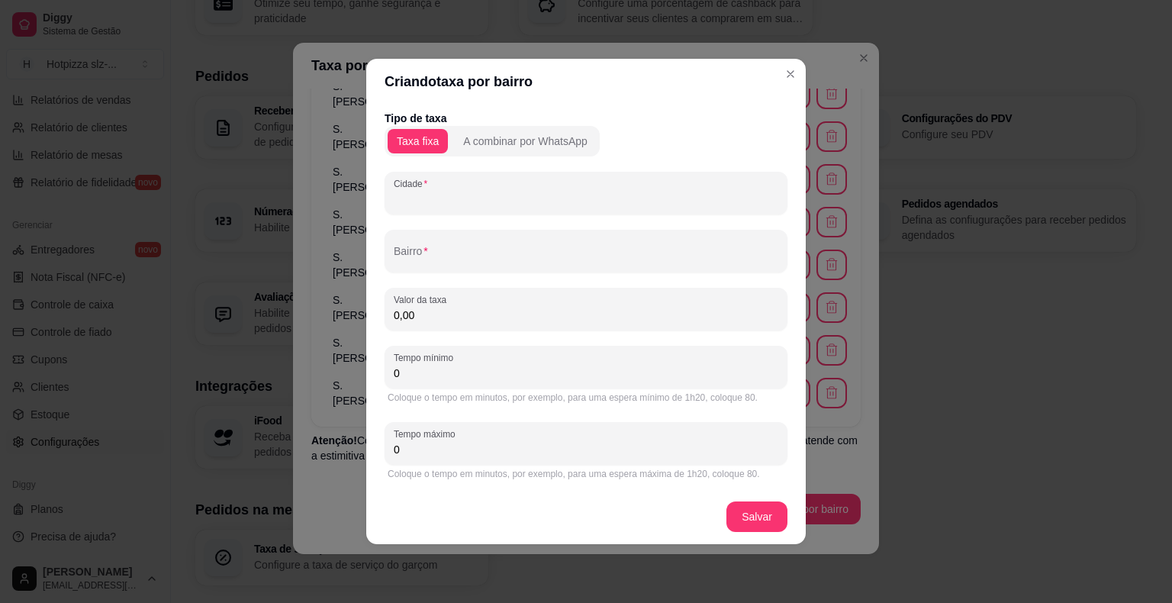
paste input "S. [PERSON_NAME]"
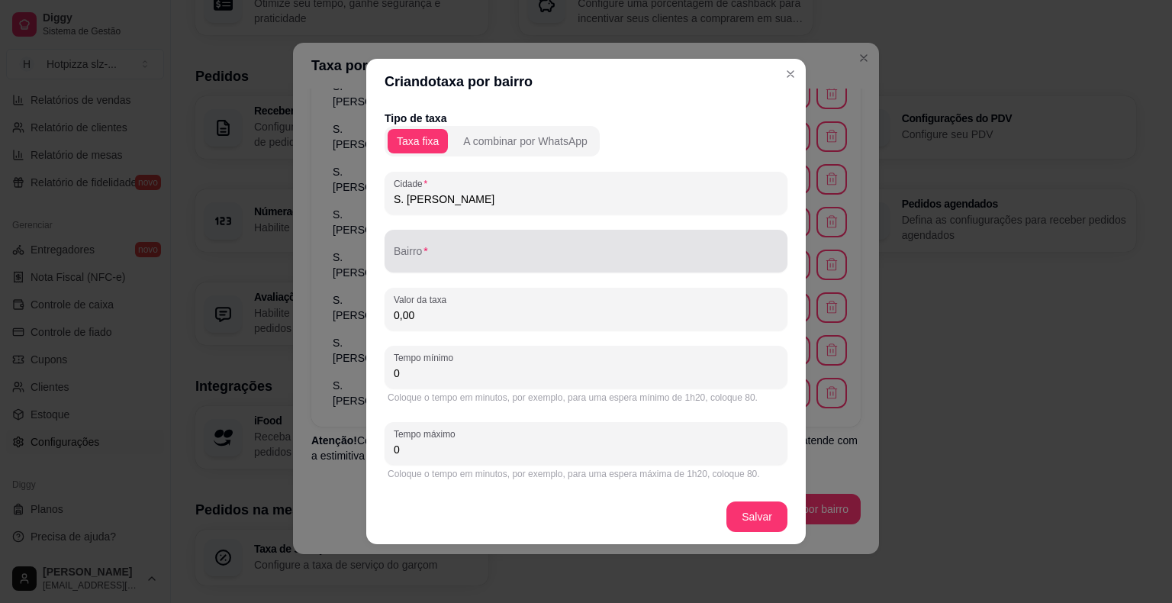
type input "S. [PERSON_NAME]"
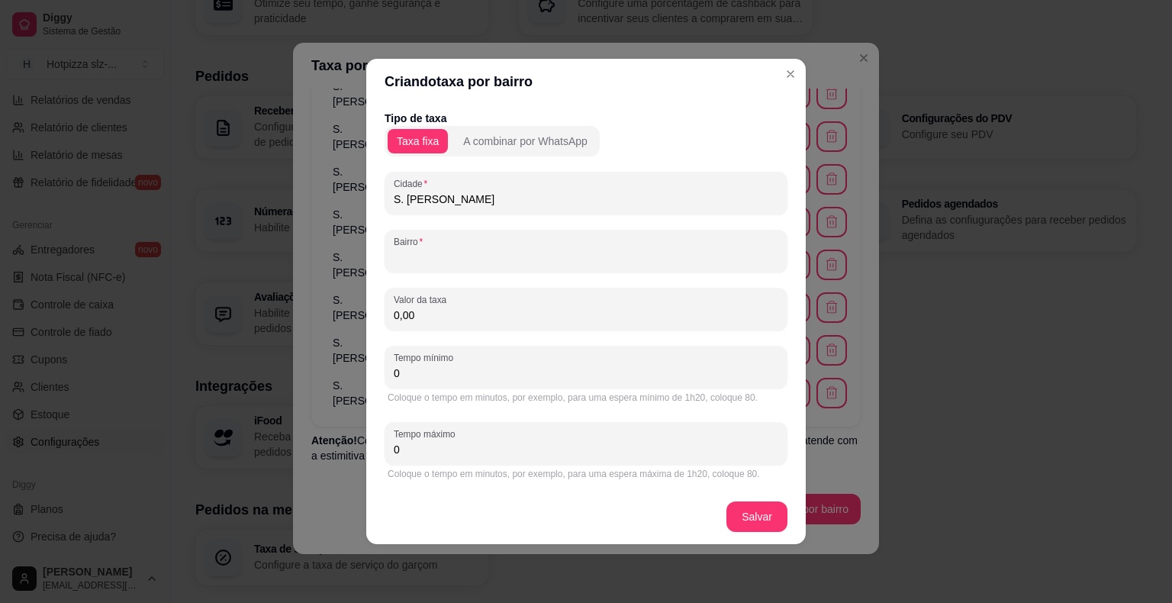
click at [432, 260] on input "Bairro" at bounding box center [586, 257] width 385 height 15
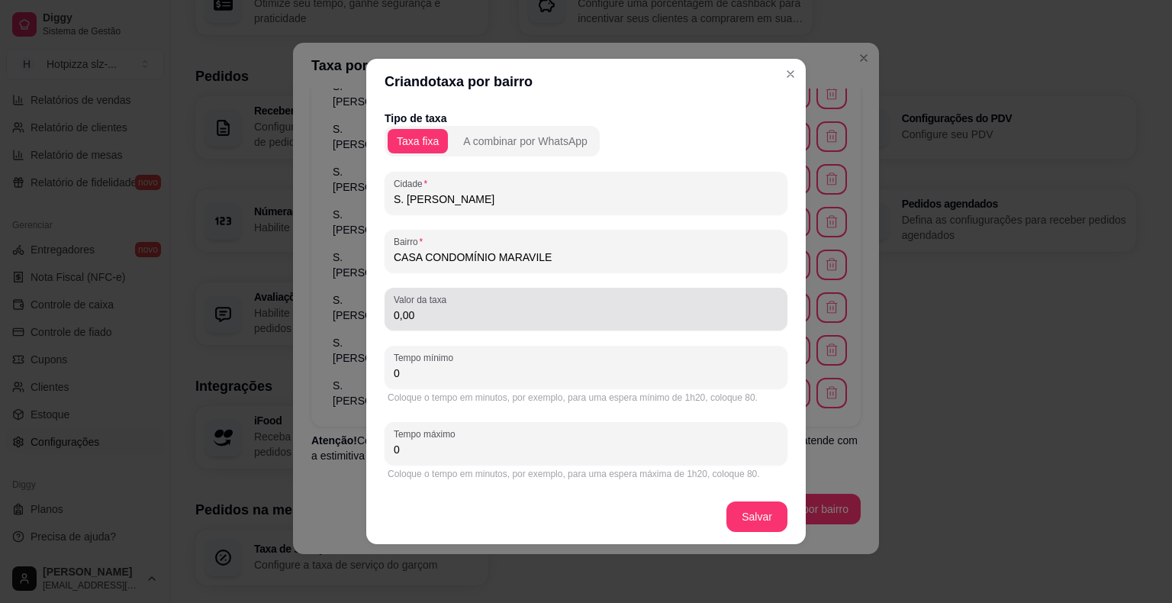
type input "CASA CONDOMÍNIO MARAVILE"
click at [430, 318] on input "0,00" at bounding box center [586, 315] width 385 height 15
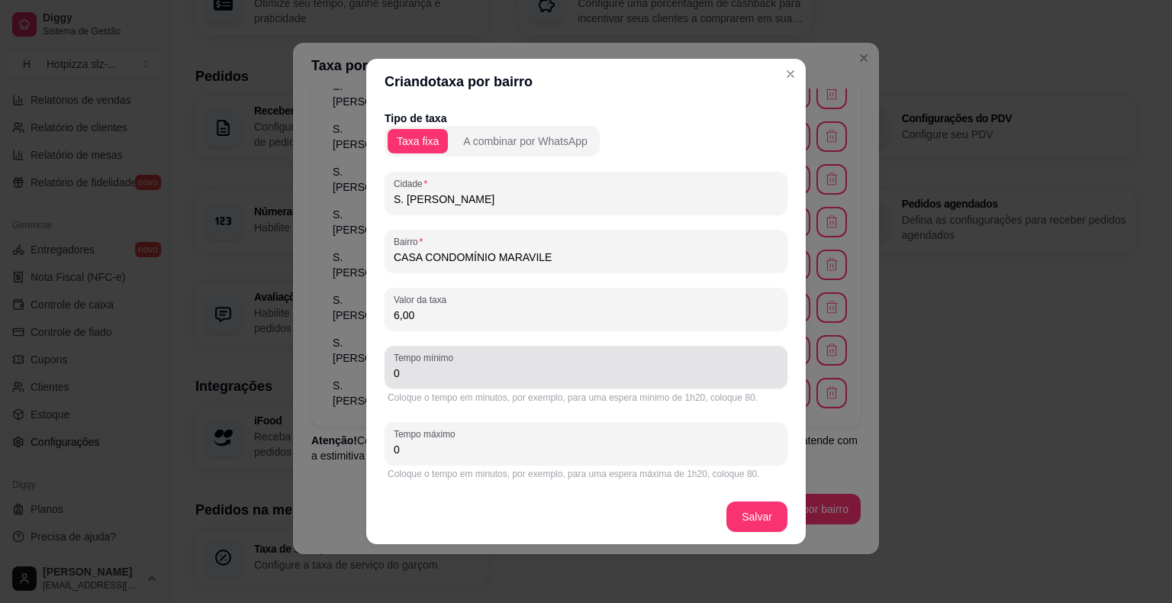
type input "6,00"
click at [421, 384] on div "Tempo mínimo 0" at bounding box center [586, 367] width 403 height 43
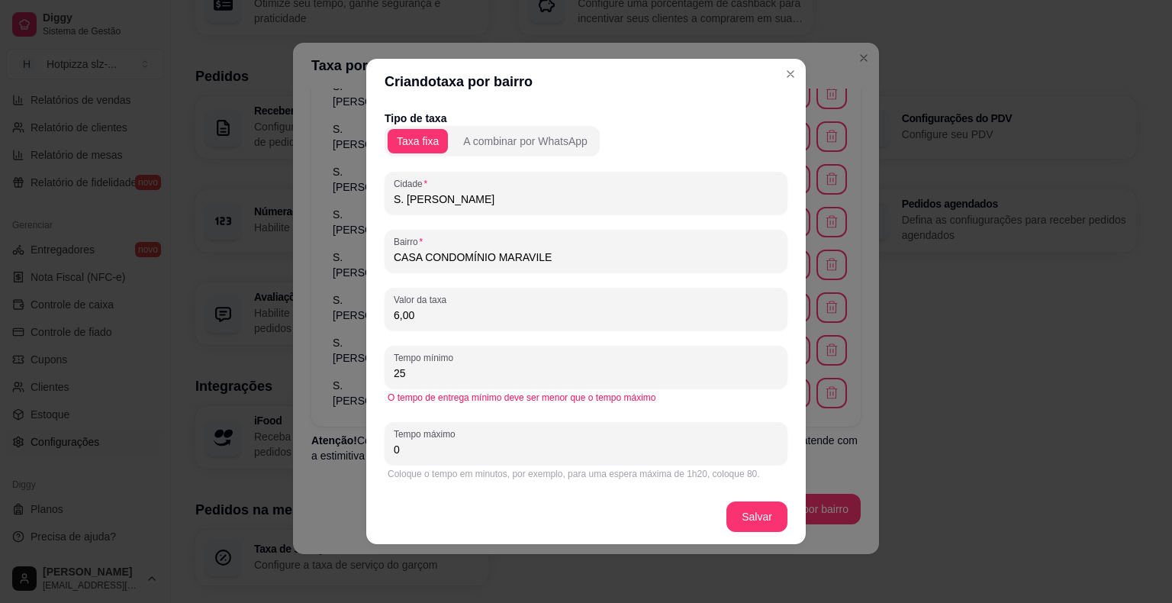
type input "25"
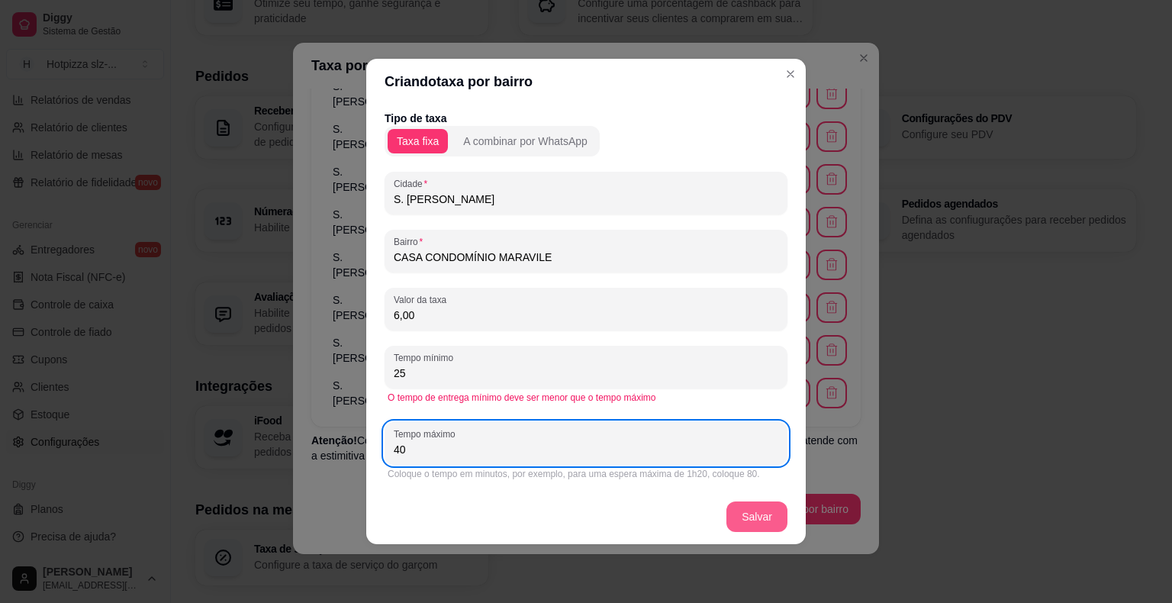
type input "40"
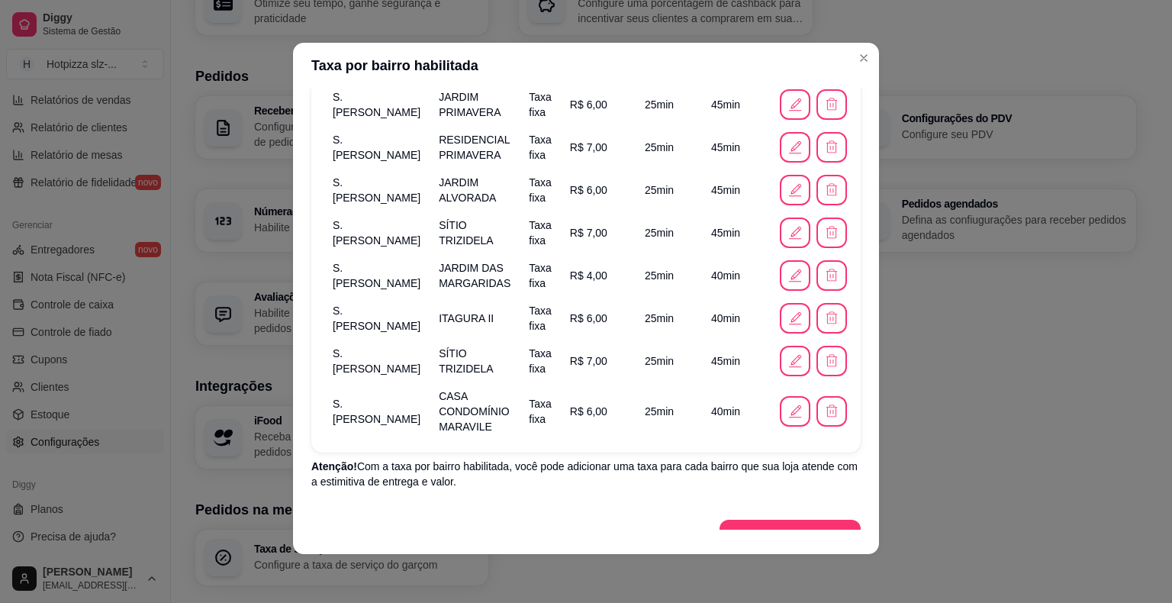
scroll to position [449, 0]
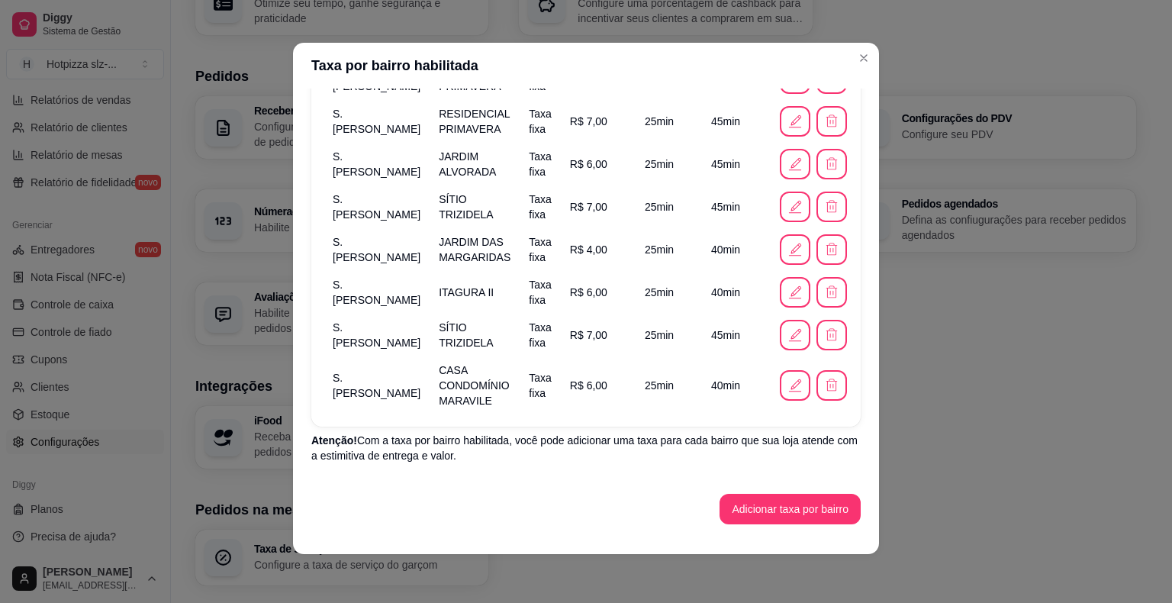
click at [792, 503] on button "Adicionar taxa por bairro" at bounding box center [790, 509] width 141 height 31
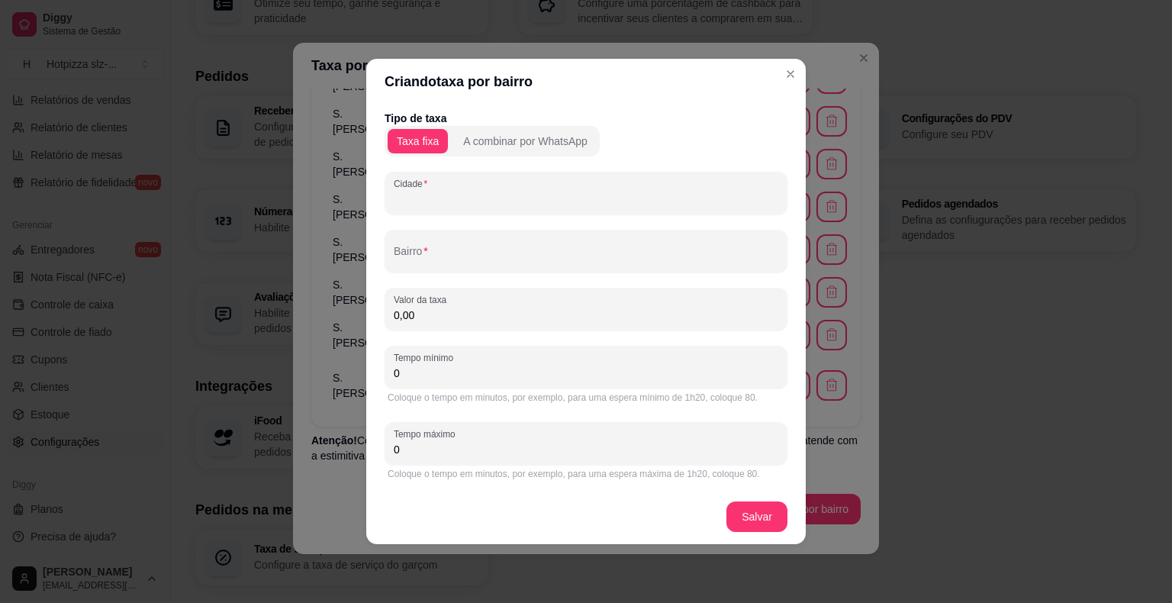
click at [475, 195] on input "Cidade" at bounding box center [586, 199] width 385 height 15
paste input "S. [PERSON_NAME]"
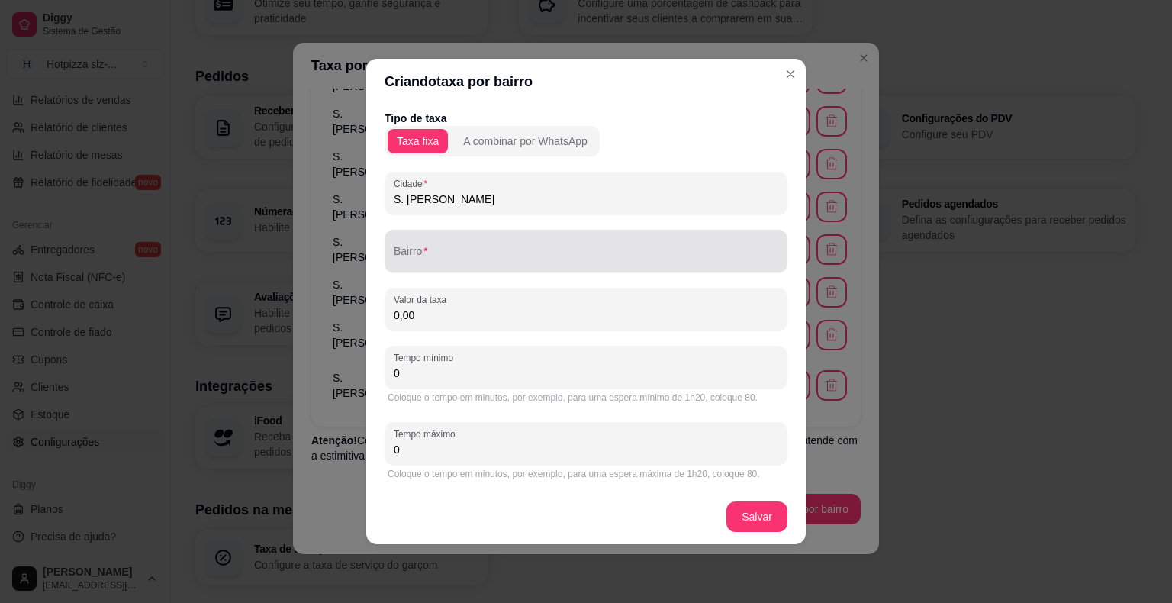
type input "S. [PERSON_NAME]"
click at [456, 265] on div at bounding box center [586, 251] width 385 height 31
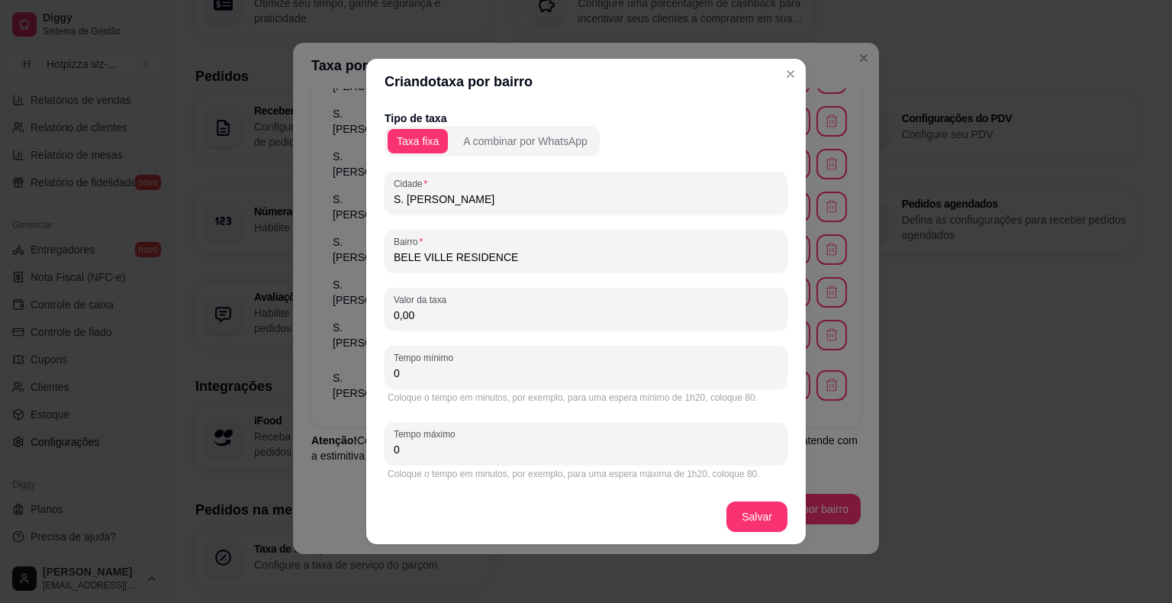
click at [408, 256] on input "BELE VILLE RESIDENCE" at bounding box center [586, 257] width 385 height 15
click at [413, 256] on input "BELE VILLE RESIDENCE" at bounding box center [586, 257] width 385 height 15
click at [411, 256] on input "BELE VILLE RESIDENCE" at bounding box center [586, 257] width 385 height 15
type input "BELLE VILLE RESIDENCE"
click at [440, 321] on input "0,00" at bounding box center [586, 315] width 385 height 15
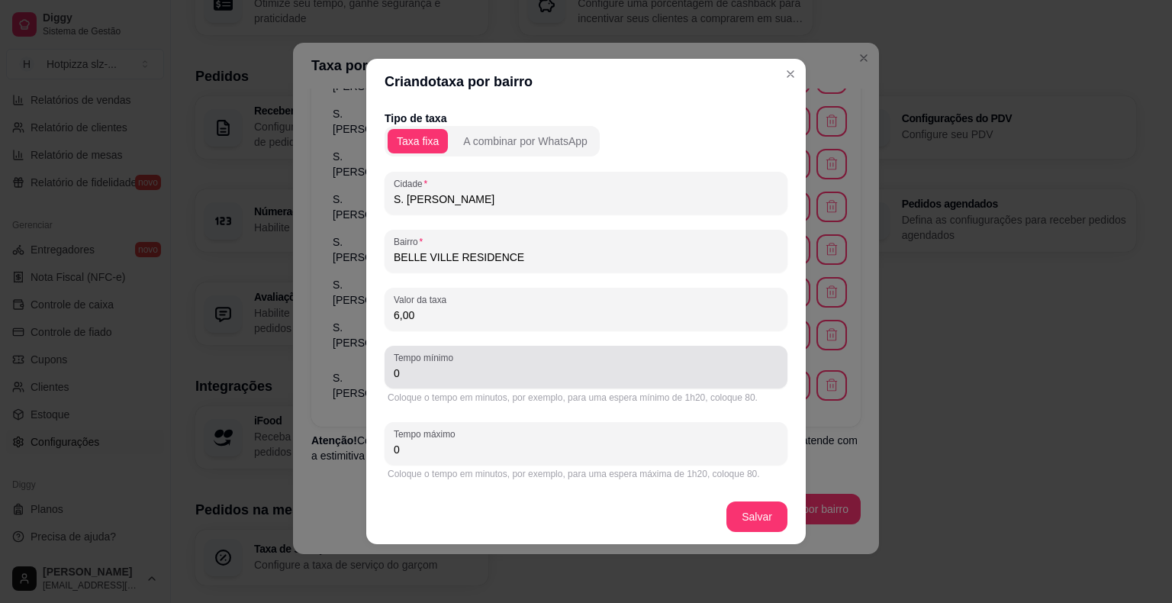
type input "6,00"
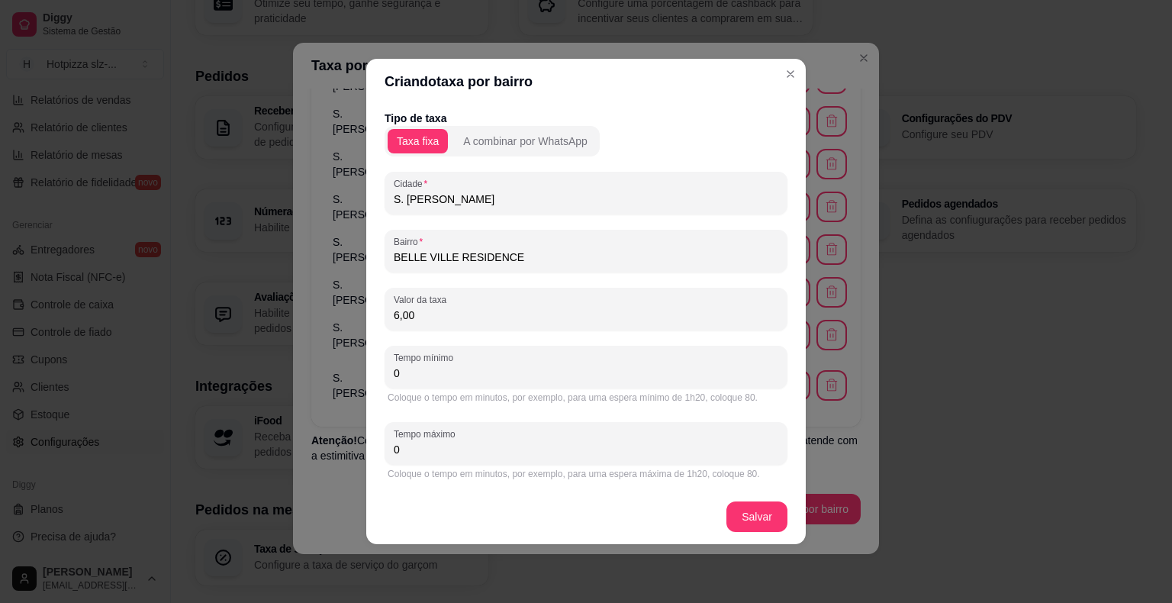
click at [449, 376] on input "0" at bounding box center [586, 373] width 385 height 15
type input "25"
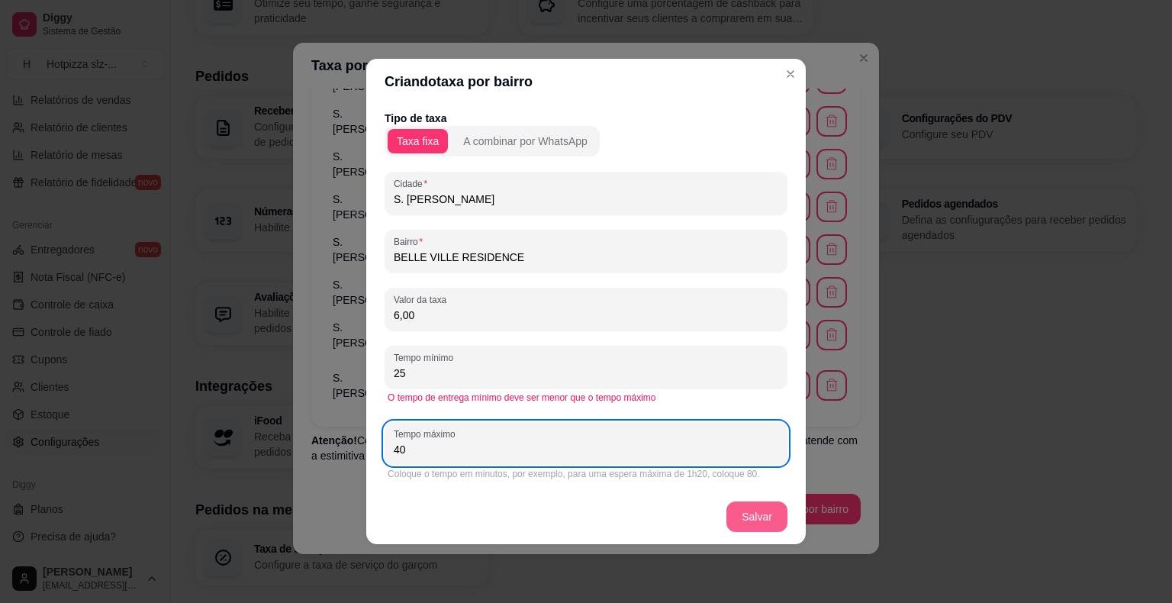
type input "40"
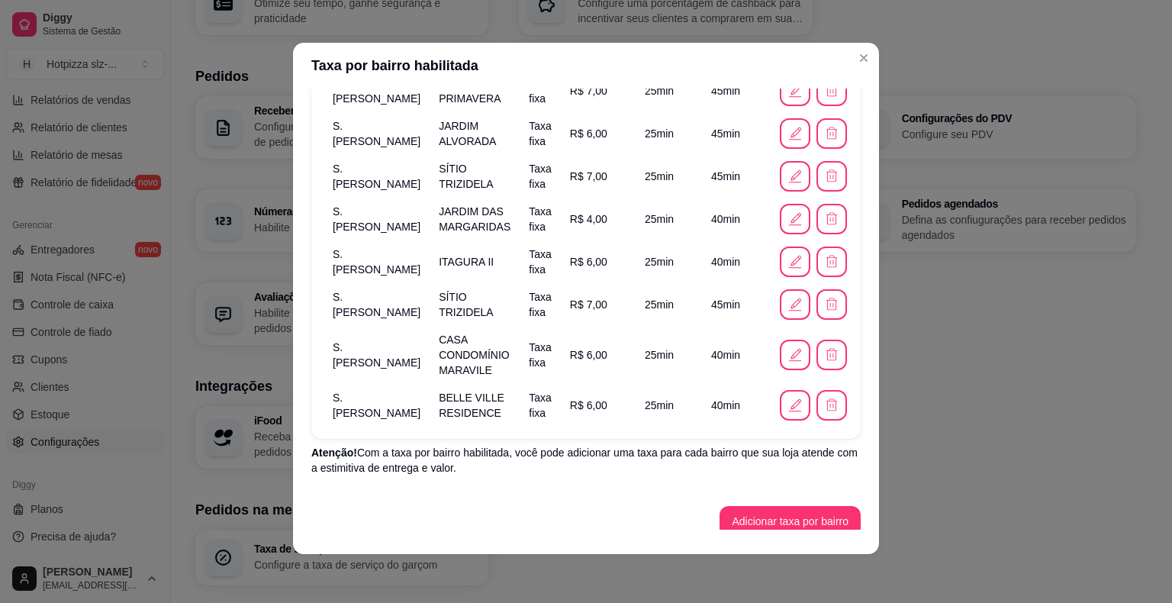
scroll to position [492, 0]
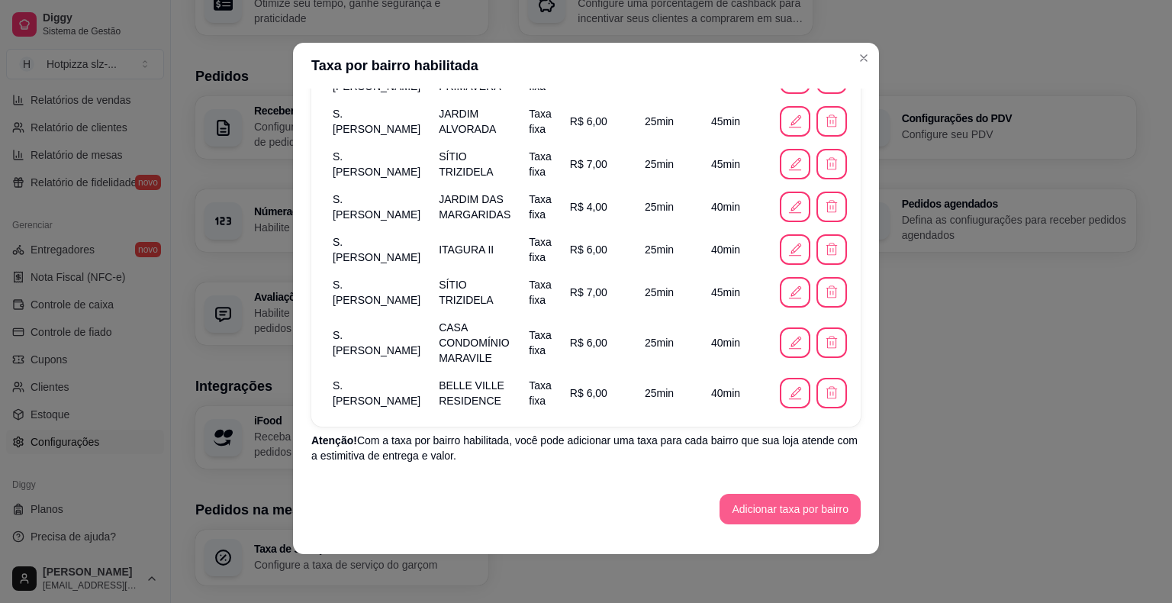
click at [775, 506] on button "Adicionar taxa por bairro" at bounding box center [790, 509] width 141 height 31
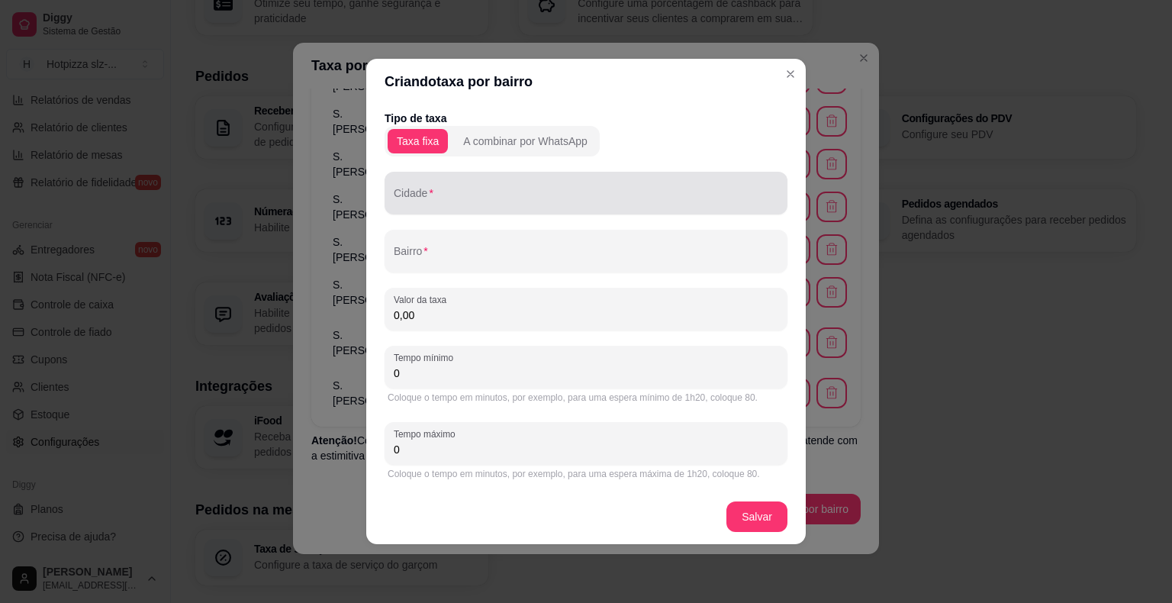
click at [440, 213] on div "Cidade" at bounding box center [586, 193] width 403 height 43
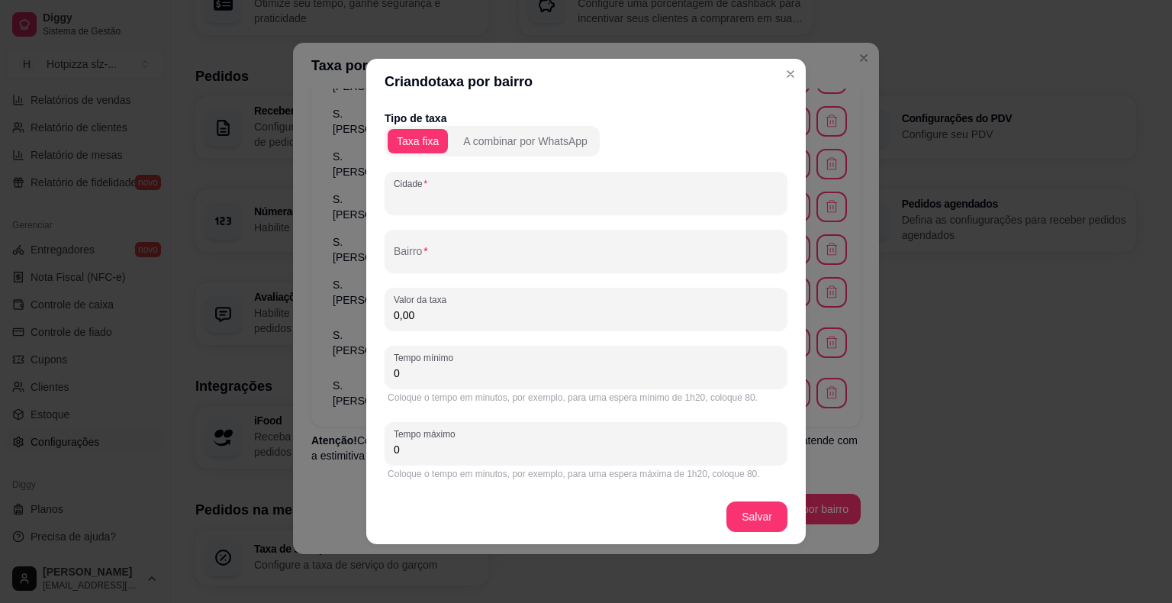
paste input "S. [PERSON_NAME]"
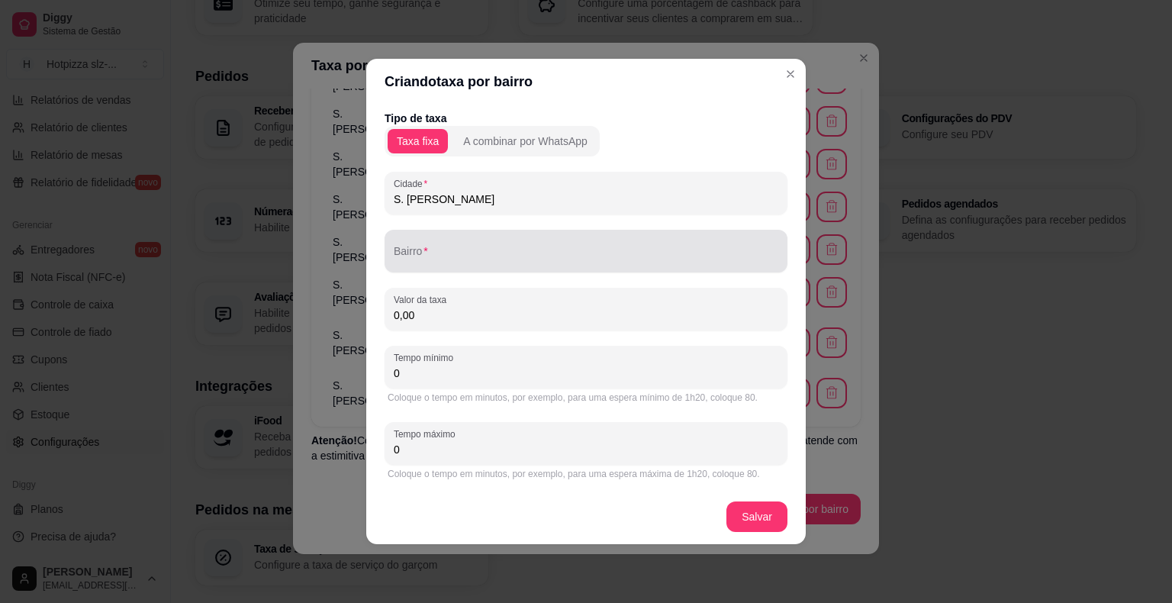
type input "S. [PERSON_NAME]"
click at [429, 269] on div "Bairro" at bounding box center [586, 251] width 403 height 43
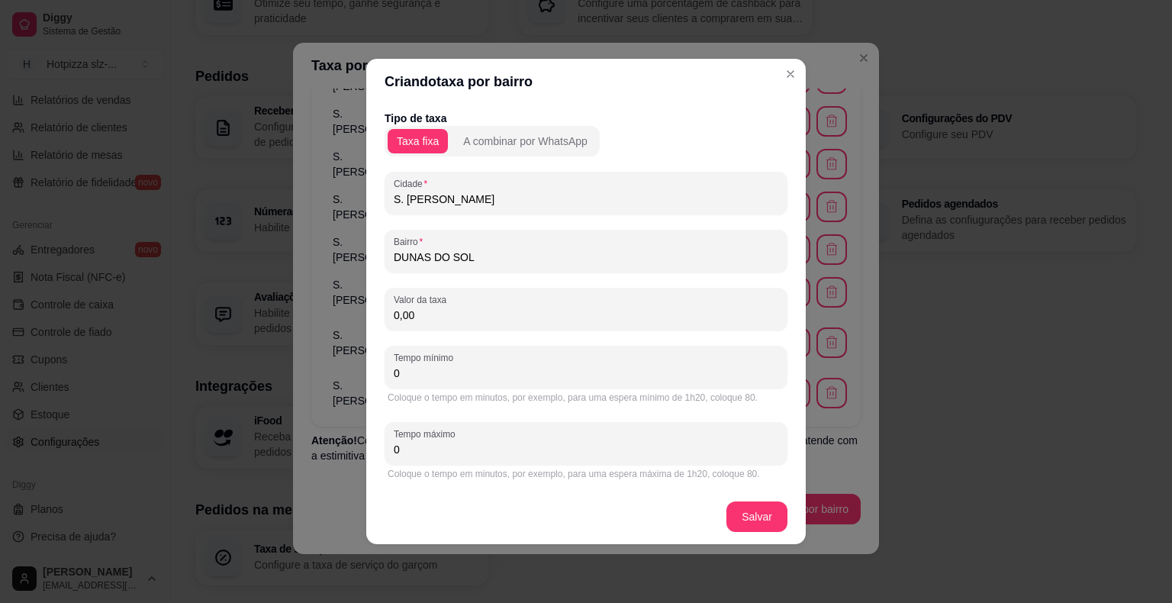
click at [395, 256] on input "DUNAS DO SOL" at bounding box center [586, 257] width 385 height 15
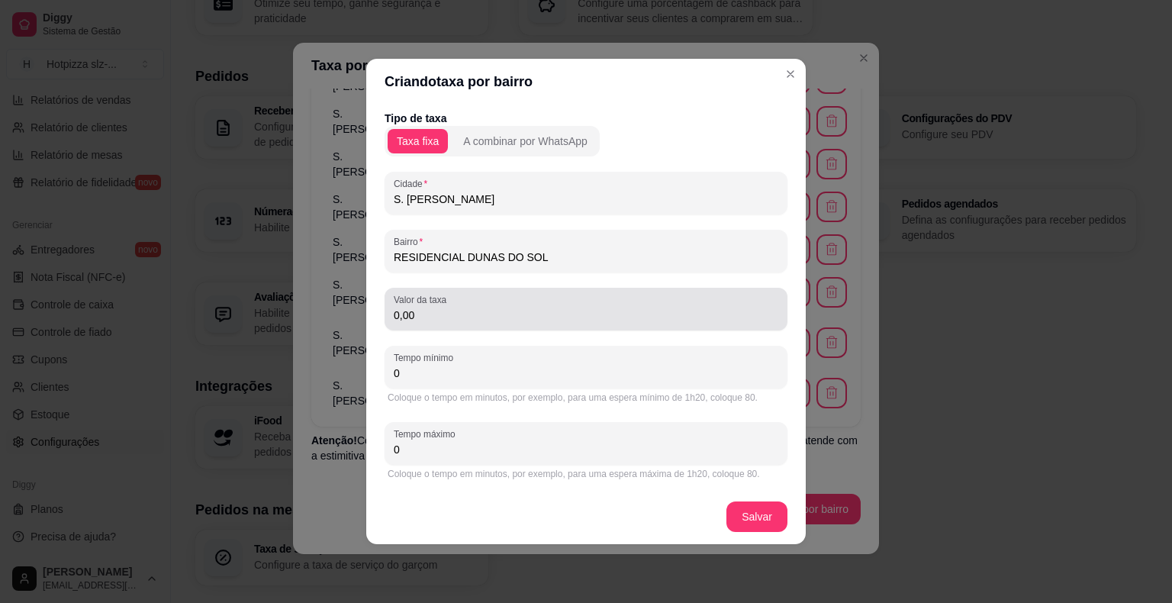
type input "RESIDENCIAL DUNAS DO SOL"
click at [466, 321] on input "0,00" at bounding box center [586, 315] width 385 height 15
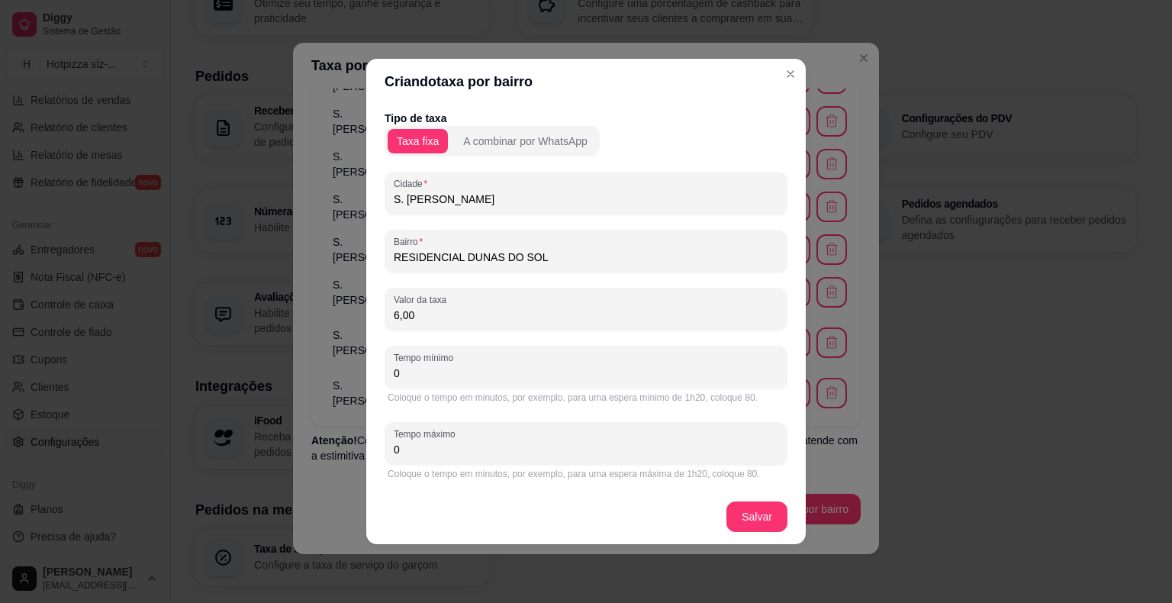
type input "6,00"
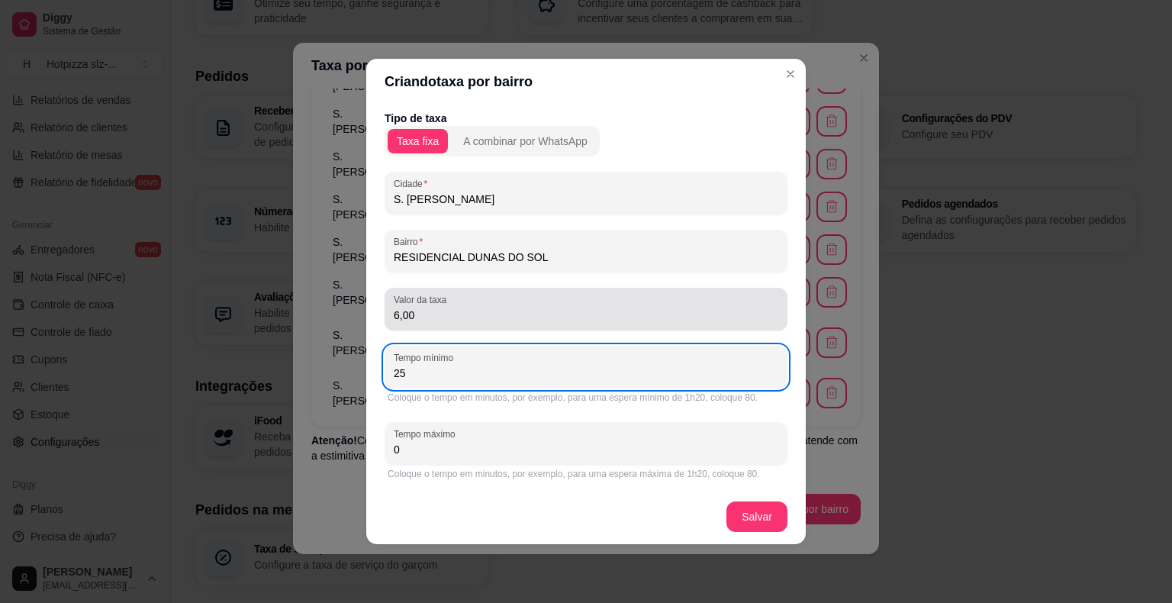
type input "25"
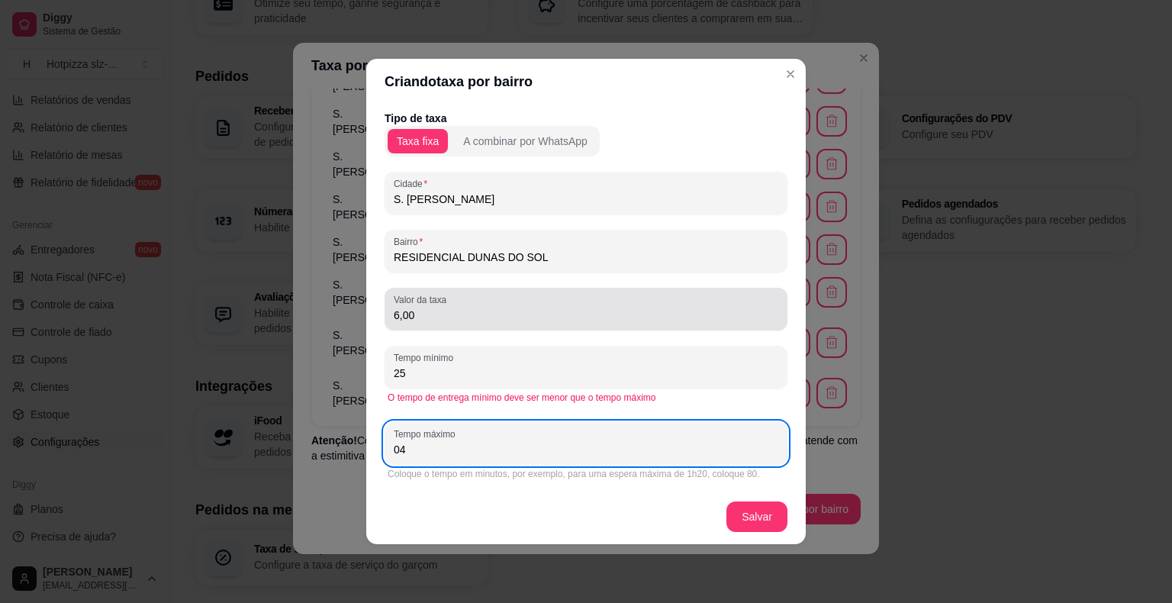
type input "0"
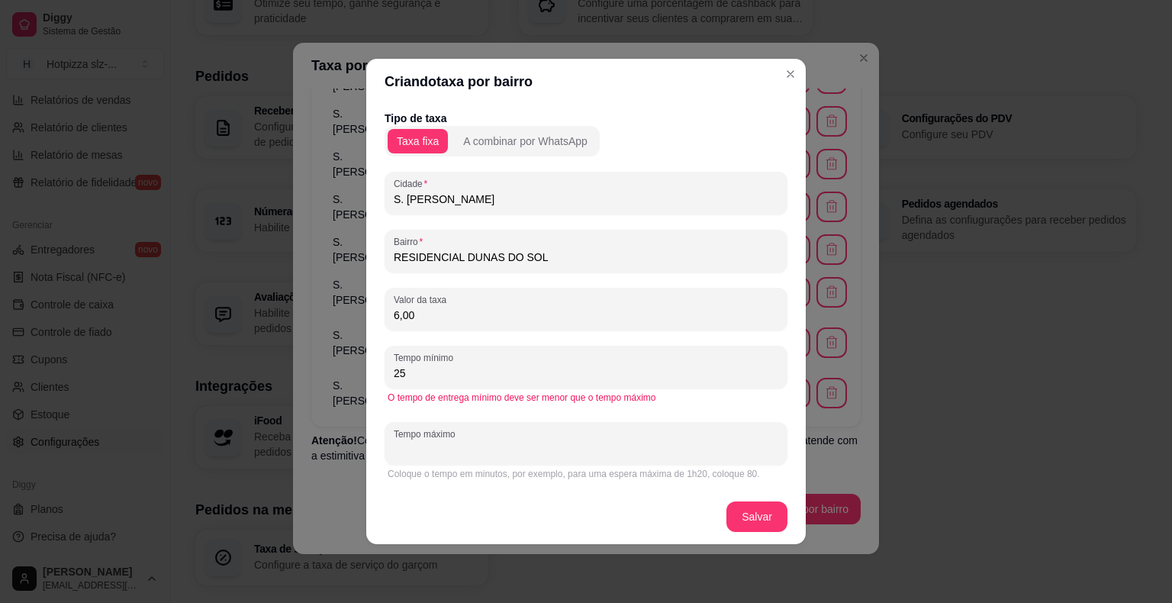
click at [459, 456] on input "Tempo máximo" at bounding box center [586, 449] width 385 height 15
type input "45"
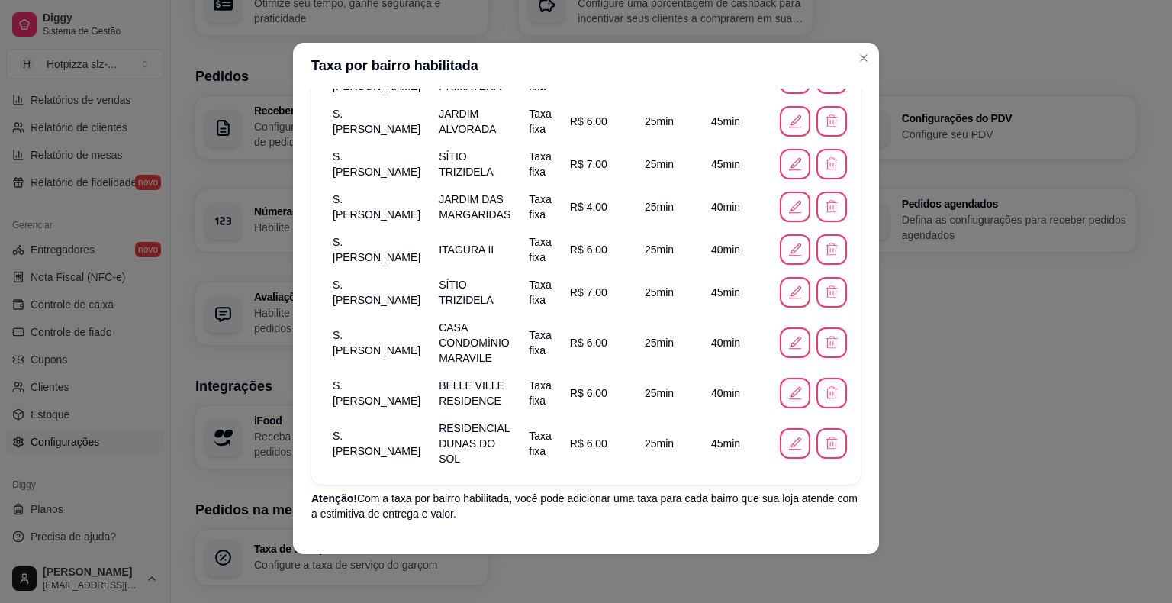
scroll to position [534, 0]
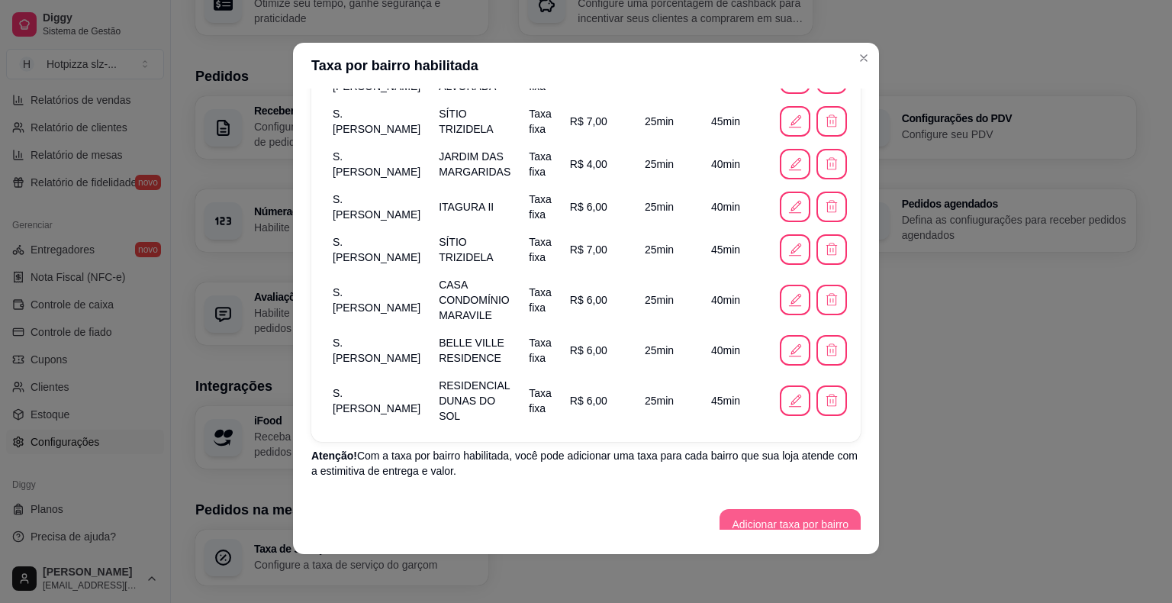
click at [741, 509] on button "Adicionar taxa por bairro" at bounding box center [790, 524] width 141 height 31
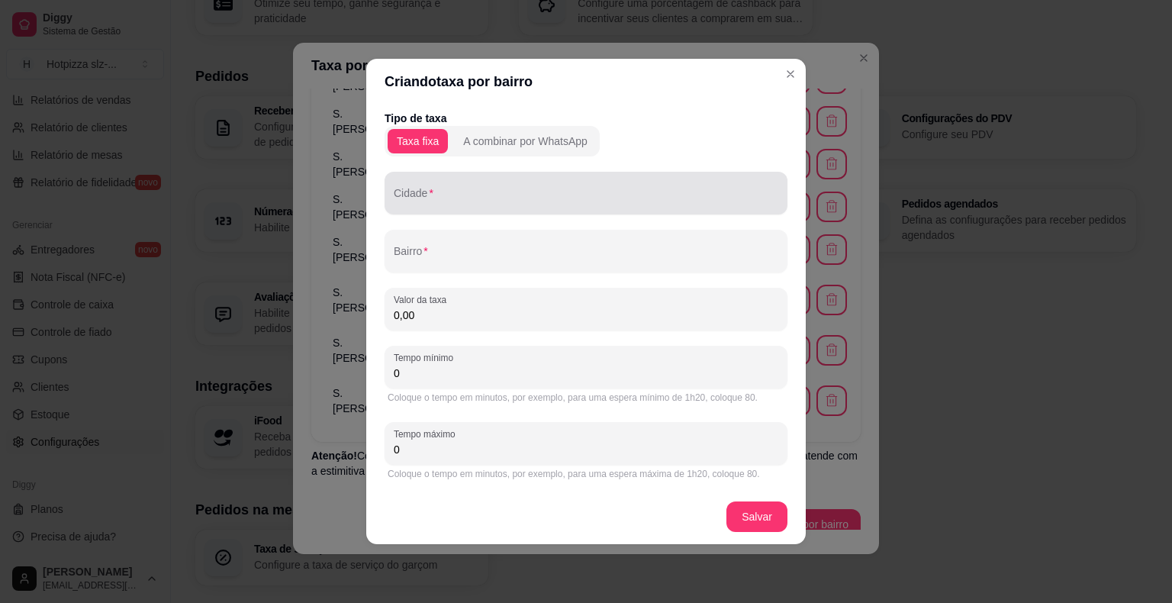
click at [452, 200] on input "Cidade" at bounding box center [586, 199] width 385 height 15
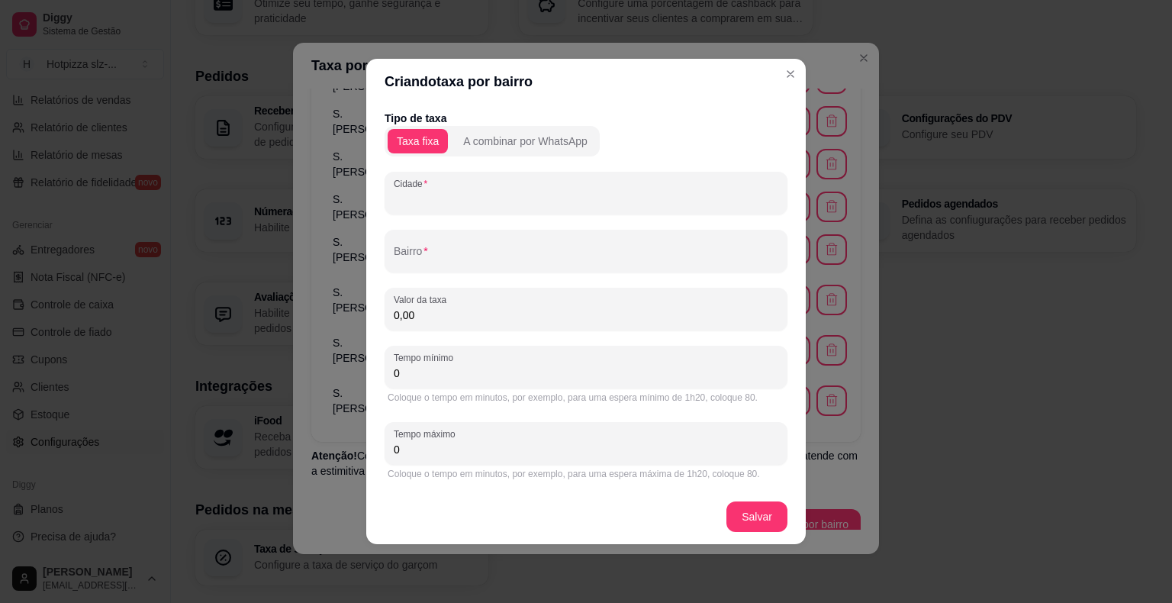
paste input "S. [PERSON_NAME]"
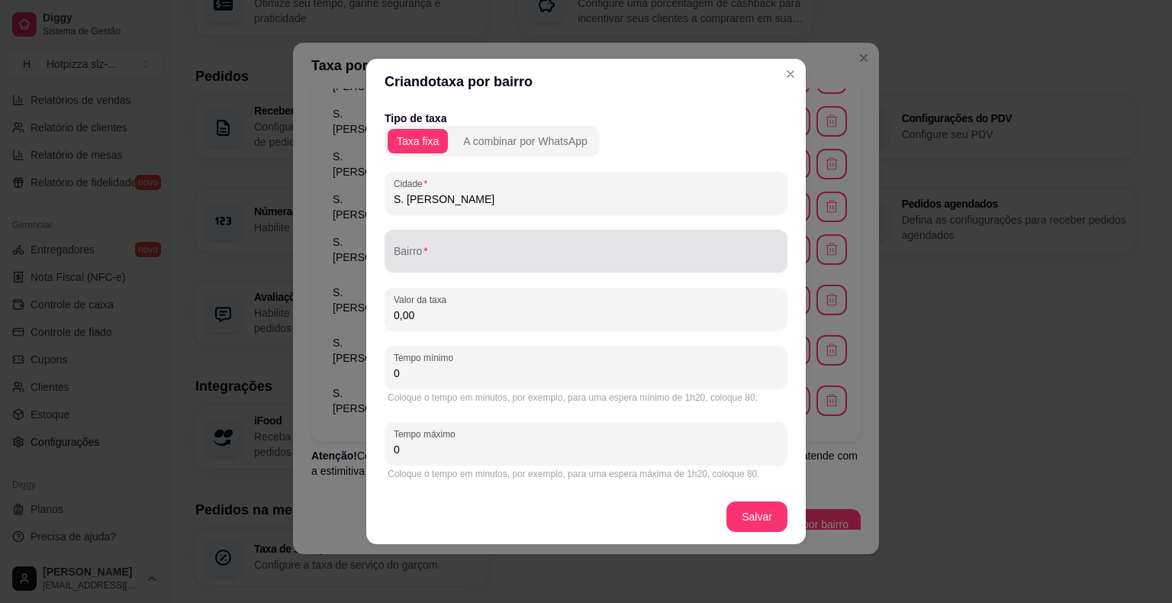
type input "S. [PERSON_NAME]"
click at [430, 264] on input "Bairro" at bounding box center [586, 257] width 385 height 15
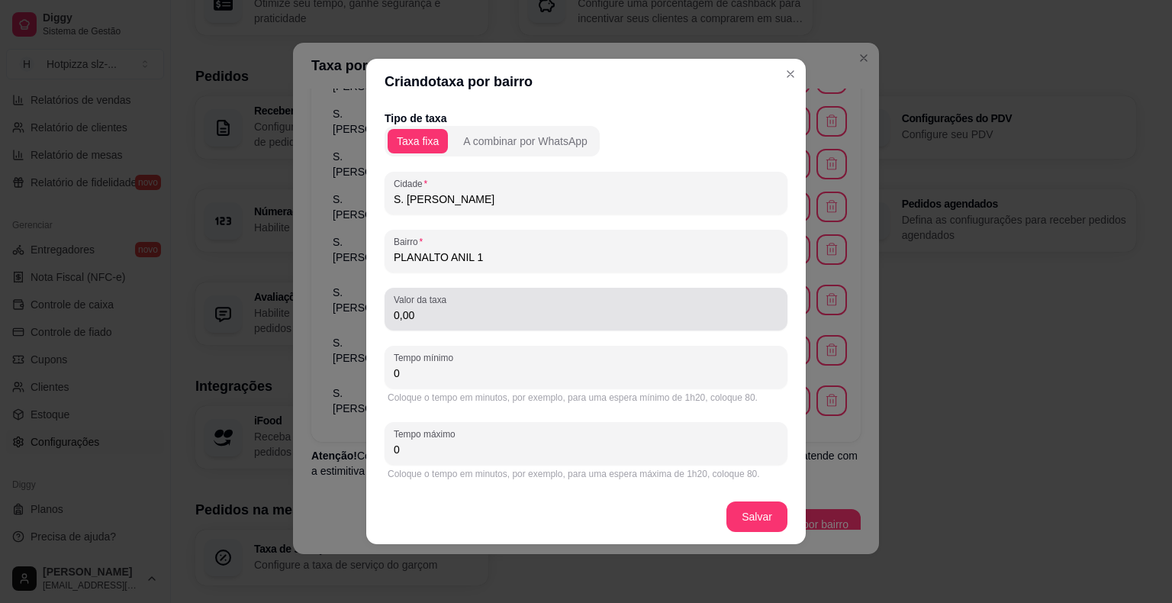
type input "PLANALTO ANIL 1"
click at [483, 321] on input "0,00" at bounding box center [586, 315] width 385 height 15
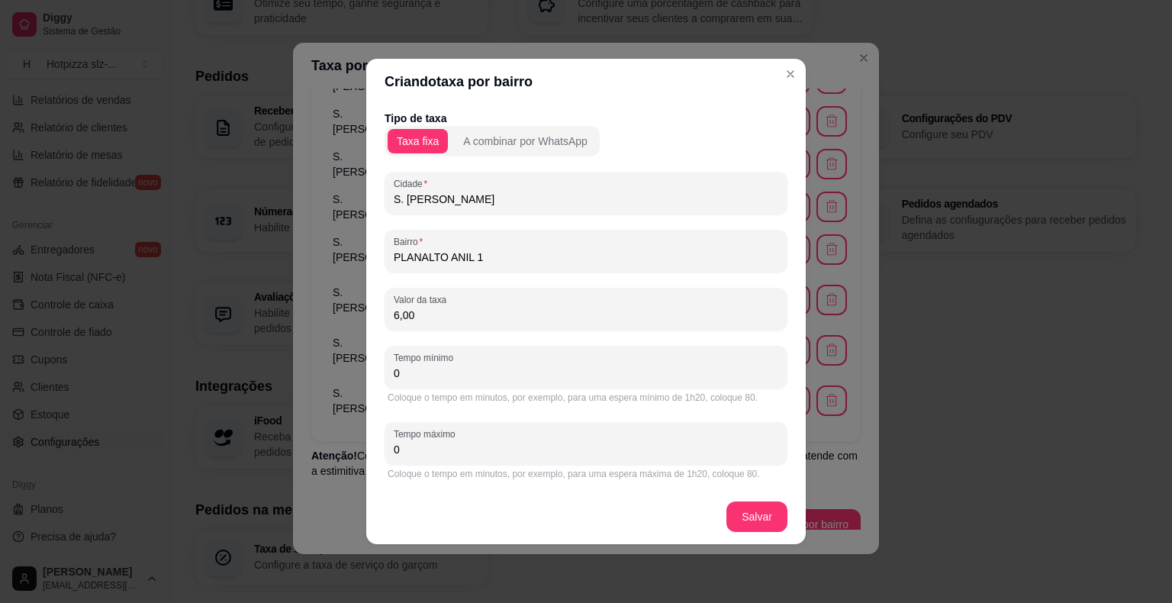
type input "6,00"
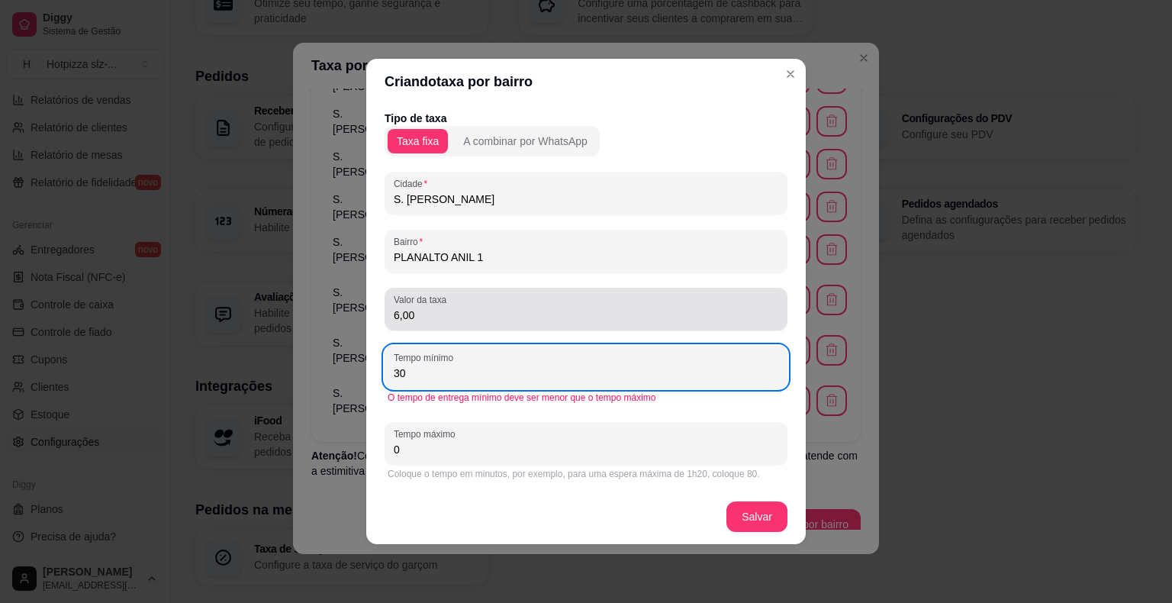
type input "30"
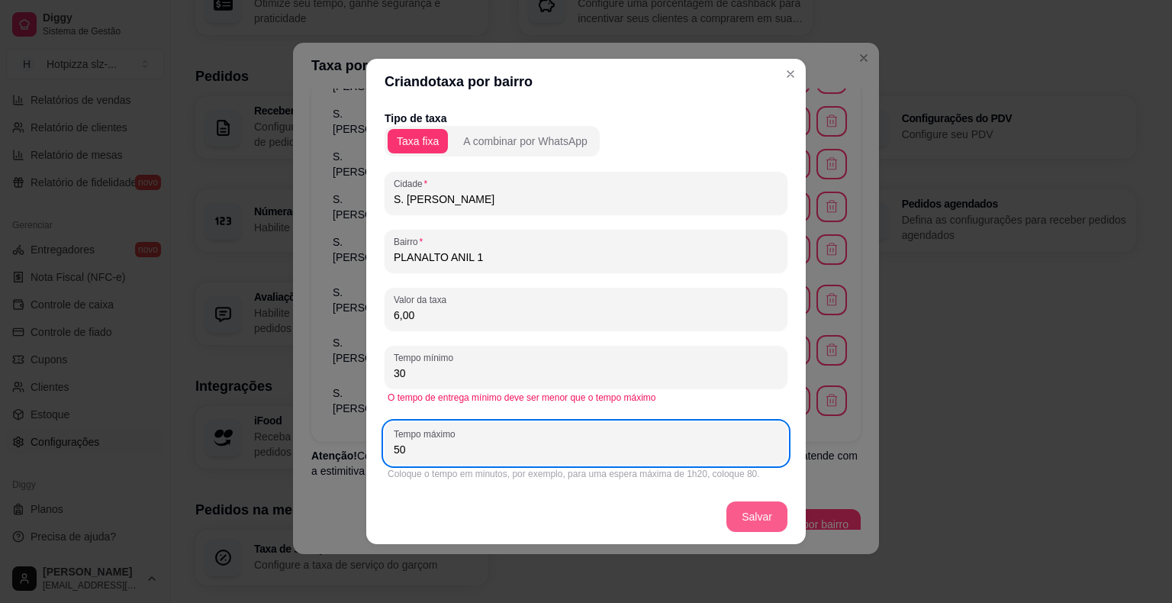
type input "50"
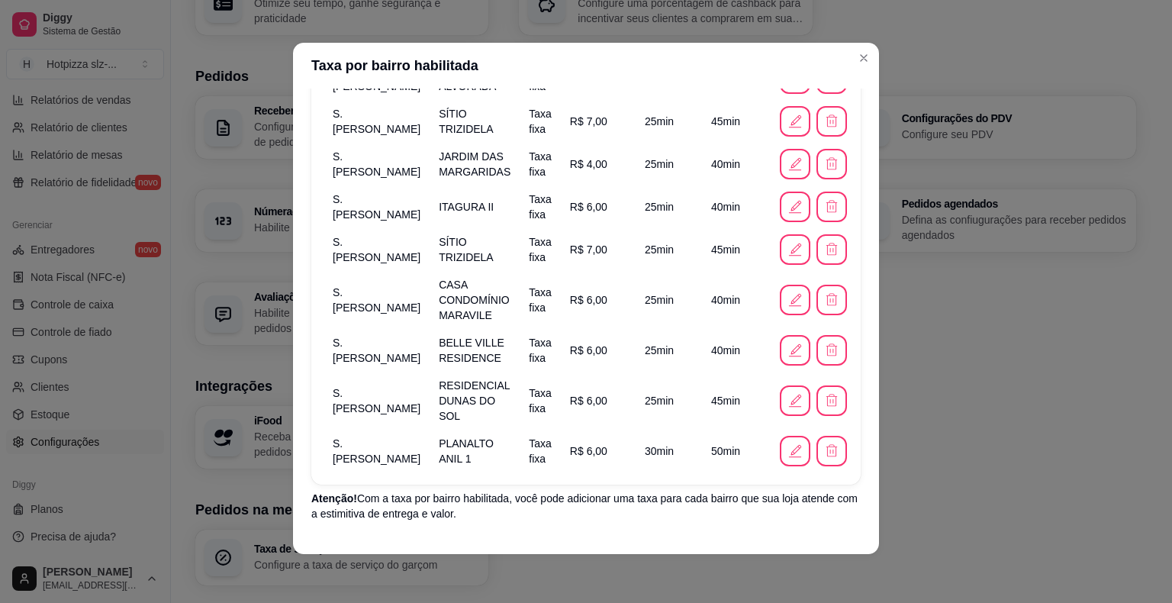
scroll to position [577, 0]
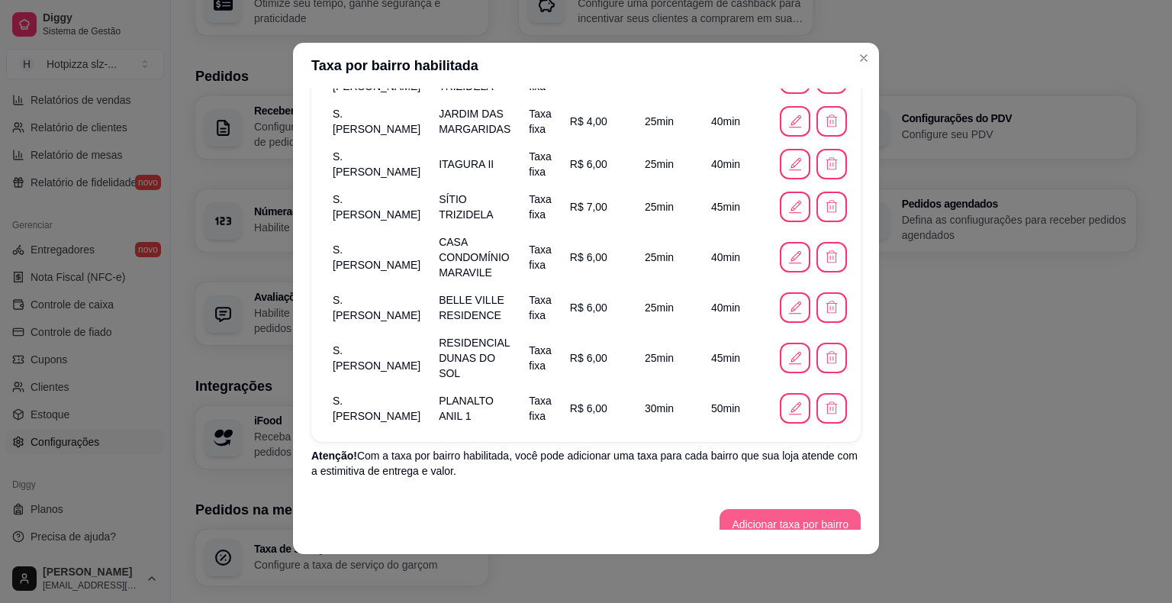
click at [794, 509] on button "Adicionar taxa por bairro" at bounding box center [790, 524] width 141 height 31
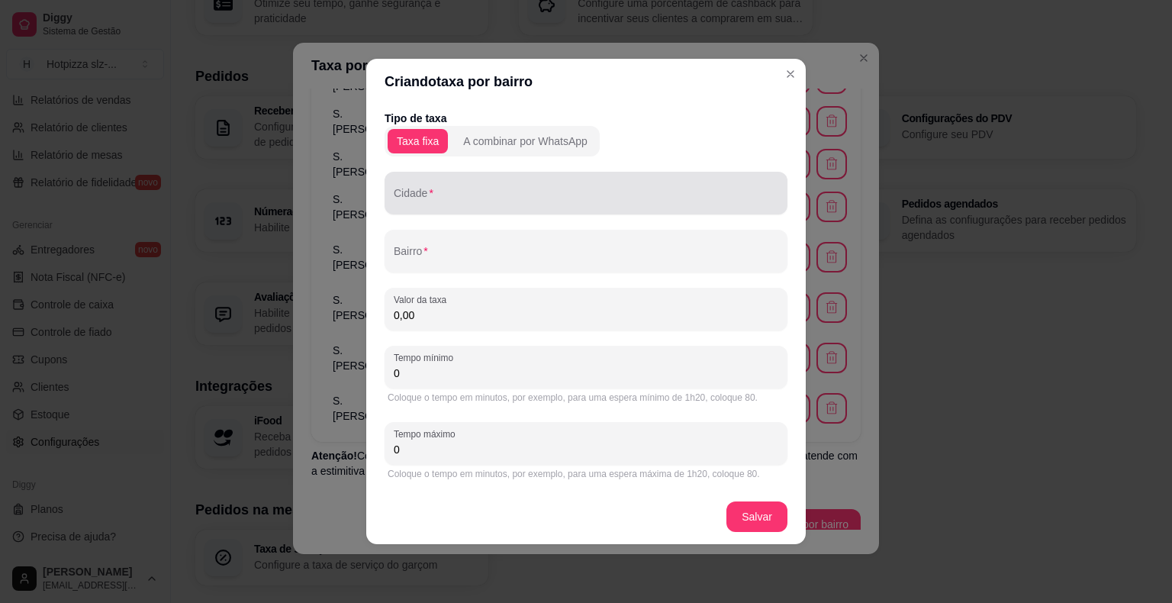
click at [425, 193] on div "Cidade" at bounding box center [586, 193] width 403 height 43
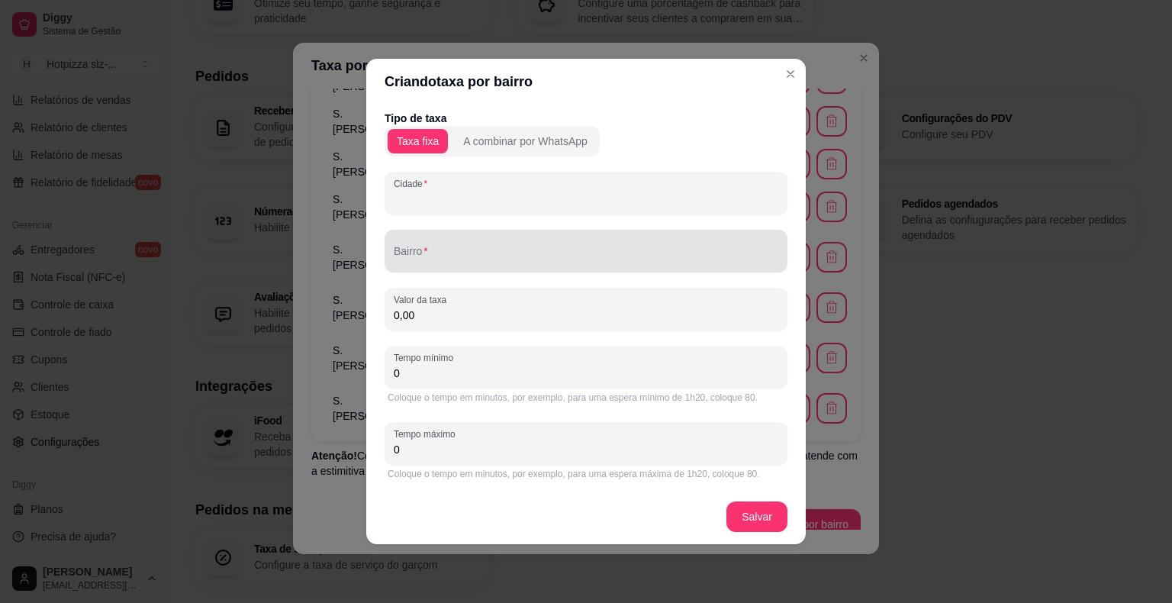
paste input "S. [PERSON_NAME]"
type input "S. [PERSON_NAME]"
click at [458, 263] on input "Bairro" at bounding box center [586, 257] width 385 height 15
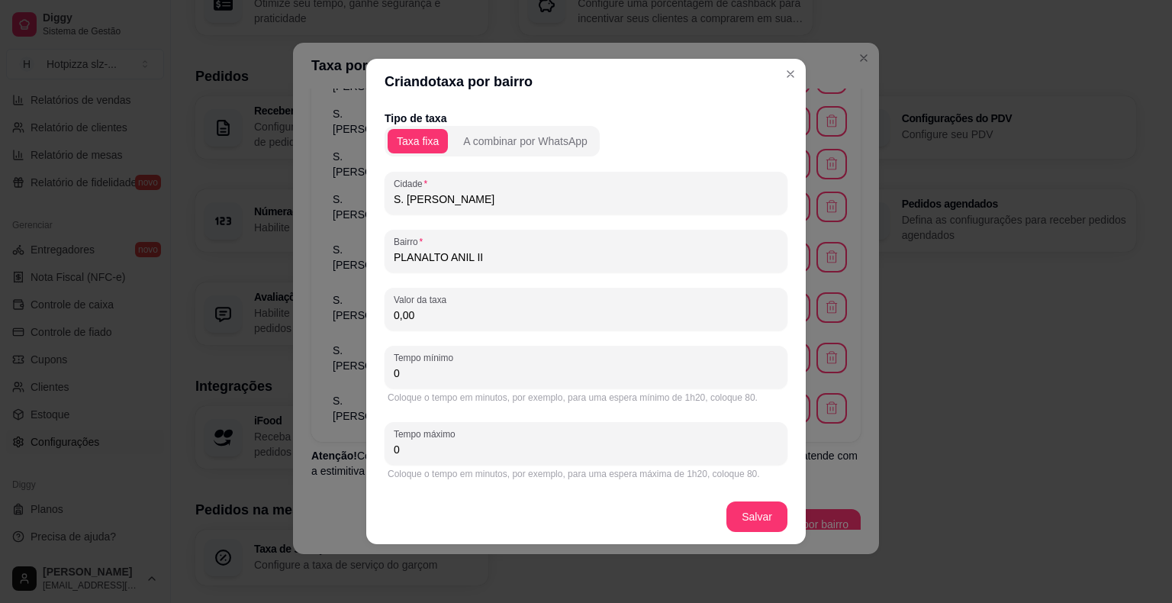
type input "PLANALTO ANIL II"
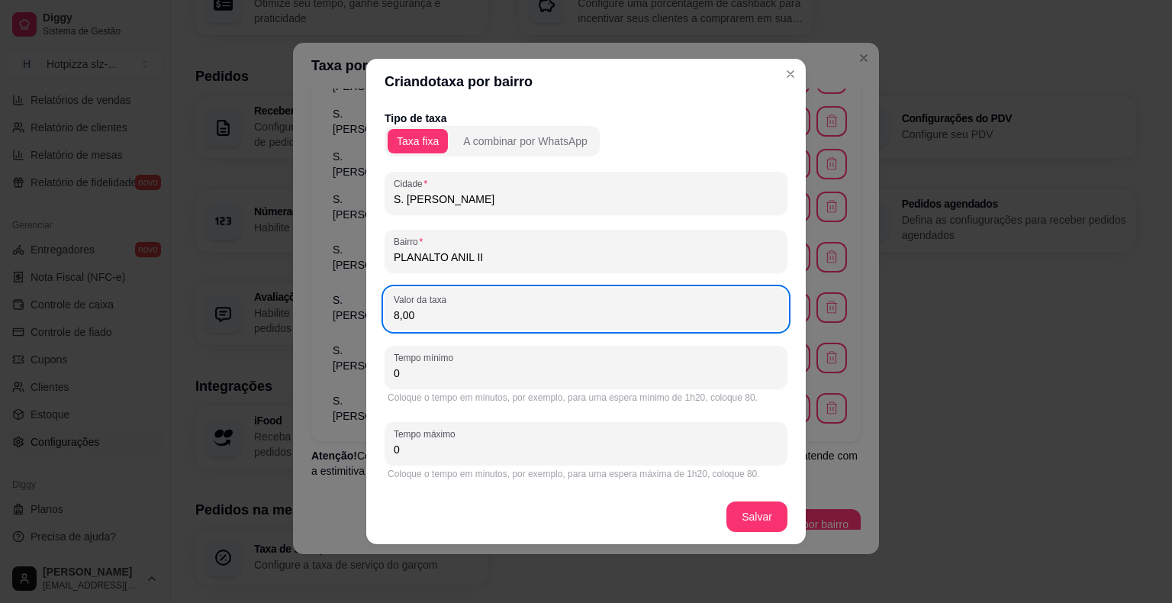
type input "8,00"
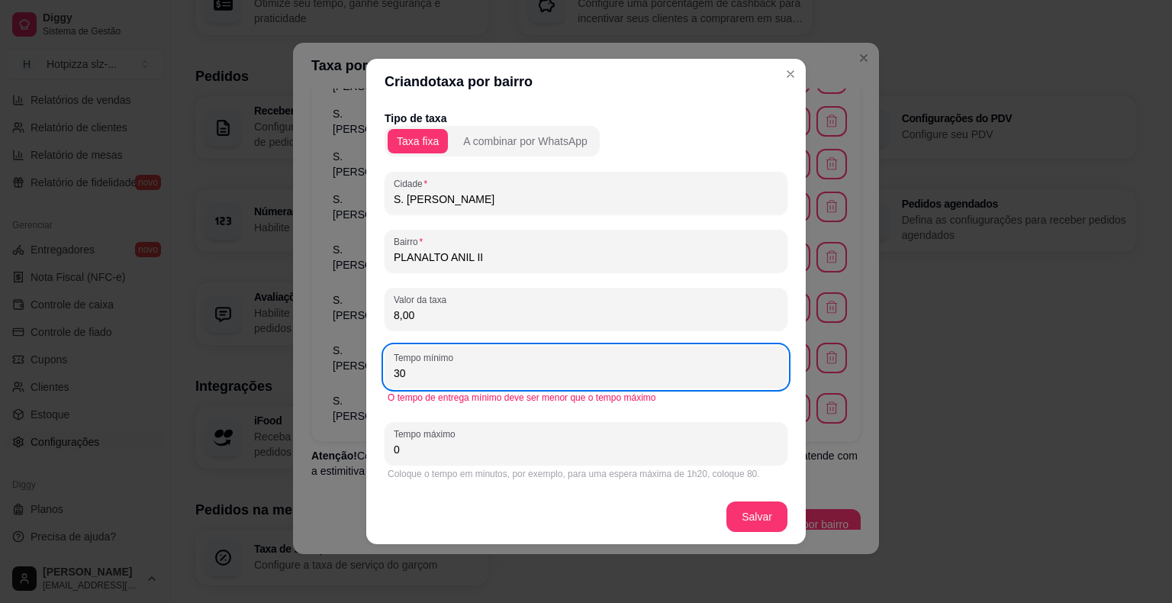
type input "30"
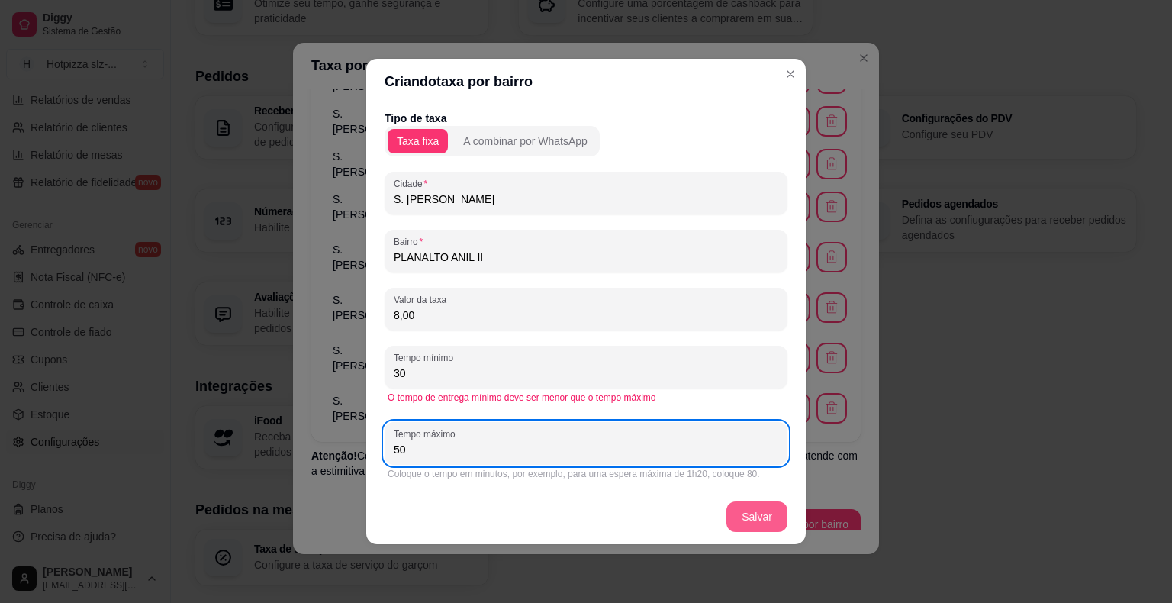
type input "50"
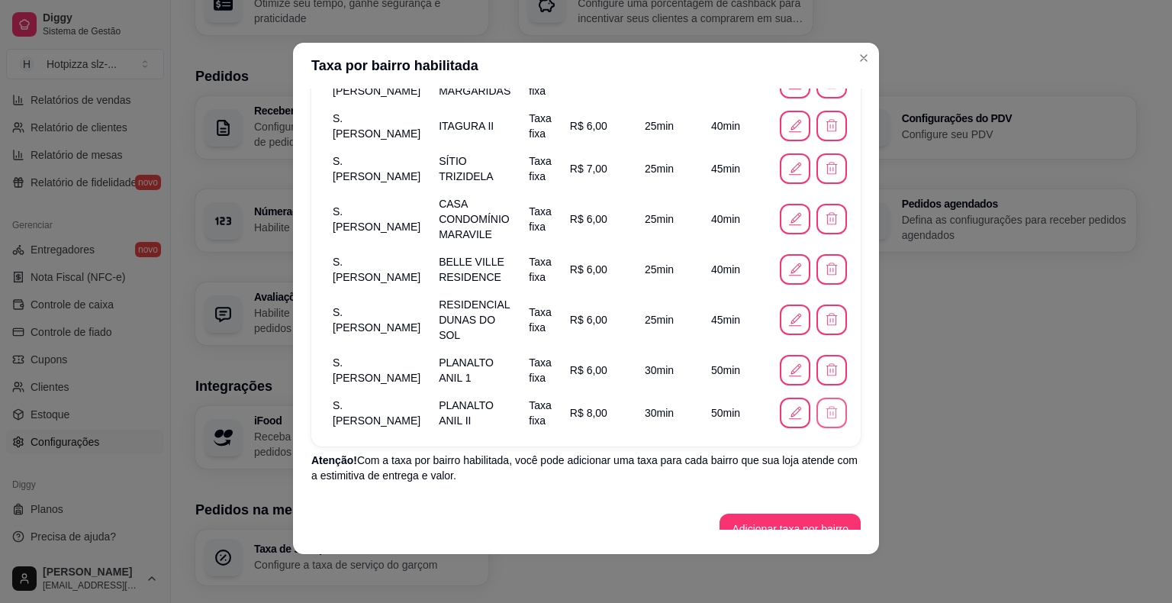
scroll to position [620, 0]
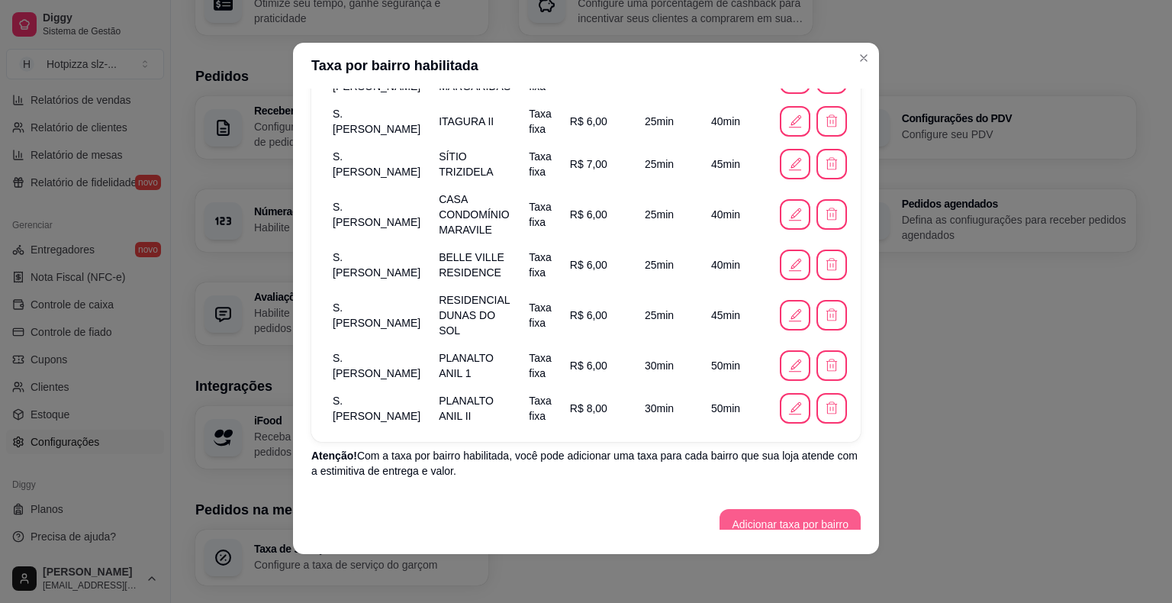
click at [801, 509] on button "Adicionar taxa por bairro" at bounding box center [790, 524] width 141 height 31
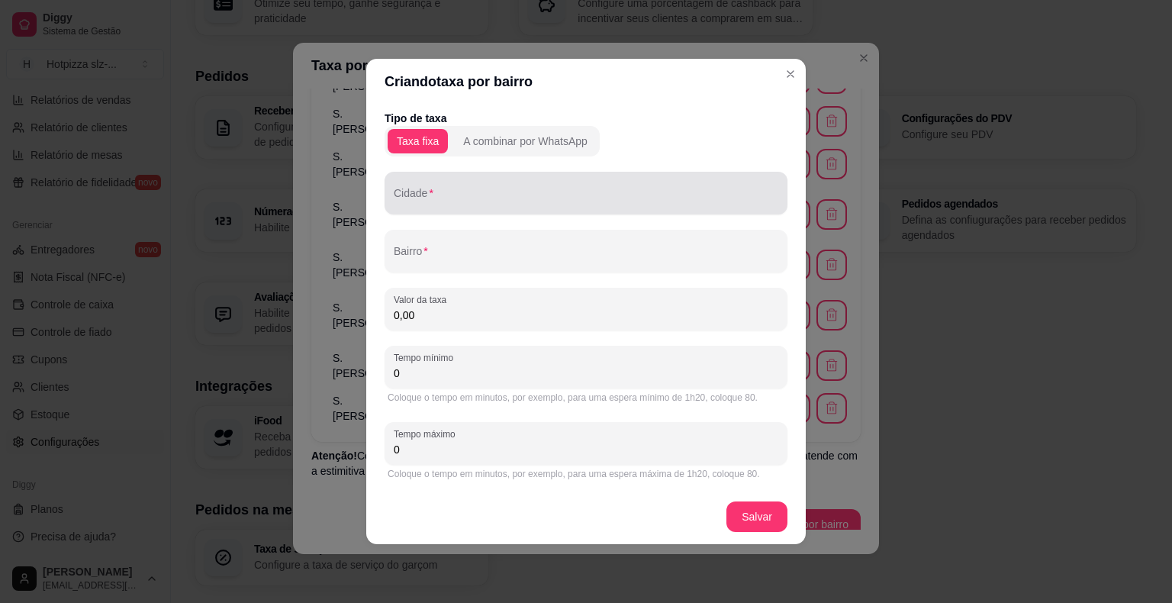
click at [459, 209] on div "Cidade" at bounding box center [586, 193] width 403 height 43
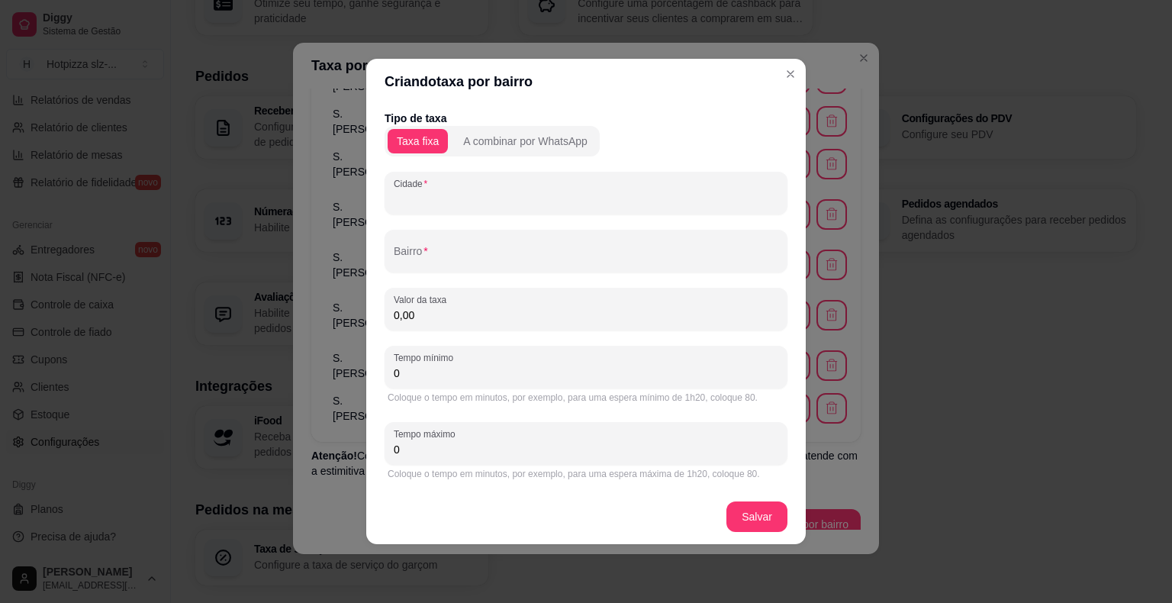
paste input "S. [PERSON_NAME]"
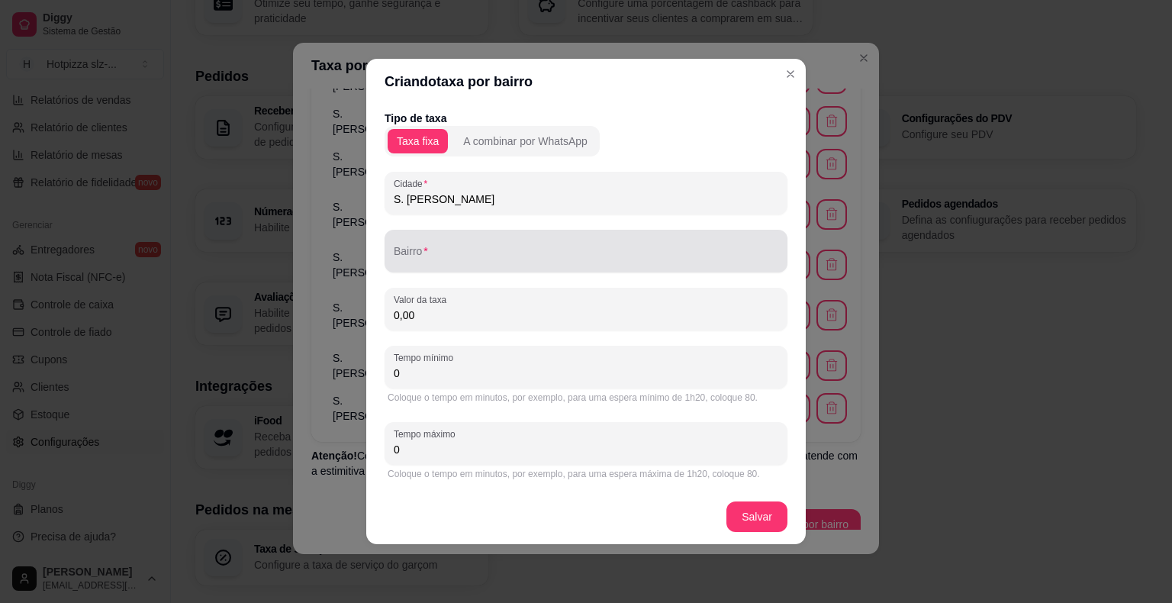
type input "S. [PERSON_NAME]"
click at [424, 268] on div "Bairro" at bounding box center [586, 251] width 403 height 43
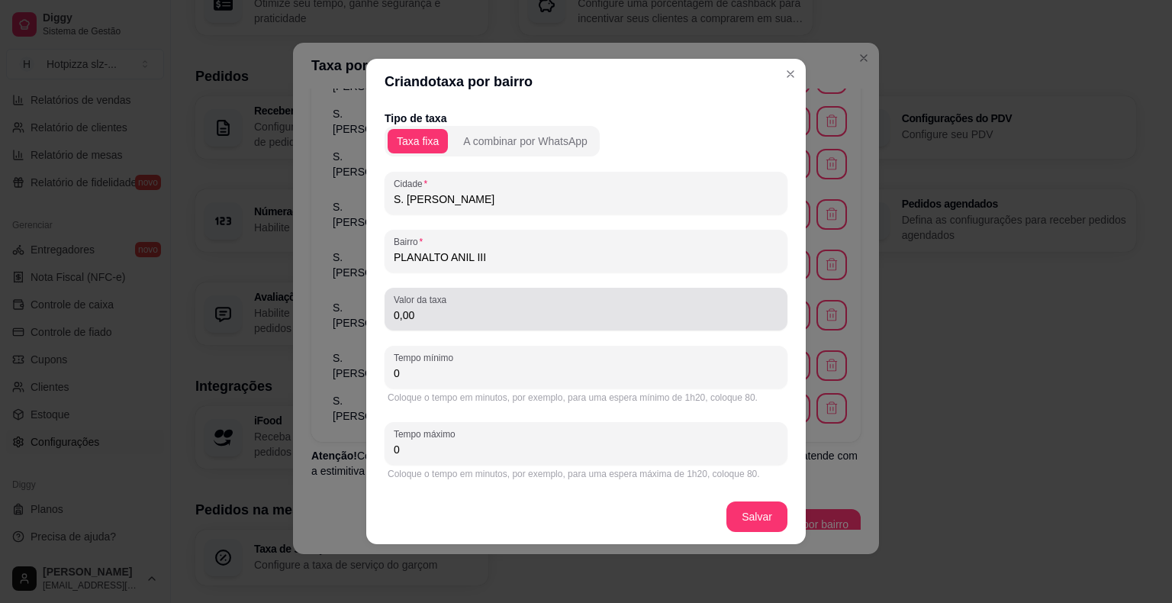
type input "PLANALTO ANIL III"
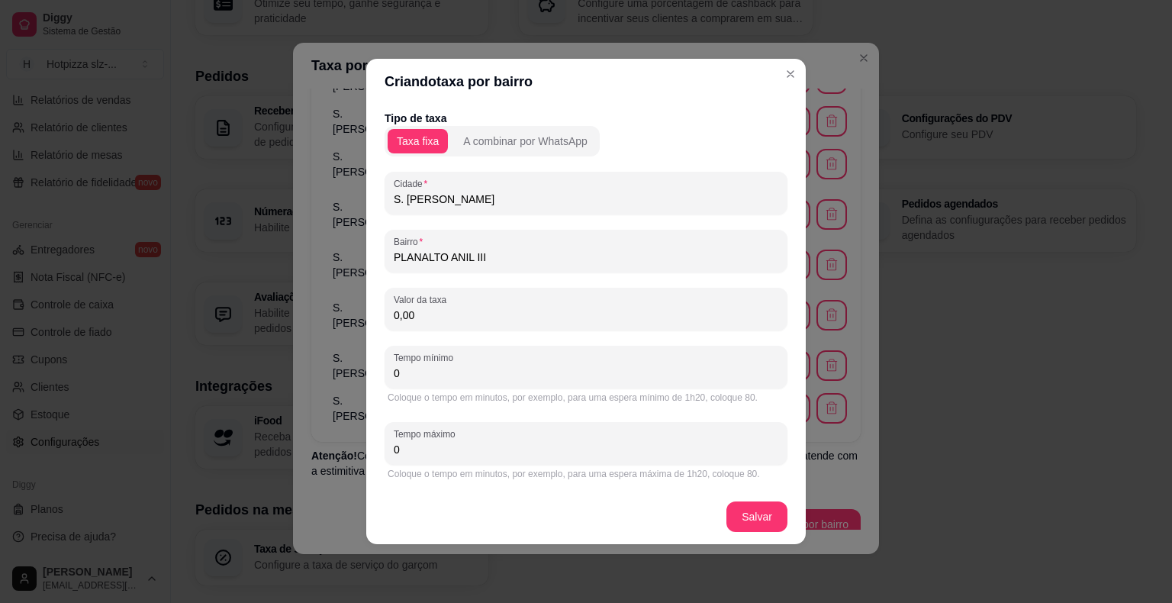
click at [434, 311] on input "0,00" at bounding box center [586, 315] width 385 height 15
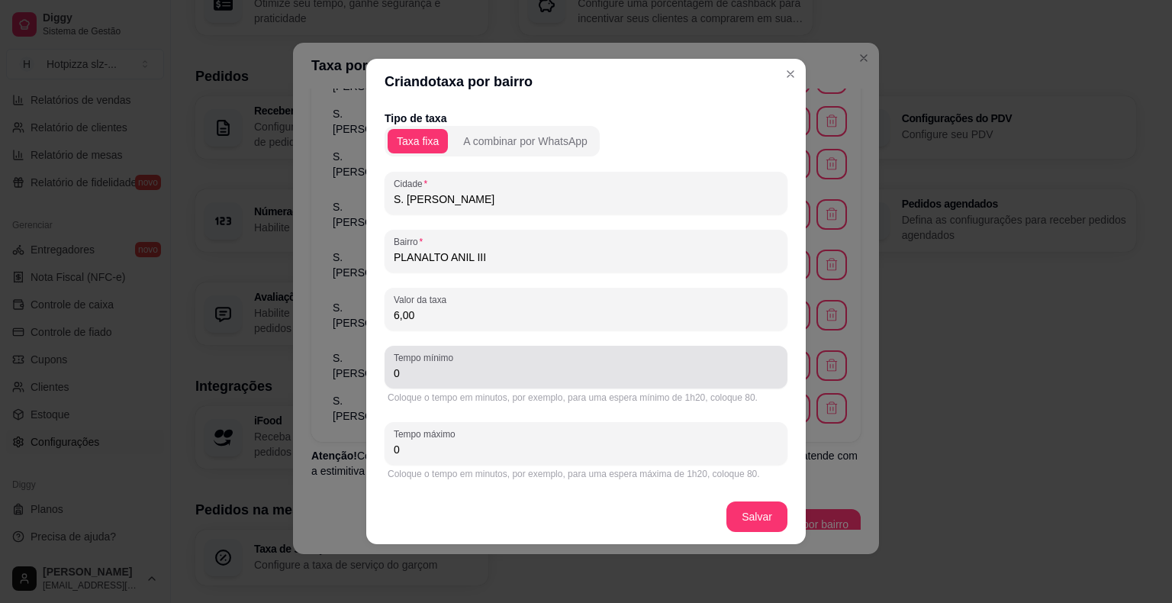
type input "6,00"
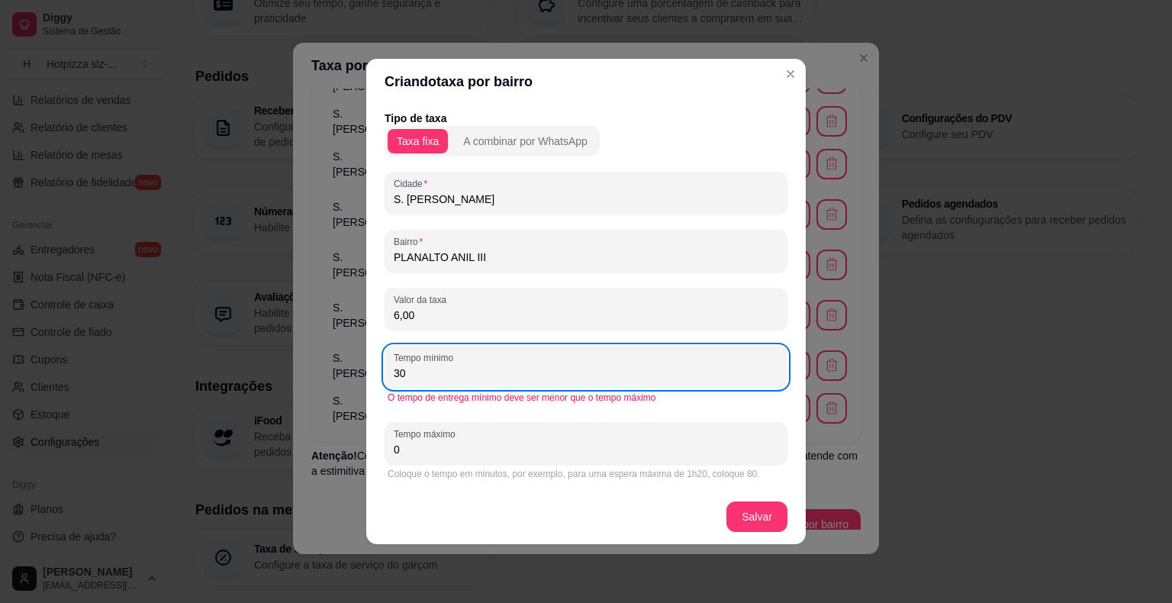
type input "30"
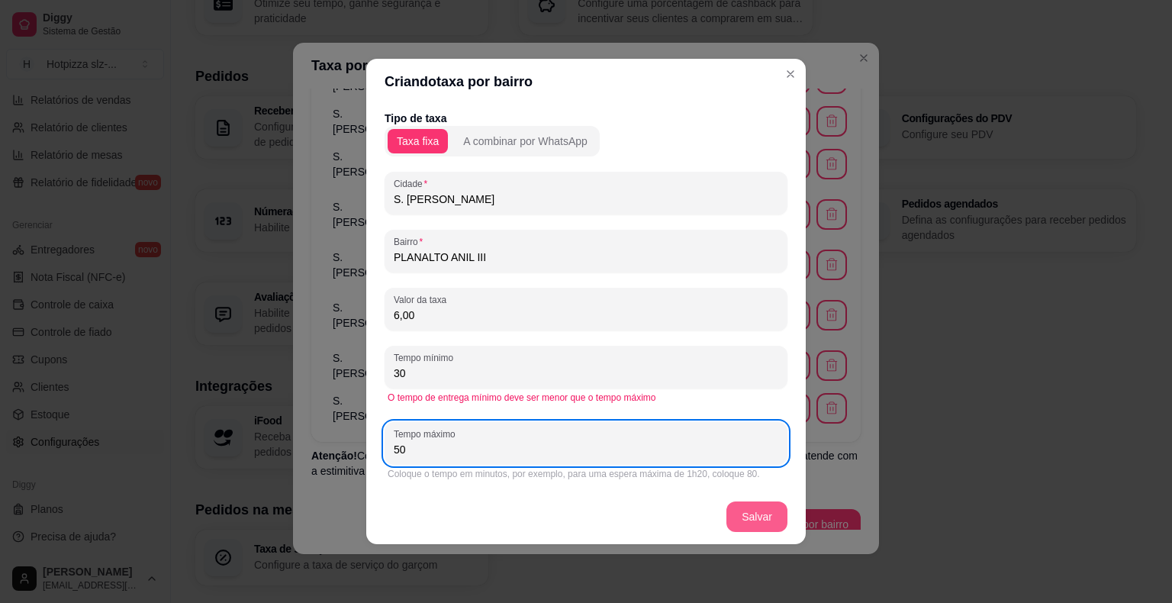
type input "50"
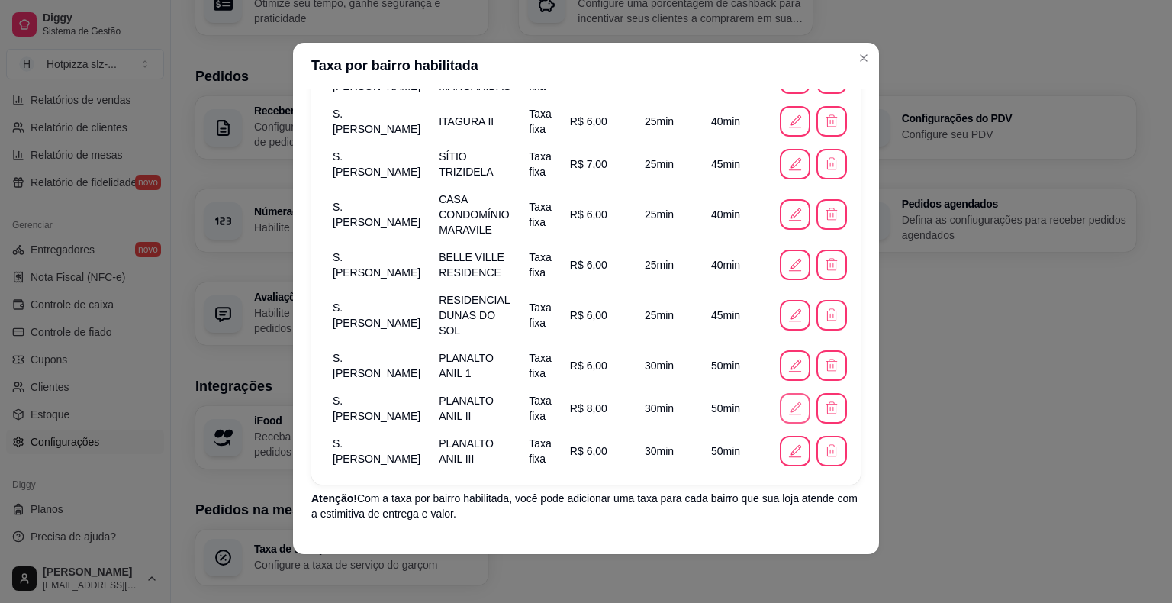
scroll to position [663, 0]
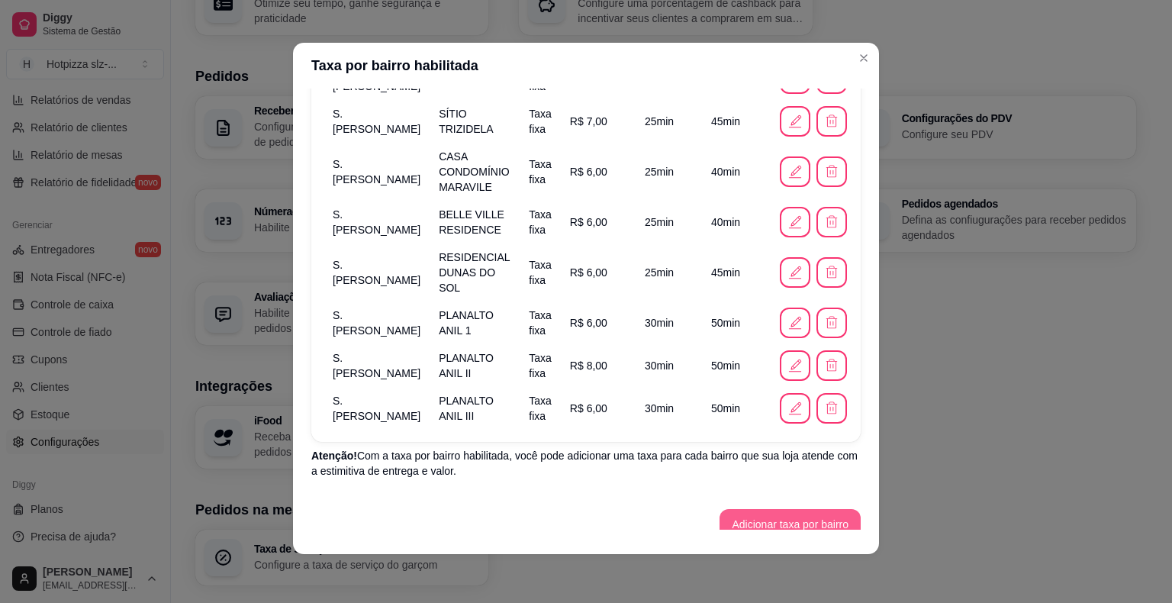
click at [782, 509] on button "Adicionar taxa por bairro" at bounding box center [790, 524] width 141 height 31
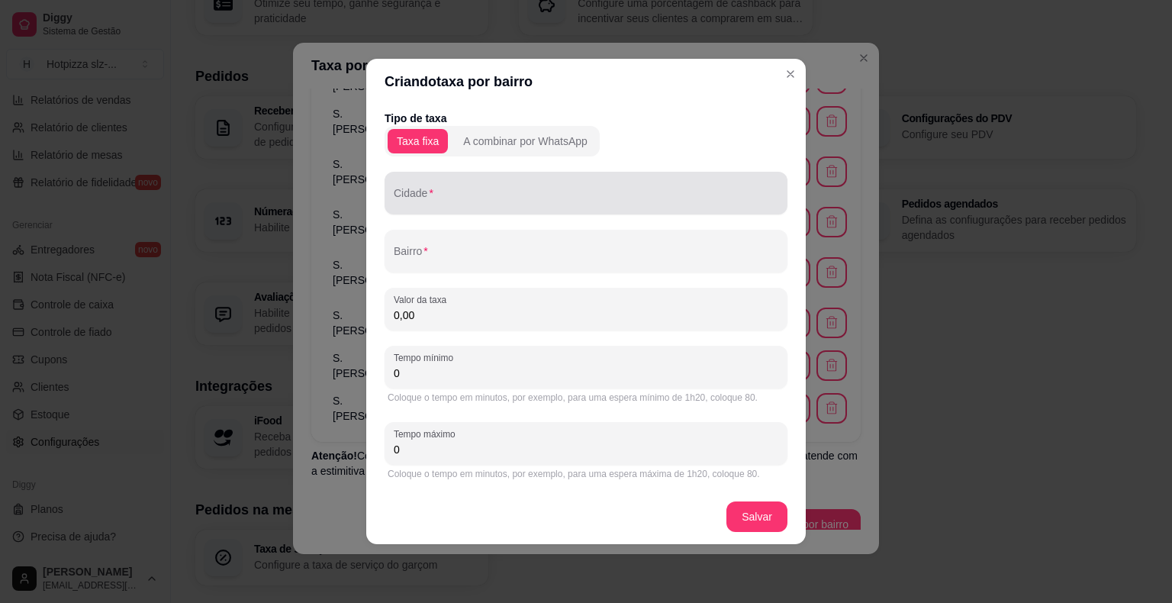
click at [436, 206] on input "Cidade" at bounding box center [586, 199] width 385 height 15
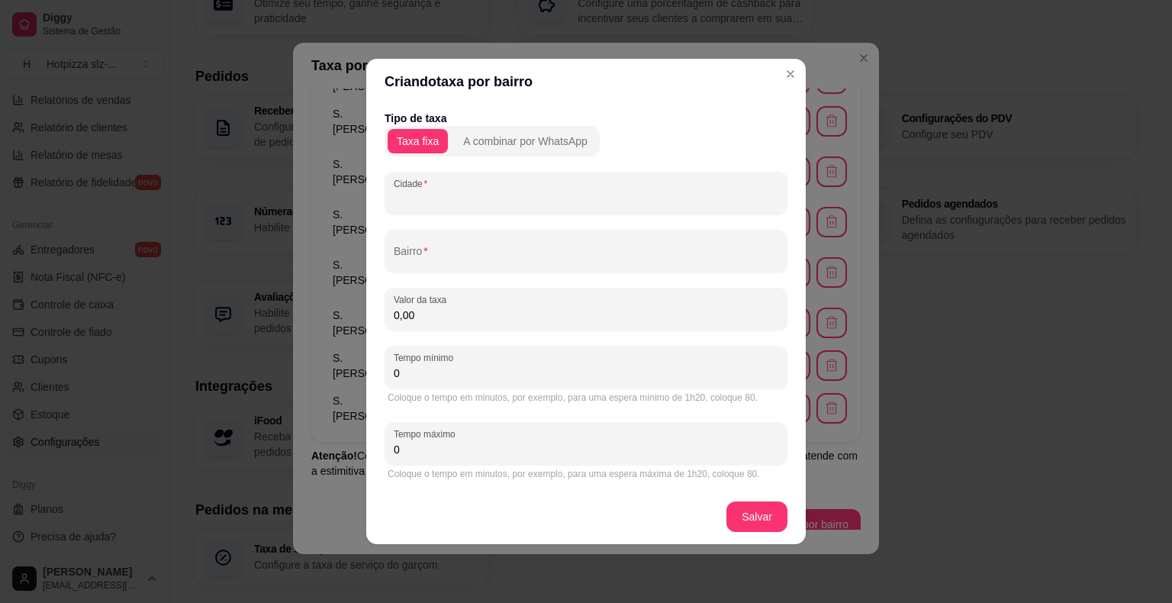
paste input "S. [PERSON_NAME]"
type input "S. [PERSON_NAME]"
click at [419, 272] on div "Tipo de taxa Taxa fixa A combinar por WhatsApp Cidade S. [PERSON_NAME] Valor da…" at bounding box center [586, 297] width 403 height 372
click at [424, 260] on input "Bairro" at bounding box center [586, 257] width 385 height 15
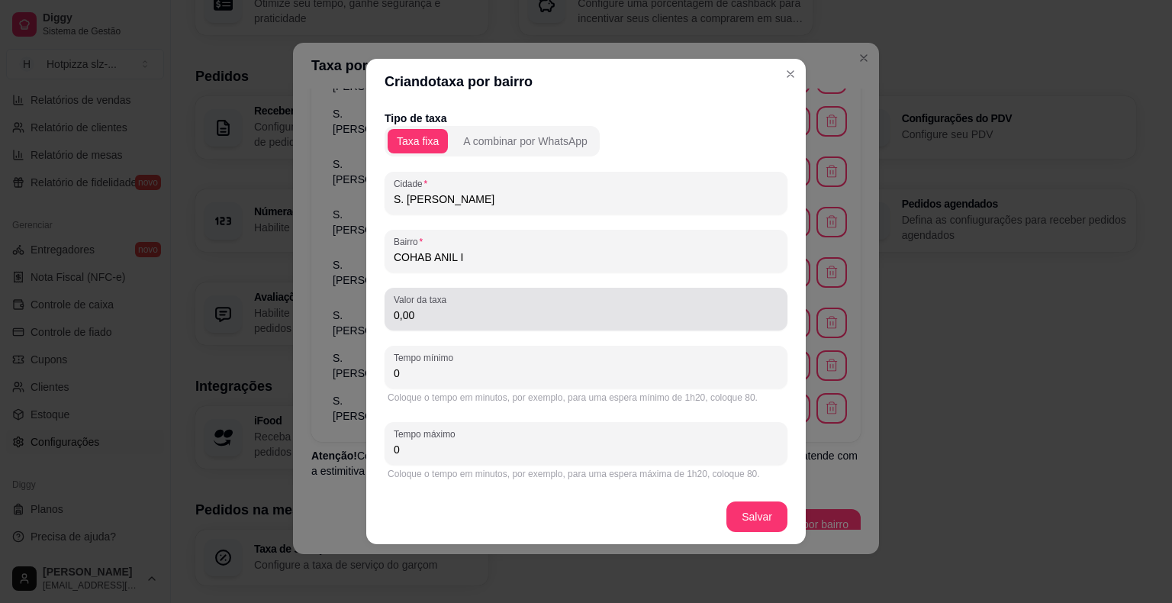
type input "COHAB ANIL I"
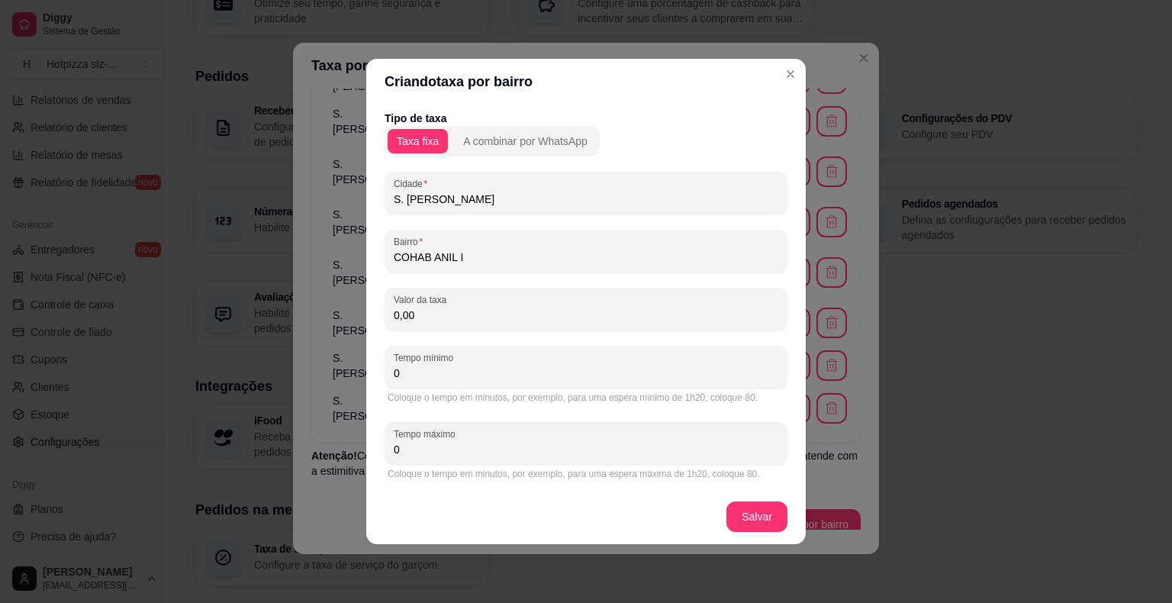
click at [476, 321] on input "0,00" at bounding box center [586, 315] width 385 height 15
type input "8,00"
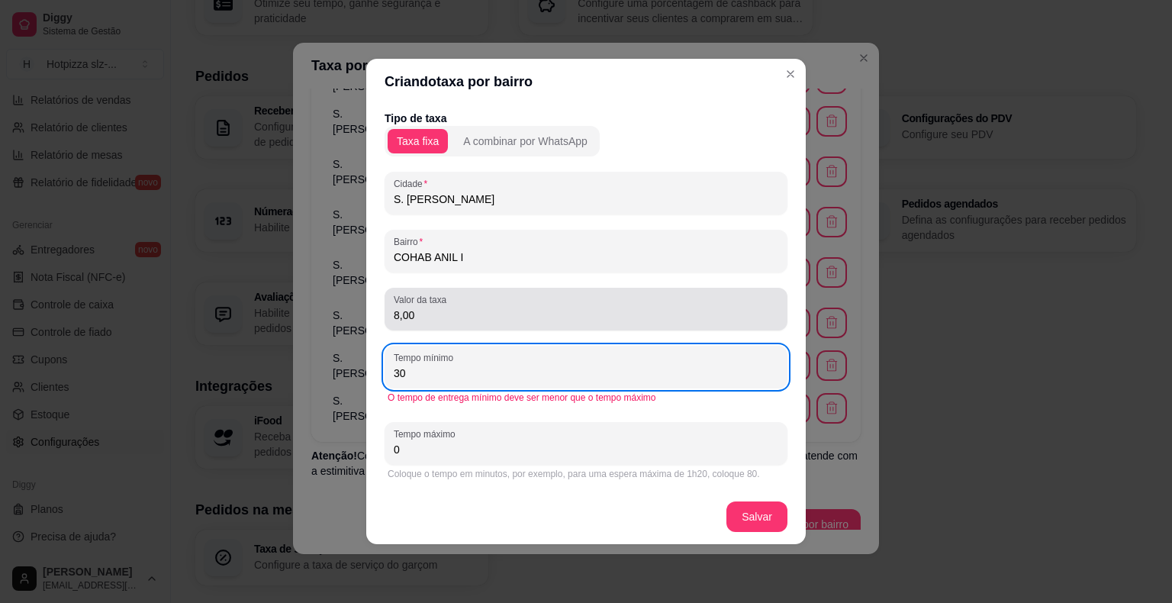
type input "30"
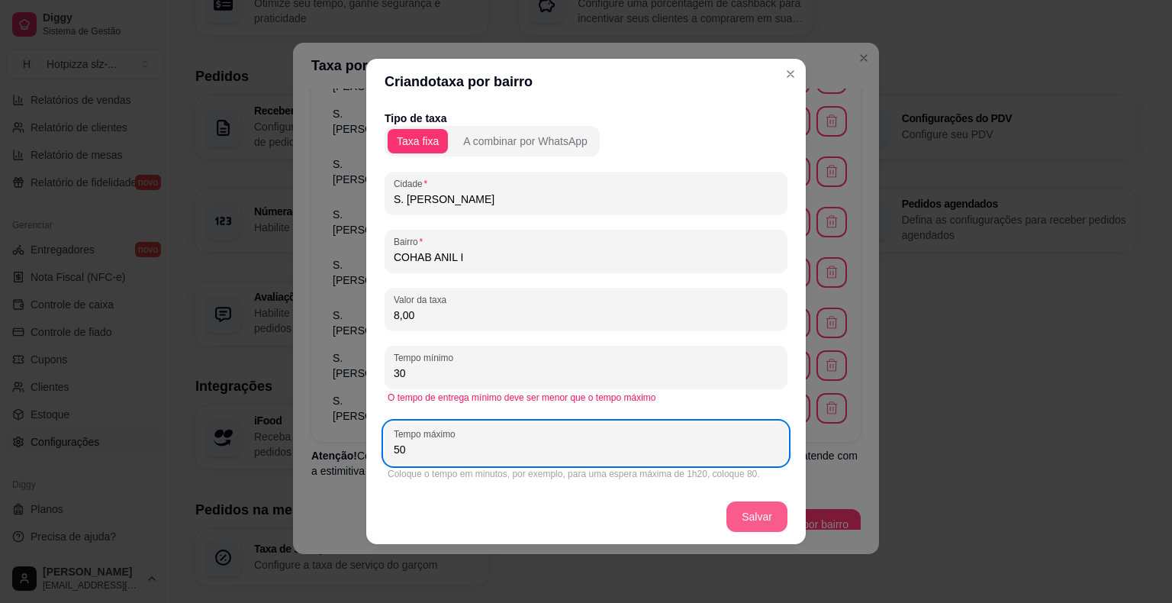
type input "50"
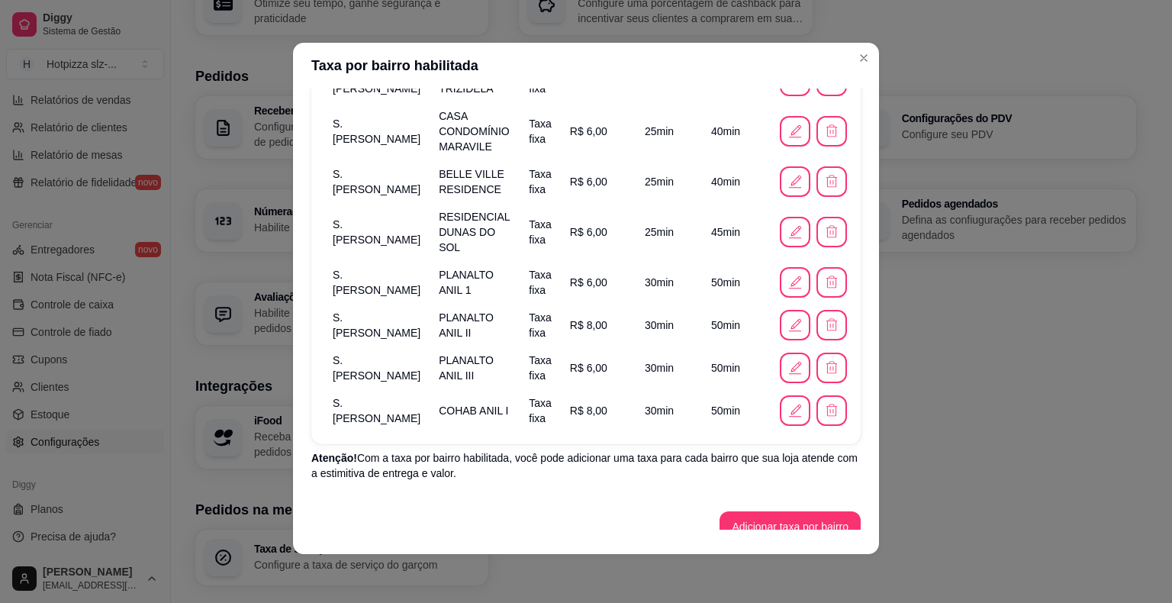
scroll to position [705, 0]
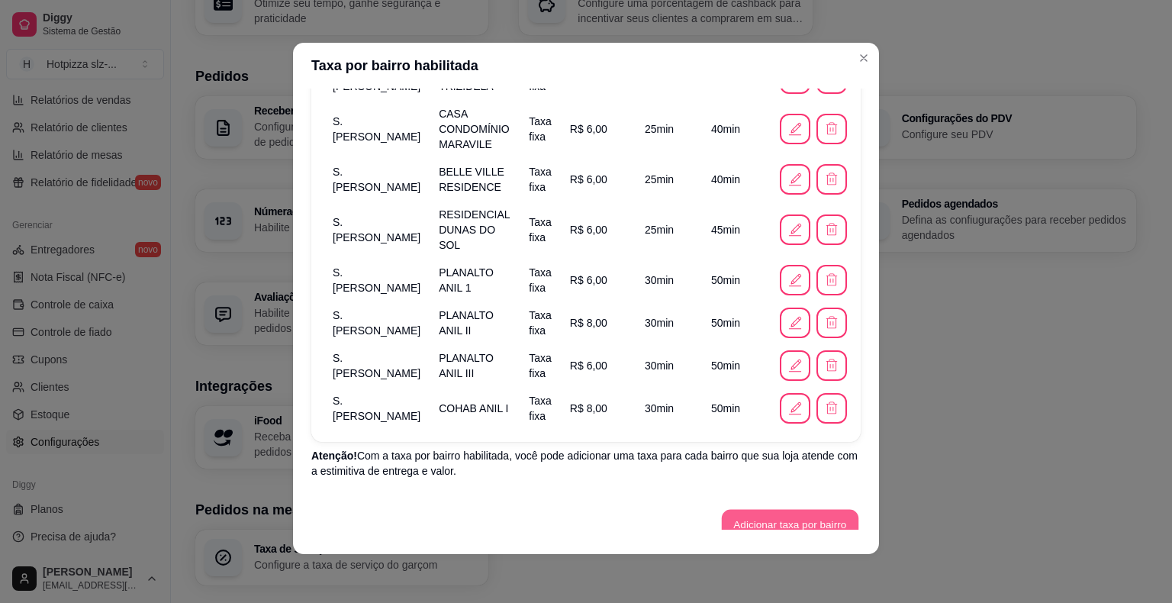
click at [772, 510] on button "Adicionar taxa por bairro" at bounding box center [790, 525] width 137 height 30
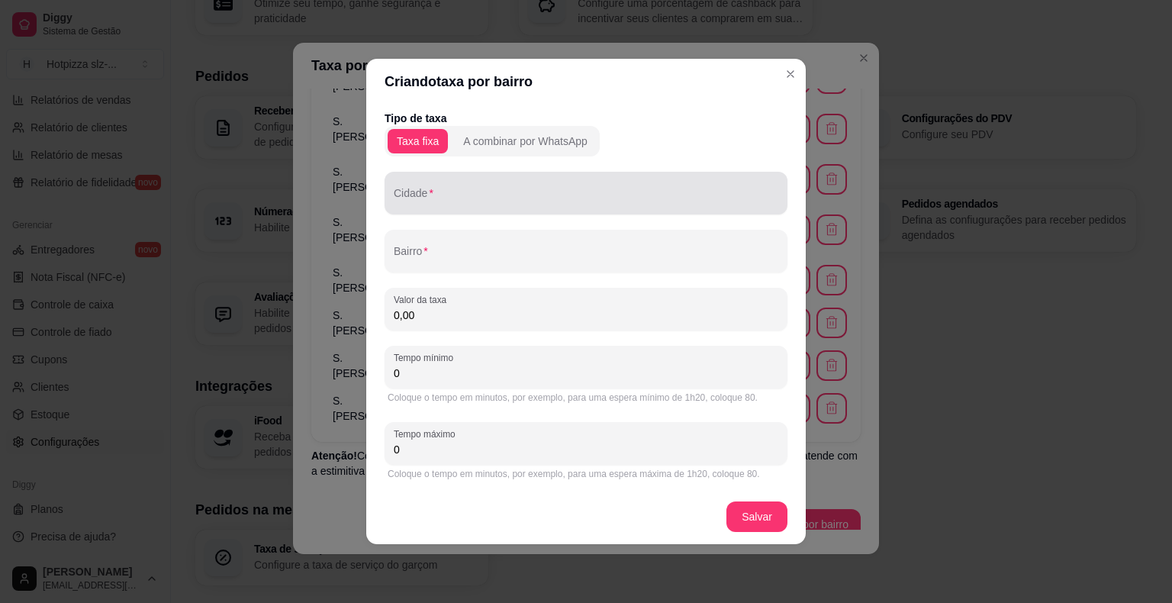
click at [410, 208] on div at bounding box center [586, 193] width 385 height 31
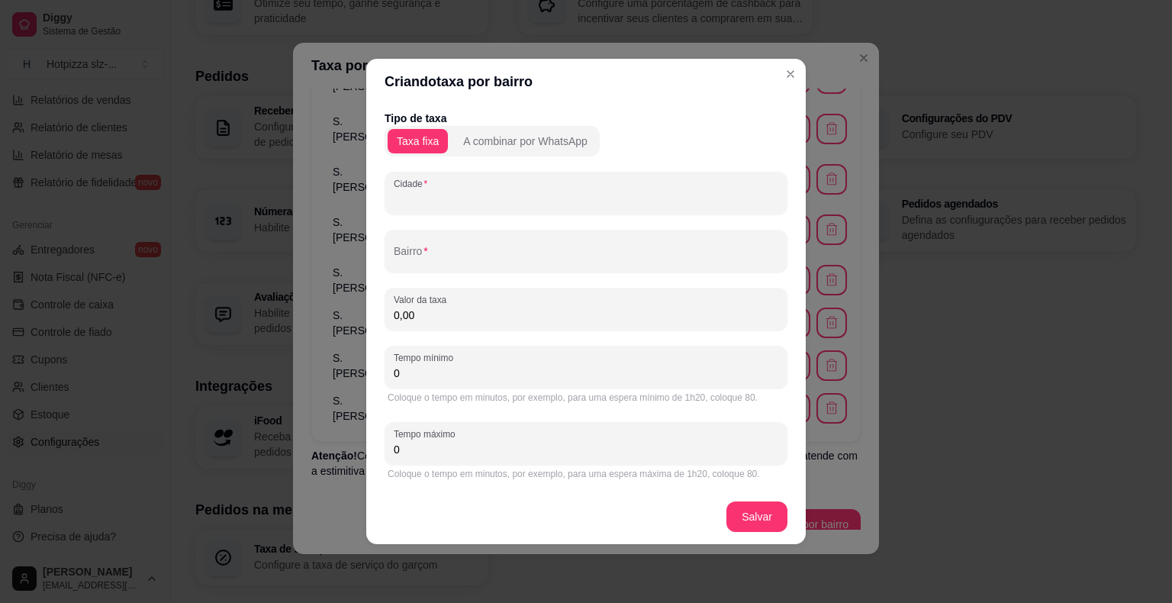
paste input "S. [PERSON_NAME]"
drag, startPoint x: 504, startPoint y: 200, endPoint x: 369, endPoint y: 203, distance: 135.1
click at [369, 203] on div "Tipo de taxa Taxa fixa A combinar por WhatsApp Cidade S. [PERSON_NAME] Valor da…" at bounding box center [586, 297] width 440 height 385
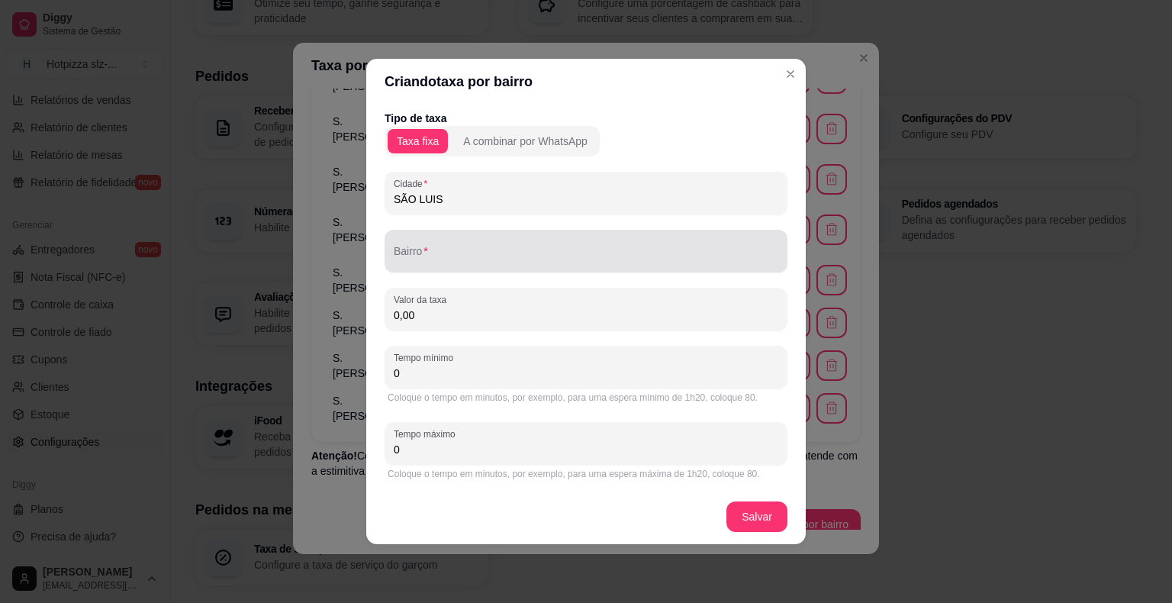
type input "SÃO LUIS"
click at [437, 266] on div at bounding box center [586, 251] width 385 height 31
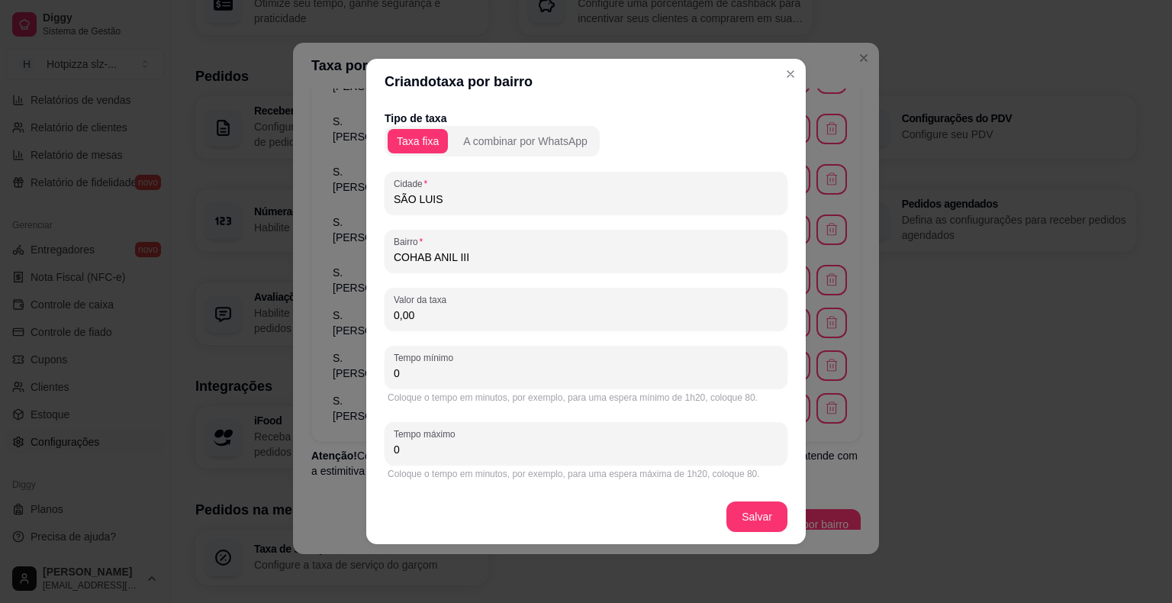
type input "COHAB ANIL III"
click at [450, 321] on input "0,00" at bounding box center [586, 315] width 385 height 15
type input "8,00"
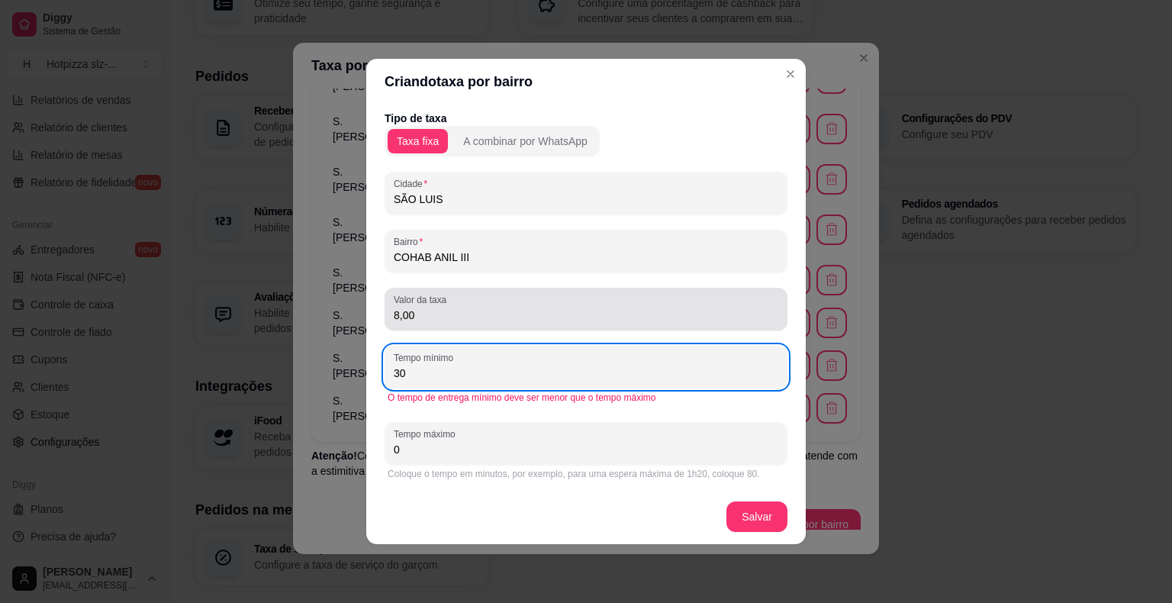
type input "30"
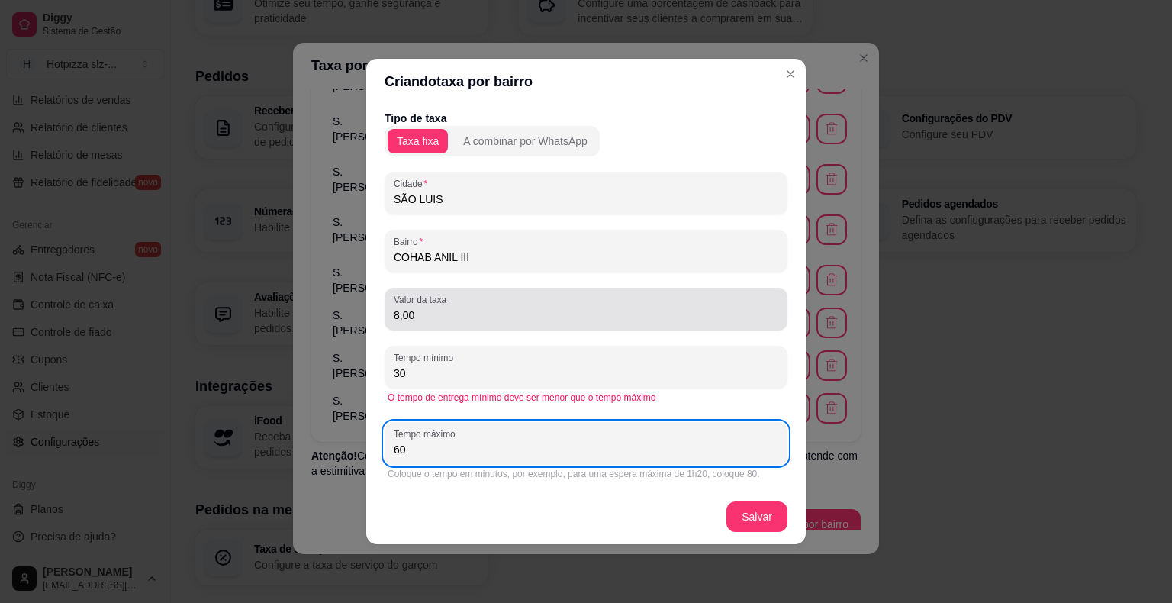
type input "6"
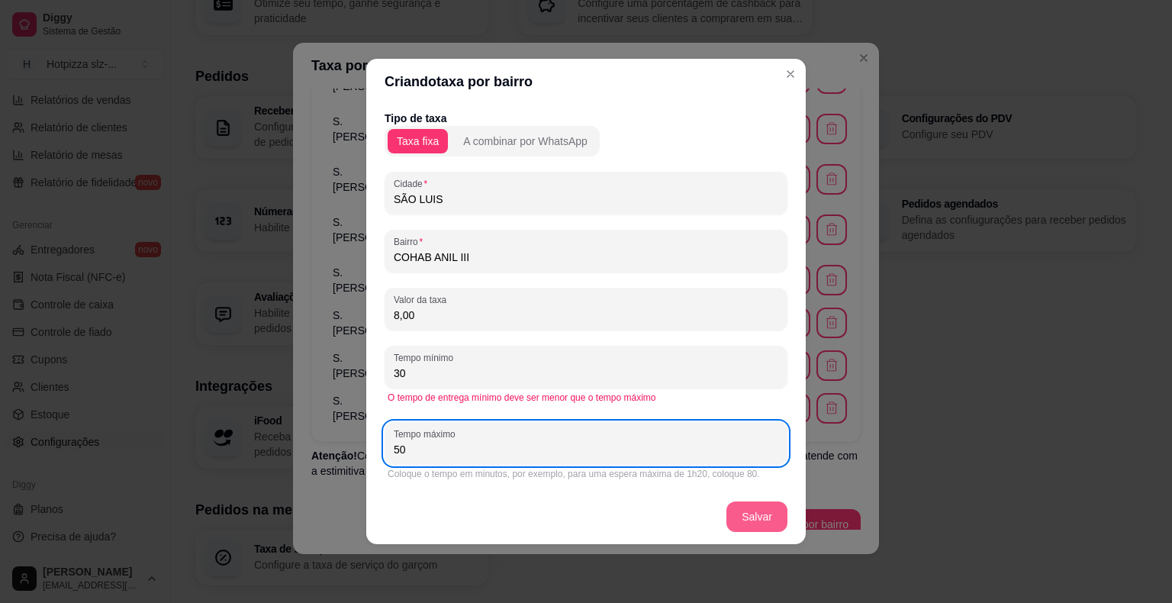
type input "50"
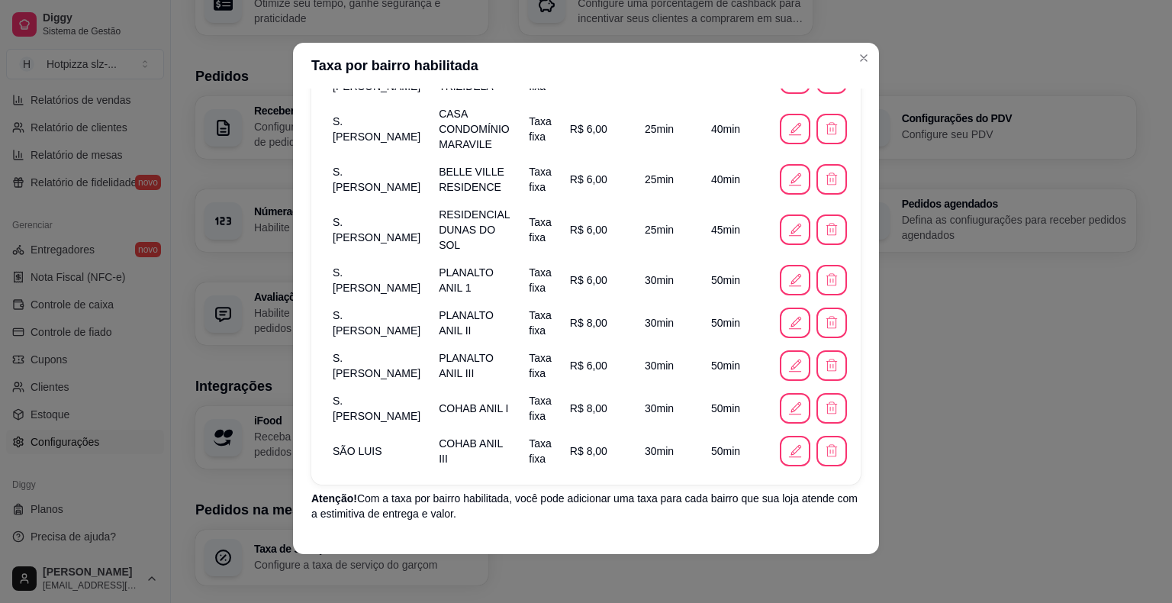
scroll to position [748, 0]
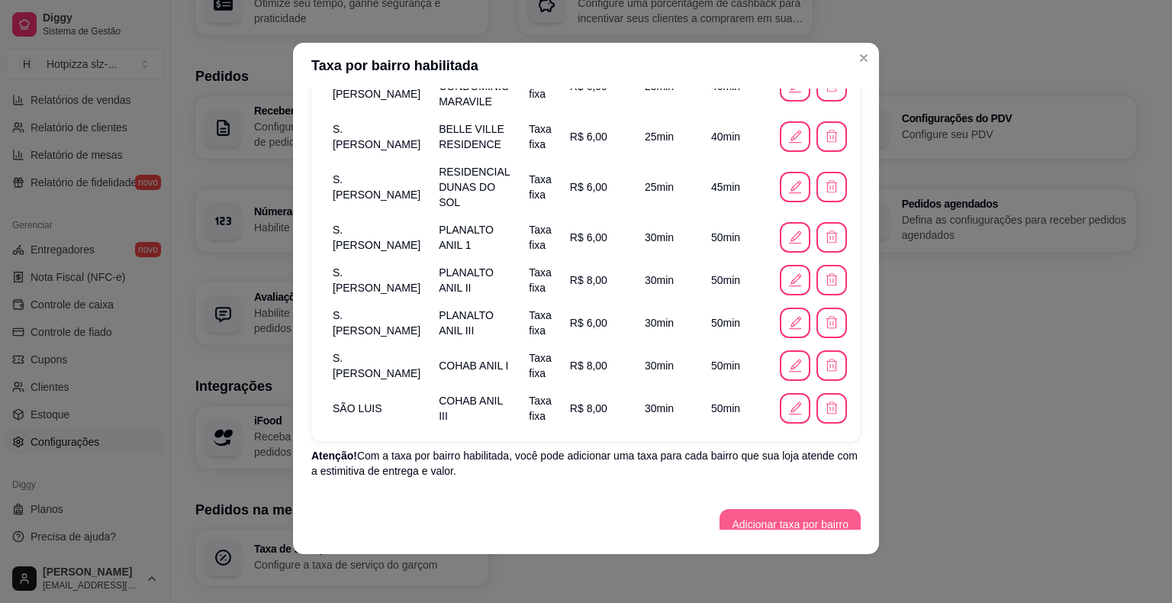
click at [769, 509] on button "Adicionar taxa por bairro" at bounding box center [790, 524] width 141 height 31
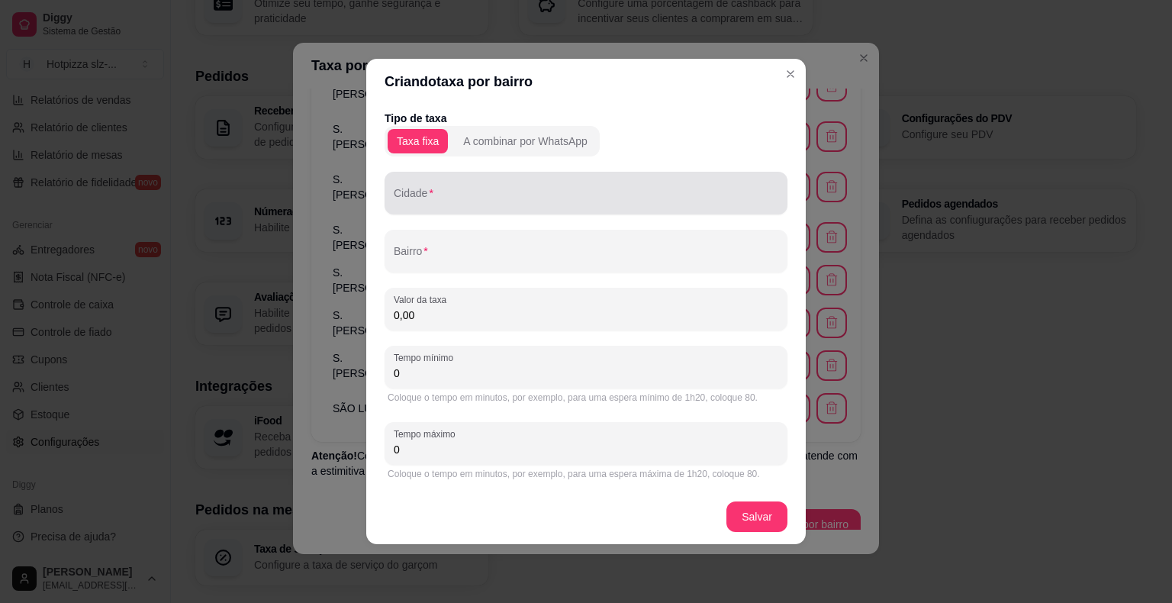
click at [452, 208] on div at bounding box center [586, 193] width 385 height 31
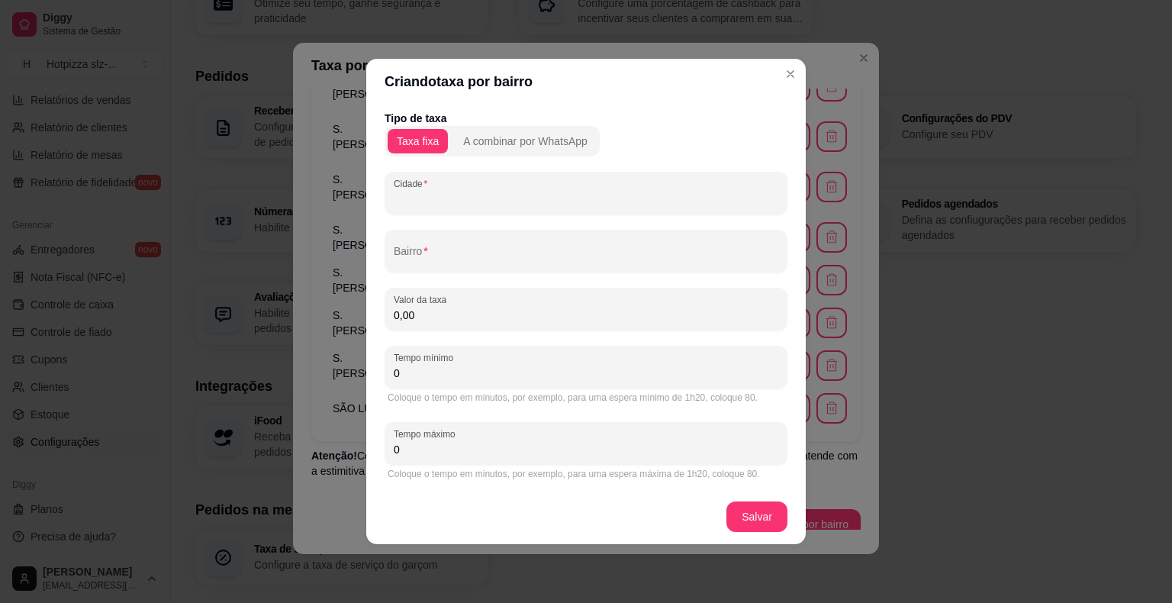
paste input "S. [PERSON_NAME]"
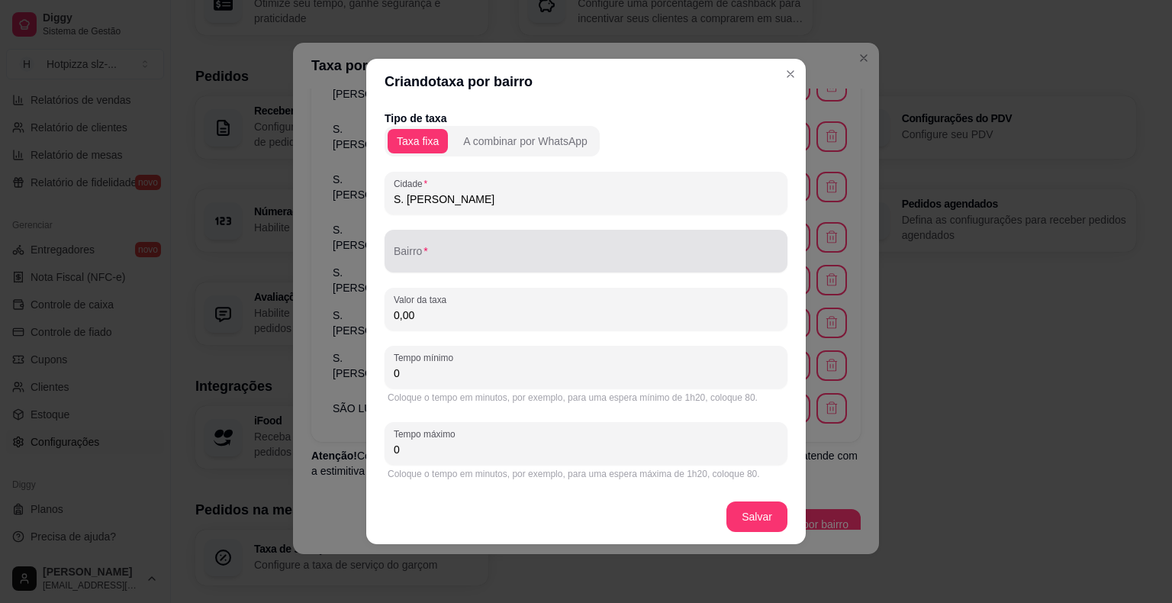
type input "S. [PERSON_NAME]"
click at [421, 255] on input "Bairro" at bounding box center [586, 257] width 385 height 15
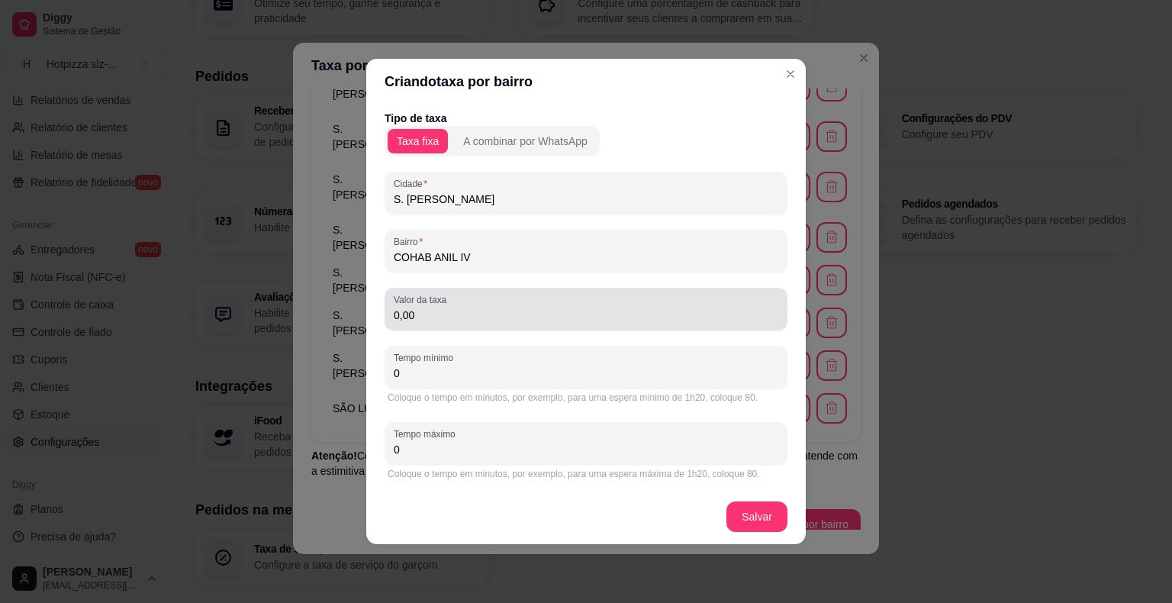
type input "COHAB ANIL IV"
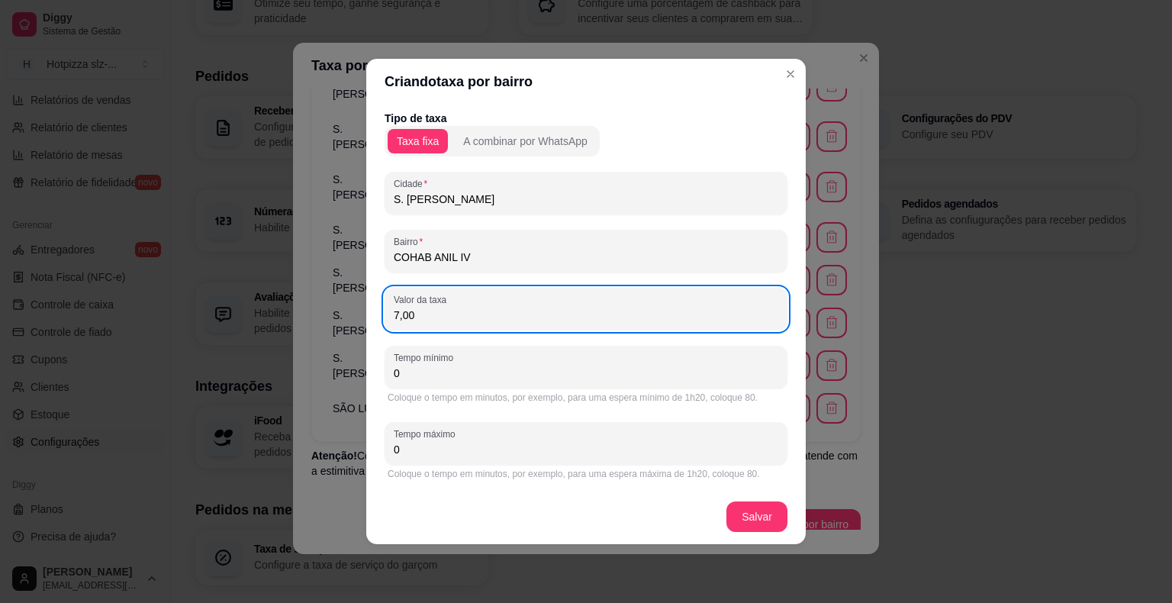
type input "7,00"
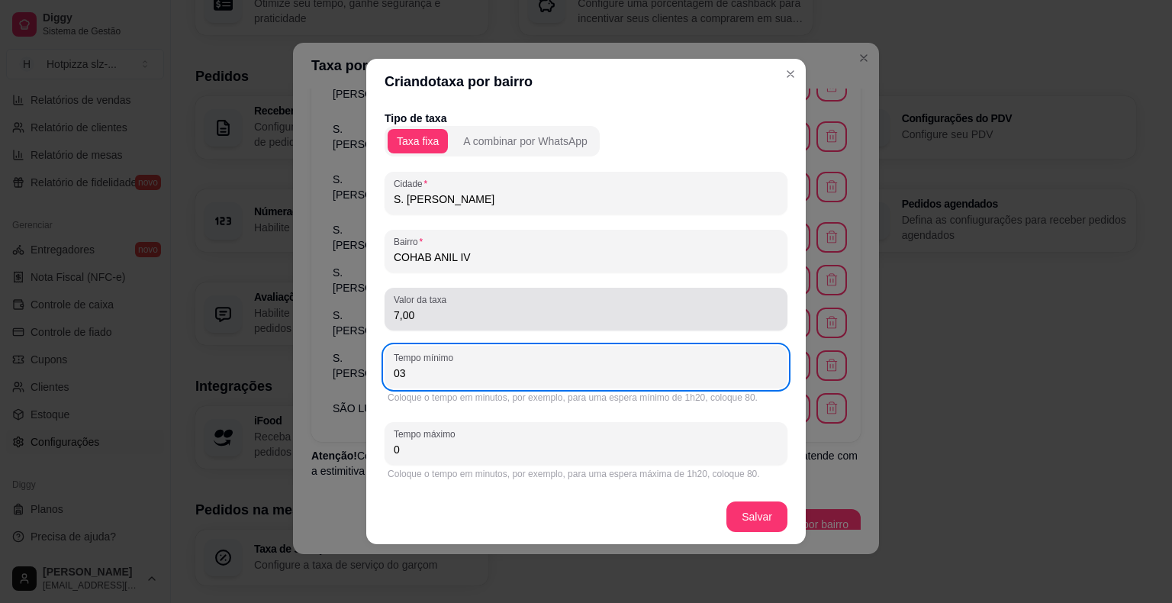
type input "0"
type input "30"
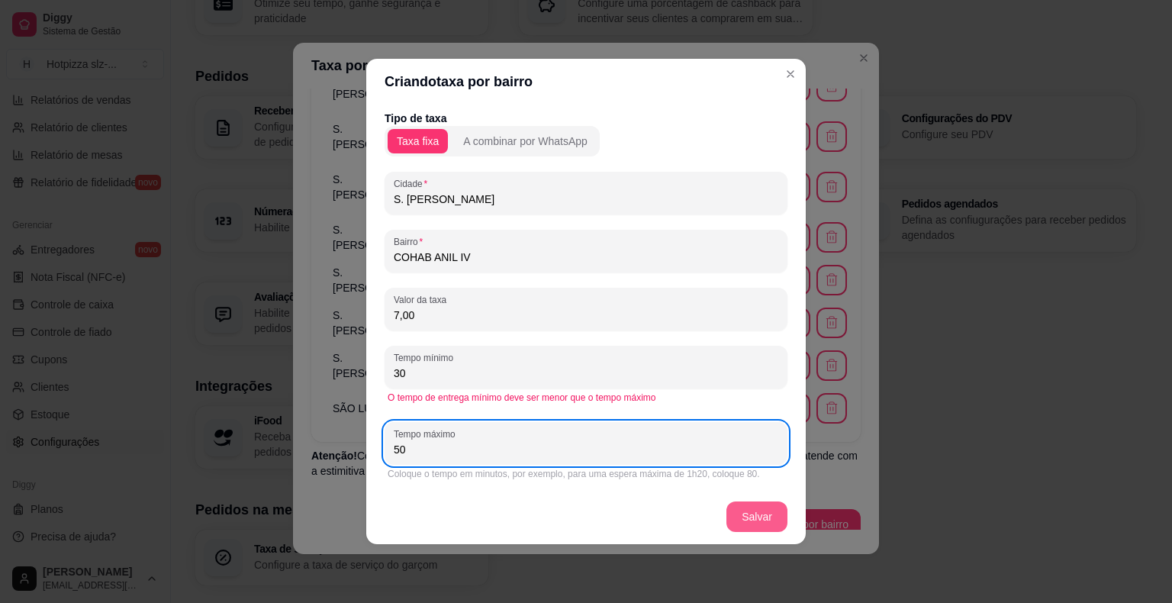
type input "50"
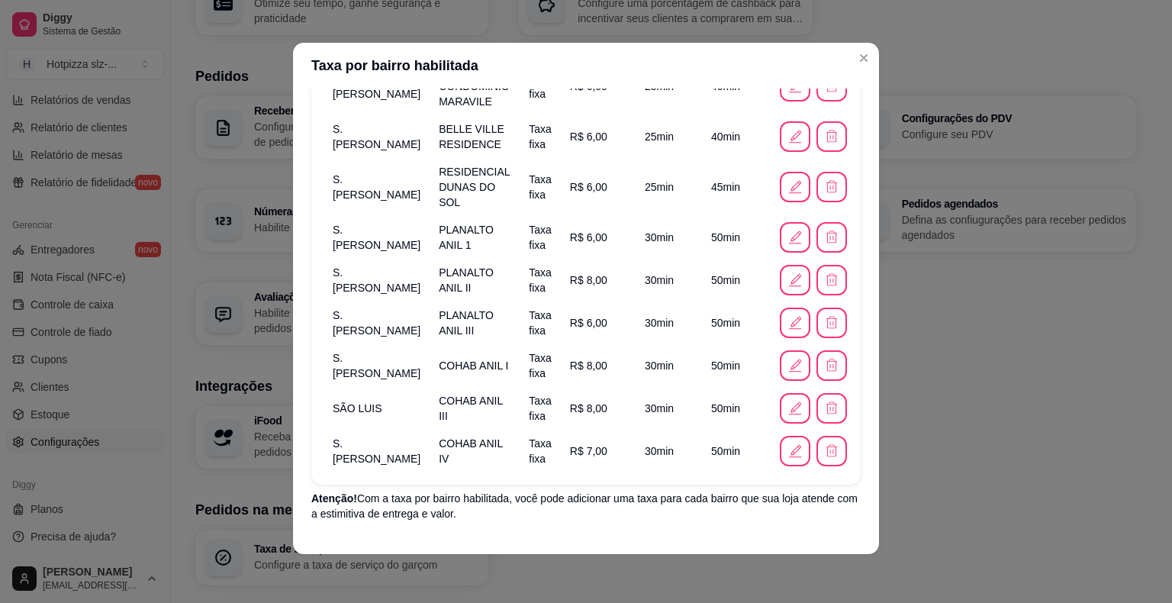
scroll to position [791, 0]
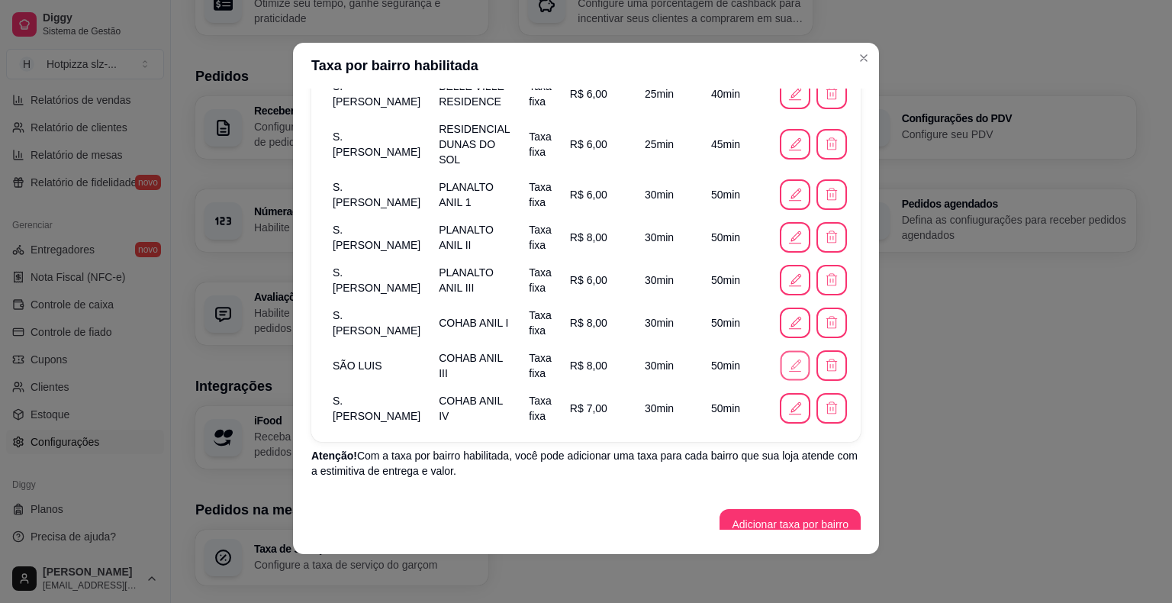
click at [780, 351] on button "button" at bounding box center [795, 366] width 30 height 30
click at [787, 400] on icon "button" at bounding box center [795, 408] width 17 height 17
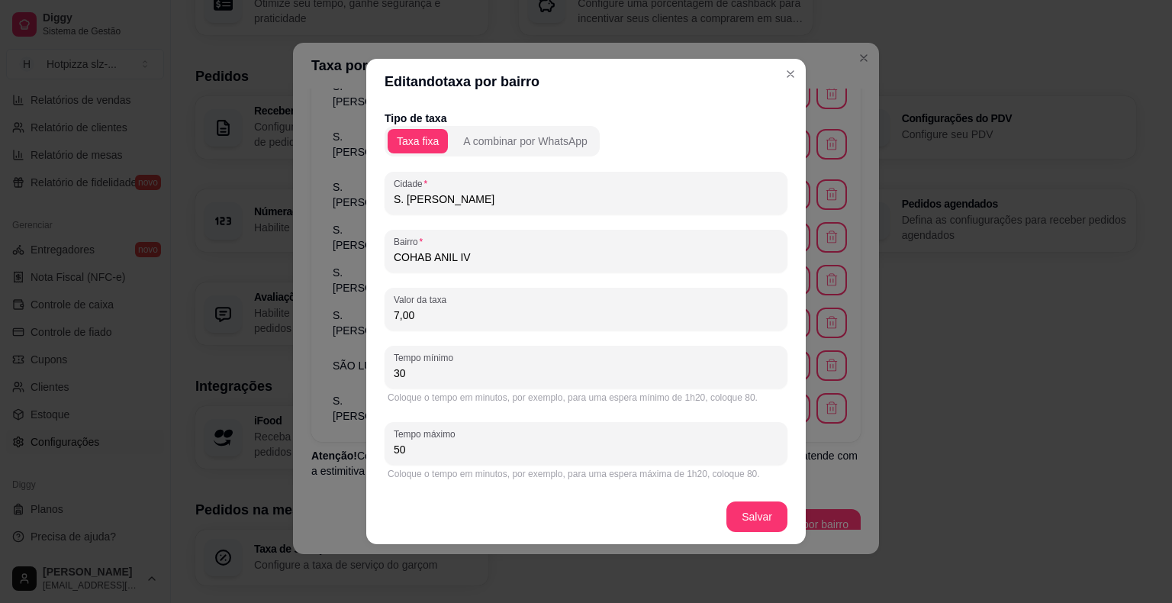
drag, startPoint x: 513, startPoint y: 188, endPoint x: 354, endPoint y: 197, distance: 159.0
click at [354, 197] on div "Editando taxa por bairro Tipo de taxa Taxa fixa A combinar por WhatsApp Cidade …" at bounding box center [586, 301] width 1172 height 603
drag, startPoint x: 507, startPoint y: 203, endPoint x: 329, endPoint y: 205, distance: 177.8
click at [334, 205] on div "Editando taxa por bairro Tipo de taxa Taxa fixa A combinar por WhatsApp Cidade …" at bounding box center [586, 301] width 1172 height 603
type input "SAO LUIS"
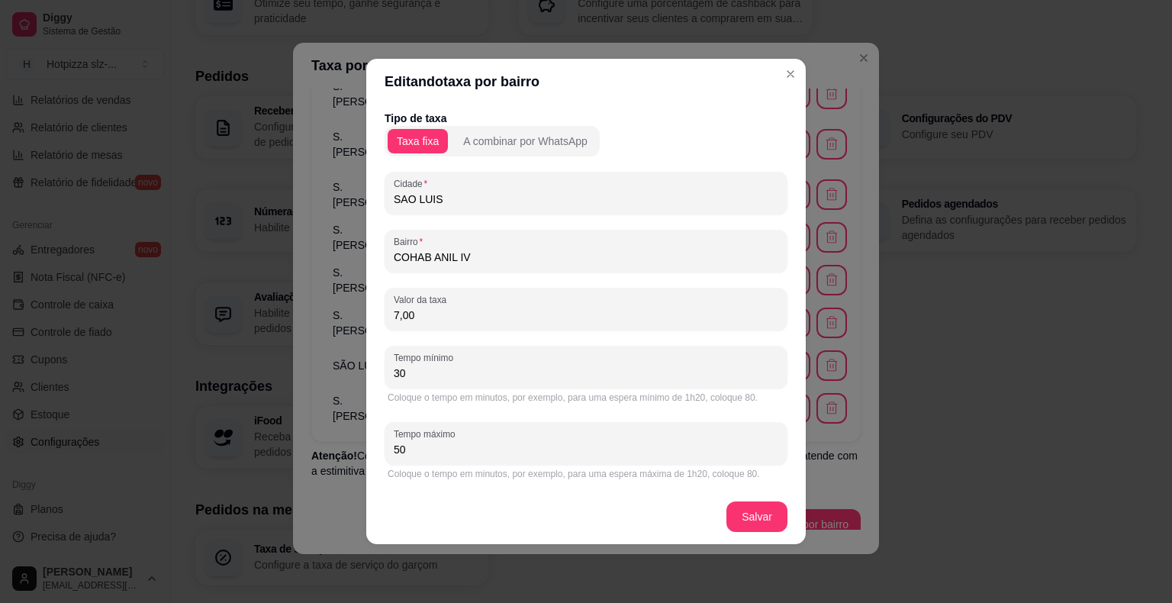
click at [772, 534] on footer "Salvar" at bounding box center [586, 516] width 440 height 55
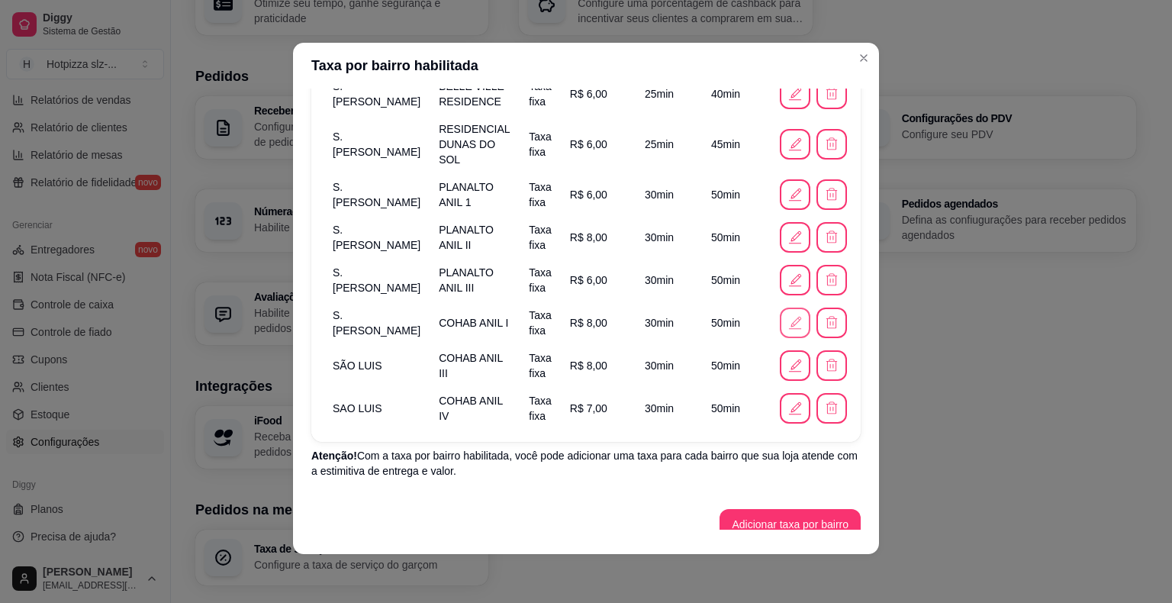
click at [787, 314] on icon "button" at bounding box center [795, 322] width 17 height 17
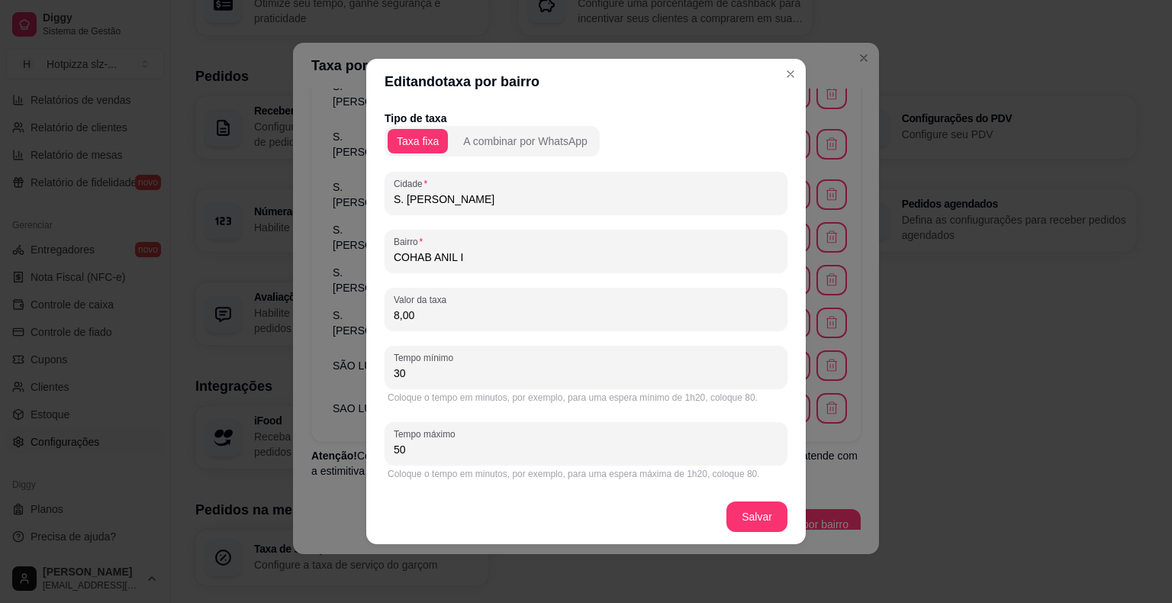
drag, startPoint x: 503, startPoint y: 198, endPoint x: 351, endPoint y: 208, distance: 152.2
click at [351, 208] on div "Editando taxa por bairro Tipo de taxa Taxa fixa A combinar por WhatsApp Cidade …" at bounding box center [586, 301] width 1172 height 603
type input "SAO LUIS"
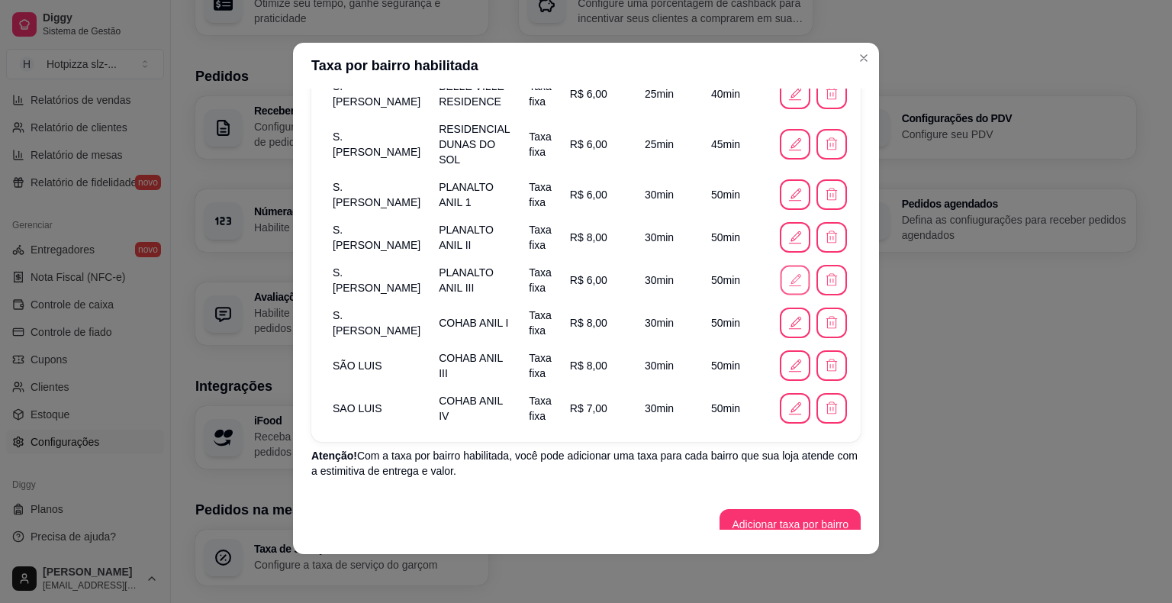
click at [791, 274] on icon "button" at bounding box center [796, 279] width 10 height 10
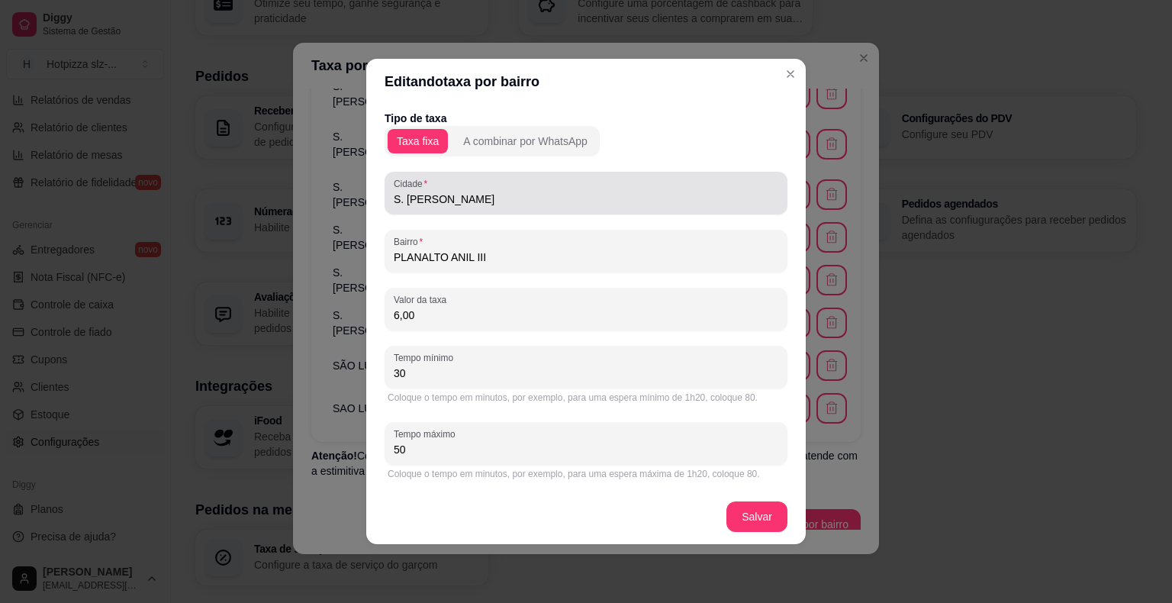
drag, startPoint x: 508, startPoint y: 208, endPoint x: 369, endPoint y: 206, distance: 138.2
click at [369, 206] on div "Tipo de taxa Taxa fixa A combinar por WhatsApp Cidade S. [PERSON_NAME] PLANALTO…" at bounding box center [586, 297] width 440 height 385
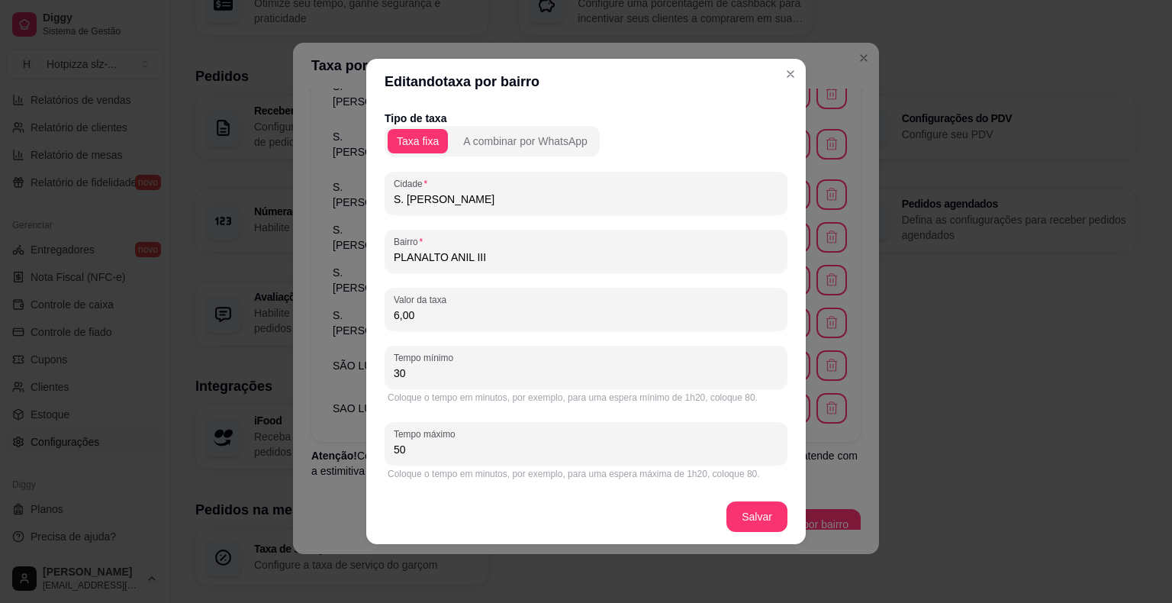
drag, startPoint x: 488, startPoint y: 198, endPoint x: 337, endPoint y: 198, distance: 151.9
click at [337, 198] on div "Editando taxa por bairro Tipo de taxa Taxa fixa A combinar por WhatsApp Cidade …" at bounding box center [586, 301] width 1172 height 603
type input "SAO LUIS"
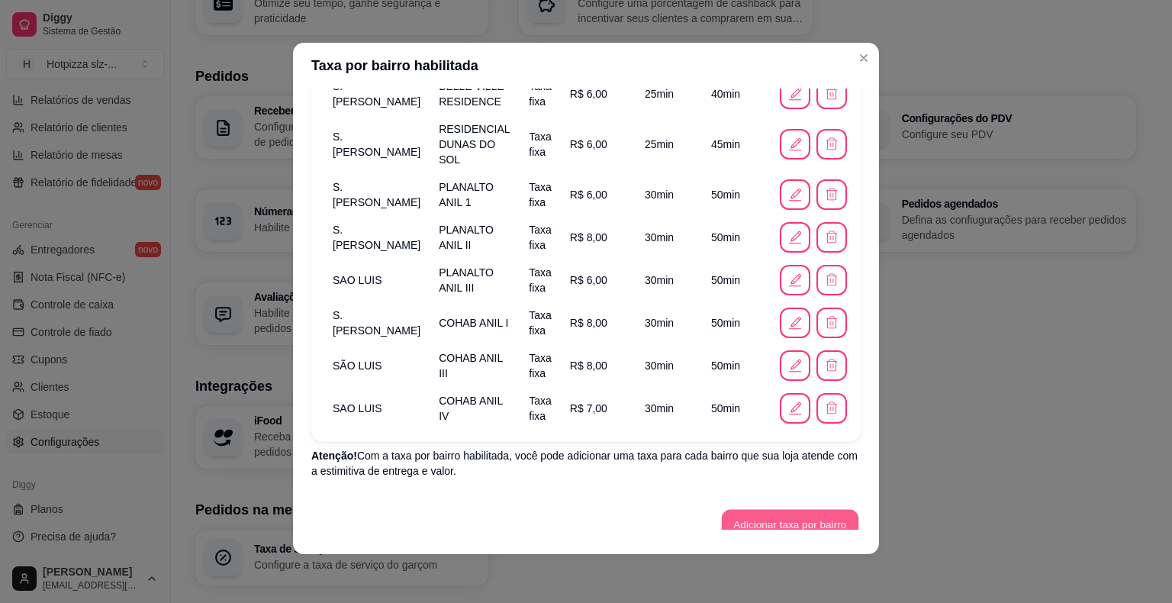
click at [748, 510] on button "Adicionar taxa por bairro" at bounding box center [790, 525] width 137 height 30
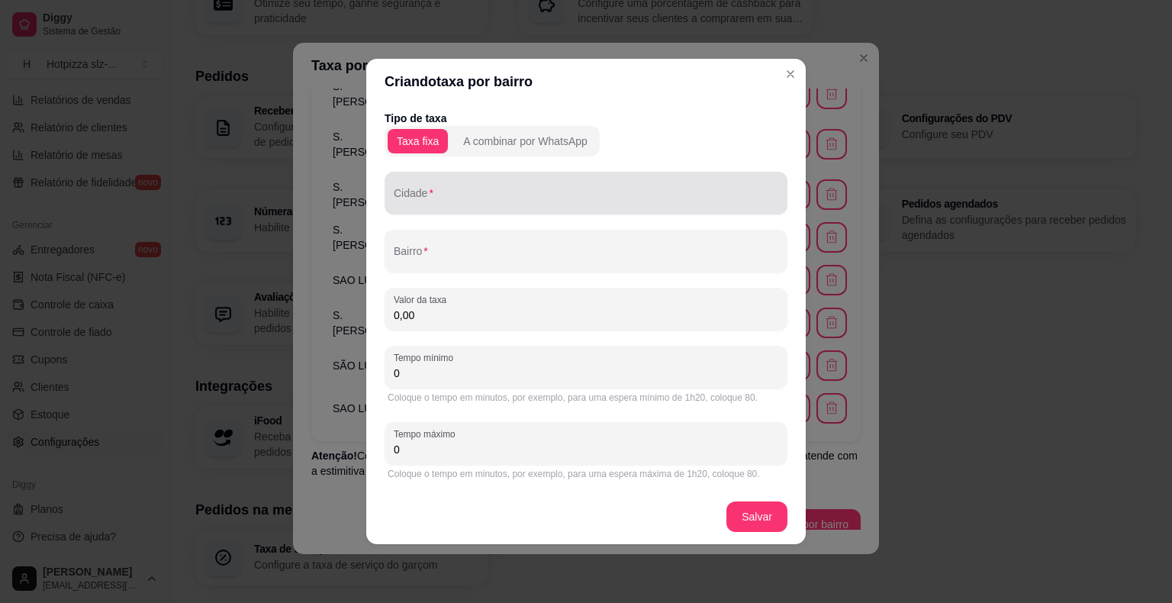
click at [462, 200] on input "Cidade" at bounding box center [586, 199] width 385 height 15
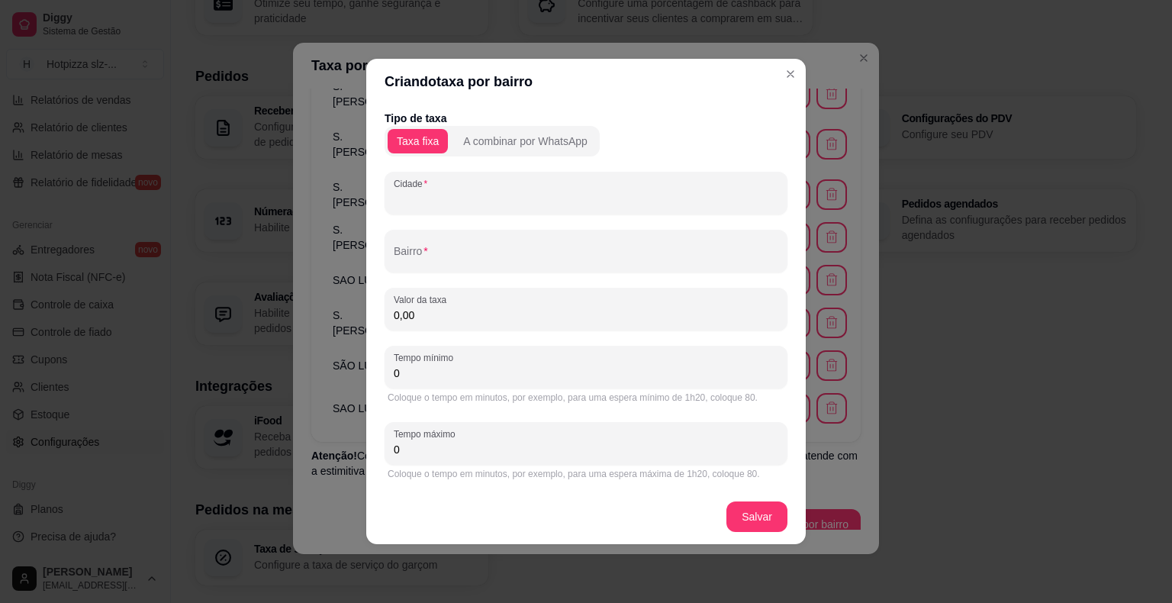
paste input "S. [PERSON_NAME]"
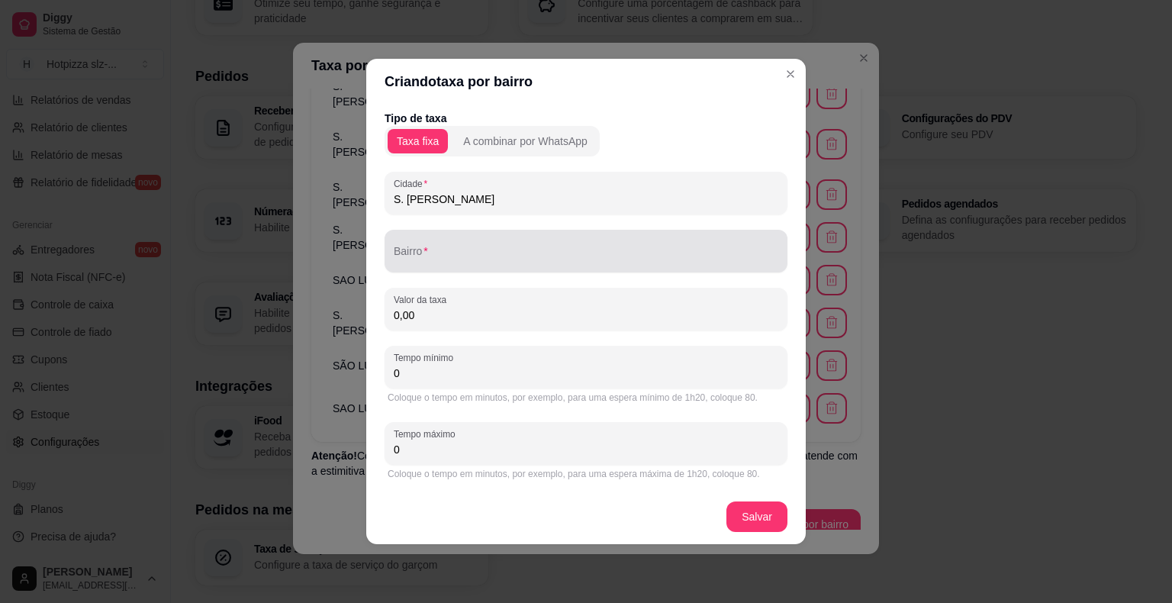
type input "S. [PERSON_NAME]"
click at [447, 264] on input "Bairro" at bounding box center [586, 257] width 385 height 15
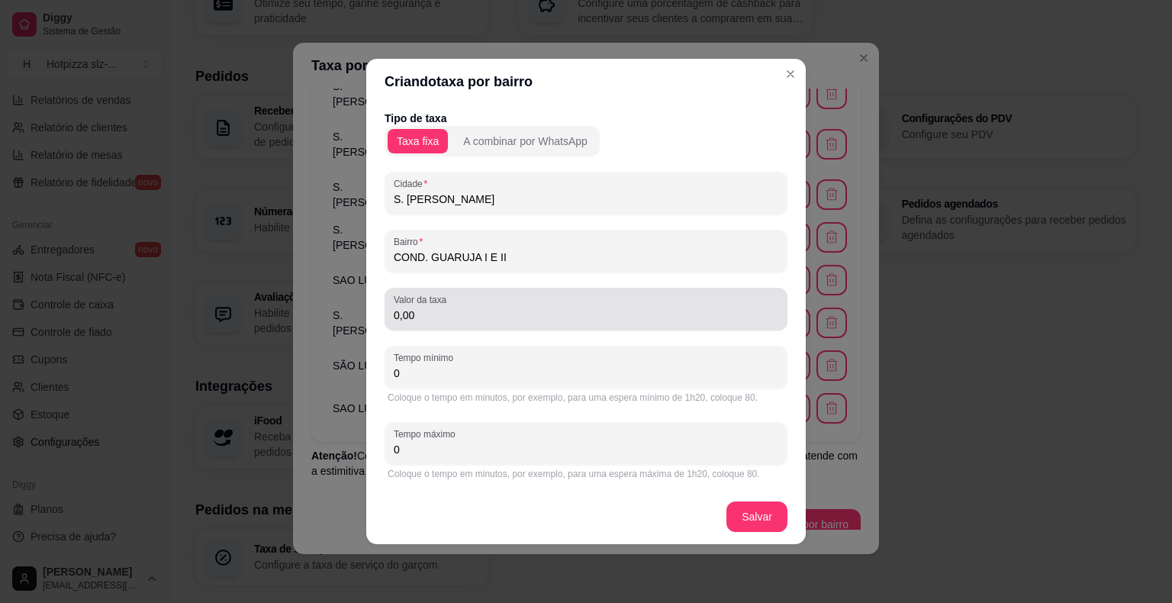
type input "COND. GUARUJA I E II"
click at [445, 314] on input "0,00" at bounding box center [586, 315] width 385 height 15
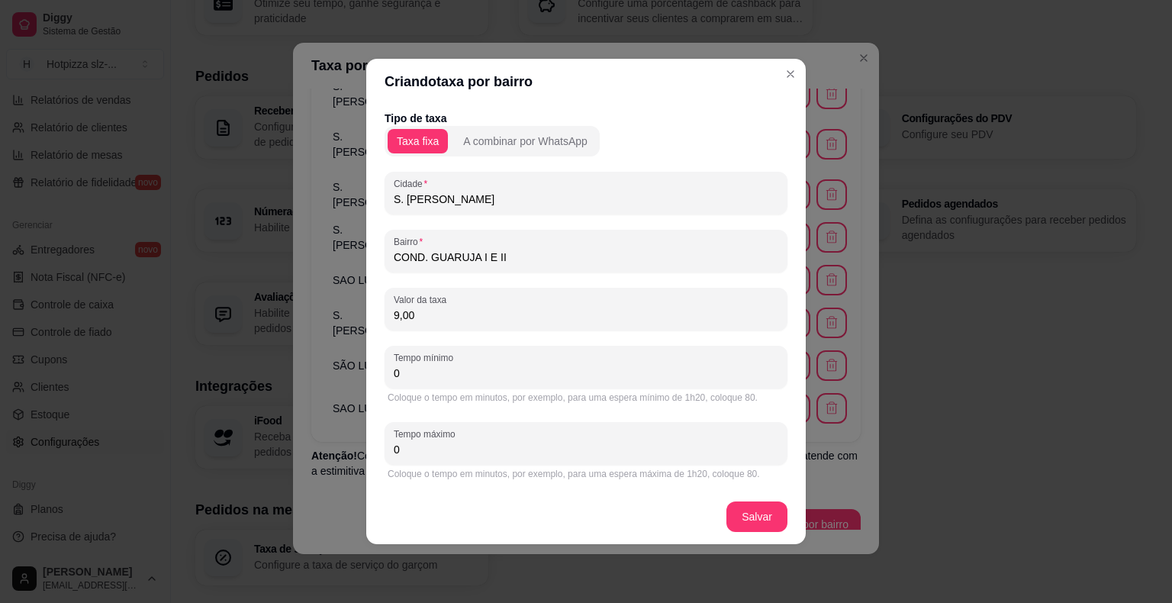
type input "9,00"
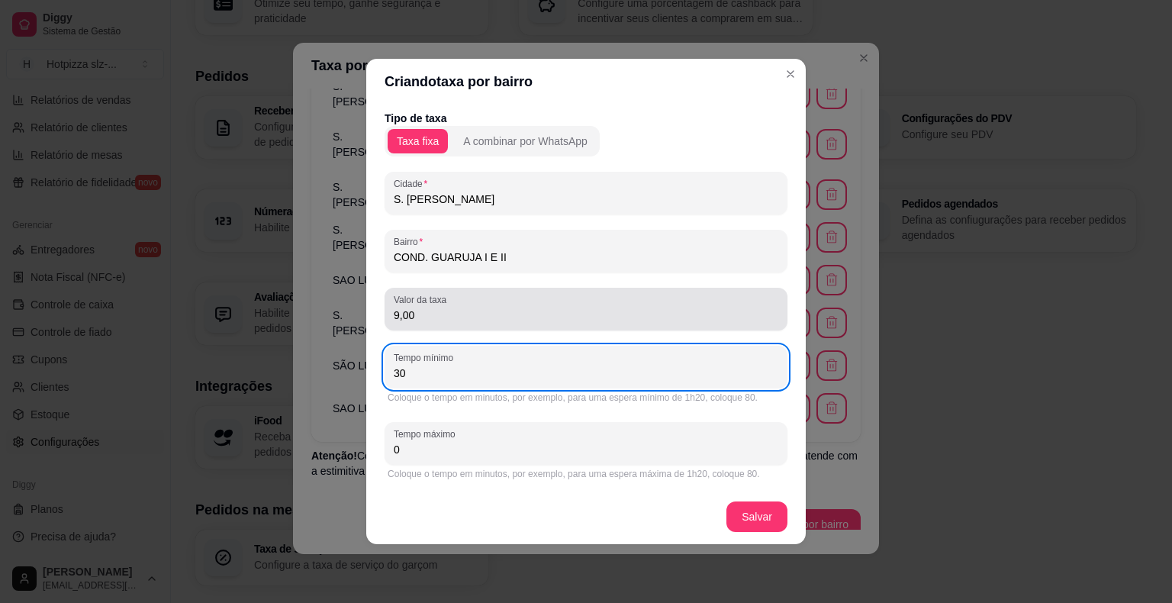
type input "30"
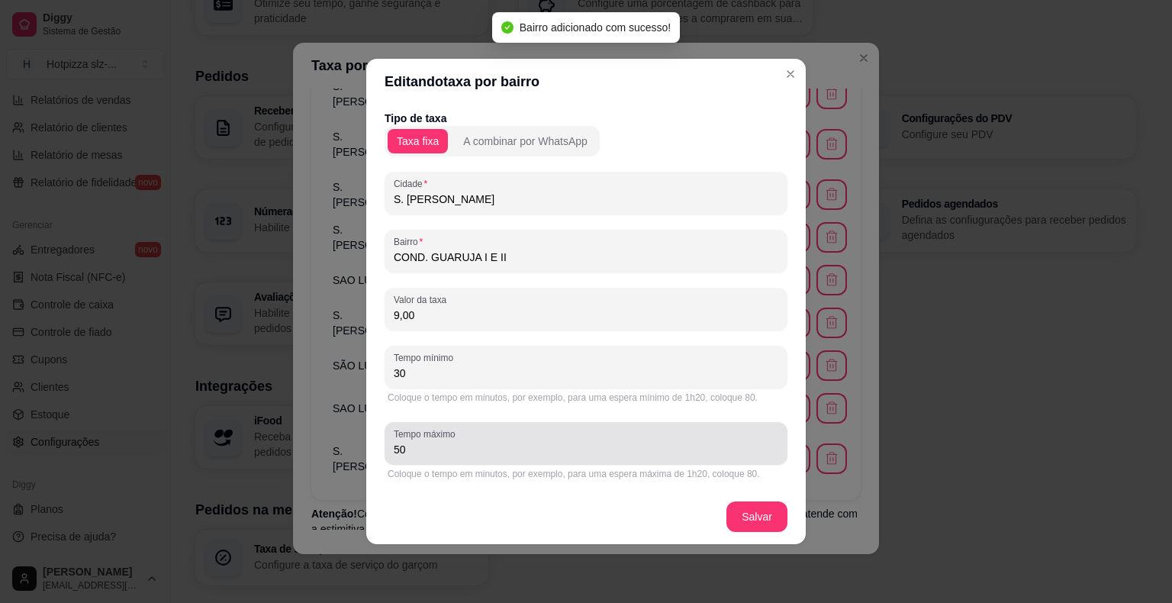
drag, startPoint x: 440, startPoint y: 458, endPoint x: 391, endPoint y: 459, distance: 49.6
click at [391, 459] on div "Tempo máximo 50" at bounding box center [586, 443] width 403 height 43
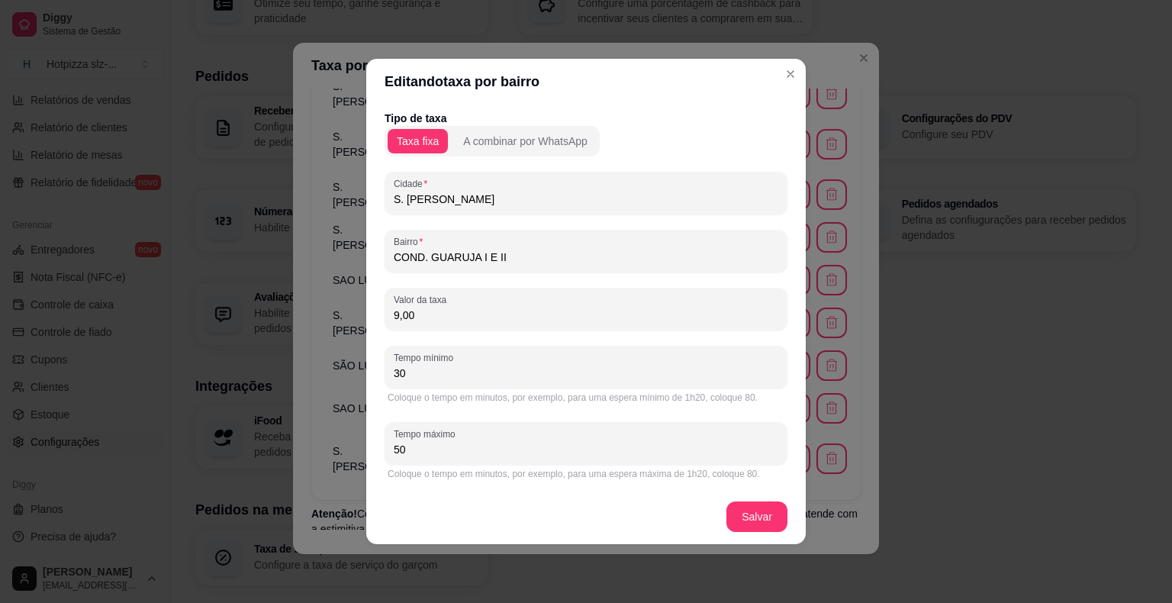
type input "5"
type input "60"
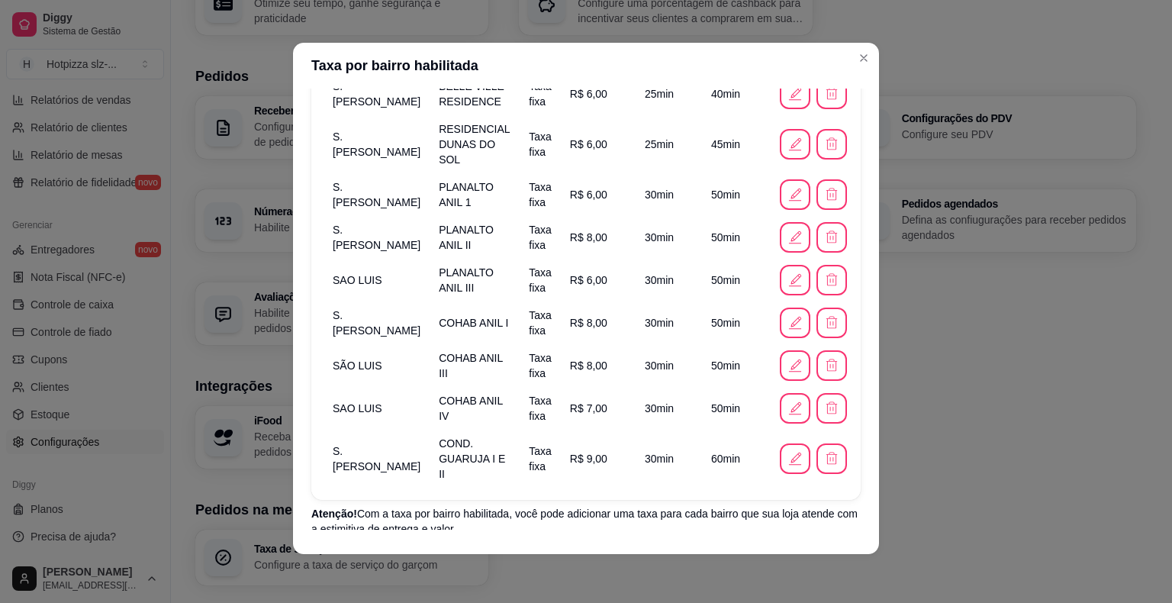
scroll to position [833, 0]
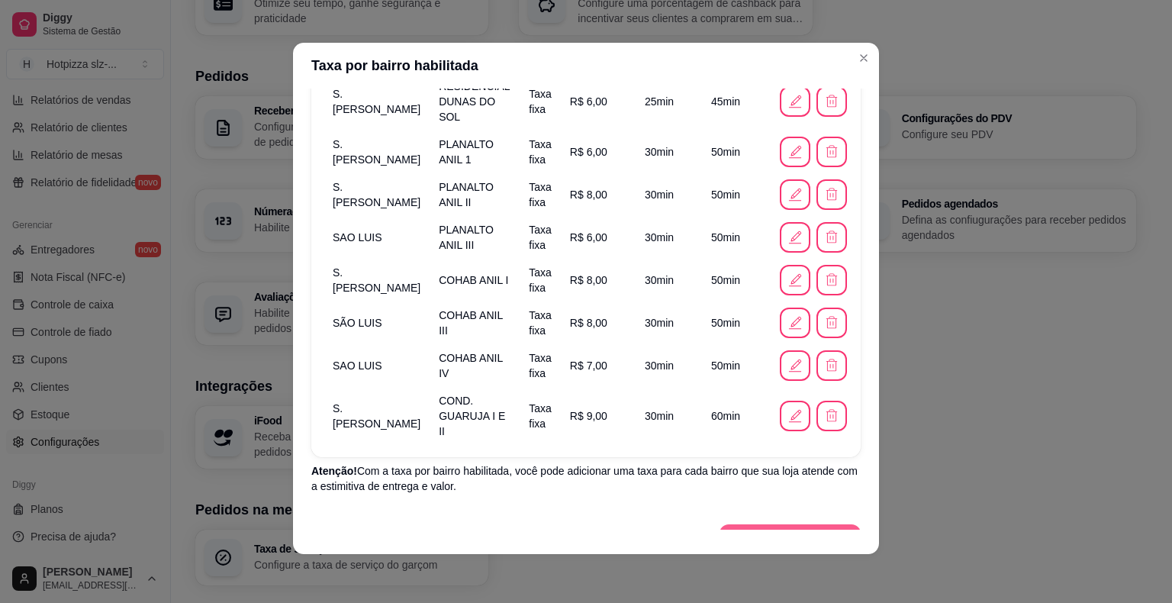
click at [816, 524] on button "Adicionar taxa por bairro" at bounding box center [790, 539] width 141 height 31
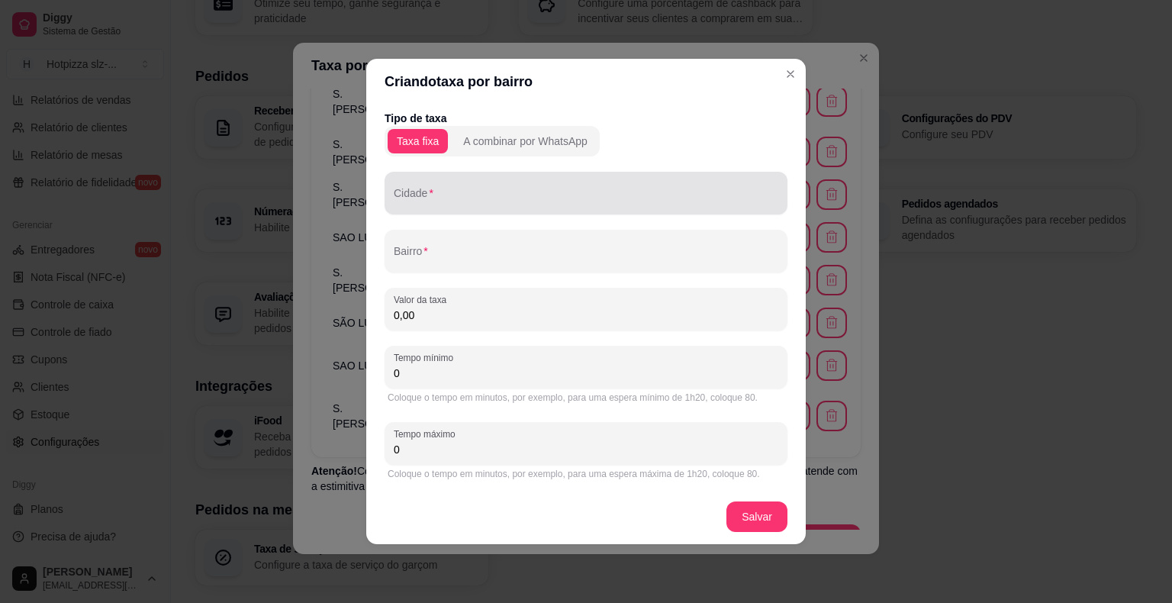
click at [429, 208] on div "Cidade" at bounding box center [586, 193] width 403 height 43
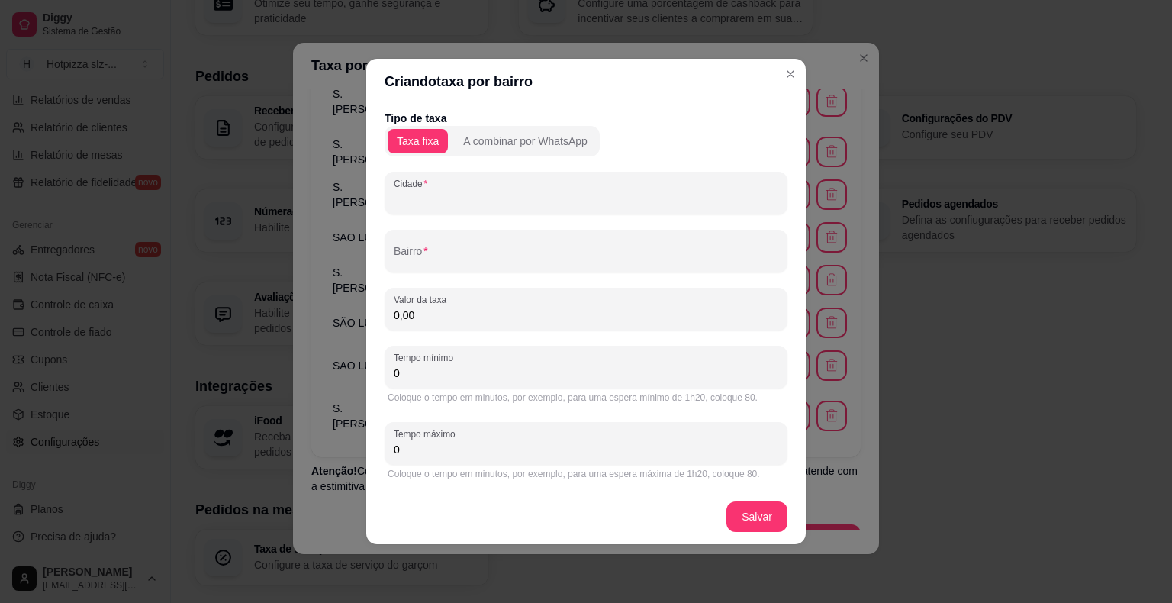
paste input "S. [PERSON_NAME]"
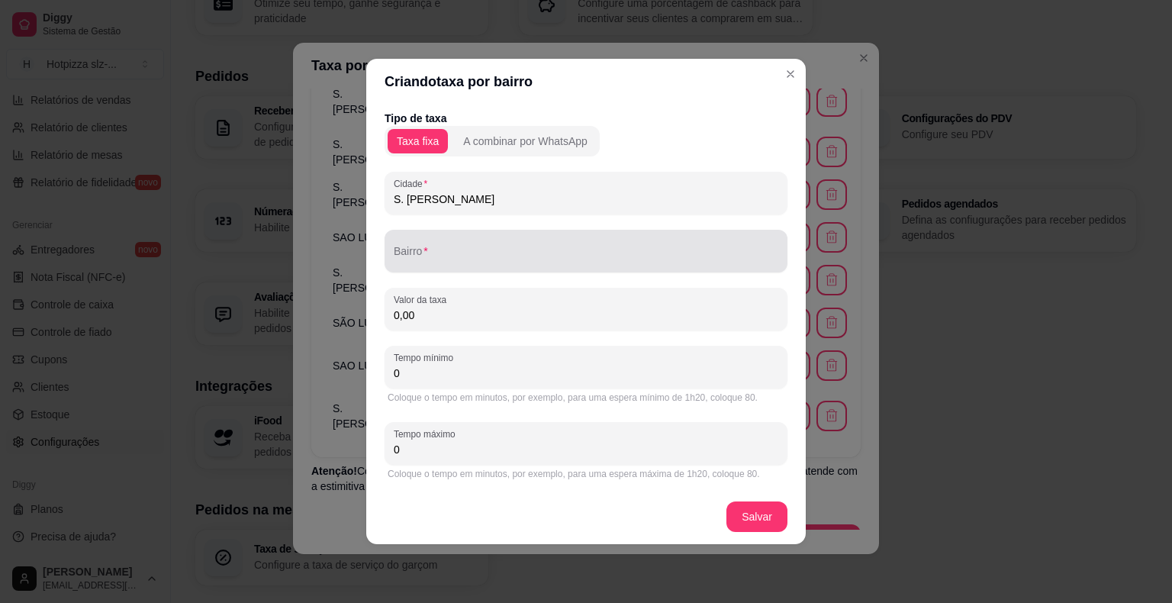
type input "S. [PERSON_NAME]"
click at [425, 261] on input "Bairro" at bounding box center [586, 257] width 385 height 15
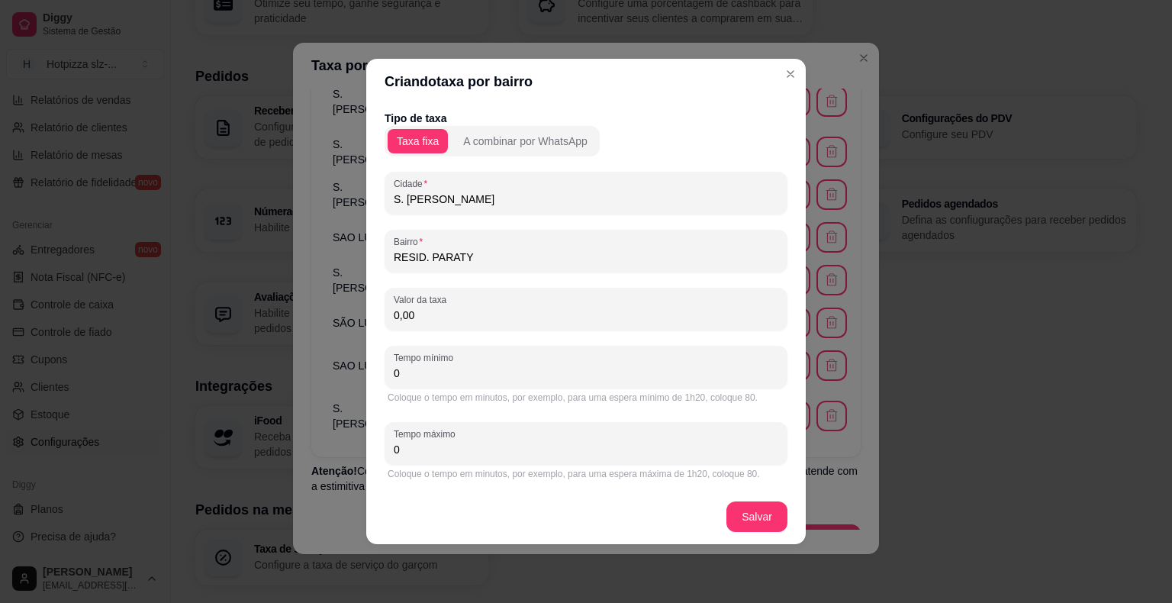
type input "RESID. PARATY"
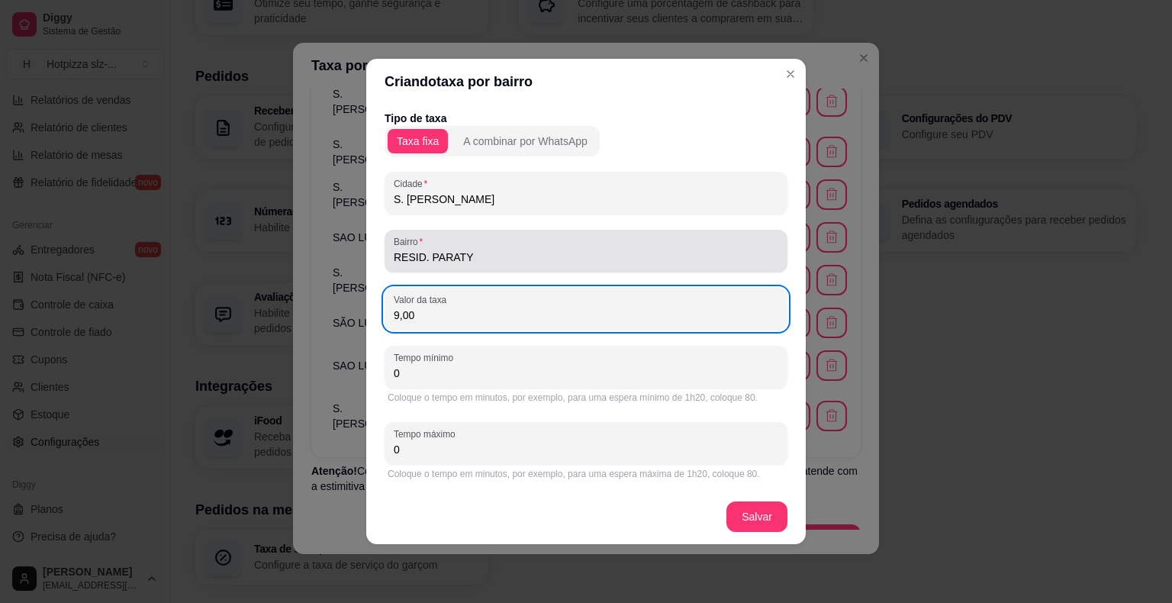
type input "9,00"
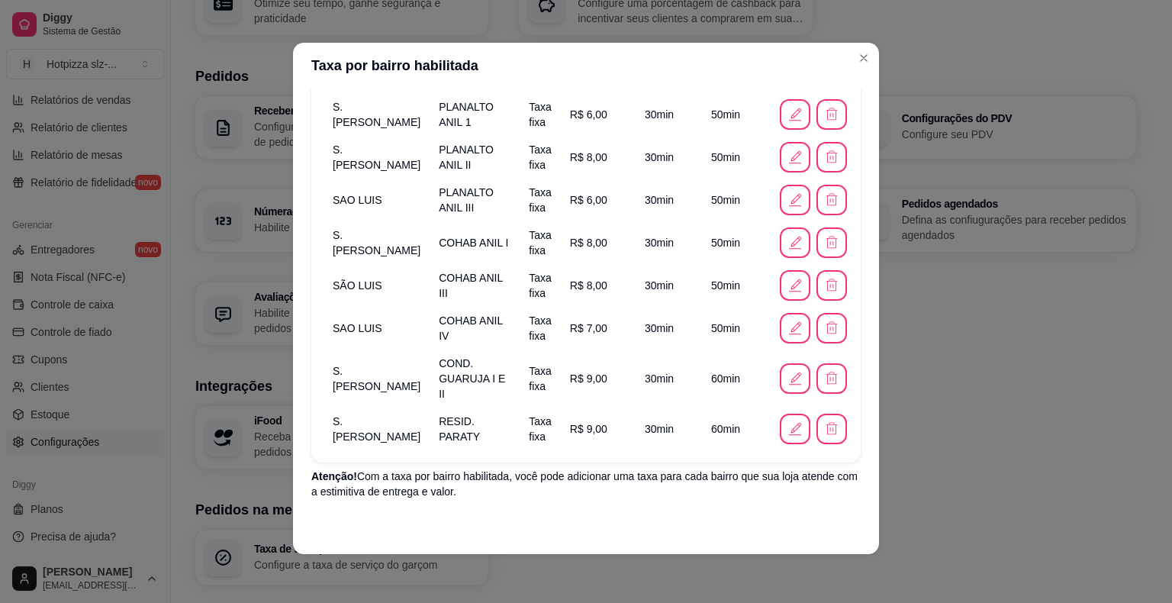
scroll to position [876, 0]
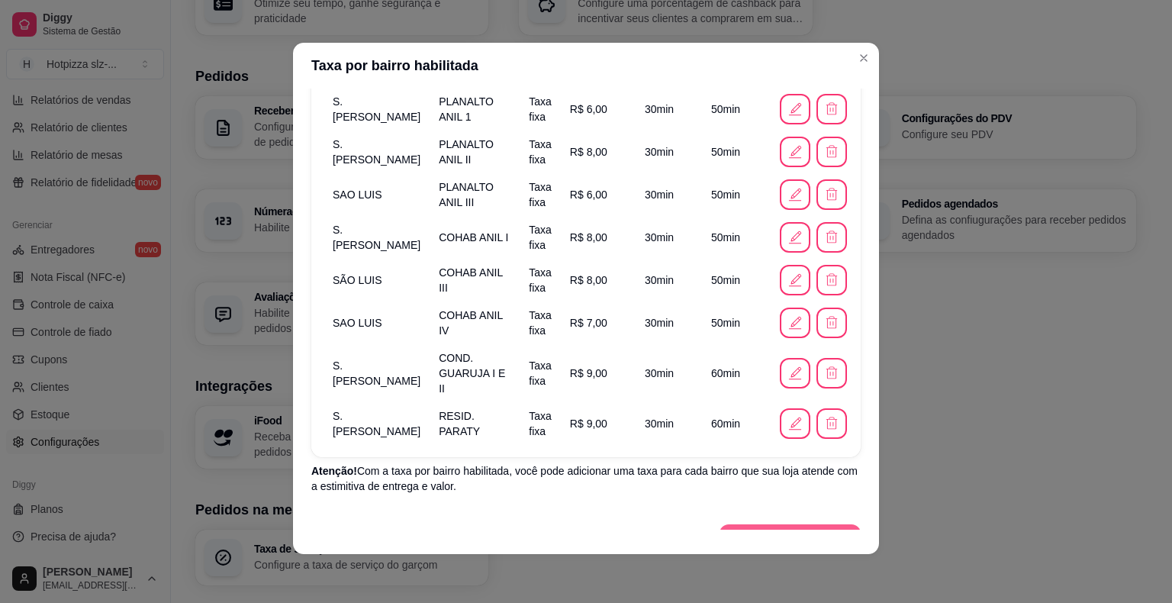
click at [796, 524] on button "Adicionar taxa por bairro" at bounding box center [790, 539] width 141 height 31
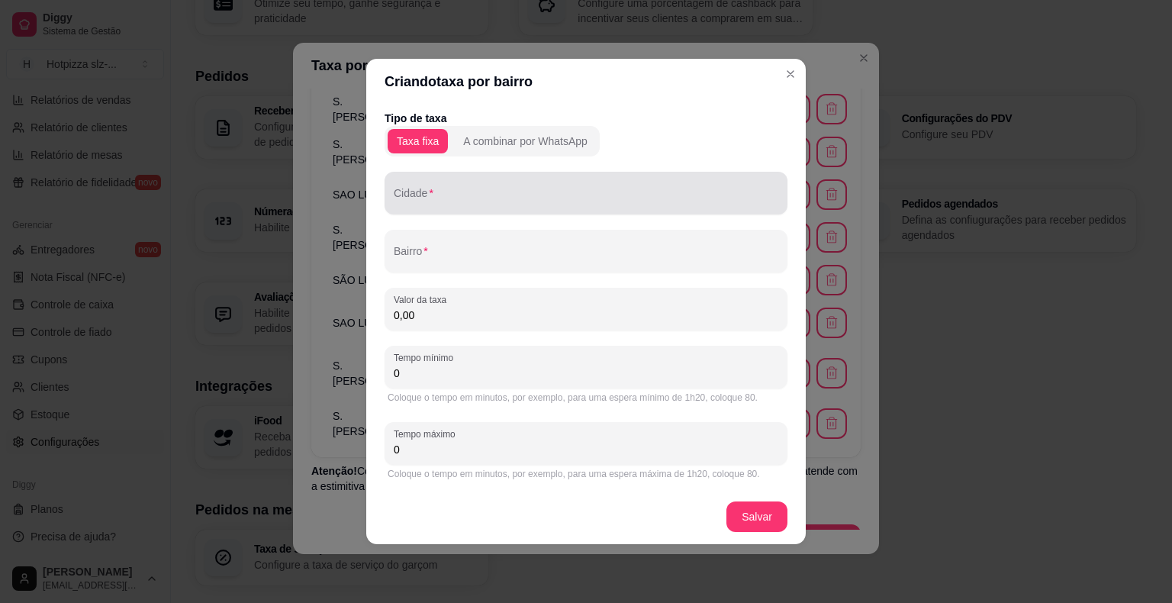
click at [432, 205] on input "Cidade" at bounding box center [586, 199] width 385 height 15
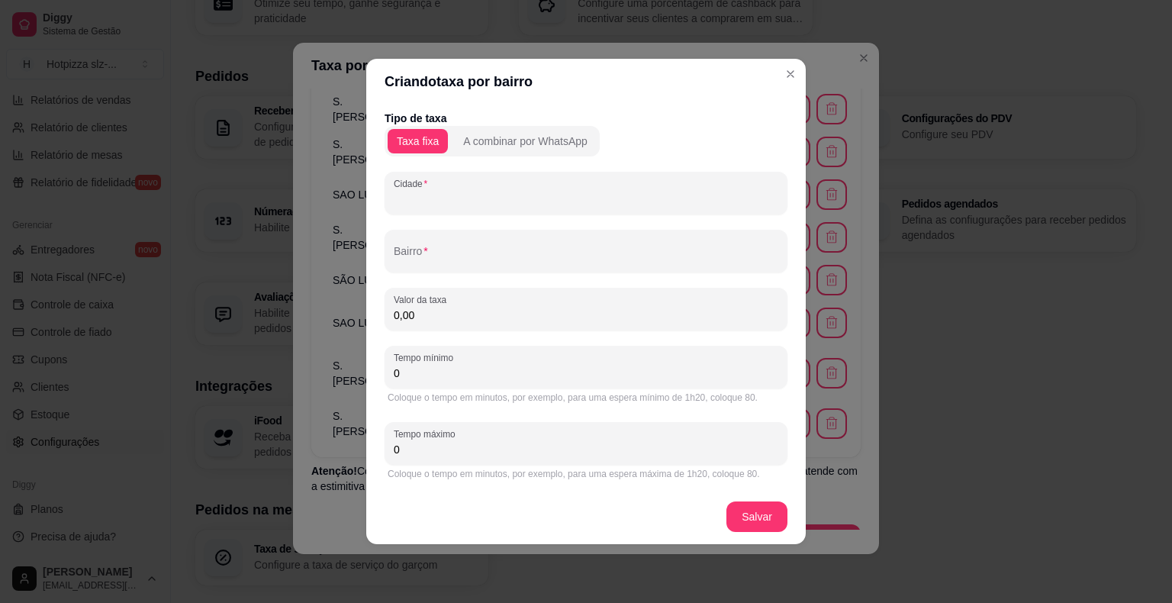
paste input "S. [PERSON_NAME]"
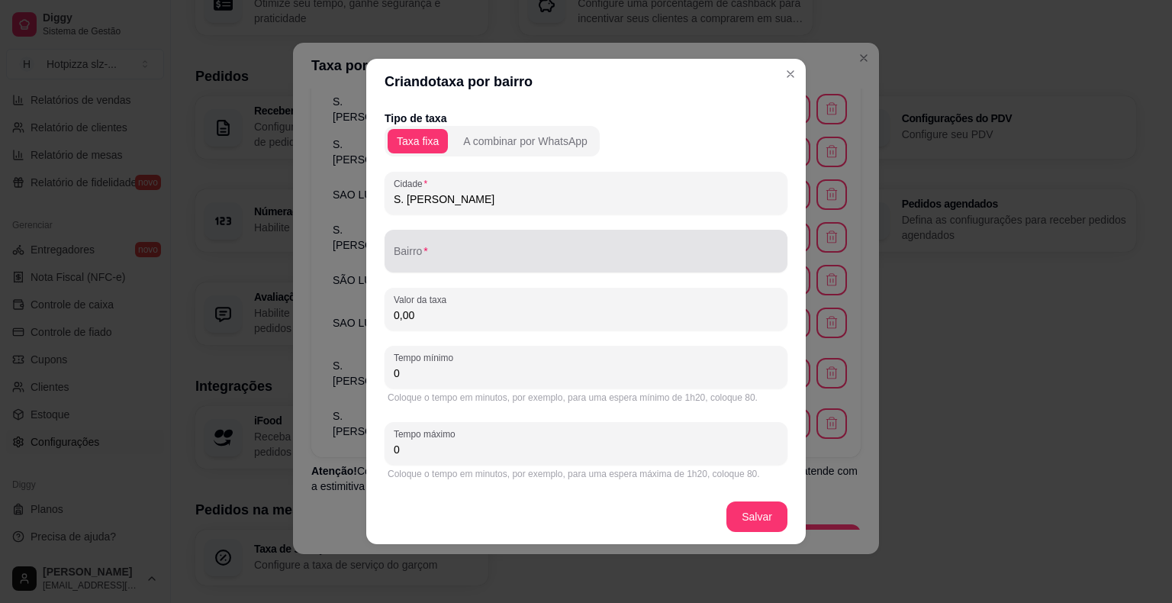
click at [442, 263] on input "Bairro" at bounding box center [586, 257] width 385 height 15
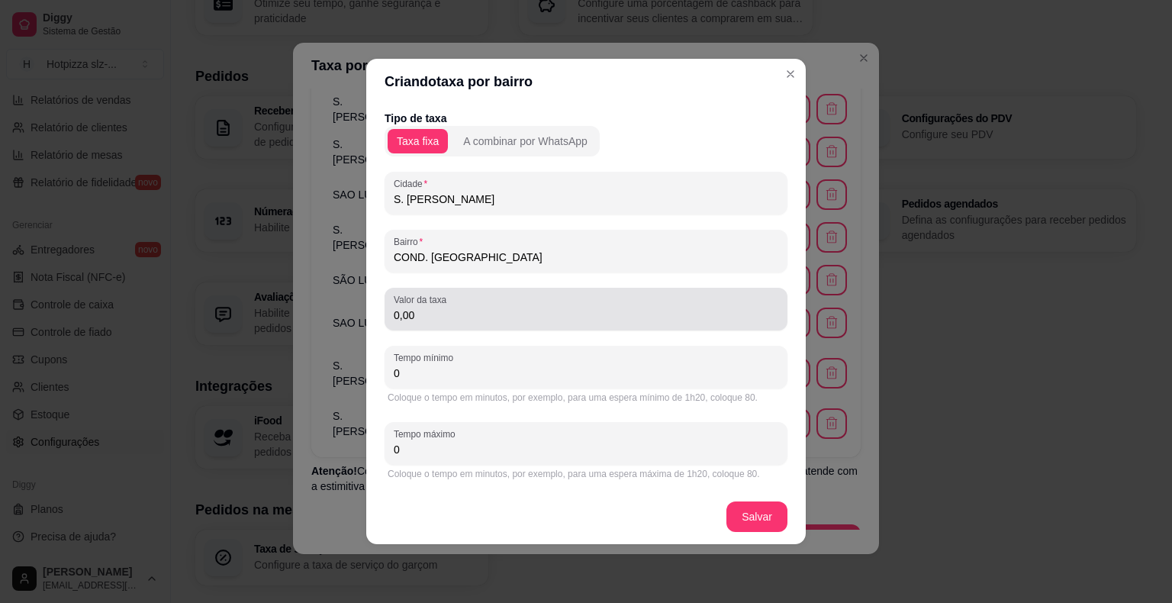
click at [459, 319] on input "0,00" at bounding box center [586, 315] width 385 height 15
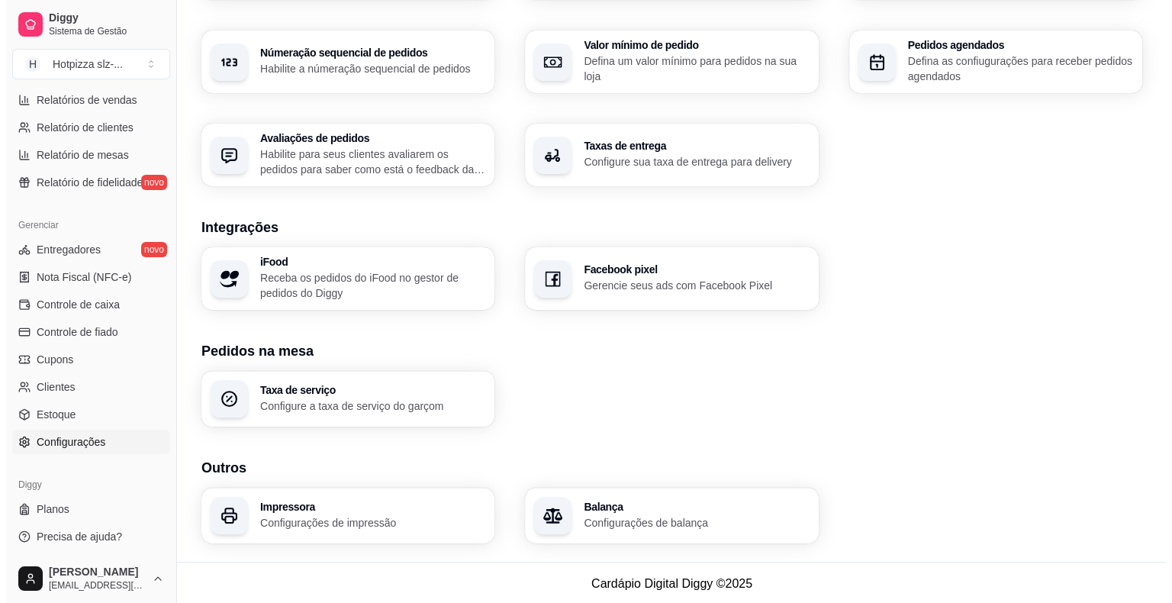
scroll to position [466, 0]
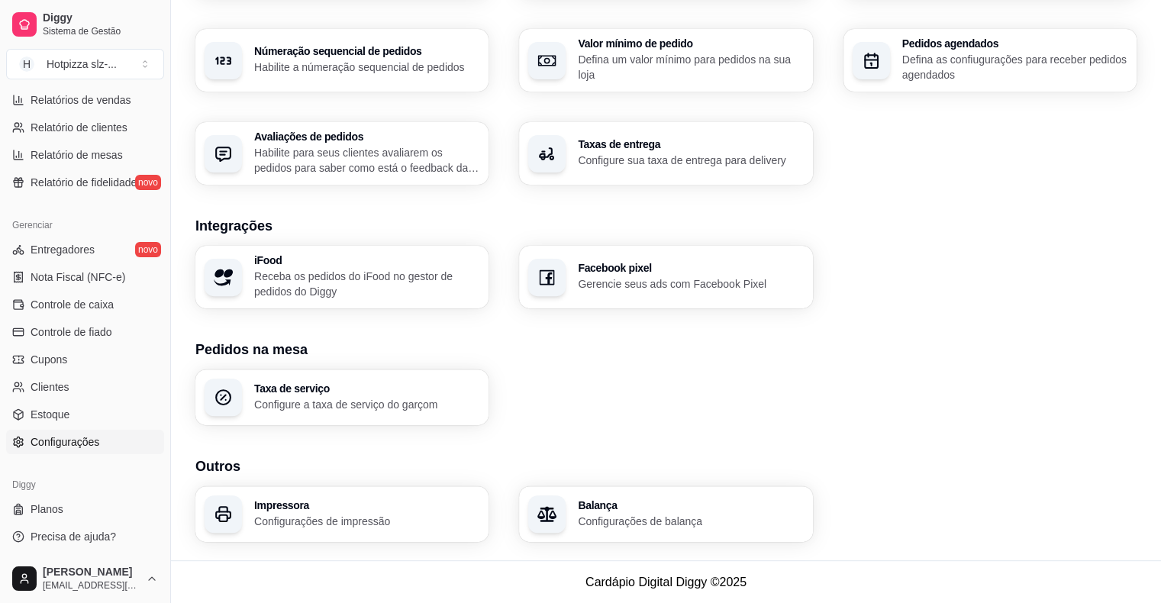
click at [310, 528] on div "Impressora Configurações de impressão" at bounding box center [341, 514] width 293 height 56
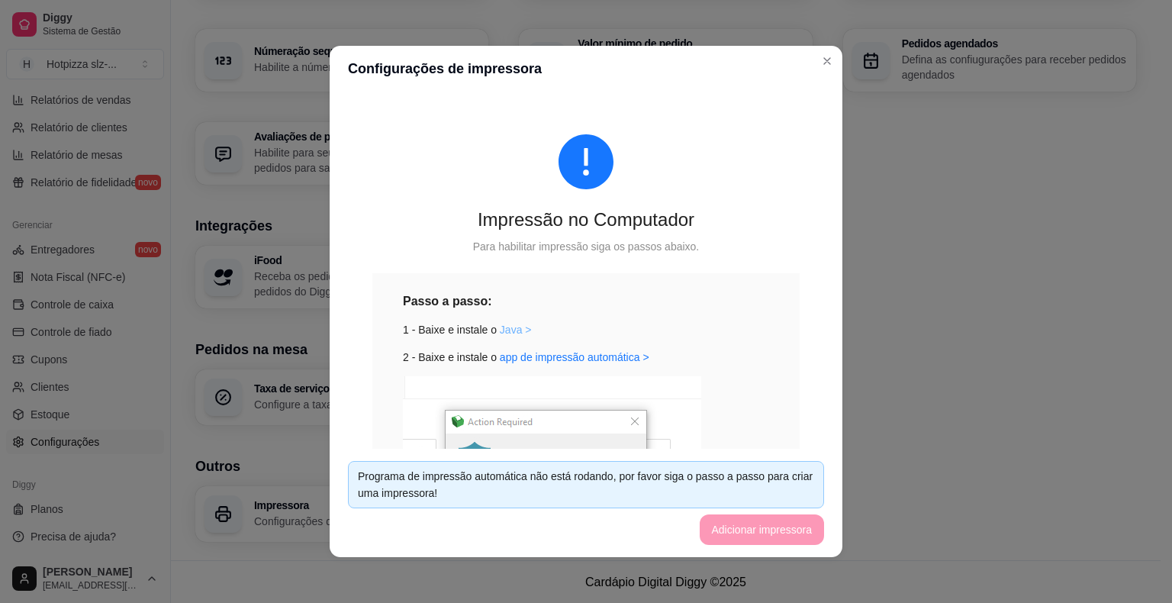
click at [503, 329] on link "Java >" at bounding box center [516, 330] width 32 height 12
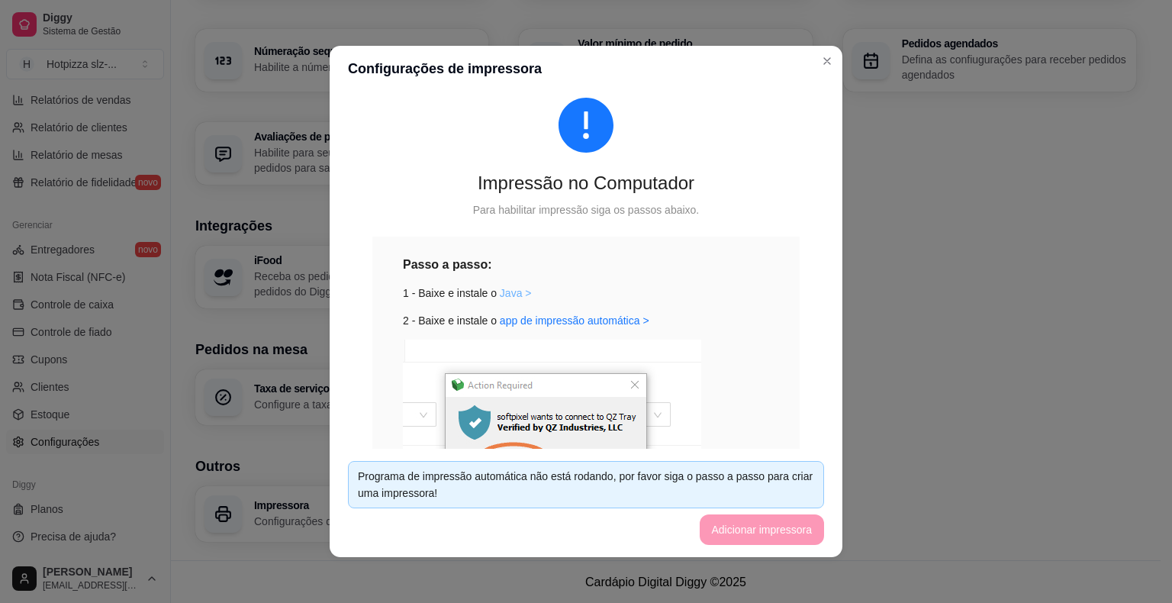
scroll to position [31, 0]
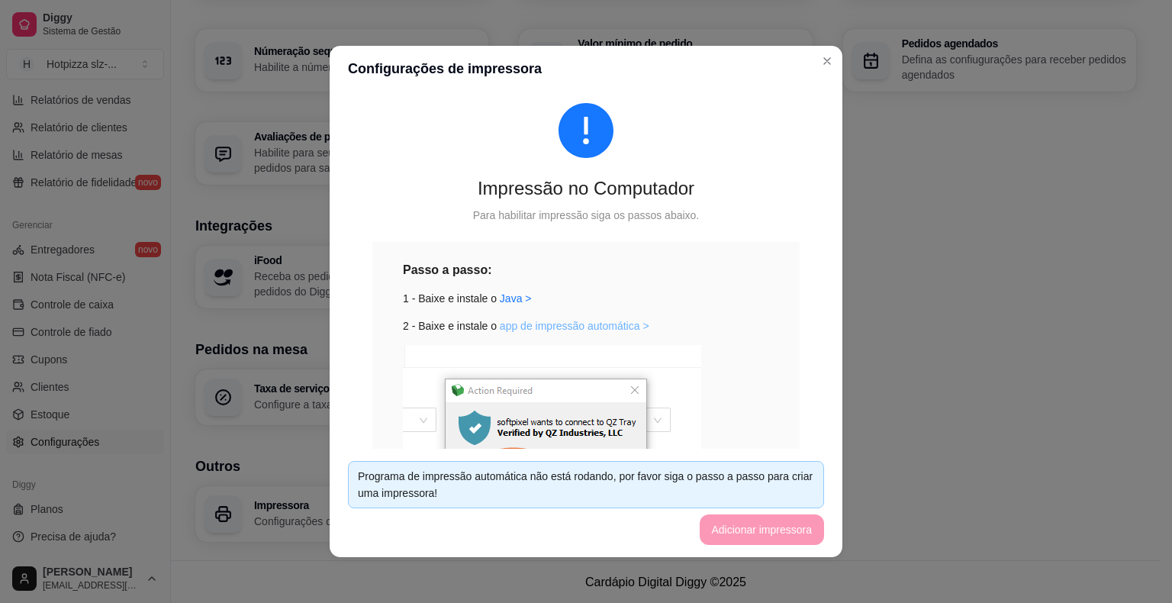
click at [578, 328] on link "app de impressão automática >" at bounding box center [575, 326] width 150 height 12
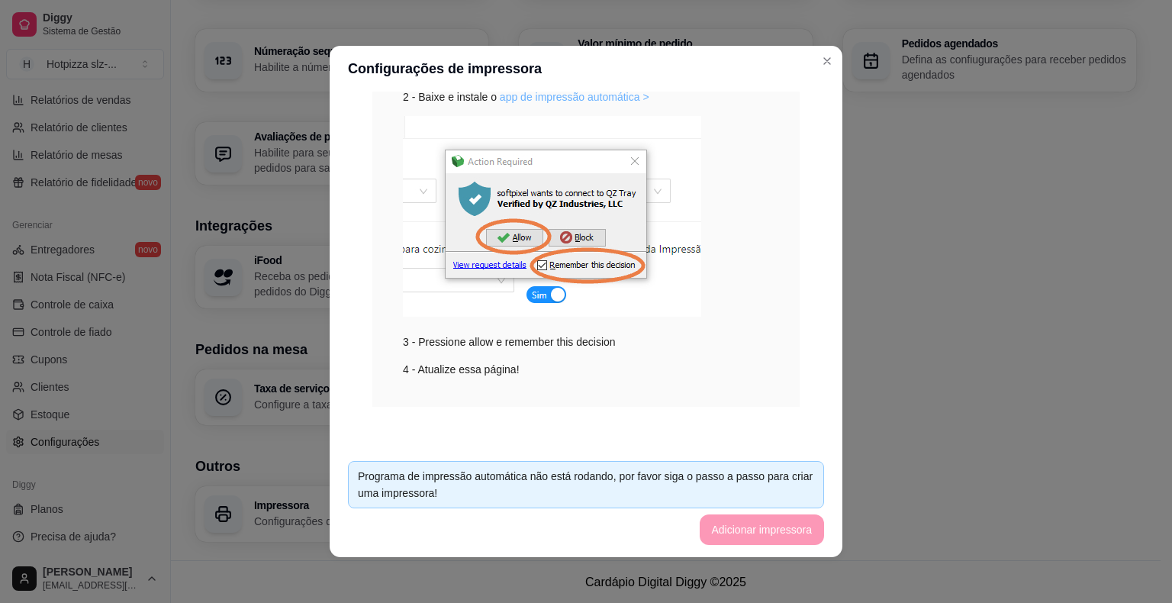
scroll to position [208, 0]
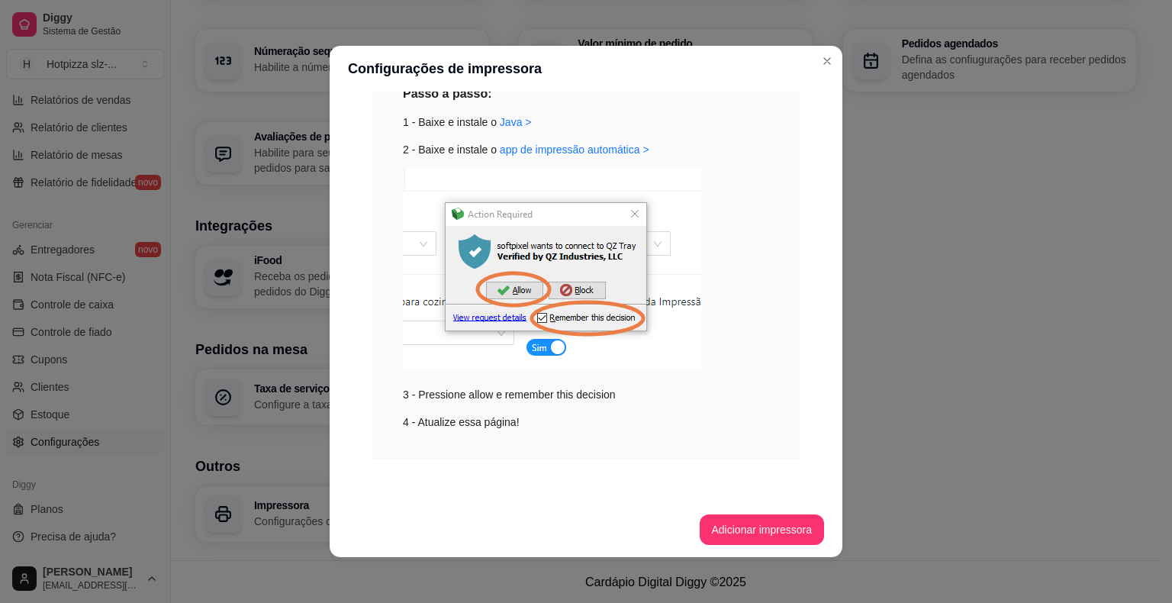
click at [757, 529] on button "Adicionar impressora" at bounding box center [762, 529] width 125 height 31
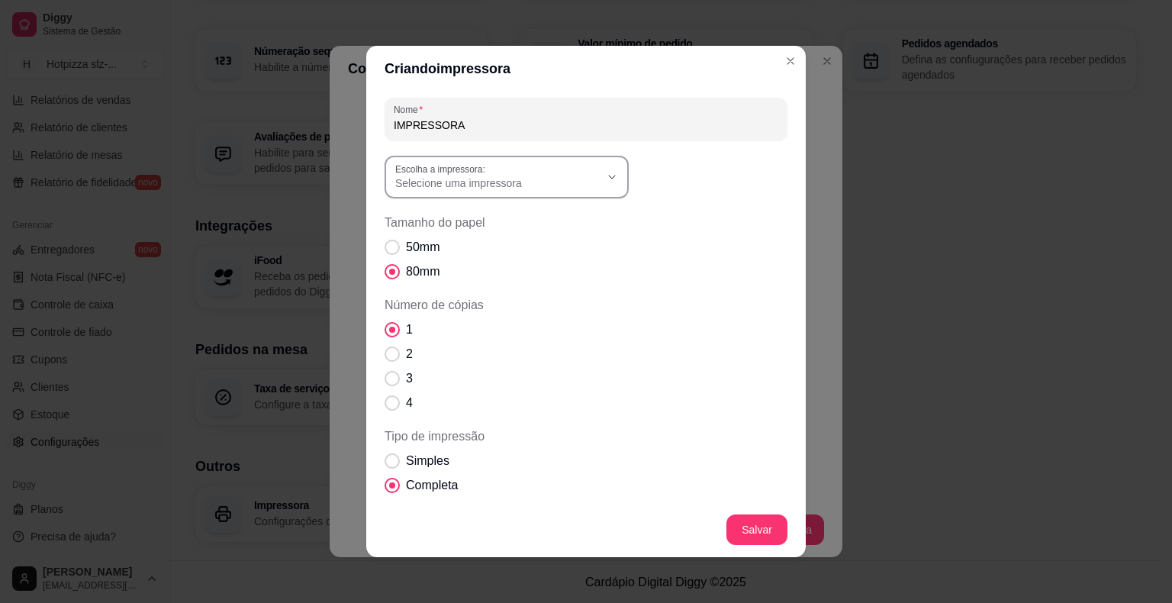
click at [606, 182] on icon "button" at bounding box center [612, 177] width 12 height 12
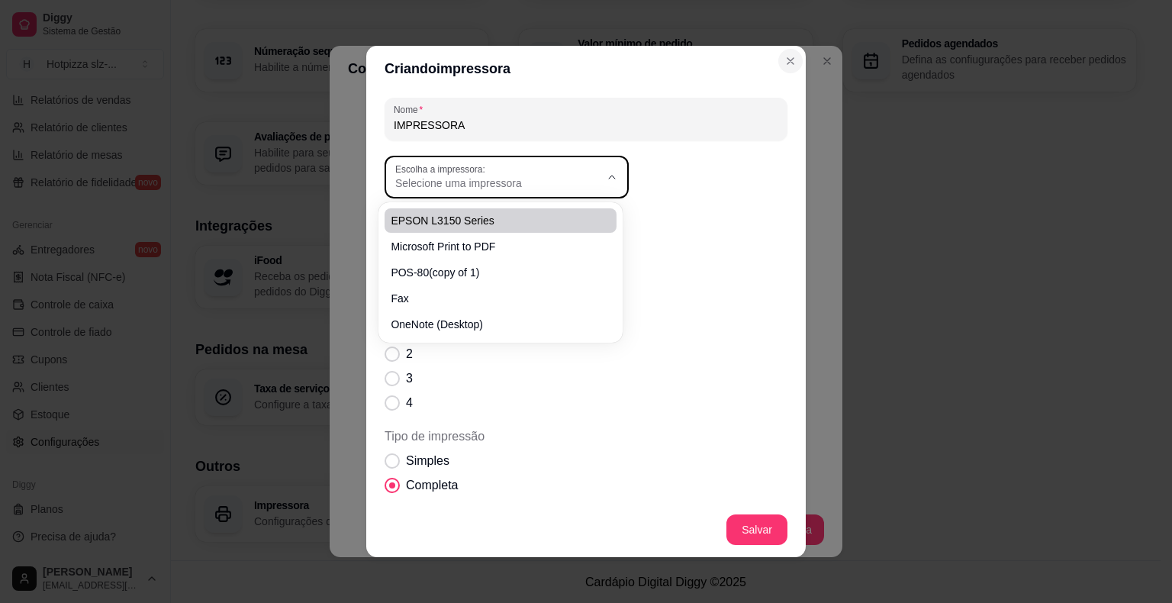
click at [785, 56] on icon "Close" at bounding box center [791, 61] width 12 height 12
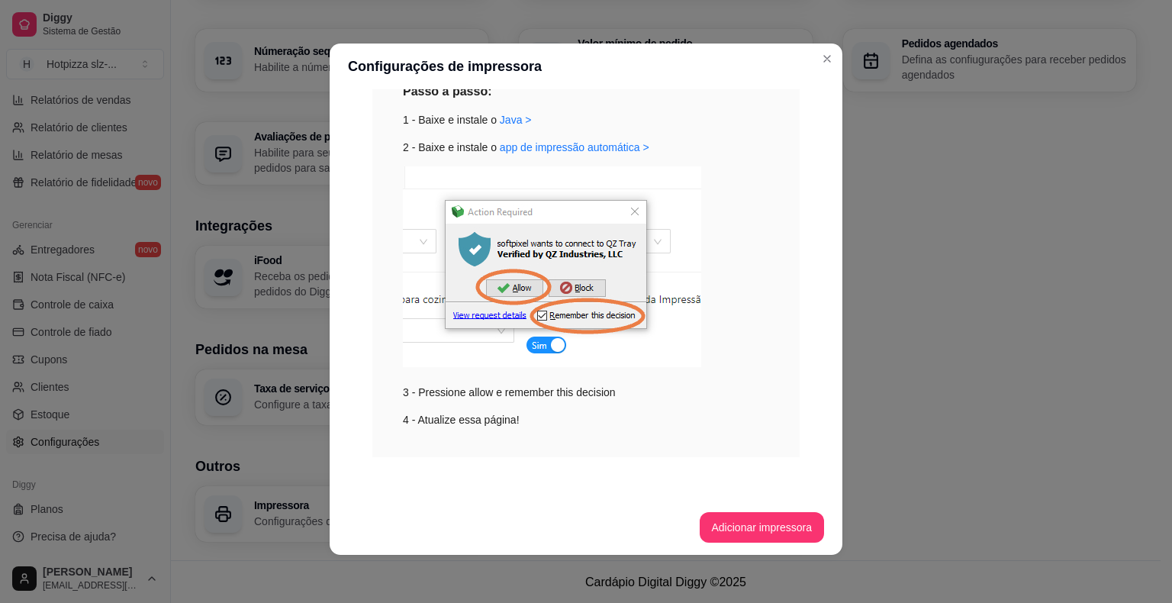
scroll to position [3, 0]
click at [738, 528] on button "Adicionar impressora" at bounding box center [761, 527] width 121 height 30
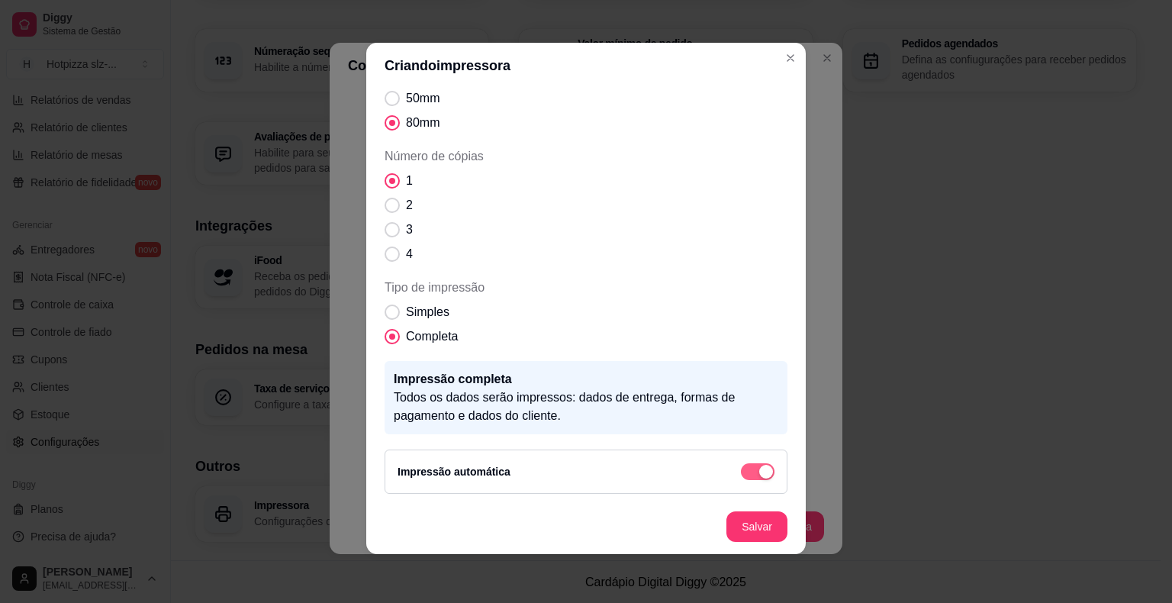
click at [741, 469] on span "button" at bounding box center [758, 471] width 34 height 17
click at [746, 475] on span "button" at bounding box center [758, 471] width 34 height 17
click at [759, 471] on div "button" at bounding box center [766, 472] width 14 height 14
click at [742, 471] on span "button" at bounding box center [758, 471] width 34 height 17
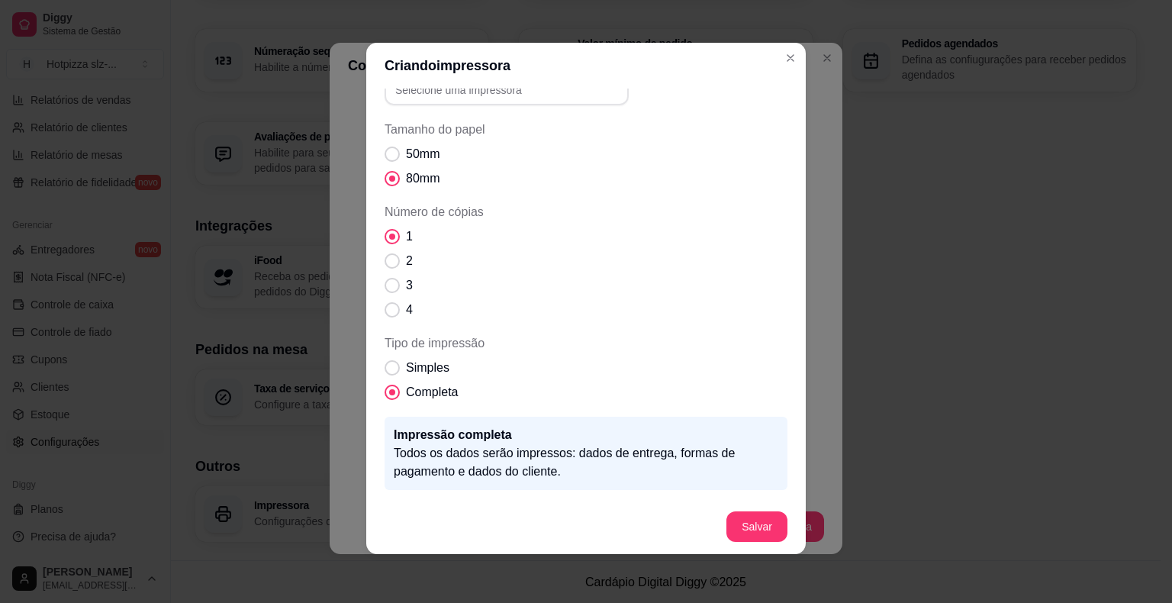
scroll to position [0, 0]
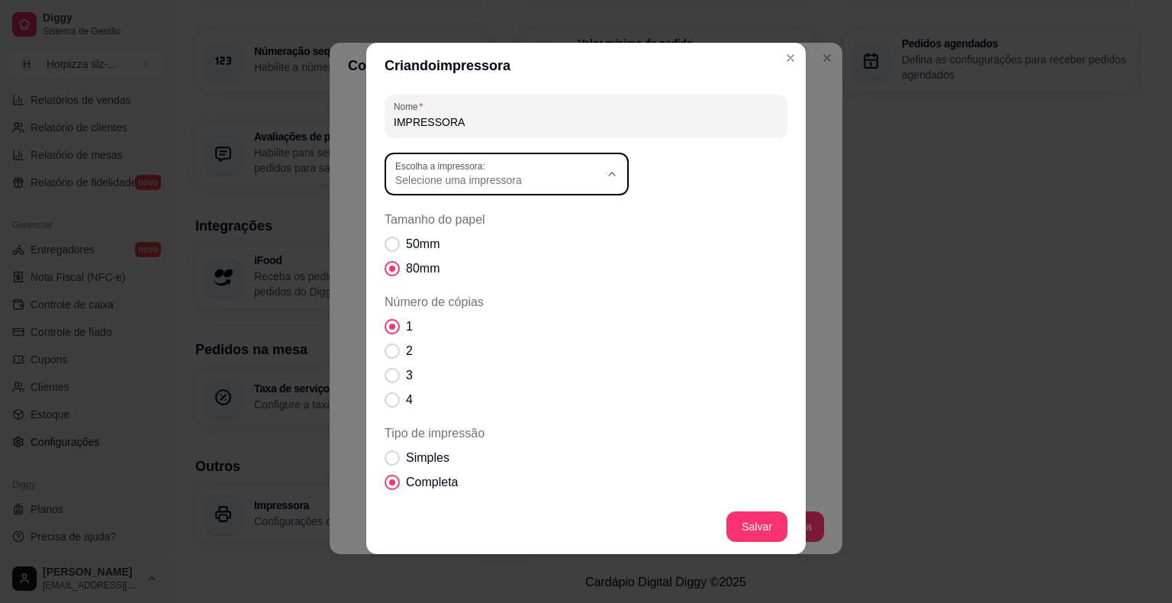
click at [598, 172] on button "Escolha a impressora: Selecione uma impressora" at bounding box center [507, 174] width 244 height 43
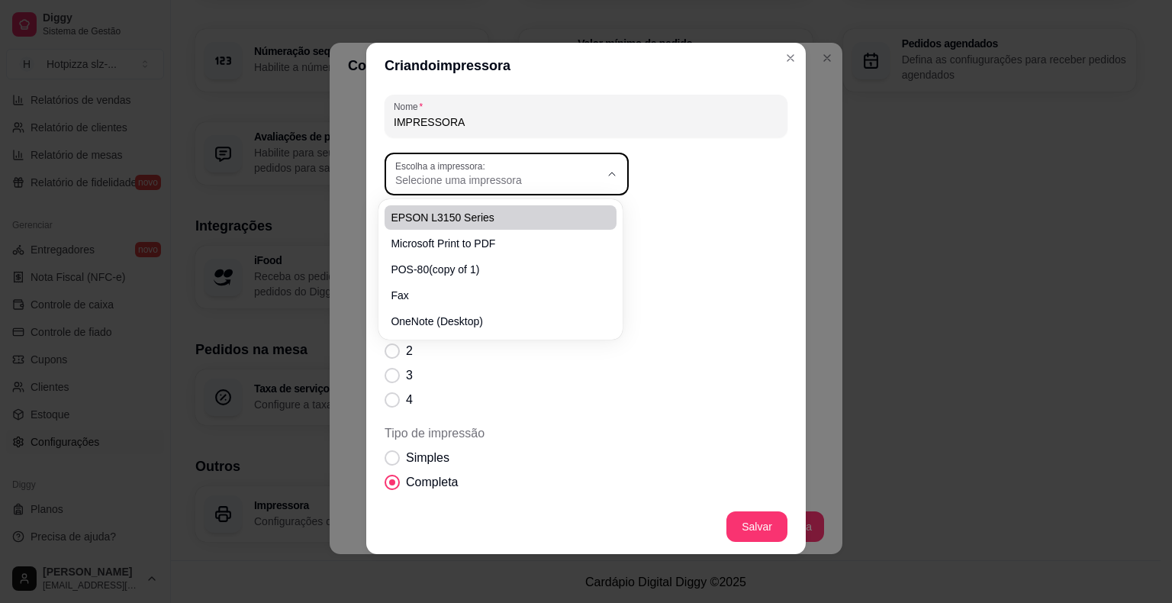
click at [942, 197] on div "Criando impressora Nome IMPRESSORA Escolha a impressora: EPSON L3150 Series Mic…" at bounding box center [586, 301] width 1172 height 603
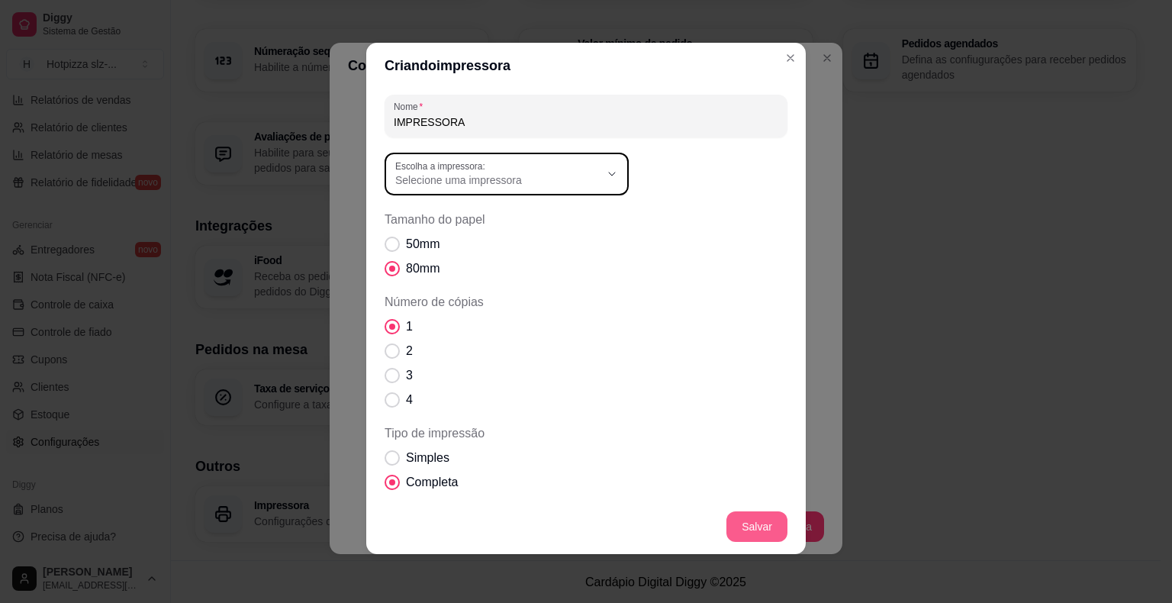
click at [753, 529] on button "Salvar" at bounding box center [757, 526] width 61 height 31
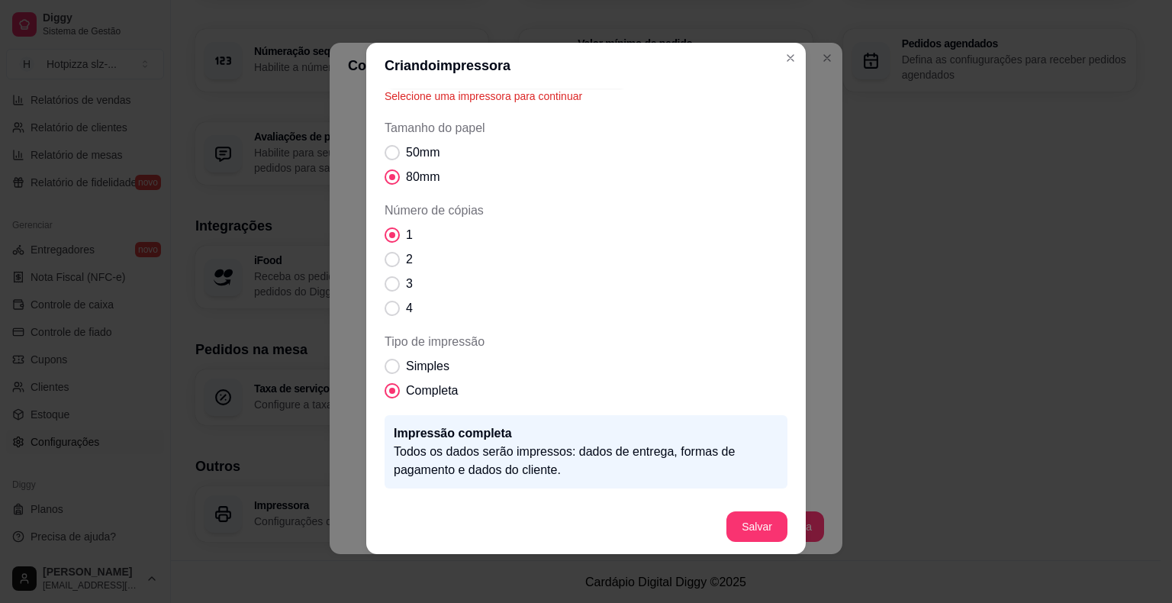
scroll to position [161, 0]
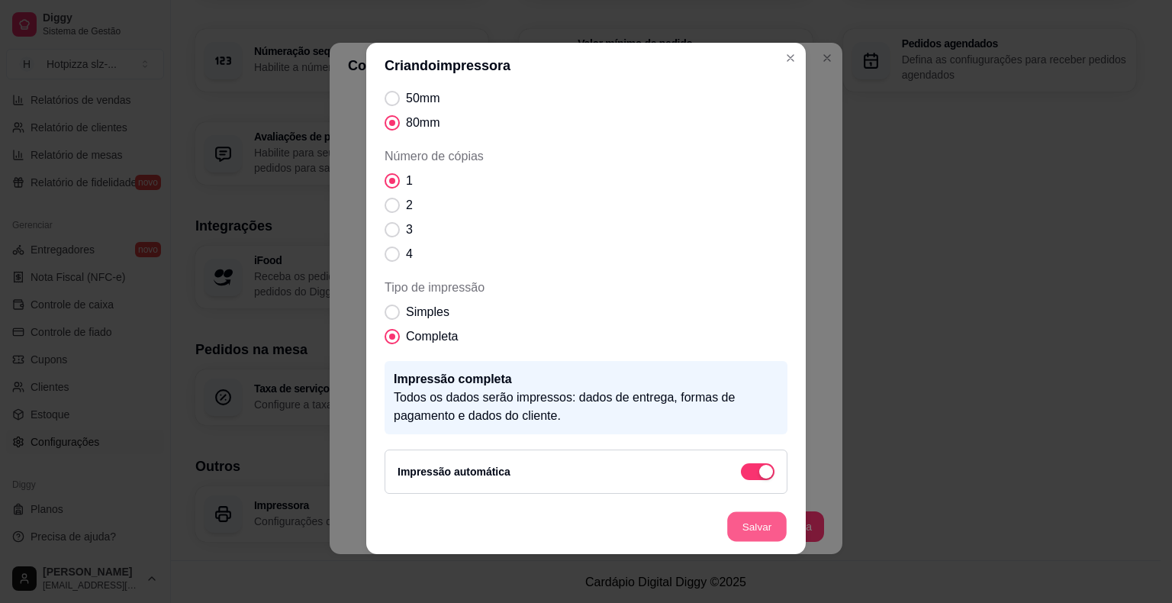
click at [748, 530] on button "Salvar" at bounding box center [757, 527] width 60 height 30
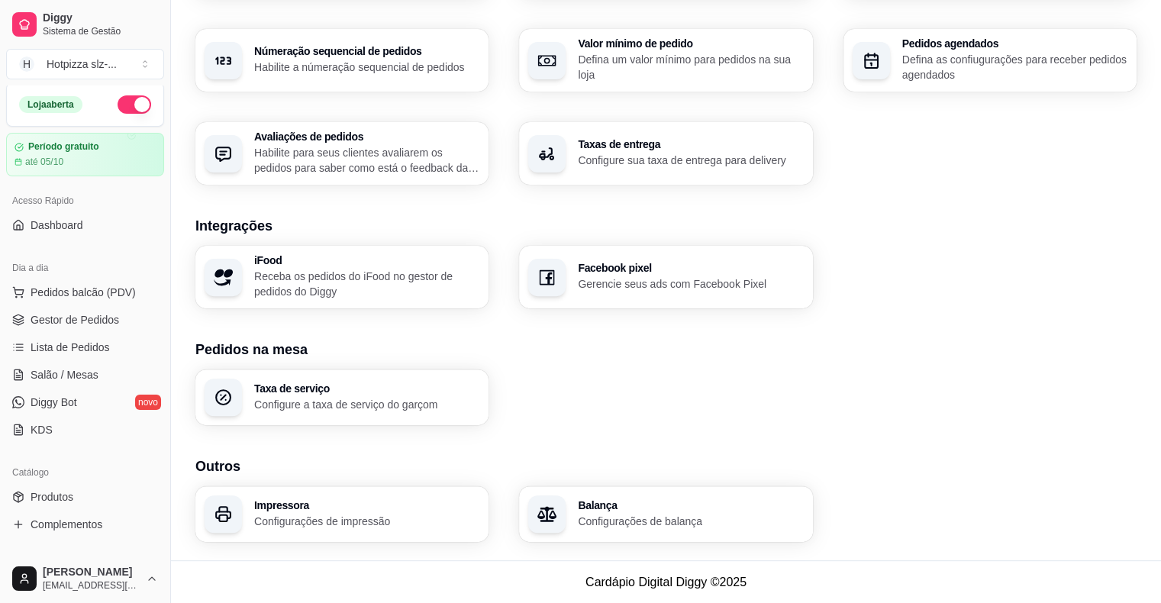
scroll to position [0, 0]
click at [78, 298] on span "Pedidos balcão (PDV)" at bounding box center [83, 295] width 105 height 15
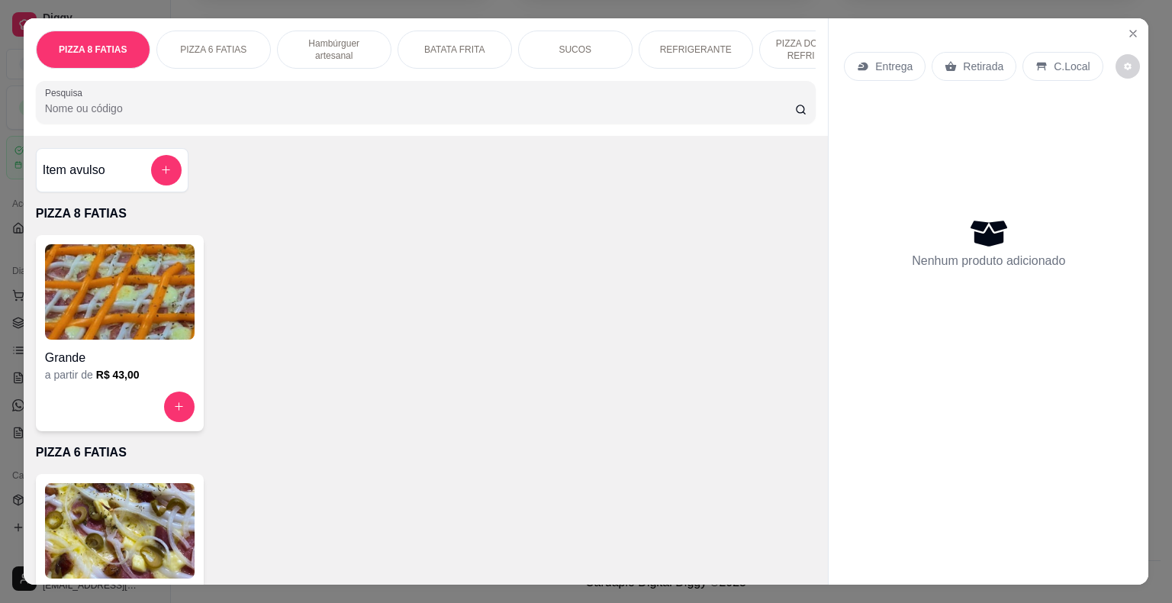
click at [83, 307] on img at bounding box center [120, 291] width 150 height 95
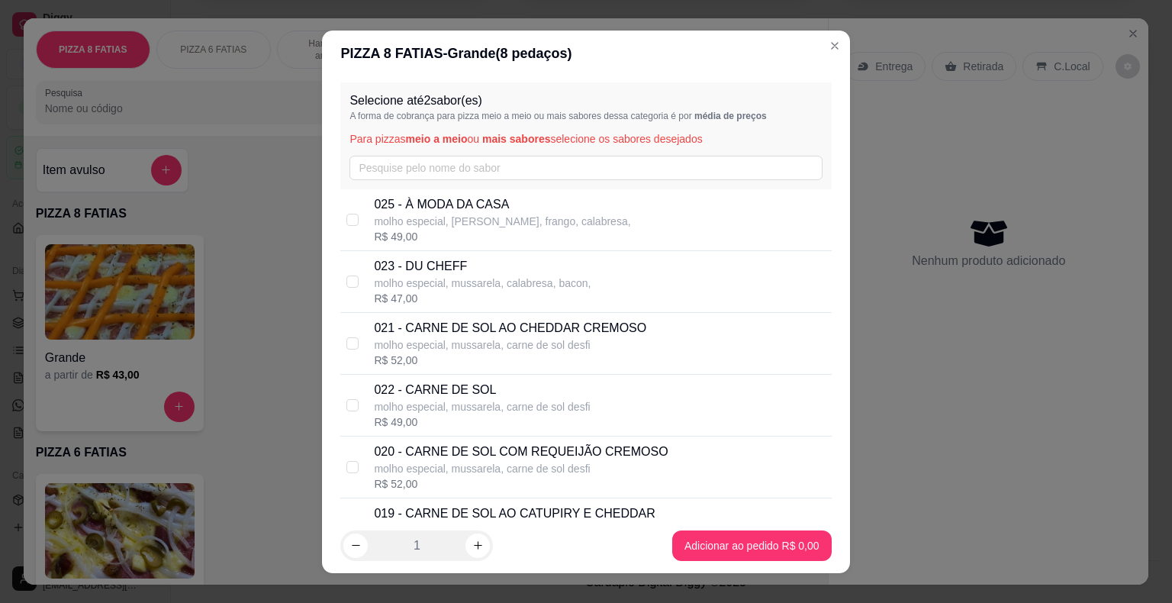
click at [457, 205] on p "025 - À MODA DA CASA" at bounding box center [502, 204] width 256 height 18
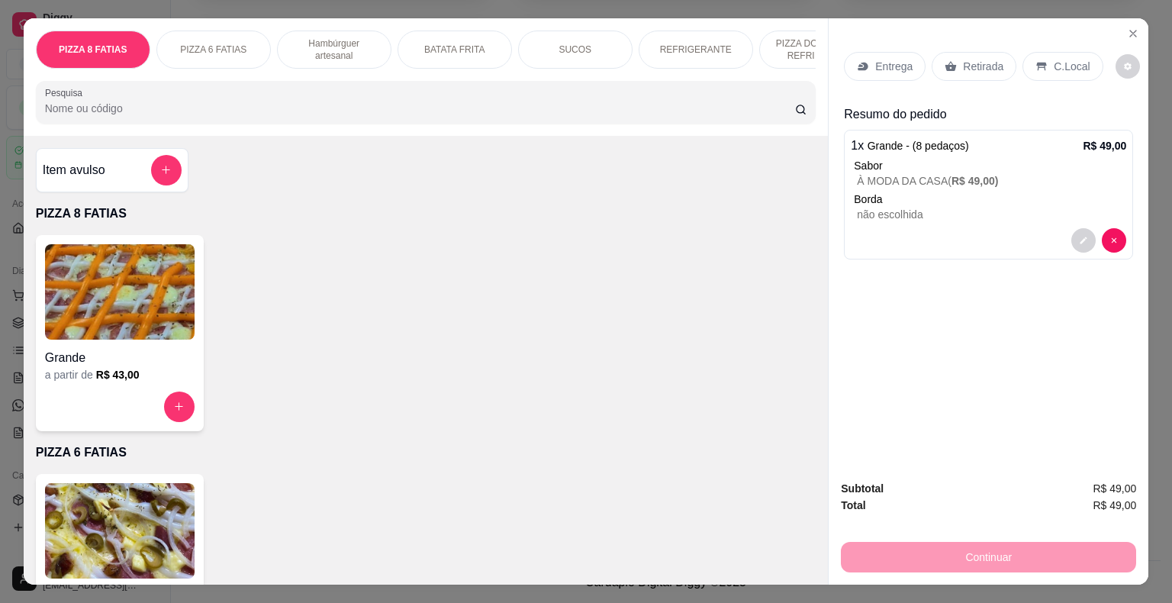
click at [991, 59] on p "Retirada" at bounding box center [983, 66] width 40 height 15
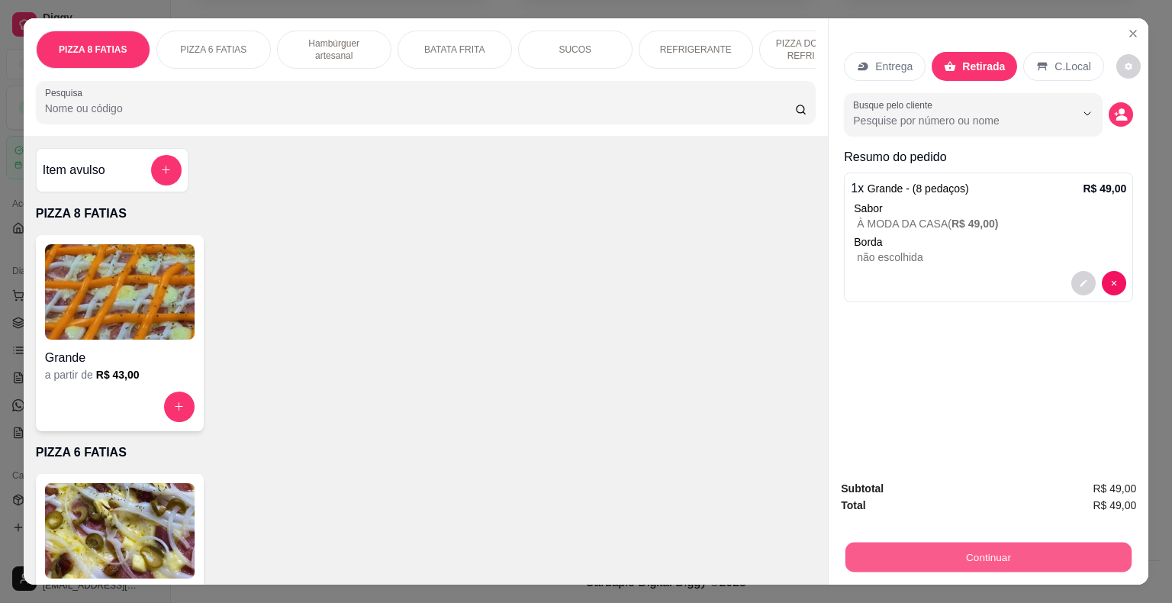
click at [973, 561] on button "Continuar" at bounding box center [989, 558] width 286 height 30
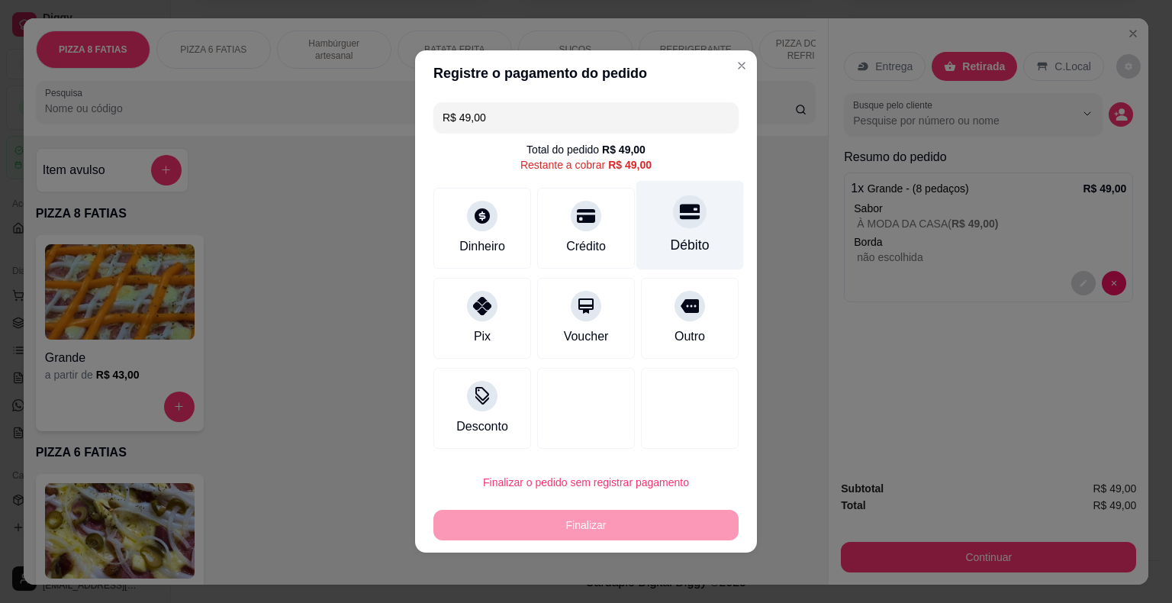
click at [663, 231] on div "Débito" at bounding box center [691, 225] width 108 height 89
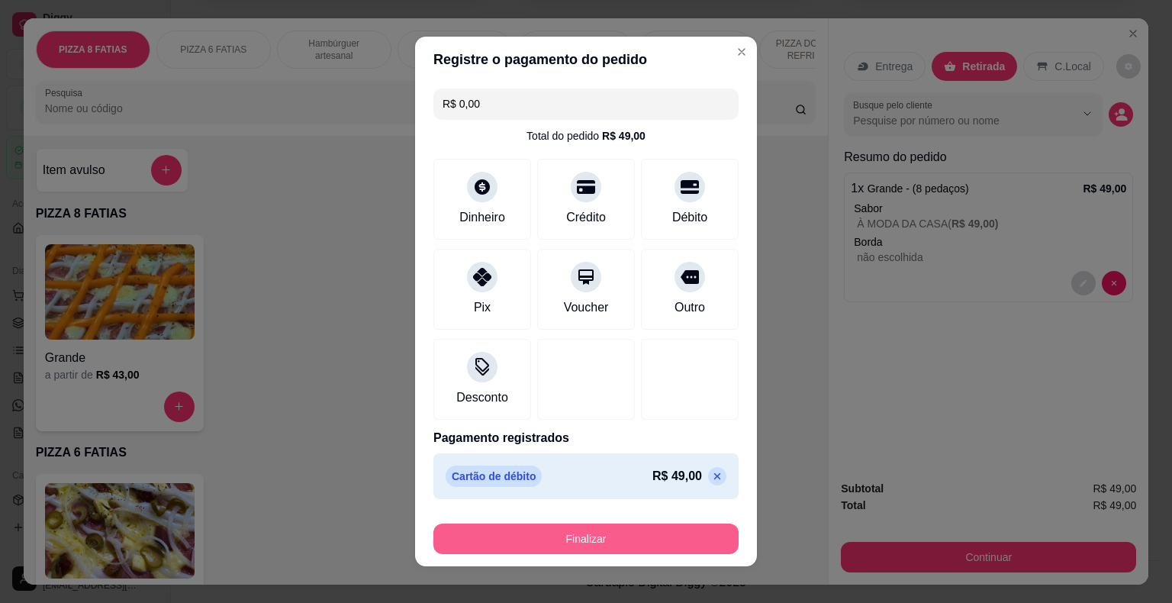
click at [604, 537] on button "Finalizar" at bounding box center [586, 539] width 305 height 31
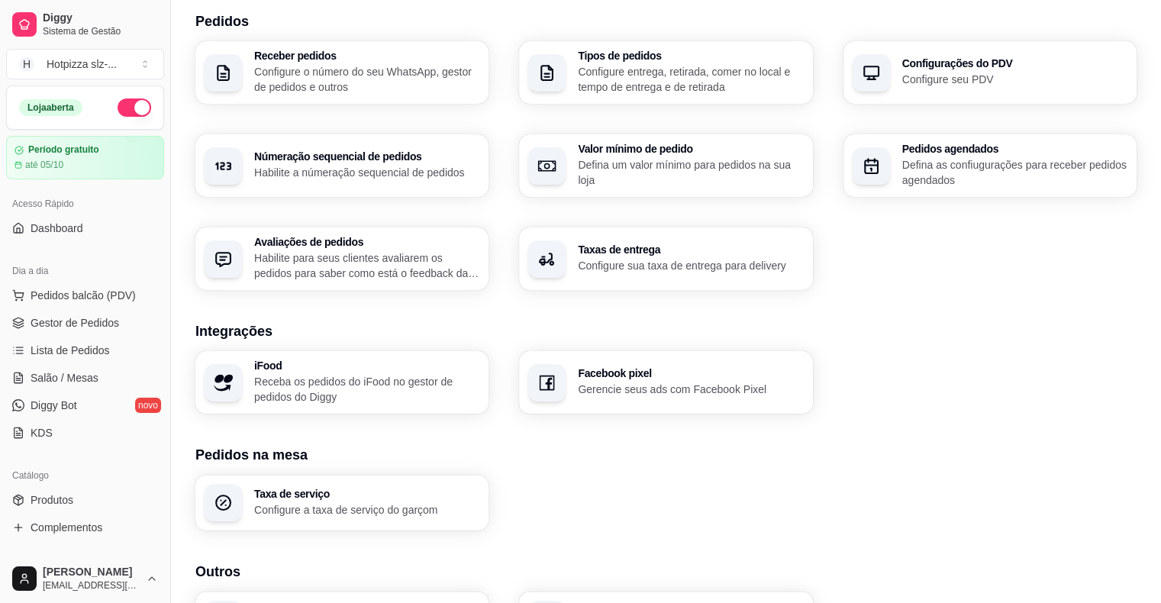
scroll to position [160, 0]
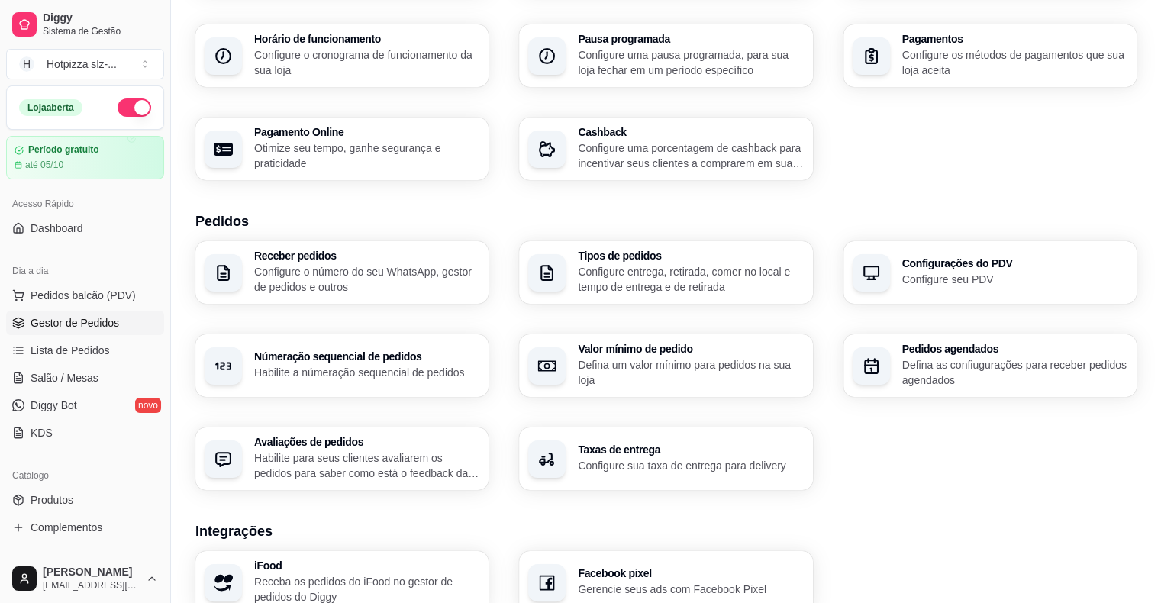
click at [76, 322] on span "Gestor de Pedidos" at bounding box center [75, 322] width 89 height 15
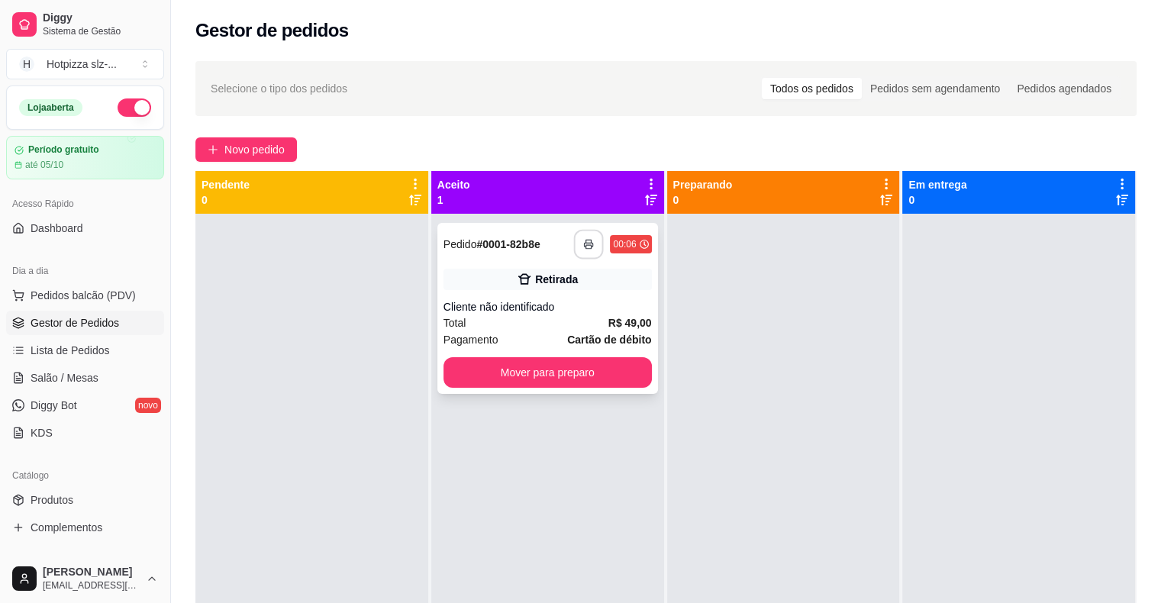
click at [589, 244] on icon "button" at bounding box center [589, 244] width 11 height 11
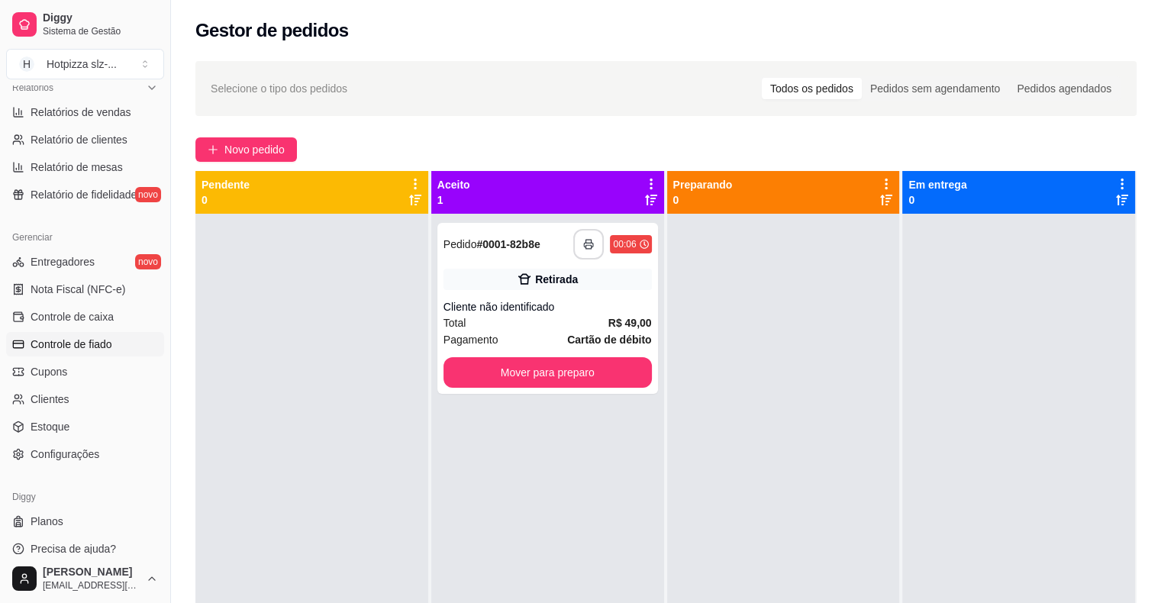
scroll to position [495, 0]
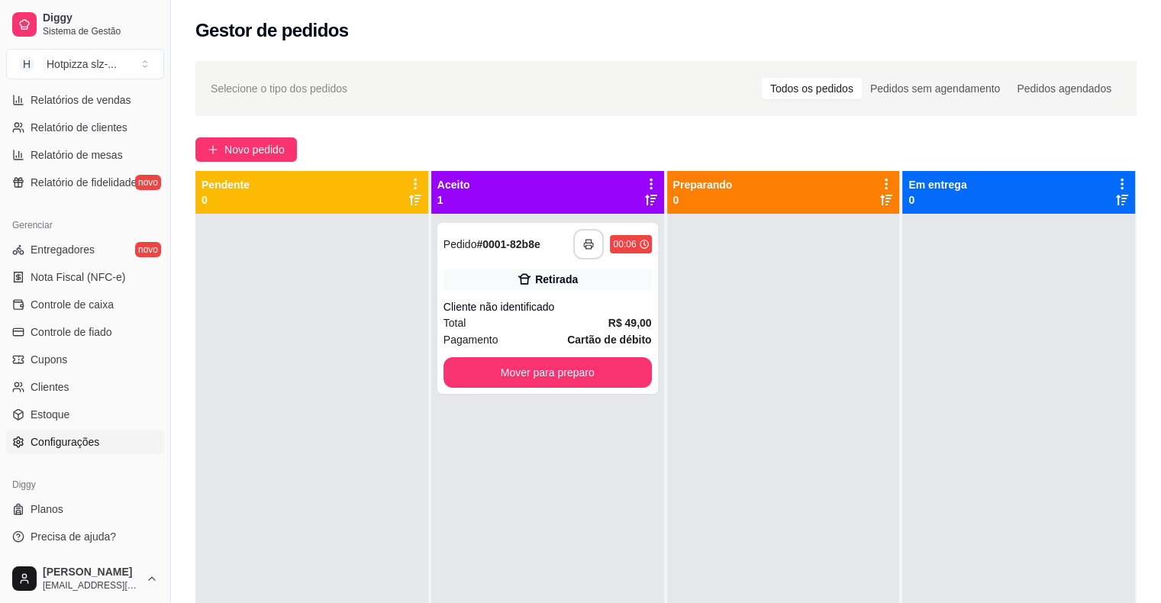
click at [50, 450] on link "Configurações" at bounding box center [85, 442] width 158 height 24
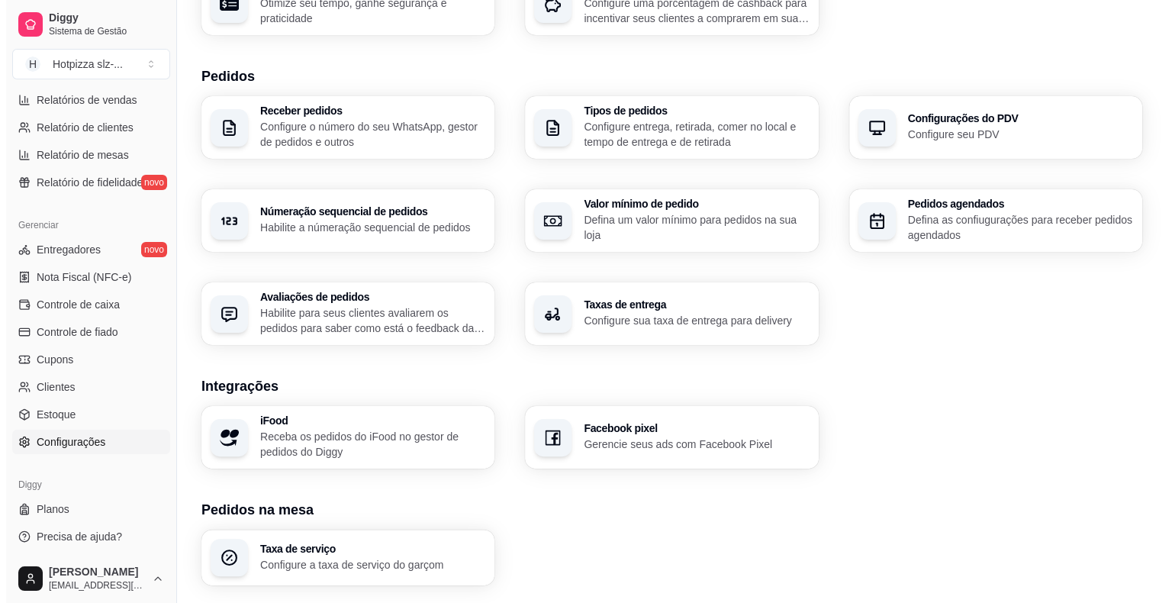
scroll to position [458, 0]
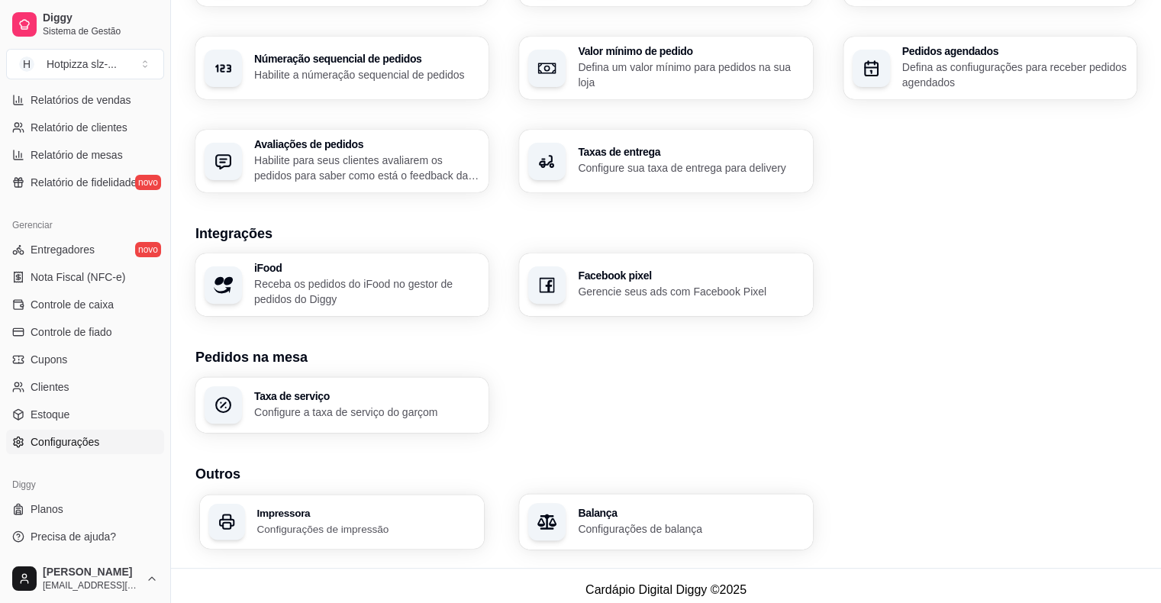
click at [330, 524] on p "Configurações de impressão" at bounding box center [365, 528] width 218 height 15
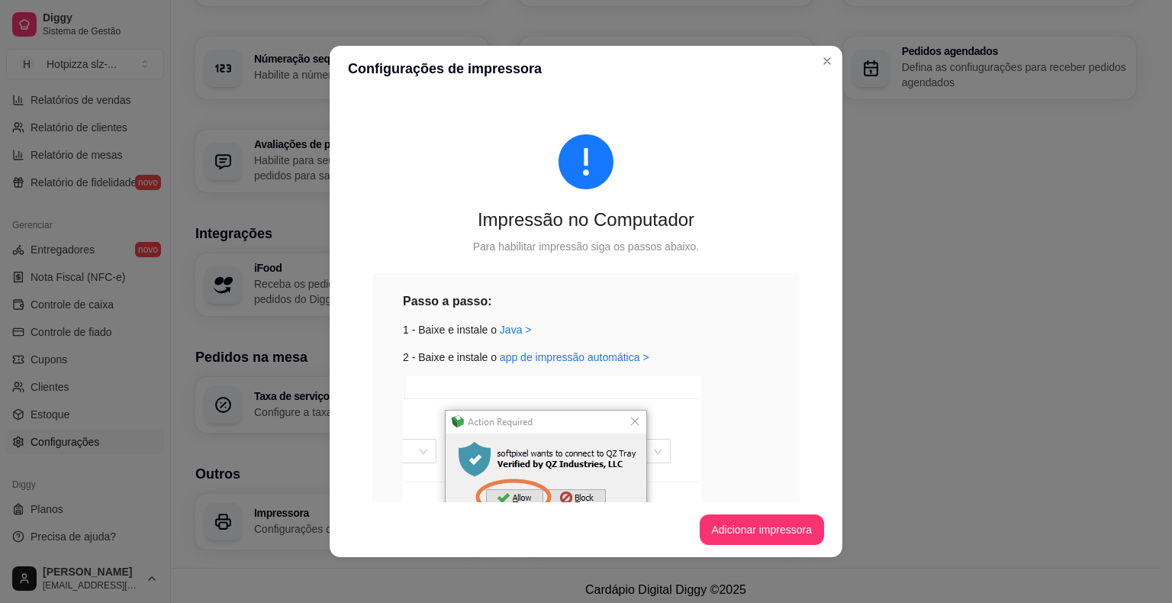
scroll to position [208, 0]
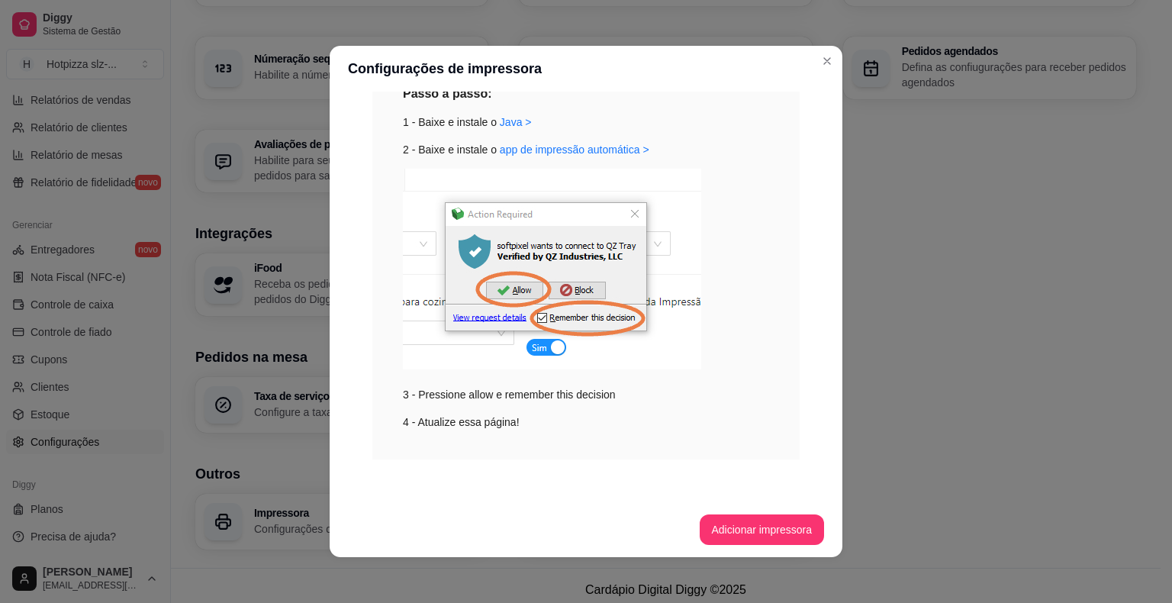
click at [739, 527] on button "Adicionar impressora" at bounding box center [762, 529] width 125 height 31
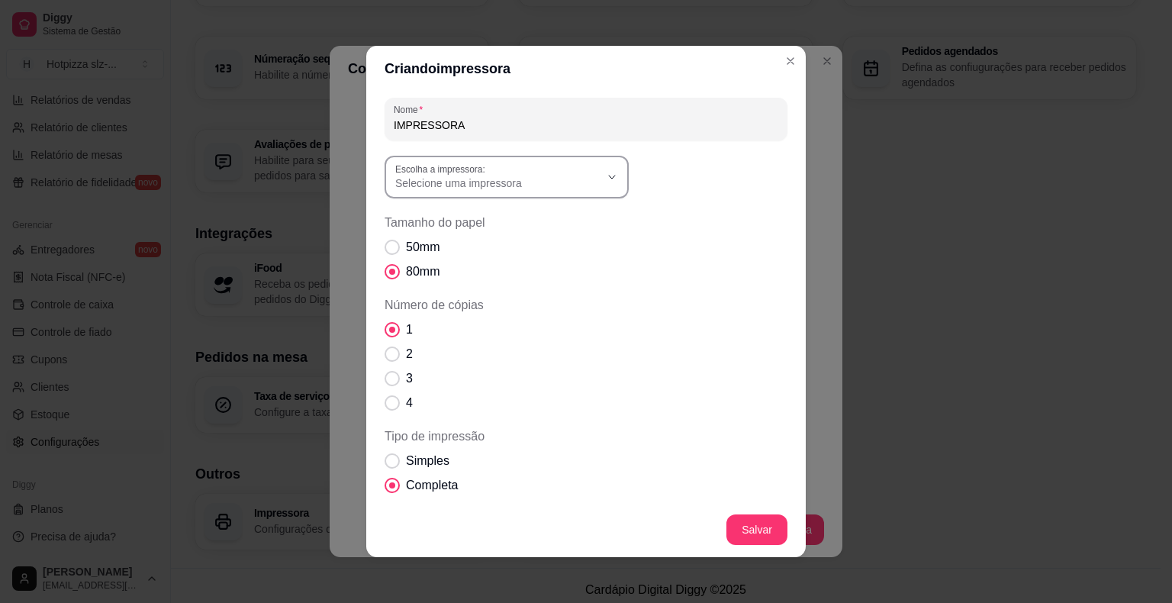
click at [611, 180] on icon "button" at bounding box center [612, 177] width 12 height 12
click at [435, 270] on span "POS-80(copy of 1)" at bounding box center [493, 270] width 196 height 15
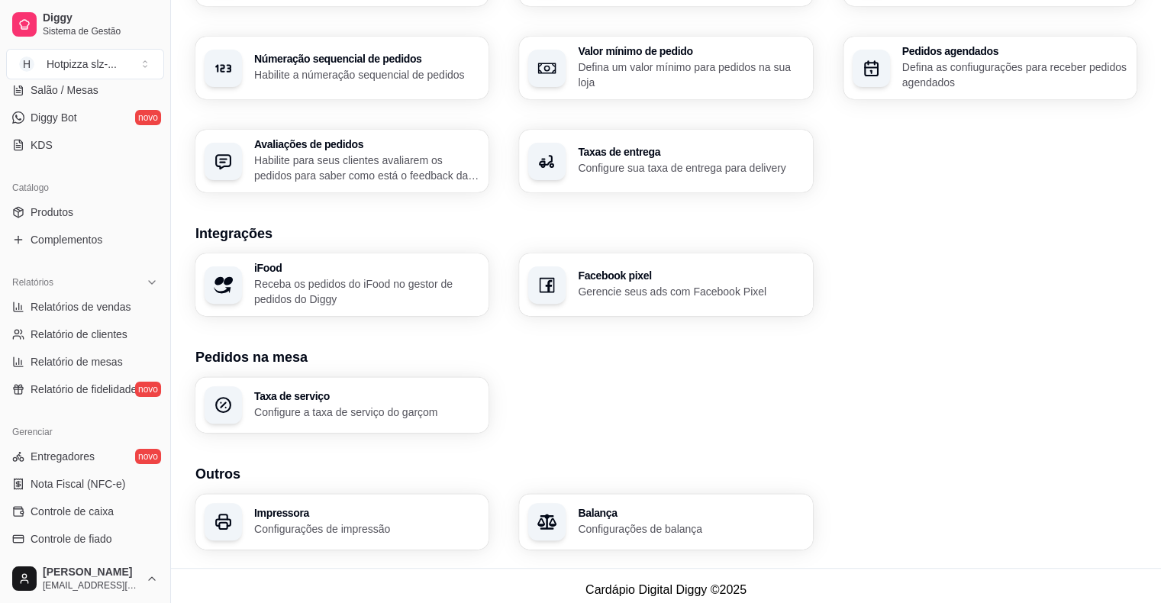
scroll to position [113, 0]
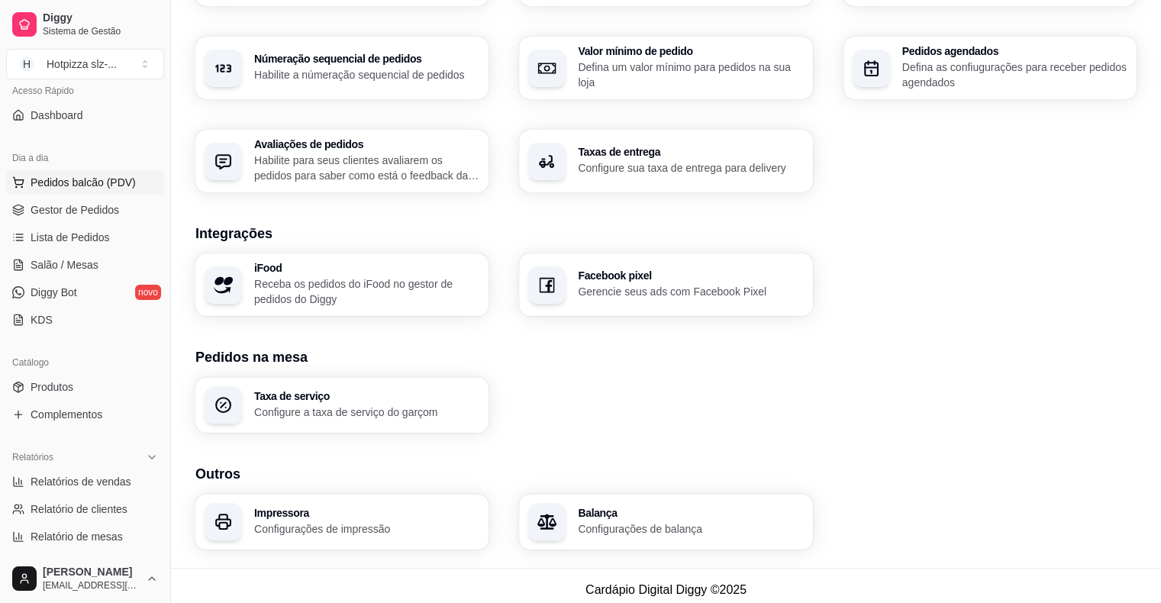
click at [101, 179] on span "Pedidos balcão (PDV)" at bounding box center [83, 182] width 105 height 15
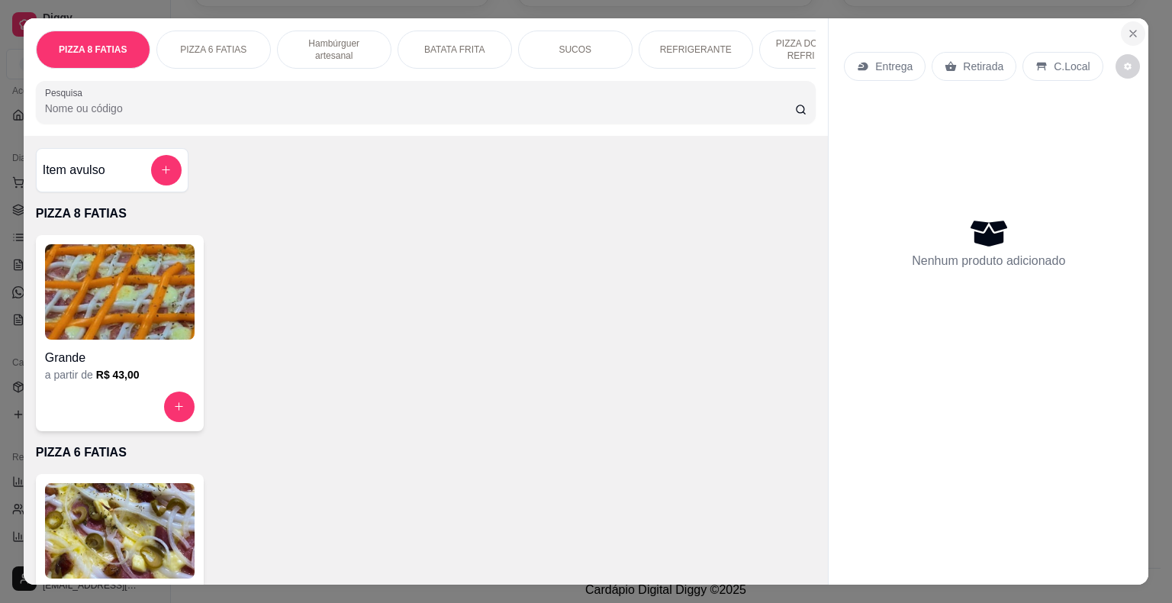
click at [1127, 27] on icon "Close" at bounding box center [1133, 33] width 12 height 12
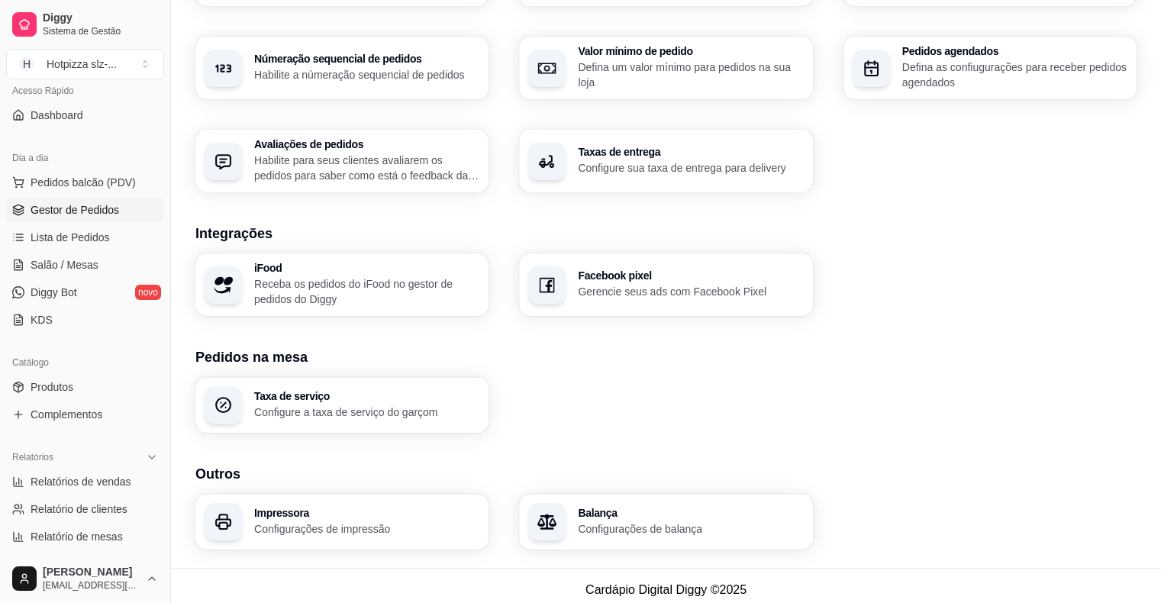
click at [81, 202] on span "Gestor de Pedidos" at bounding box center [75, 209] width 89 height 15
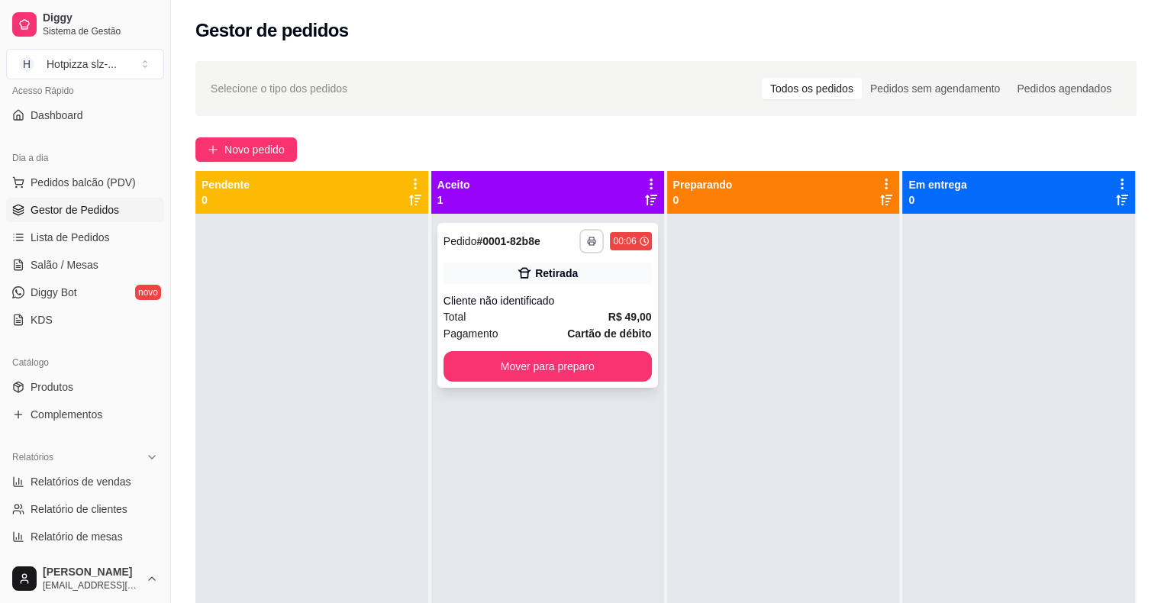
click at [582, 243] on button "button" at bounding box center [591, 241] width 24 height 24
click at [558, 295] on button "IMPRESSORA" at bounding box center [549, 294] width 106 height 24
click at [589, 243] on icon "button" at bounding box center [591, 241] width 9 height 9
click at [552, 295] on button "IMPRESSORA" at bounding box center [546, 294] width 107 height 24
click at [595, 242] on button "button" at bounding box center [591, 241] width 24 height 24
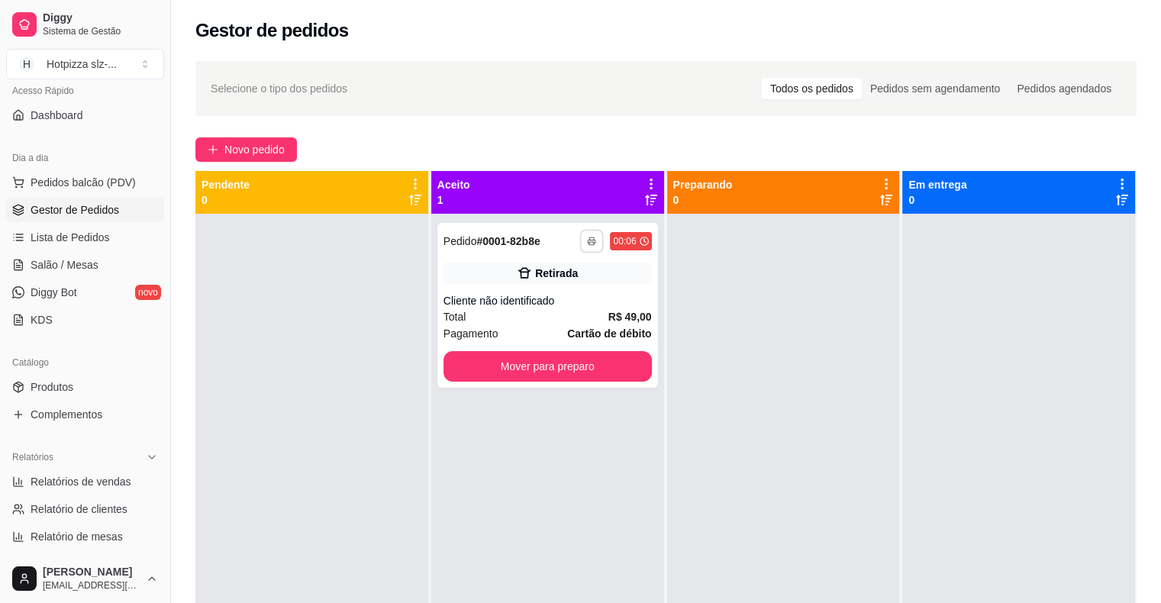
click at [556, 305] on button "IMPRESSORA" at bounding box center [548, 294] width 106 height 24
click at [587, 243] on icon "button" at bounding box center [591, 241] width 9 height 9
click at [540, 301] on button "IMPRESSORA" at bounding box center [549, 293] width 103 height 23
click at [587, 234] on button "button" at bounding box center [592, 241] width 24 height 24
click at [546, 292] on button "IMPRESSORA" at bounding box center [548, 294] width 106 height 24
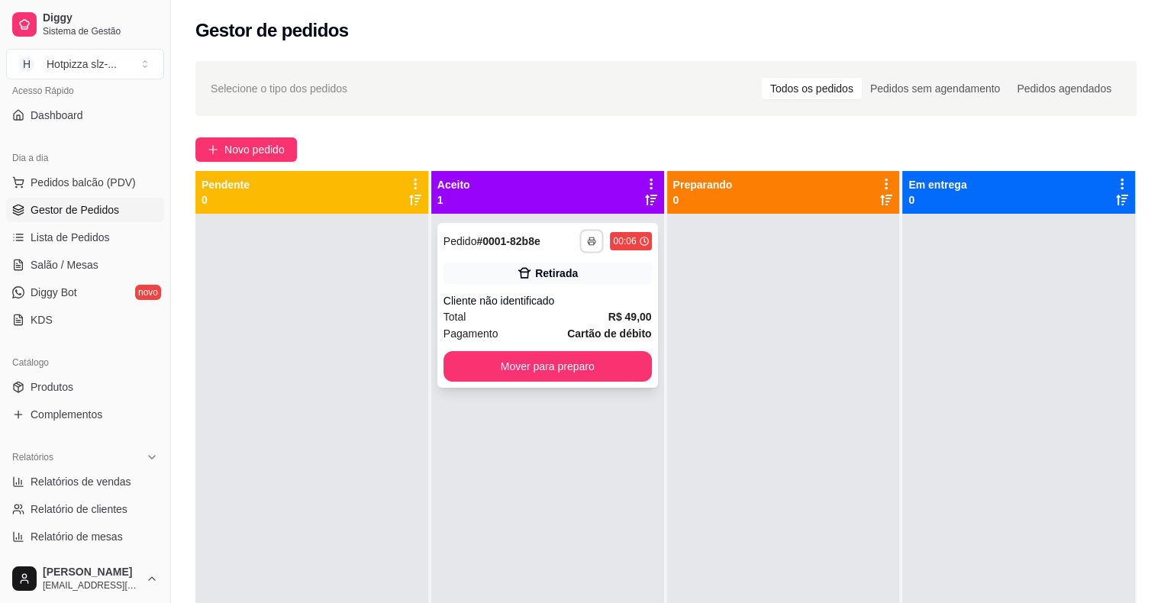
click at [590, 242] on rect "button" at bounding box center [592, 243] width 5 height 3
click at [555, 289] on button "IMPRESSORA" at bounding box center [548, 294] width 106 height 24
click at [588, 240] on icon "button" at bounding box center [592, 241] width 9 height 9
click at [580, 294] on button "IMPRESSORA" at bounding box center [549, 294] width 106 height 24
click at [588, 240] on icon "button" at bounding box center [592, 242] width 8 height 4
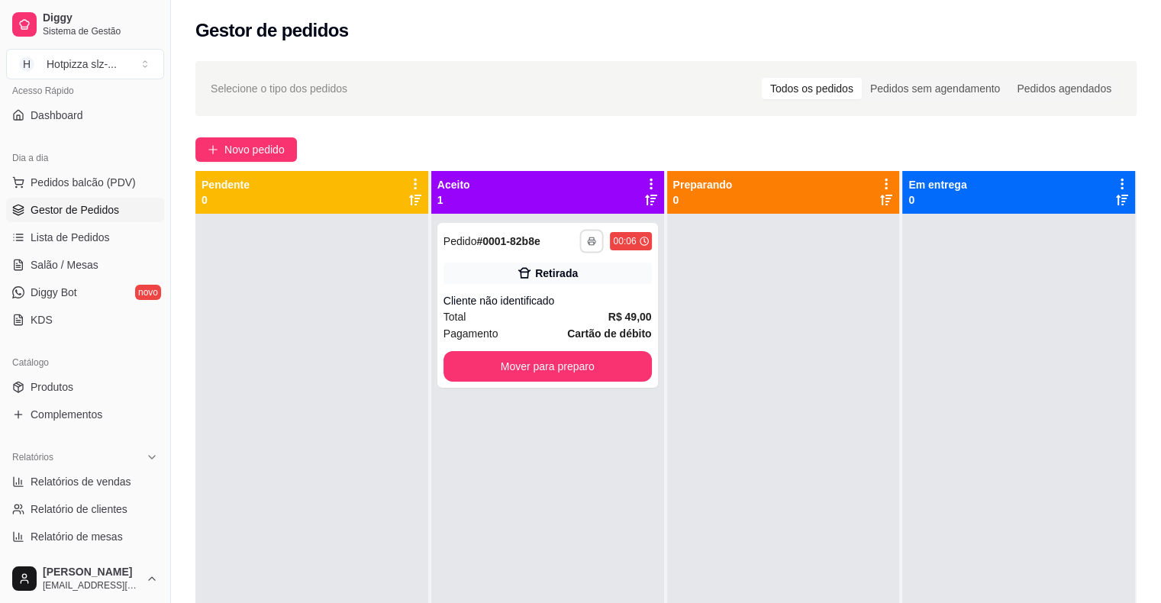
click at [550, 295] on button "IMPRESSORA" at bounding box center [548, 294] width 106 height 24
click at [592, 237] on button "button" at bounding box center [592, 241] width 24 height 24
click at [546, 298] on button "IMPRESSORA" at bounding box center [549, 293] width 103 height 23
click at [587, 240] on icon "button" at bounding box center [591, 241] width 9 height 9
click at [537, 295] on button "IMPRESSORA" at bounding box center [549, 293] width 103 height 23
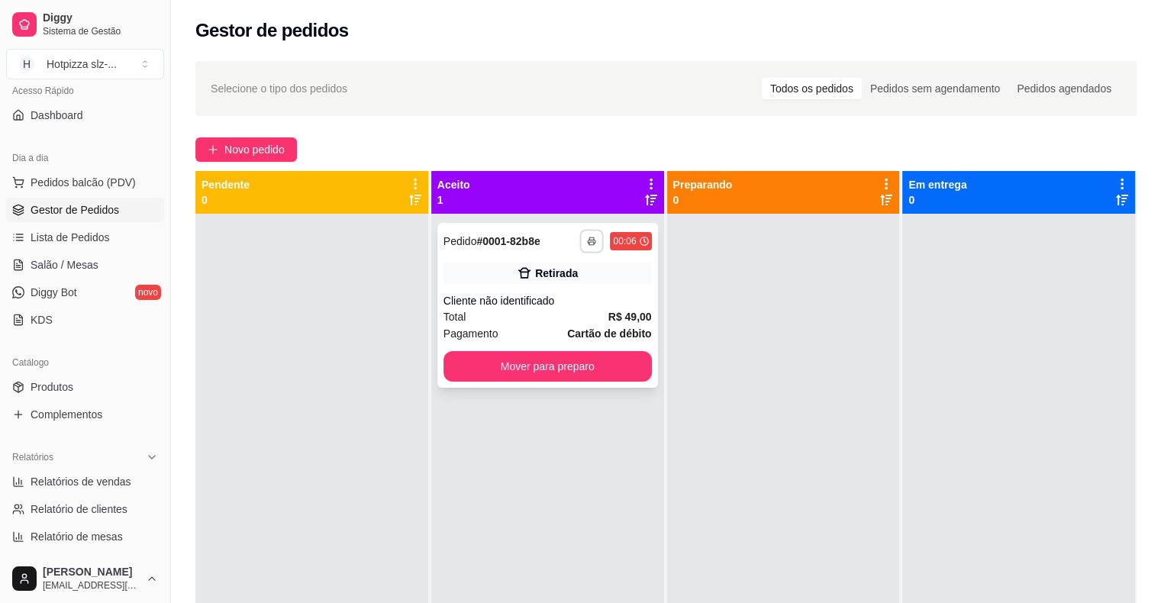
click at [582, 250] on button "button" at bounding box center [592, 241] width 24 height 24
click at [553, 295] on button "IMPRESSORA" at bounding box center [549, 293] width 103 height 23
click at [588, 243] on icon "button" at bounding box center [592, 242] width 8 height 4
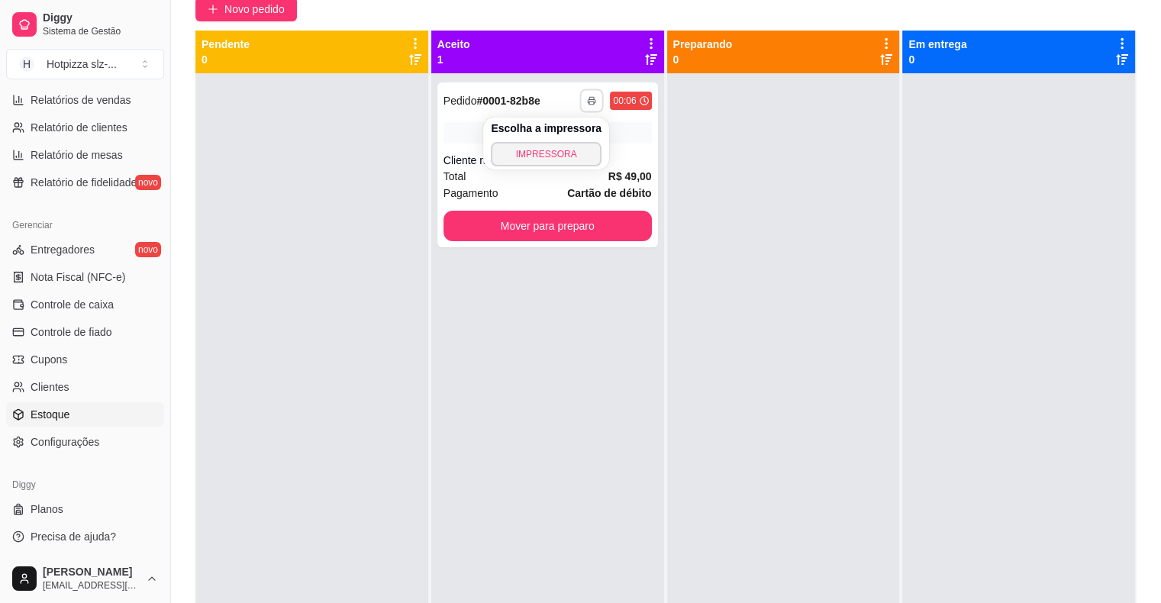
scroll to position [232, 0]
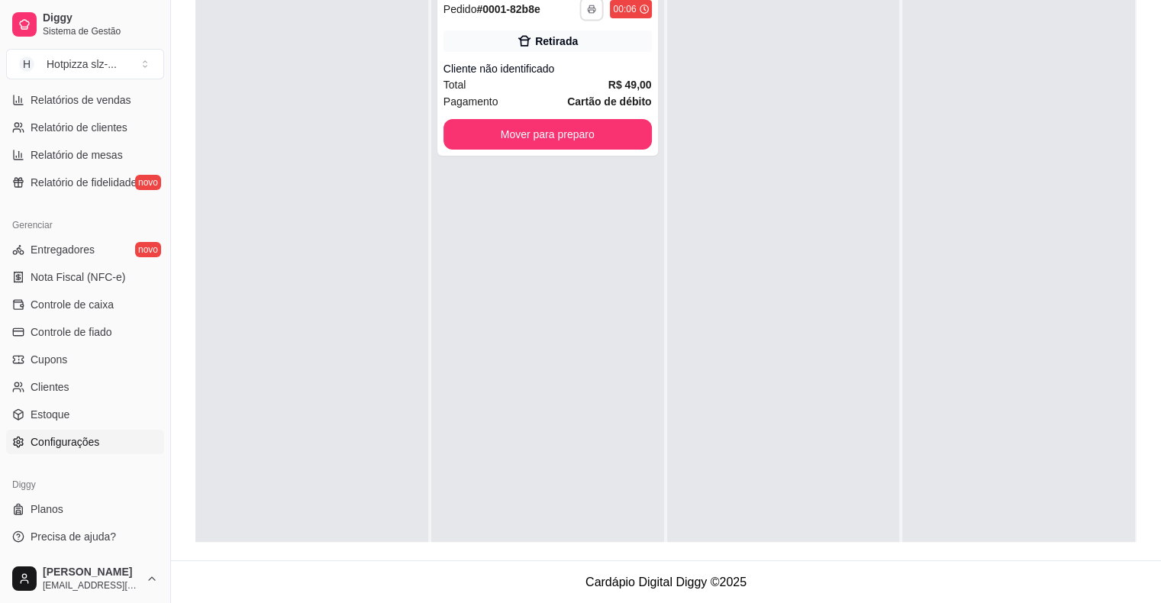
click at [75, 439] on span "Configurações" at bounding box center [65, 441] width 69 height 15
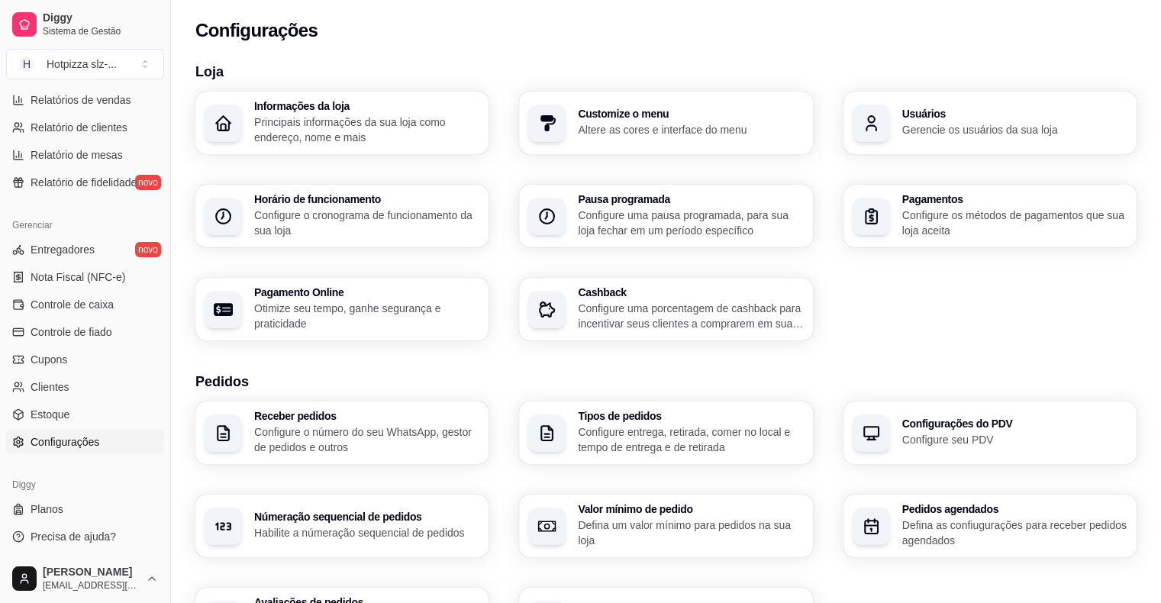
click at [53, 447] on span "Configurações" at bounding box center [65, 441] width 69 height 15
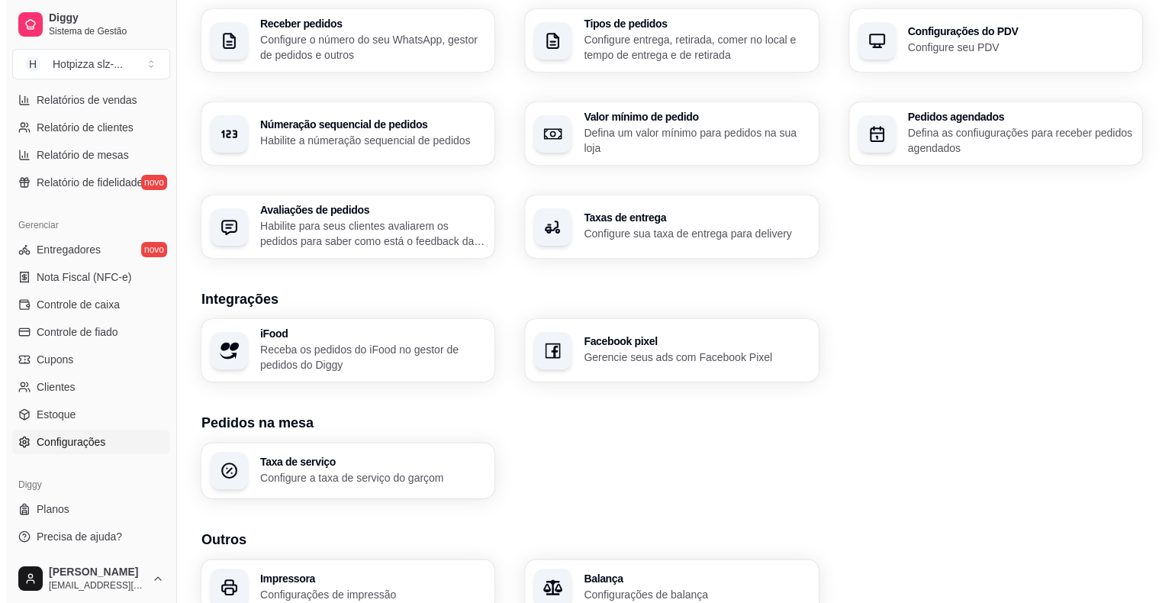
scroll to position [466, 0]
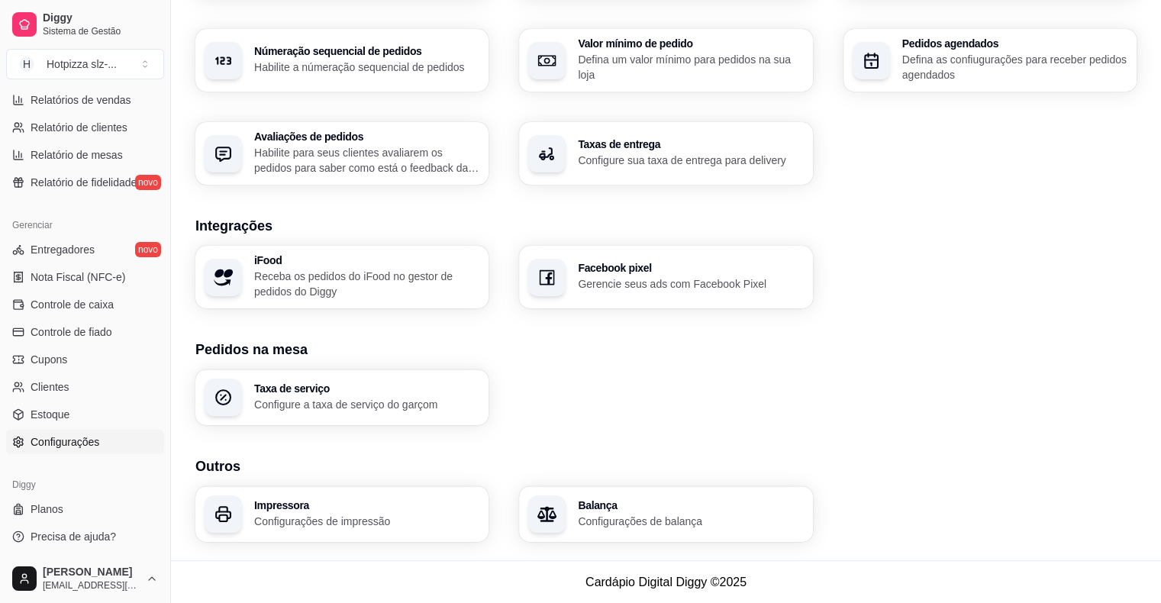
click at [309, 510] on div "Impressora Configurações de impressão" at bounding box center [366, 514] width 225 height 29
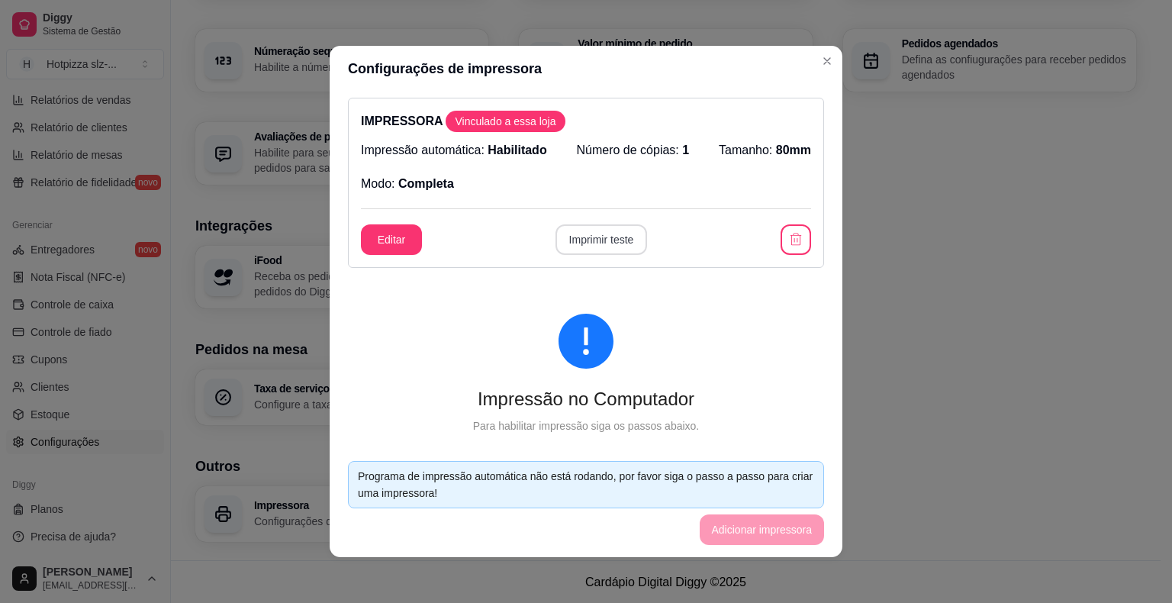
click at [604, 236] on button "Imprimir teste" at bounding box center [602, 239] width 92 height 31
click at [395, 245] on button "Editar" at bounding box center [391, 239] width 61 height 31
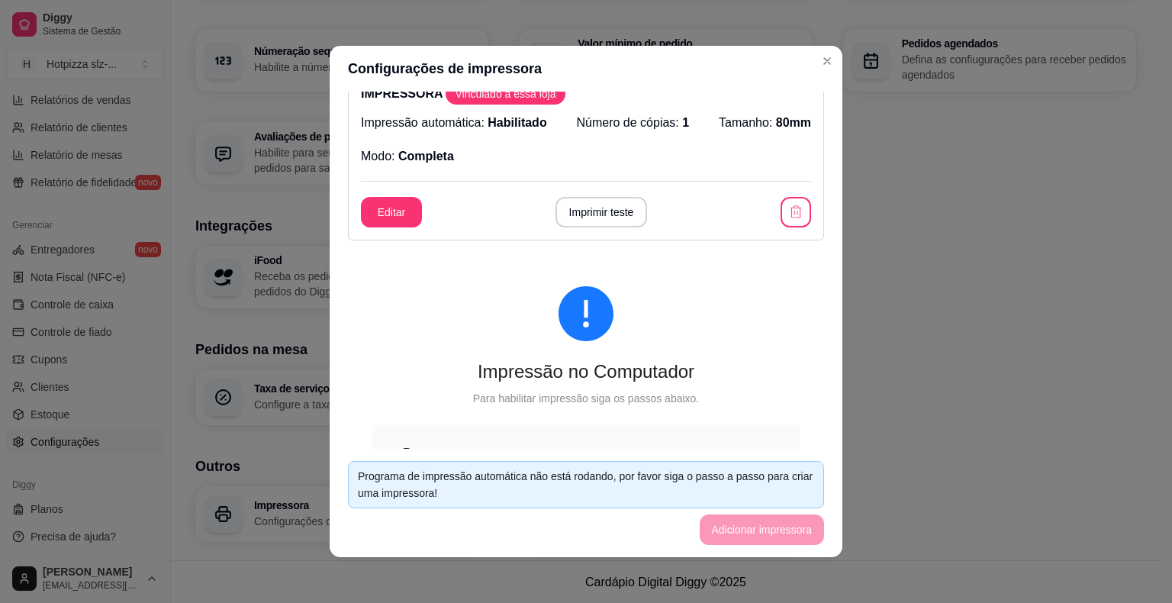
scroll to position [0, 0]
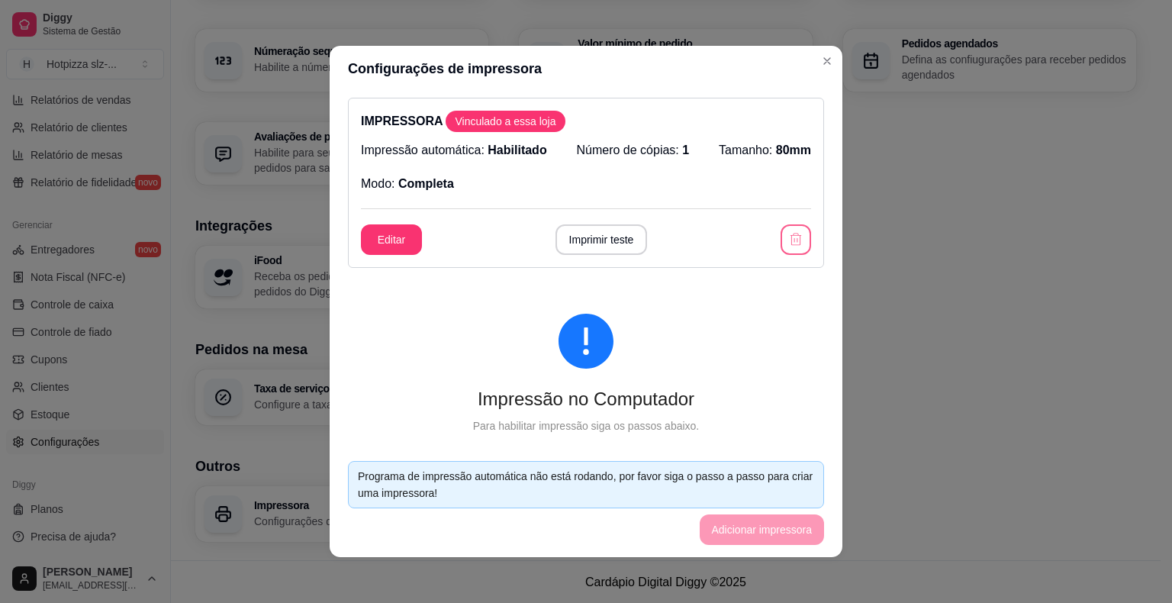
click at [788, 245] on icon "button" at bounding box center [795, 239] width 15 height 15
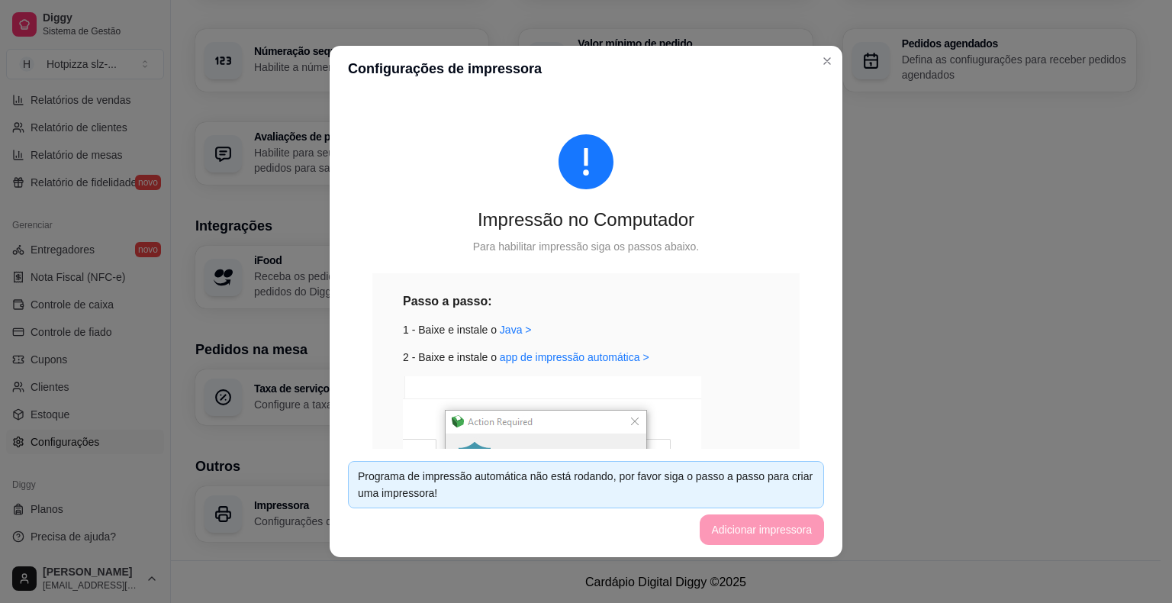
scroll to position [260, 0]
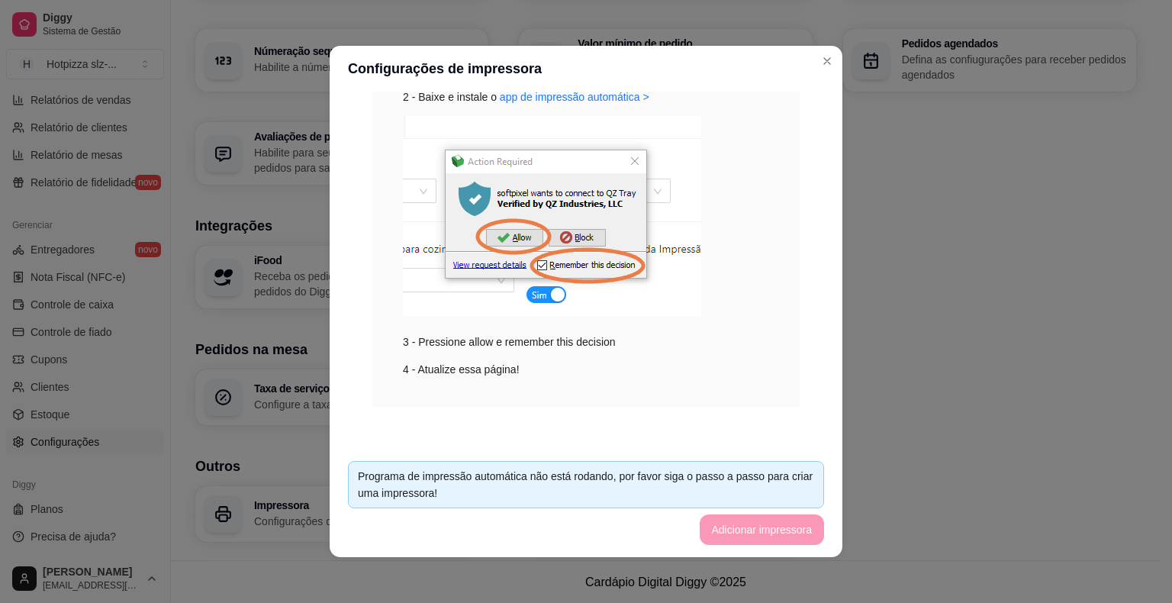
click at [772, 530] on footer "Programa de impressão automática não está rodando, por favor siga o passo a pas…" at bounding box center [586, 503] width 513 height 108
click at [582, 275] on img at bounding box center [552, 216] width 298 height 201
click at [493, 240] on img at bounding box center [552, 216] width 298 height 201
click at [475, 347] on div "3 - Pressione allow e remember this decision" at bounding box center [586, 233] width 366 height 234
click at [463, 375] on div "4 - Atualize essa página!" at bounding box center [586, 369] width 366 height 17
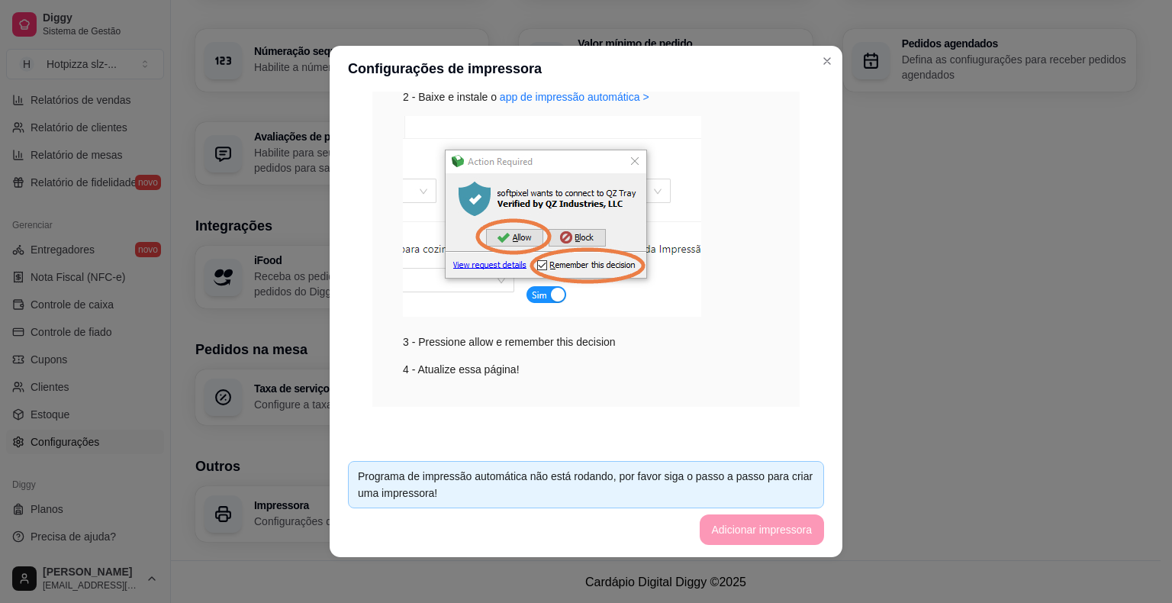
click at [721, 528] on footer "Programa de impressão automática não está rodando, por favor siga o passo a pas…" at bounding box center [586, 503] width 513 height 108
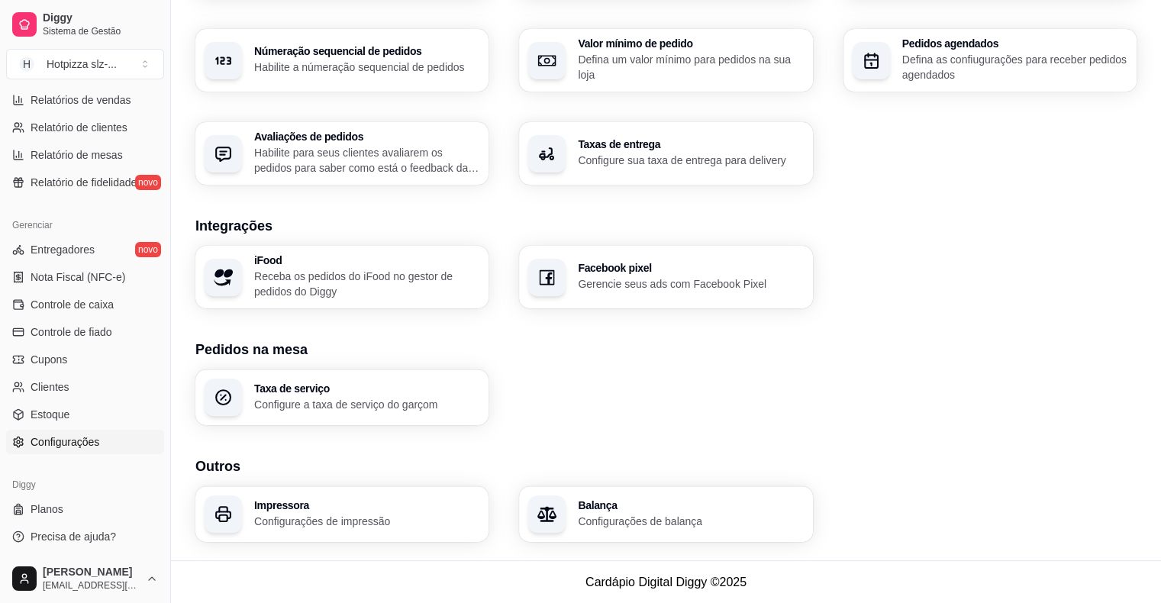
click at [358, 535] on div "Impressora Configurações de impressão" at bounding box center [341, 514] width 293 height 56
click at [339, 514] on p "Configurações de impressão" at bounding box center [365, 521] width 218 height 15
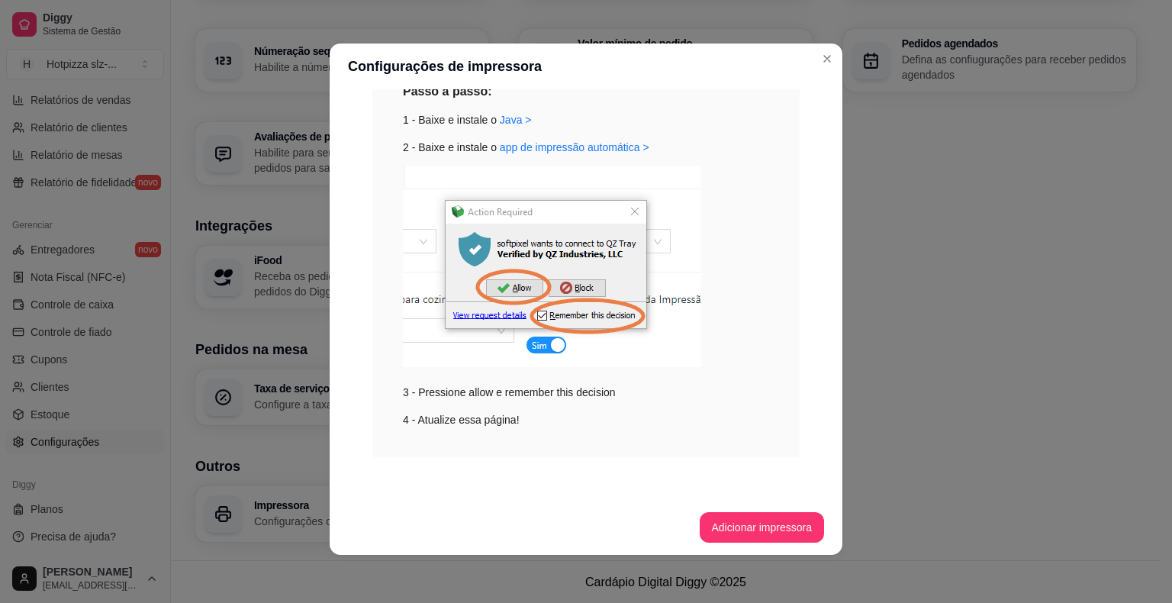
scroll to position [3, 0]
click at [466, 309] on img at bounding box center [552, 266] width 298 height 201
click at [462, 314] on img at bounding box center [552, 266] width 298 height 201
click at [526, 288] on img at bounding box center [552, 266] width 298 height 201
click at [601, 325] on img at bounding box center [552, 266] width 298 height 201
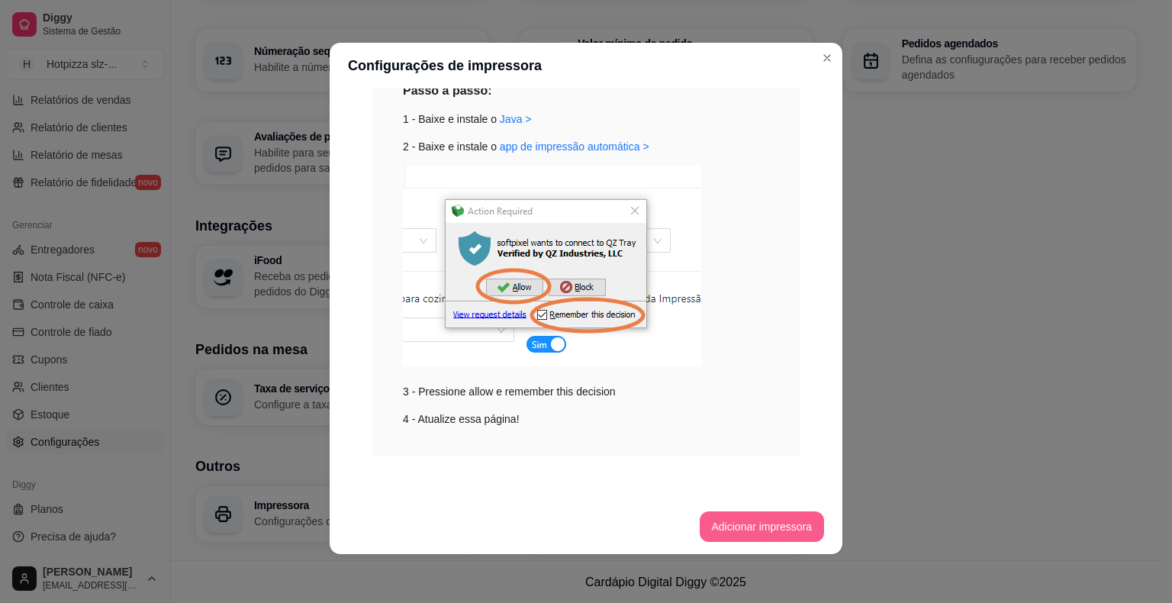
click at [727, 523] on button "Adicionar impressora" at bounding box center [762, 526] width 125 height 31
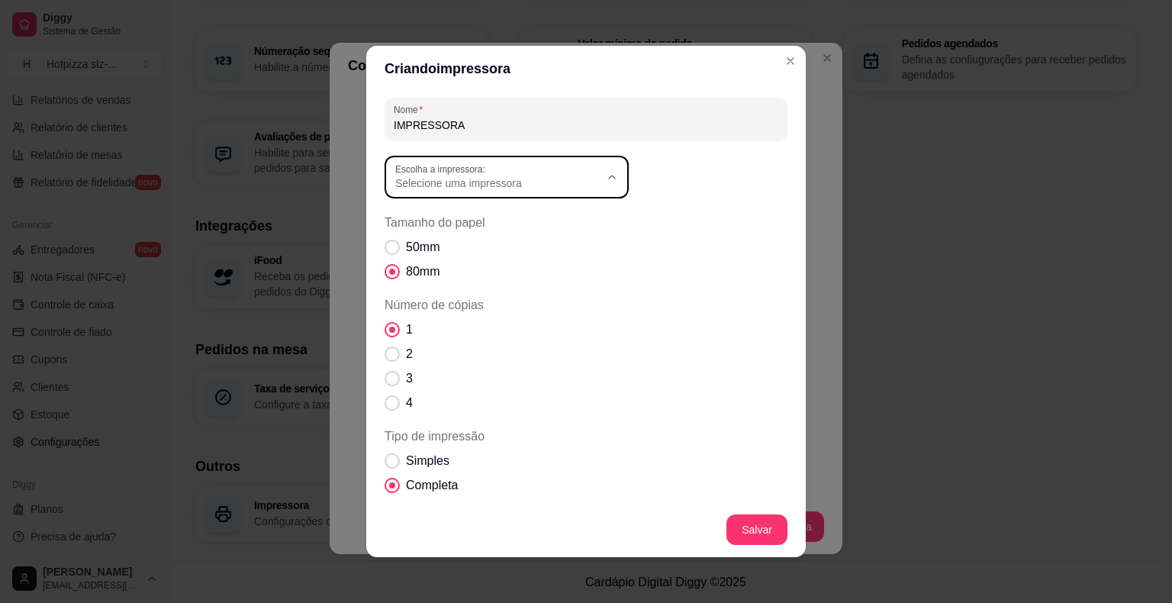
click at [614, 179] on button "Escolha a impressora: Selecione uma impressora" at bounding box center [507, 177] width 244 height 43
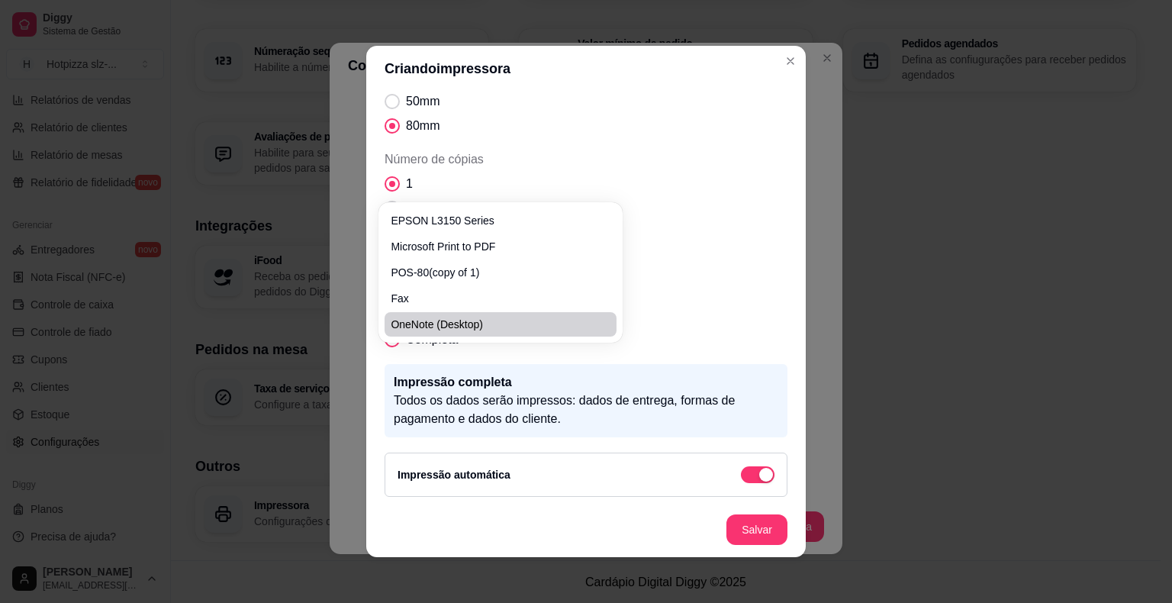
scroll to position [0, 0]
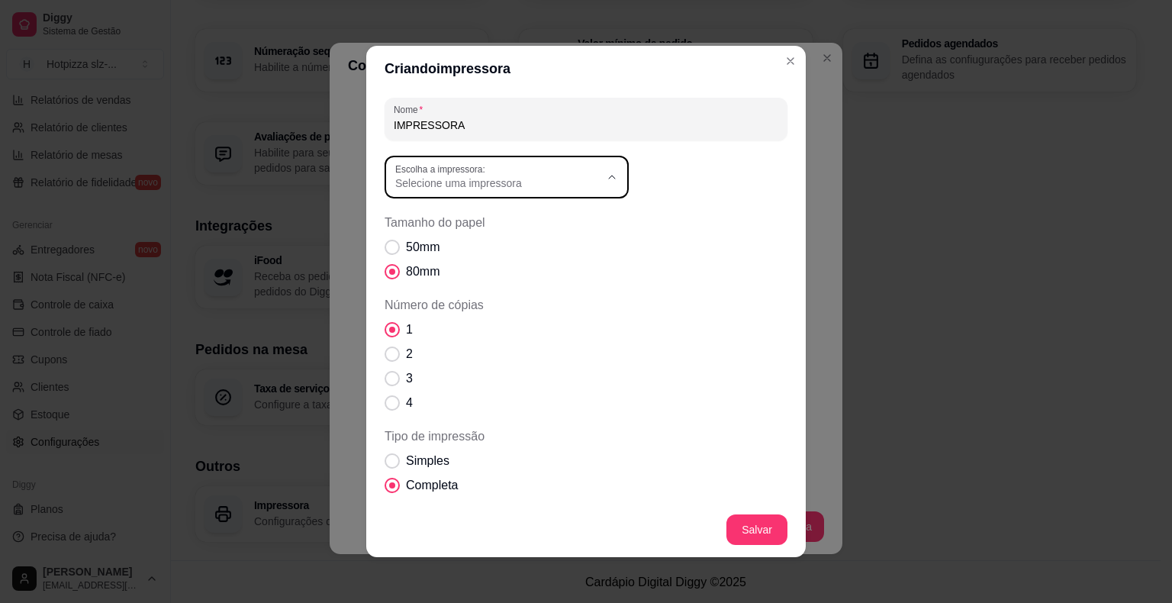
click at [733, 221] on span "Tamanho do papel" at bounding box center [586, 223] width 403 height 18
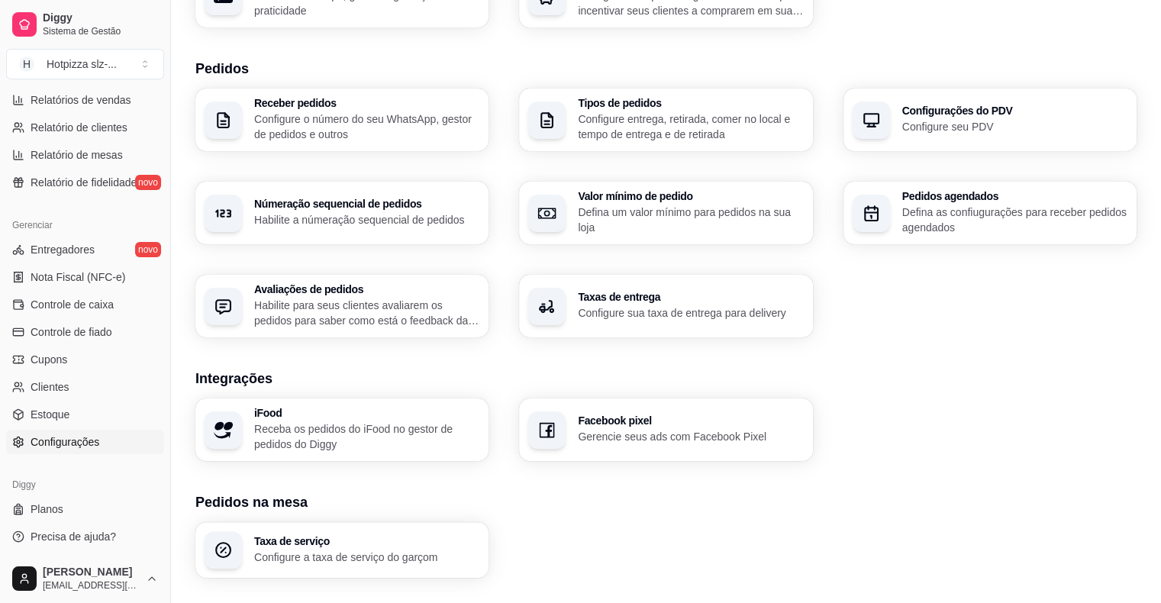
scroll to position [113, 0]
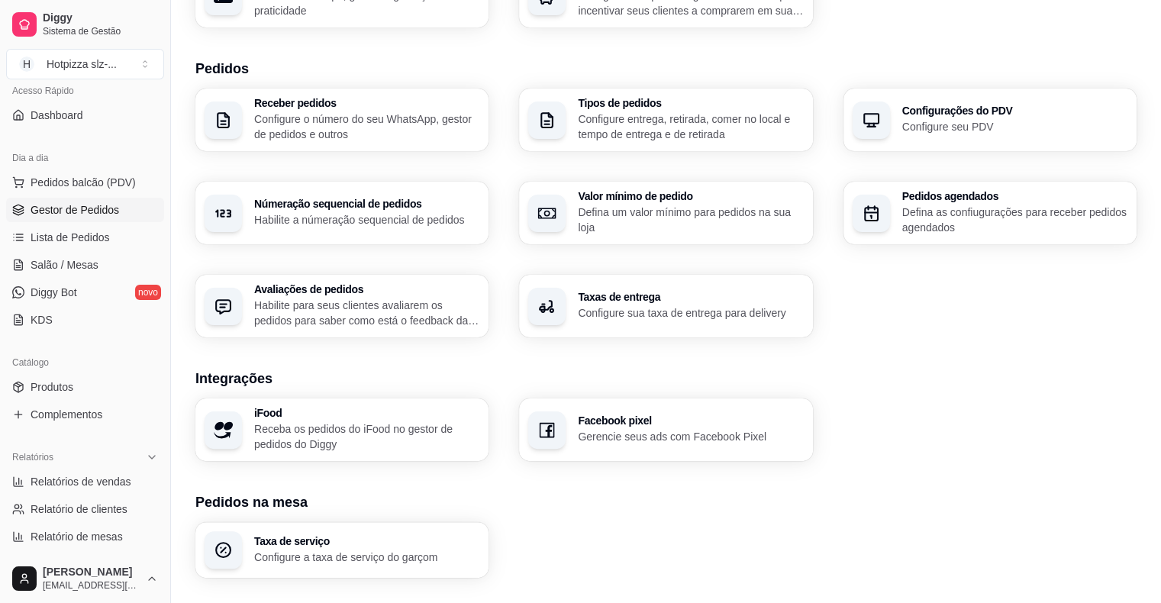
click at [80, 211] on span "Gestor de Pedidos" at bounding box center [75, 209] width 89 height 15
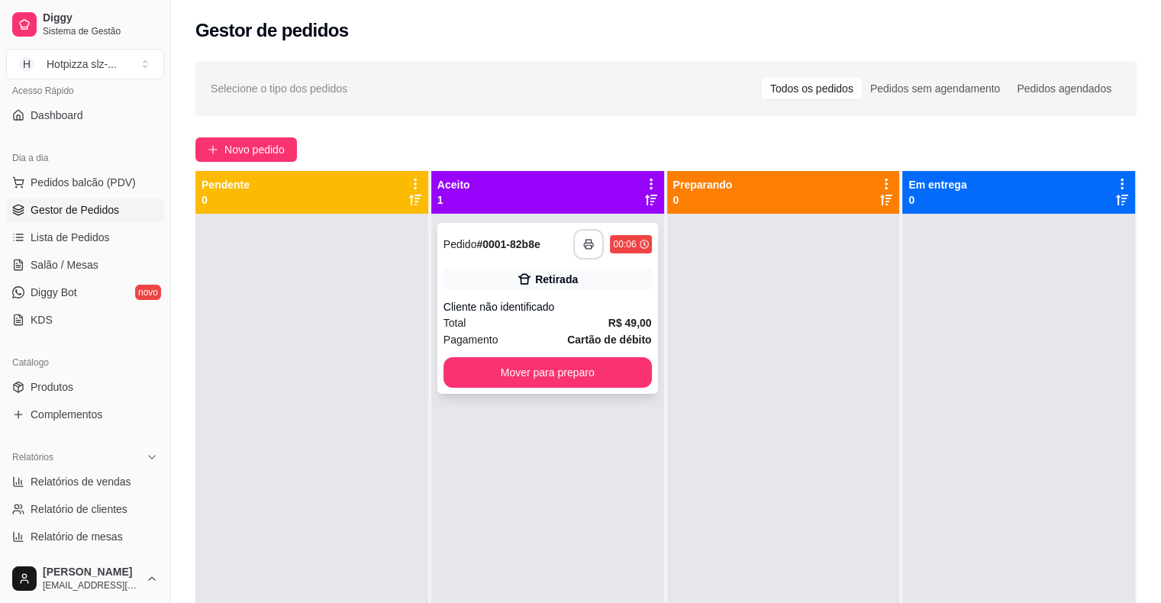
click at [590, 248] on button "button" at bounding box center [588, 244] width 31 height 31
click at [582, 252] on button "button" at bounding box center [589, 245] width 30 height 30
click at [585, 247] on icon "button" at bounding box center [589, 245] width 9 height 4
click at [586, 248] on rect "button" at bounding box center [588, 247] width 5 height 4
click at [550, 295] on div "**********" at bounding box center [547, 308] width 221 height 171
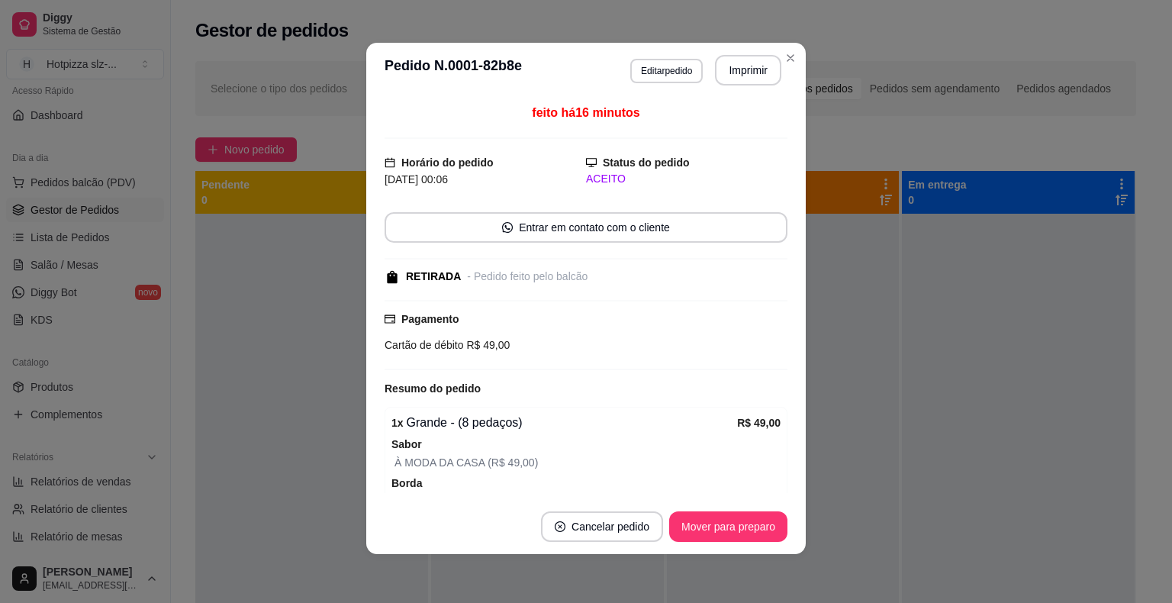
click at [727, 52] on header "**********" at bounding box center [586, 70] width 440 height 55
click at [727, 64] on button "Imprimir" at bounding box center [749, 71] width 64 height 30
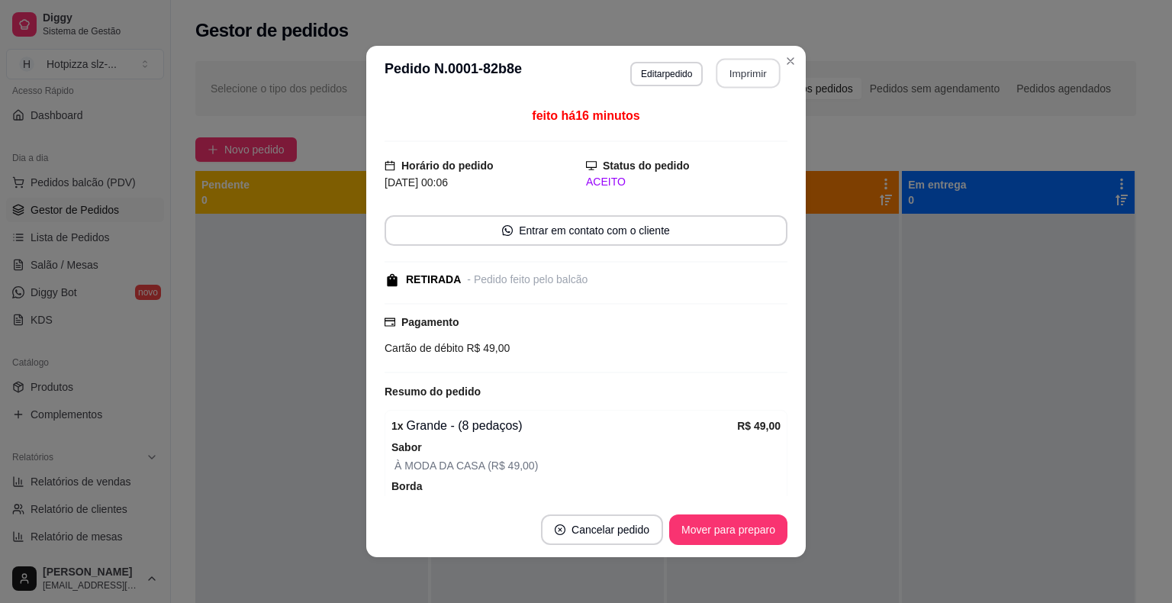
click at [737, 73] on button "Imprimir" at bounding box center [749, 74] width 64 height 30
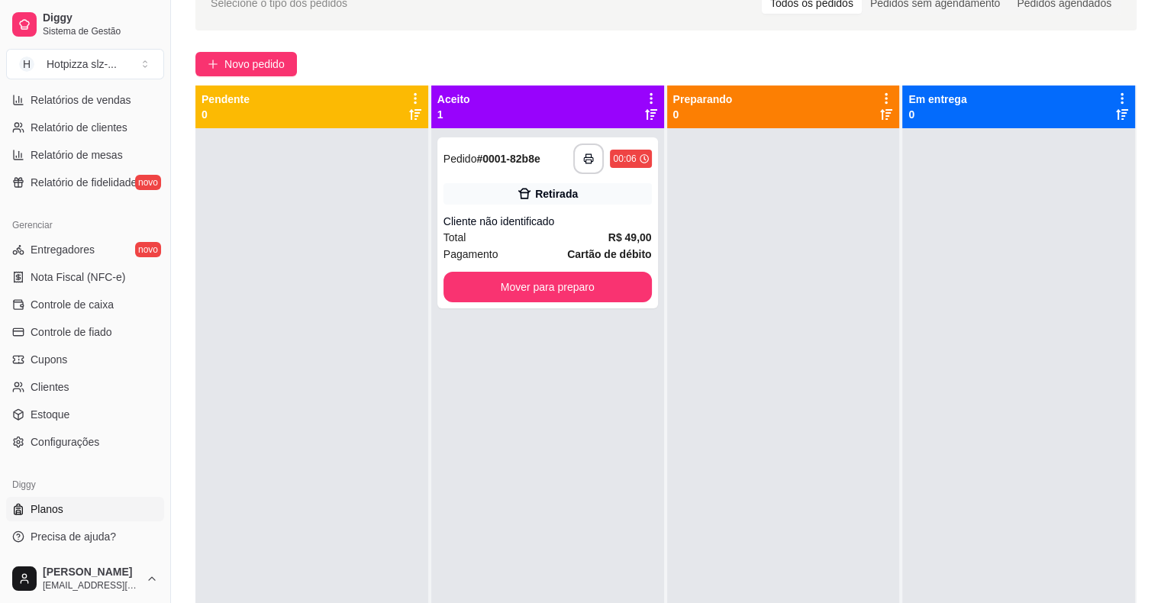
scroll to position [229, 0]
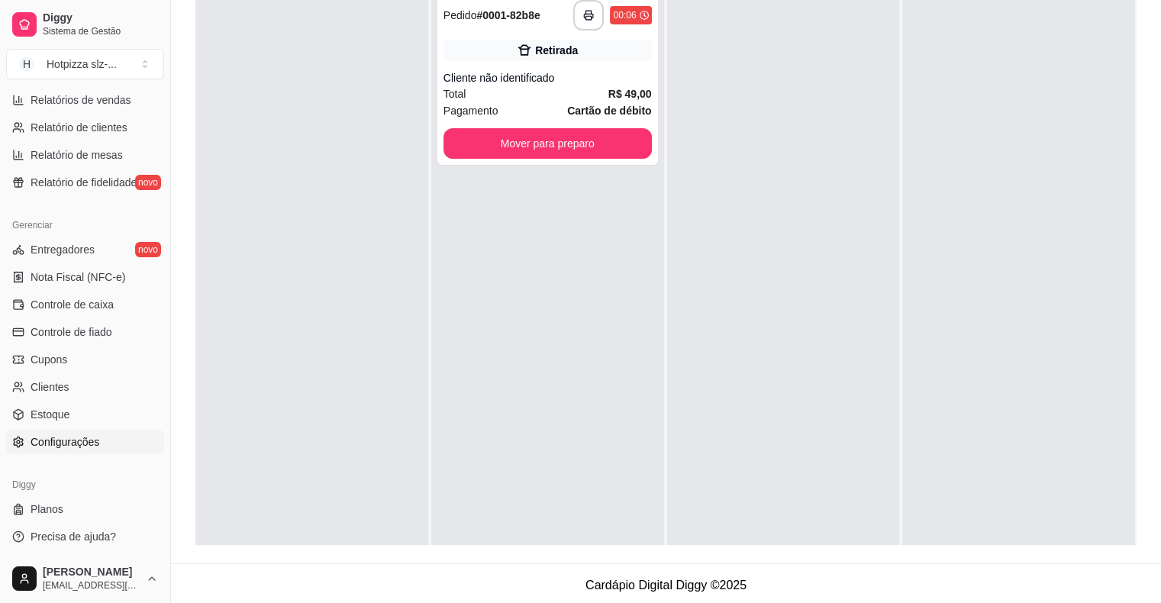
click at [66, 448] on span "Configurações" at bounding box center [65, 441] width 69 height 15
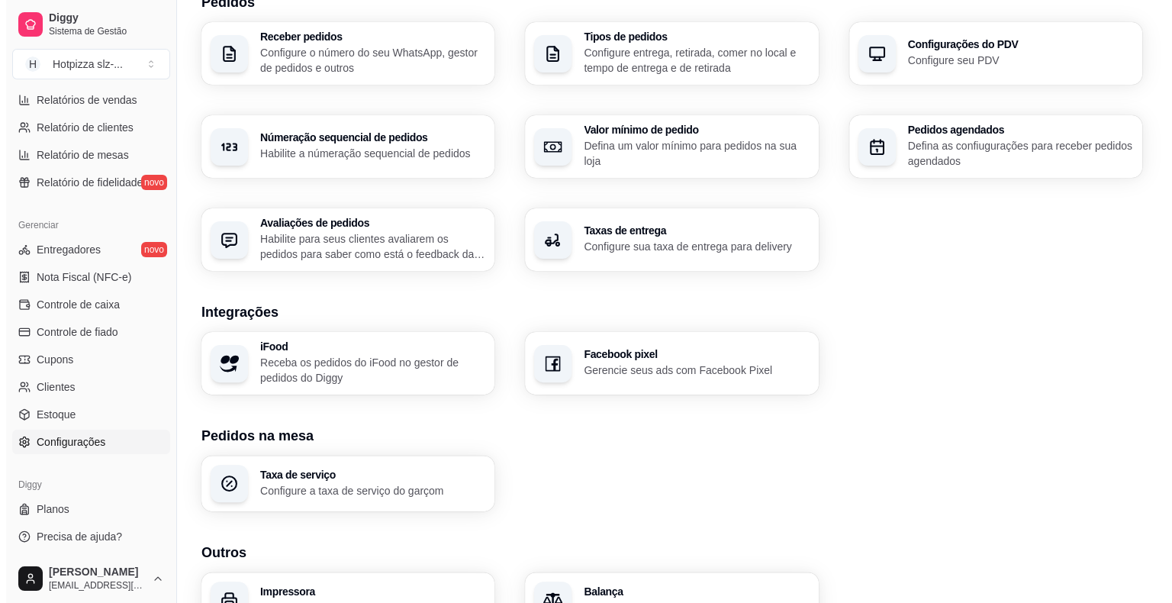
scroll to position [466, 0]
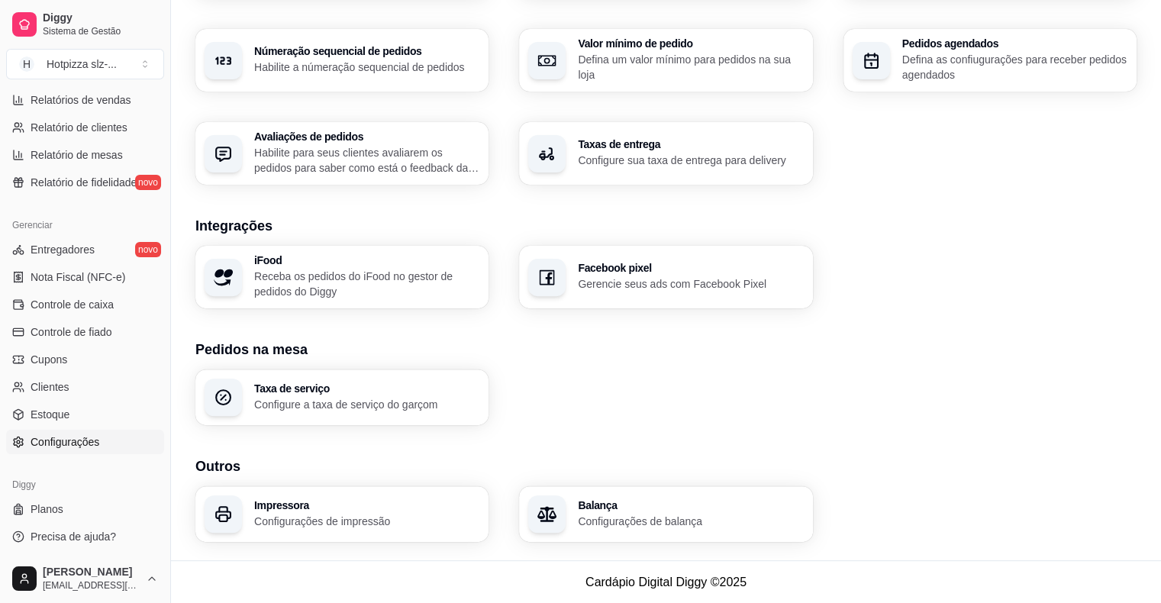
click at [324, 510] on div "Impressora Configurações de impressão" at bounding box center [366, 514] width 225 height 29
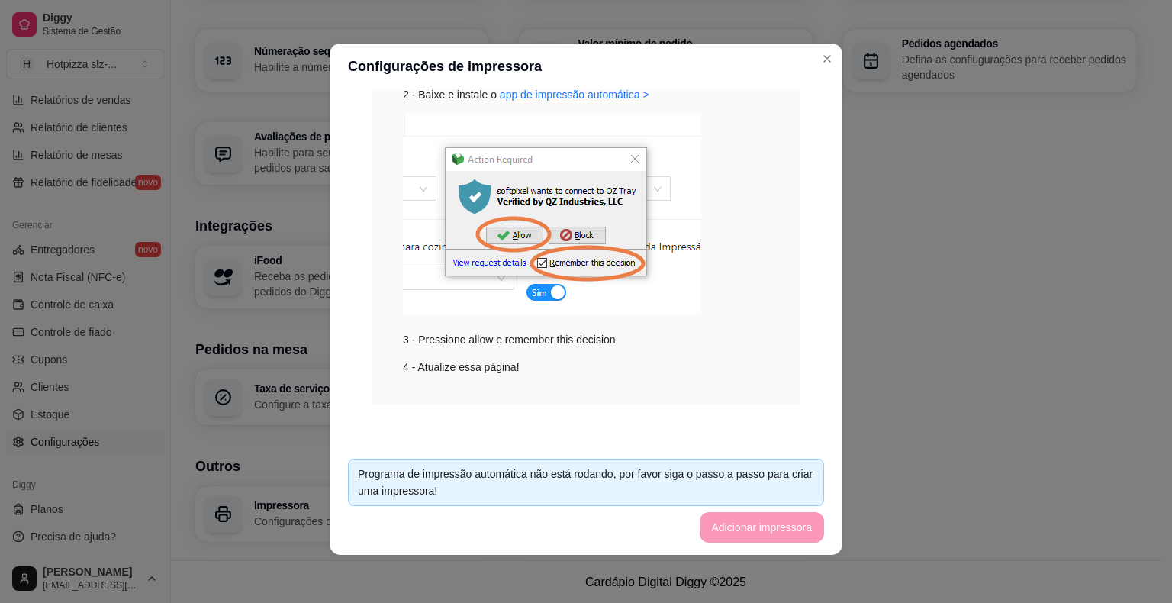
scroll to position [3, 0]
click at [751, 521] on footer "Programa de impressão automática não está rodando, por favor siga o passo a pas…" at bounding box center [586, 500] width 513 height 108
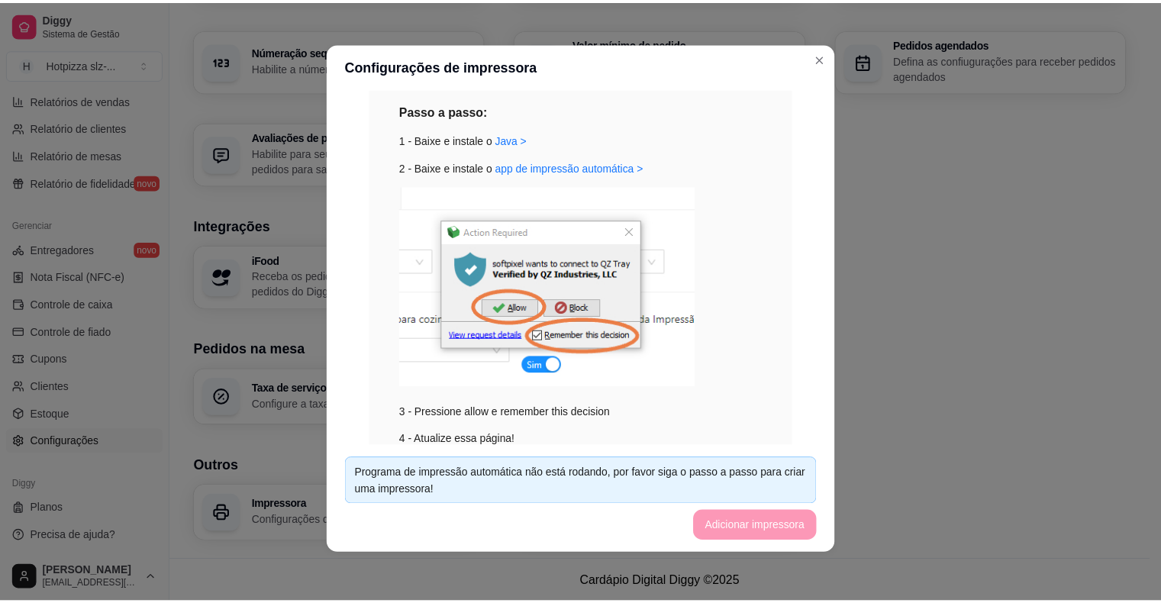
scroll to position [260, 0]
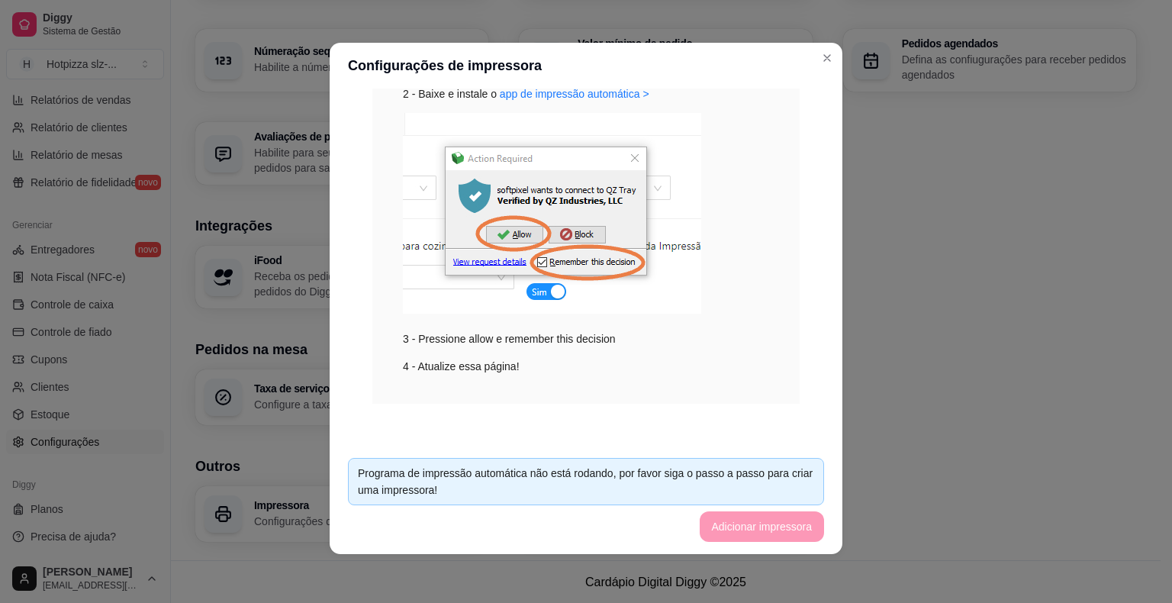
click at [550, 468] on div "Programa de impressão automática não está rodando, por favor siga o passo a pas…" at bounding box center [586, 482] width 456 height 34
click at [553, 481] on div "Programa de impressão automática não está rodando, por favor siga o passo a pas…" at bounding box center [586, 482] width 456 height 34
click at [476, 369] on div "4 - Atualize essa página!" at bounding box center [586, 366] width 366 height 17
click at [741, 524] on footer "Programa de impressão automática não está rodando, por favor siga o passo a pas…" at bounding box center [586, 500] width 513 height 108
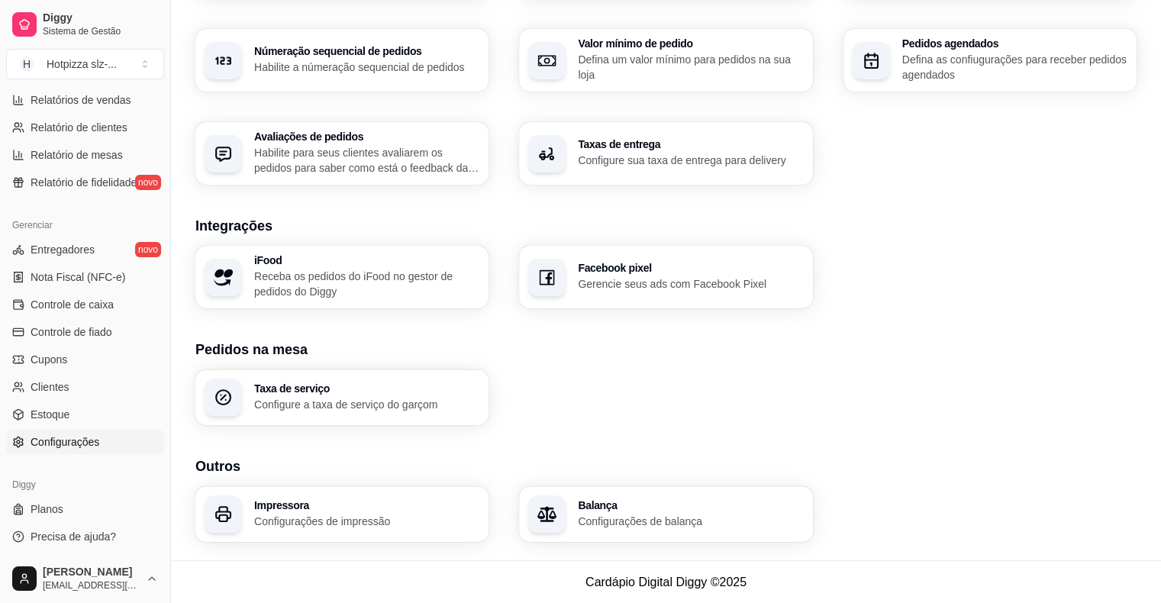
click at [285, 515] on p "Configurações de impressão" at bounding box center [366, 521] width 225 height 15
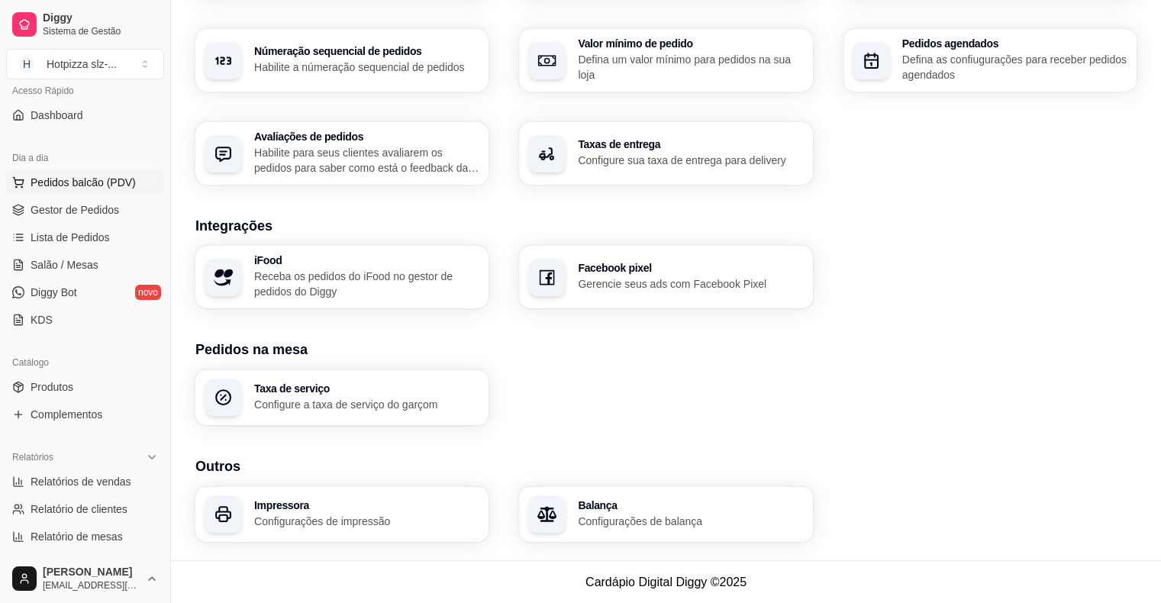
click at [68, 176] on span "Pedidos balcão (PDV)" at bounding box center [83, 182] width 105 height 15
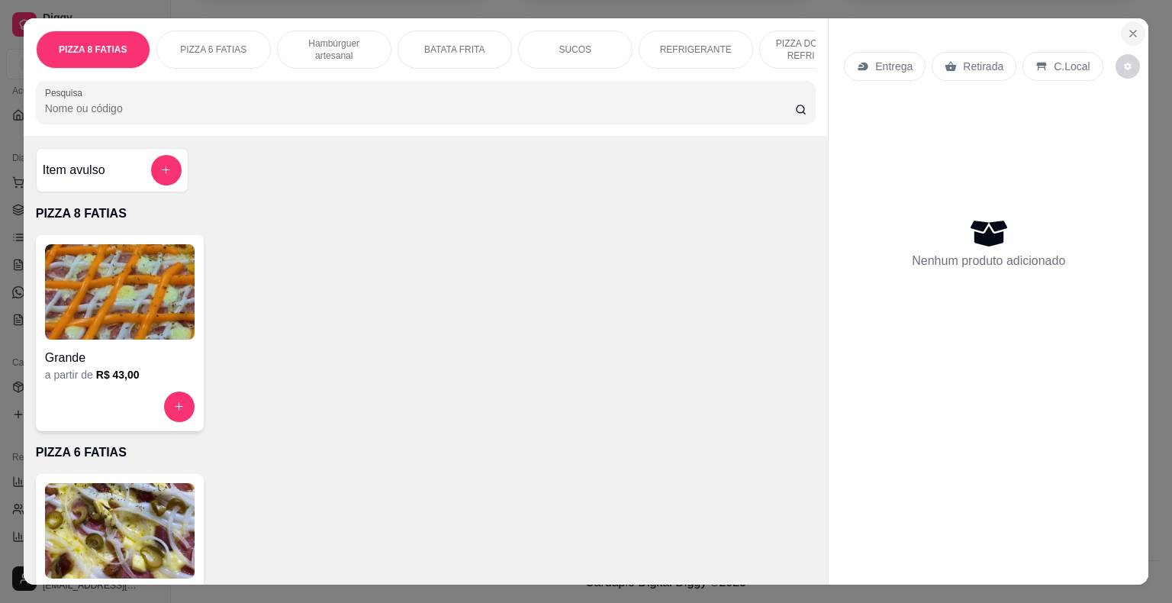
click at [1130, 27] on icon "Close" at bounding box center [1133, 33] width 12 height 12
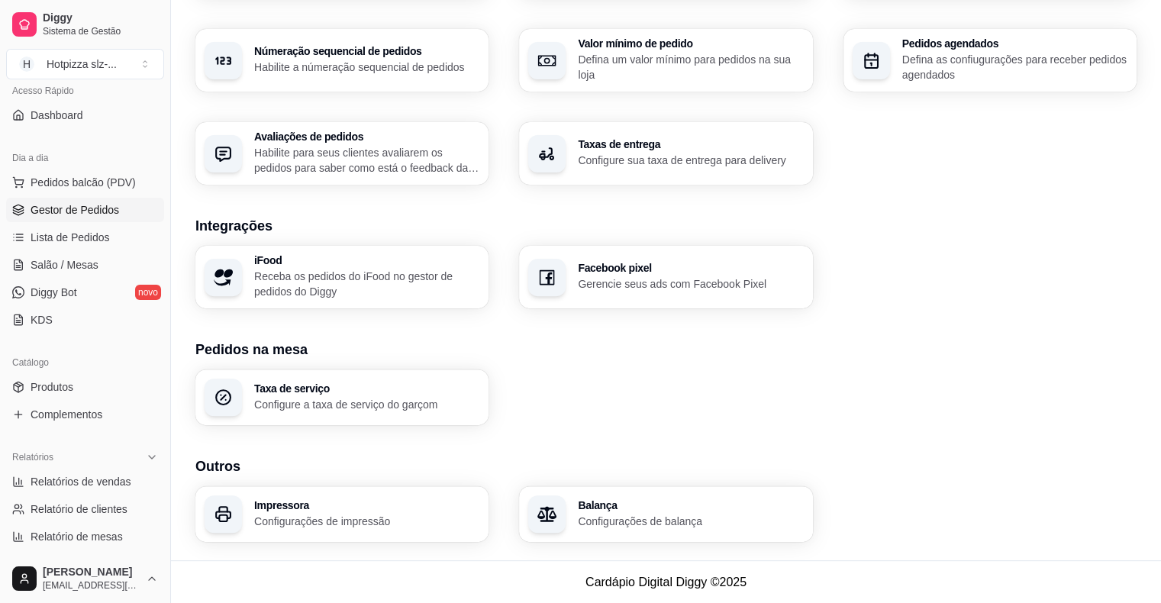
click at [89, 214] on span "Gestor de Pedidos" at bounding box center [75, 209] width 89 height 15
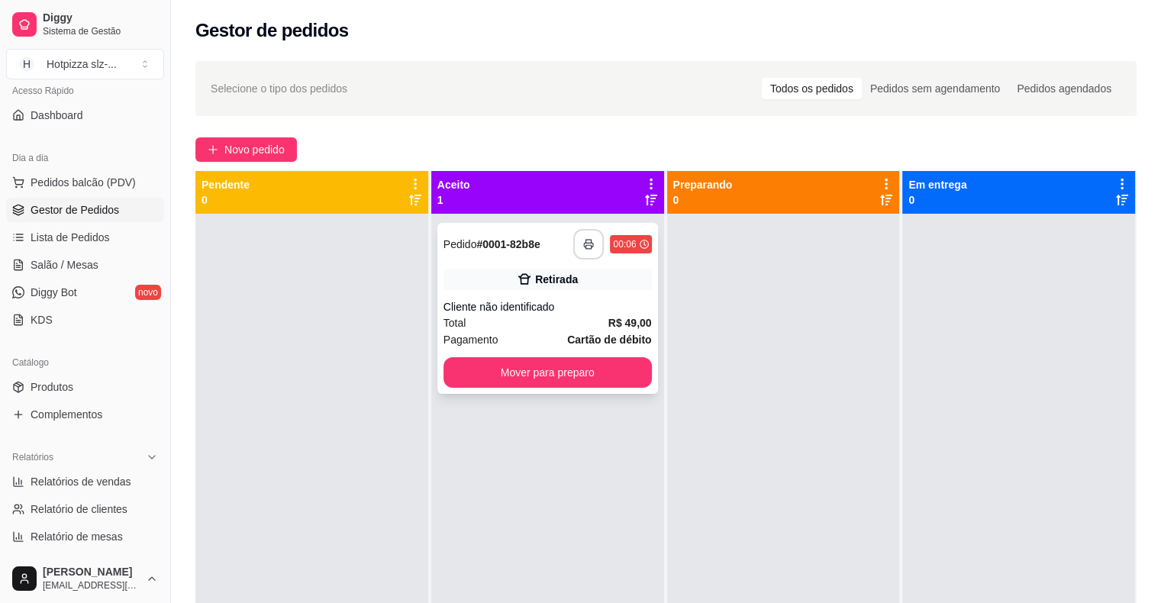
click at [585, 247] on icon "button" at bounding box center [589, 245] width 9 height 4
click at [556, 317] on div "Total R$ 49,00" at bounding box center [547, 322] width 208 height 17
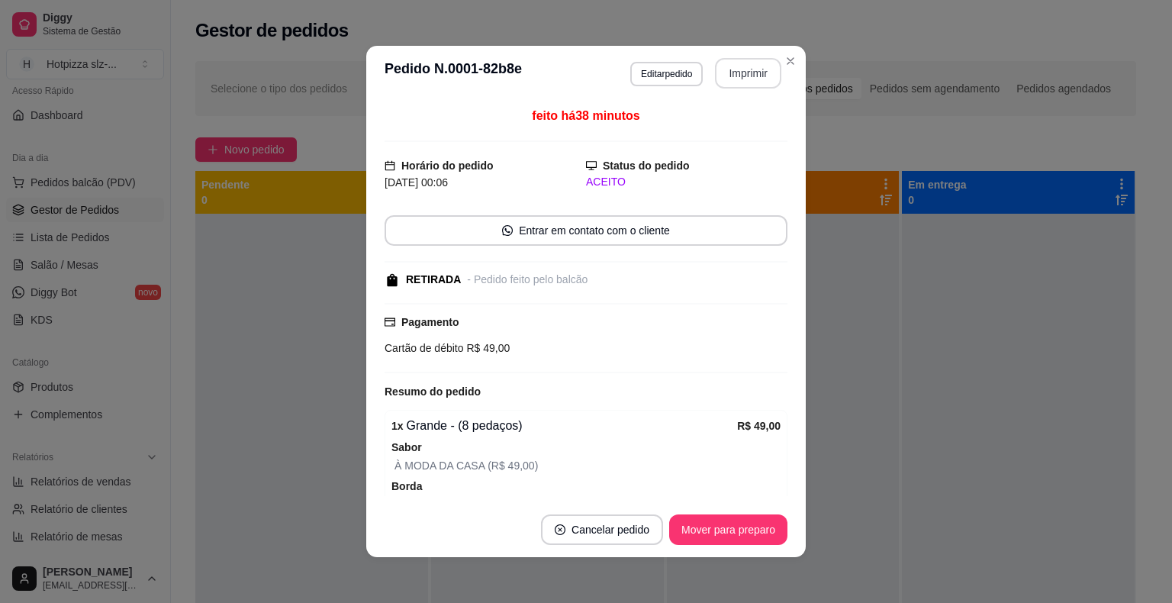
click at [751, 68] on button "Imprimir" at bounding box center [748, 73] width 66 height 31
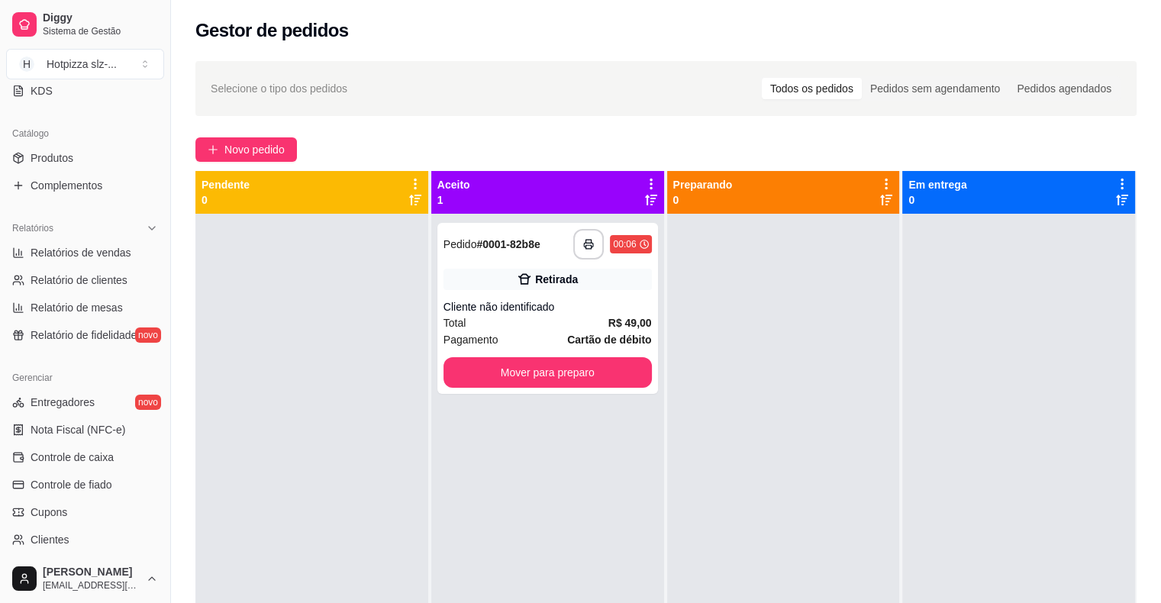
scroll to position [495, 0]
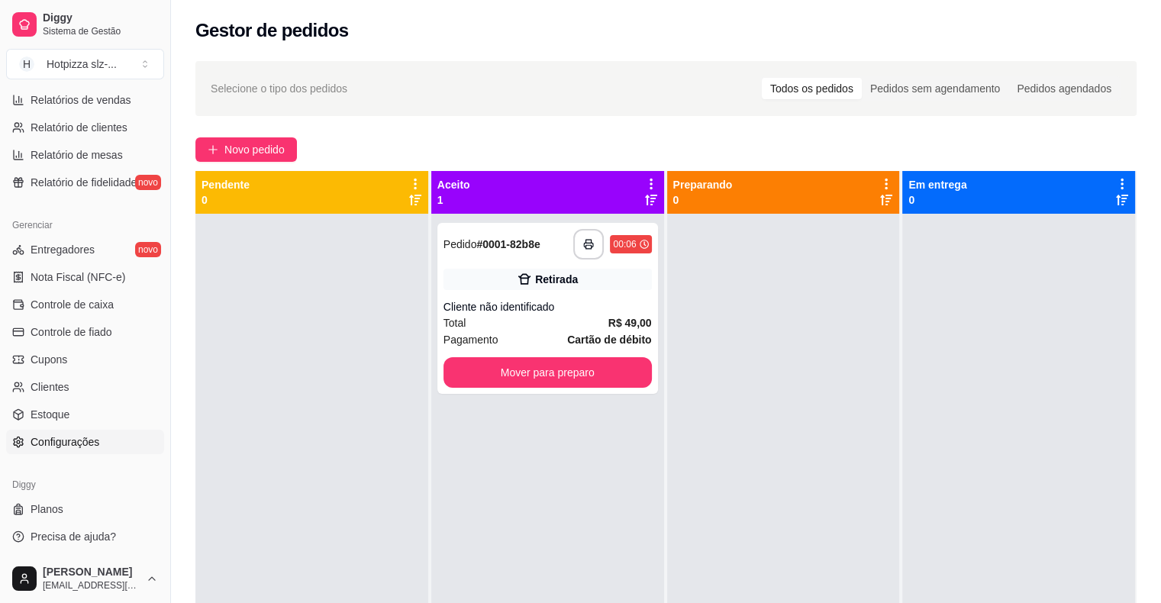
click at [76, 441] on span "Configurações" at bounding box center [65, 441] width 69 height 15
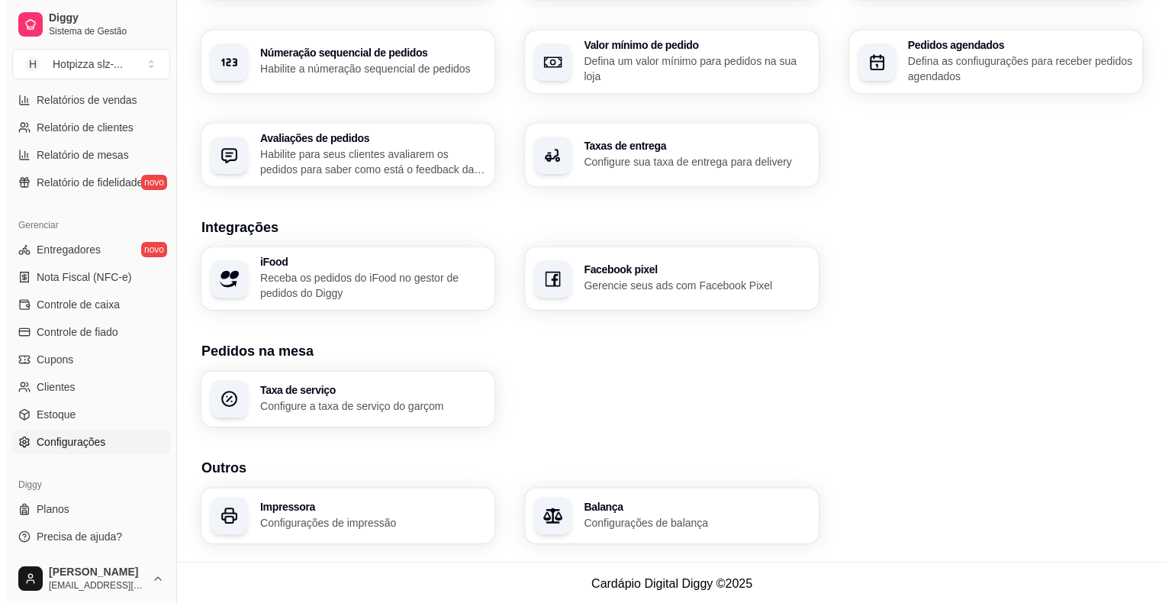
scroll to position [466, 0]
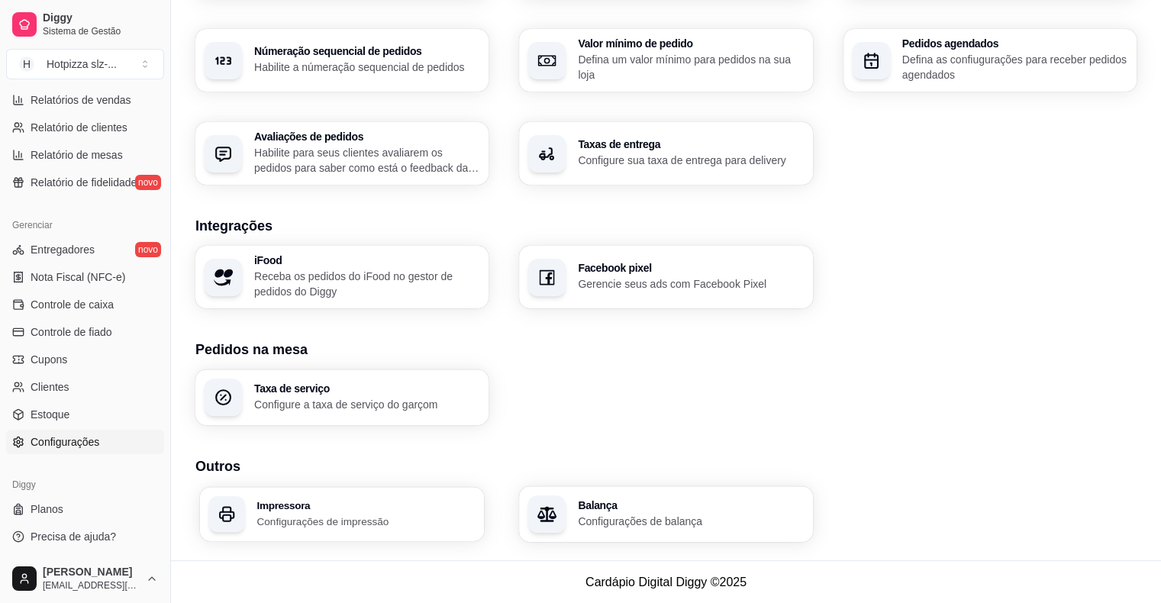
click at [304, 524] on p "Configurações de impressão" at bounding box center [365, 521] width 218 height 15
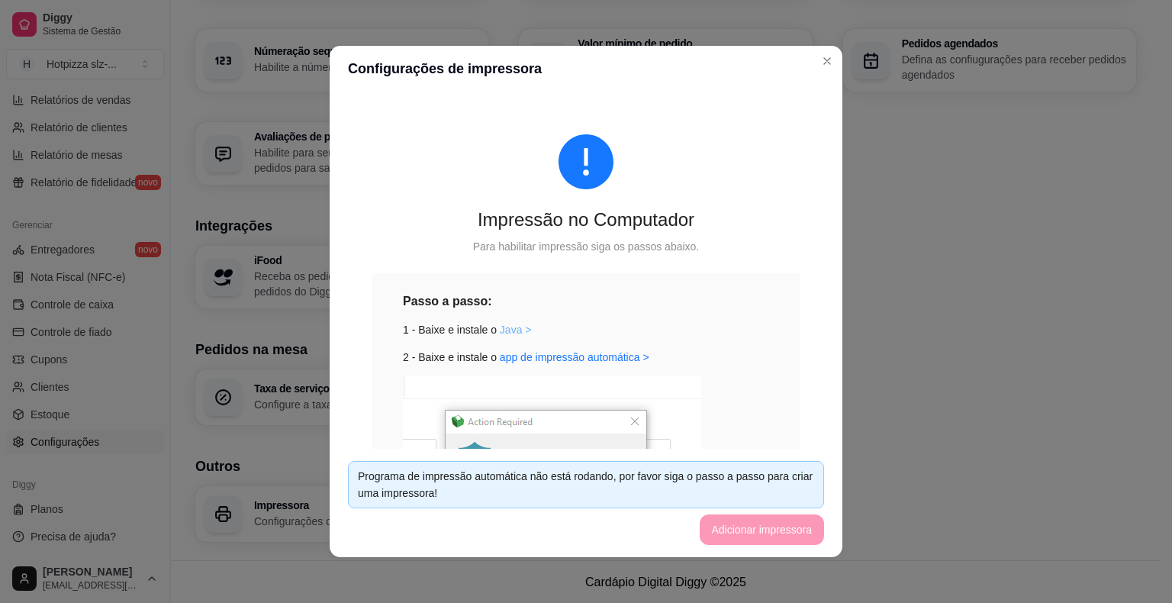
scroll to position [260, 0]
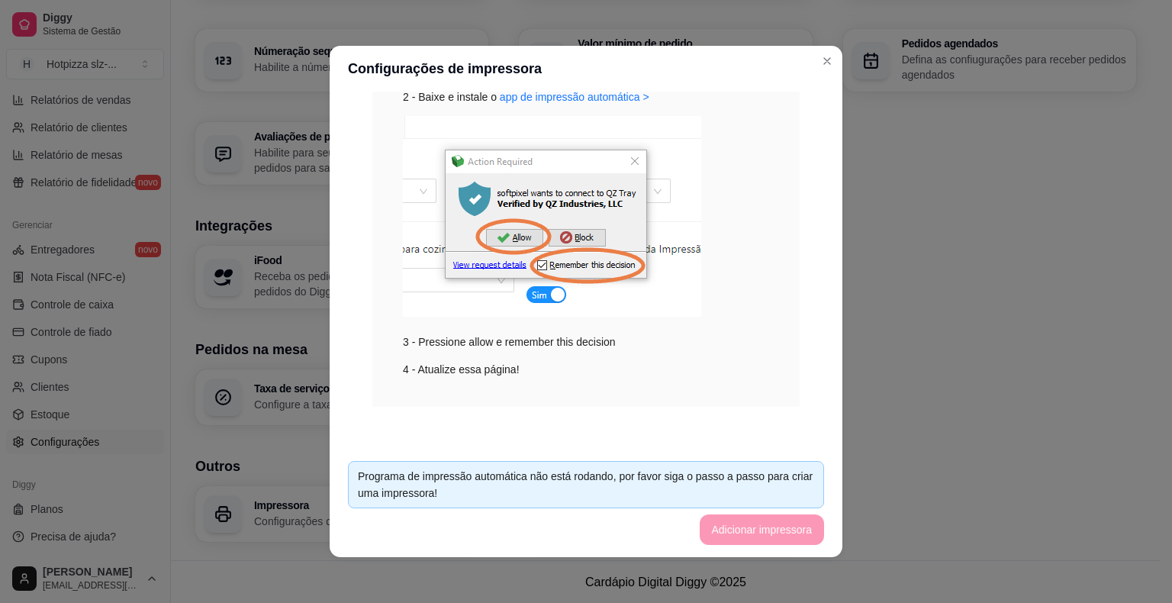
click at [763, 534] on footer "Programa de impressão automática não está rodando, por favor siga o passo a pas…" at bounding box center [586, 503] width 513 height 108
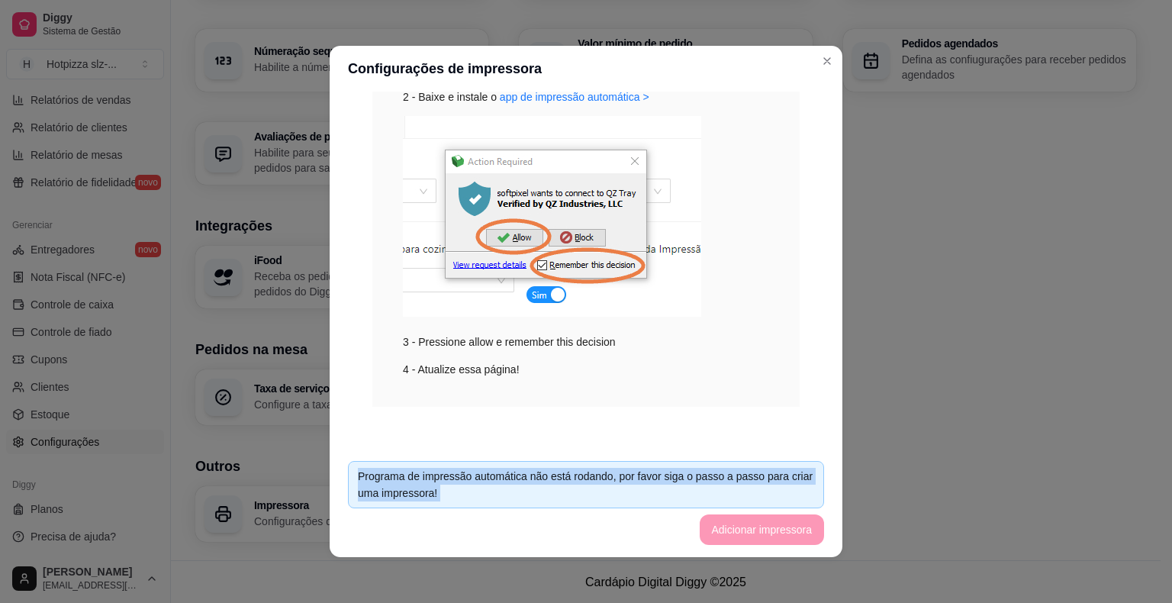
click at [763, 534] on footer "Programa de impressão automática não está rodando, por favor siga o passo a pas…" at bounding box center [586, 503] width 513 height 108
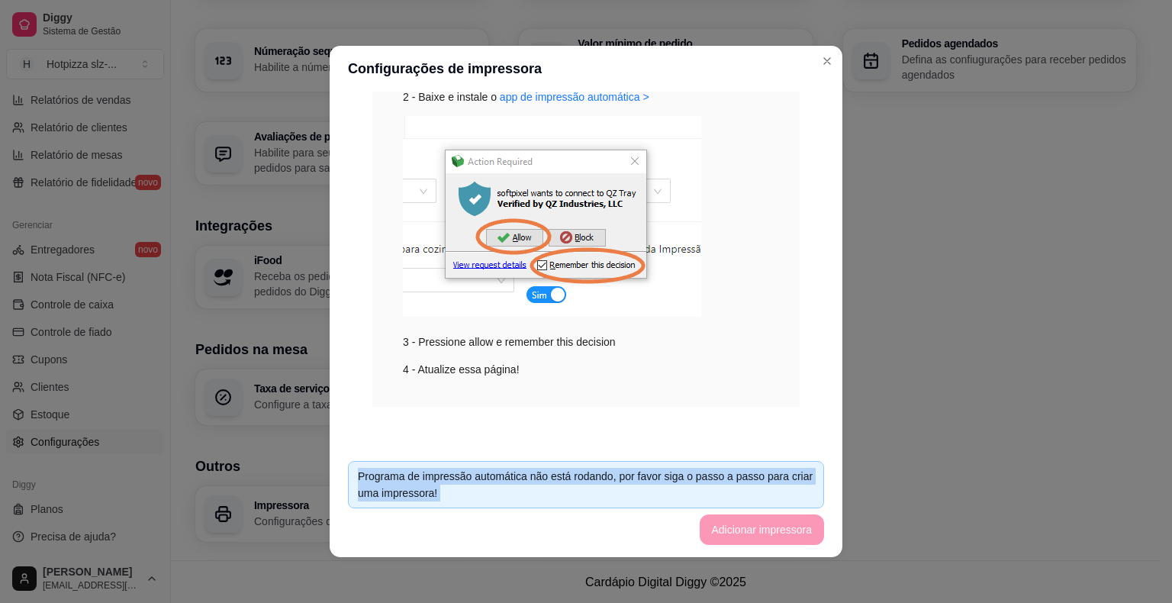
click at [624, 154] on img at bounding box center [552, 216] width 298 height 201
click at [624, 157] on img at bounding box center [552, 216] width 298 height 201
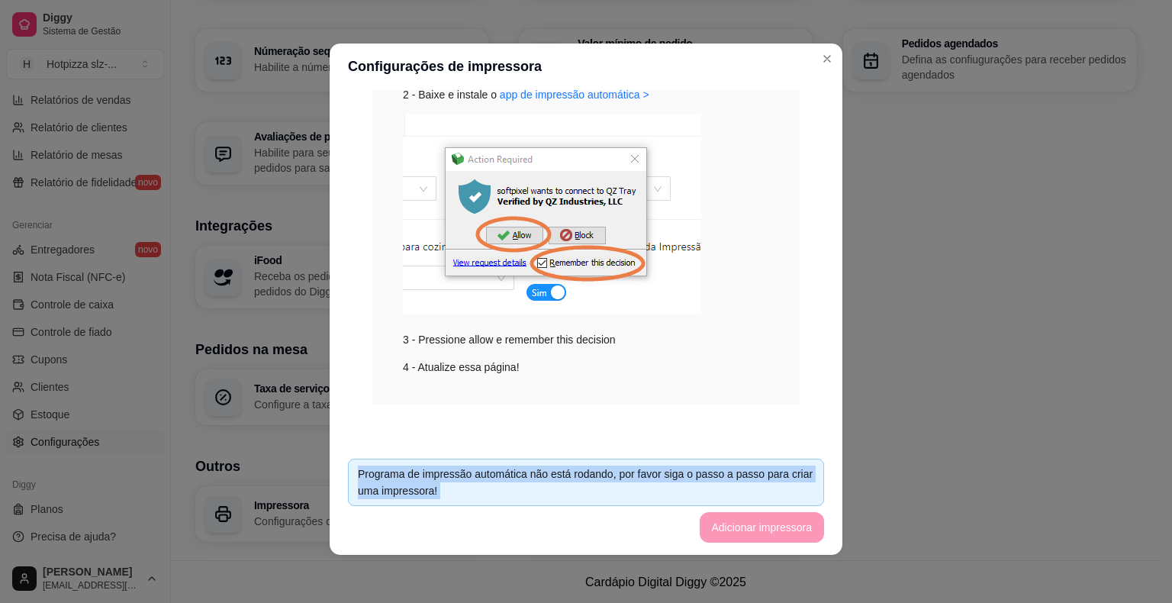
scroll to position [3, 0]
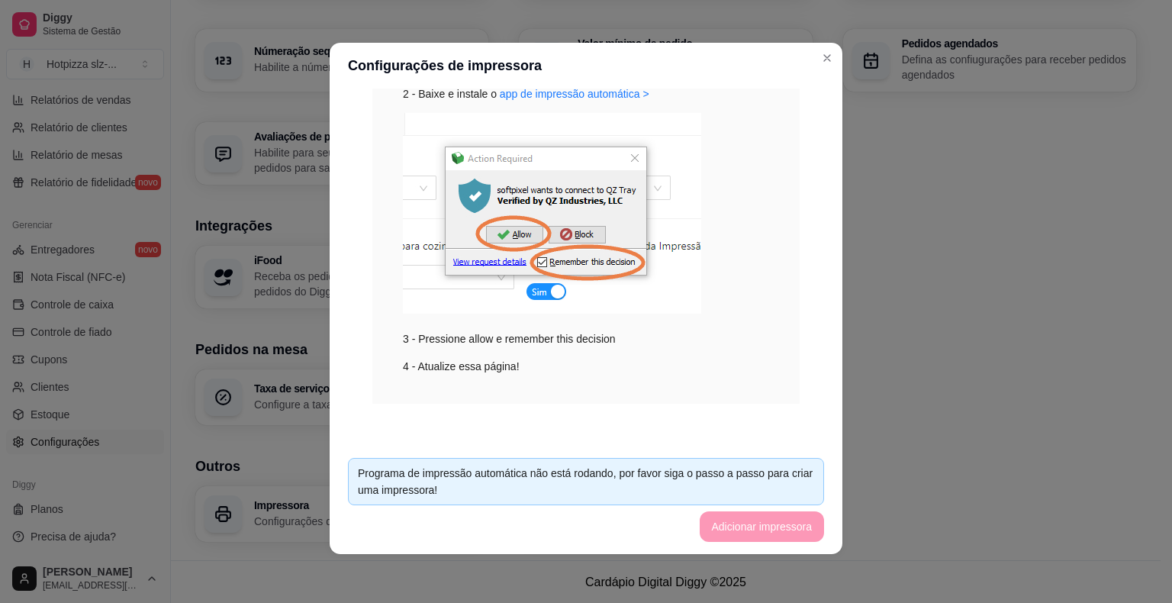
click at [488, 345] on div "3 - Pressione allow e remember this decision" at bounding box center [586, 230] width 366 height 234
click at [514, 295] on img at bounding box center [552, 213] width 298 height 201
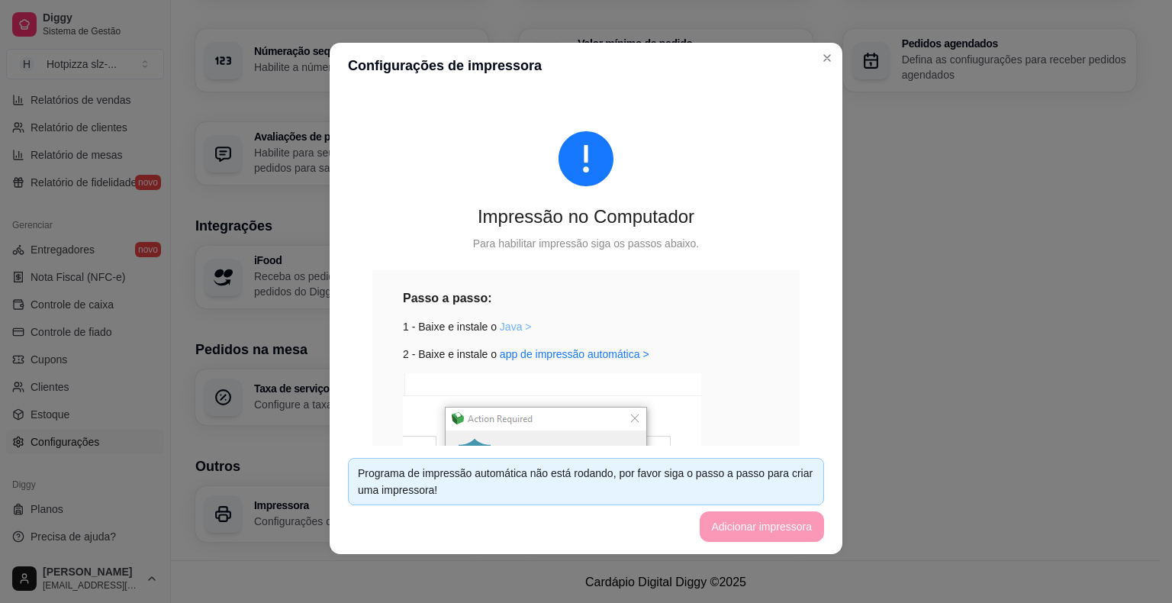
click at [500, 329] on link "Java >" at bounding box center [516, 327] width 32 height 12
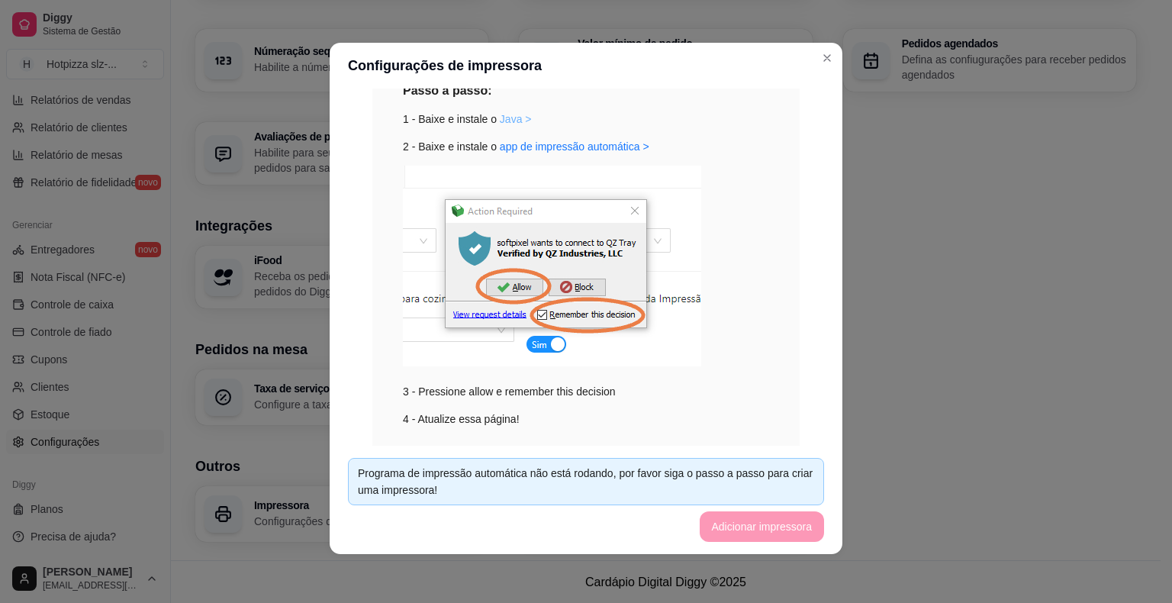
scroll to position [260, 0]
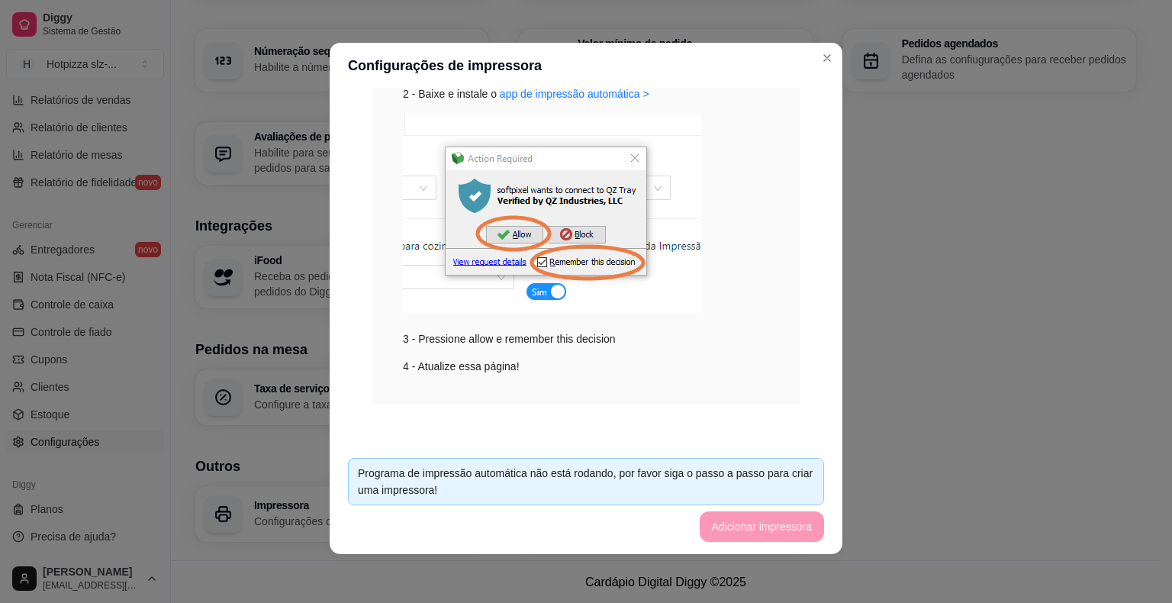
click at [759, 533] on footer "Programa de impressão automática não está rodando, por favor siga o passo a pas…" at bounding box center [586, 500] width 513 height 108
click at [488, 368] on div "4 - Atualize essa página!" at bounding box center [586, 366] width 366 height 17
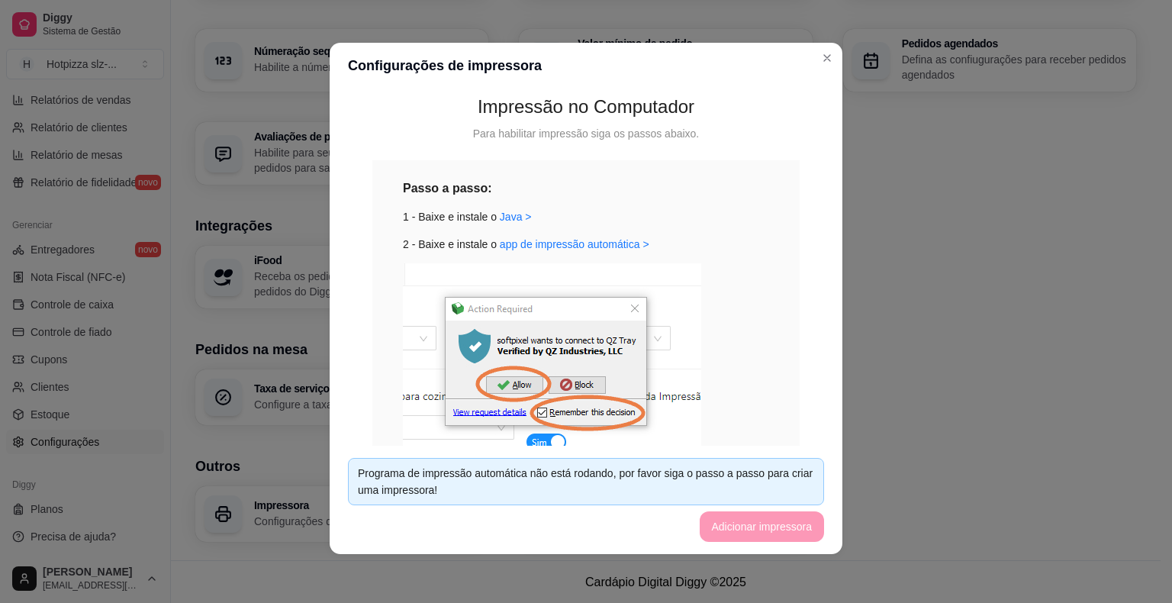
scroll to position [108, 0]
click at [549, 243] on link "app de impressão automática >" at bounding box center [575, 246] width 150 height 12
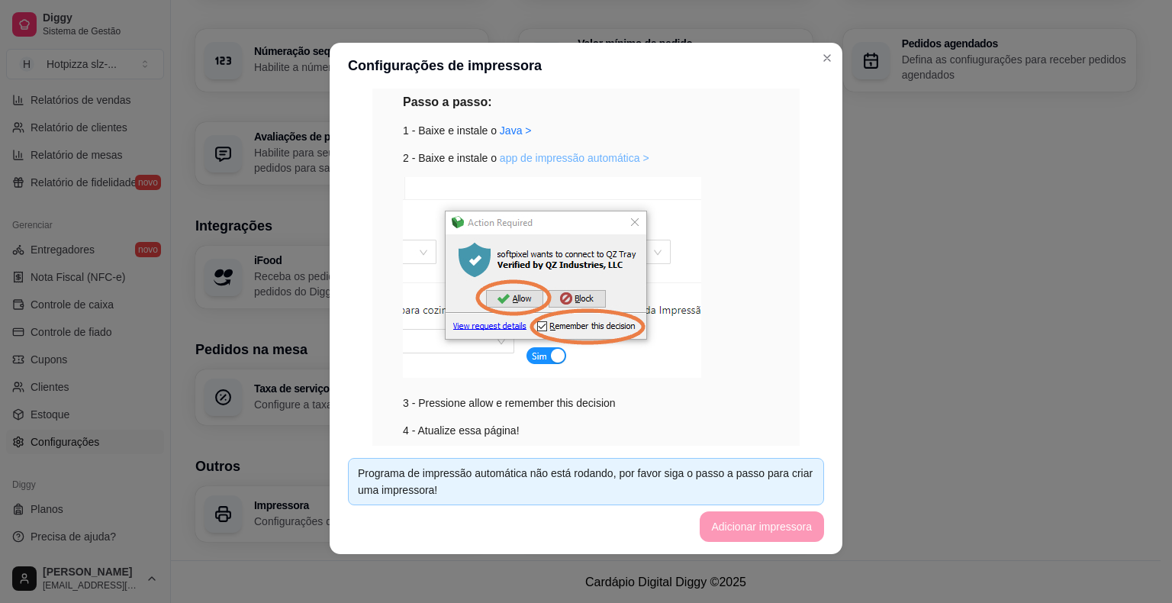
scroll to position [260, 0]
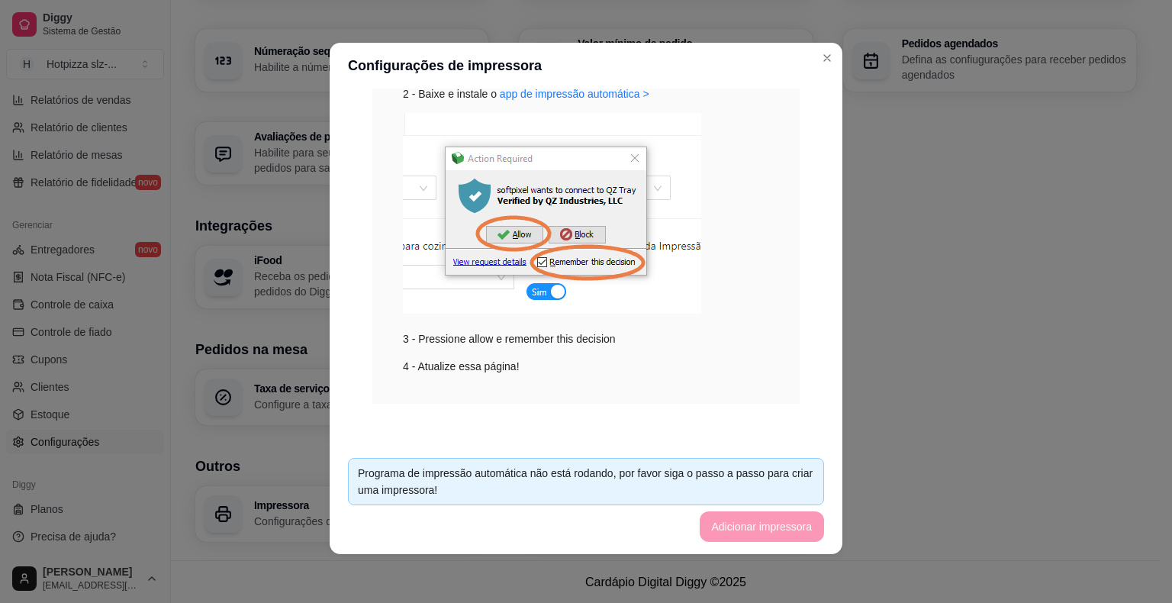
click at [766, 531] on footer "Programa de impressão automática não está rodando, por favor siga o passo a pas…" at bounding box center [586, 500] width 513 height 108
click at [552, 261] on img at bounding box center [552, 213] width 298 height 201
click at [507, 495] on div "Programa de impressão automática não está rodando, por favor siga o passo a pas…" at bounding box center [586, 482] width 456 height 34
click at [743, 522] on footer "Programa de impressão automática não está rodando, por favor siga o passo a pas…" at bounding box center [586, 500] width 513 height 108
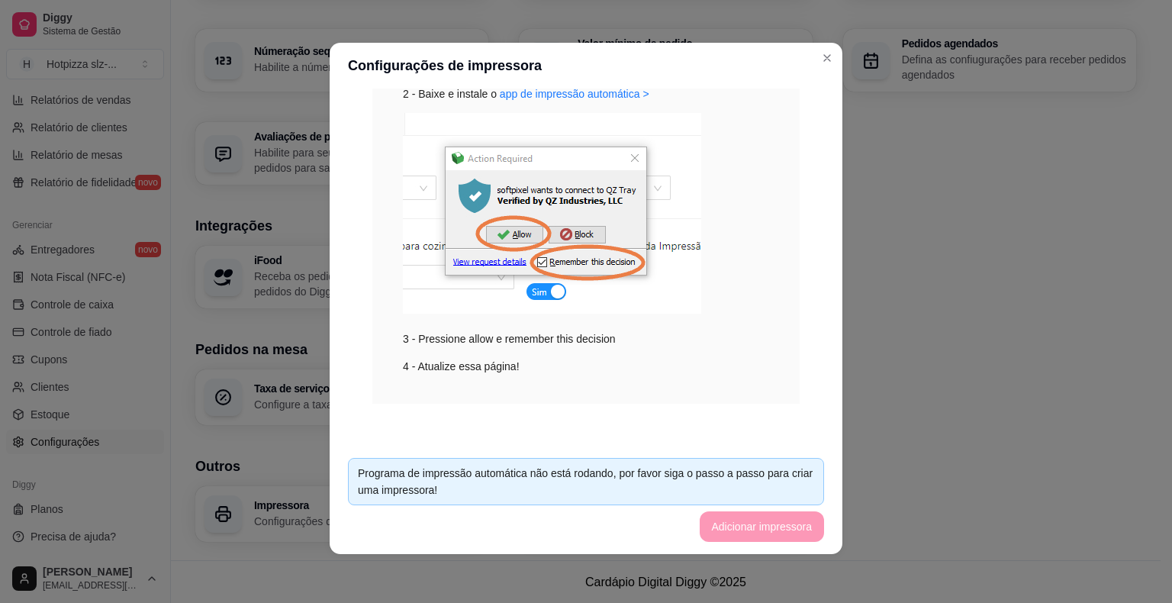
click at [743, 522] on footer "Programa de impressão automática não está rodando, por favor siga o passo a pas…" at bounding box center [586, 500] width 513 height 108
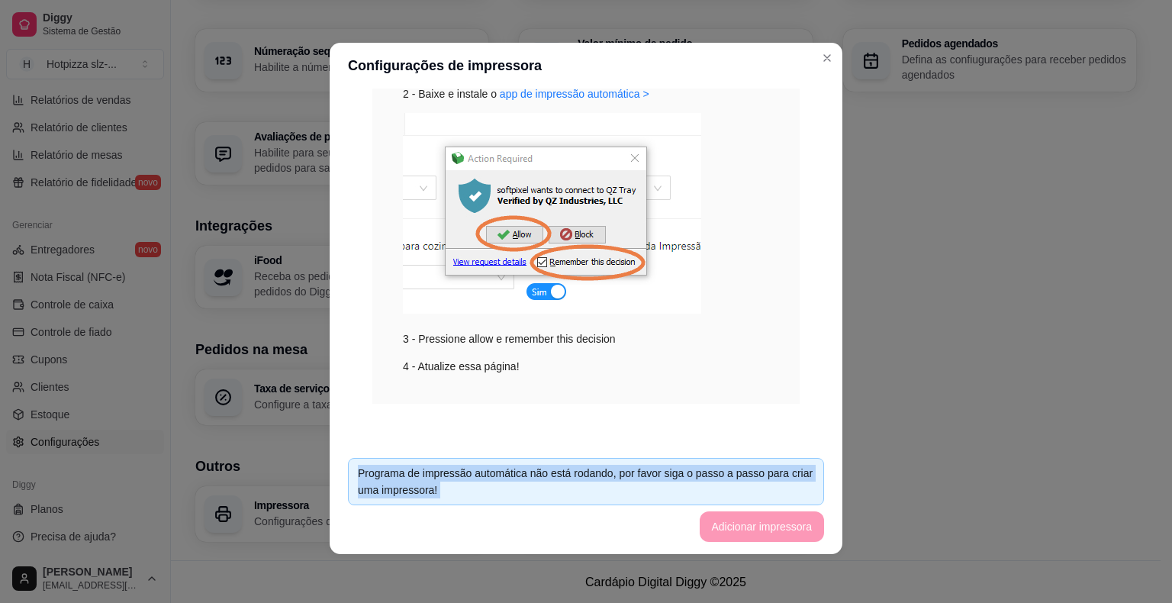
click at [743, 522] on footer "Programa de impressão automática não está rodando, por favor siga o passo a pas…" at bounding box center [586, 500] width 513 height 108
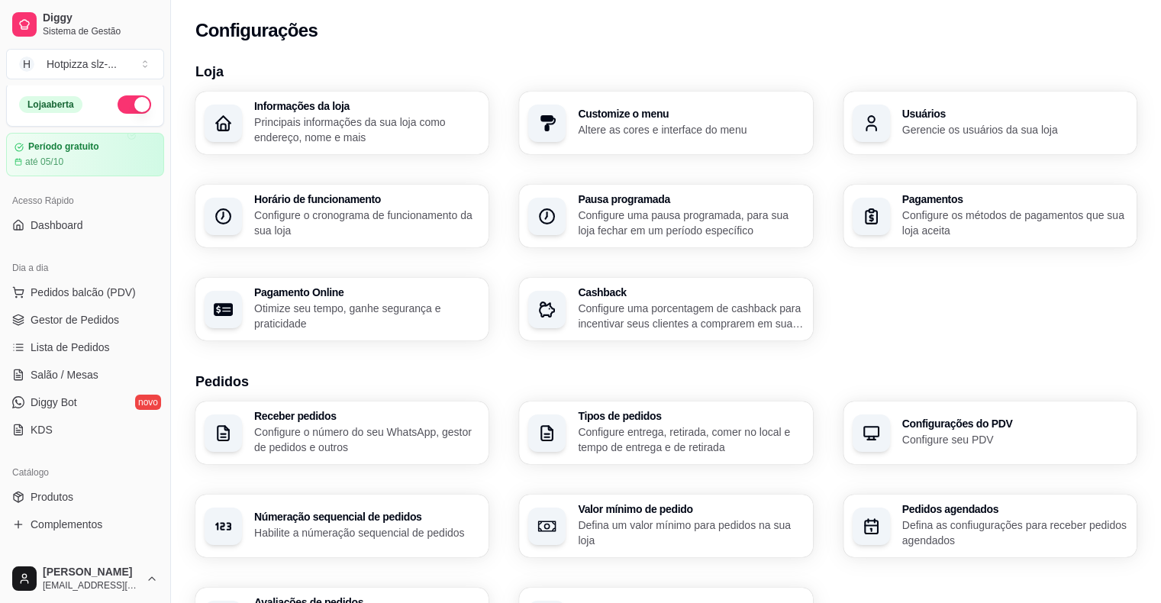
scroll to position [0, 0]
click at [76, 328] on span "Gestor de Pedidos" at bounding box center [75, 322] width 89 height 15
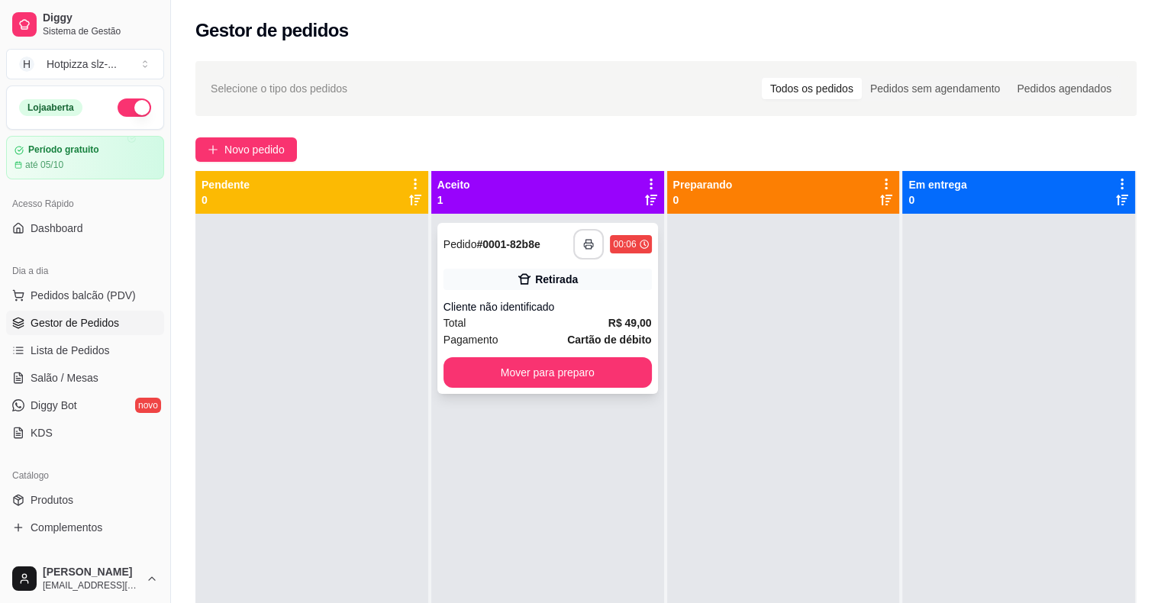
click at [586, 240] on icon "button" at bounding box center [588, 244] width 11 height 11
click at [460, 269] on div "Retirada" at bounding box center [547, 279] width 208 height 21
click at [73, 298] on span "Pedidos balcão (PDV)" at bounding box center [83, 295] width 105 height 15
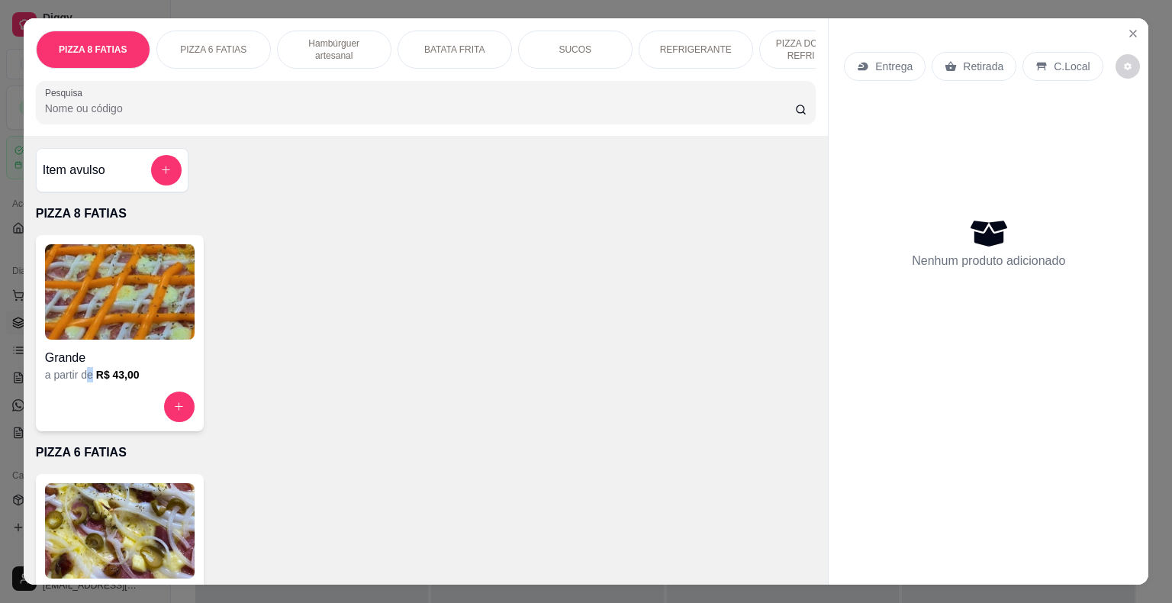
click at [85, 382] on div "a partir de R$ 43,00" at bounding box center [120, 374] width 150 height 15
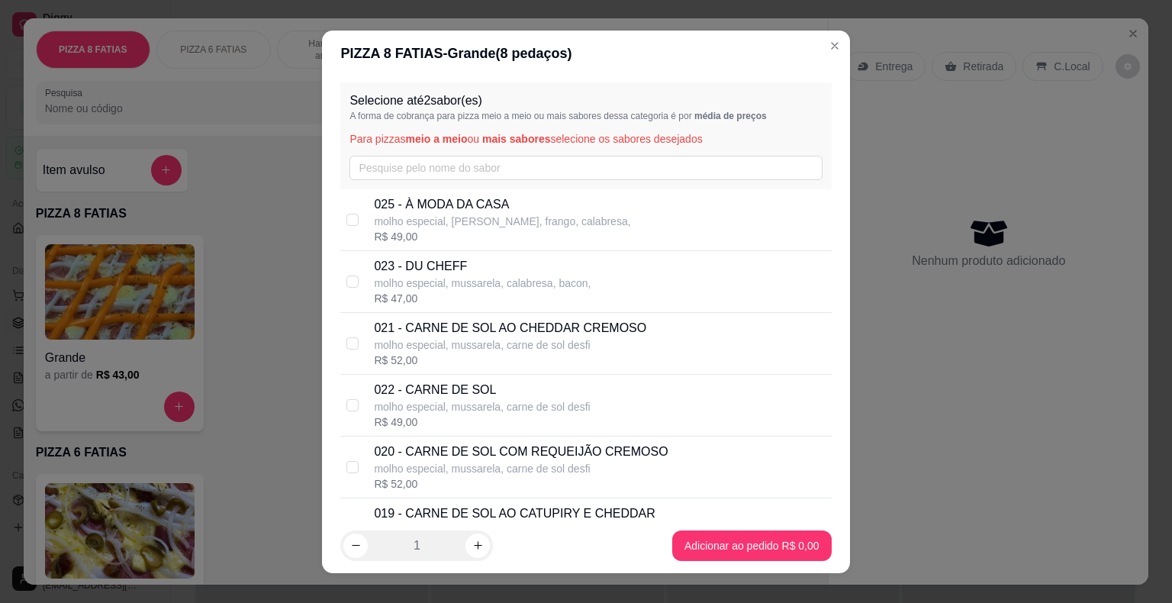
click at [388, 343] on p "molho especial, mussarela, carne de sol desfi" at bounding box center [510, 344] width 272 height 15
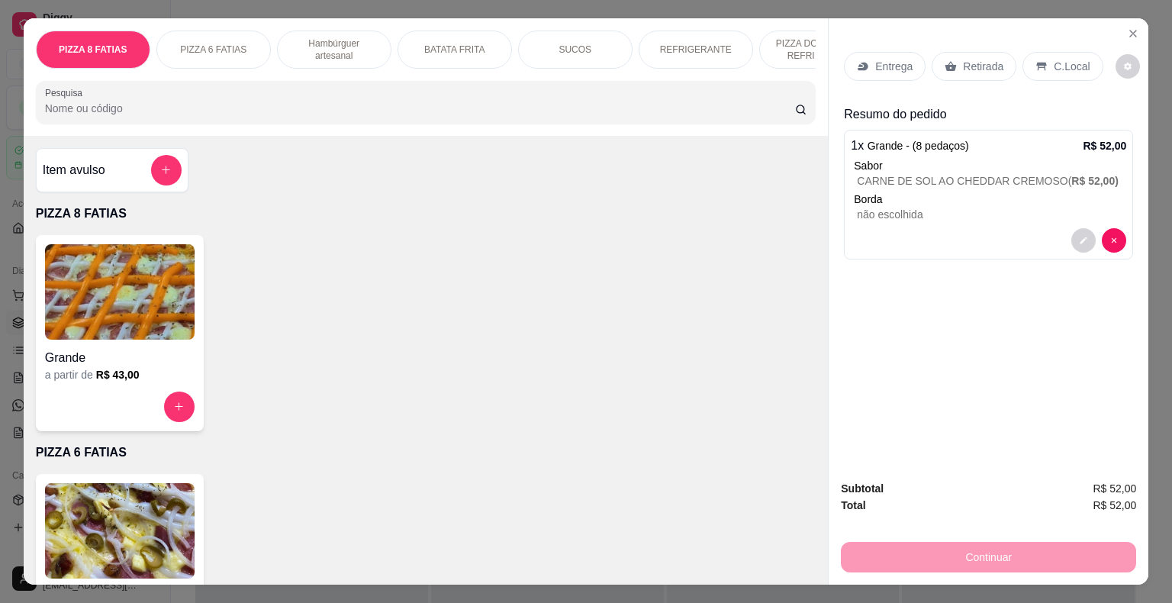
click at [888, 59] on p "Entrega" at bounding box center [893, 66] width 37 height 15
click at [998, 63] on div "Retirada" at bounding box center [974, 66] width 85 height 29
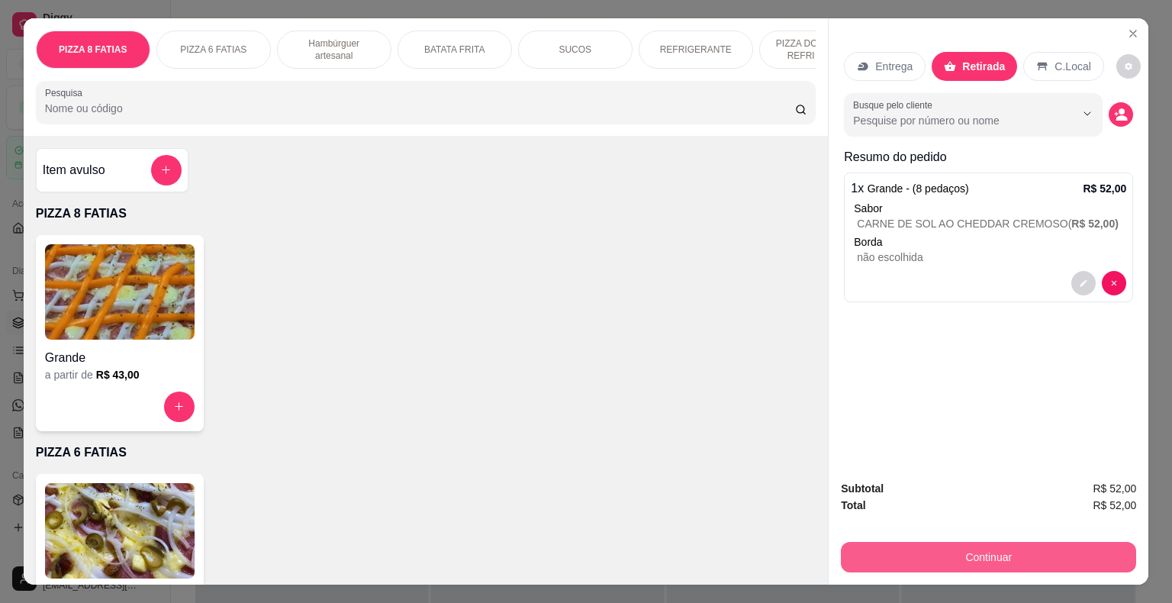
click at [985, 546] on button "Continuar" at bounding box center [988, 557] width 295 height 31
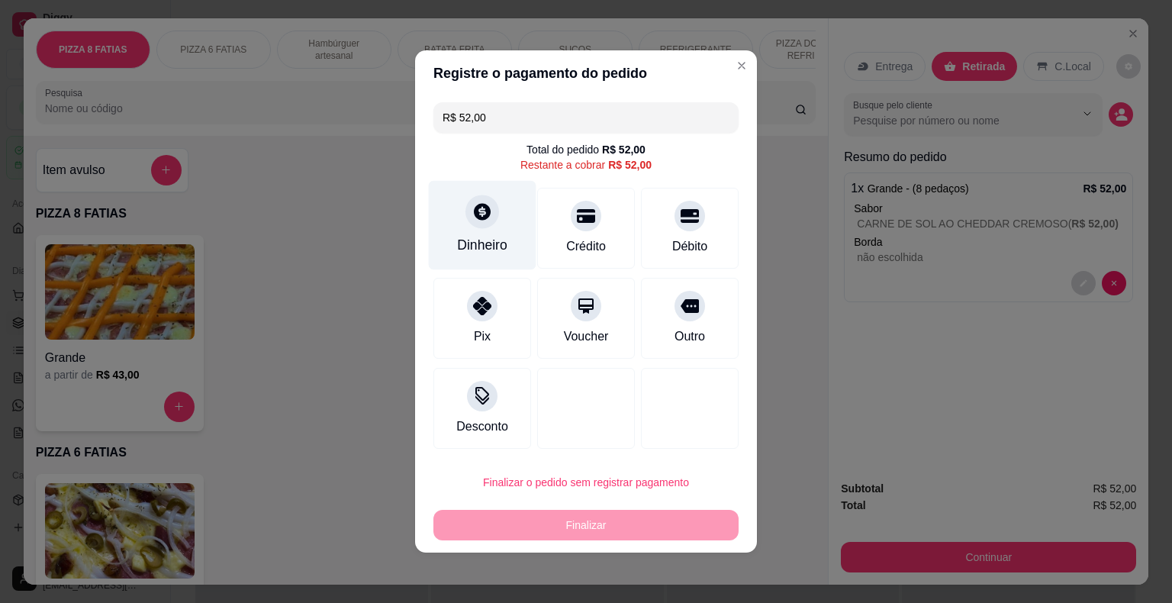
click at [468, 238] on div "Dinheiro" at bounding box center [482, 245] width 50 height 20
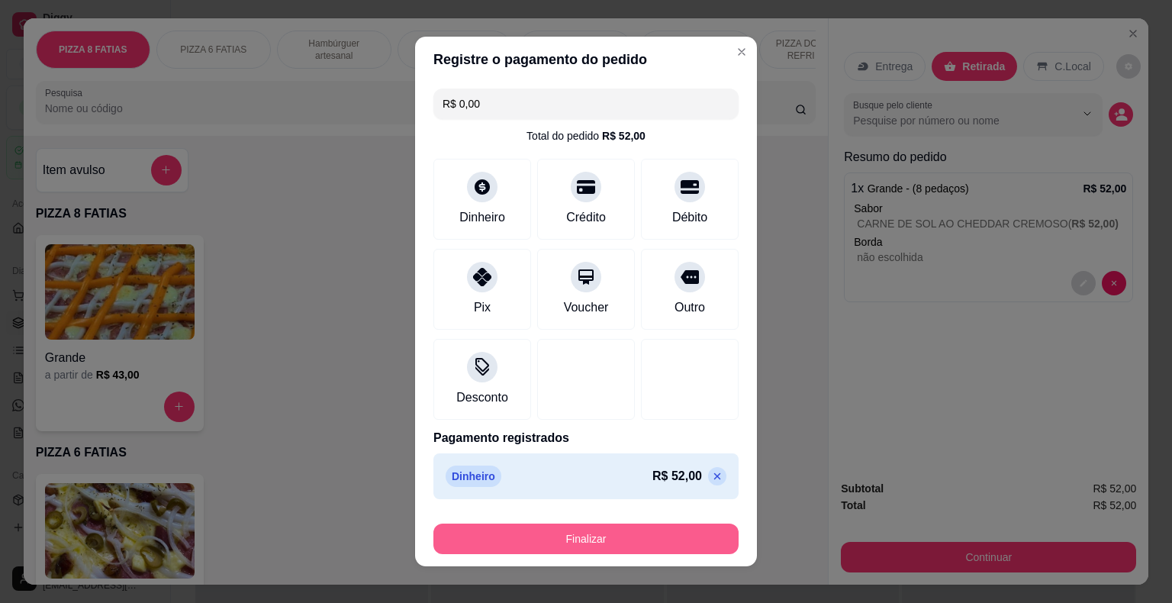
click at [650, 536] on button "Finalizar" at bounding box center [586, 539] width 305 height 31
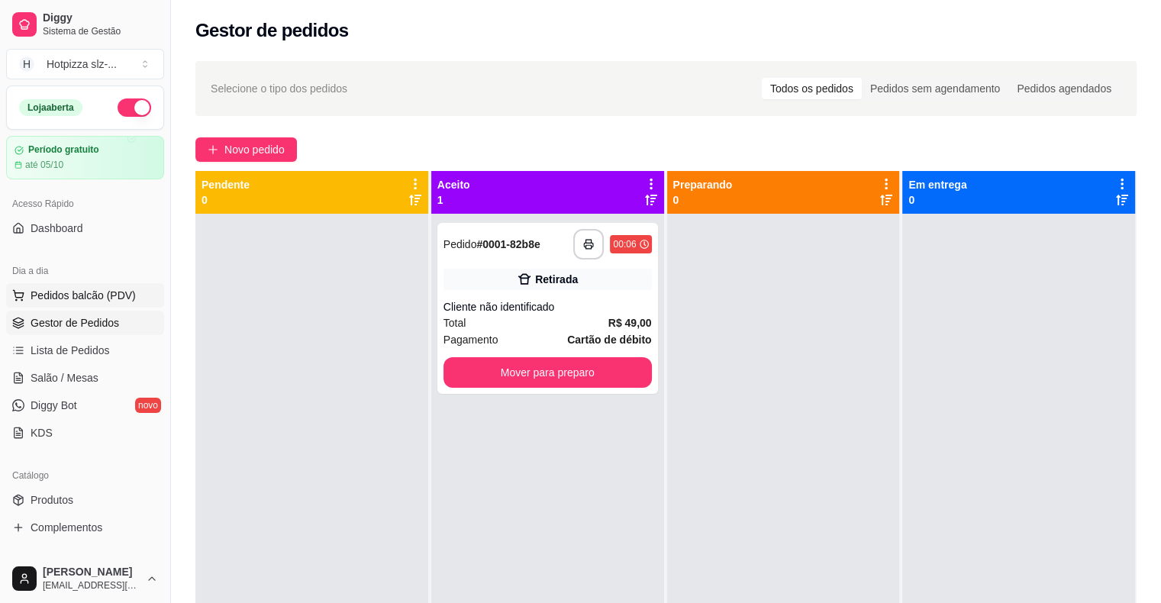
click at [104, 298] on span "Pedidos balcão (PDV)" at bounding box center [83, 295] width 105 height 15
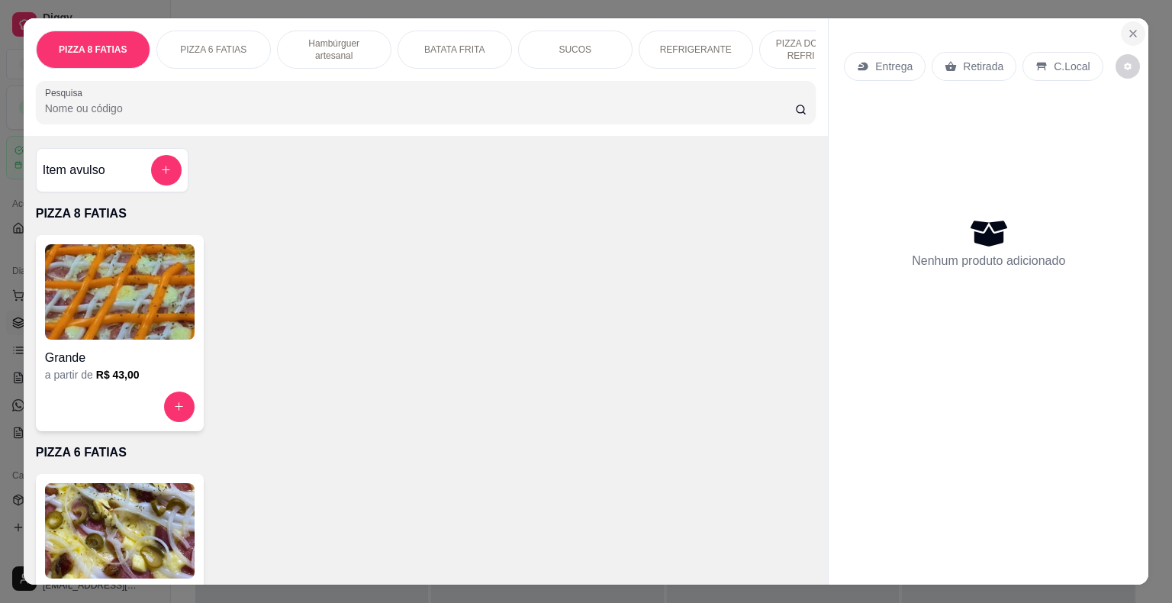
click at [1127, 27] on icon "Close" at bounding box center [1133, 33] width 12 height 12
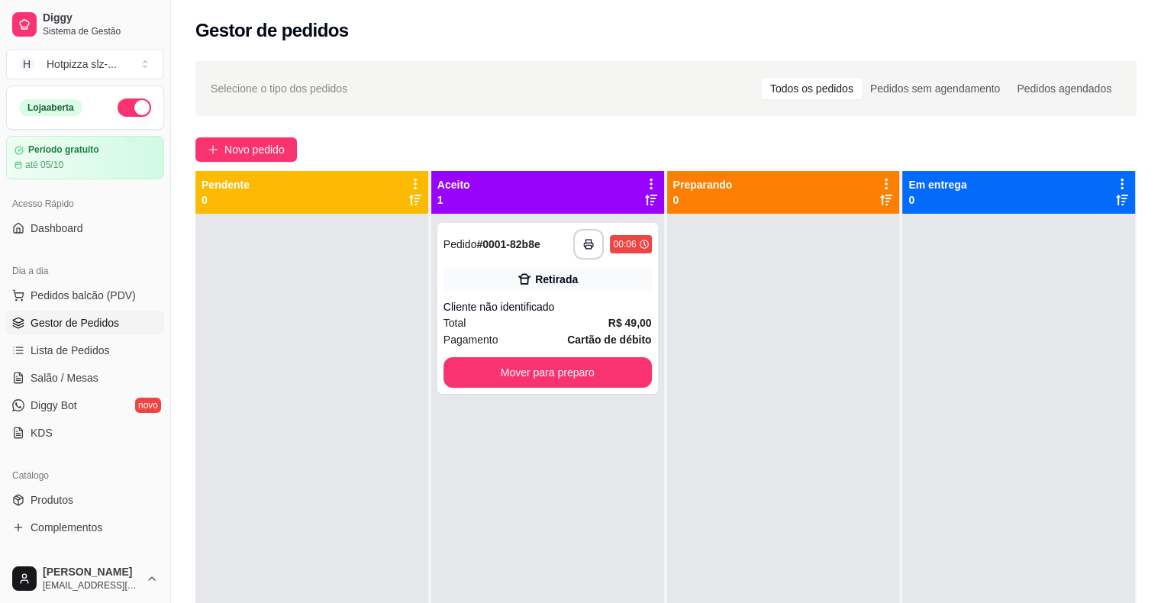
click at [62, 323] on span "Gestor de Pedidos" at bounding box center [75, 322] width 89 height 15
click at [61, 355] on span "Lista de Pedidos" at bounding box center [70, 350] width 79 height 15
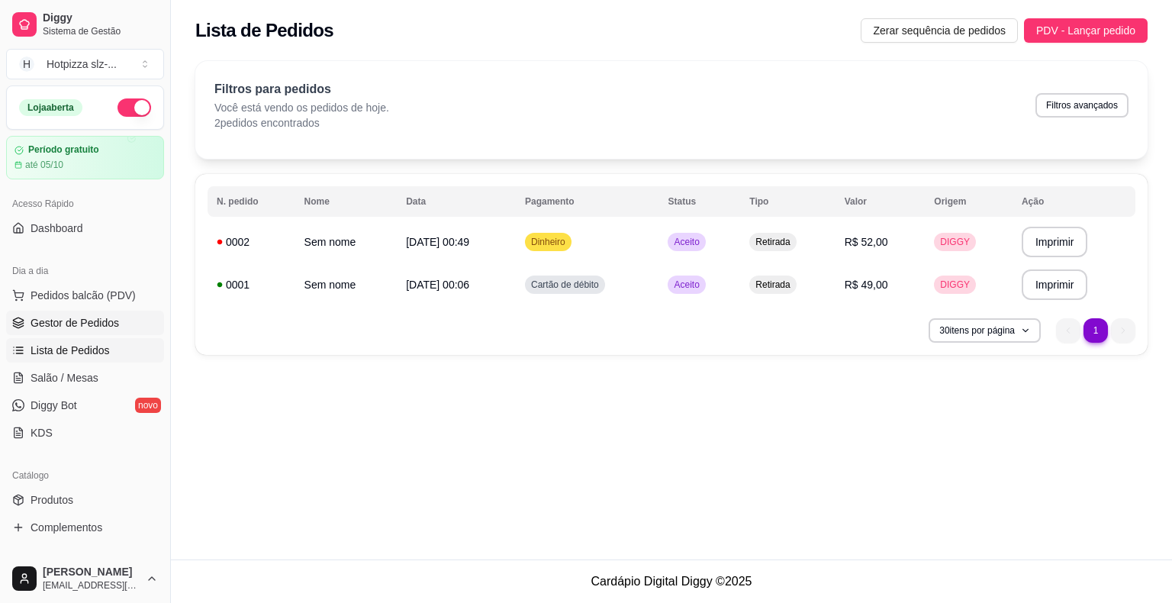
click at [76, 324] on span "Gestor de Pedidos" at bounding box center [75, 322] width 89 height 15
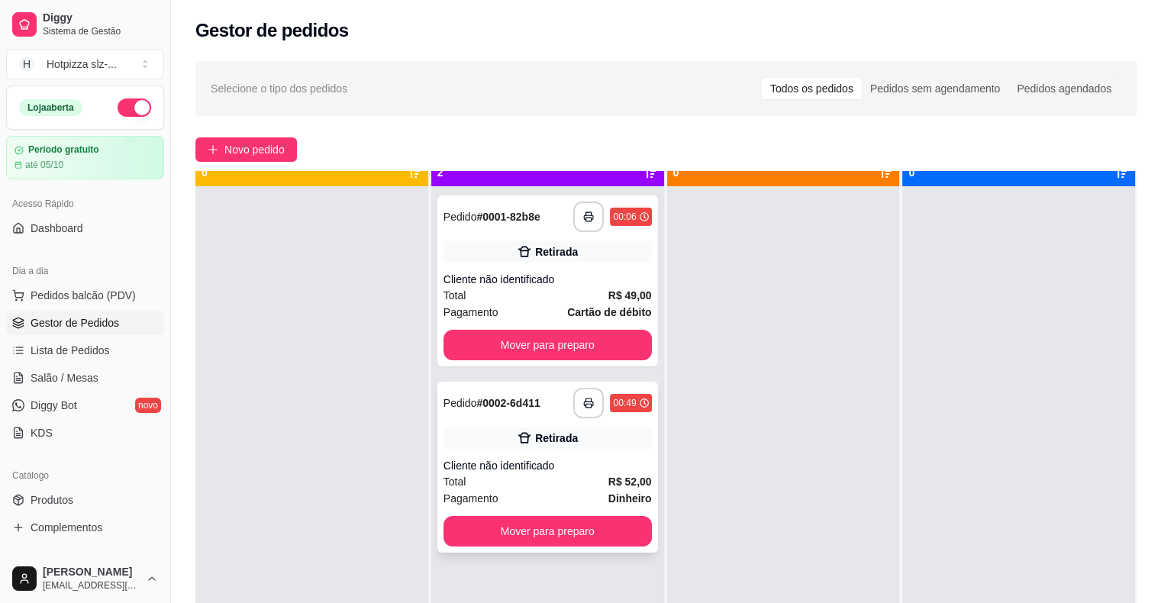
scroll to position [43, 0]
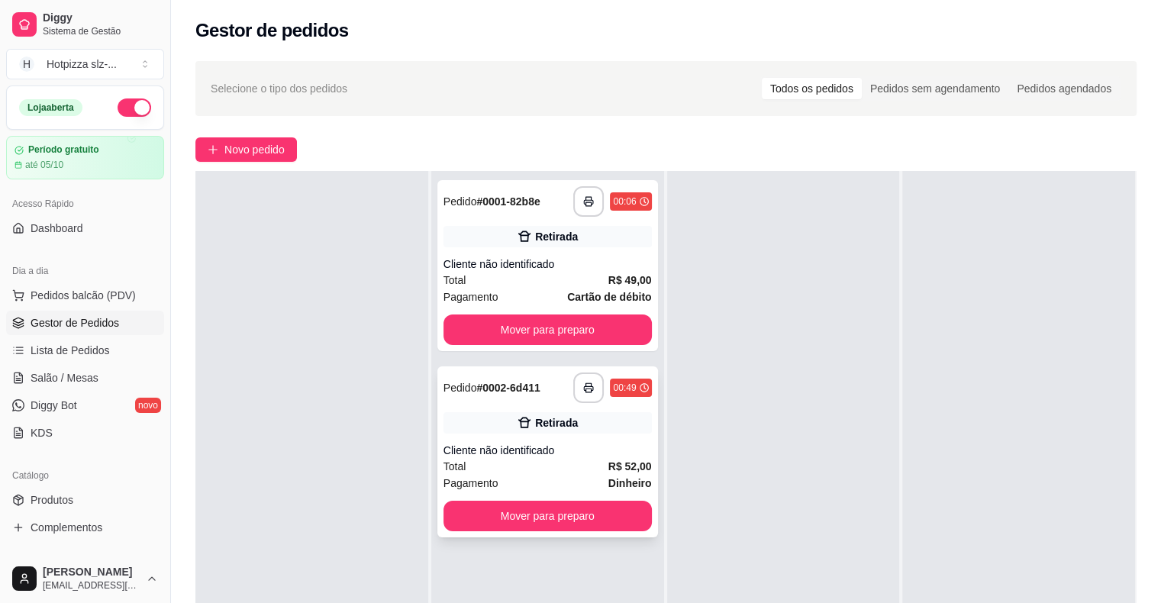
click at [557, 423] on div "Retirada" at bounding box center [556, 422] width 43 height 15
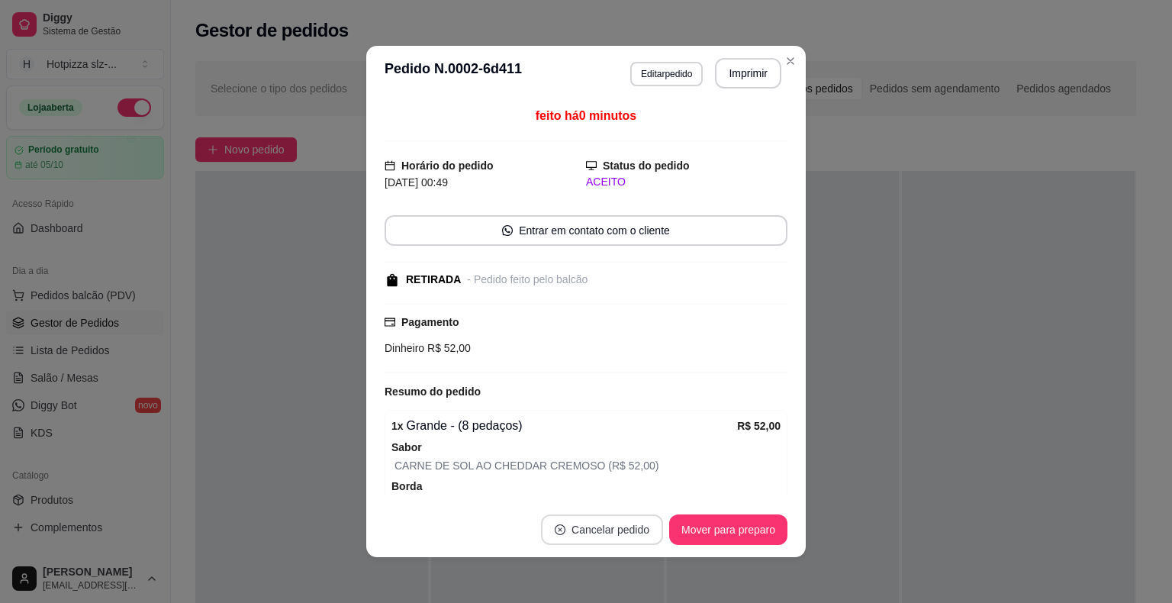
click at [601, 530] on button "Cancelar pedido" at bounding box center [602, 529] width 122 height 31
click at [633, 500] on button "Sim" at bounding box center [638, 491] width 61 height 31
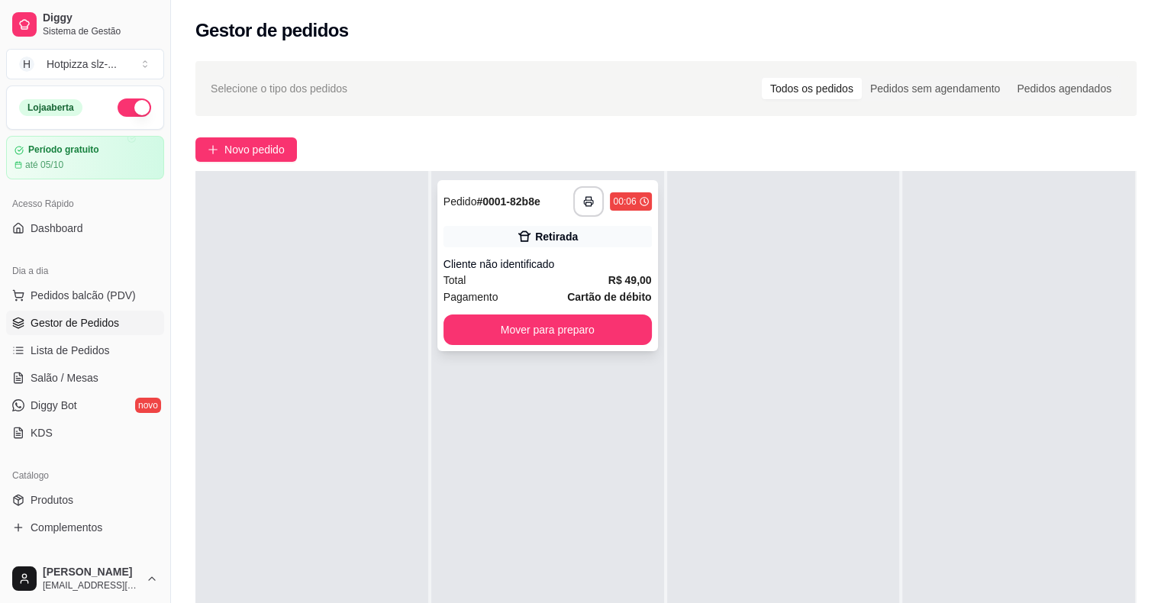
click at [551, 262] on div "Cliente não identificado" at bounding box center [547, 263] width 208 height 15
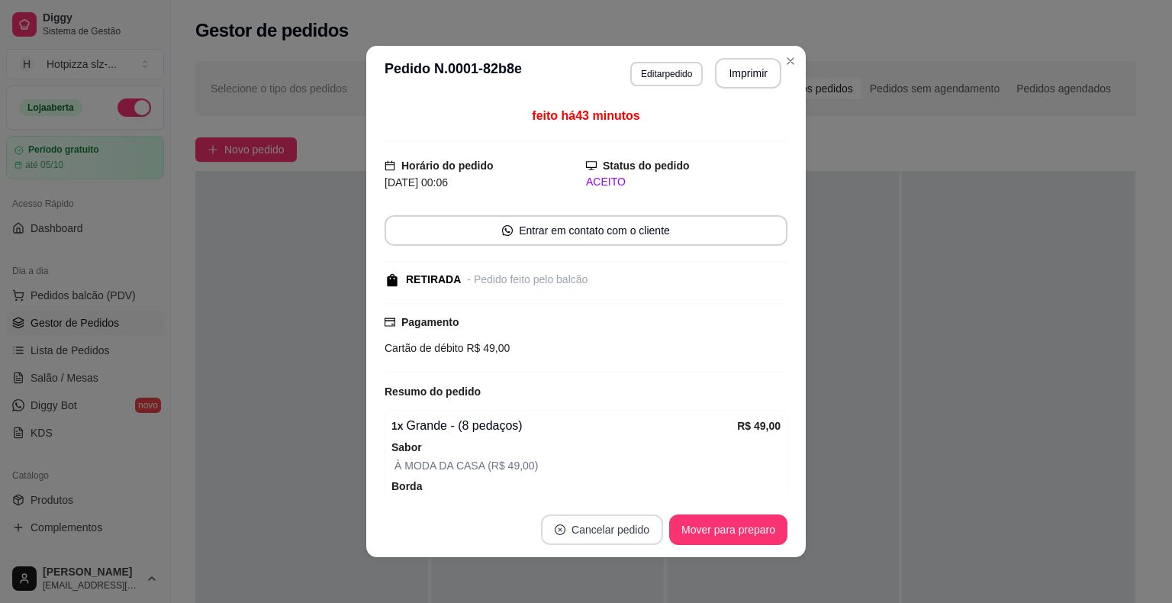
click at [597, 527] on button "Cancelar pedido" at bounding box center [602, 529] width 122 height 31
click at [617, 492] on button "Sim" at bounding box center [638, 491] width 61 height 31
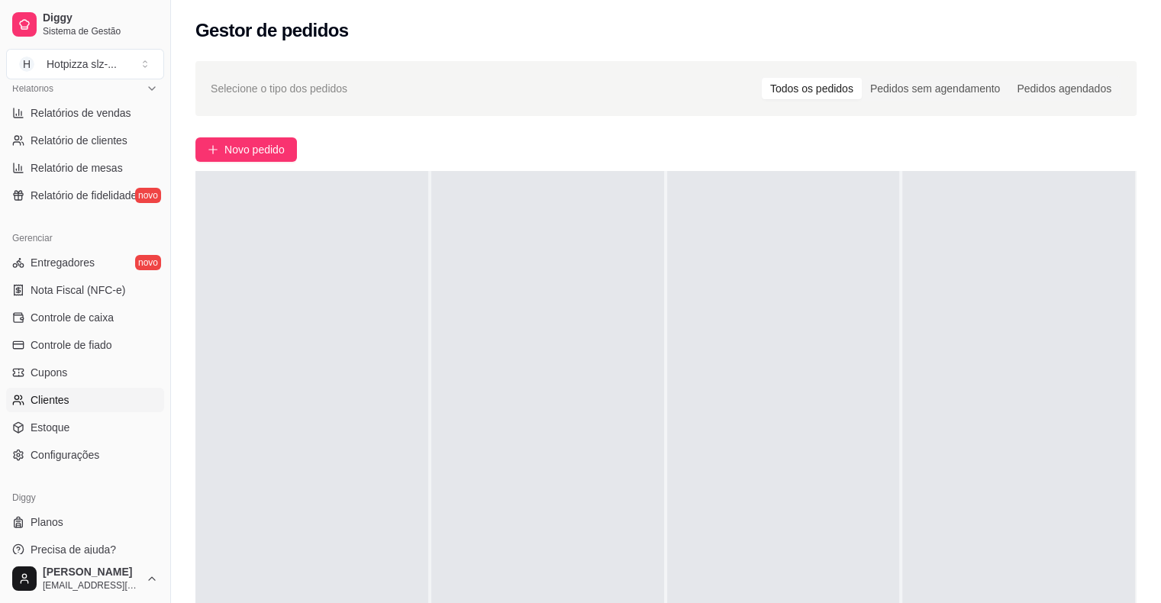
scroll to position [495, 0]
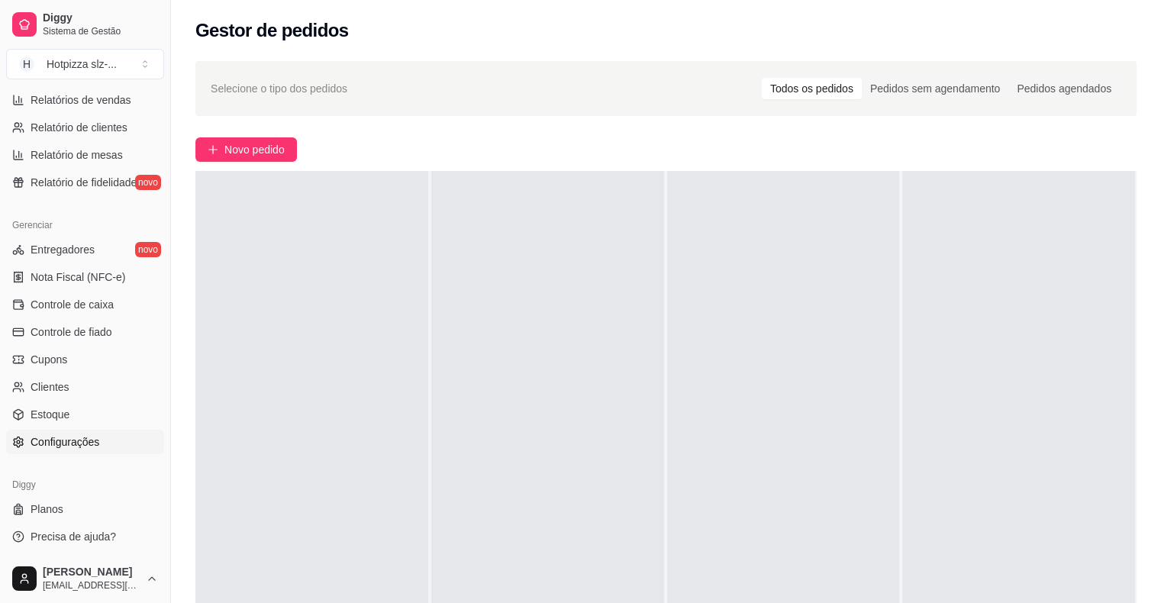
click at [63, 437] on span "Configurações" at bounding box center [65, 441] width 69 height 15
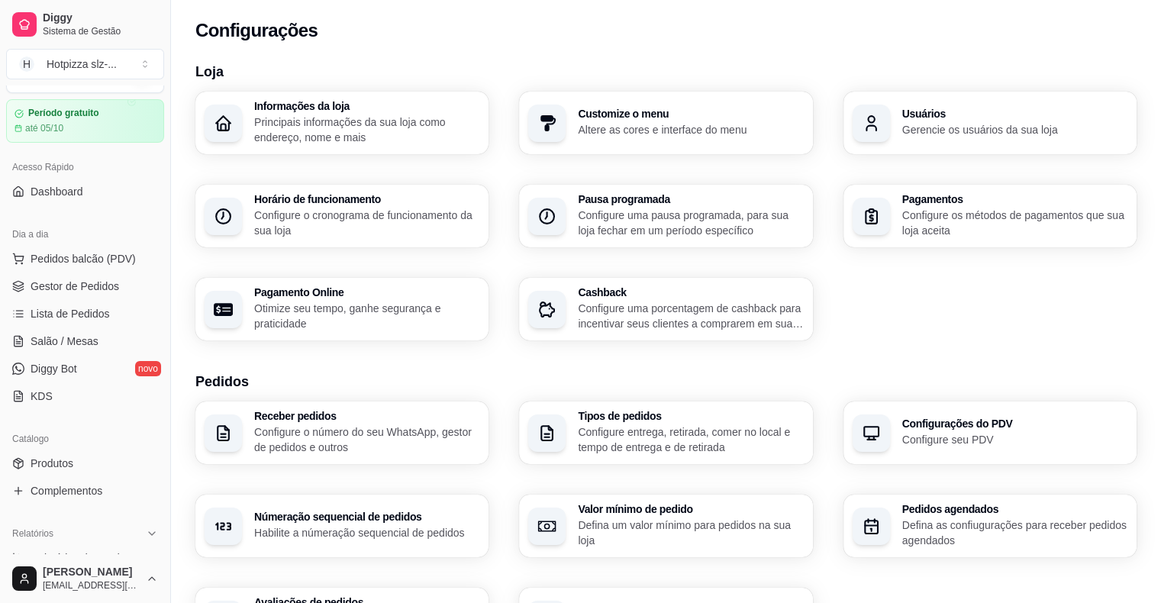
click at [666, 134] on p "Altere as cores e interface do menu" at bounding box center [690, 129] width 225 height 15
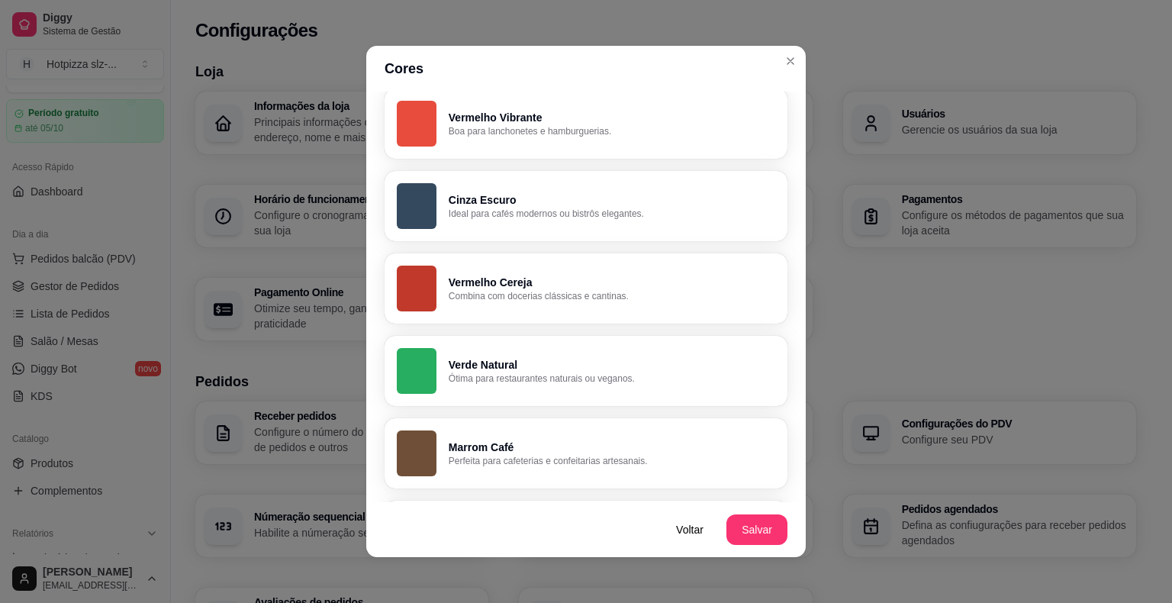
scroll to position [229, 0]
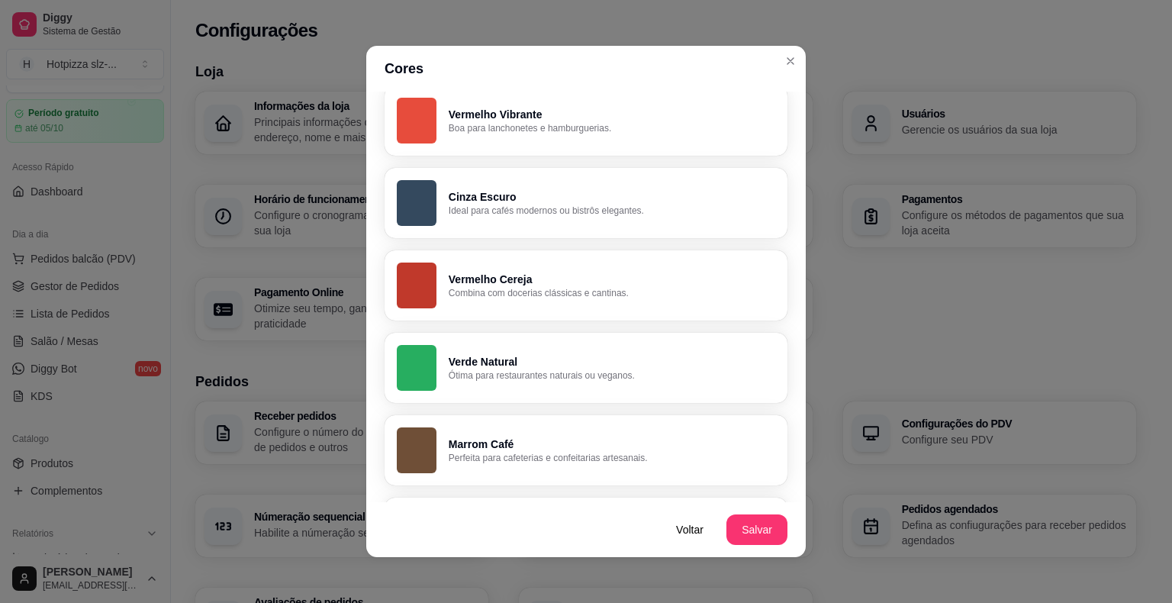
click at [552, 293] on p "Combina com docerias clássicas e cantinas." at bounding box center [612, 293] width 327 height 12
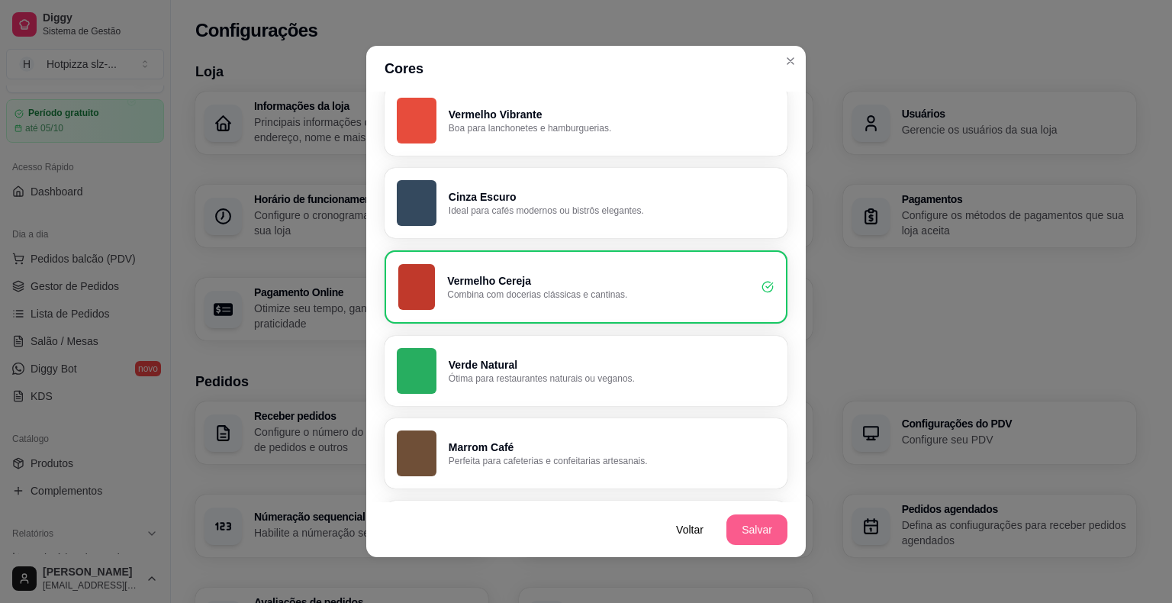
click at [744, 530] on button "Salvar" at bounding box center [757, 529] width 61 height 31
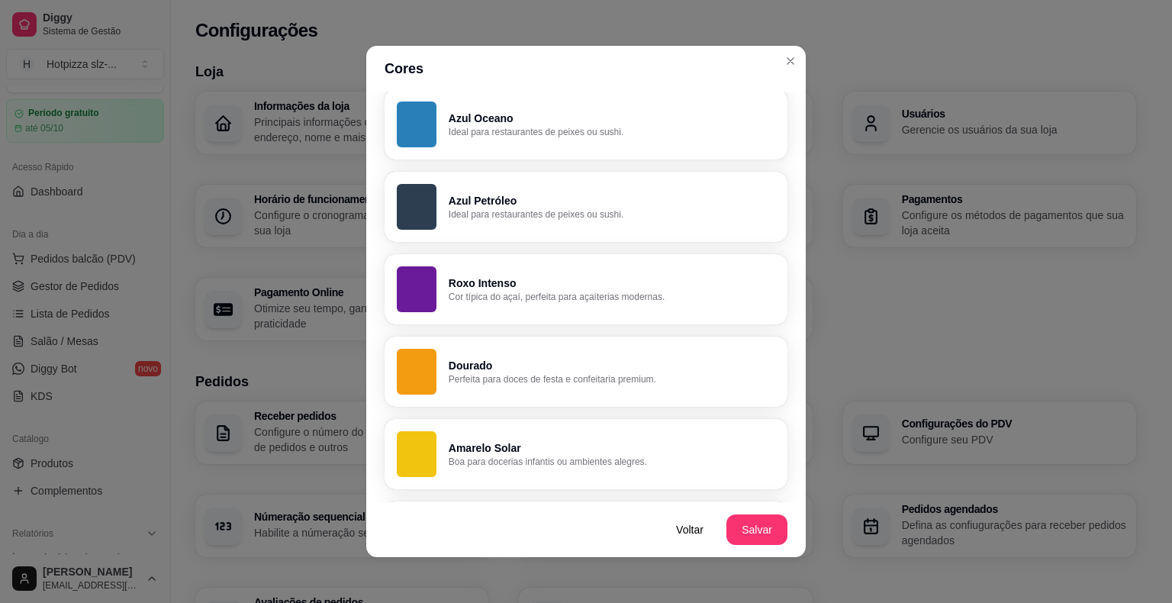
scroll to position [840, 0]
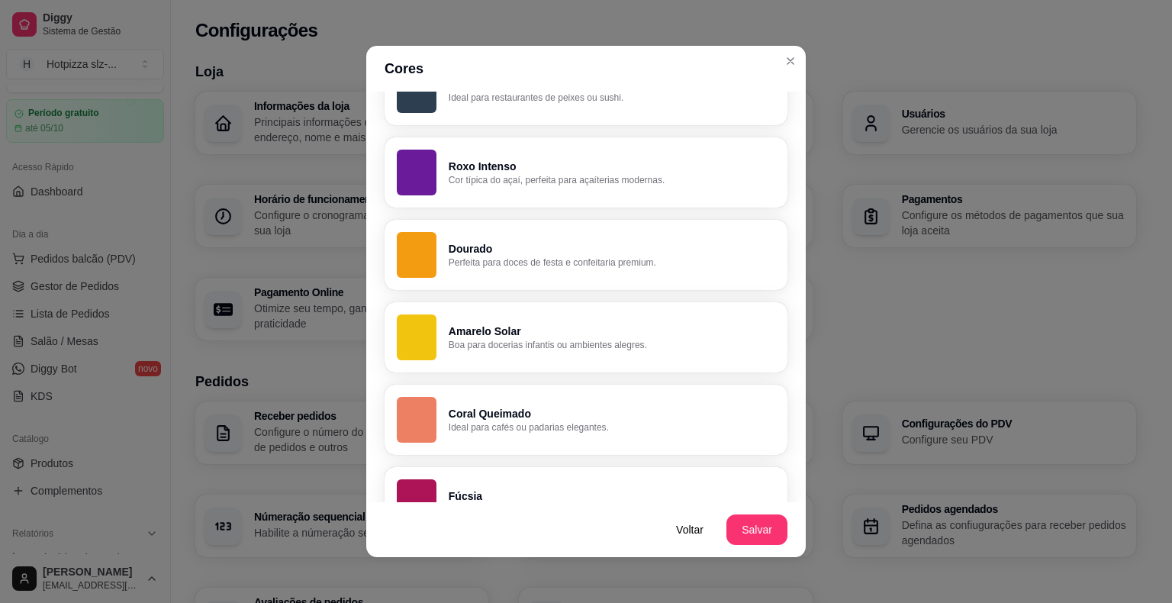
click at [425, 337] on div "button" at bounding box center [417, 337] width 40 height 46
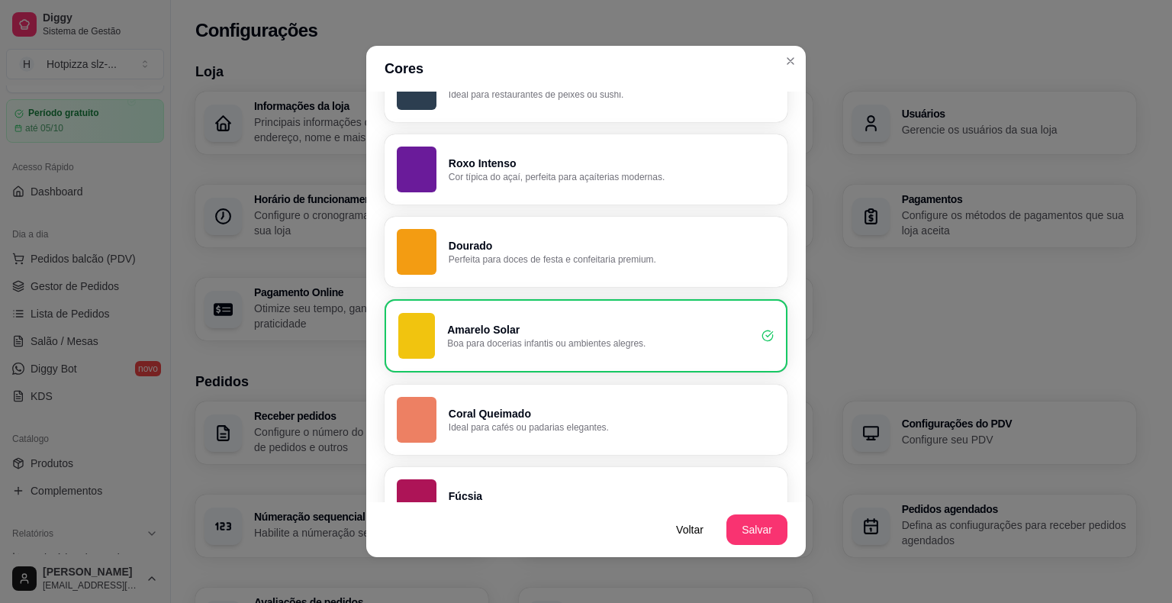
scroll to position [837, 0]
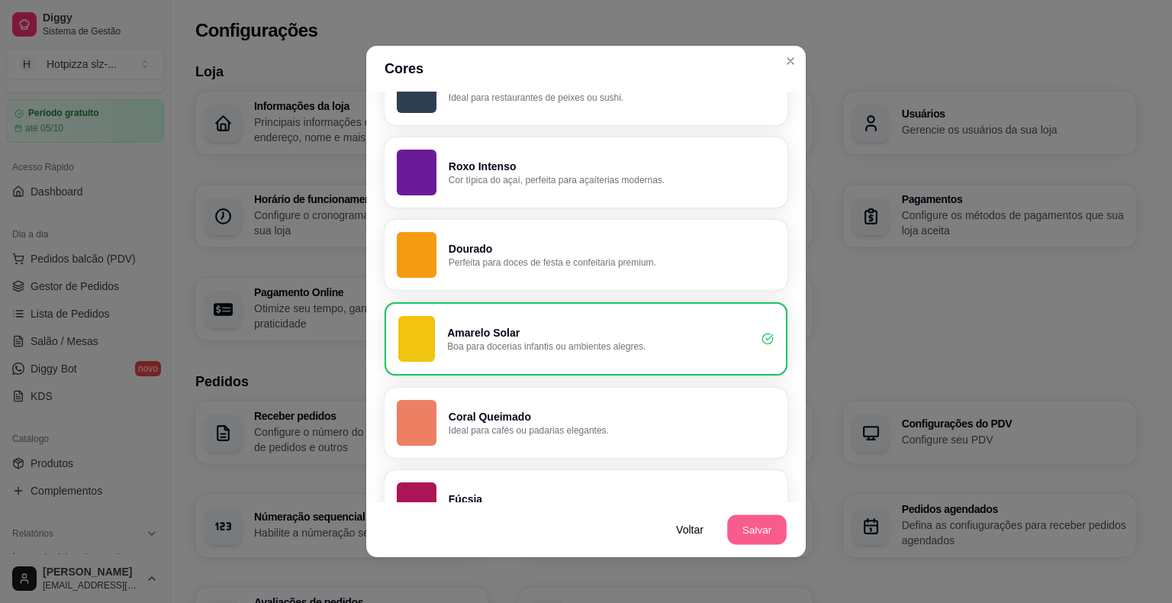
click at [757, 525] on button "Salvar" at bounding box center [757, 530] width 60 height 30
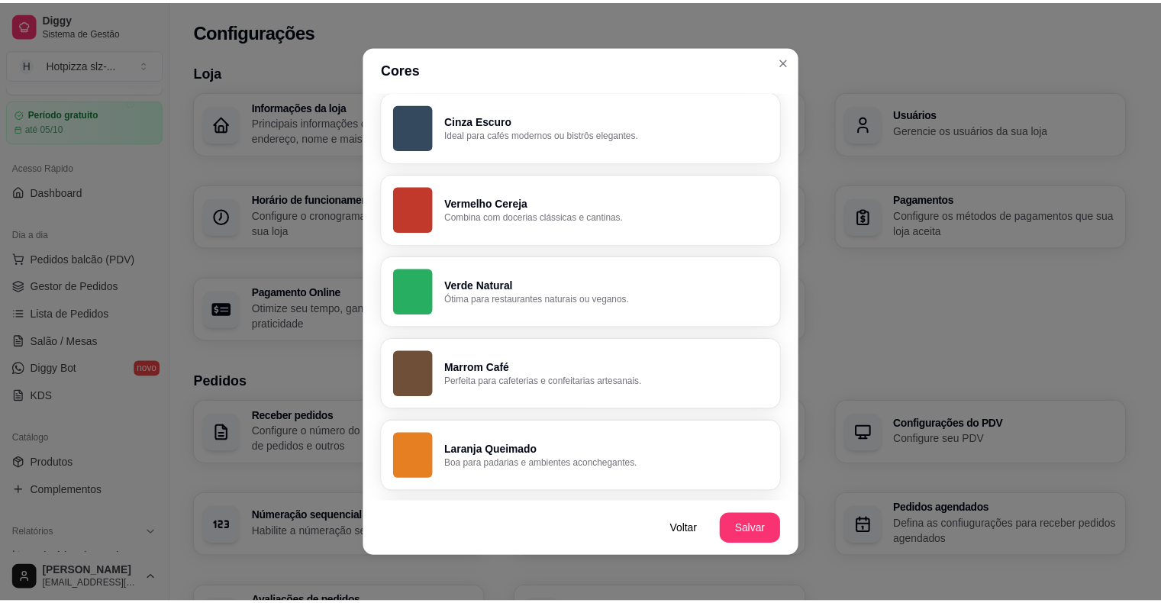
scroll to position [0, 0]
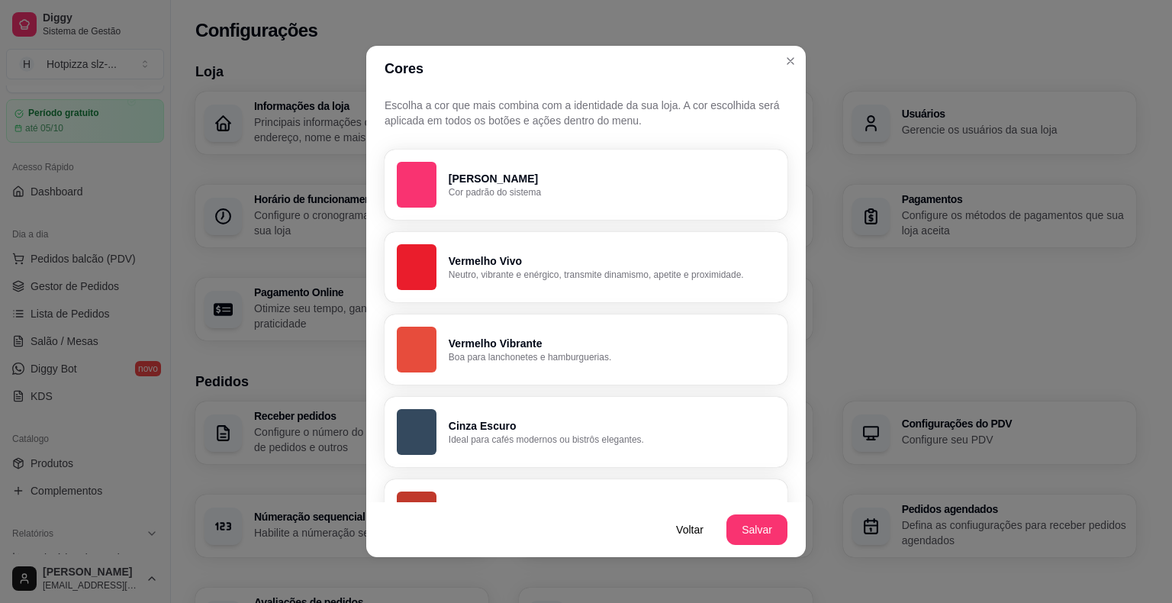
click at [514, 194] on p "Cor padrão do sistema" at bounding box center [612, 192] width 327 height 12
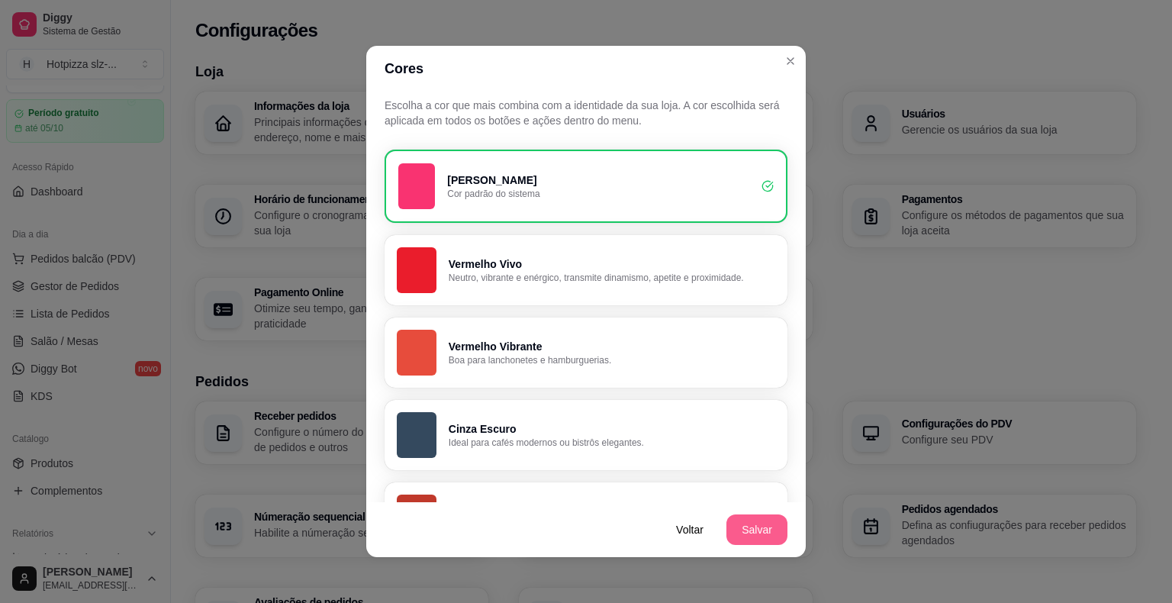
click at [751, 528] on button "Salvar" at bounding box center [757, 529] width 61 height 31
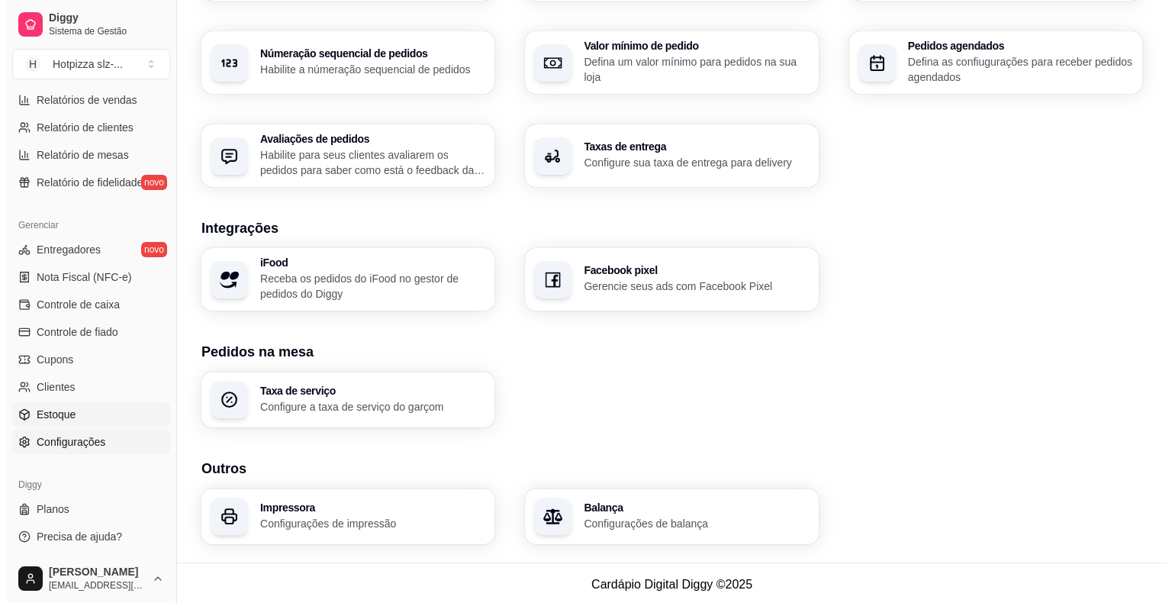
scroll to position [466, 0]
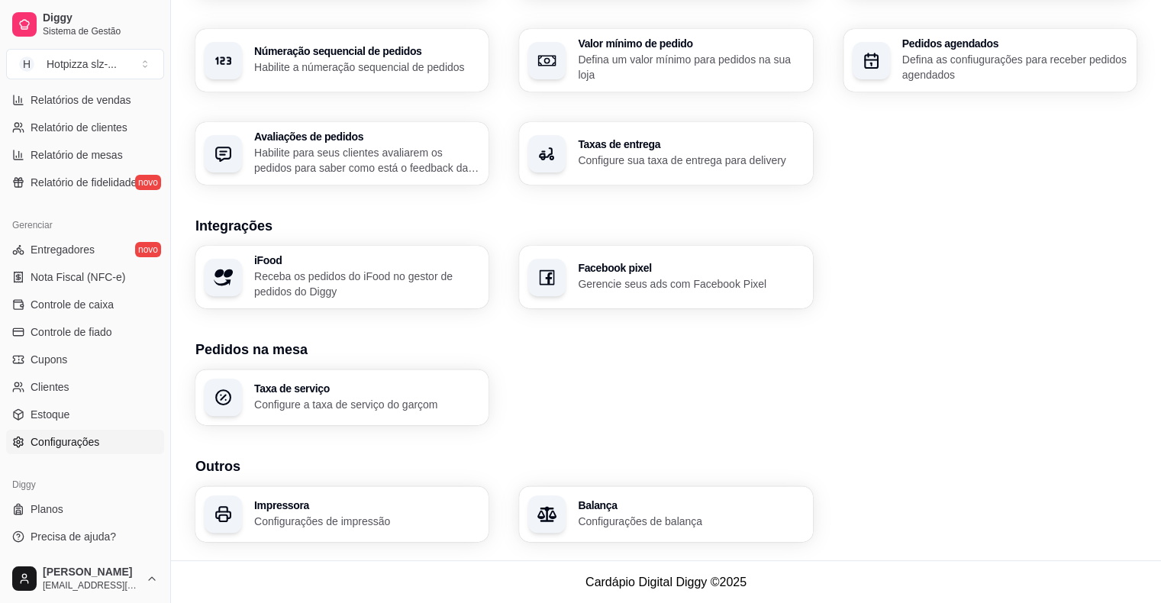
click at [302, 511] on h3 "Impressora" at bounding box center [366, 505] width 225 height 11
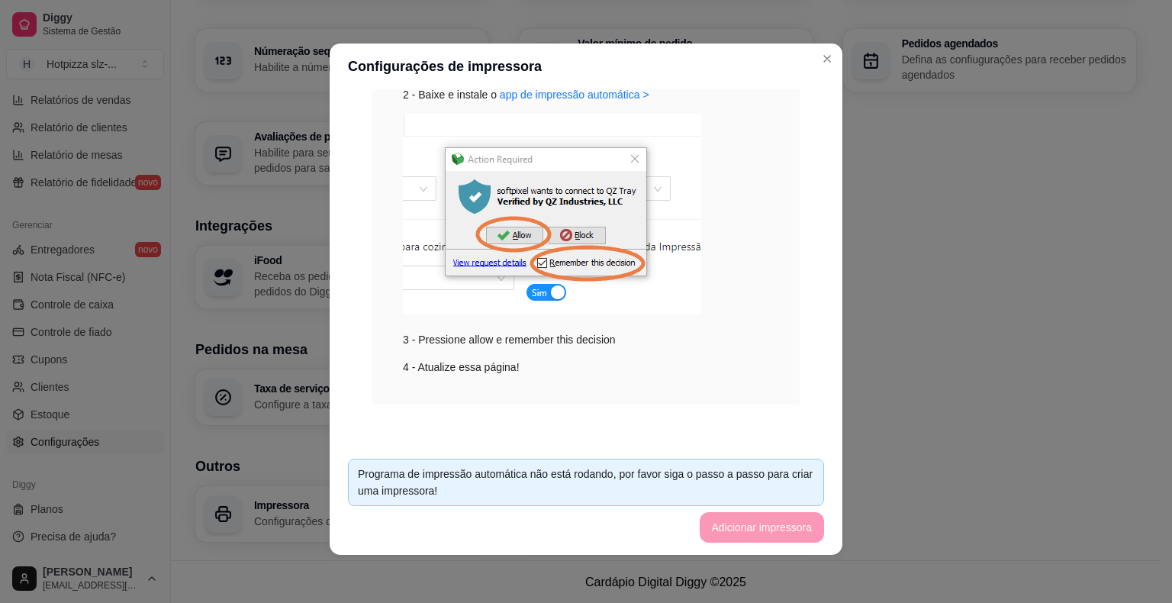
scroll to position [3, 0]
click at [763, 531] on footer "Programa de impressão automática não está rodando, por favor siga o passo a pas…" at bounding box center [586, 500] width 513 height 108
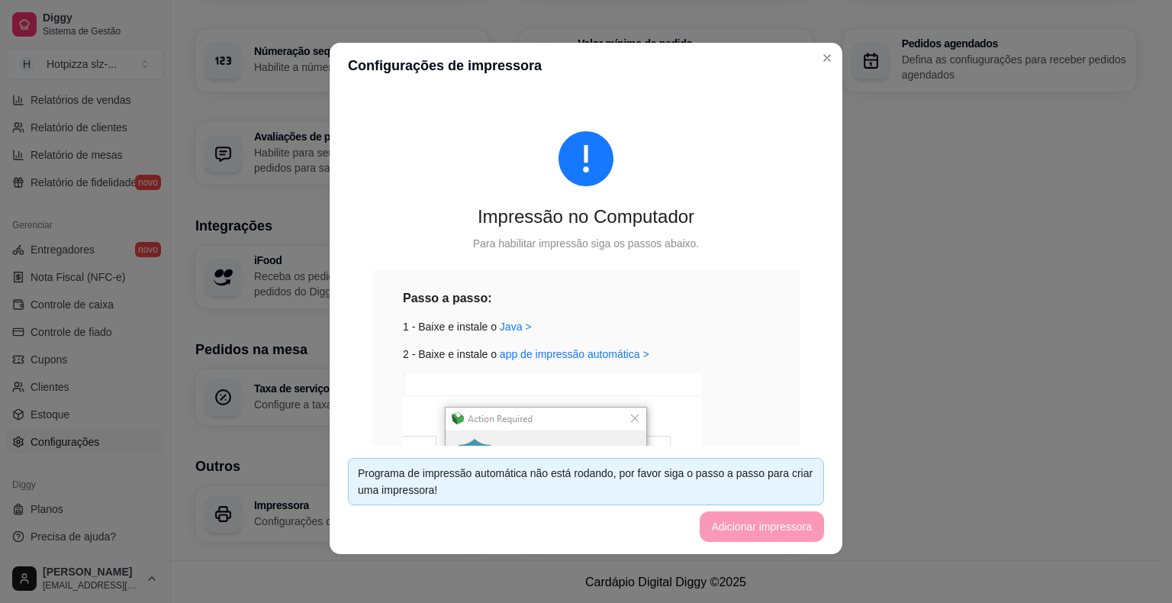
click at [593, 164] on icon "exclamation-circle" at bounding box center [586, 158] width 55 height 55
click at [533, 237] on div "Para habilitar impressão siga os passos abaixo." at bounding box center [585, 243] width 427 height 17
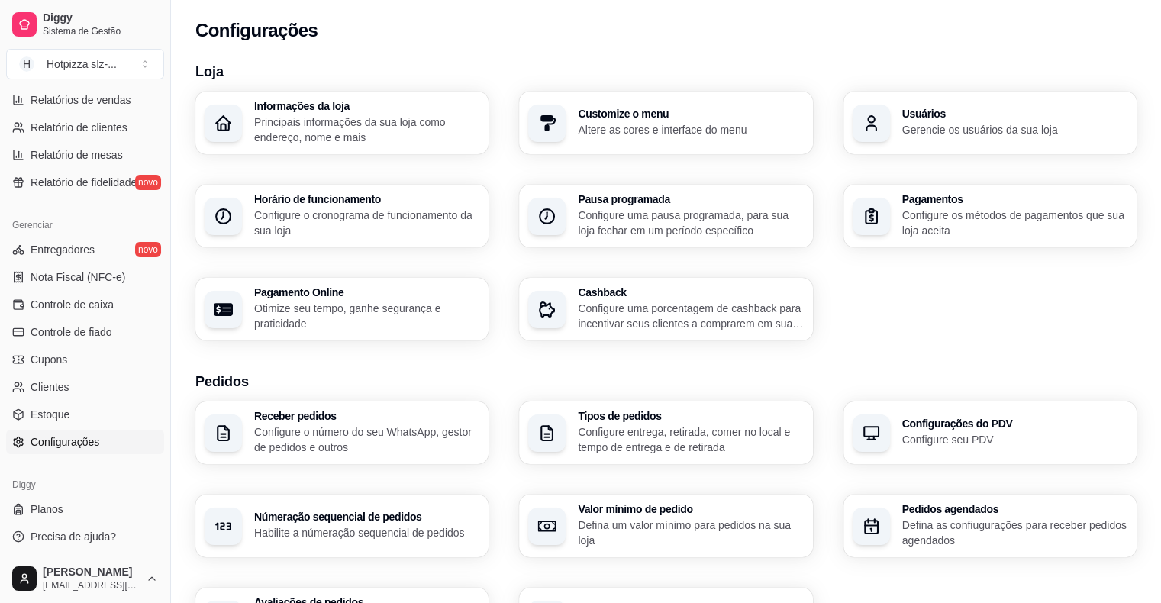
click at [392, 427] on p "Configure o número do seu WhatsApp, gestor de pedidos e outros" at bounding box center [366, 439] width 225 height 31
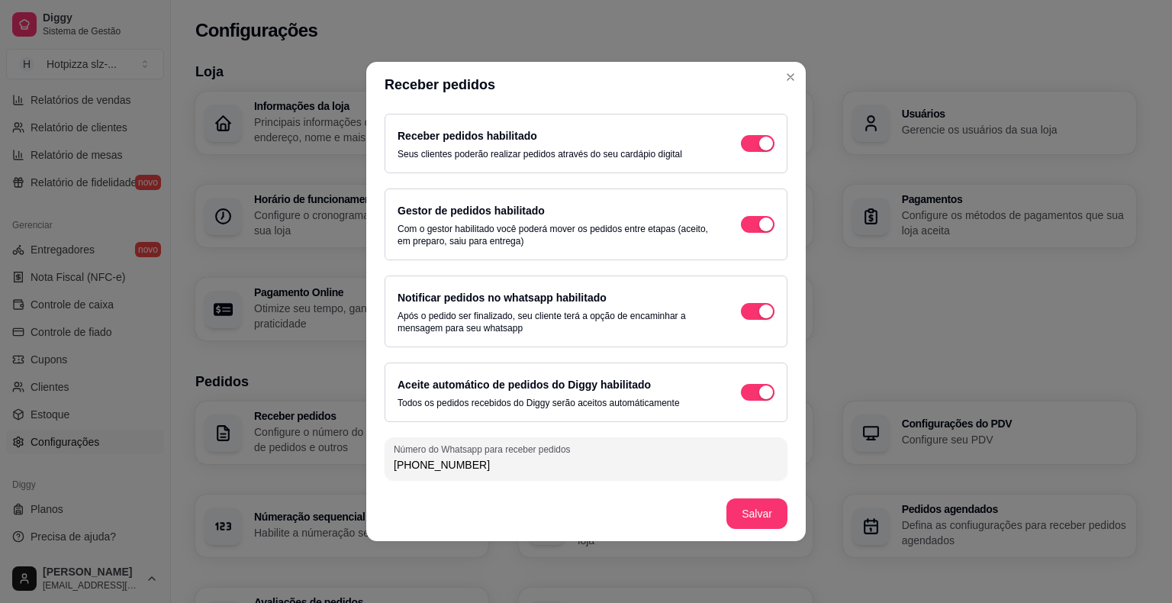
drag, startPoint x: 516, startPoint y: 467, endPoint x: 376, endPoint y: 475, distance: 140.6
click at [376, 475] on div "Receber pedidos habilitado Seus clientes poderão realizar pedidos através do se…" at bounding box center [586, 297] width 440 height 379
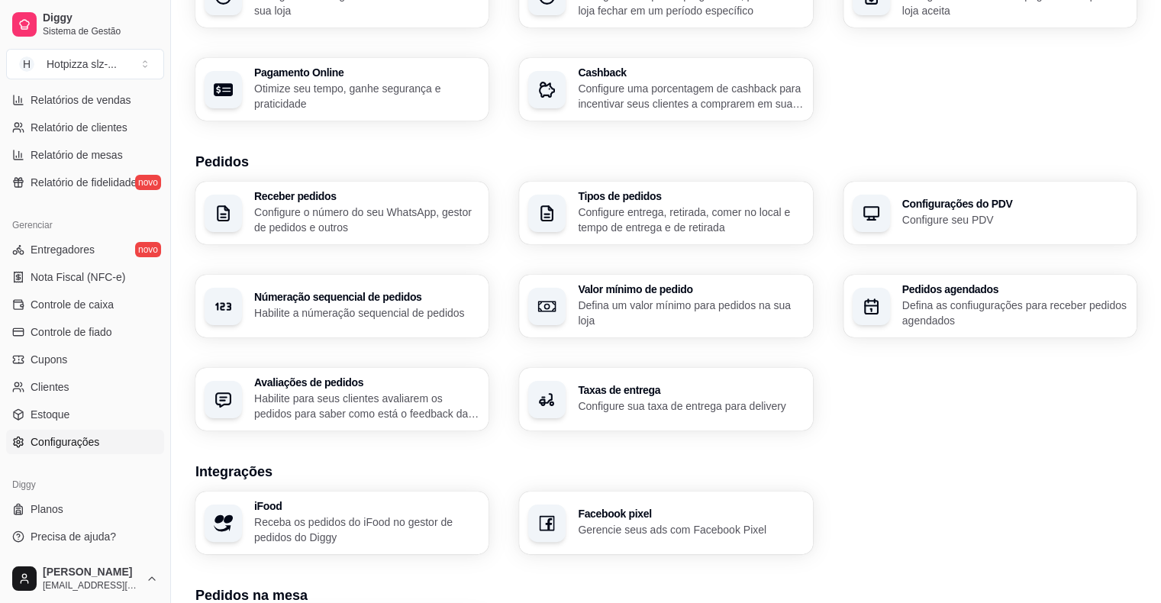
scroll to position [229, 0]
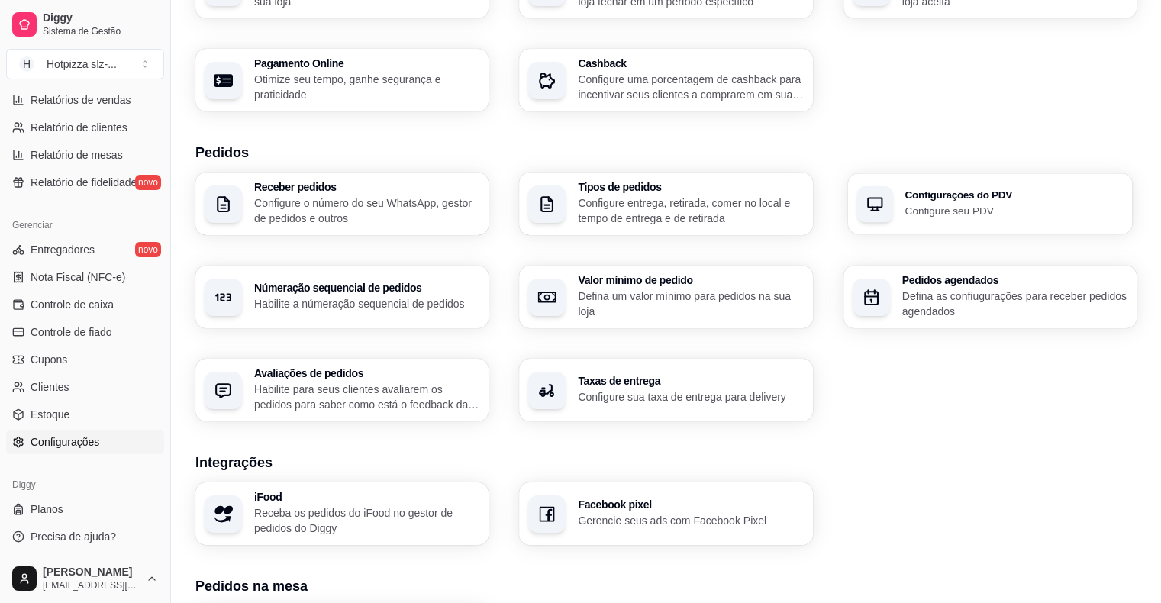
click at [938, 201] on h3 "Configurações do PDV" at bounding box center [1013, 195] width 218 height 11
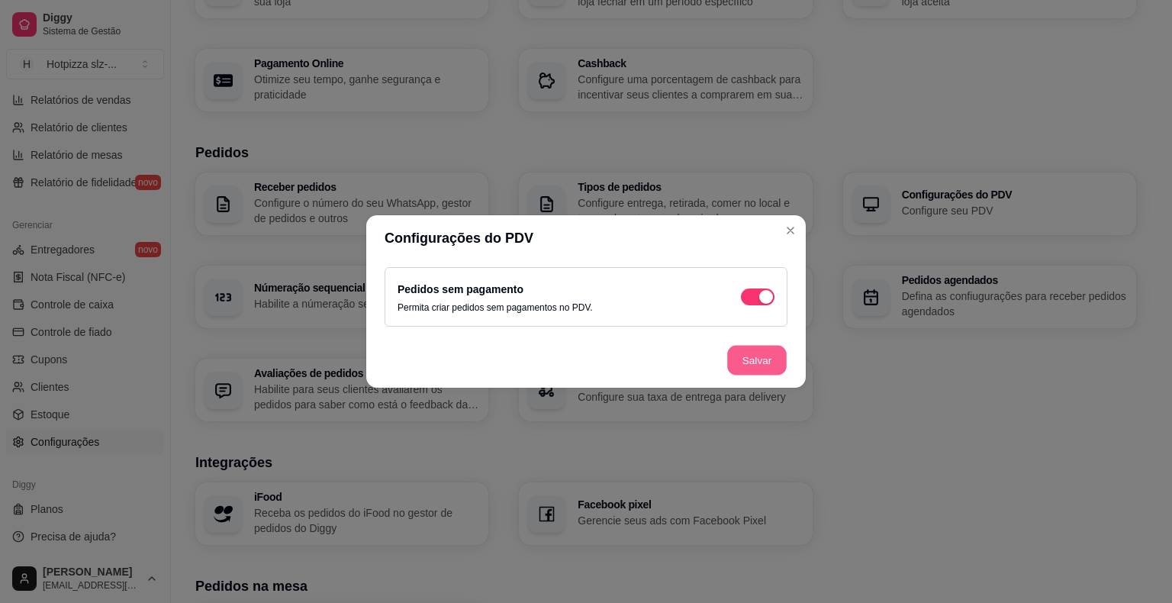
click at [747, 359] on button "Salvar" at bounding box center [757, 361] width 60 height 30
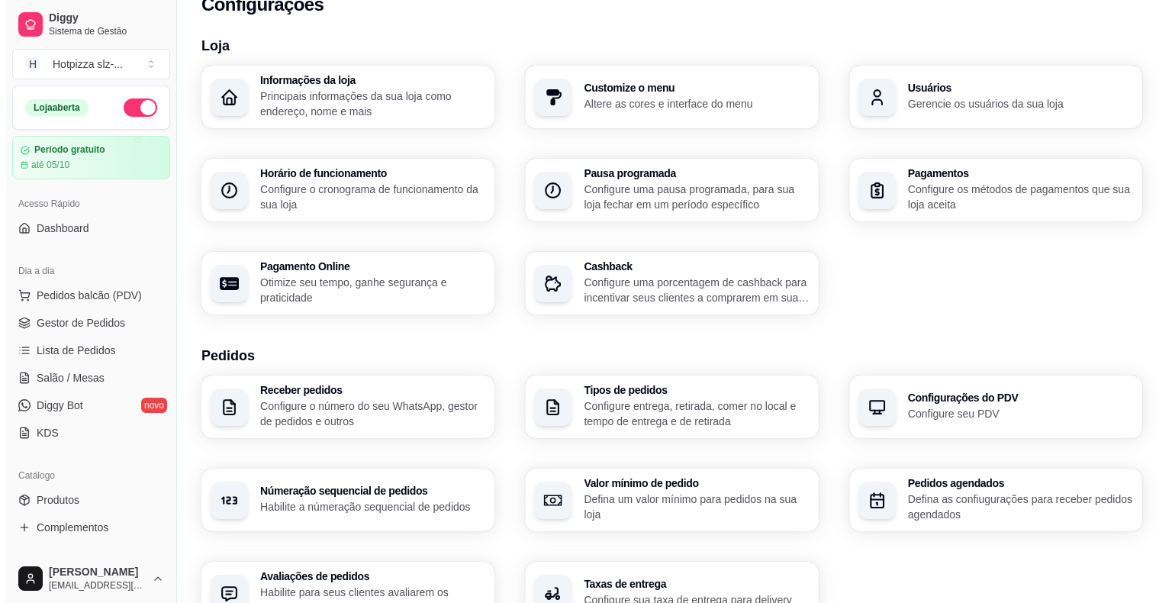
scroll to position [0, 0]
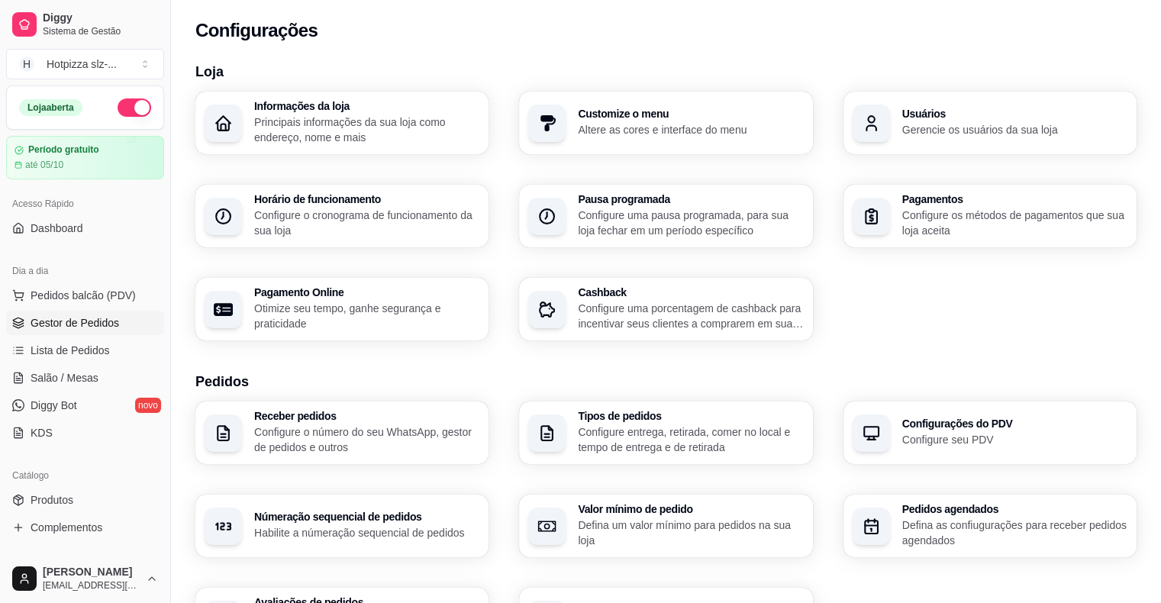
click at [64, 324] on span "Gestor de Pedidos" at bounding box center [75, 322] width 89 height 15
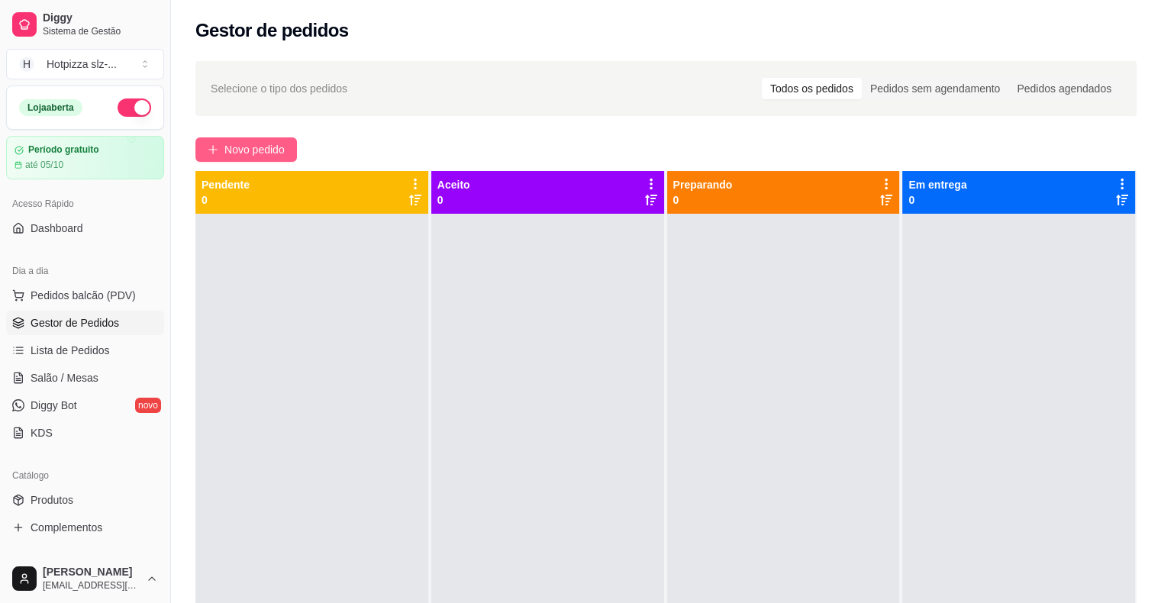
click at [252, 151] on span "Novo pedido" at bounding box center [254, 149] width 60 height 17
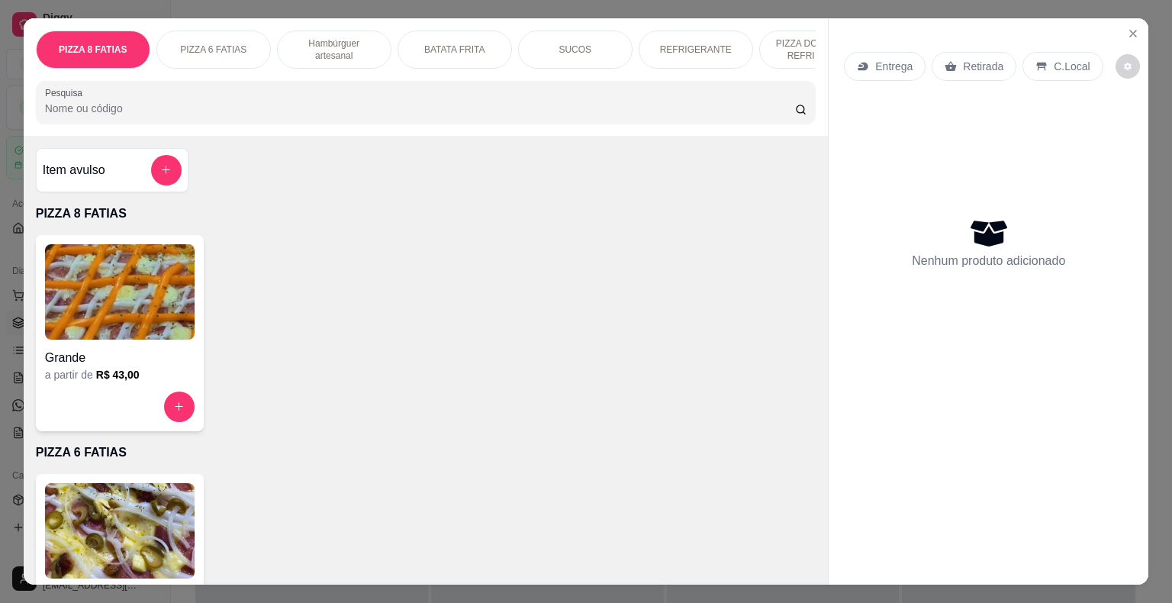
click at [128, 349] on div "Grande" at bounding box center [120, 353] width 150 height 27
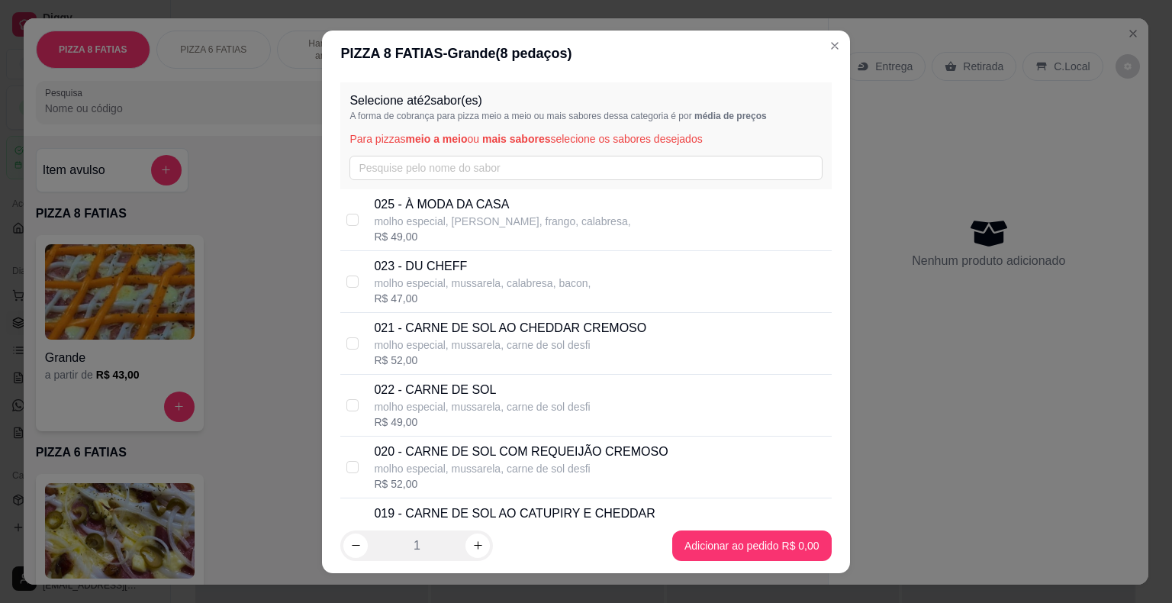
click at [414, 402] on p "molho especial, mussarela, carne de sol desfi" at bounding box center [482, 406] width 216 height 15
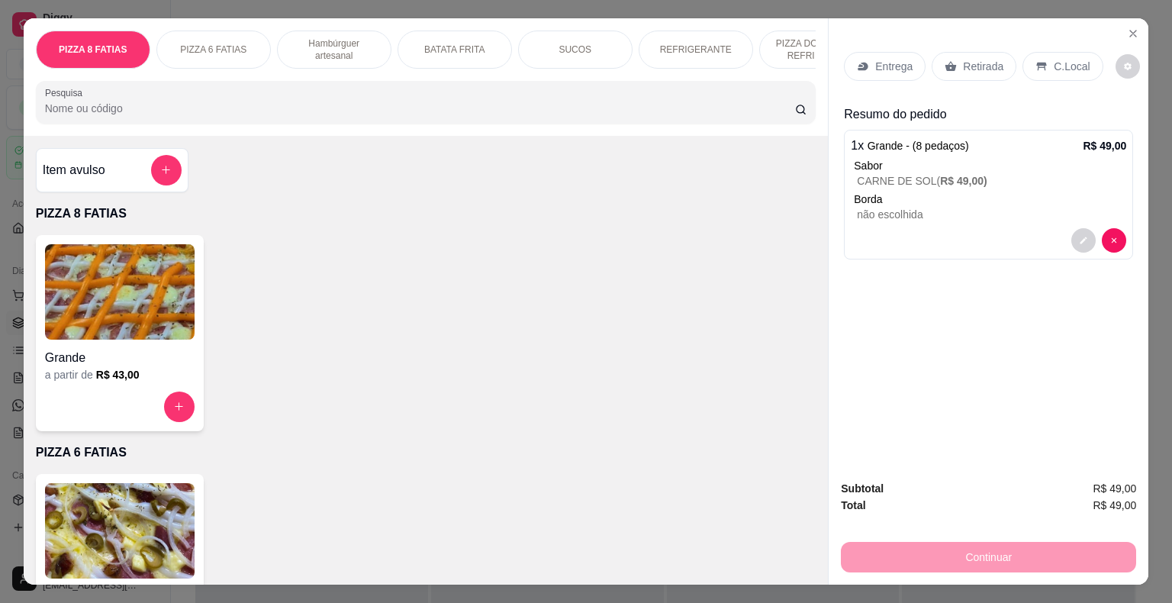
click at [898, 62] on p "Entrega" at bounding box center [893, 66] width 37 height 15
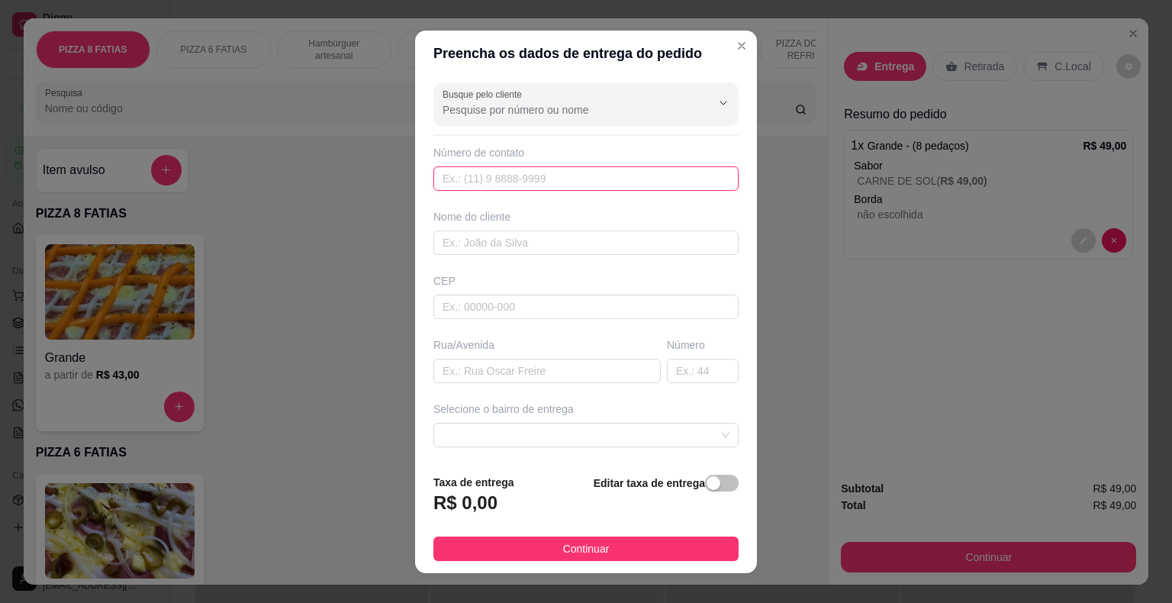
click at [474, 175] on input "text" at bounding box center [586, 178] width 305 height 24
click at [698, 435] on span at bounding box center [586, 435] width 287 height 23
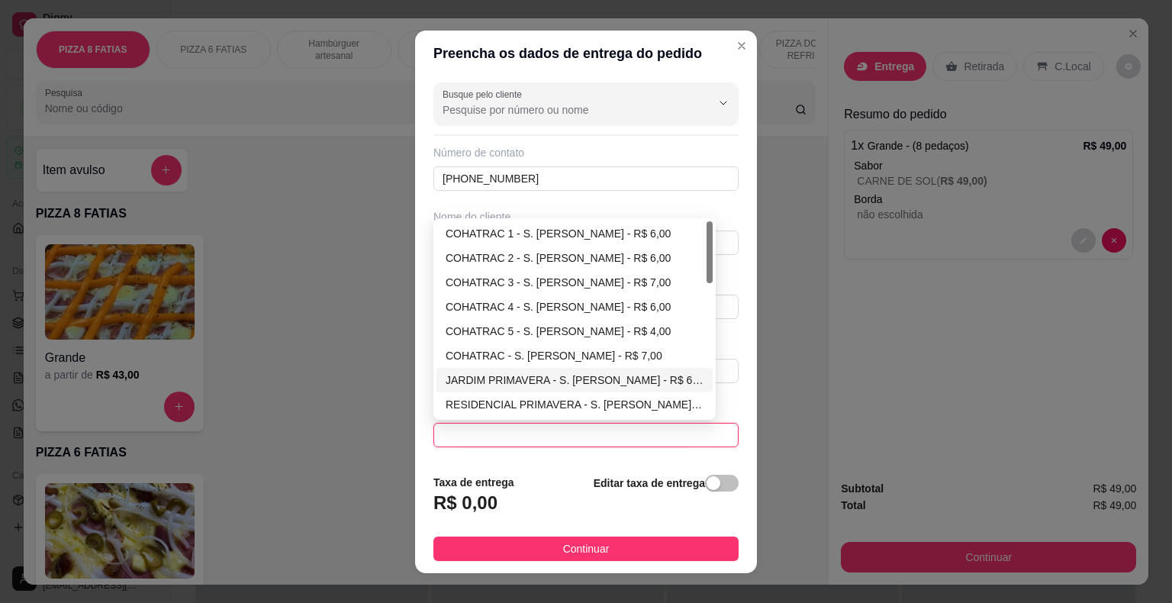
click at [517, 380] on div "JARDIM PRIMAVERA - S. [PERSON_NAME] - R$ 6,00" at bounding box center [575, 380] width 258 height 17
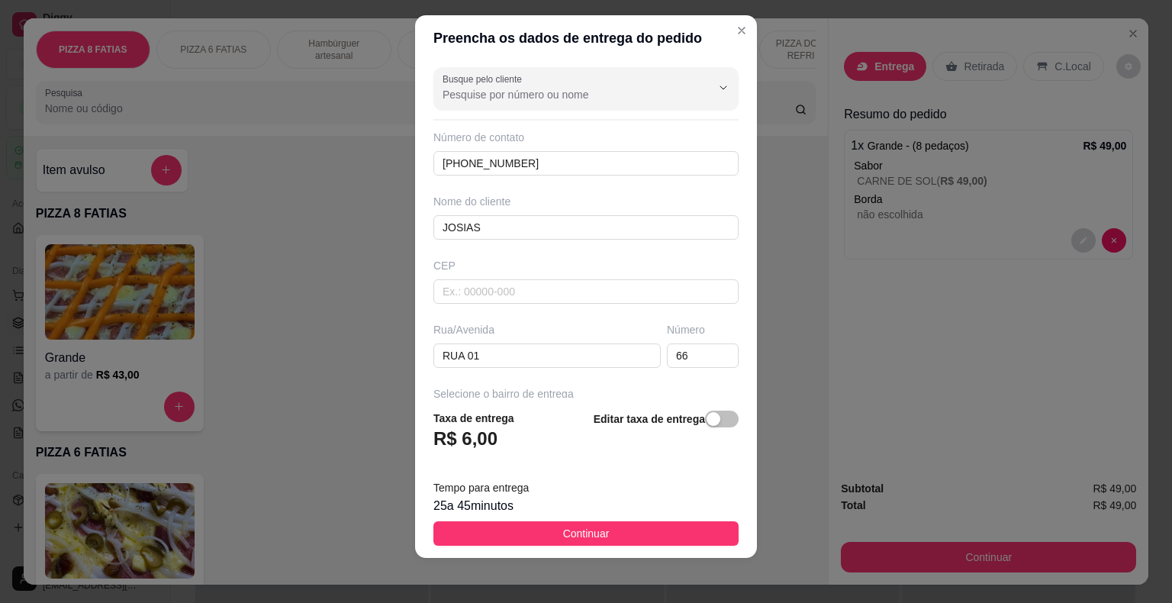
scroll to position [18, 0]
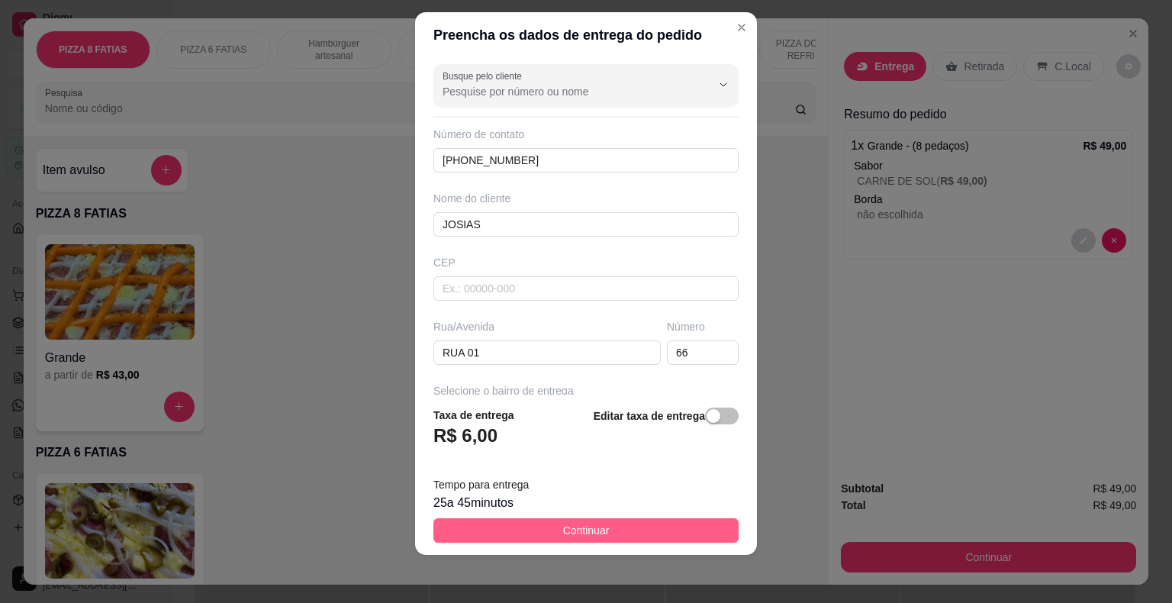
click at [599, 534] on button "Continuar" at bounding box center [586, 530] width 305 height 24
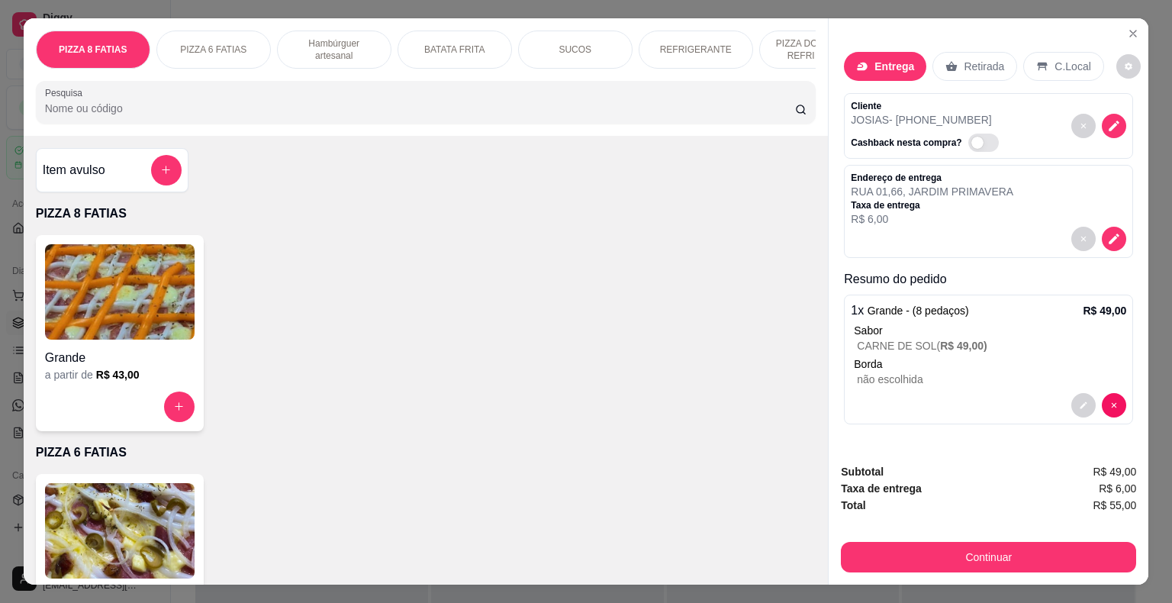
click at [978, 139] on span "Automatic updates" at bounding box center [984, 143] width 31 height 18
click at [978, 145] on input "Automatic updates" at bounding box center [973, 150] width 10 height 10
click at [981, 137] on span "Automatic updates" at bounding box center [988, 143] width 15 height 12
click at [978, 145] on input "Automatic updates" at bounding box center [973, 150] width 10 height 10
click at [972, 137] on span "Automatic updates" at bounding box center [978, 143] width 12 height 12
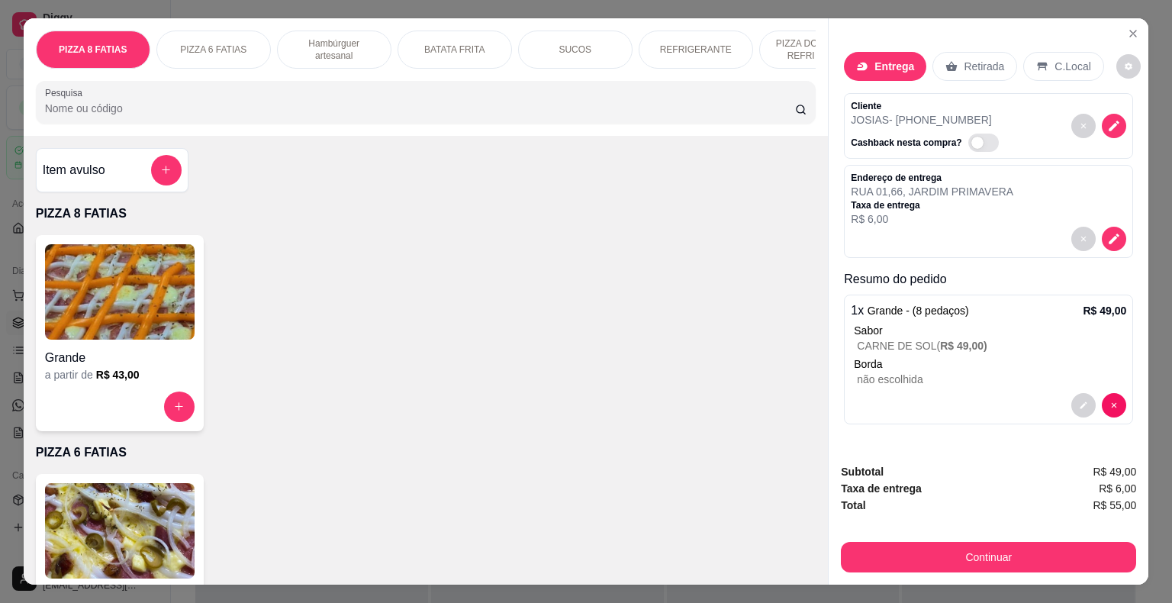
click at [968, 145] on input "Automatic updates" at bounding box center [973, 150] width 10 height 10
click at [969, 134] on span "Automatic updates" at bounding box center [984, 143] width 31 height 18
click at [968, 145] on input "Automatic updates" at bounding box center [973, 150] width 10 height 10
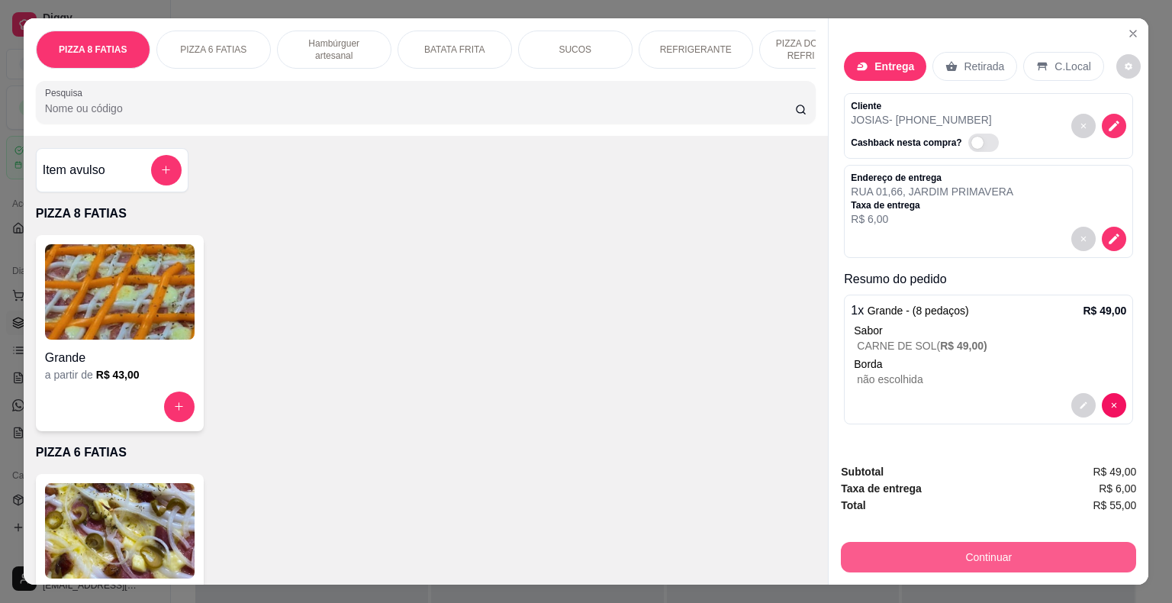
click at [998, 552] on button "Continuar" at bounding box center [988, 557] width 295 height 31
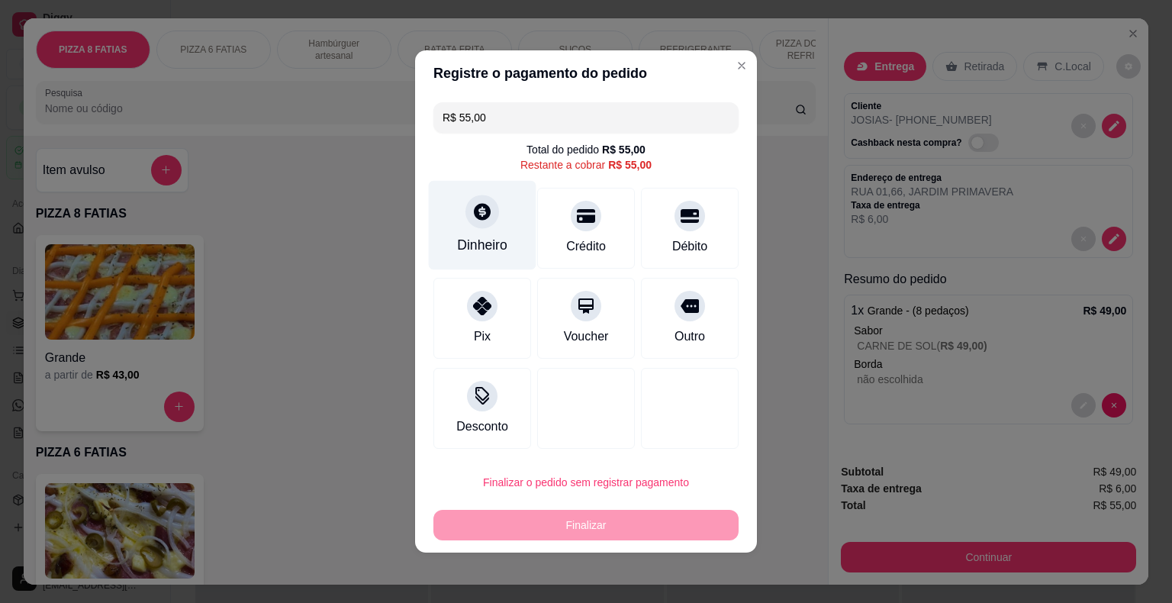
click at [495, 242] on div "Dinheiro" at bounding box center [482, 245] width 50 height 20
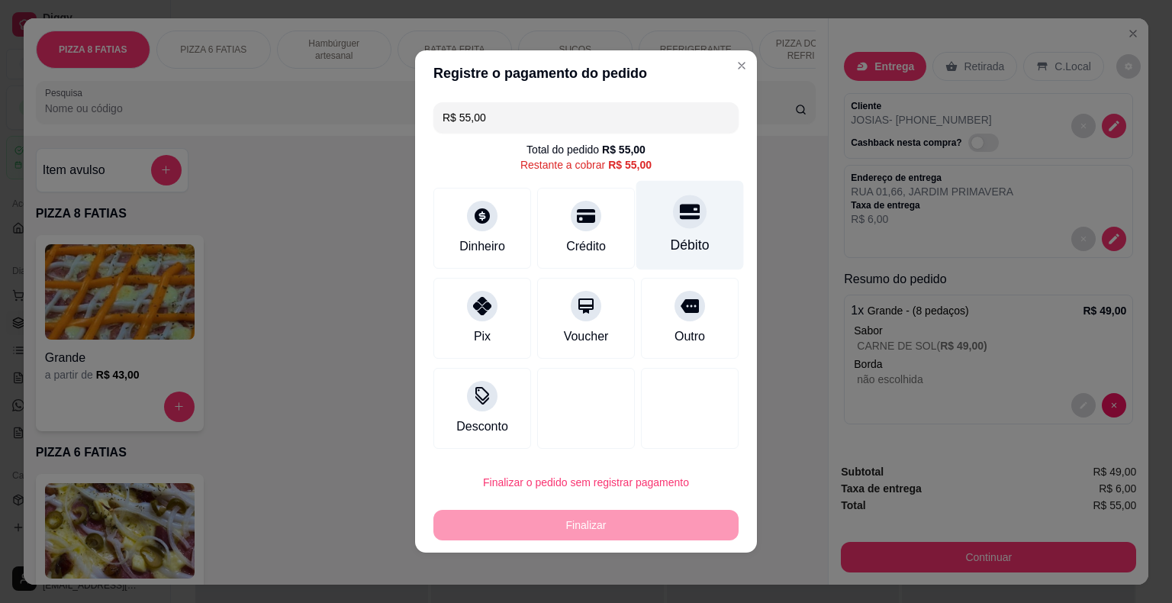
click at [678, 233] on div "Débito" at bounding box center [691, 225] width 108 height 89
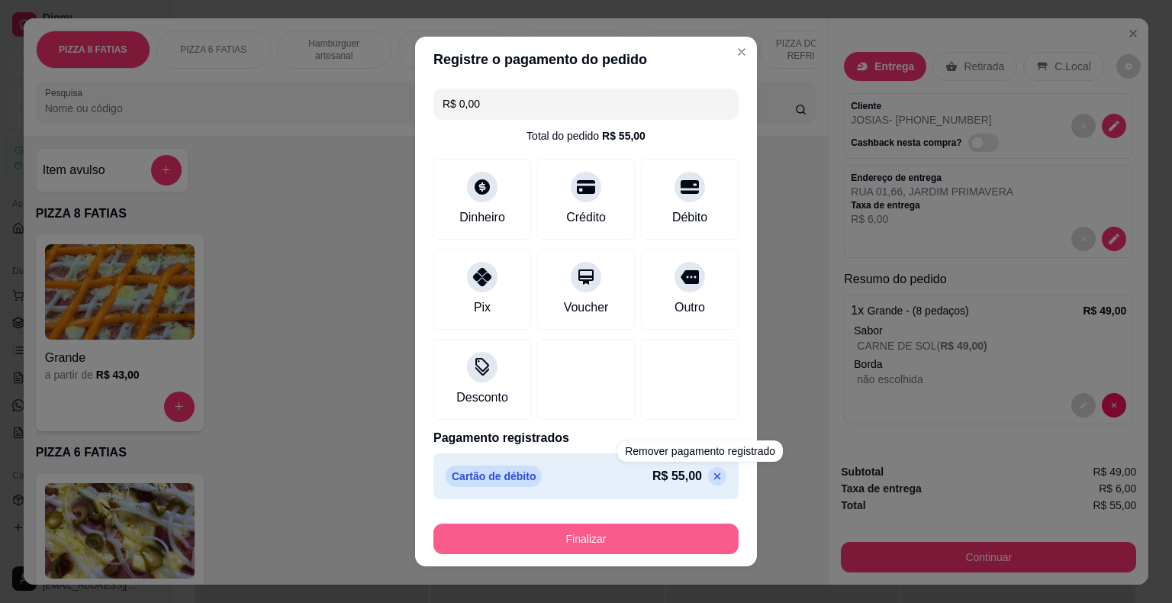
click at [588, 539] on button "Finalizar" at bounding box center [586, 539] width 305 height 31
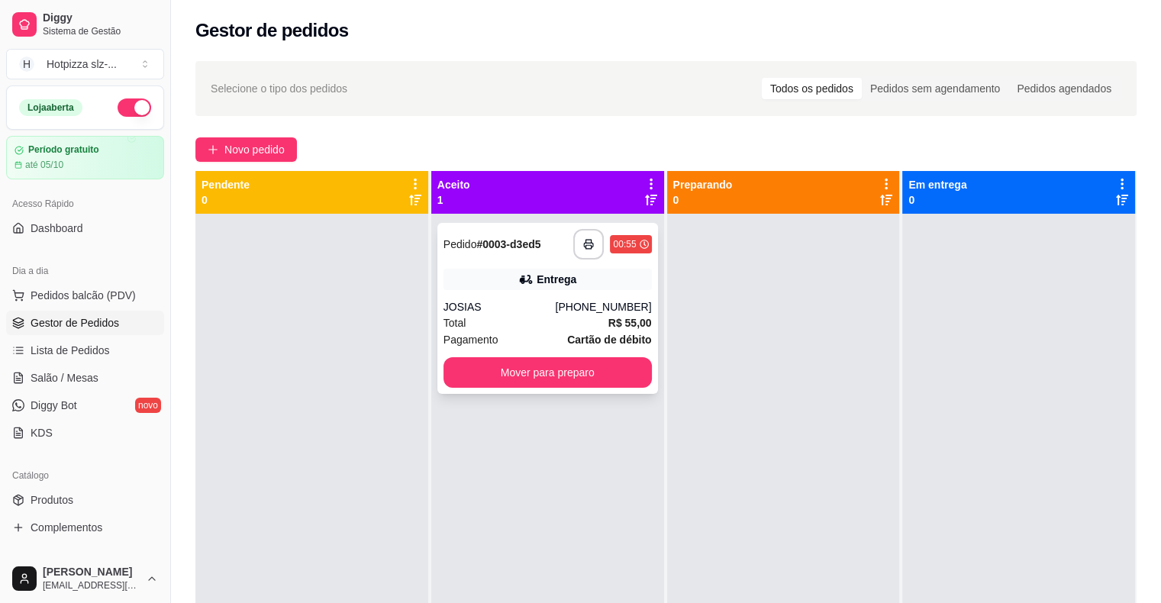
click at [501, 287] on div "Entrega" at bounding box center [547, 279] width 208 height 21
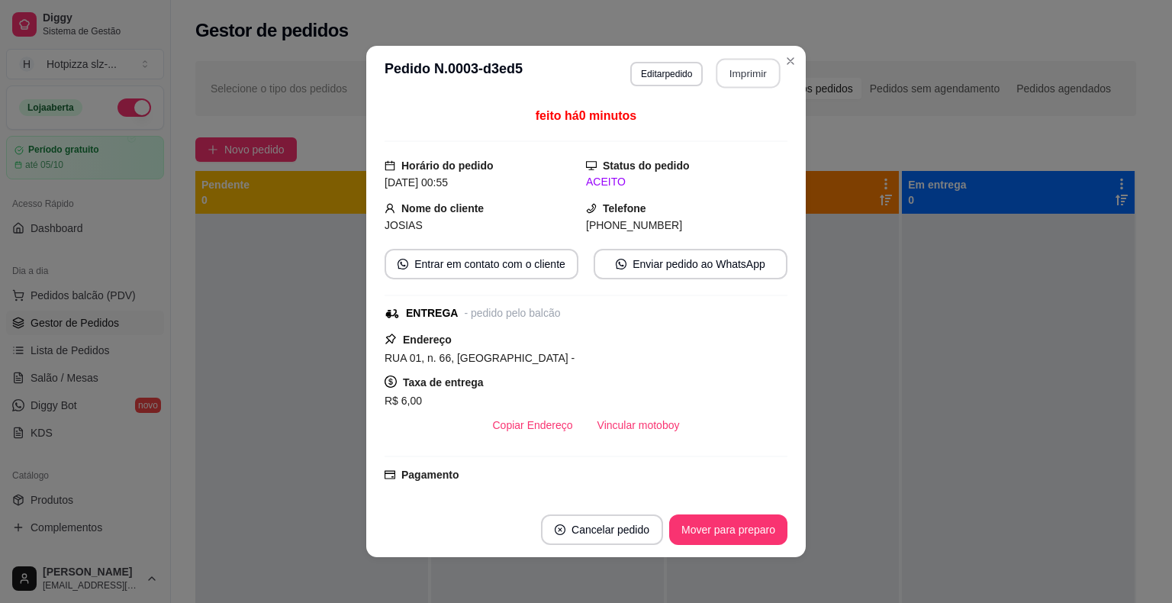
click at [750, 75] on button "Imprimir" at bounding box center [749, 74] width 64 height 30
click at [748, 69] on button "Imprimir" at bounding box center [748, 73] width 66 height 31
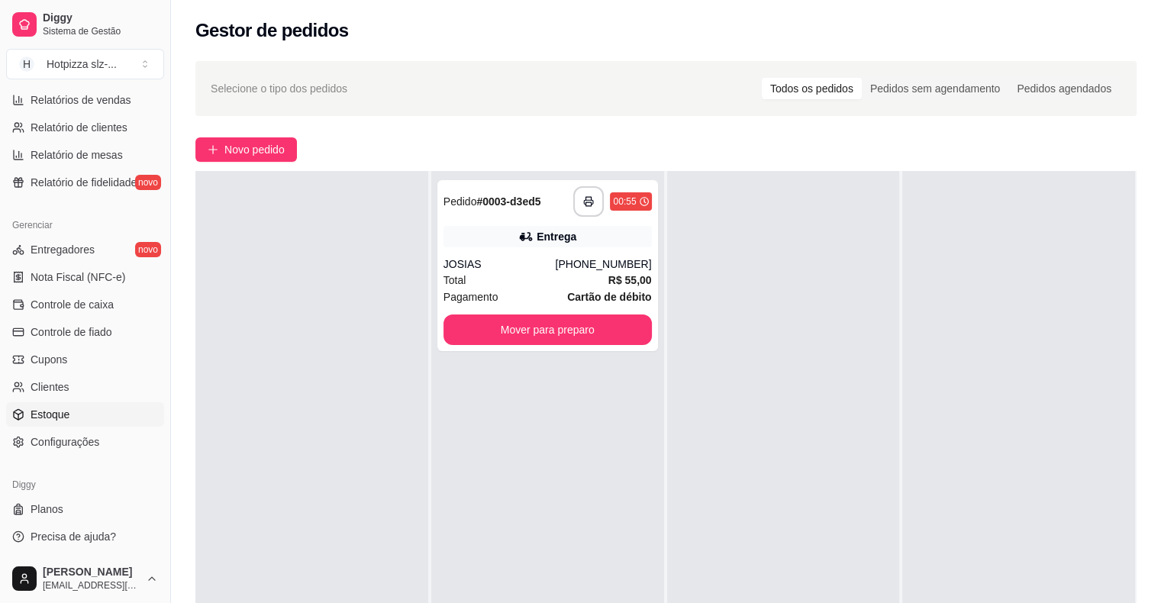
scroll to position [153, 0]
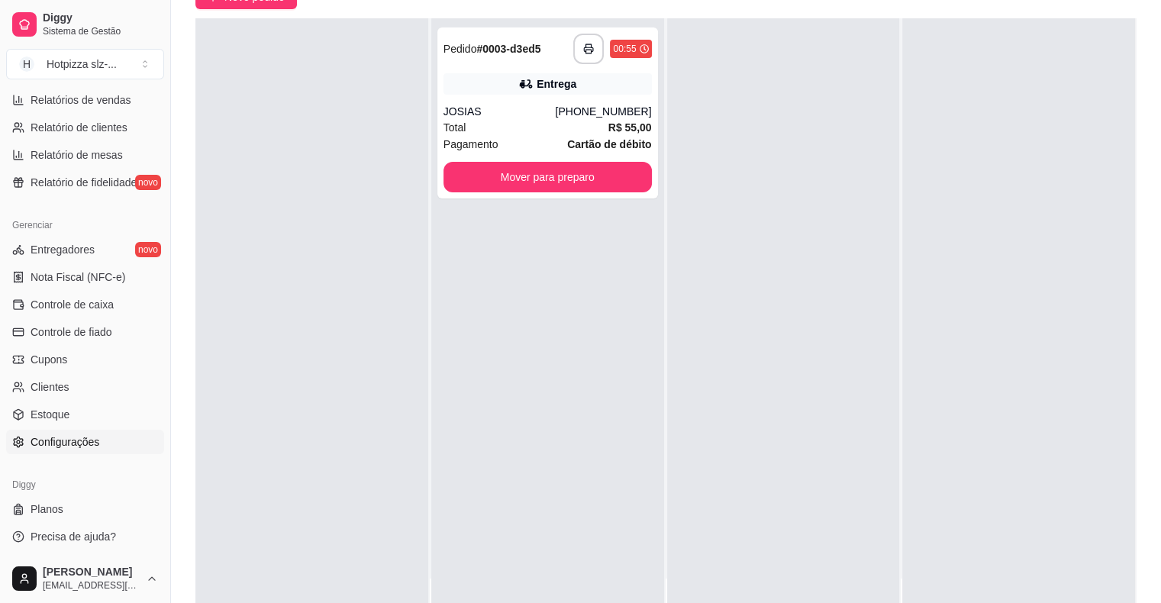
click at [73, 434] on span "Configurações" at bounding box center [65, 441] width 69 height 15
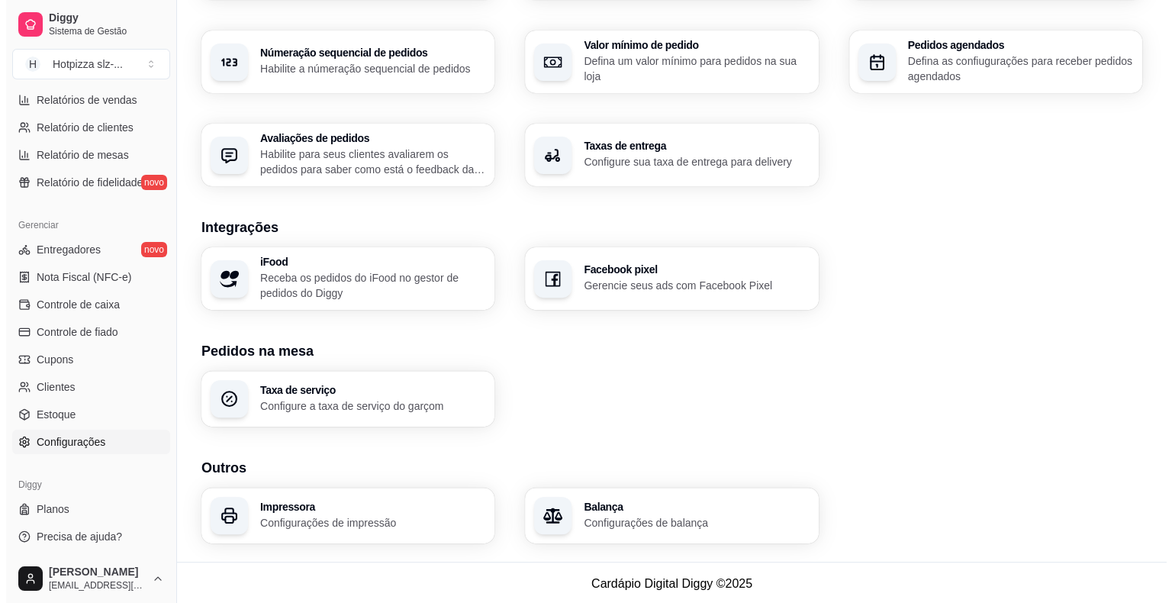
scroll to position [466, 0]
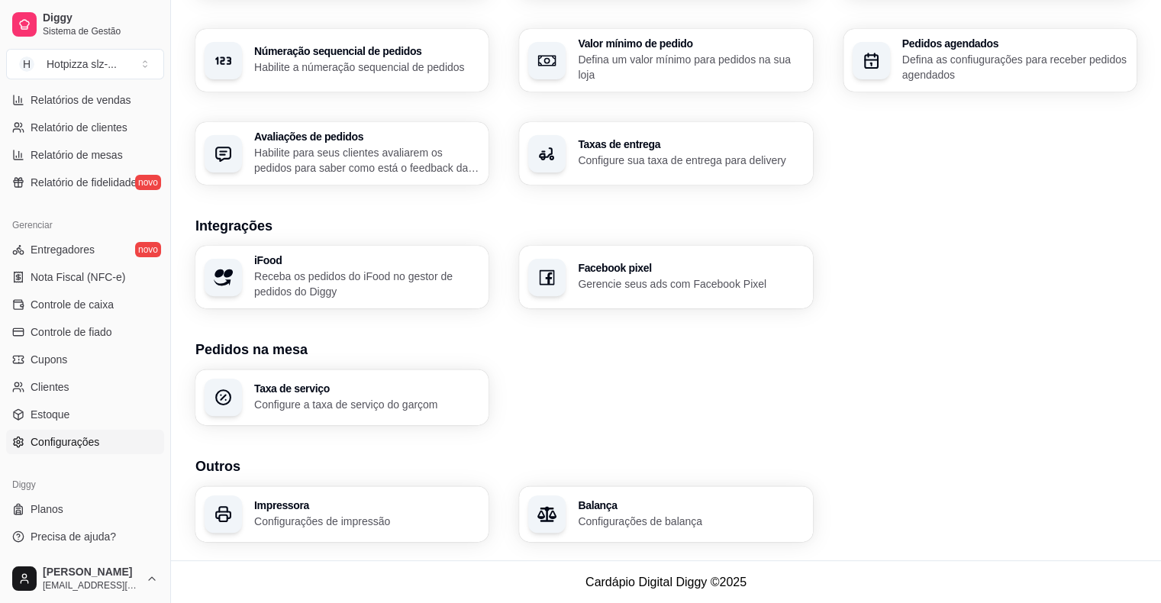
click at [284, 504] on h3 "Impressora" at bounding box center [366, 505] width 225 height 11
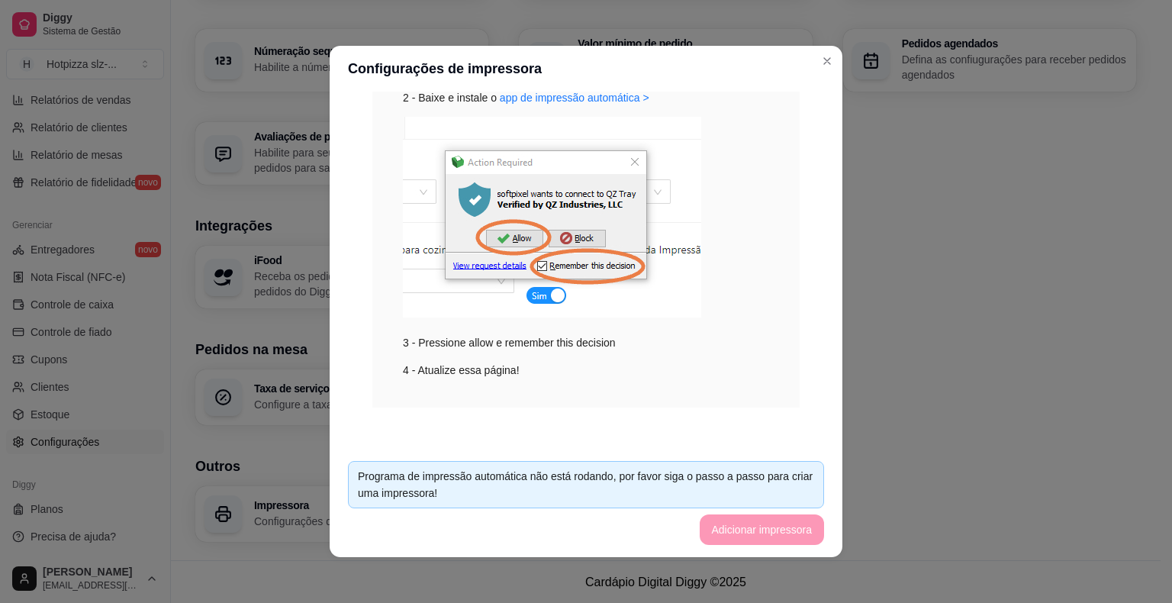
scroll to position [260, 0]
drag, startPoint x: 806, startPoint y: 482, endPoint x: 571, endPoint y: 479, distance: 235.1
click at [571, 479] on div "Programa de impressão automática não está rodando, por favor siga o passo a pas…" at bounding box center [586, 485] width 456 height 34
click at [779, 543] on footer "Programa de impressão automática não está rodando, por favor siga o passo a pas…" at bounding box center [586, 503] width 513 height 108
click at [775, 540] on footer "Programa de impressão automática não está rodando, por favor siga o passo a pas…" at bounding box center [586, 503] width 513 height 108
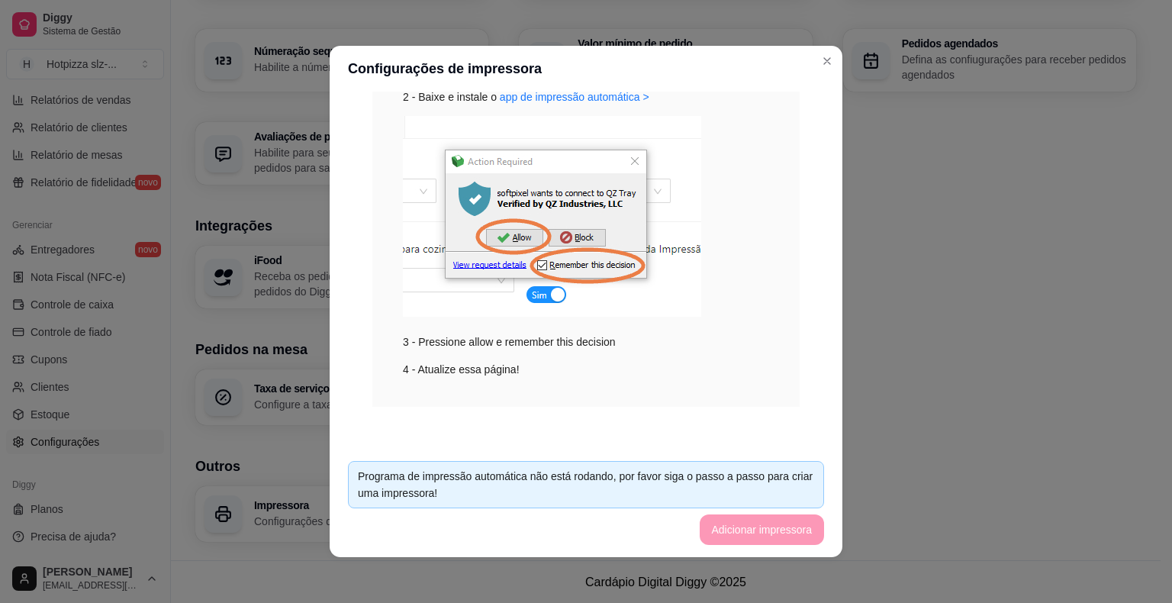
click at [775, 540] on footer "Programa de impressão automática não está rodando, por favor siga o passo a pas…" at bounding box center [586, 503] width 513 height 108
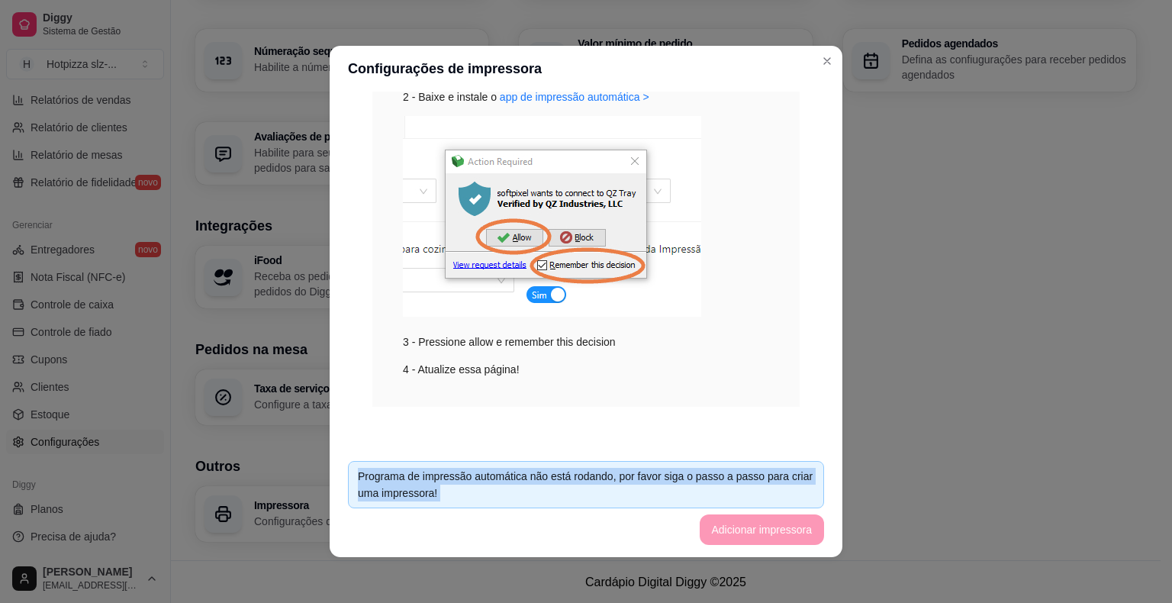
click at [775, 539] on footer "Programa de impressão automática não está rodando, por favor siga o passo a pas…" at bounding box center [586, 503] width 513 height 108
click at [777, 536] on footer "Programa de impressão automática não está rodando, por favor siga o passo a pas…" at bounding box center [586, 503] width 513 height 108
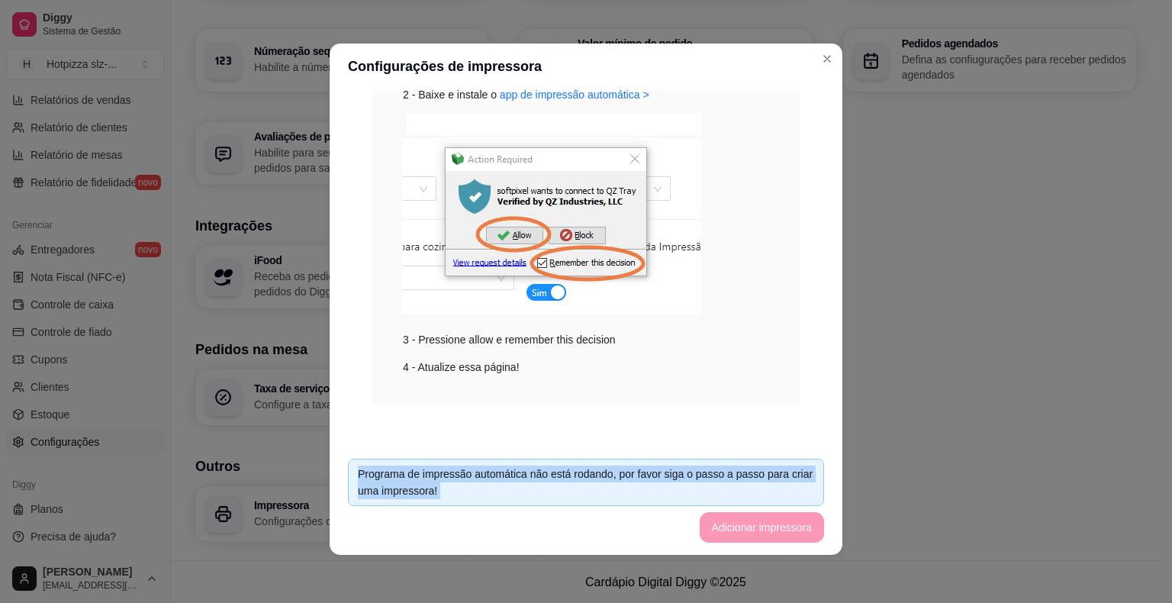
scroll to position [3, 0]
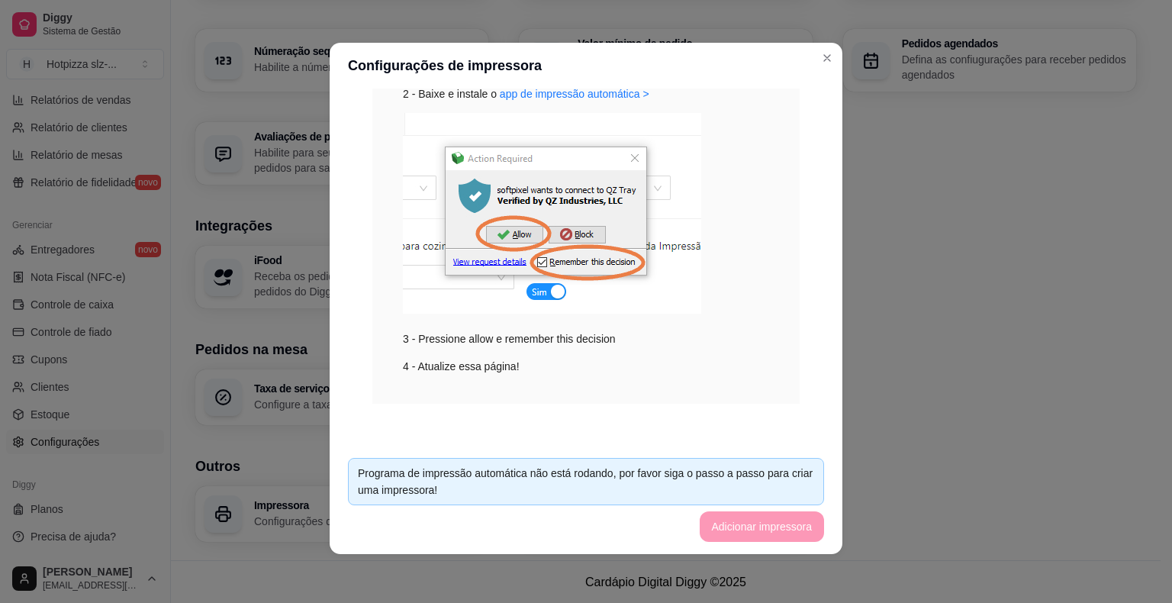
click at [674, 331] on div "3 - Pressione allow e remember this decision" at bounding box center [586, 230] width 366 height 234
click at [673, 331] on div "3 - Pressione allow e remember this decision" at bounding box center [586, 230] width 366 height 234
click at [701, 334] on div "3 - Pressione allow e remember this decision" at bounding box center [586, 230] width 366 height 234
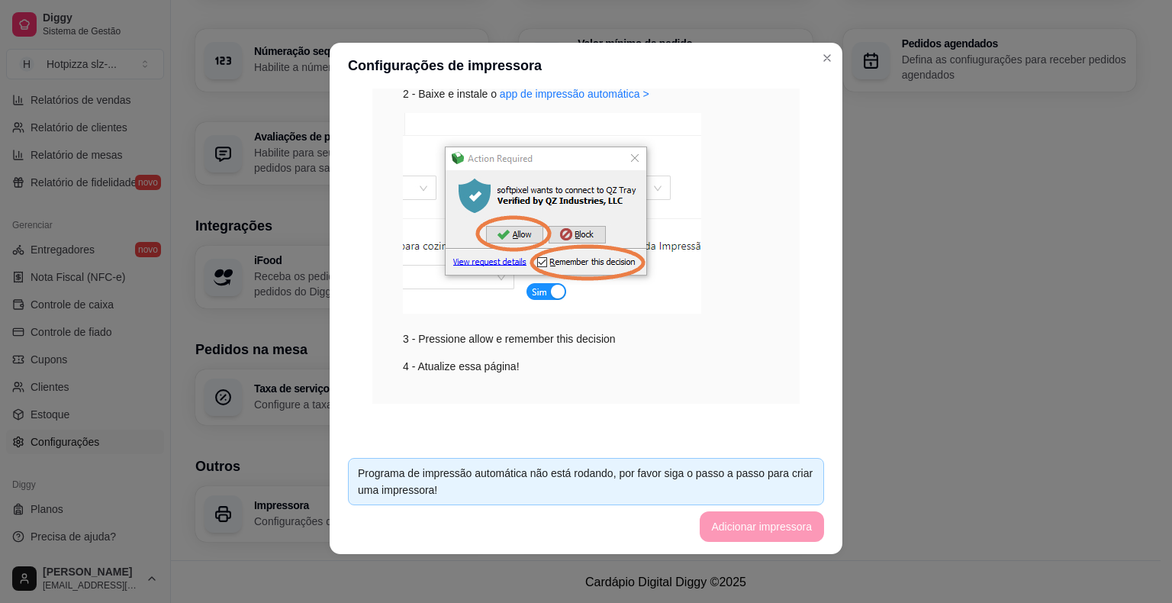
click at [526, 292] on img at bounding box center [552, 213] width 298 height 201
click at [568, 206] on img at bounding box center [552, 213] width 298 height 201
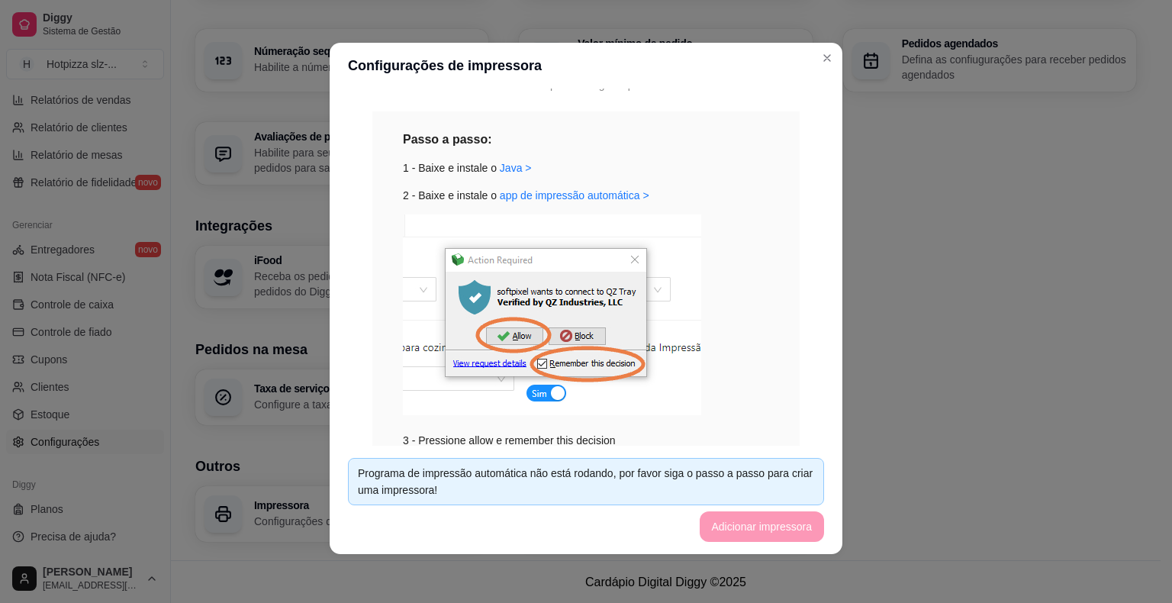
scroll to position [260, 0]
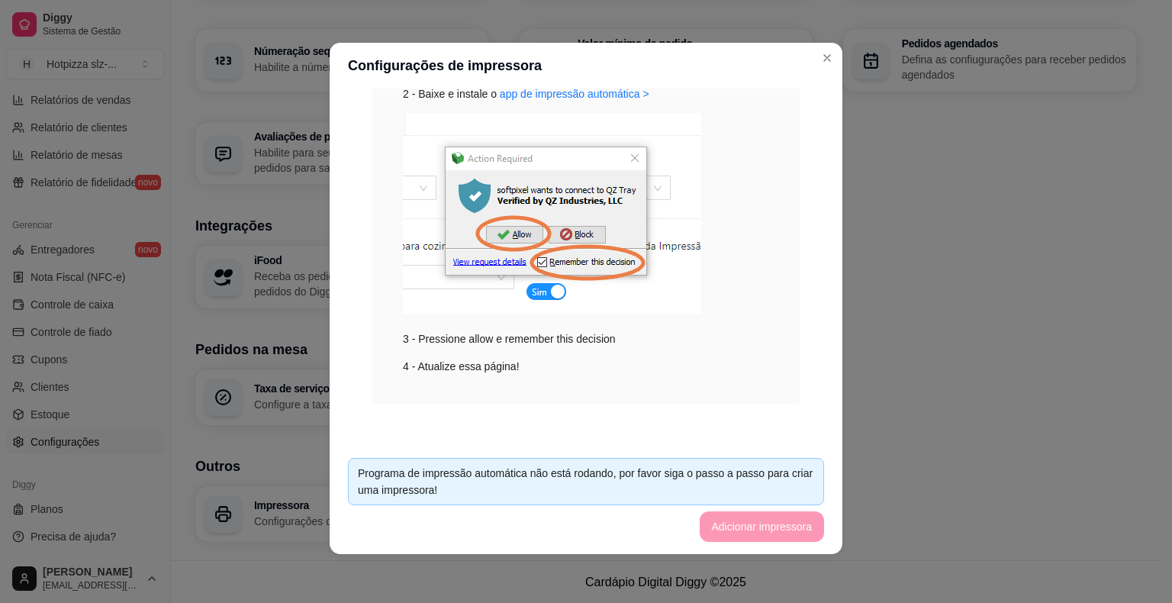
click at [740, 533] on footer "Programa de impressão automática não está rodando, por favor siga o passo a pas…" at bounding box center [586, 500] width 513 height 108
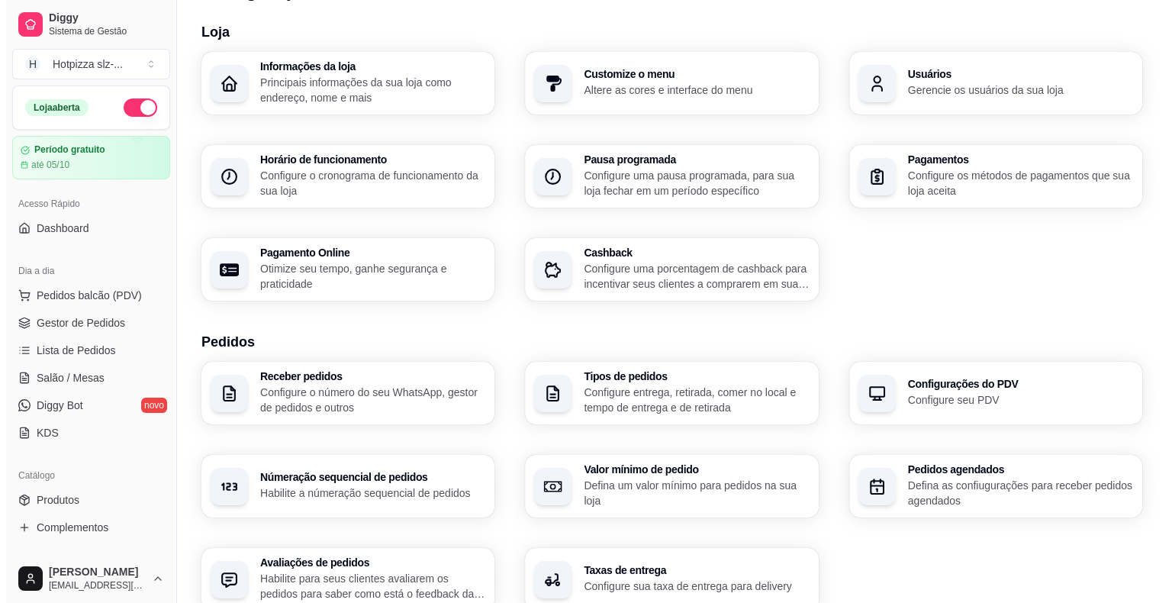
scroll to position [0, 0]
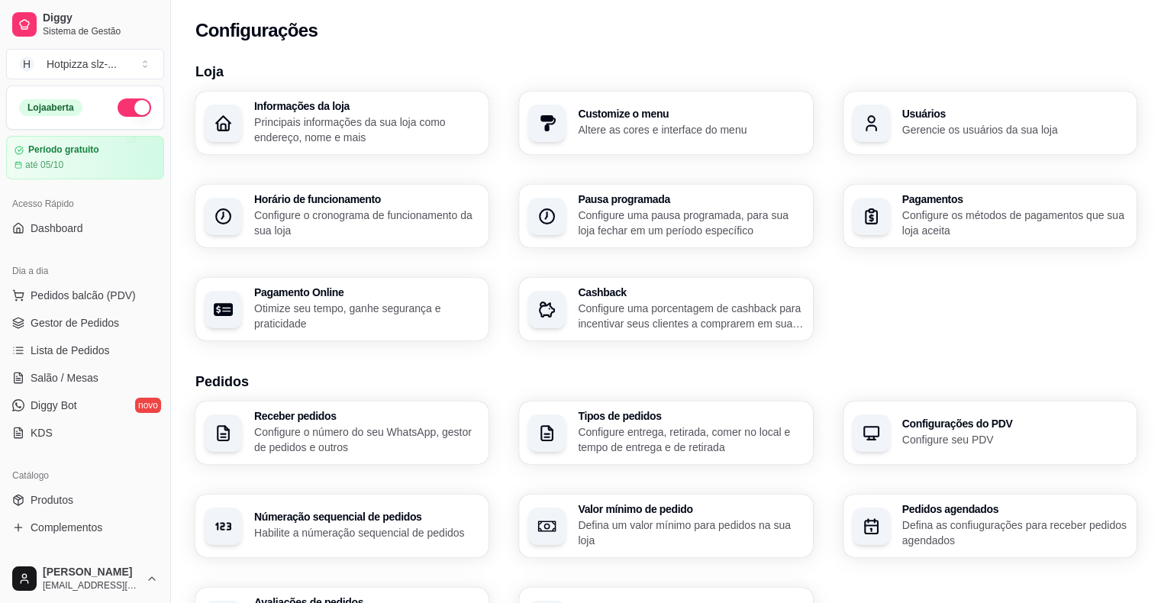
click at [384, 136] on p "Principais informações da sua loja como endereço, nome e mais" at bounding box center [366, 129] width 225 height 31
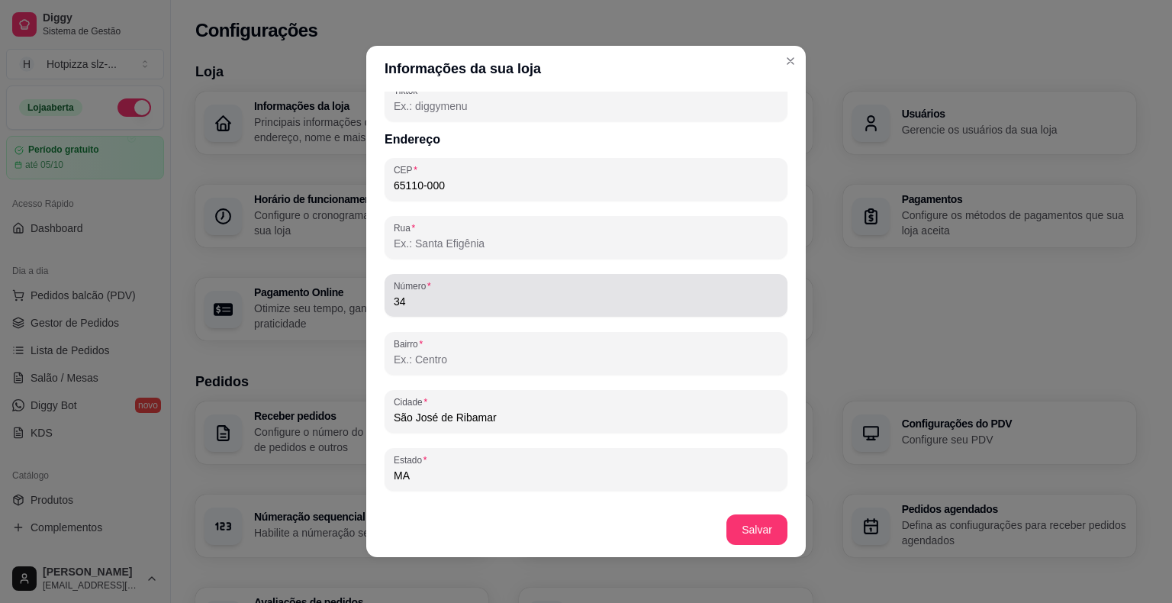
scroll to position [792, 0]
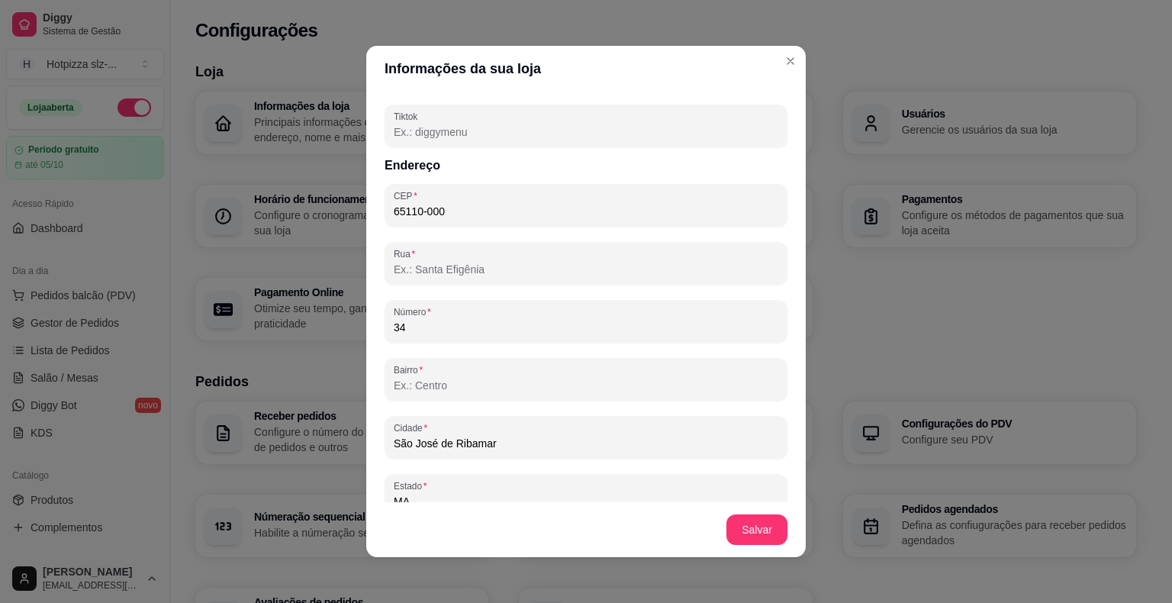
click at [454, 273] on input "Rua" at bounding box center [586, 269] width 385 height 15
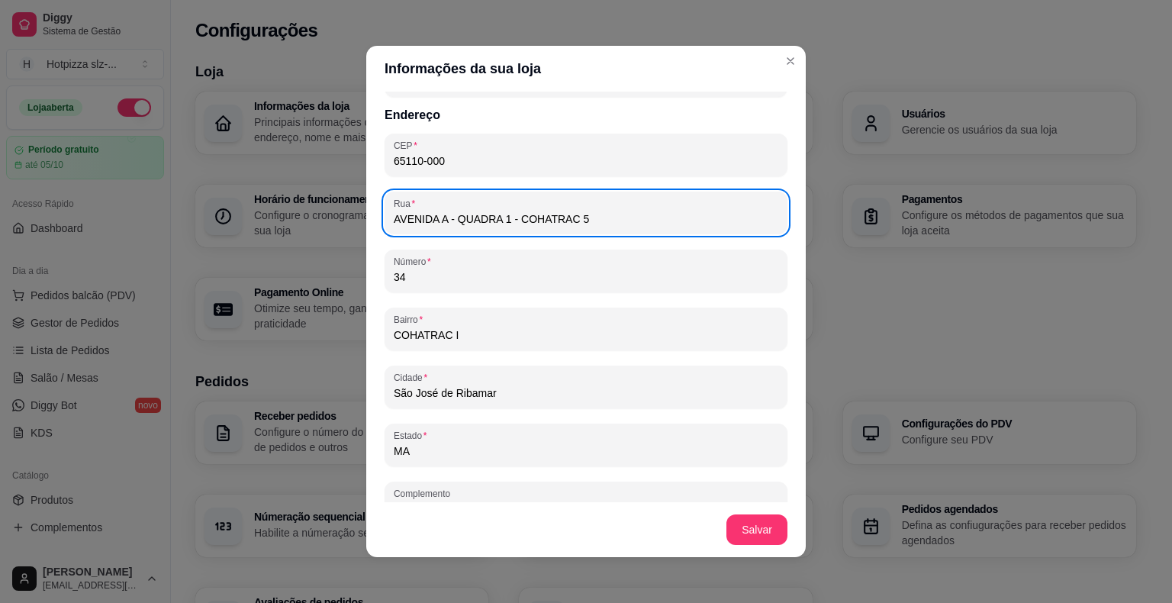
scroll to position [869, 0]
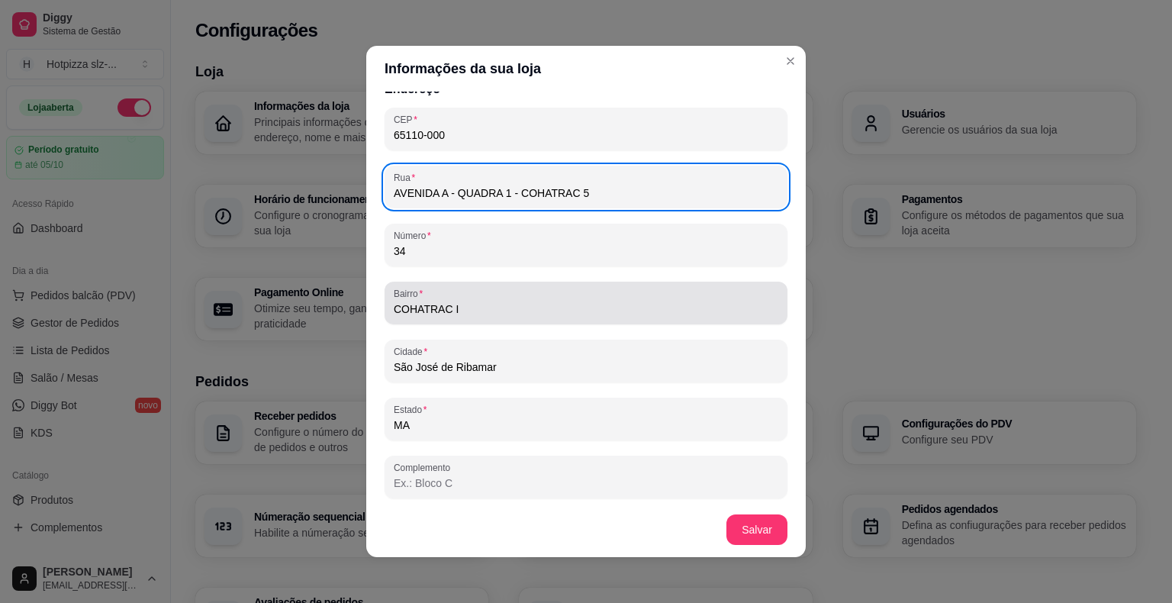
click at [483, 306] on input "COHATRAC I" at bounding box center [586, 308] width 385 height 15
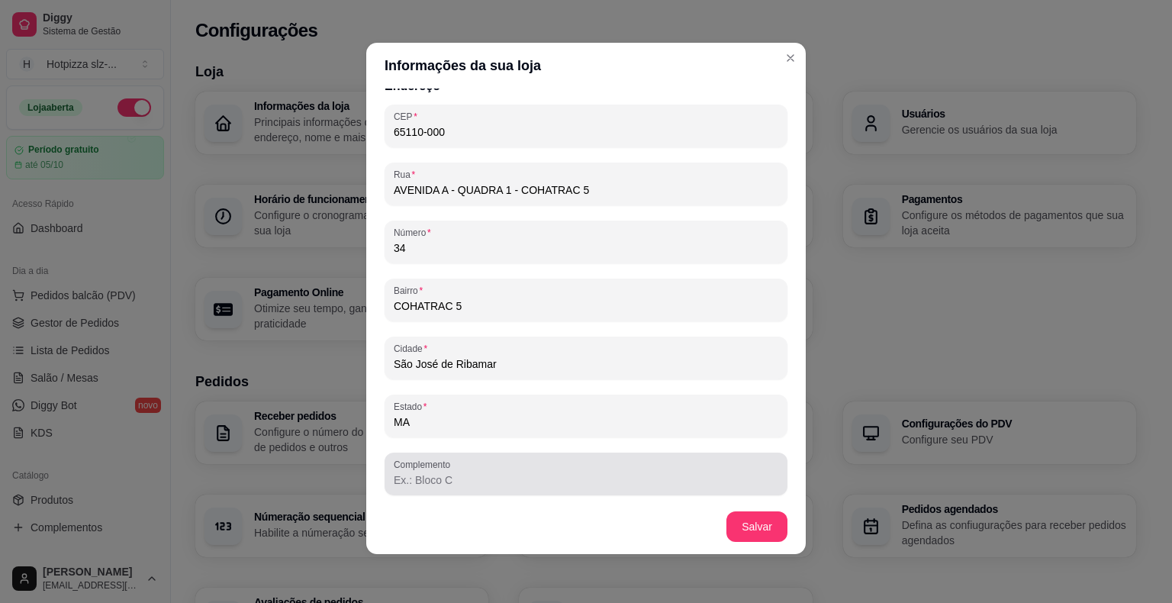
click at [470, 476] on input "Complemento" at bounding box center [586, 479] width 385 height 15
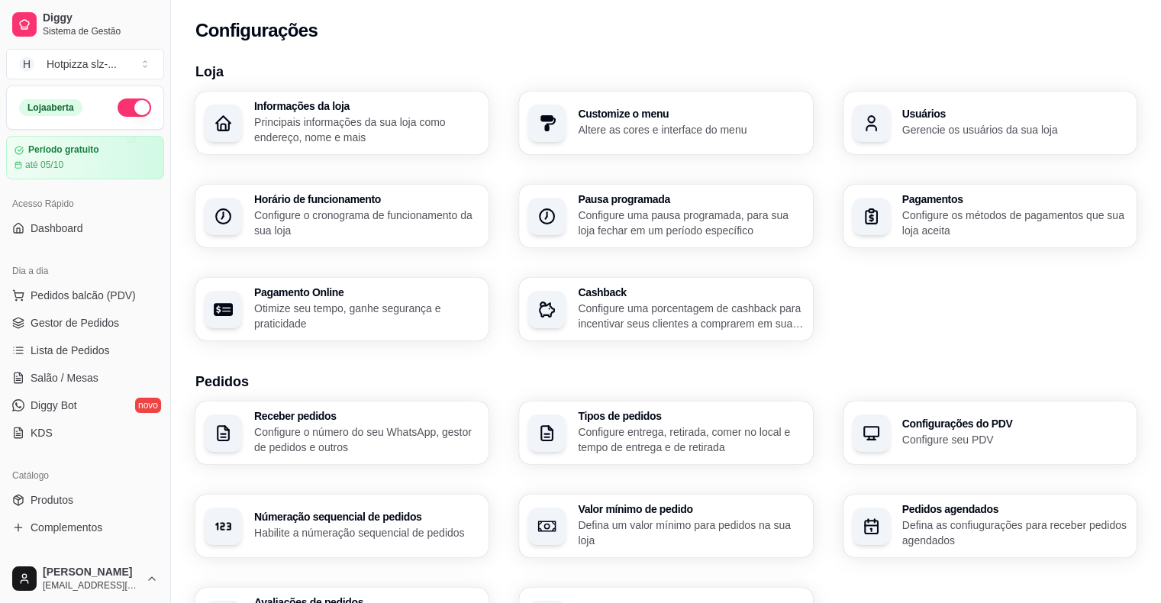
click at [376, 224] on p "Configure o cronograma de funcionamento da sua loja" at bounding box center [366, 223] width 225 height 31
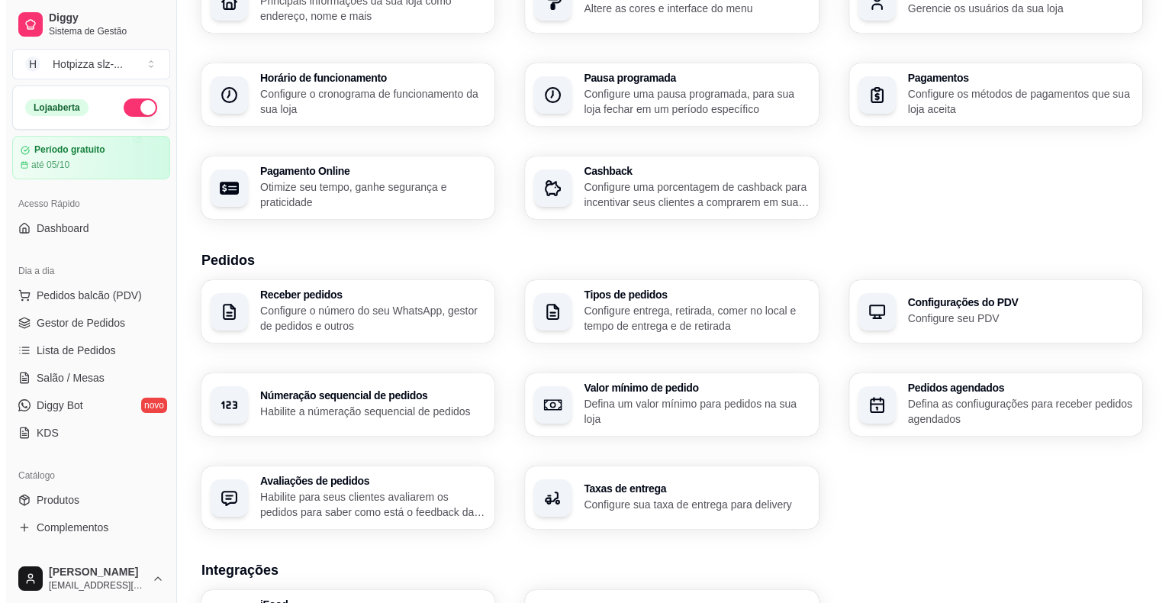
scroll to position [153, 0]
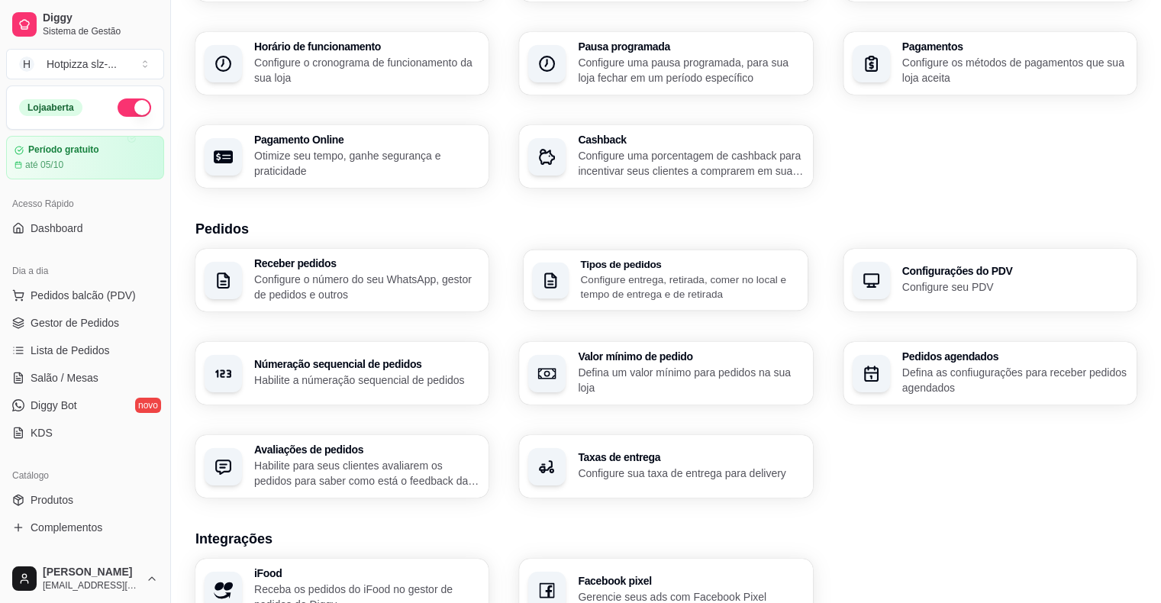
click at [738, 276] on p "Configure entrega, retirada, comer no local e tempo de entrega e de retirada" at bounding box center [690, 287] width 218 height 30
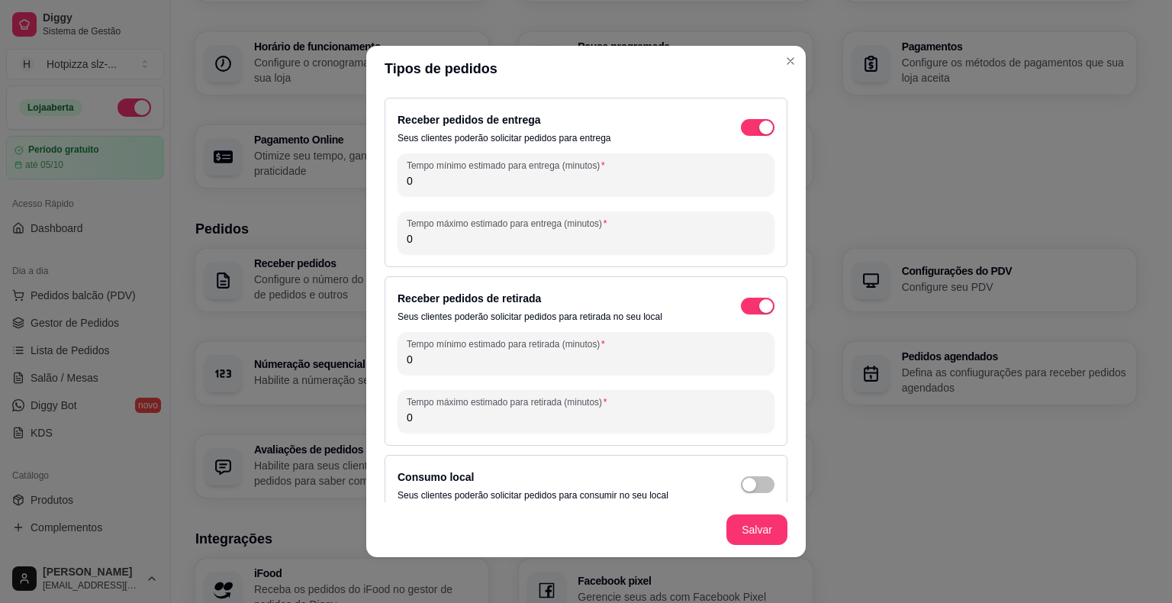
click at [444, 181] on input "0" at bounding box center [586, 180] width 359 height 15
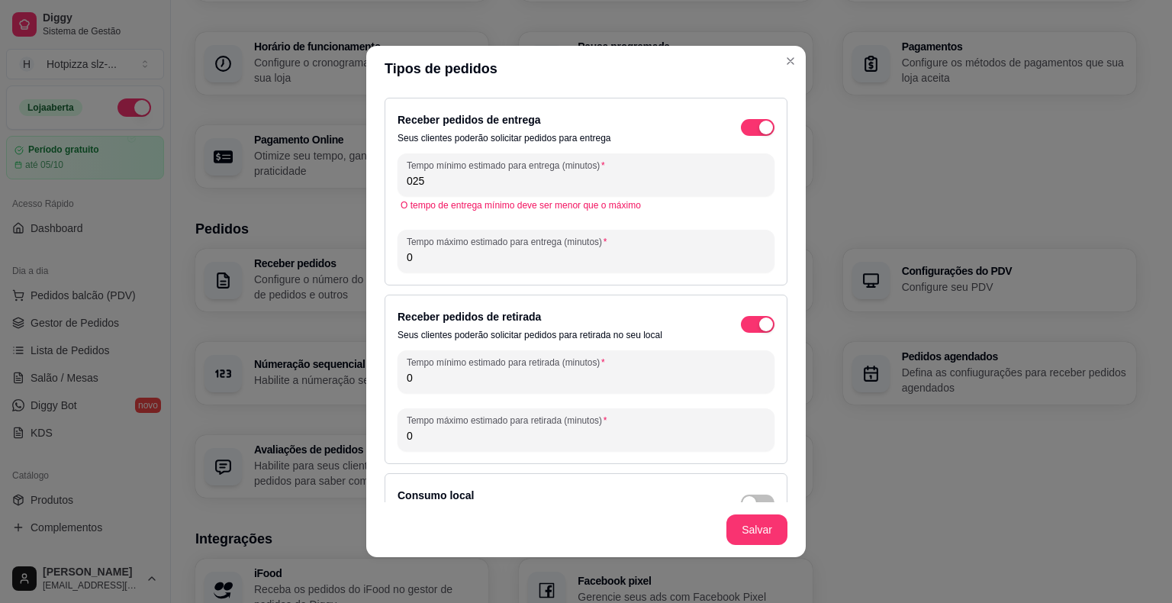
drag, startPoint x: 443, startPoint y: 185, endPoint x: 353, endPoint y: 201, distance: 91.5
click at [353, 201] on div "Tipos de pedidos Receber pedidos de entrega Seus clientes poderão solicitar ped…" at bounding box center [586, 301] width 1172 height 603
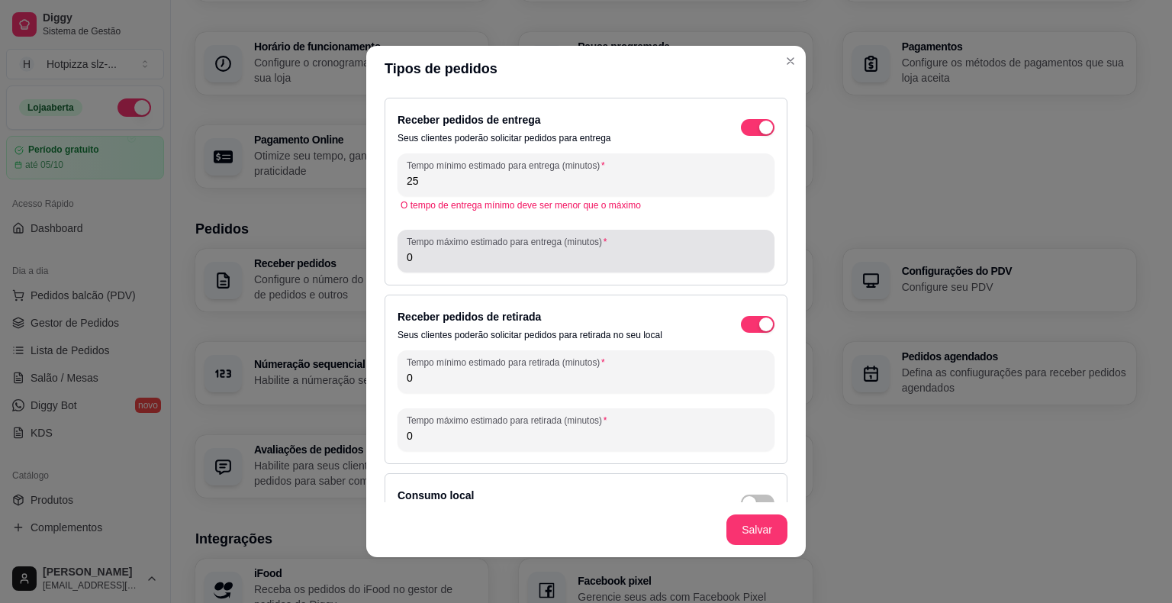
click at [421, 269] on div "Tempo máximo estimado para entrega (minutos) 0" at bounding box center [586, 251] width 377 height 43
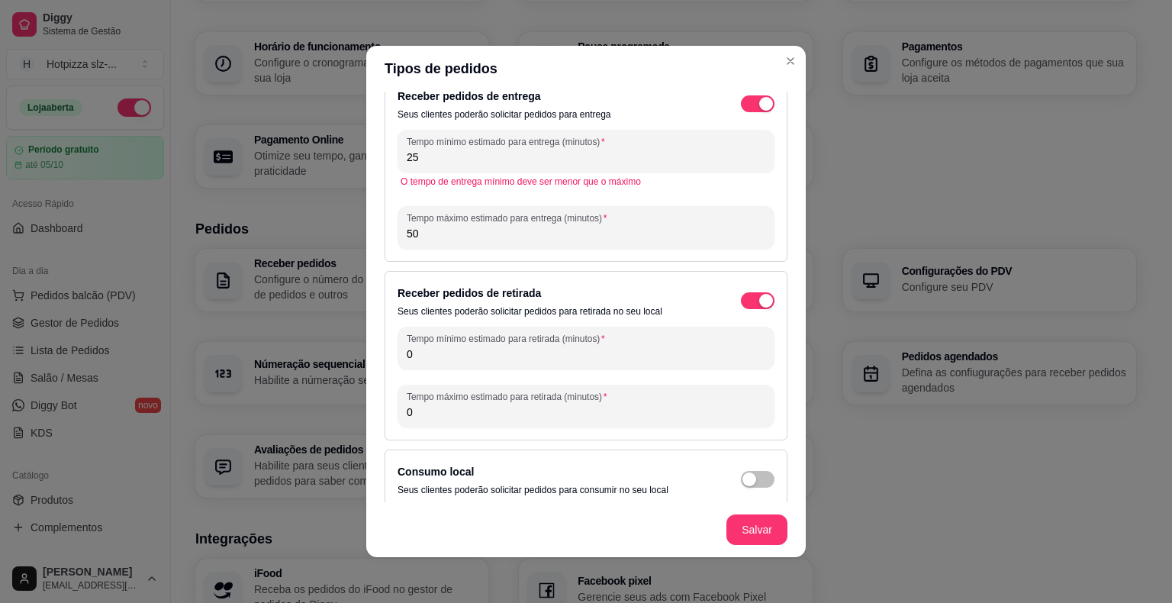
scroll to position [35, 0]
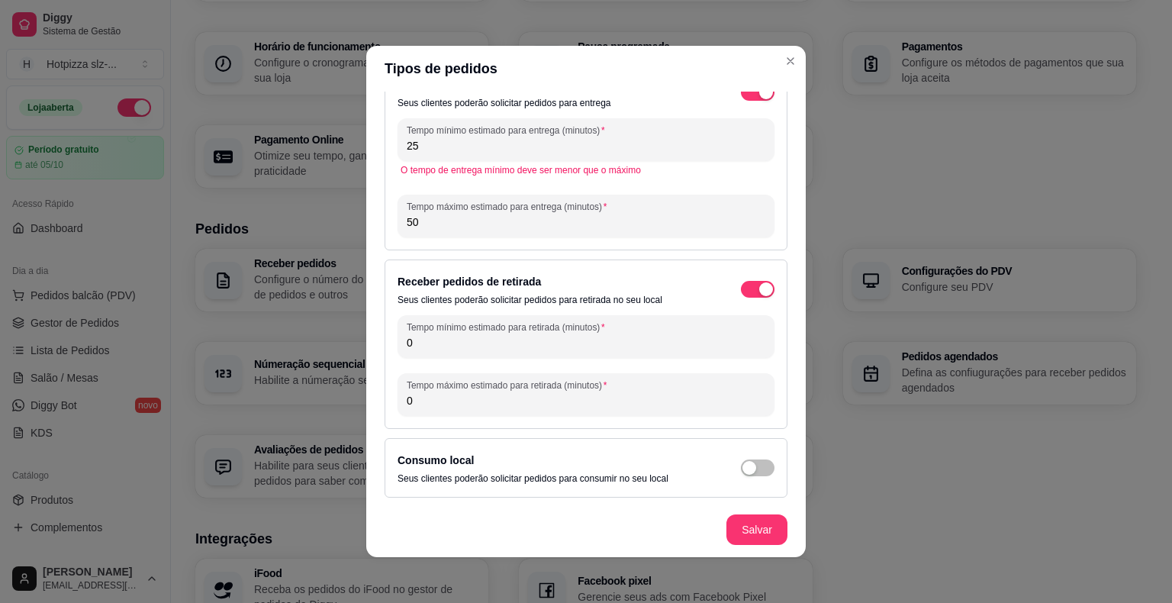
click at [449, 347] on input "0" at bounding box center [586, 342] width 359 height 15
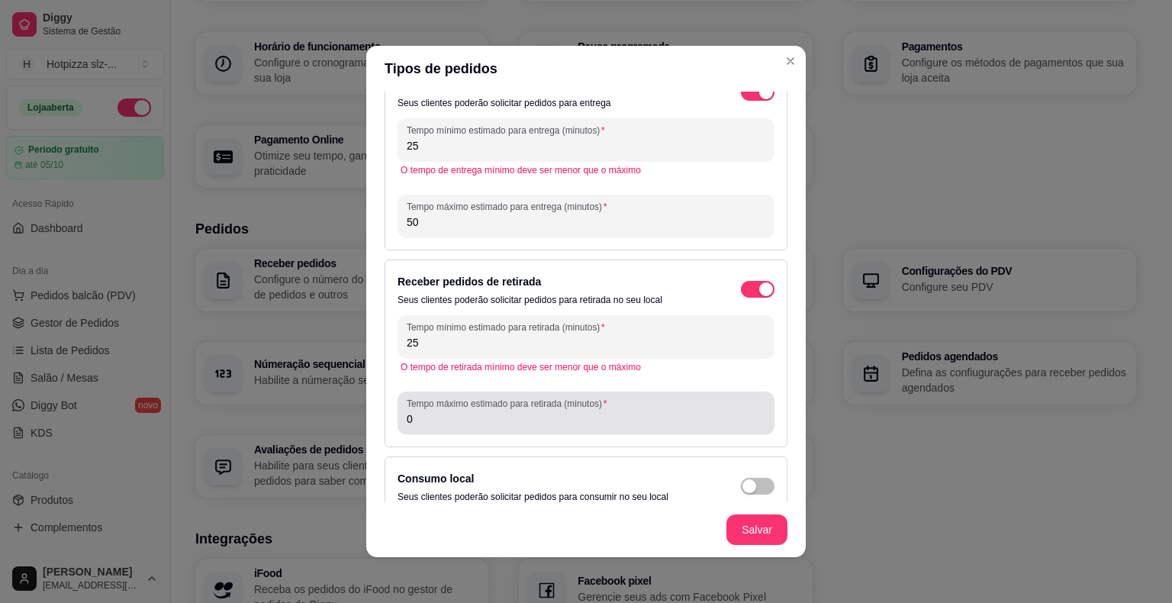
click at [443, 411] on input "0" at bounding box center [586, 418] width 359 height 15
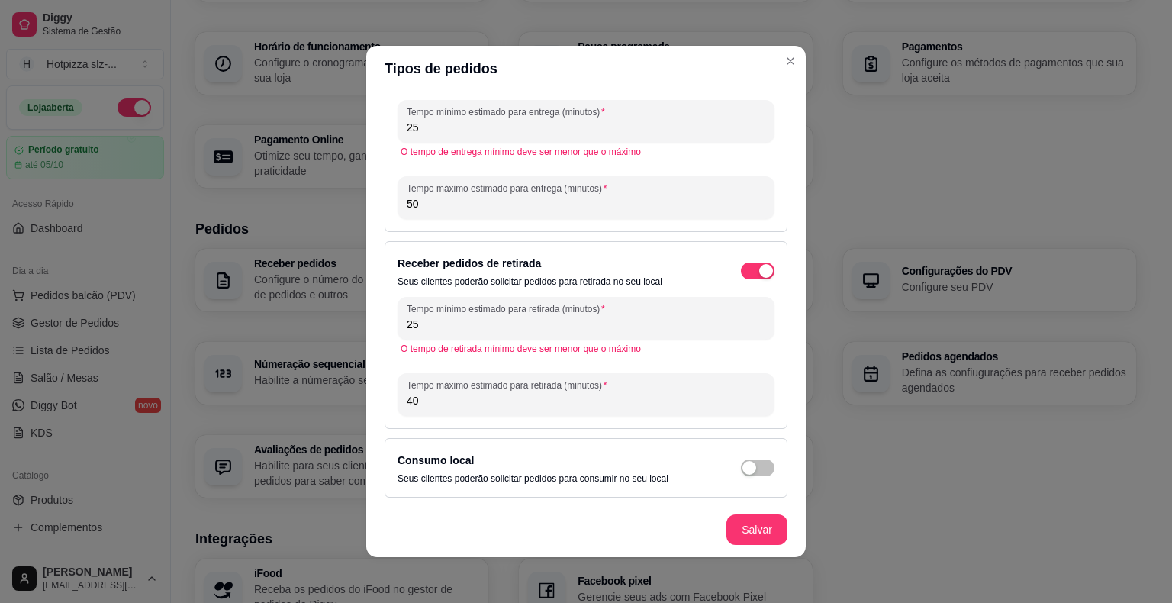
scroll to position [3, 0]
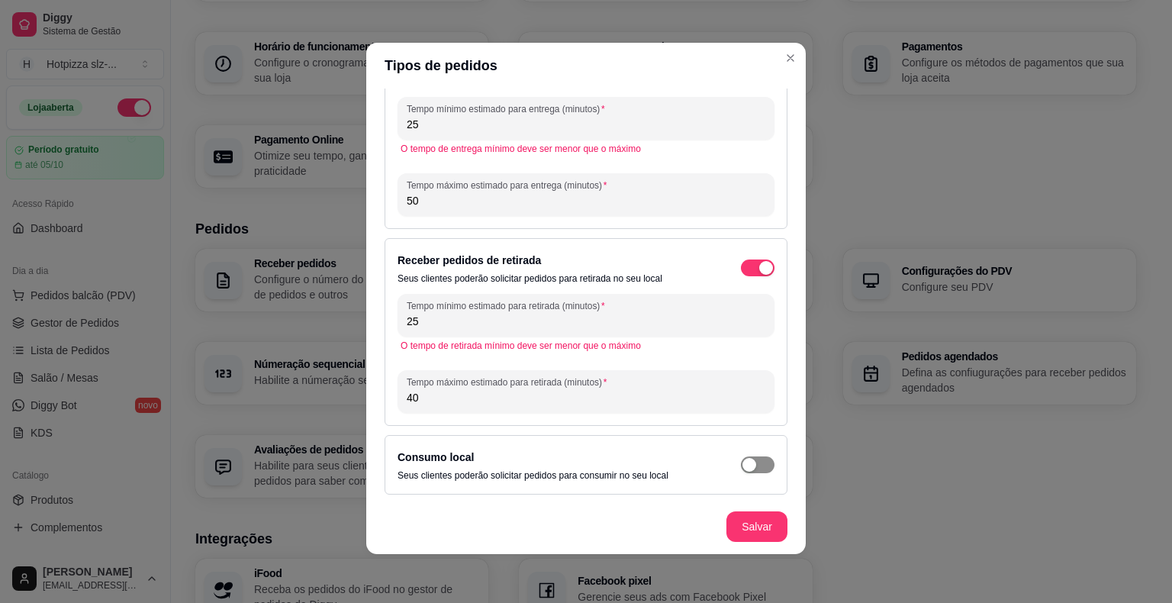
click at [743, 466] on div "button" at bounding box center [750, 465] width 14 height 14
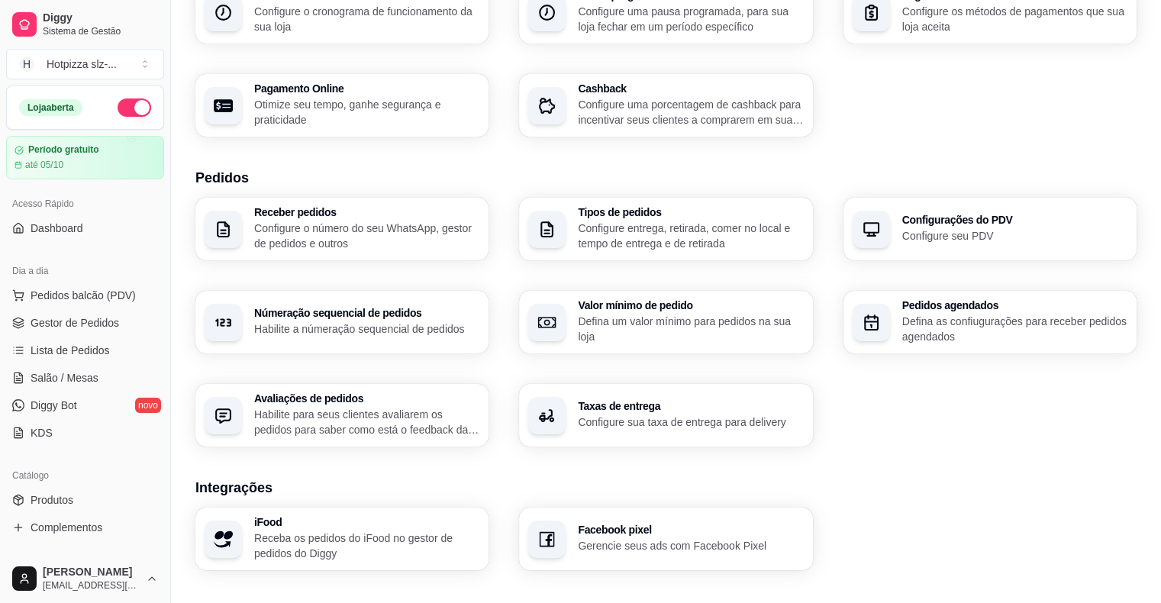
scroll to position [305, 0]
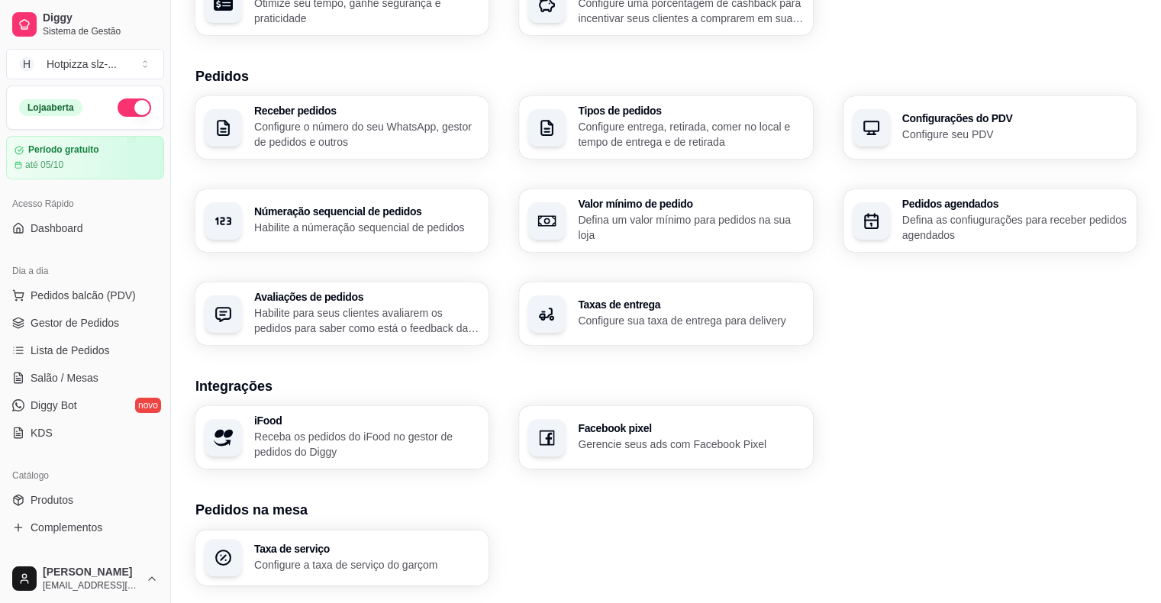
click at [408, 234] on p "Habilite a númeração sequencial de pedidos" at bounding box center [366, 227] width 225 height 15
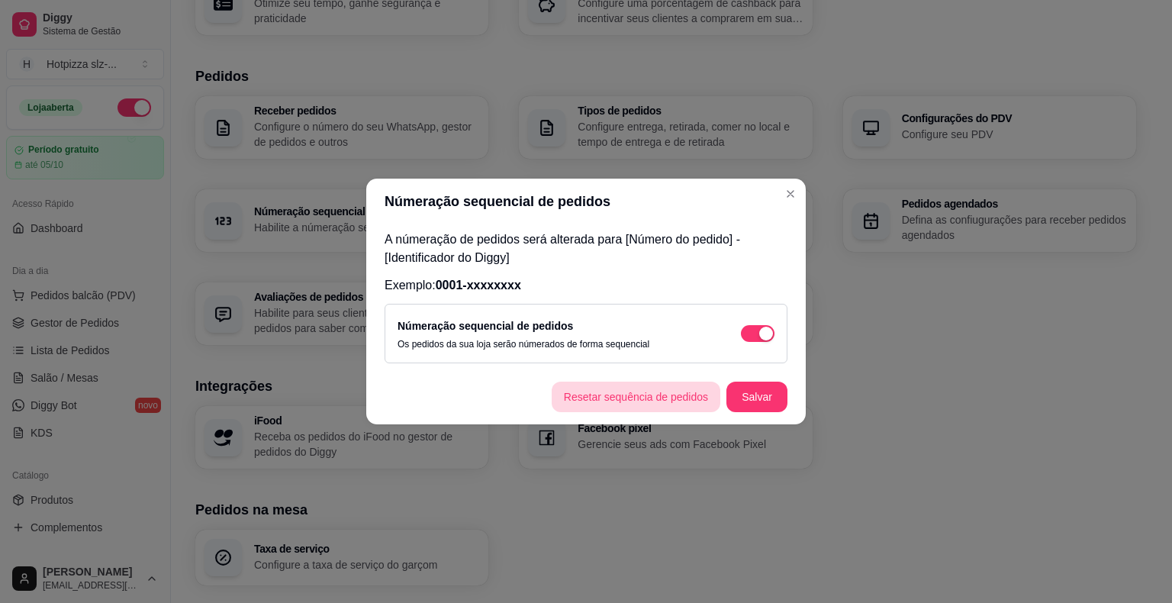
click at [651, 398] on button "Resetar sequência de pedidos" at bounding box center [636, 397] width 169 height 31
click at [756, 398] on button "Salvar" at bounding box center [757, 397] width 61 height 31
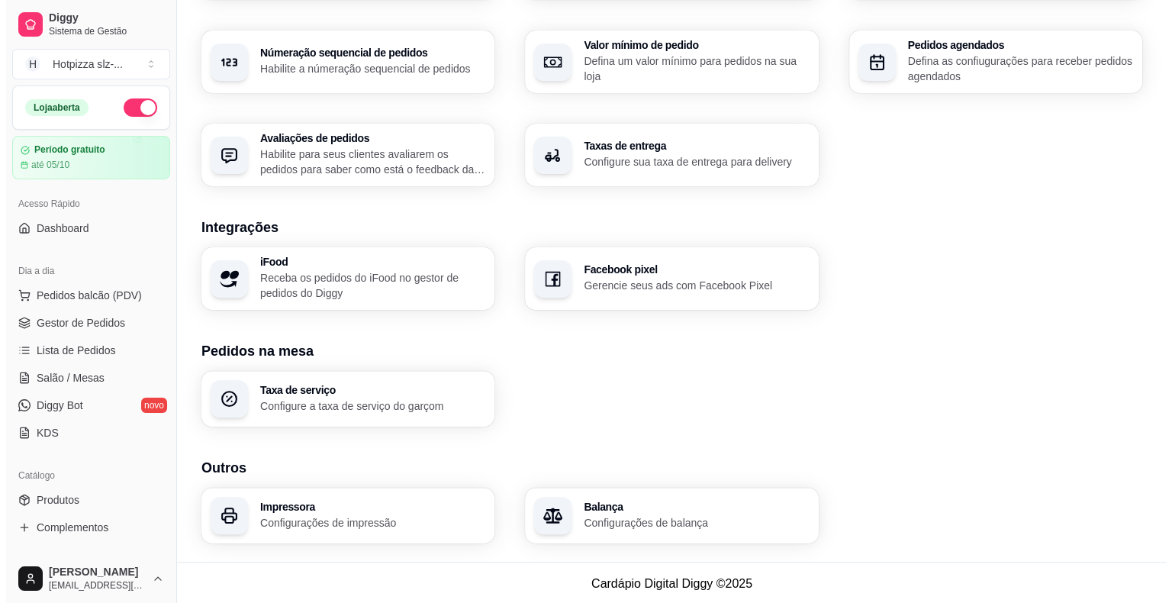
scroll to position [466, 0]
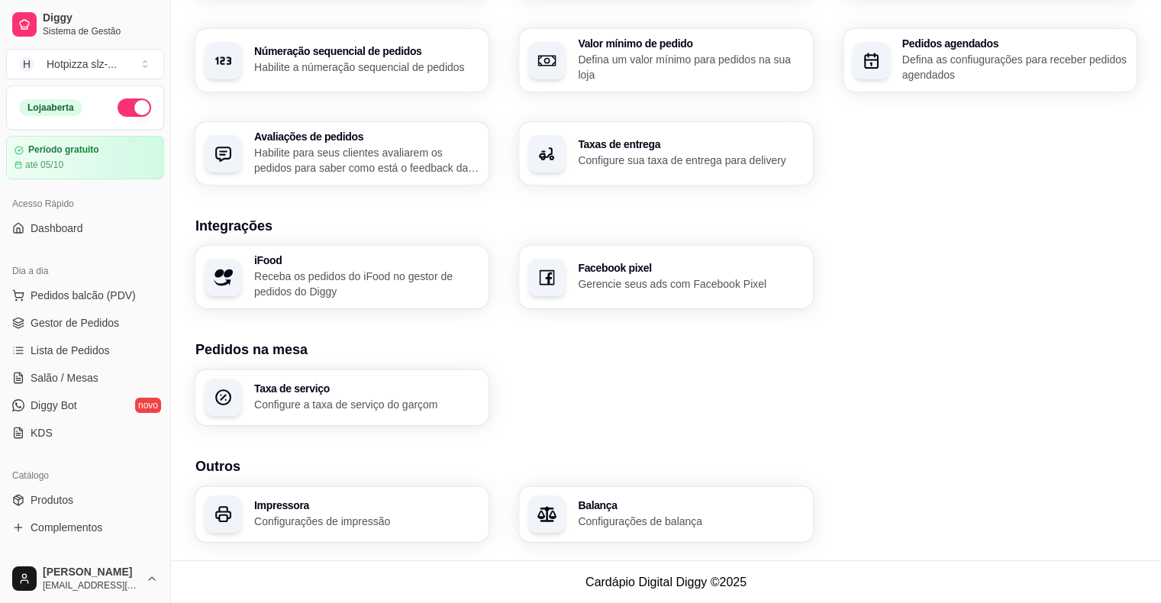
click at [351, 530] on div "Impressora Configurações de impressão" at bounding box center [341, 514] width 293 height 56
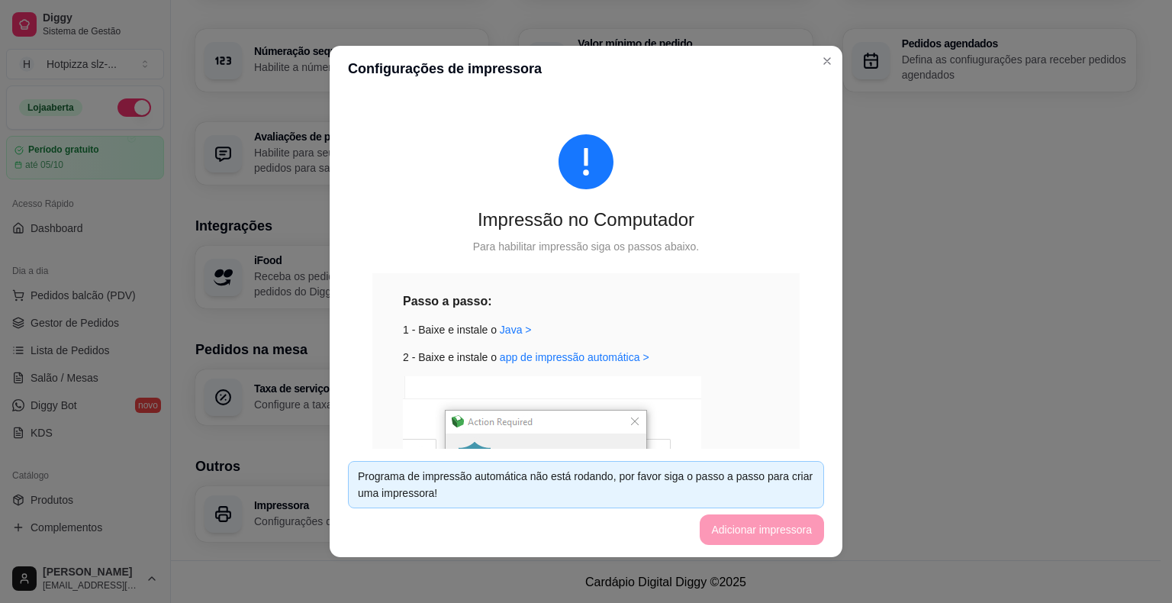
scroll to position [260, 0]
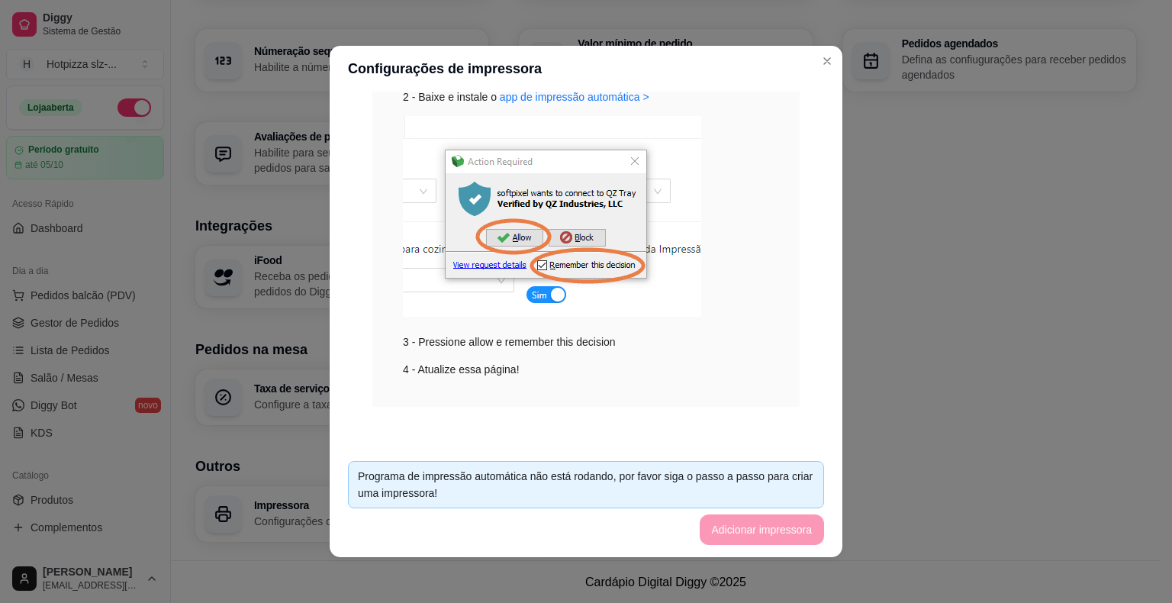
click at [772, 531] on footer "Programa de impressão automática não está rodando, por favor siga o passo a pas…" at bounding box center [586, 503] width 513 height 108
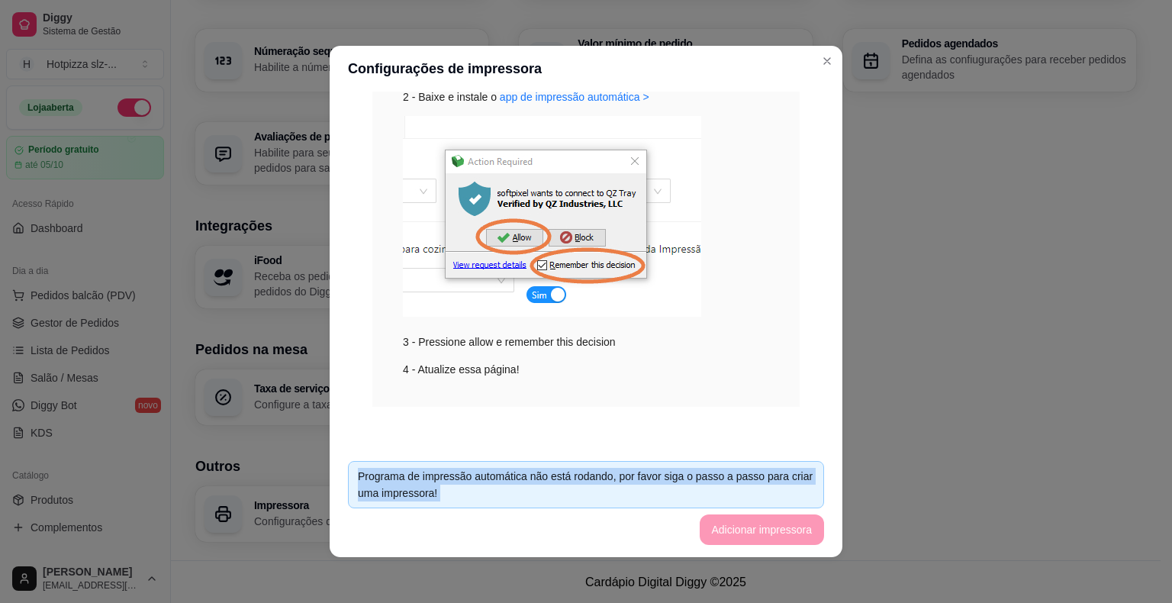
click at [772, 531] on footer "Programa de impressão automática não está rodando, por favor siga o passo a pas…" at bounding box center [586, 503] width 513 height 108
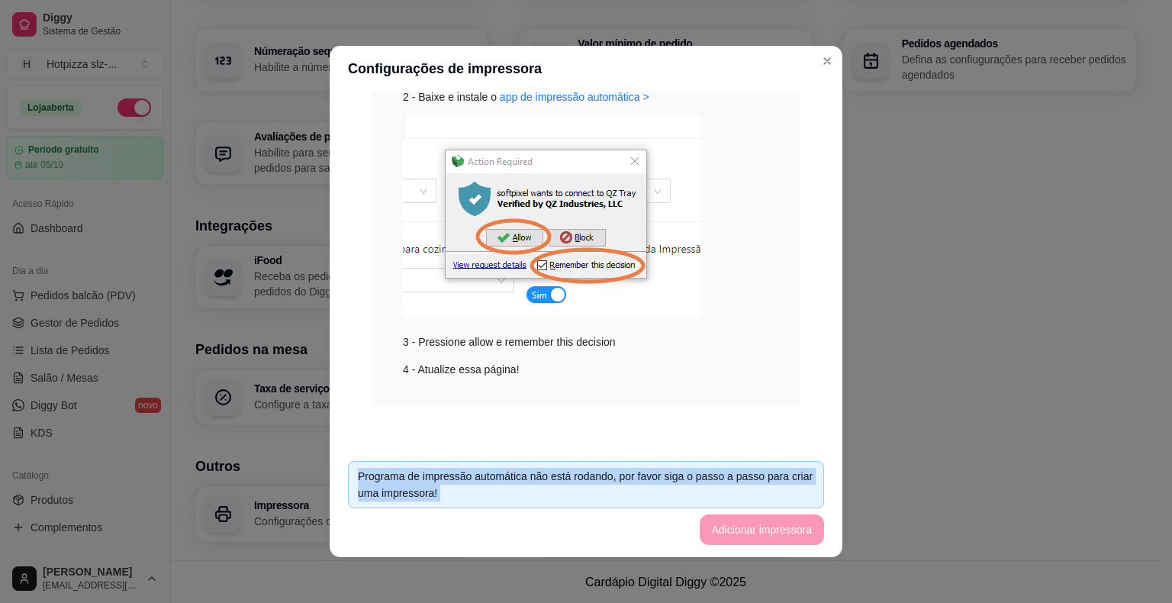
click at [772, 531] on footer "Programa de impressão automática não está rodando, por favor siga o passo a pas…" at bounding box center [586, 503] width 513 height 108
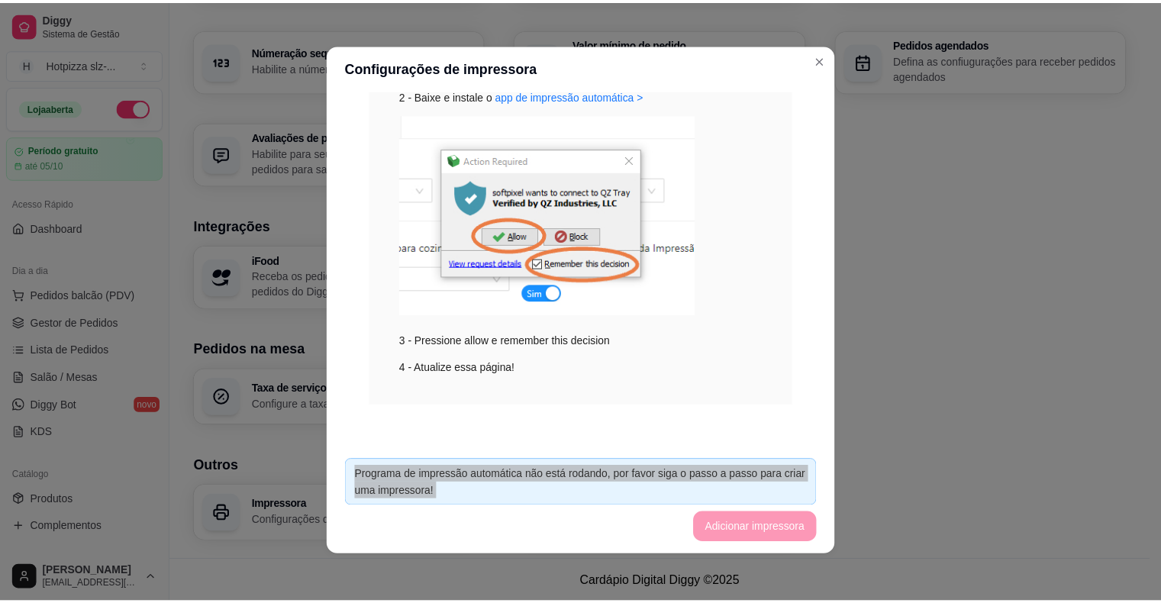
scroll to position [3, 0]
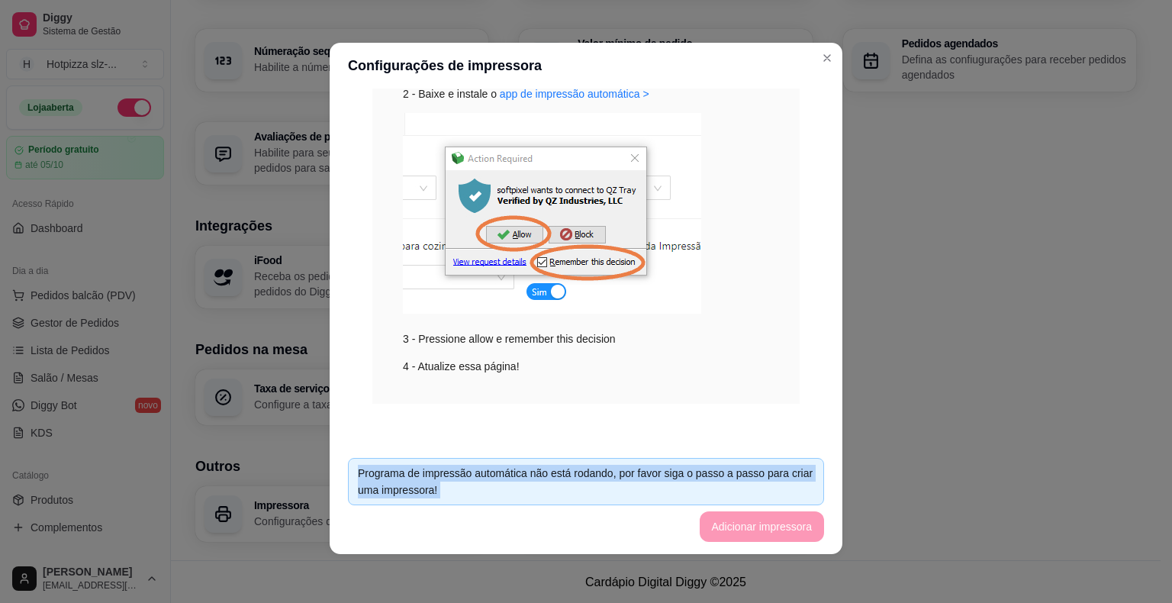
click at [753, 530] on footer "Programa de impressão automática não está rodando, por favor siga o passo a pas…" at bounding box center [586, 500] width 513 height 108
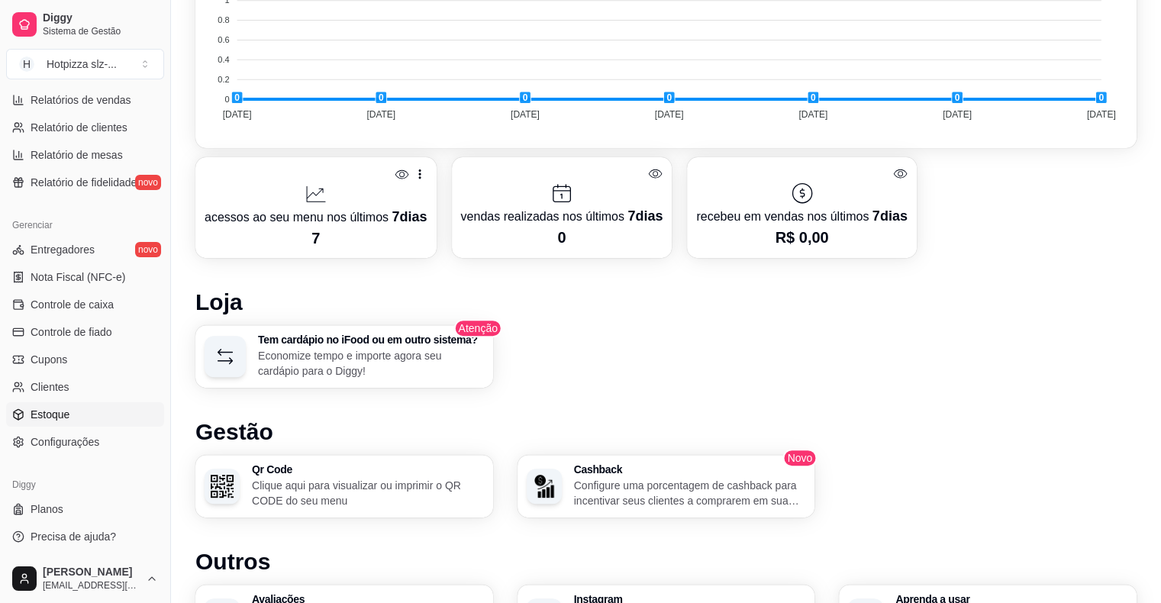
scroll to position [687, 0]
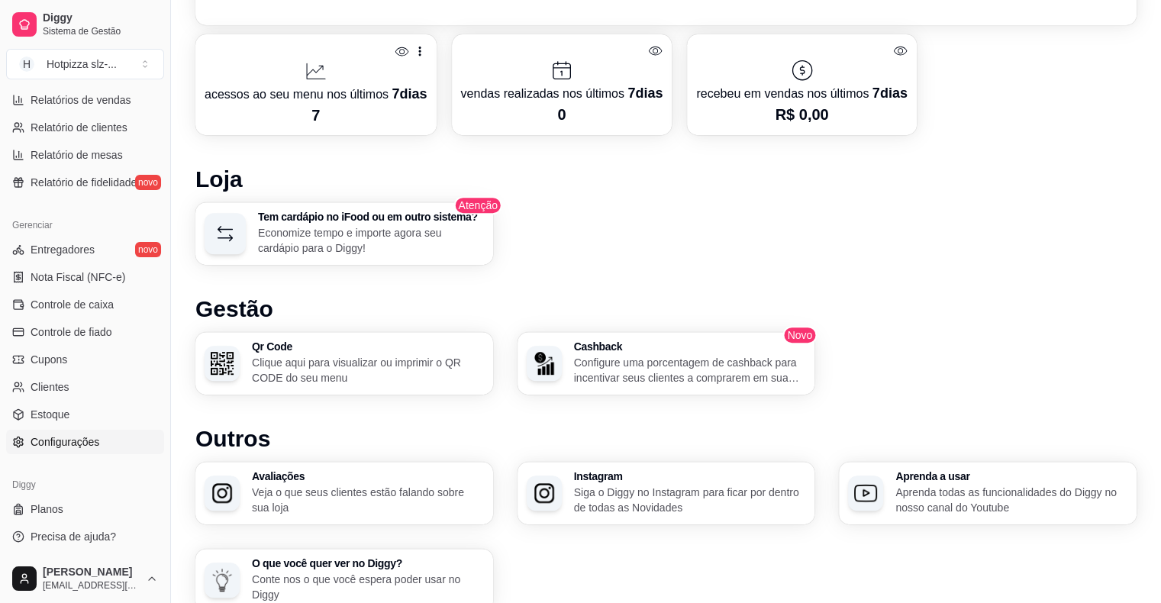
click at [68, 447] on span "Configurações" at bounding box center [65, 441] width 69 height 15
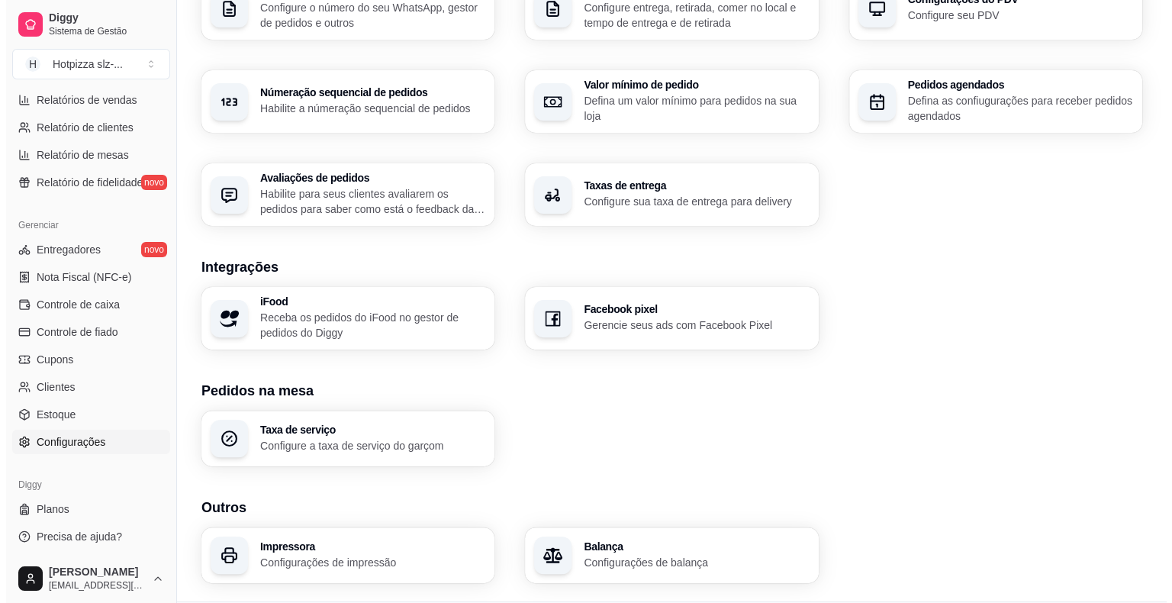
scroll to position [466, 0]
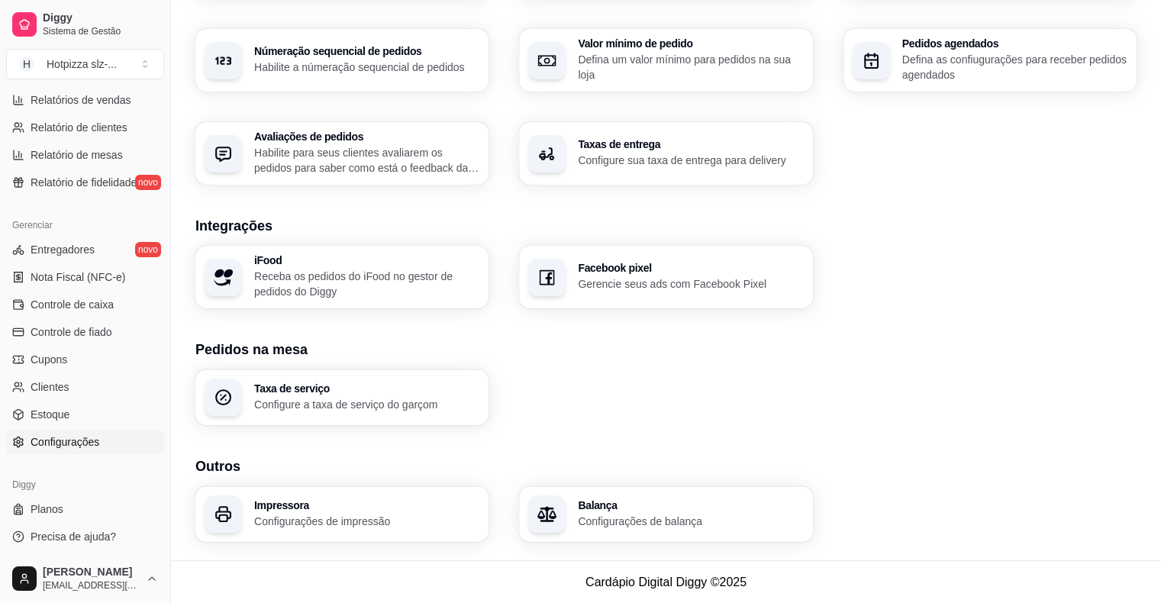
click at [327, 505] on h3 "Impressora" at bounding box center [366, 505] width 225 height 11
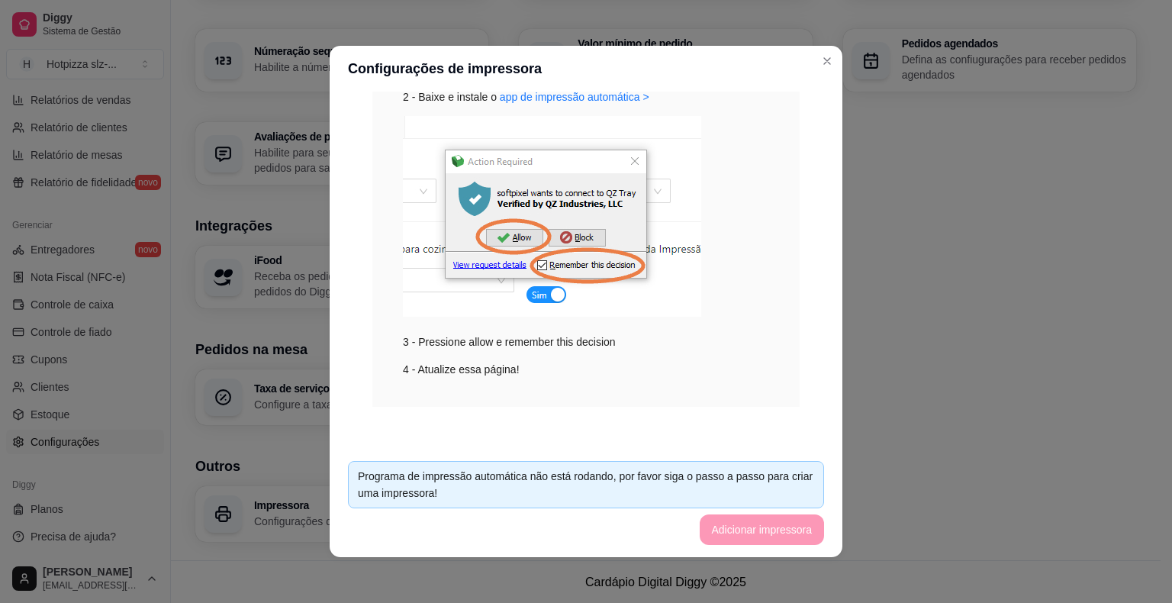
scroll to position [3, 0]
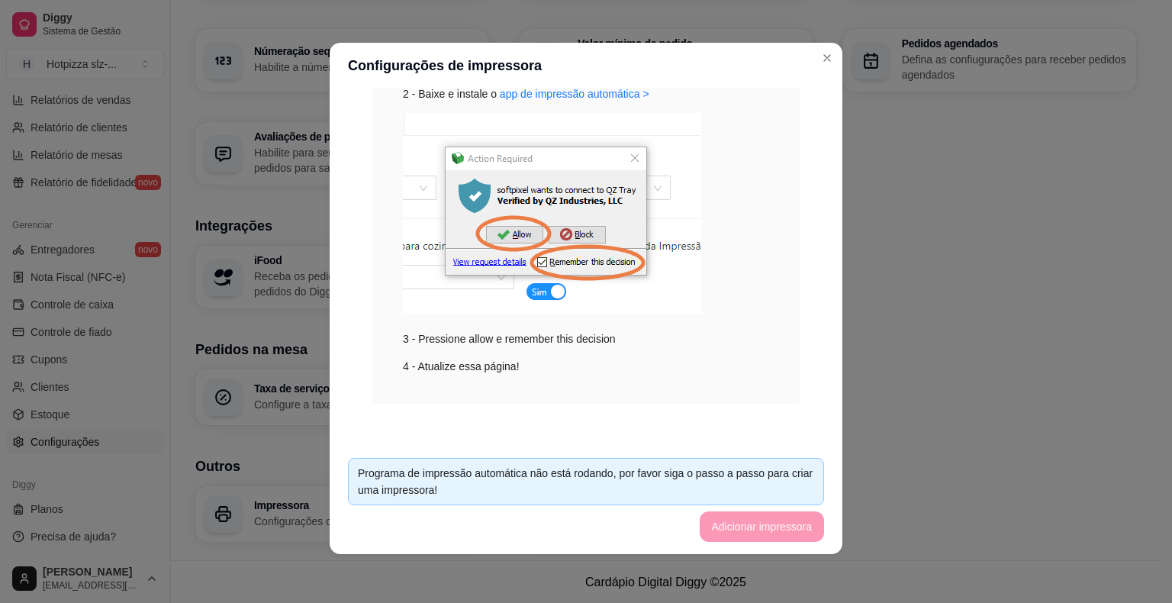
click at [733, 520] on footer "Programa de impressão automática não está rodando, por favor siga o passo a pas…" at bounding box center [586, 500] width 513 height 108
click at [733, 535] on footer "Programa de impressão automática não está rodando, por favor siga o passo a pas…" at bounding box center [586, 500] width 513 height 108
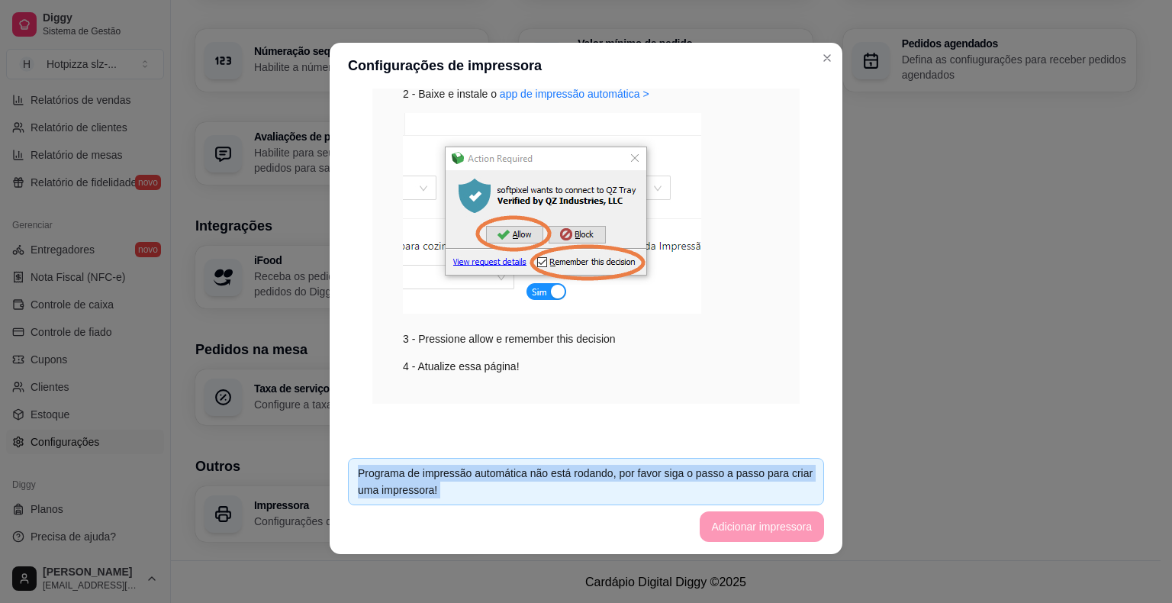
click at [733, 535] on footer "Programa de impressão automática não está rodando, por favor siga o passo a pas…" at bounding box center [586, 500] width 513 height 108
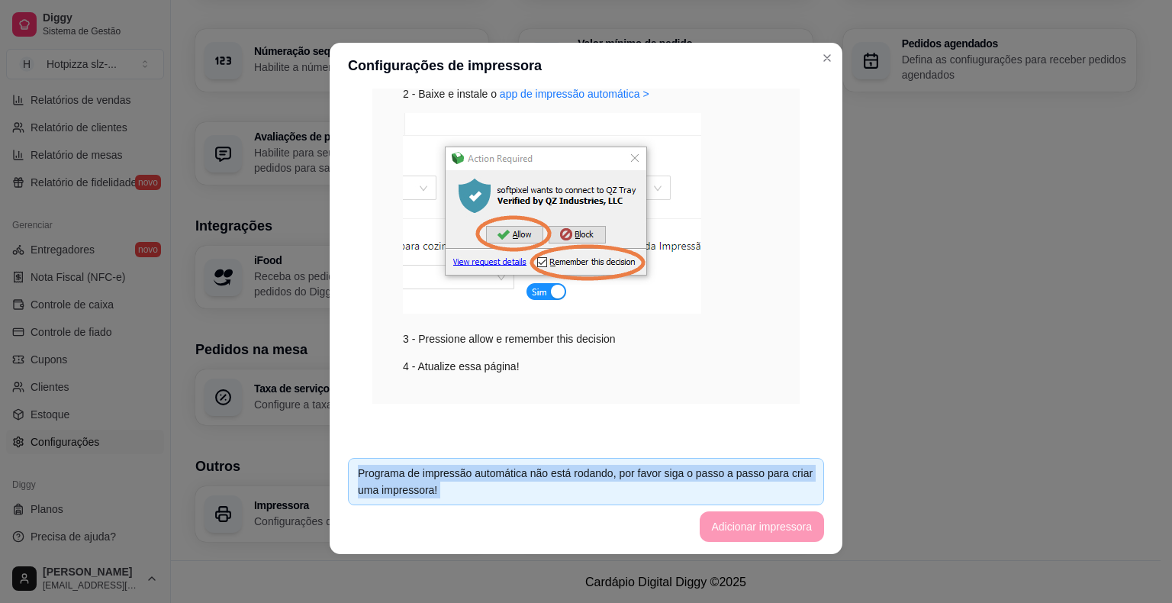
click at [733, 535] on footer "Programa de impressão automática não está rodando, por favor siga o passo a pas…" at bounding box center [586, 500] width 513 height 108
click at [779, 536] on footer "Programa de impressão automática não está rodando, por favor siga o passo a pas…" at bounding box center [586, 500] width 513 height 108
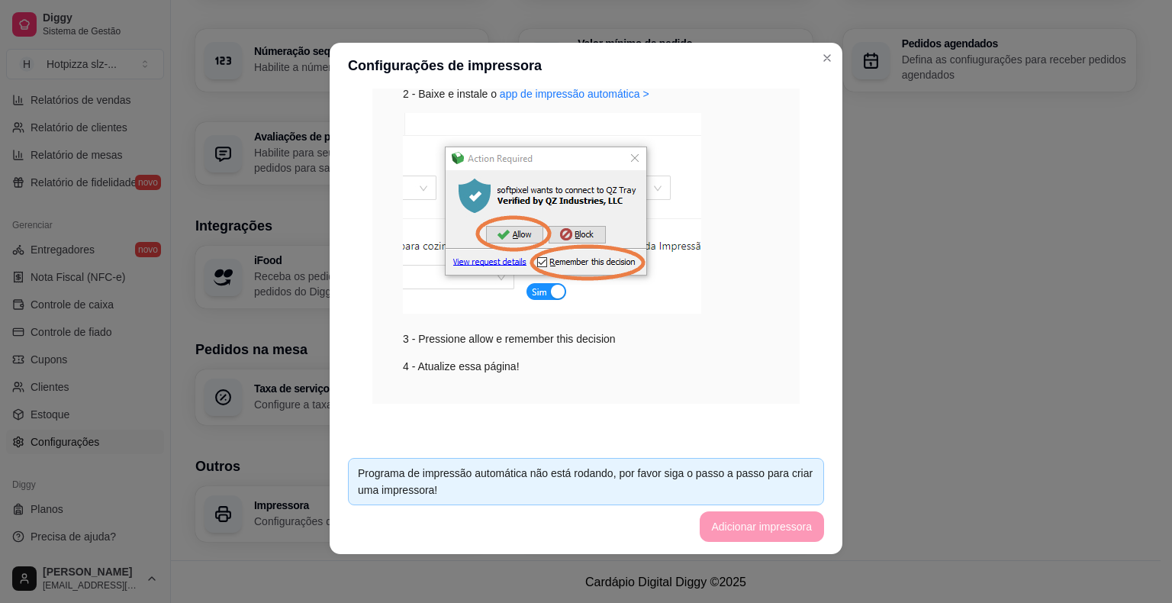
click at [779, 536] on footer "Programa de impressão automática não está rodando, por favor siga o passo a pas…" at bounding box center [586, 500] width 513 height 108
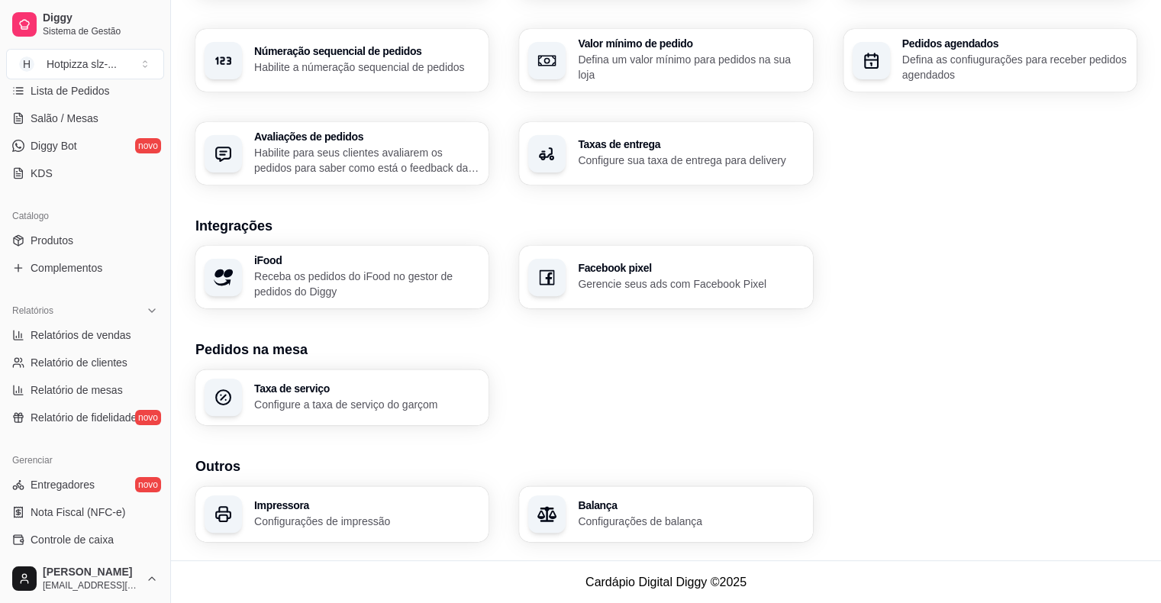
scroll to position [495, 0]
